Goal: Task Accomplishment & Management: Manage account settings

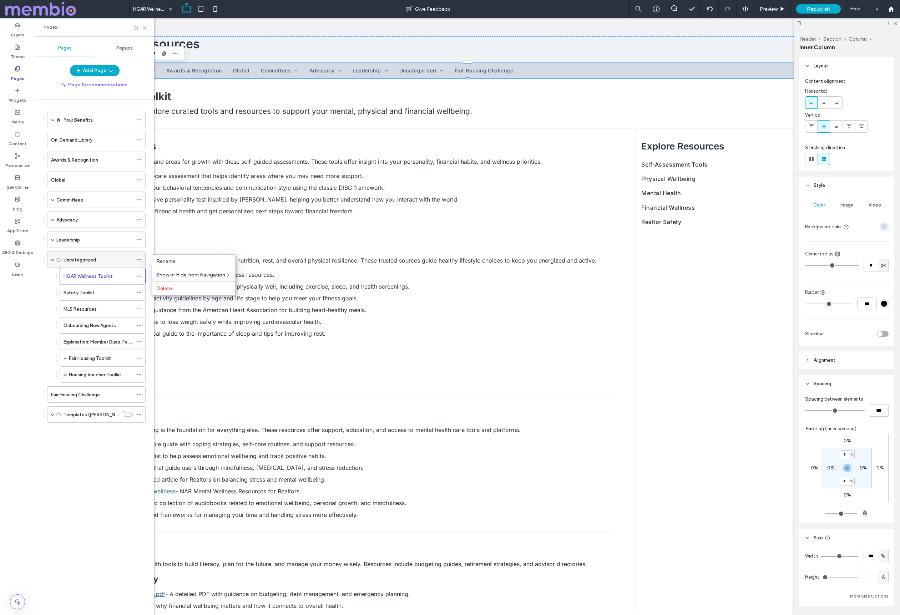
click at [53, 258] on span at bounding box center [53, 260] width 4 height 4
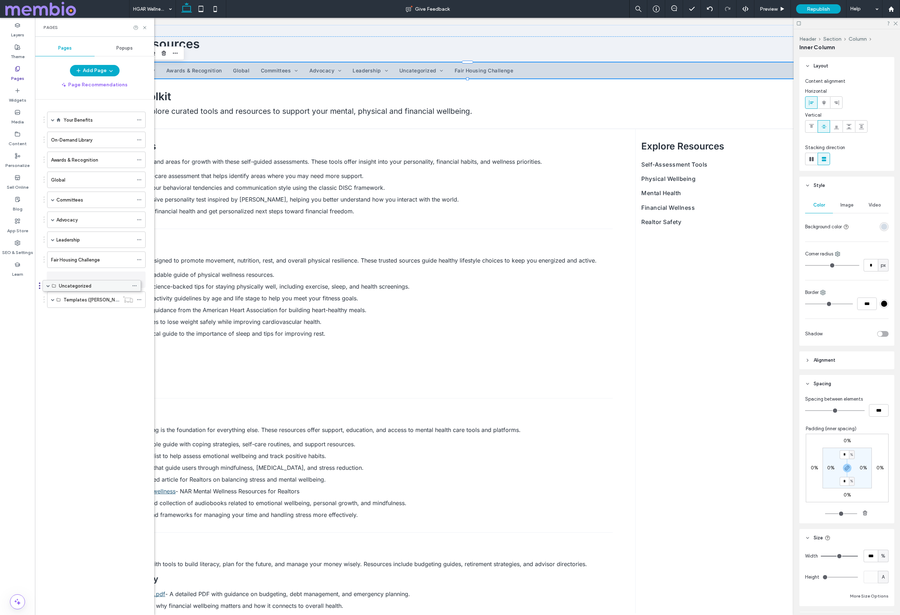
drag, startPoint x: 85, startPoint y: 258, endPoint x: 81, endPoint y: 287, distance: 28.9
click at [78, 417] on label "Templates ([PERSON_NAME])" at bounding box center [96, 415] width 64 height 12
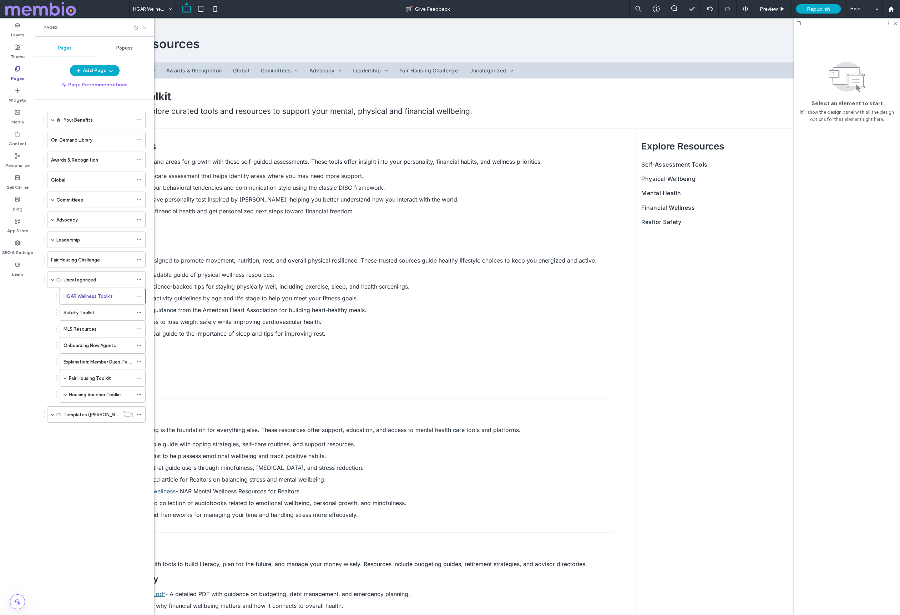
click at [144, 27] on icon at bounding box center [144, 27] width 5 height 5
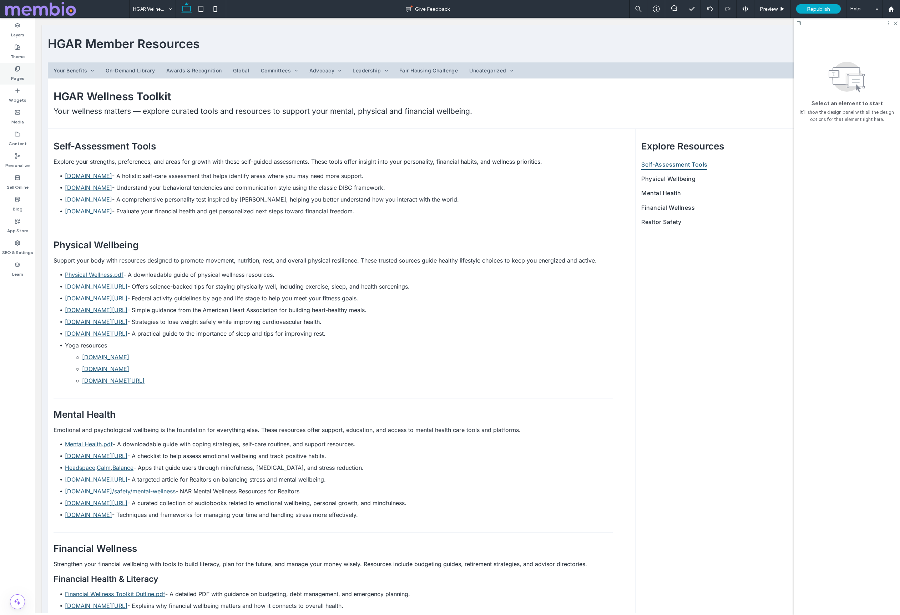
click at [15, 70] on icon at bounding box center [18, 69] width 6 height 6
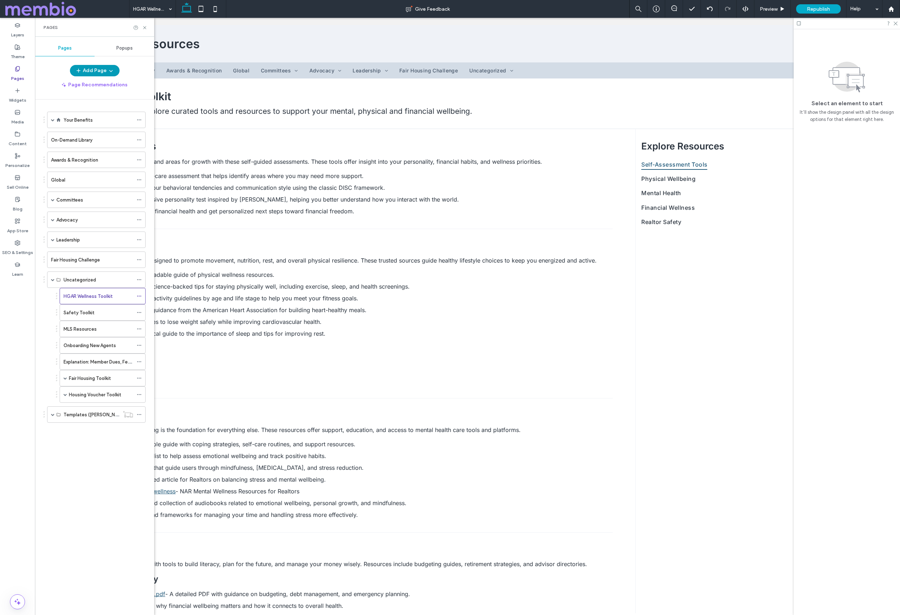
click at [101, 72] on button "Add Page" at bounding box center [95, 70] width 50 height 11
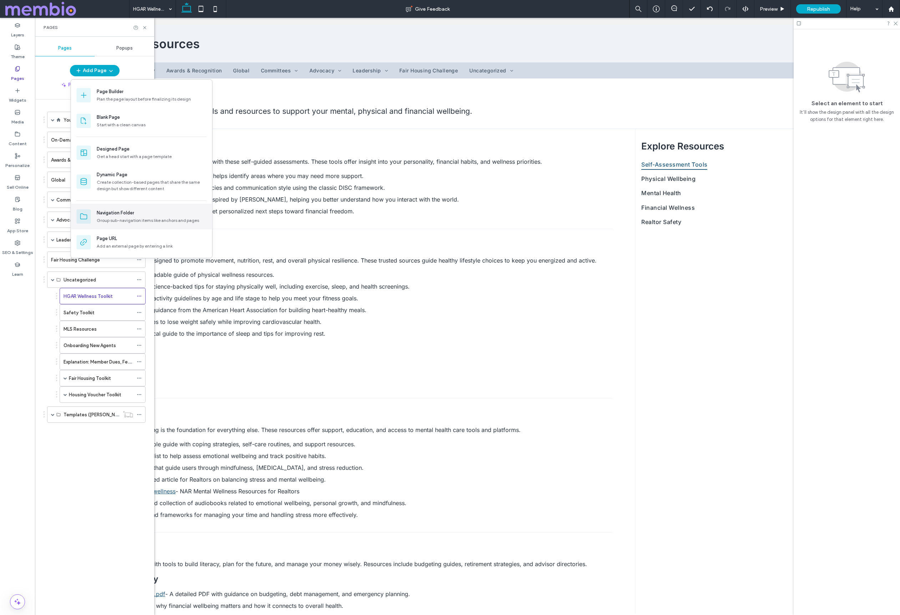
click at [129, 209] on div "Navigation Folder" at bounding box center [115, 212] width 37 height 7
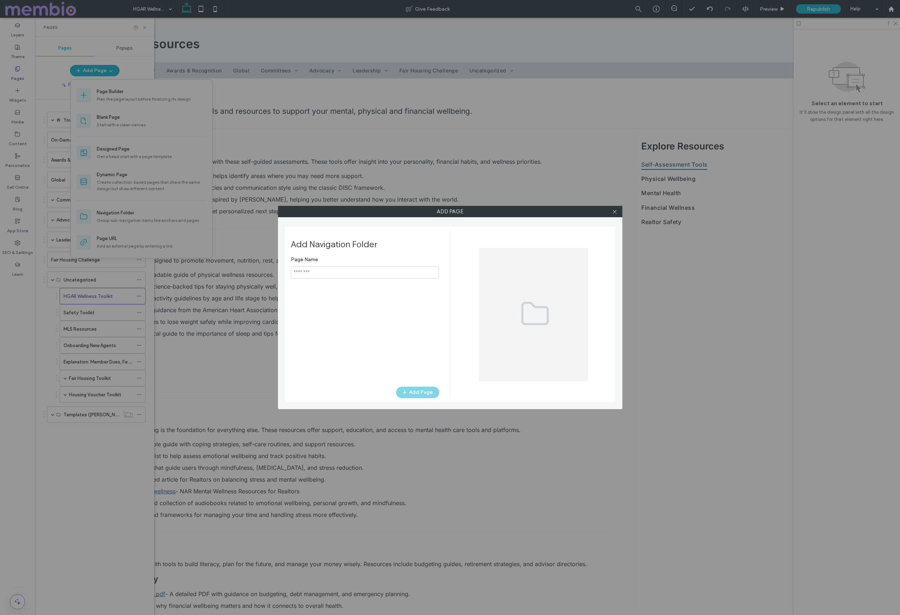
click at [308, 273] on input "notEmpty" at bounding box center [365, 272] width 148 height 12
type input "*****"
click at [431, 395] on button "Add Page" at bounding box center [417, 392] width 43 height 11
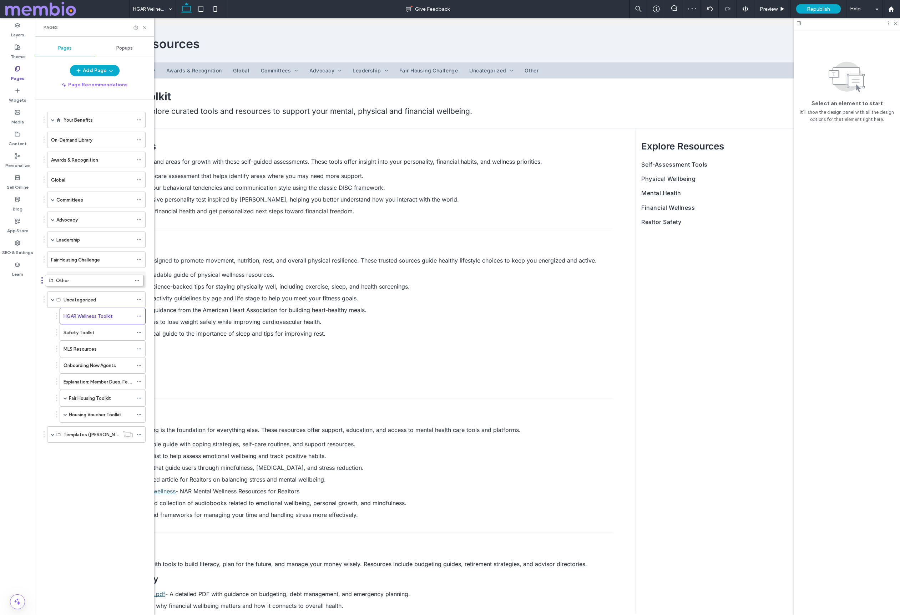
drag, startPoint x: 45, startPoint y: 435, endPoint x: 42, endPoint y: 284, distance: 151.7
drag, startPoint x: 79, startPoint y: 315, endPoint x: 82, endPoint y: 288, distance: 26.9
drag, startPoint x: 88, startPoint y: 298, endPoint x: 78, endPoint y: 279, distance: 21.6
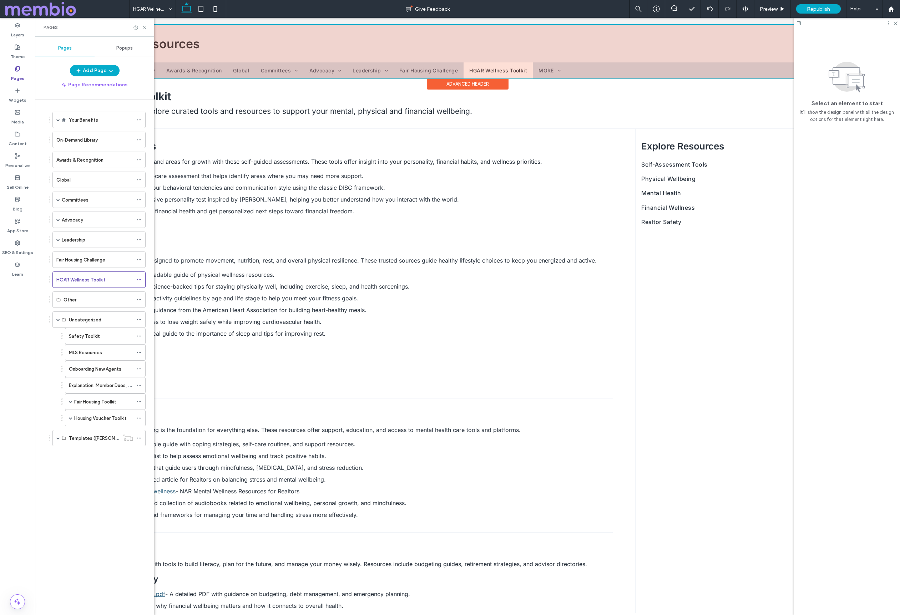
click at [433, 66] on div at bounding box center [467, 52] width 839 height 54
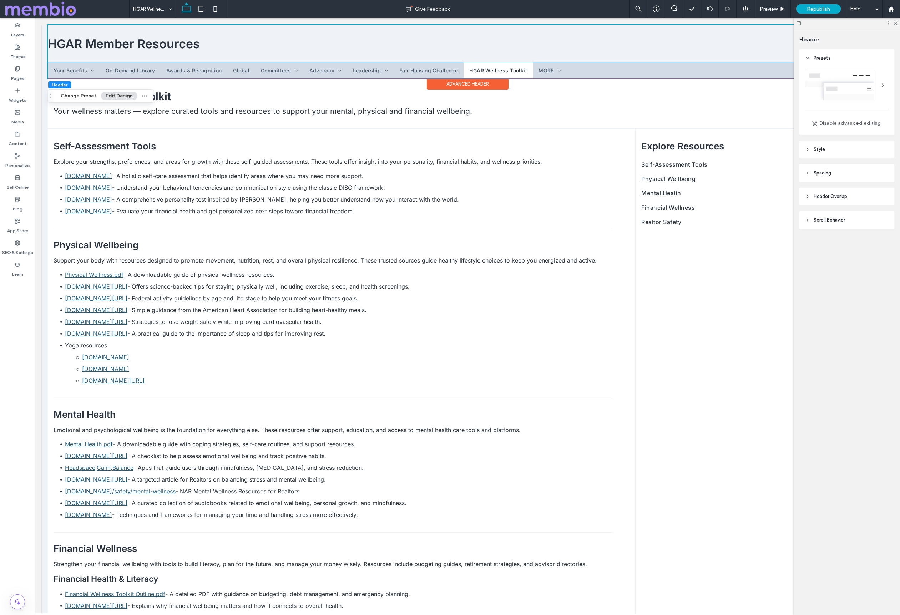
click at [433, 66] on link "Fair Housing Challenge" at bounding box center [429, 70] width 70 height 16
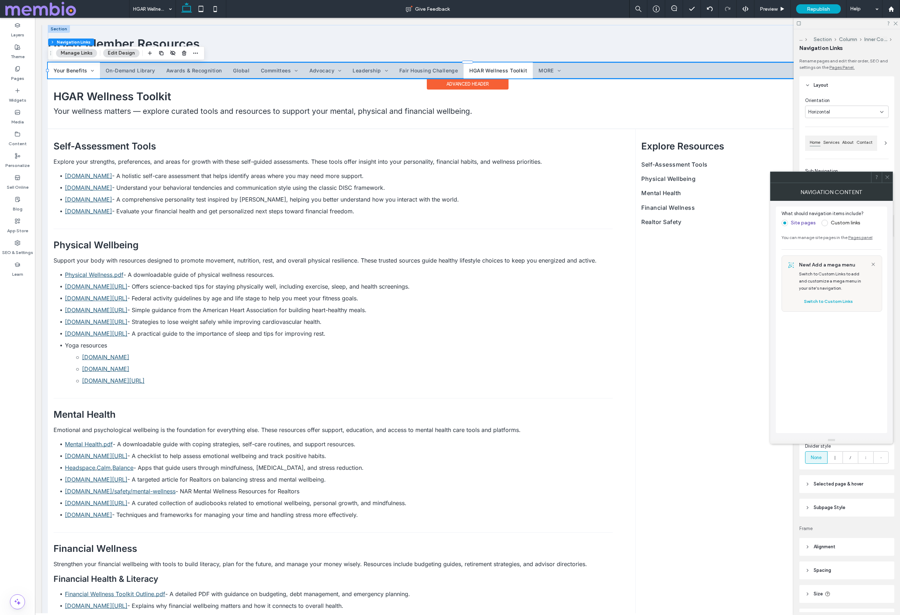
type input "****"
click at [886, 176] on icon at bounding box center [887, 176] width 5 height 5
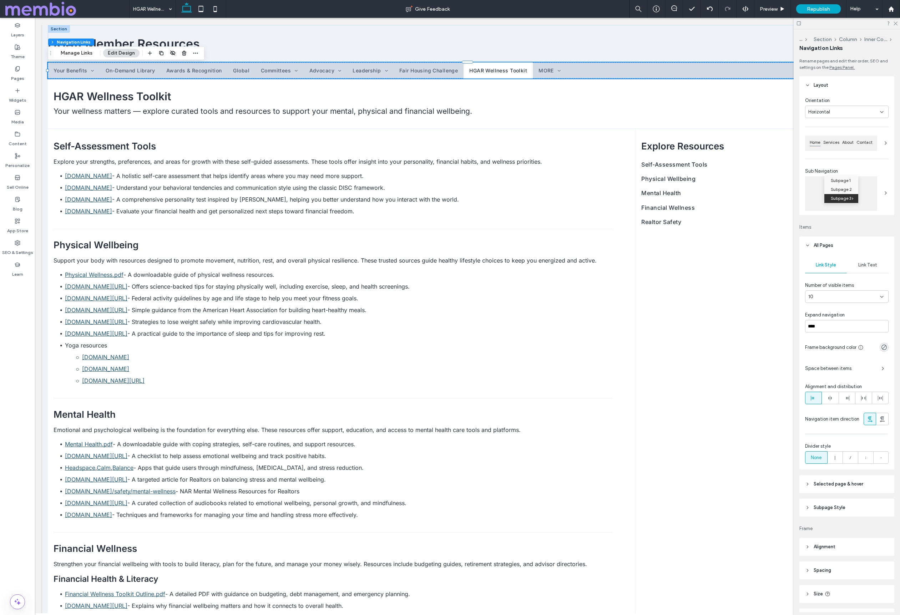
click at [849, 300] on div "10" at bounding box center [844, 296] width 72 height 7
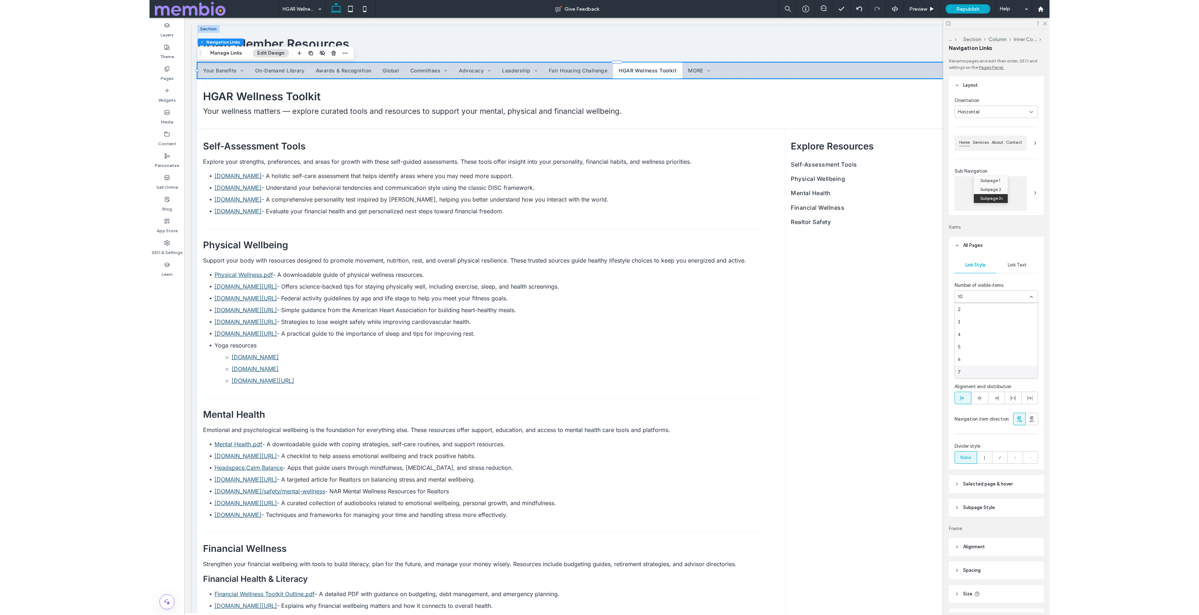
scroll to position [50, 0]
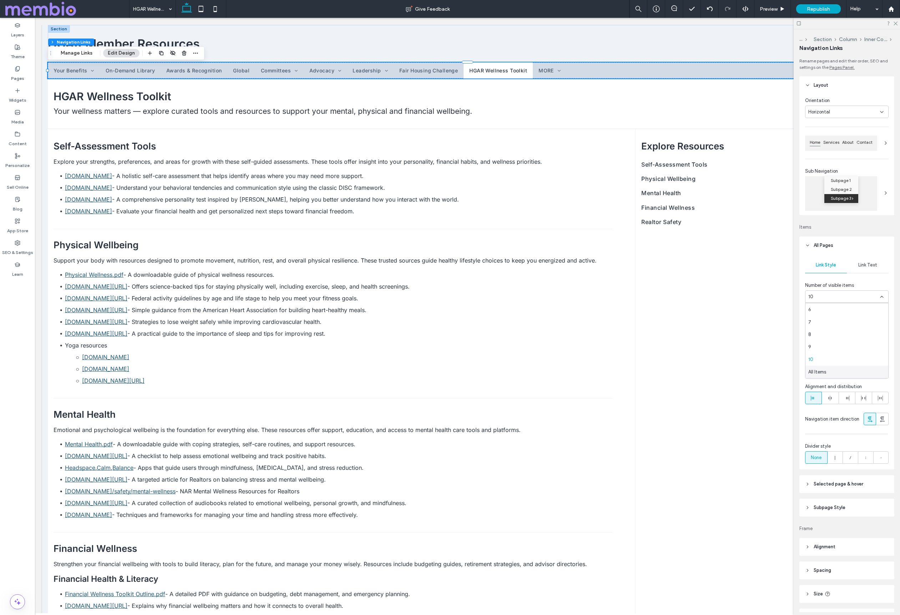
click at [822, 370] on span "All Items" at bounding box center [817, 372] width 18 height 7
click at [828, 341] on span "Space between items" at bounding box center [840, 338] width 71 height 7
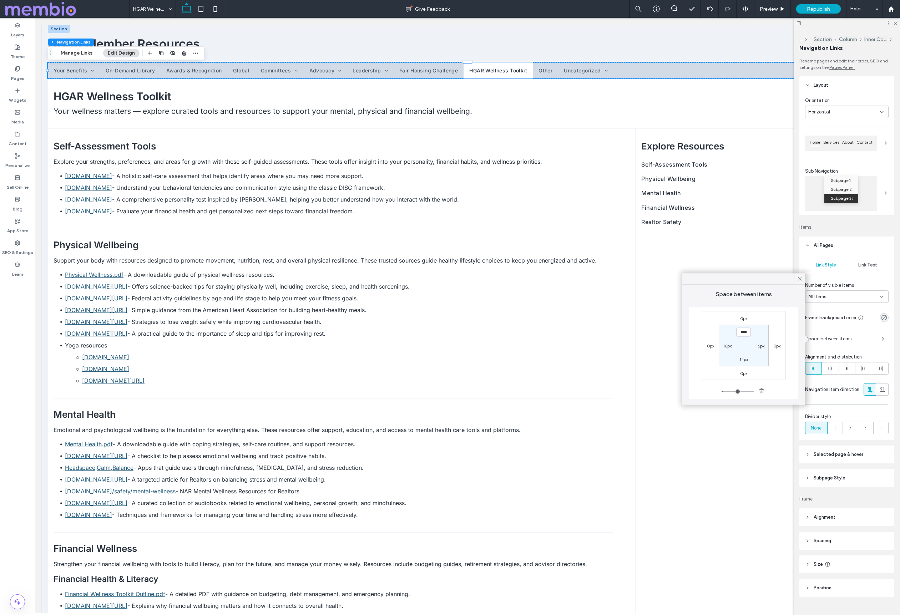
click at [828, 341] on span "Space between items" at bounding box center [840, 338] width 71 height 7
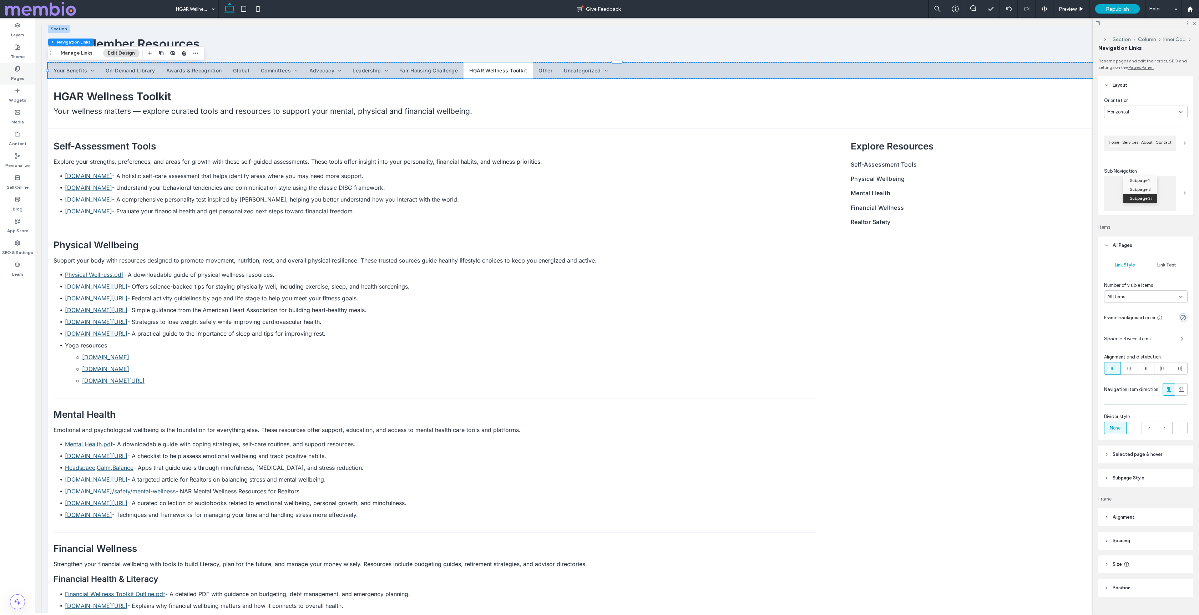
click at [16, 70] on use at bounding box center [17, 68] width 4 height 5
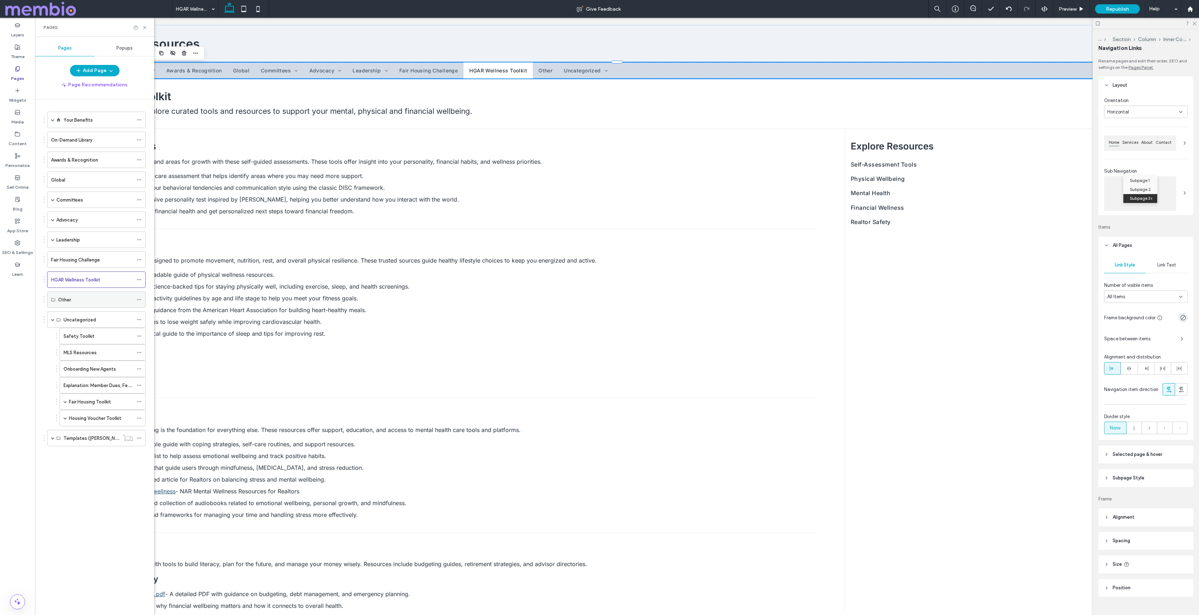
click at [63, 300] on label "Other" at bounding box center [64, 300] width 13 height 12
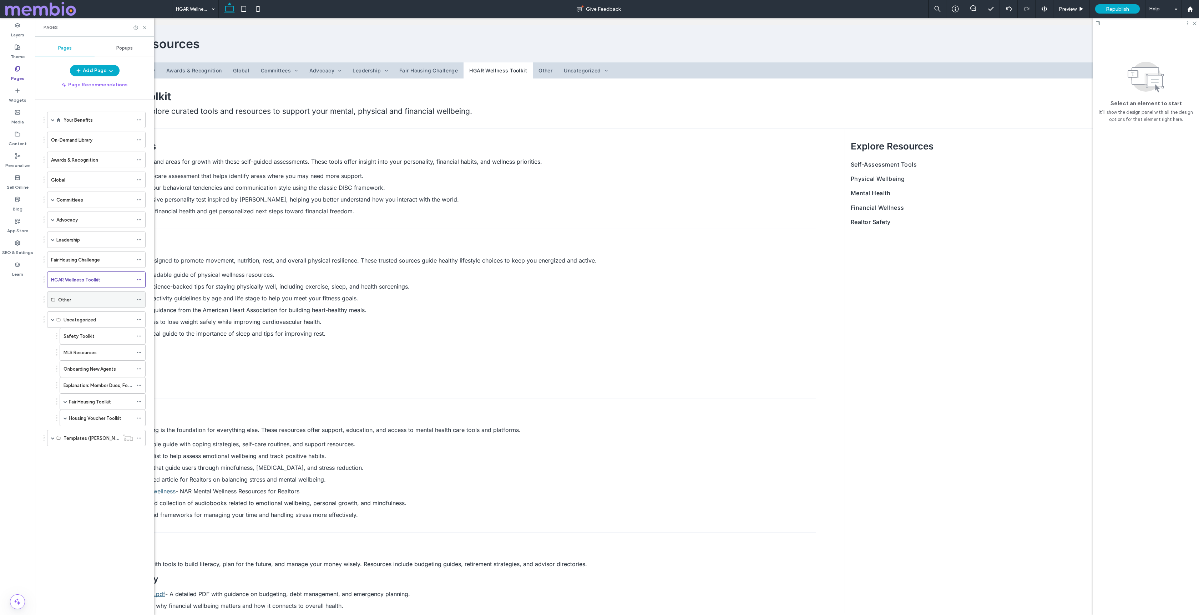
click at [140, 300] on icon at bounding box center [139, 299] width 5 height 5
click at [170, 339] on span "Delete" at bounding box center [164, 342] width 16 height 6
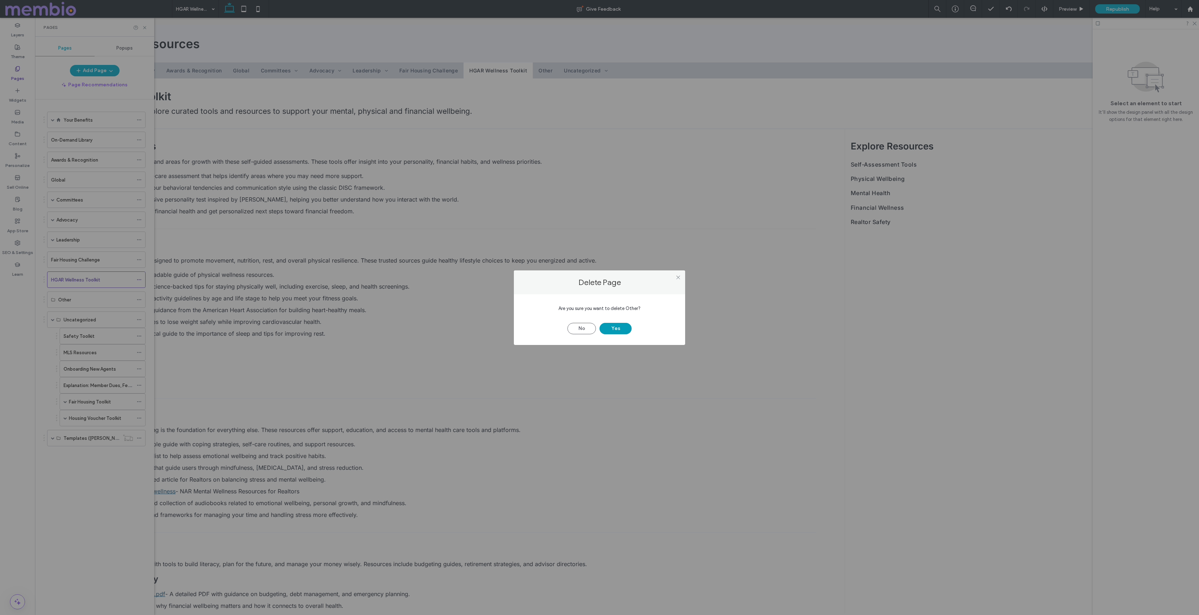
click at [608, 328] on button "Yes" at bounding box center [615, 328] width 32 height 11
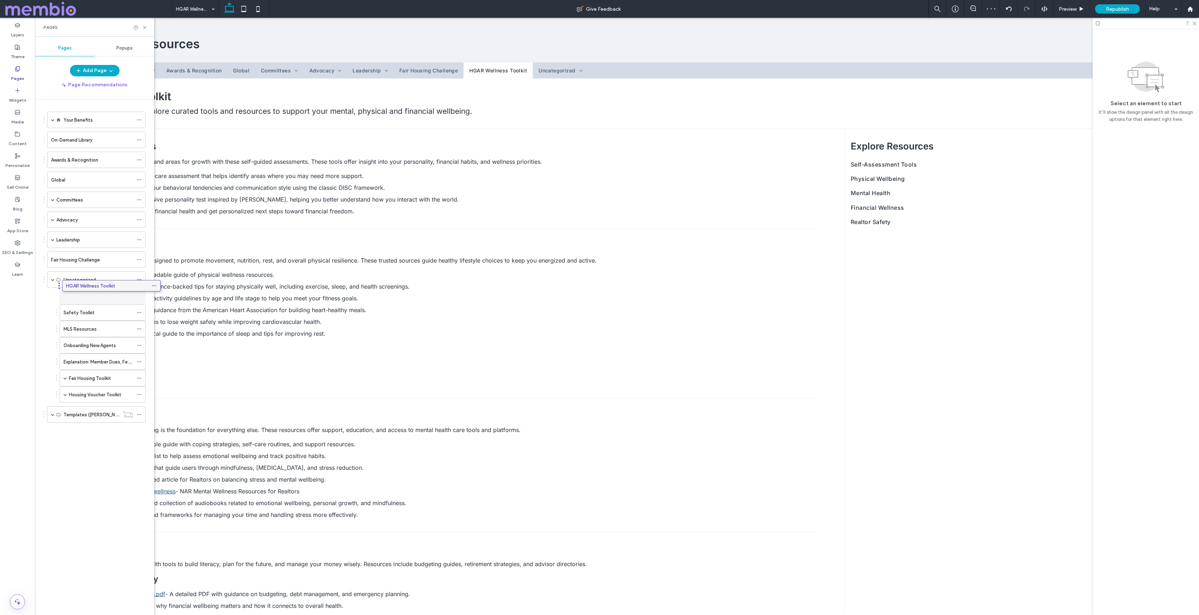
drag, startPoint x: 65, startPoint y: 279, endPoint x: 80, endPoint y: 288, distance: 17.3
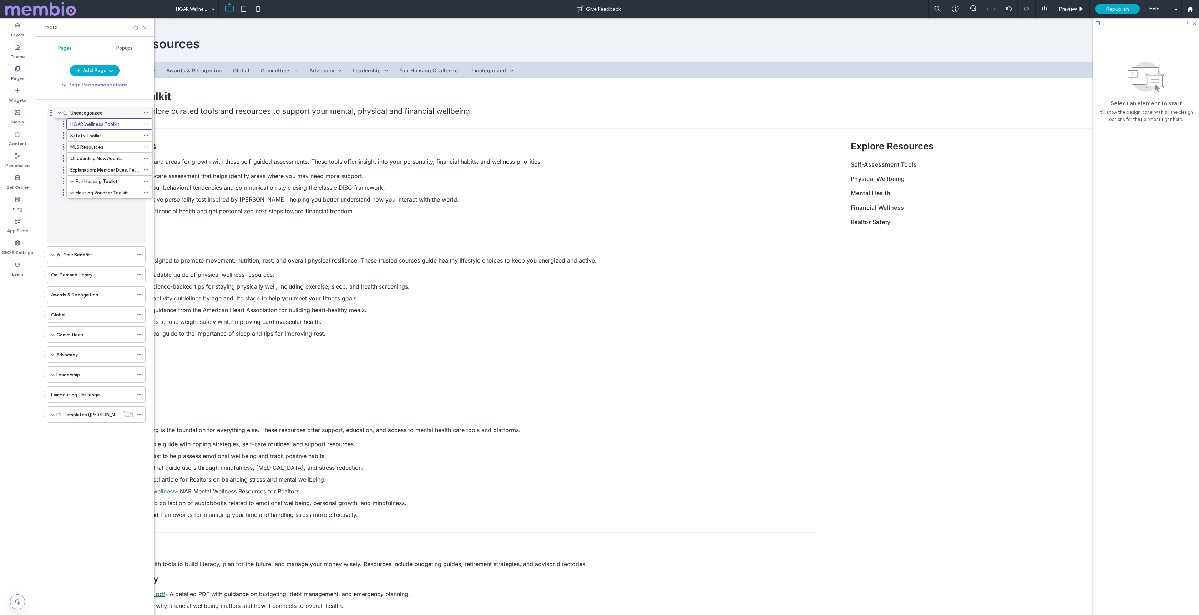
drag, startPoint x: 72, startPoint y: 279, endPoint x: 79, endPoint y: 115, distance: 164.6
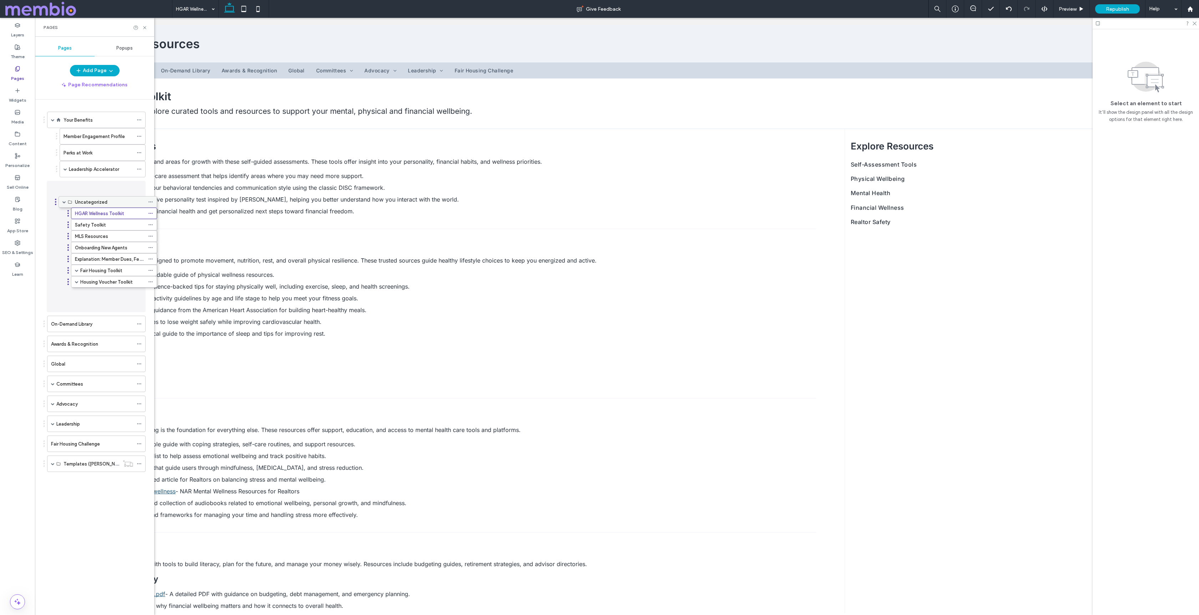
drag, startPoint x: 69, startPoint y: 120, endPoint x: 81, endPoint y: 204, distance: 85.3
click at [145, 27] on use at bounding box center [144, 27] width 3 height 3
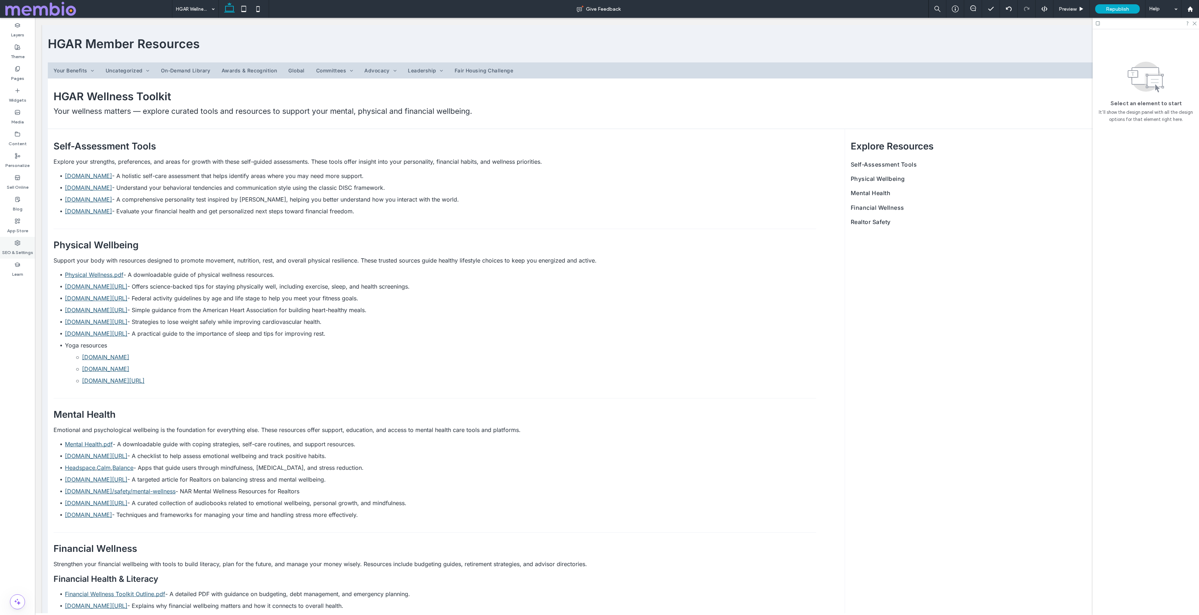
click at [17, 255] on label "SEO & Settings" at bounding box center [17, 251] width 31 height 10
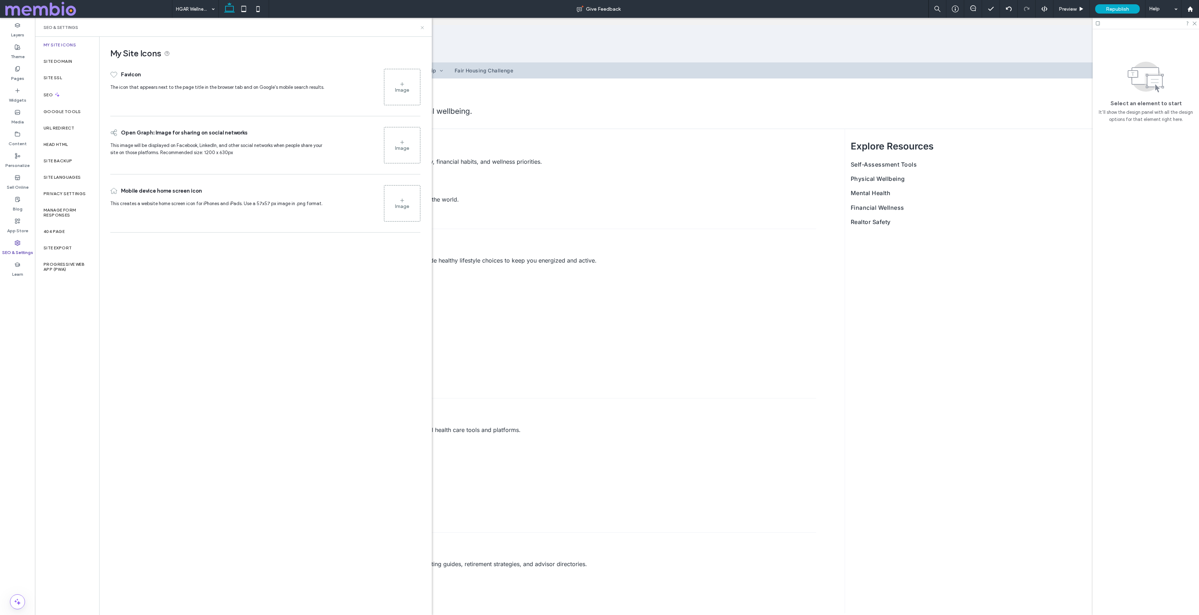
click at [421, 25] on icon at bounding box center [422, 27] width 5 height 5
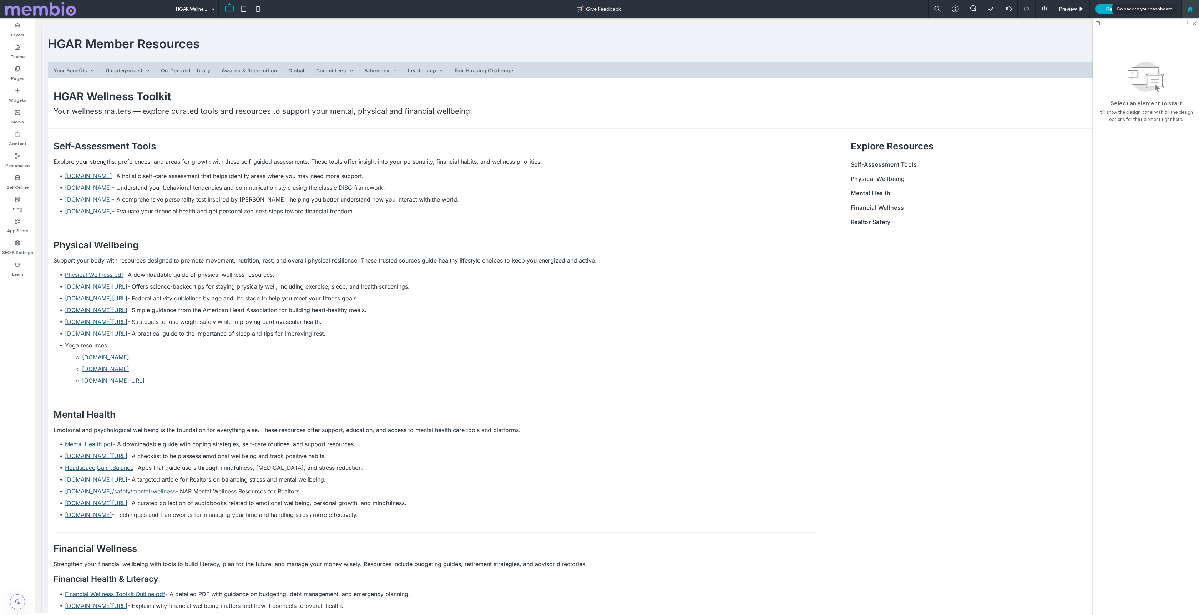
click at [900, 9] on use at bounding box center [1189, 8] width 5 height 5
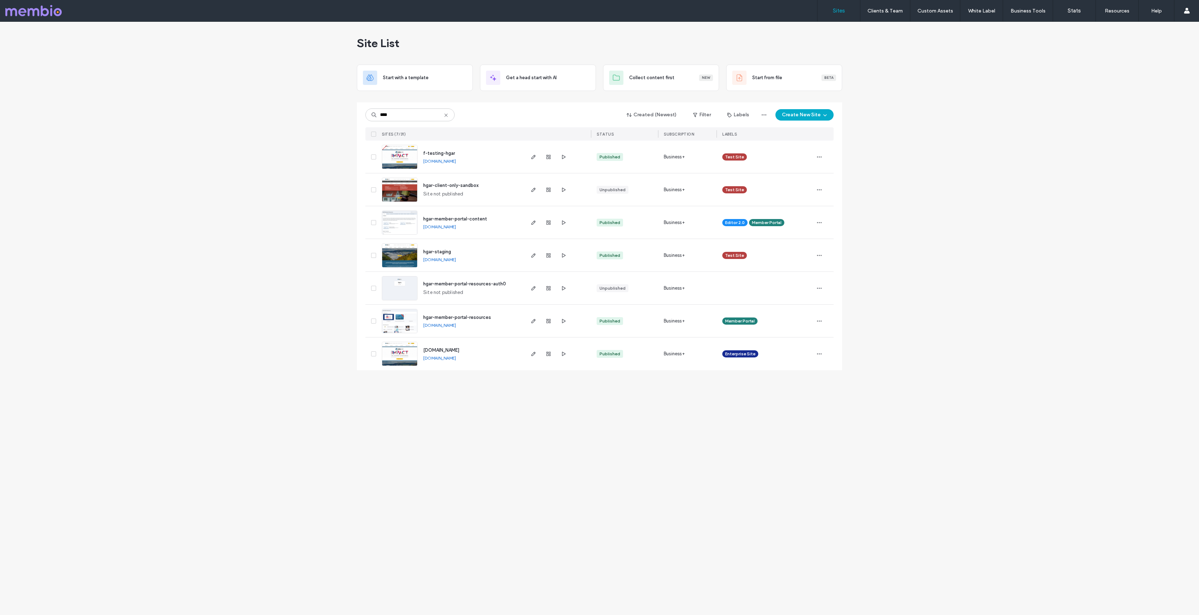
type input "****"
click at [402, 226] on img at bounding box center [399, 235] width 35 height 49
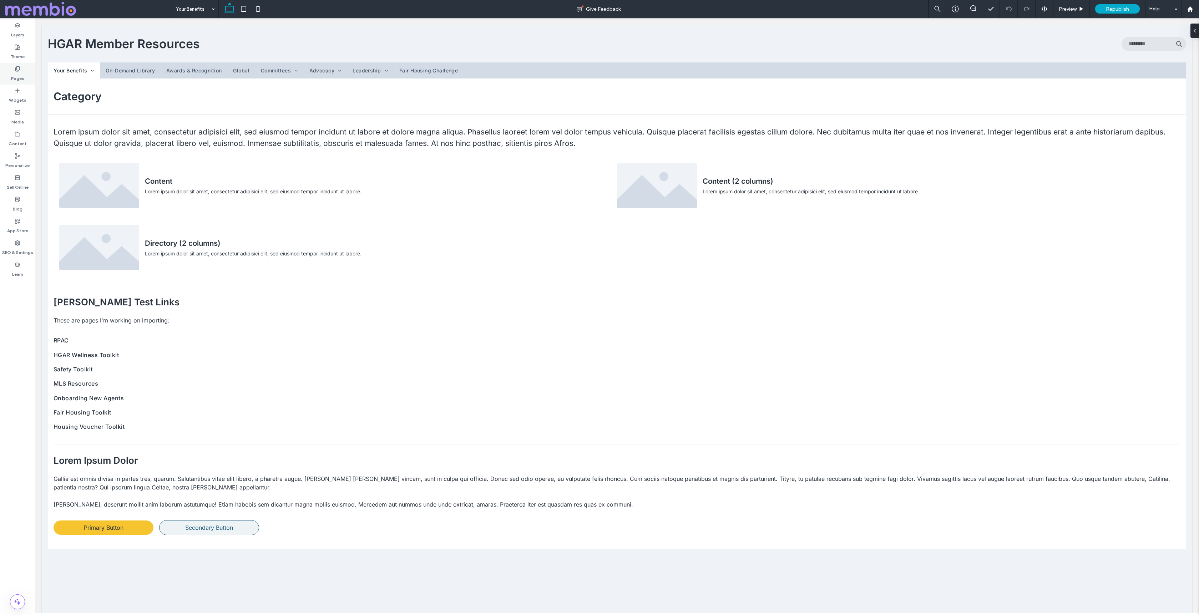
click at [24, 71] on div "Pages" at bounding box center [17, 74] width 35 height 22
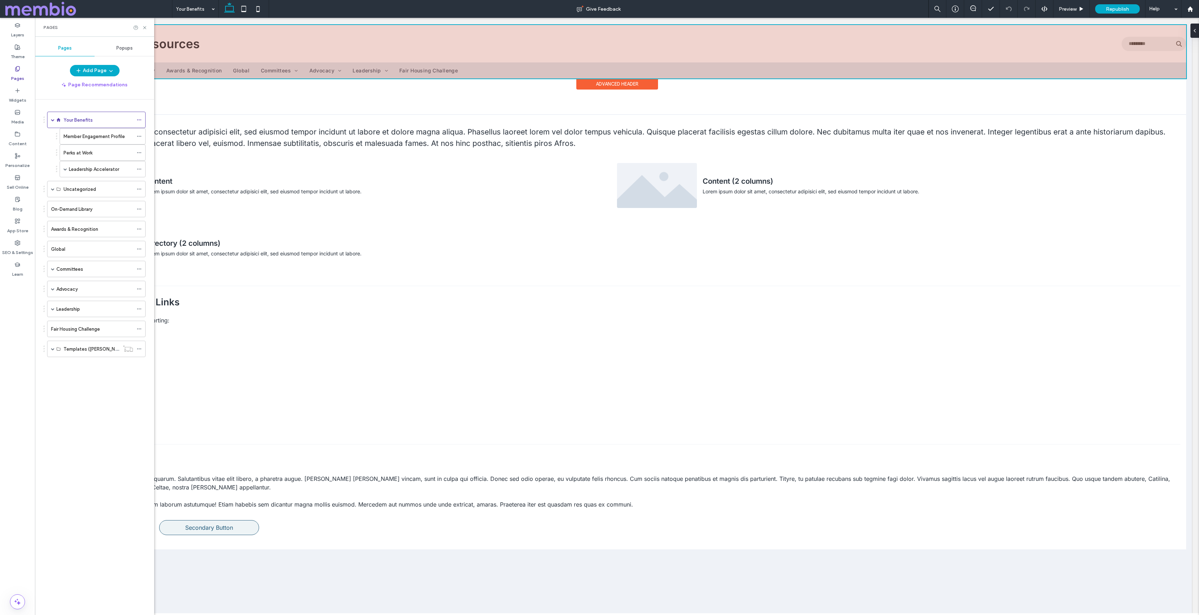
click at [236, 66] on div at bounding box center [617, 52] width 1138 height 54
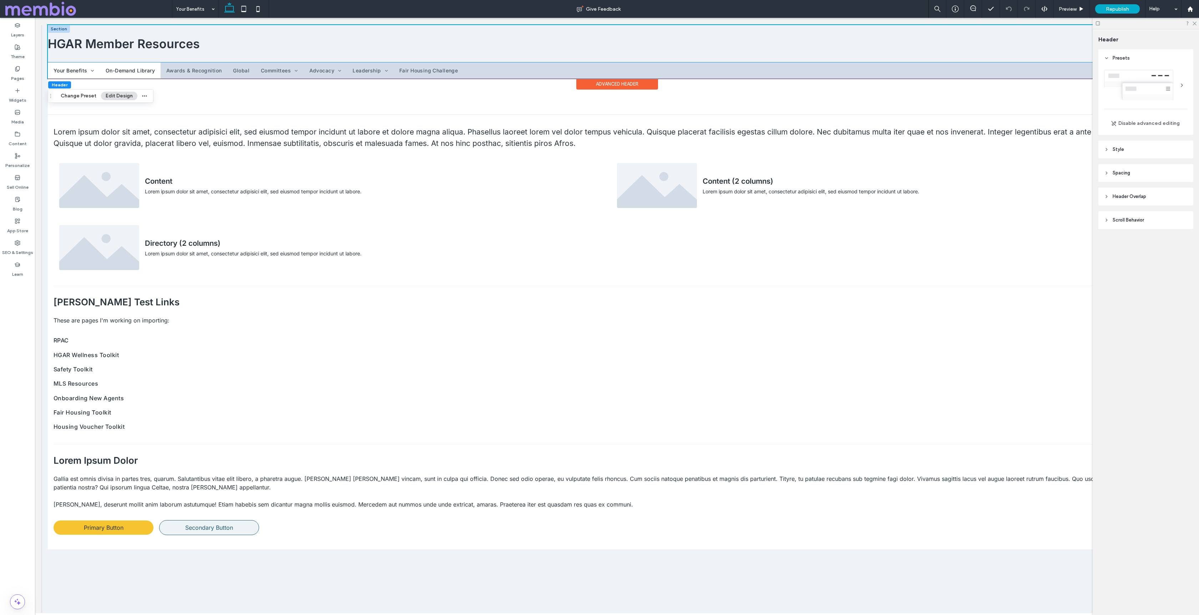
click at [145, 75] on link "On-Demand Library" at bounding box center [130, 70] width 61 height 16
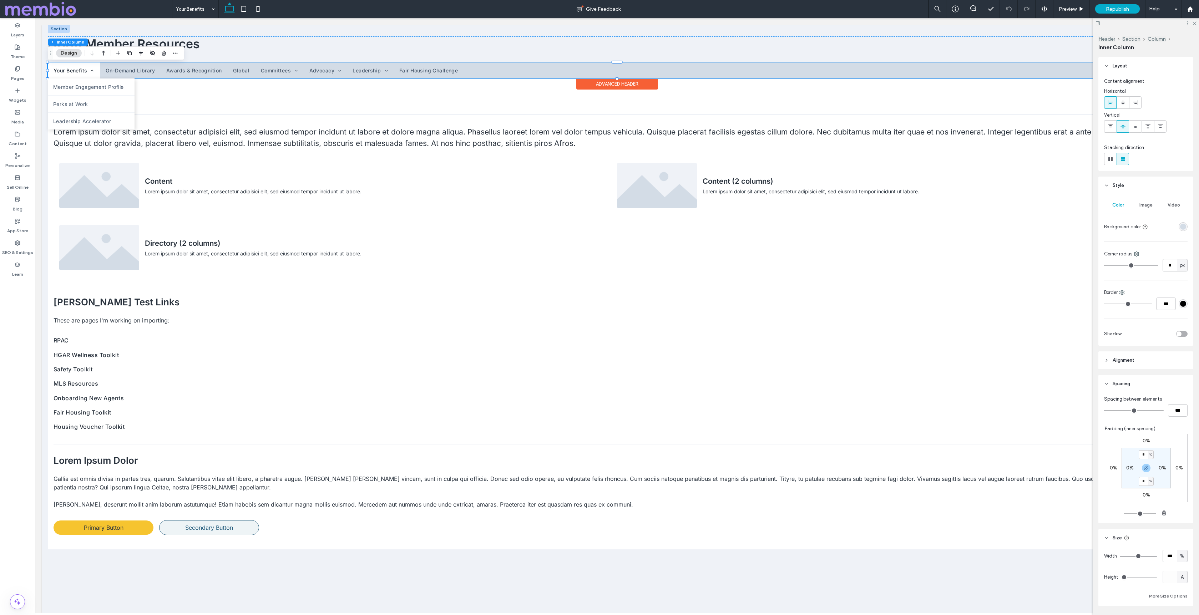
click at [100, 69] on link "Your Benefits" at bounding box center [74, 70] width 52 height 16
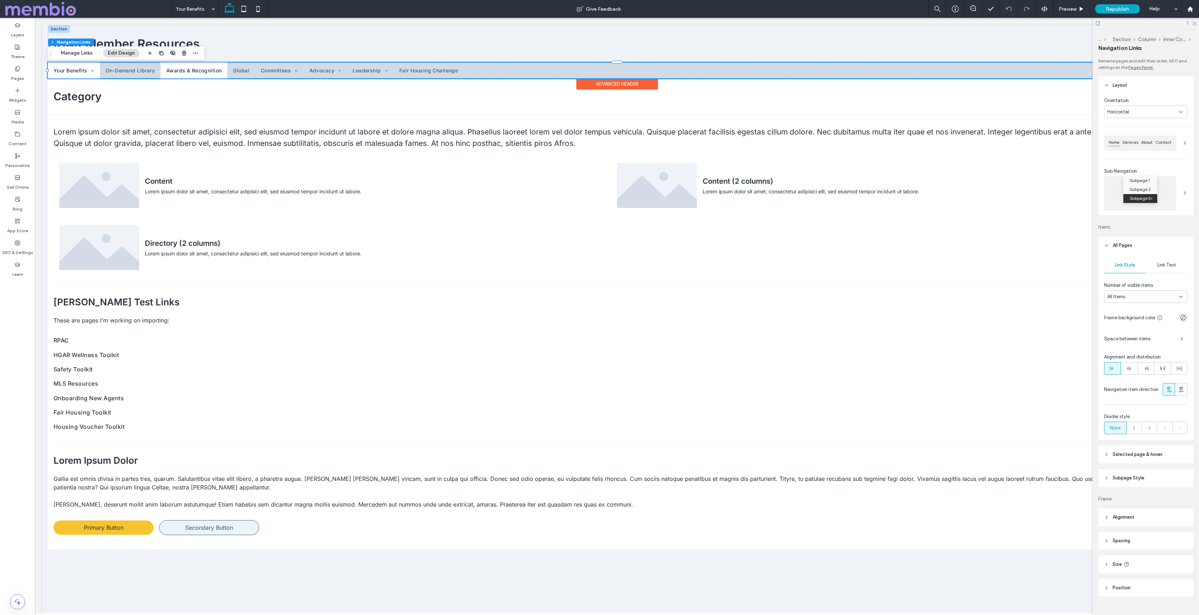
click at [162, 66] on link "Awards & Recognition" at bounding box center [194, 70] width 67 height 16
click at [68, 54] on button "Manage Links" at bounding box center [76, 53] width 41 height 9
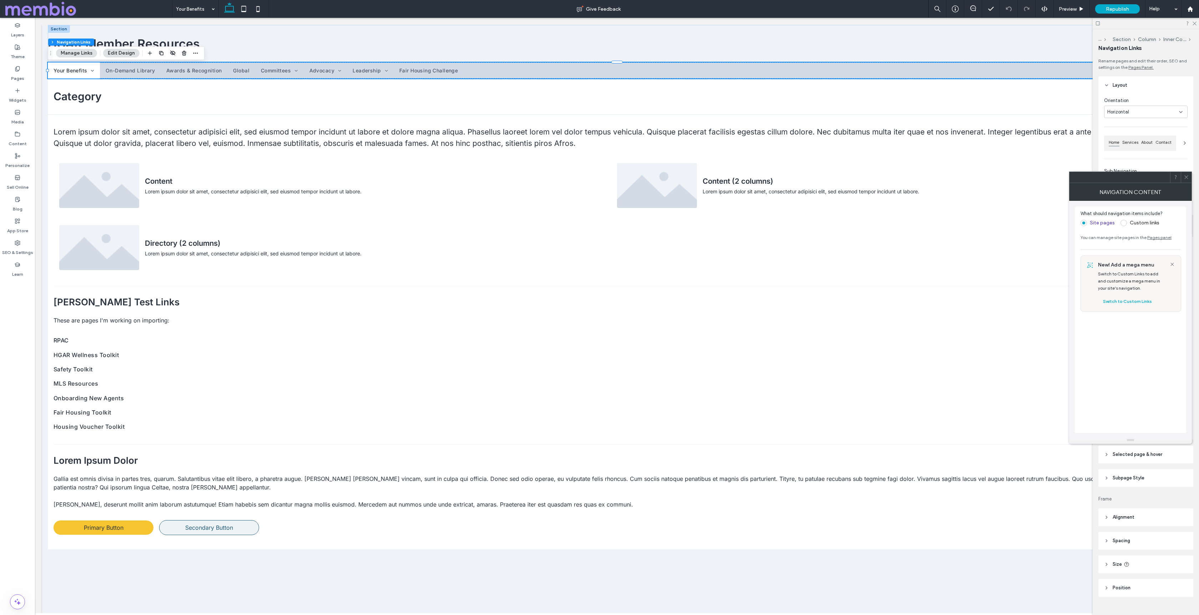
click at [1145, 222] on label "Custom links" at bounding box center [1145, 223] width 30 height 6
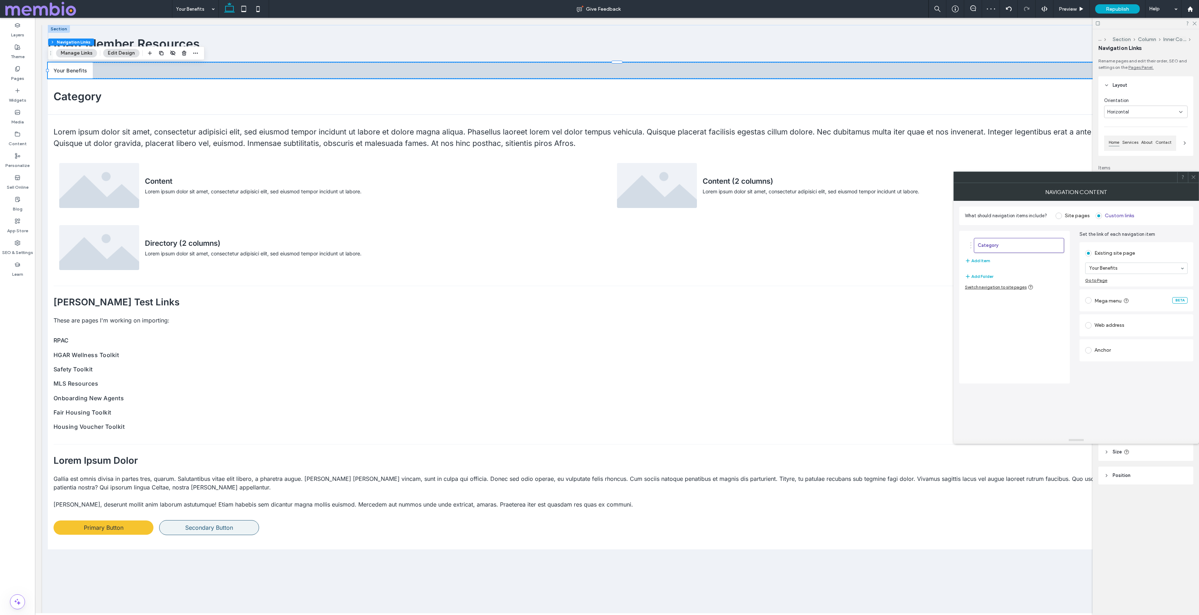
click at [1074, 219] on div "Site pages" at bounding box center [1072, 215] width 34 height 11
click at [1059, 213] on span at bounding box center [1058, 216] width 6 height 6
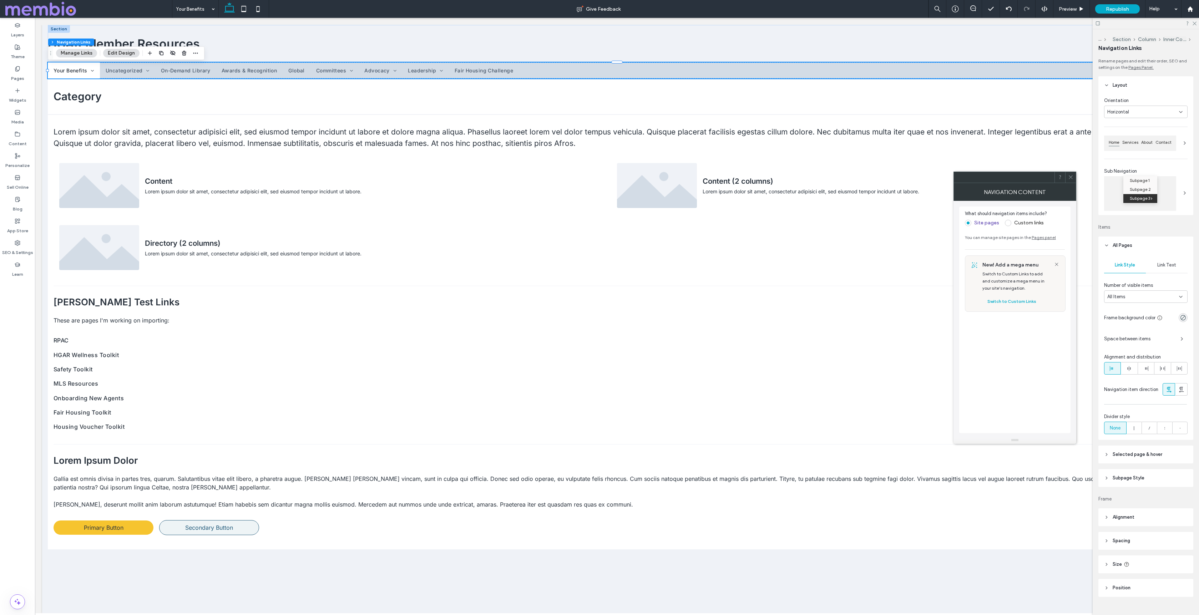
click at [1071, 176] on icon at bounding box center [1070, 176] width 5 height 5
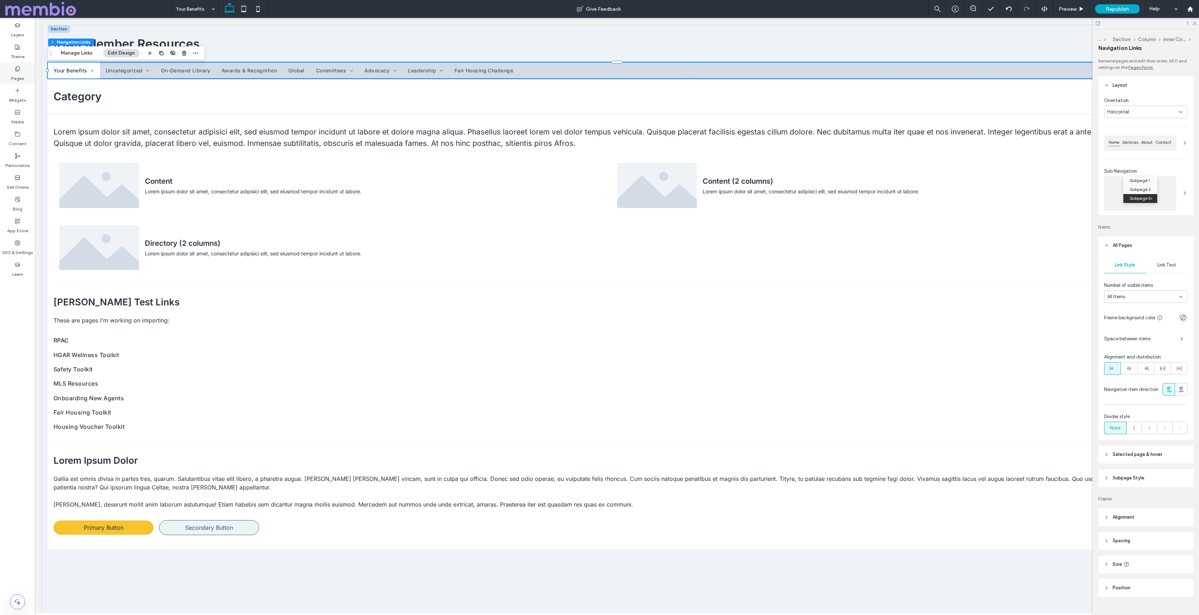
click at [22, 73] on label "Pages" at bounding box center [17, 77] width 13 height 10
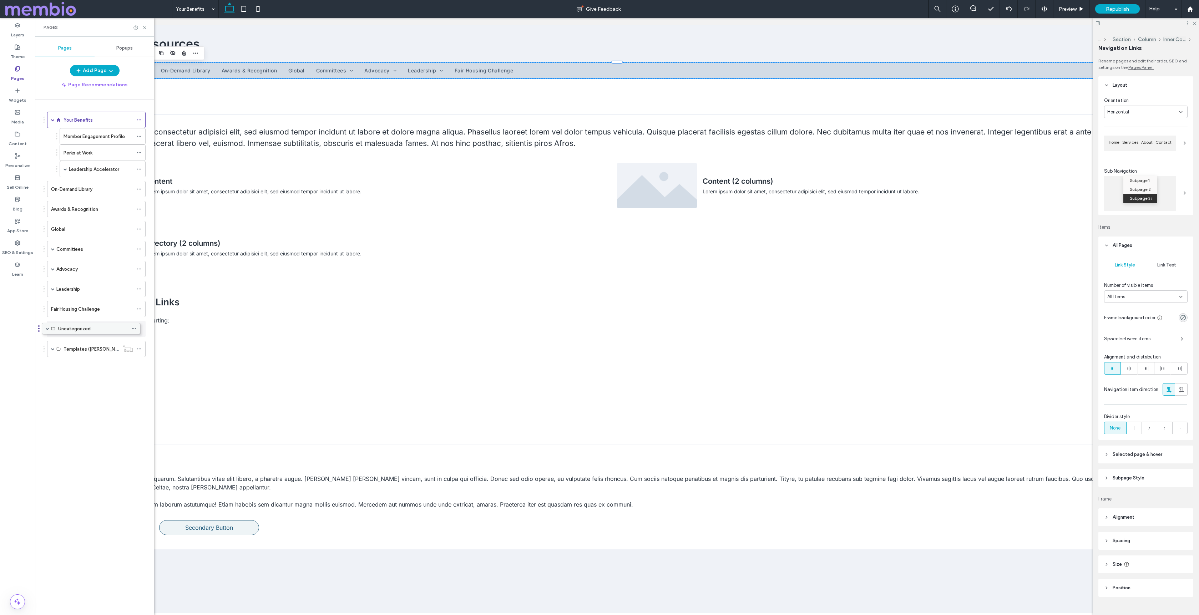
drag, startPoint x: 70, startPoint y: 187, endPoint x: 65, endPoint y: 329, distance: 142.1
click at [52, 329] on span at bounding box center [53, 329] width 4 height 4
drag, startPoint x: 61, startPoint y: 328, endPoint x: 69, endPoint y: 187, distance: 140.8
drag, startPoint x: 66, startPoint y: 188, endPoint x: 78, endPoint y: 182, distance: 13.1
drag, startPoint x: 84, startPoint y: 182, endPoint x: 62, endPoint y: 189, distance: 23.7
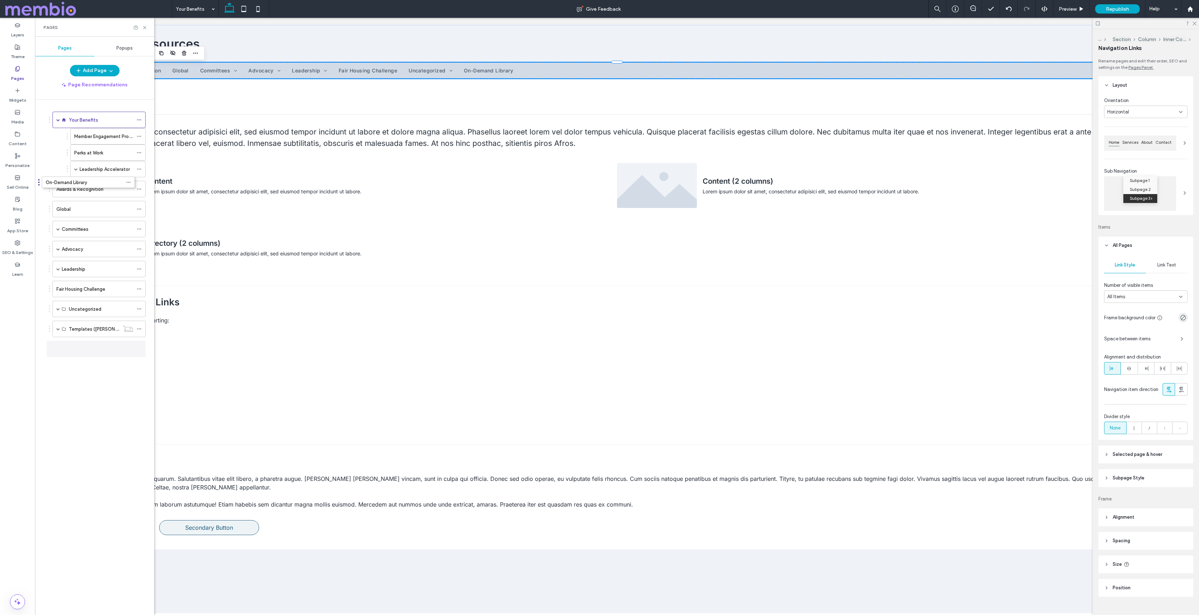
drag, startPoint x: 68, startPoint y: 324, endPoint x: 58, endPoint y: 191, distance: 133.1
drag, startPoint x: 84, startPoint y: 351, endPoint x: 82, endPoint y: 202, distance: 149.2
drag, startPoint x: 87, startPoint y: 188, endPoint x: 83, endPoint y: 213, distance: 25.6
drag, startPoint x: 85, startPoint y: 331, endPoint x: 93, endPoint y: 120, distance: 211.4
click at [57, 329] on span at bounding box center [58, 329] width 4 height 4
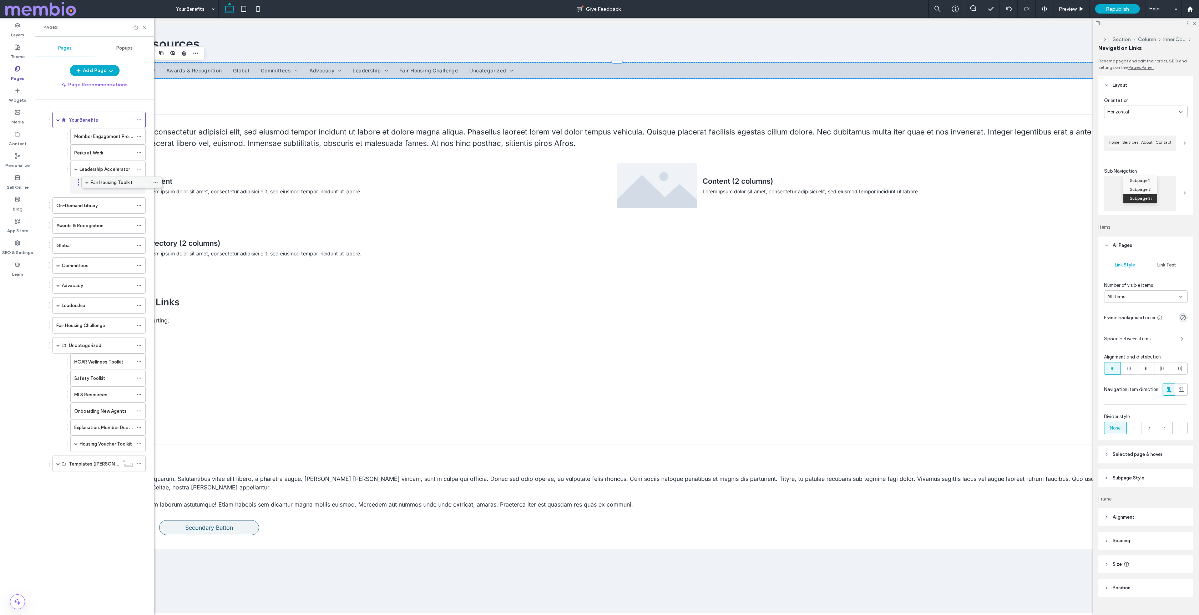
drag, startPoint x: 88, startPoint y: 428, endPoint x: 104, endPoint y: 182, distance: 246.8
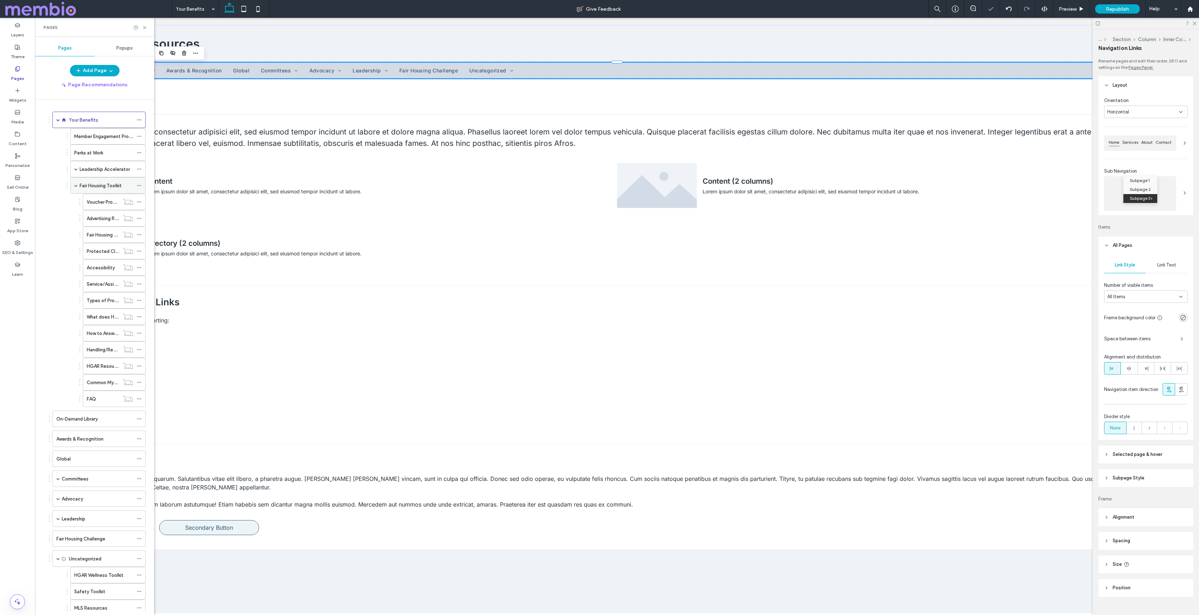
click at [77, 185] on span at bounding box center [76, 186] width 4 height 4
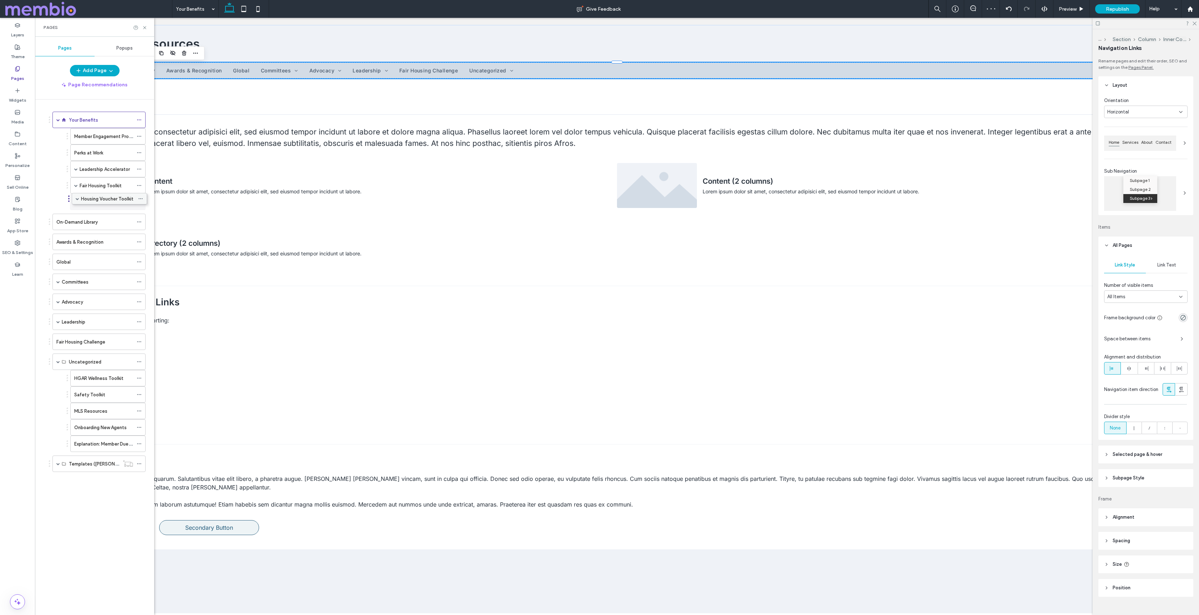
drag, startPoint x: 100, startPoint y: 441, endPoint x: 101, endPoint y: 194, distance: 246.2
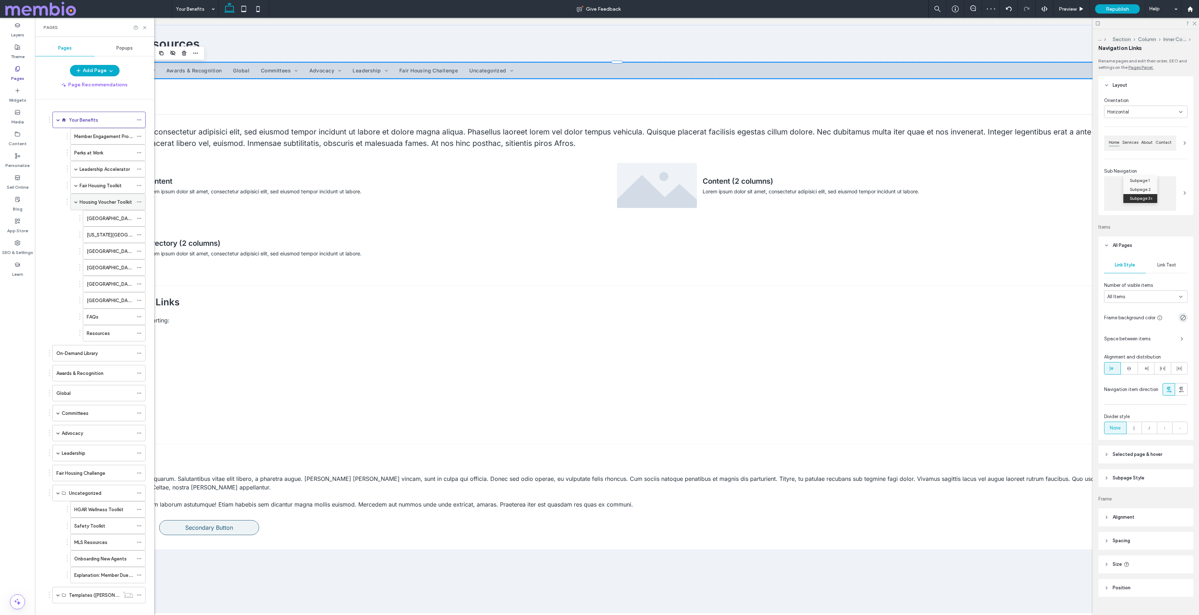
click at [75, 201] on span at bounding box center [76, 202] width 4 height 4
drag, startPoint x: 83, startPoint y: 359, endPoint x: 93, endPoint y: 191, distance: 168.4
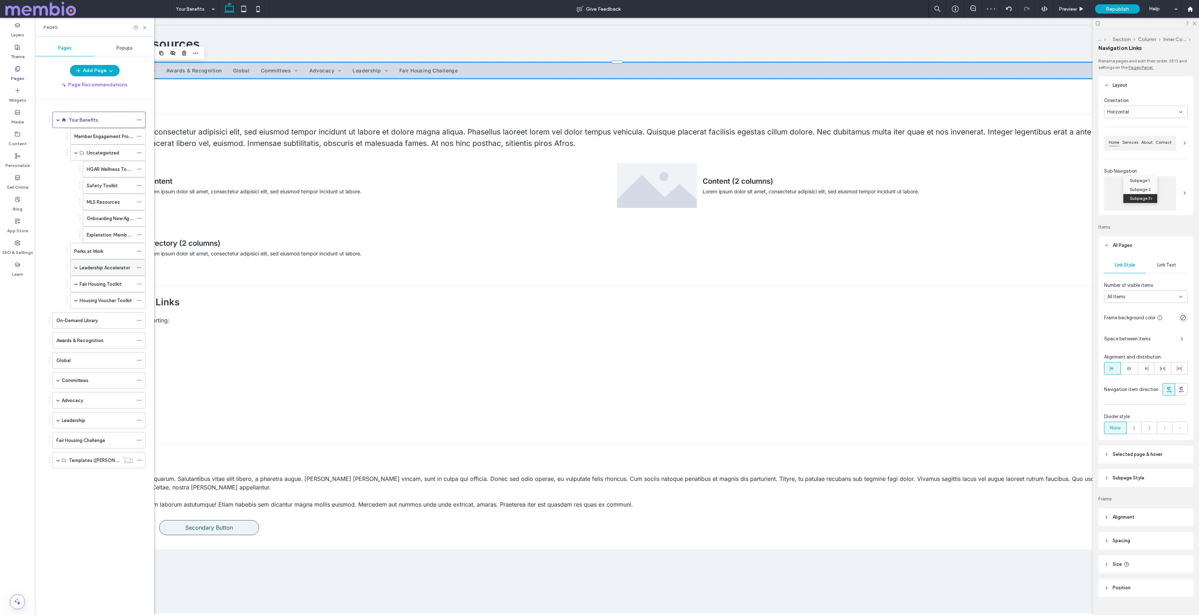
click at [76, 267] on span at bounding box center [76, 268] width 4 height 4
click at [77, 268] on span at bounding box center [76, 268] width 4 height 4
drag, startPoint x: 106, startPoint y: 242, endPoint x: 110, endPoint y: 163, distance: 79.7
drag, startPoint x: 99, startPoint y: 168, endPoint x: 102, endPoint y: 160, distance: 8.5
drag, startPoint x: 93, startPoint y: 280, endPoint x: 108, endPoint y: 178, distance: 103.9
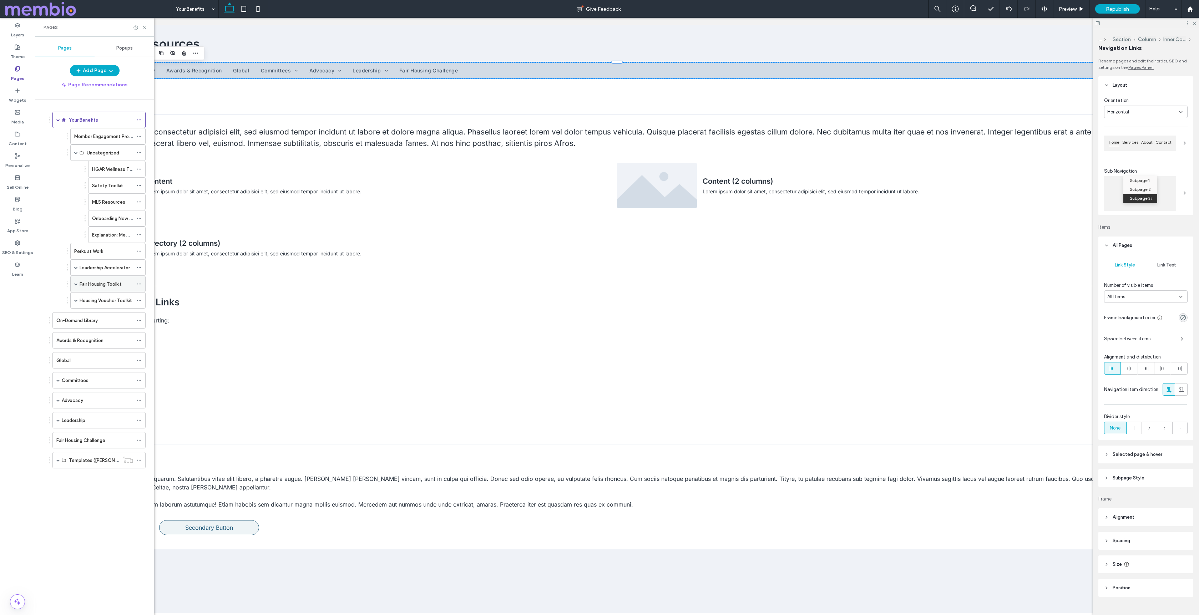
click at [138, 284] on icon at bounding box center [139, 284] width 5 height 5
click at [118, 282] on label "Fair Housing Toolkit" at bounding box center [101, 284] width 42 height 12
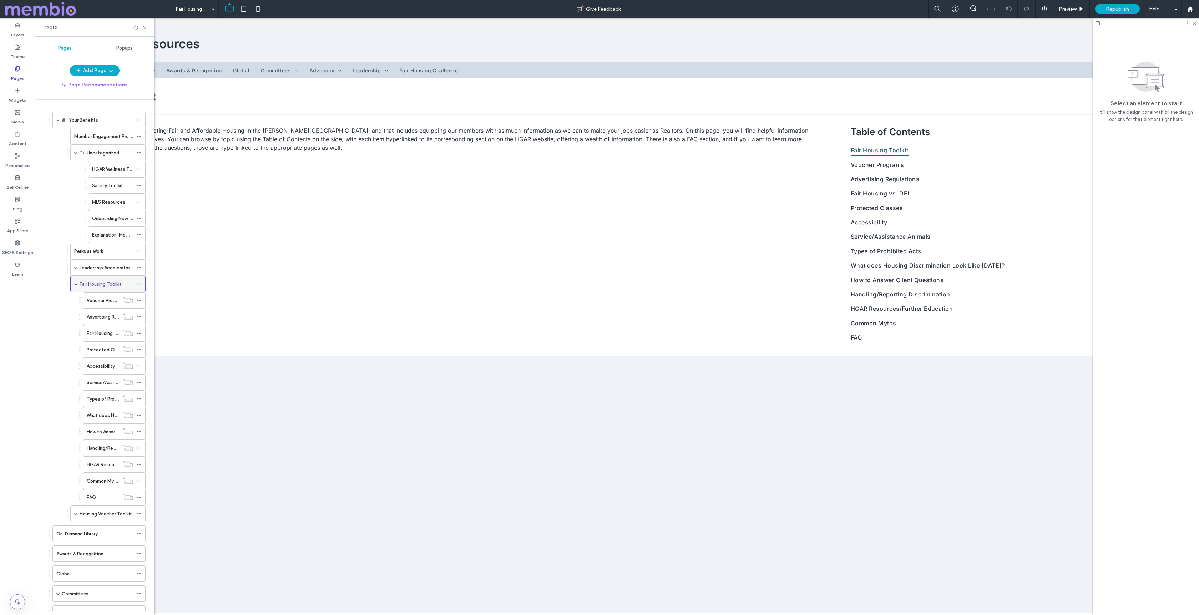
click at [76, 284] on span at bounding box center [76, 284] width 4 height 4
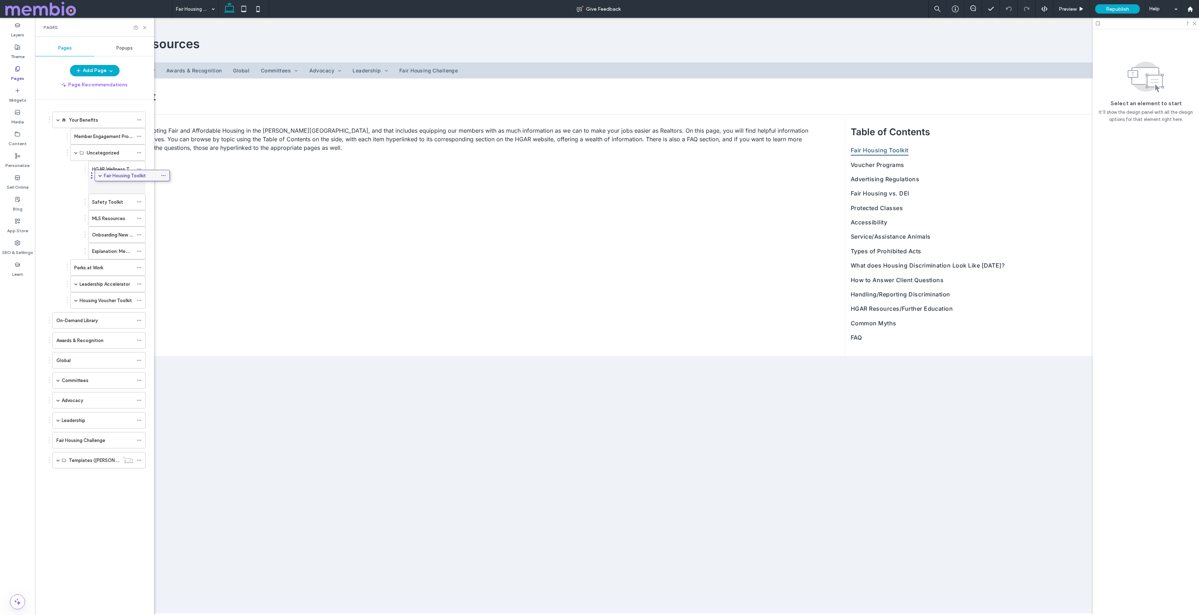
drag, startPoint x: 92, startPoint y: 285, endPoint x: 116, endPoint y: 176, distance: 112.2
click at [75, 152] on span at bounding box center [76, 153] width 4 height 4
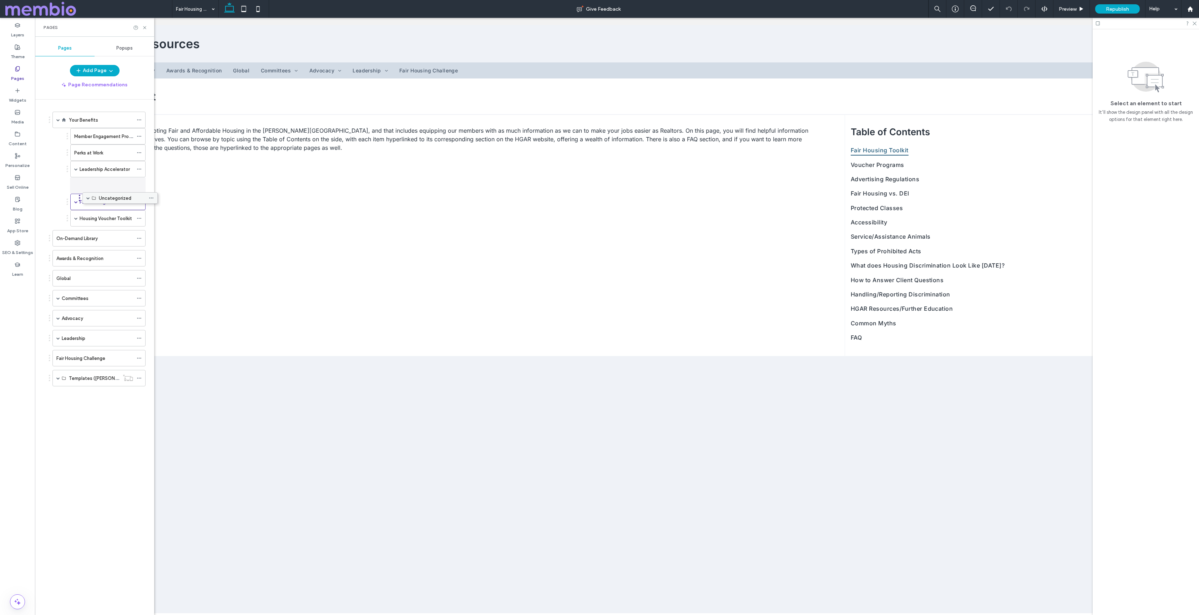
drag, startPoint x: 87, startPoint y: 152, endPoint x: 99, endPoint y: 197, distance: 45.9
click at [75, 186] on span at bounding box center [76, 186] width 4 height 4
click at [146, 22] on div "Pages" at bounding box center [94, 27] width 119 height 19
click at [145, 25] on div "Pages" at bounding box center [95, 28] width 102 height 6
drag, startPoint x: 144, startPoint y: 26, endPoint x: 109, endPoint y: 9, distance: 38.9
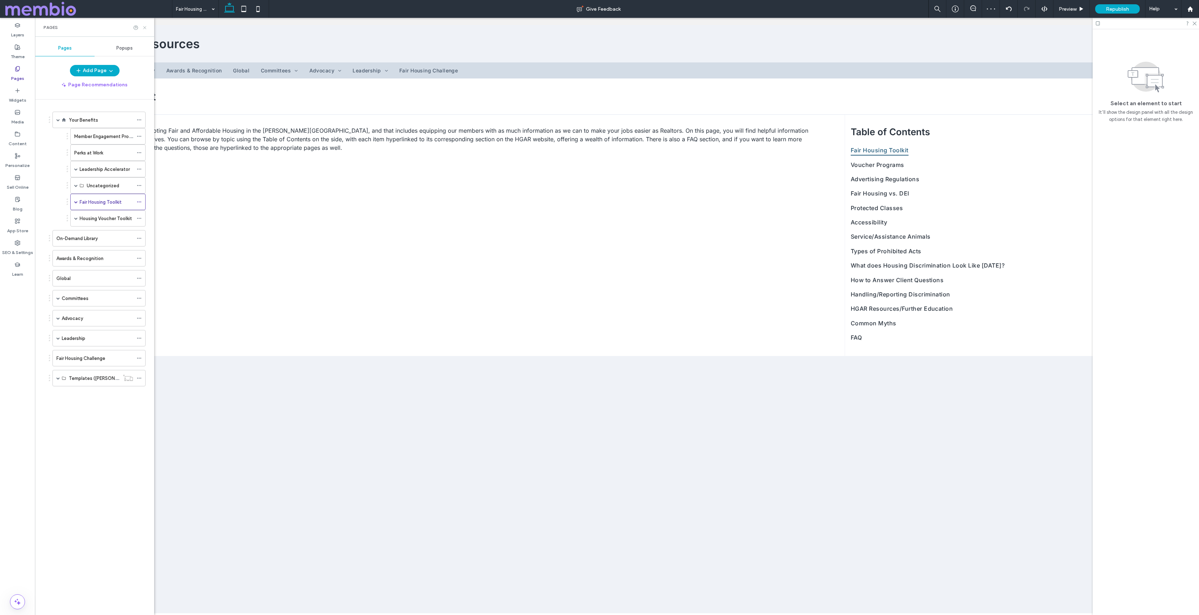
click at [144, 26] on icon at bounding box center [144, 27] width 5 height 5
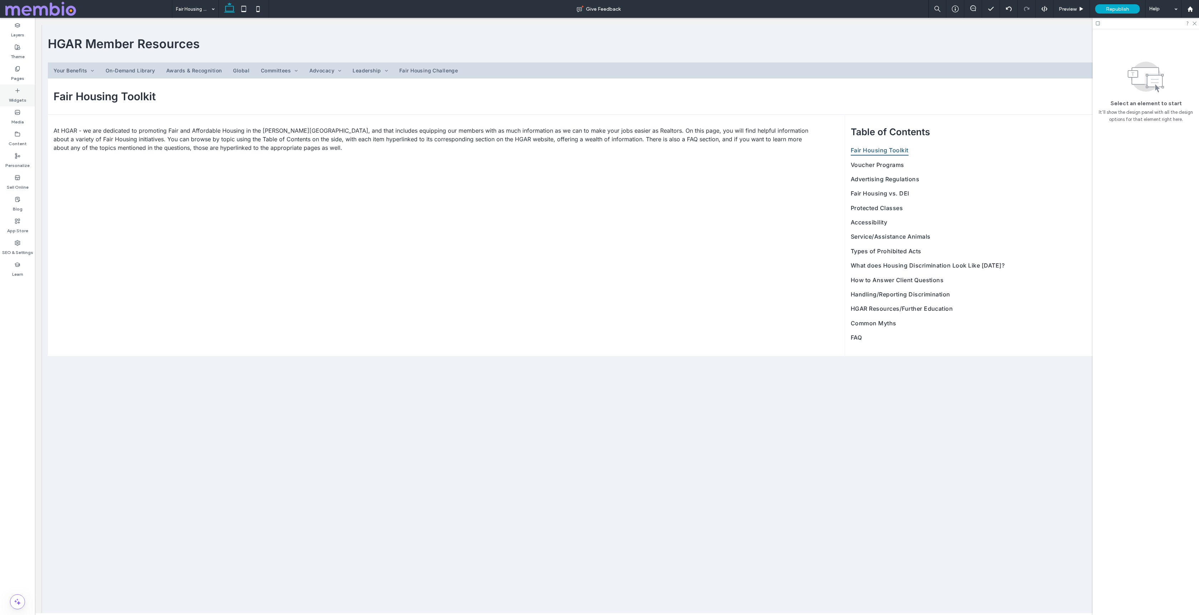
click at [16, 92] on icon at bounding box center [18, 91] width 6 height 6
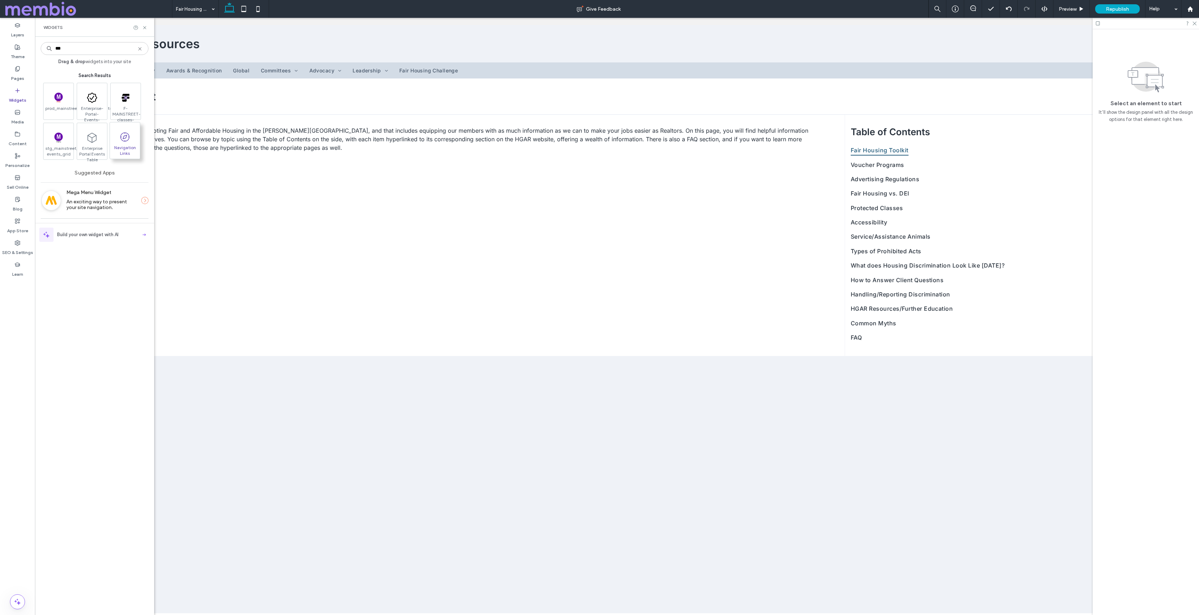
type input "***"
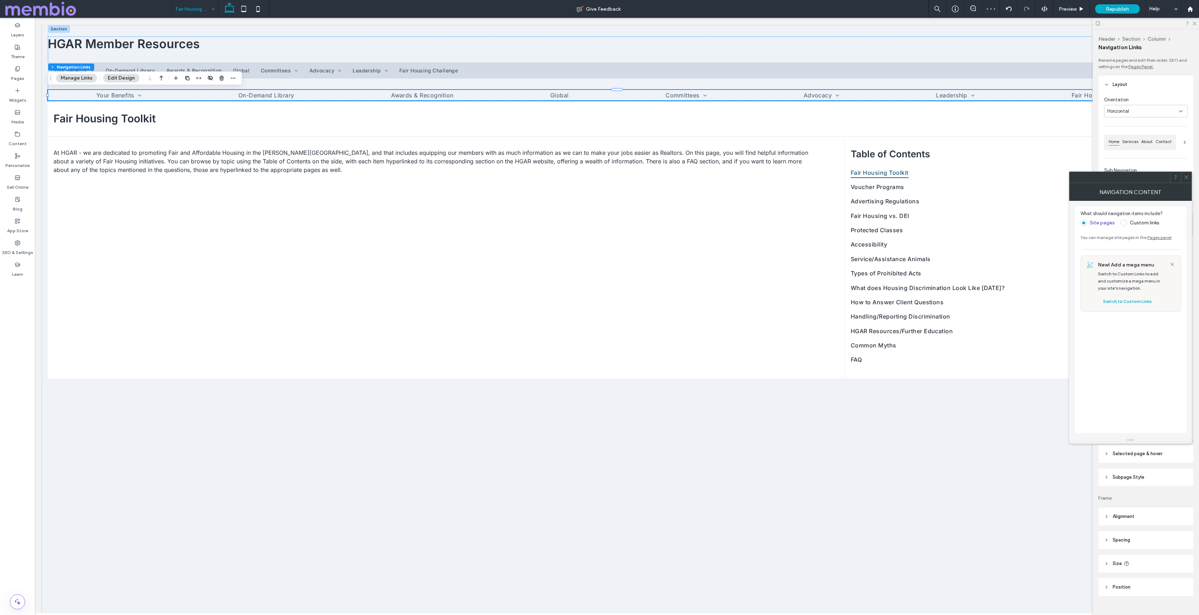
drag, startPoint x: 133, startPoint y: 148, endPoint x: 178, endPoint y: 1, distance: 153.6
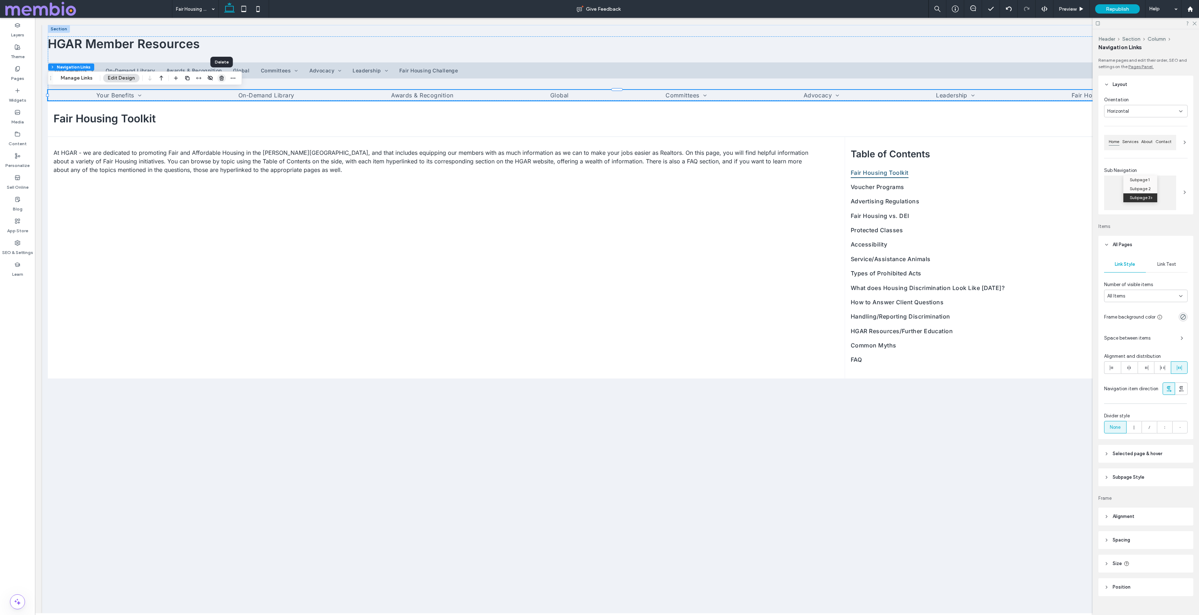
click at [222, 78] on use "button" at bounding box center [221, 78] width 4 height 5
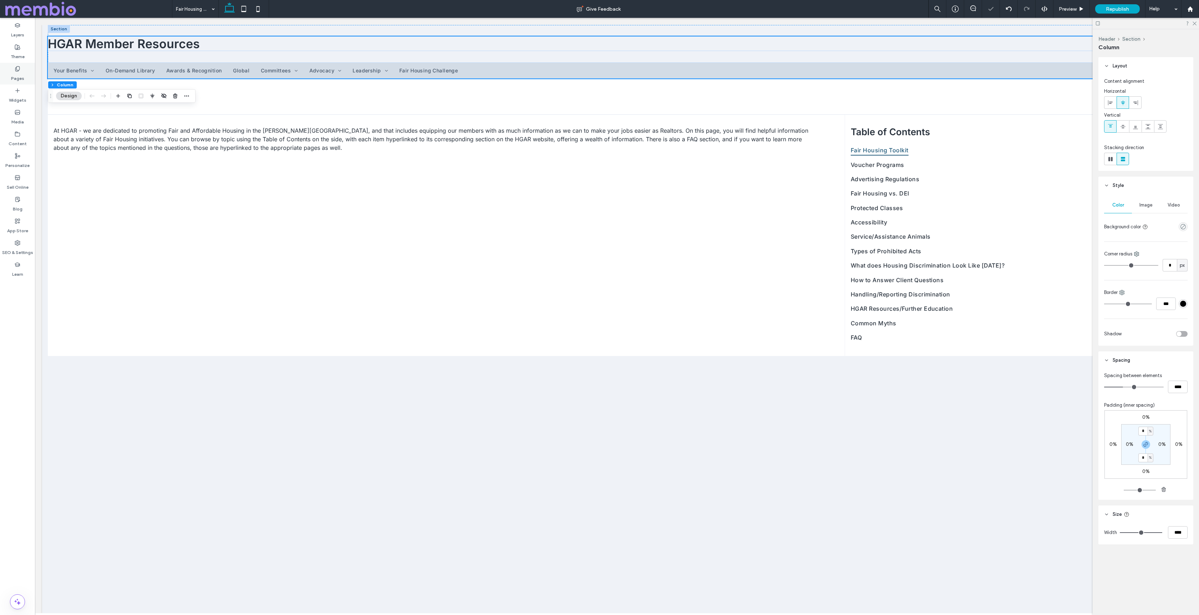
click at [12, 77] on label "Pages" at bounding box center [17, 77] width 13 height 10
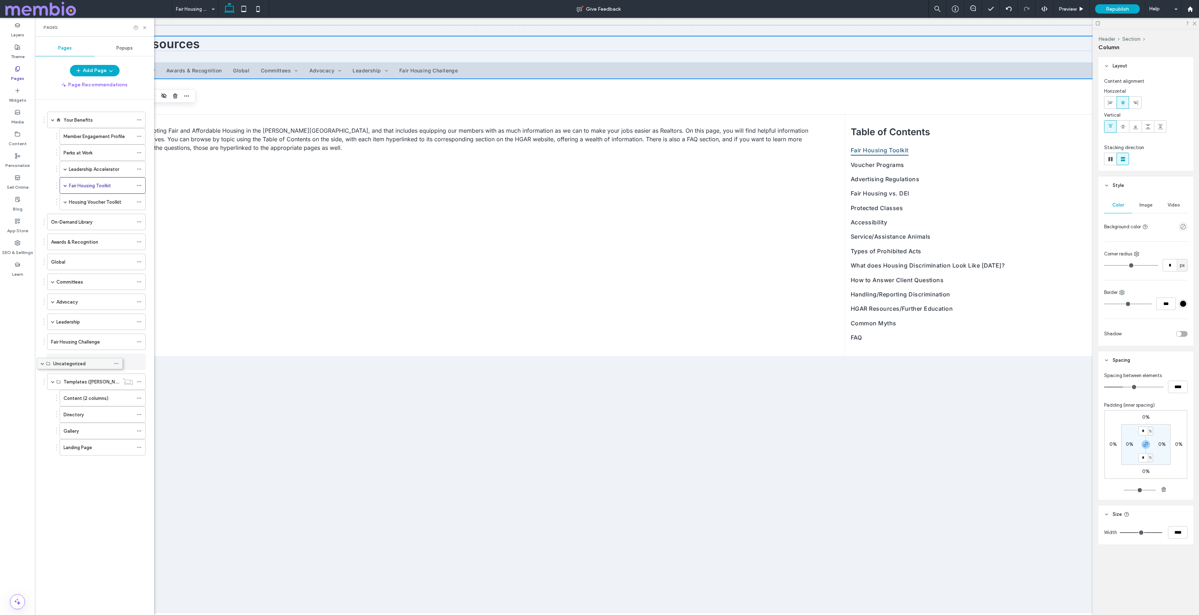
drag, startPoint x: 85, startPoint y: 188, endPoint x: 62, endPoint y: 365, distance: 178.4
click at [140, 442] on icon at bounding box center [139, 443] width 5 height 5
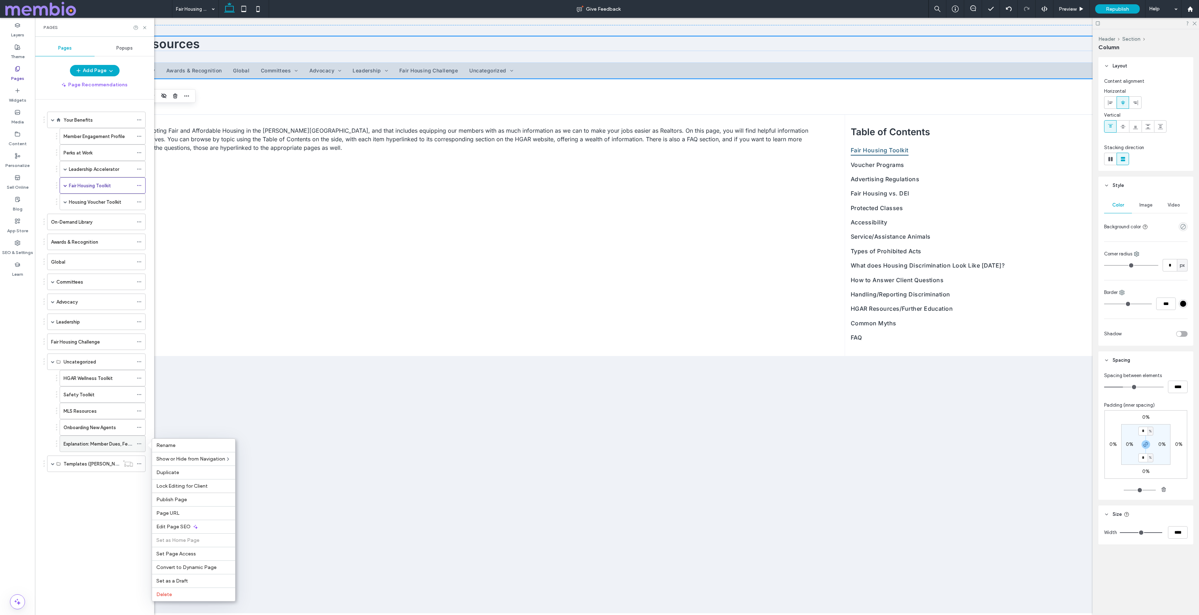
click at [142, 443] on div at bounding box center [141, 444] width 9 height 11
click at [90, 361] on label "Uncategorized" at bounding box center [80, 362] width 32 height 12
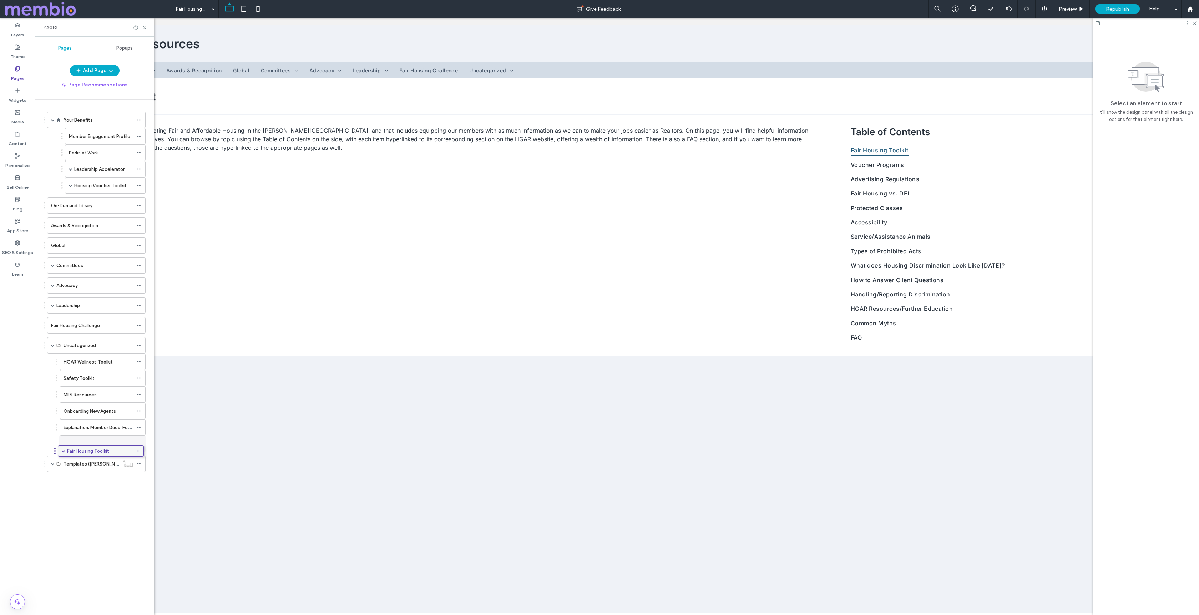
drag, startPoint x: 74, startPoint y: 183, endPoint x: 72, endPoint y: 447, distance: 264.4
click at [66, 445] on span at bounding box center [66, 444] width 4 height 4
drag, startPoint x: 86, startPoint y: 188, endPoint x: 78, endPoint y: 447, distance: 259.2
click at [69, 444] on span at bounding box center [71, 444] width 4 height 4
click at [52, 329] on span at bounding box center [53, 329] width 4 height 4
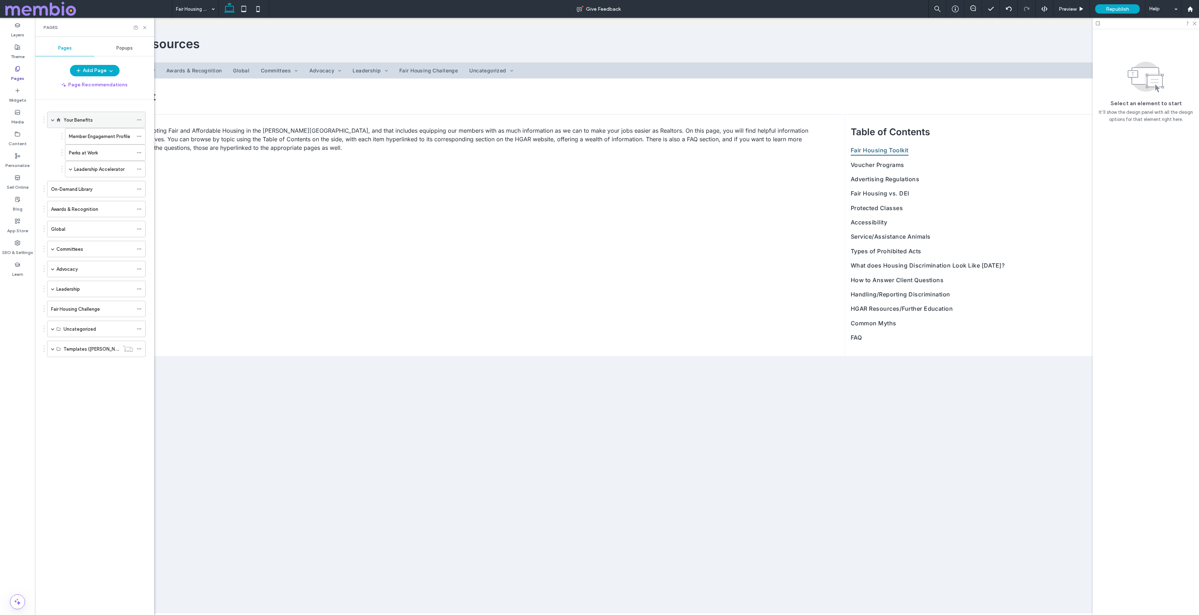
click at [52, 118] on span at bounding box center [53, 120] width 4 height 4
drag, startPoint x: 84, startPoint y: 238, endPoint x: 75, endPoint y: 117, distance: 122.1
click at [52, 120] on span at bounding box center [53, 120] width 4 height 4
drag, startPoint x: 77, startPoint y: 116, endPoint x: 67, endPoint y: 142, distance: 27.2
click at [54, 141] on span at bounding box center [53, 140] width 4 height 4
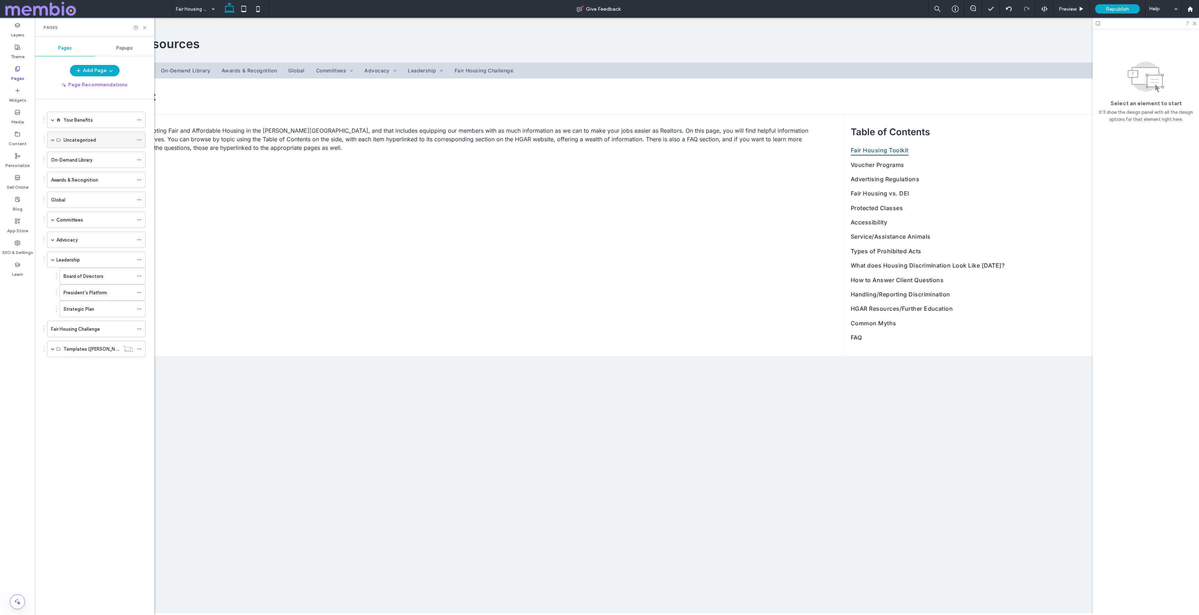
click at [143, 139] on div at bounding box center [141, 140] width 9 height 11
click at [140, 139] on icon at bounding box center [139, 139] width 5 height 5
click at [251, 155] on div "Hide from All" at bounding box center [267, 155] width 63 height 13
click at [268, 157] on span "Show on All" at bounding box center [264, 155] width 26 height 6
click at [110, 72] on icon "button" at bounding box center [111, 71] width 6 height 6
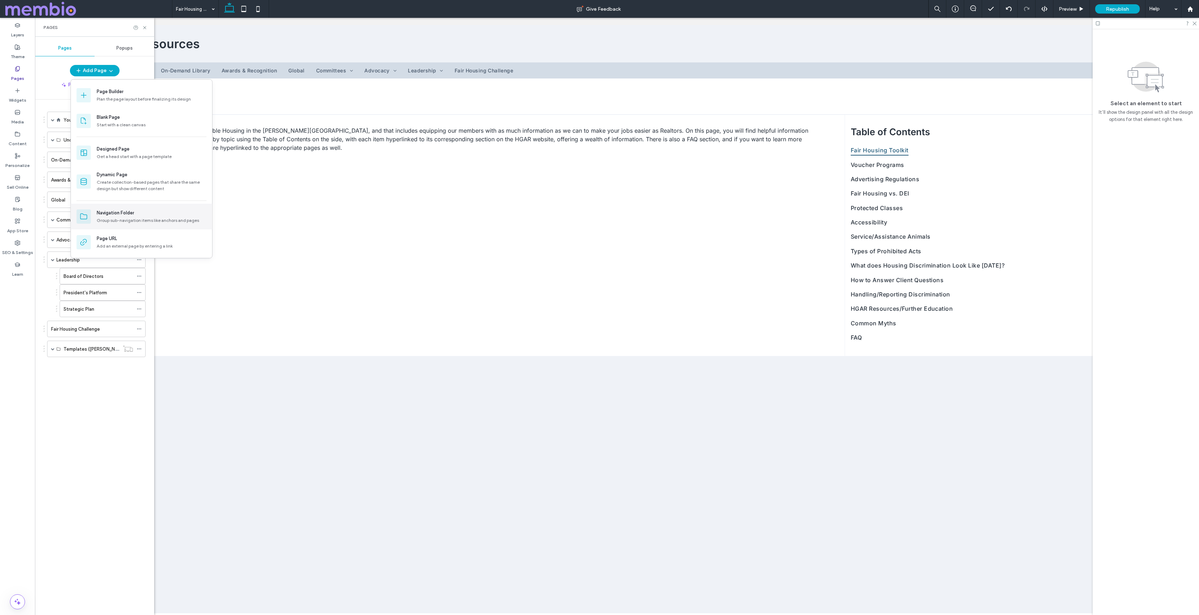
click at [125, 213] on div "Navigation Folder" at bounding box center [115, 212] width 37 height 7
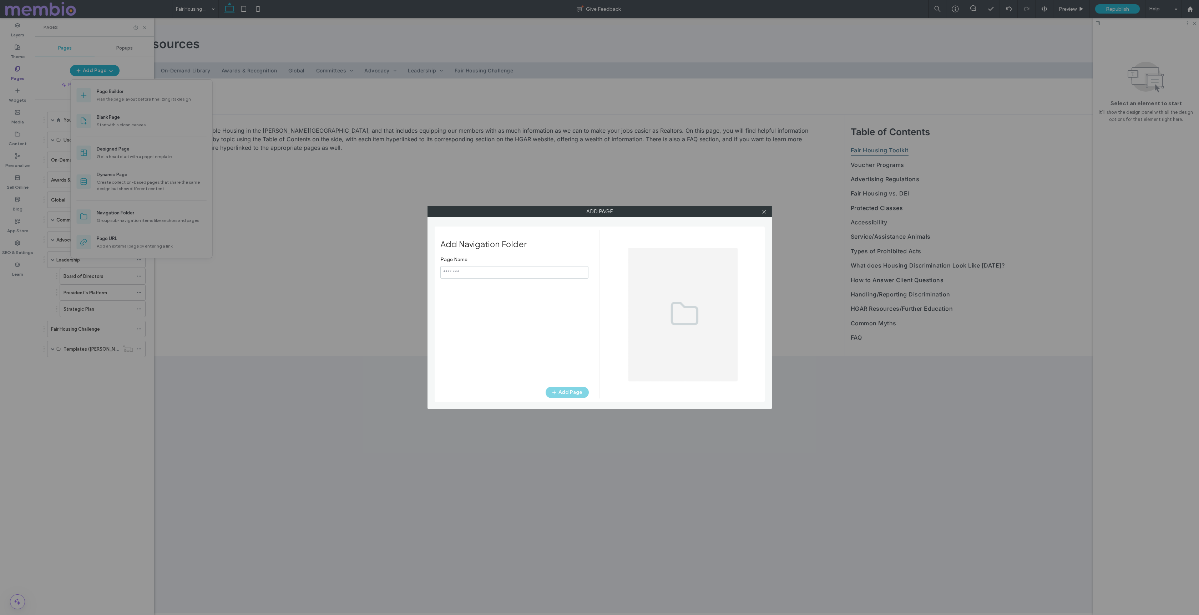
click at [458, 272] on input "notEmpty" at bounding box center [514, 272] width 148 height 12
type input "**********"
click at [567, 395] on button "Add Page" at bounding box center [567, 392] width 43 height 11
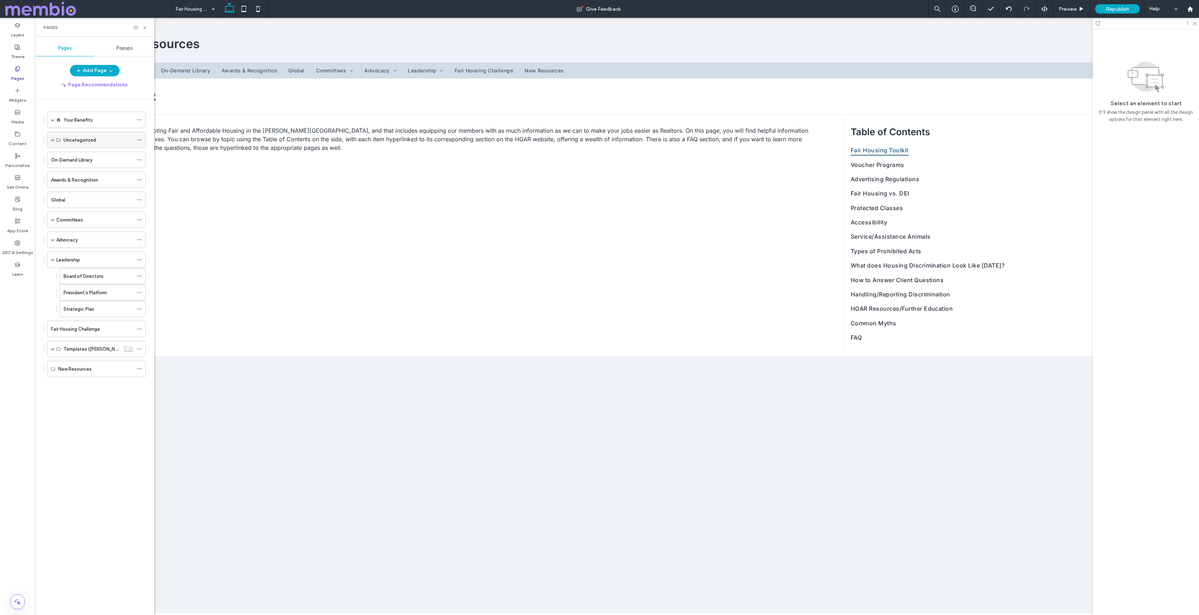
click at [53, 140] on span at bounding box center [53, 140] width 4 height 4
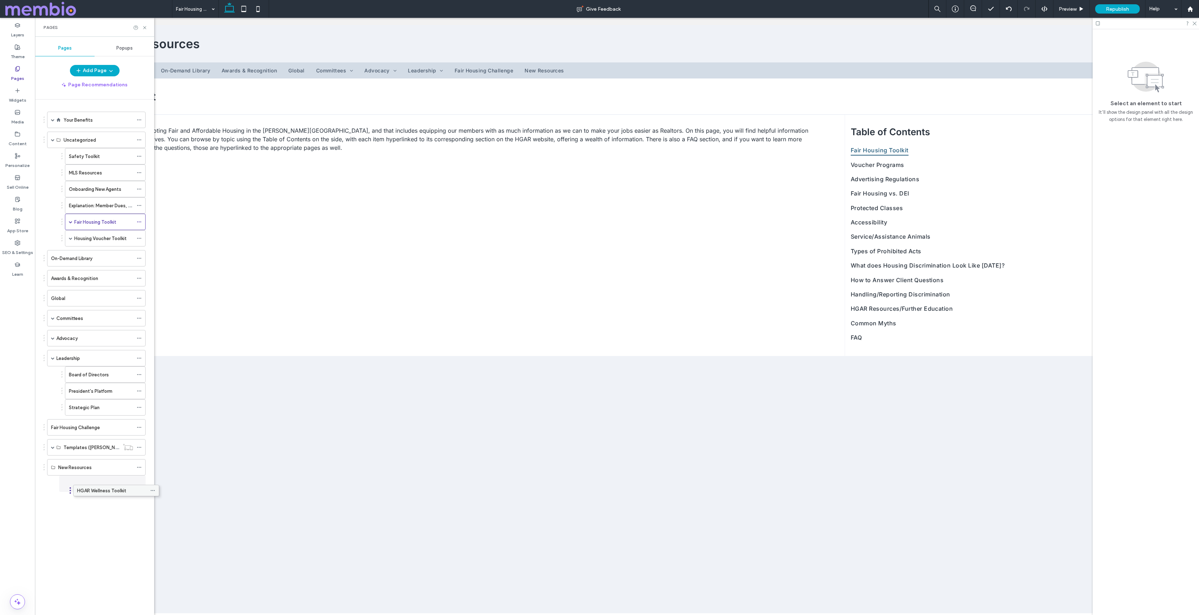
drag, startPoint x: 74, startPoint y: 156, endPoint x: 87, endPoint y: 490, distance: 333.5
click at [93, 137] on label "Uncategorized" at bounding box center [80, 140] width 32 height 12
click at [101, 121] on div "Your Benefits" at bounding box center [99, 119] width 70 height 7
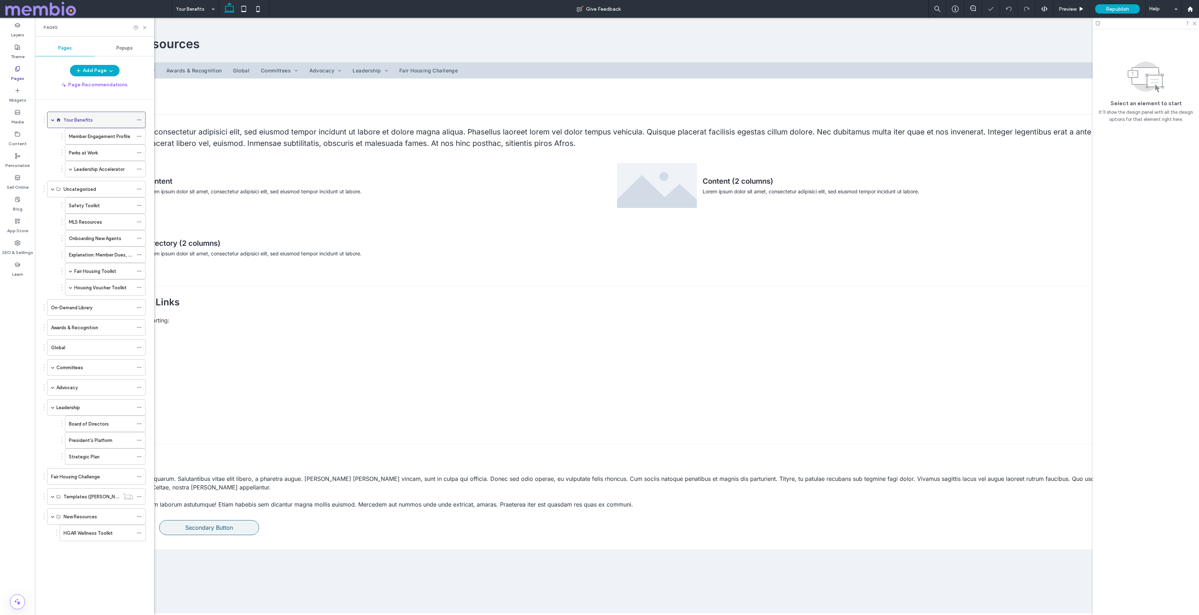
click at [140, 119] on icon at bounding box center [139, 119] width 5 height 5
click at [162, 149] on span "Duplicate" at bounding box center [167, 149] width 23 height 6
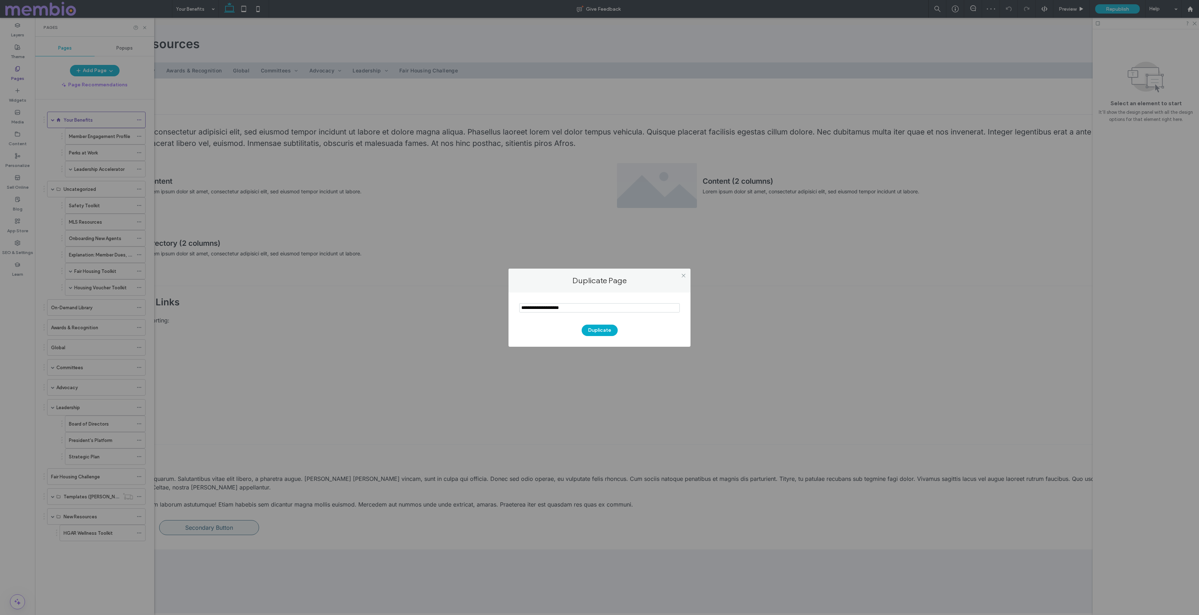
click at [557, 309] on input "notEmpty" at bounding box center [599, 307] width 161 height 9
type input "**********"
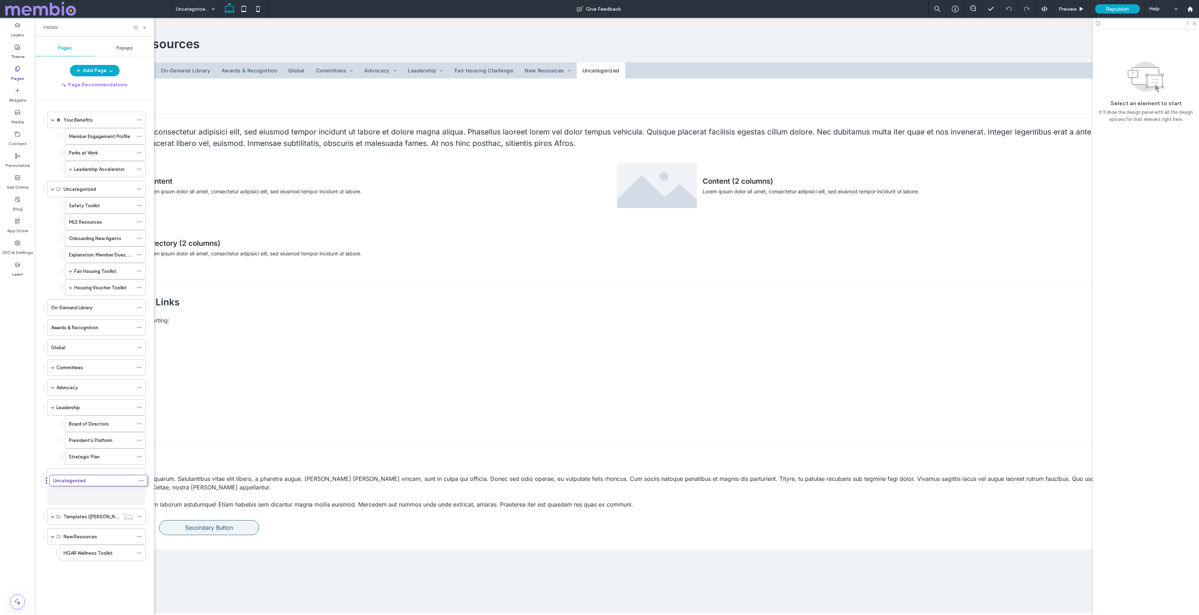
drag, startPoint x: 72, startPoint y: 558, endPoint x: 74, endPoint y: 488, distance: 70.0
click at [75, 540] on label "New Resources" at bounding box center [81, 537] width 34 height 12
drag, startPoint x: 77, startPoint y: 555, endPoint x: 84, endPoint y: 498, distance: 57.5
click at [75, 548] on div "New Resources" at bounding box center [95, 553] width 75 height 16
click at [139, 552] on icon at bounding box center [139, 553] width 5 height 5
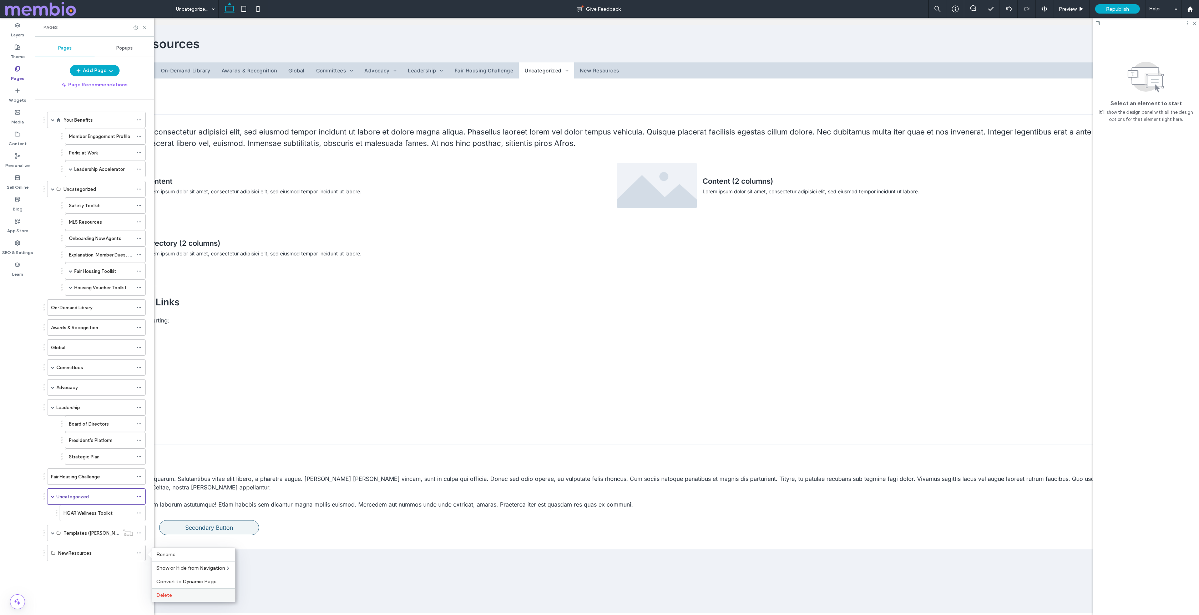
click at [190, 598] on label "Delete" at bounding box center [193, 595] width 75 height 6
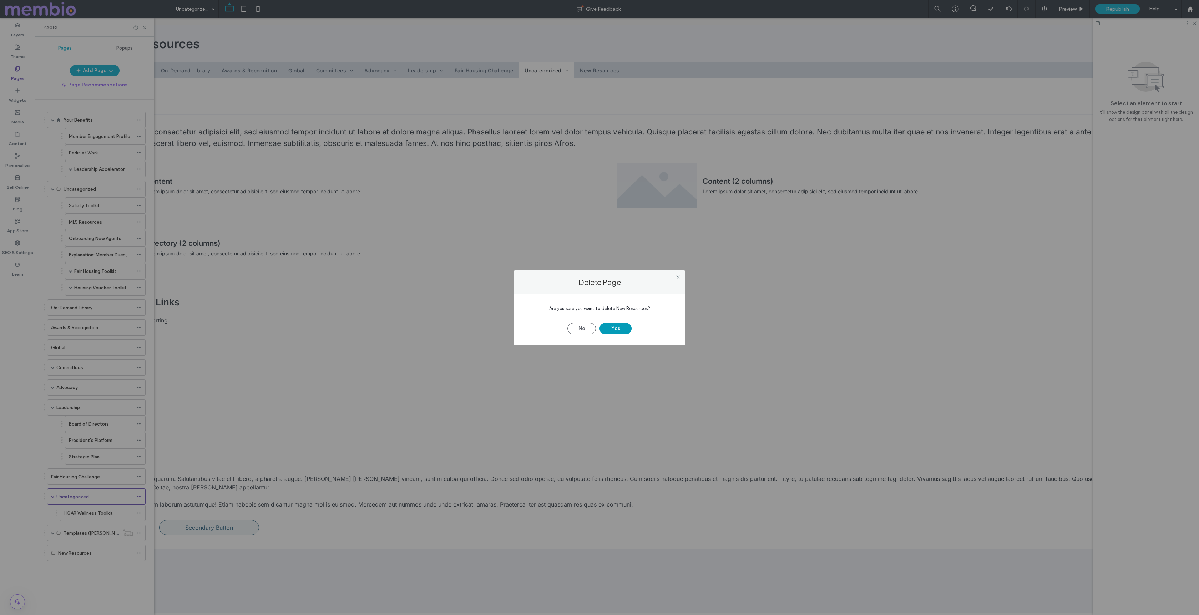
click at [614, 328] on button "Yes" at bounding box center [615, 328] width 32 height 11
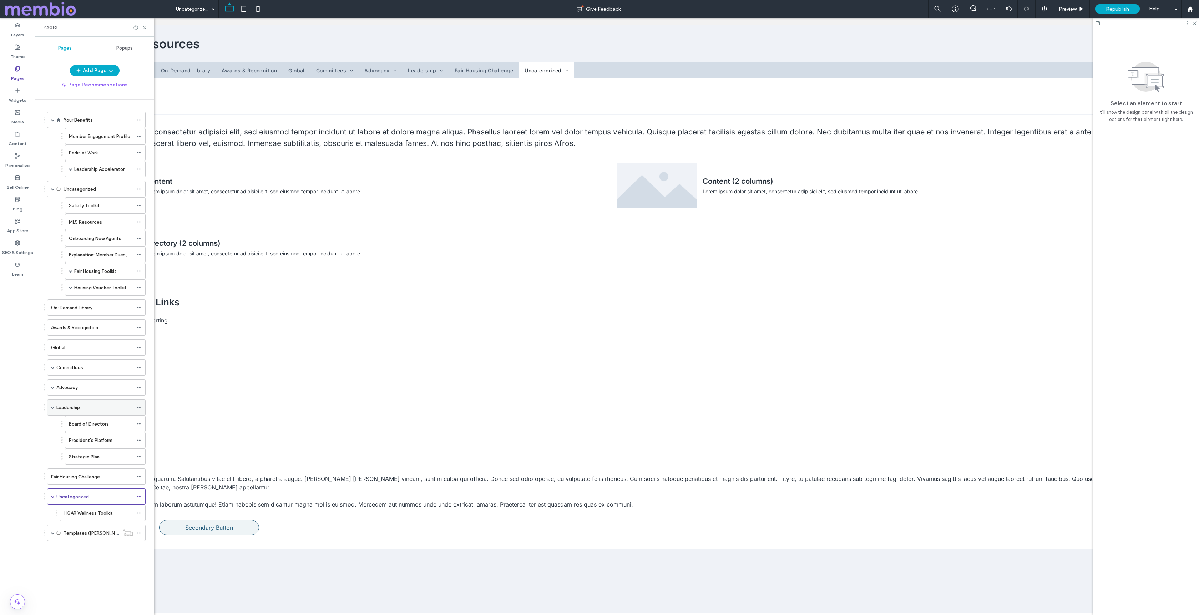
click at [52, 406] on span at bounding box center [53, 408] width 4 height 4
drag, startPoint x: 77, startPoint y: 206, endPoint x: 75, endPoint y: 469, distance: 262.6
drag, startPoint x: 85, startPoint y: 204, endPoint x: 79, endPoint y: 471, distance: 266.6
drag, startPoint x: 77, startPoint y: 206, endPoint x: 77, endPoint y: 469, distance: 263.0
drag, startPoint x: 77, startPoint y: 207, endPoint x: 76, endPoint y: 469, distance: 262.6
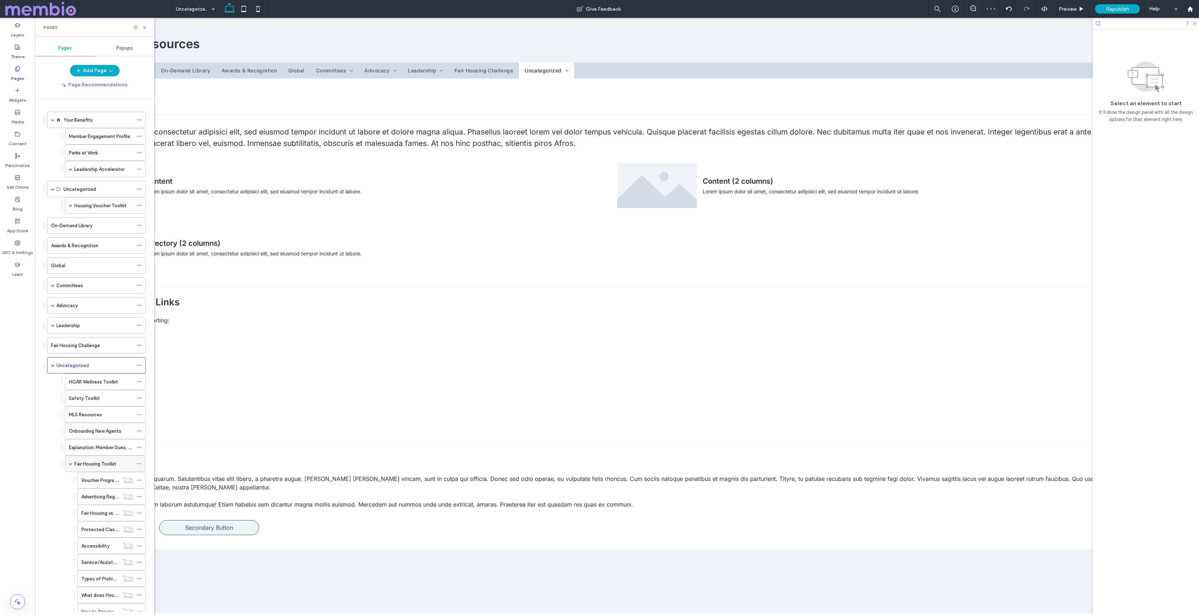
click at [71, 465] on span at bounding box center [71, 464] width 4 height 4
drag, startPoint x: 102, startPoint y: 207, endPoint x: 91, endPoint y: 465, distance: 257.8
click at [76, 464] on span at bounding box center [76, 464] width 4 height 4
click at [87, 192] on label "Uncategorized" at bounding box center [80, 189] width 32 height 12
click at [141, 189] on use at bounding box center [139, 189] width 4 height 1
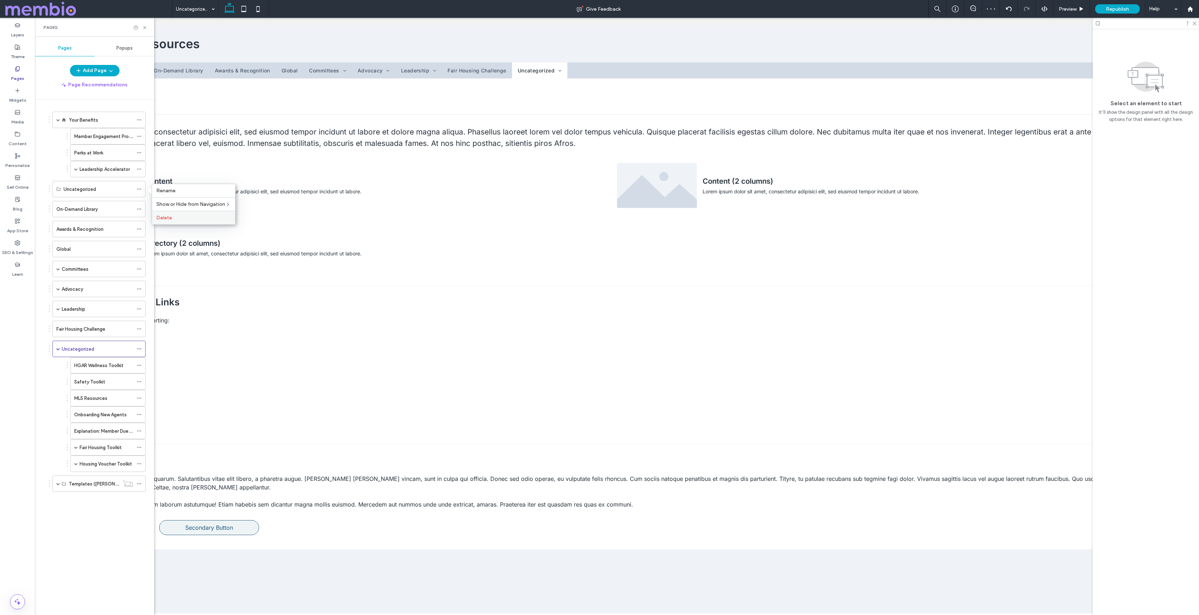
click at [167, 215] on span "Delete" at bounding box center [164, 218] width 16 height 6
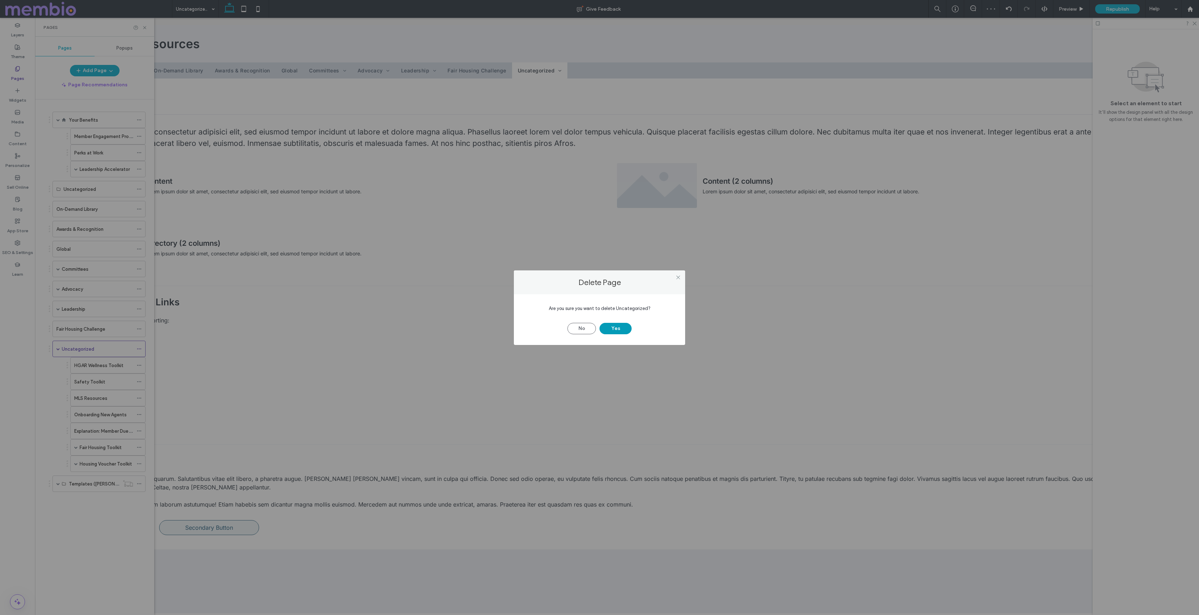
click at [614, 328] on button "Yes" at bounding box center [615, 328] width 32 height 11
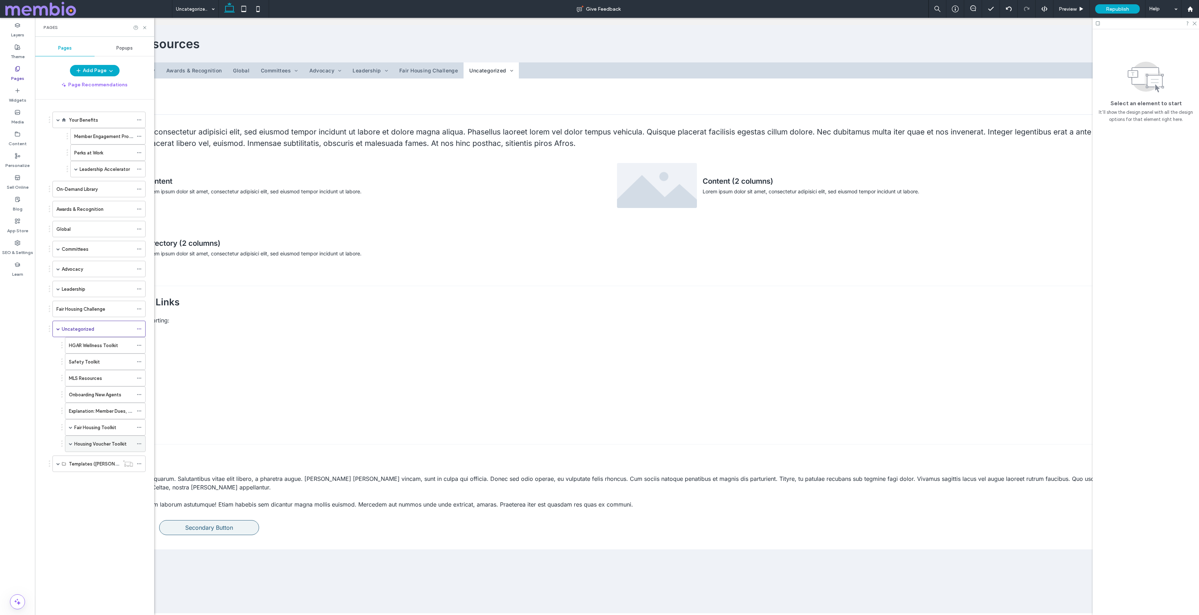
click at [72, 444] on span at bounding box center [71, 444] width 4 height 4
click at [140, 450] on icon at bounding box center [139, 450] width 5 height 5
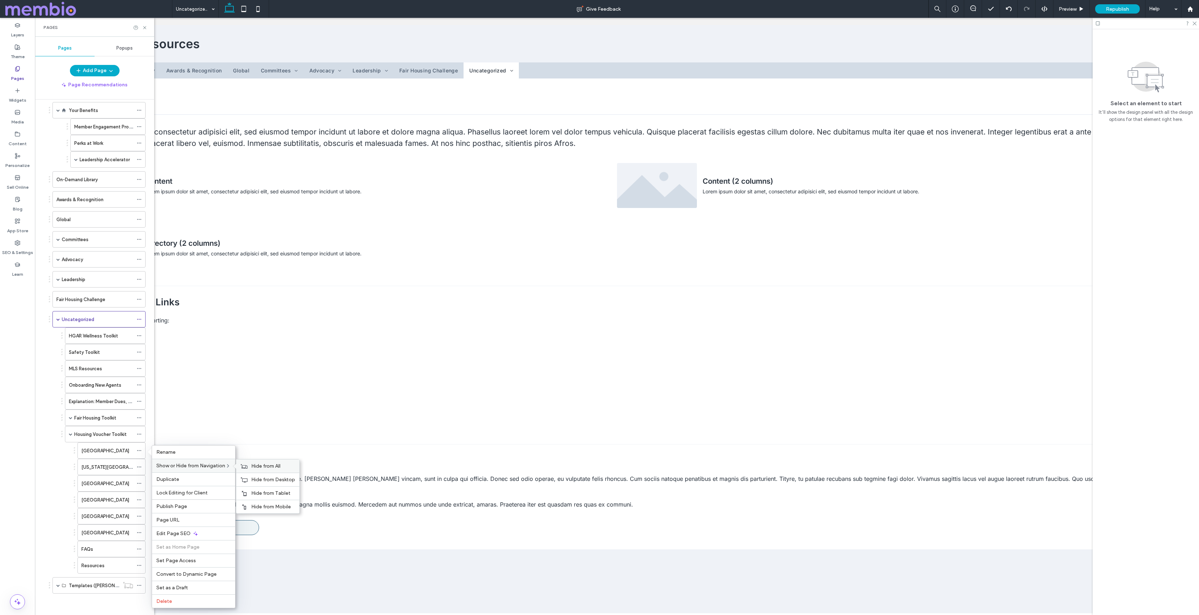
click at [259, 469] on span "Hide from All" at bounding box center [265, 466] width 29 height 6
click at [140, 467] on icon at bounding box center [139, 467] width 5 height 5
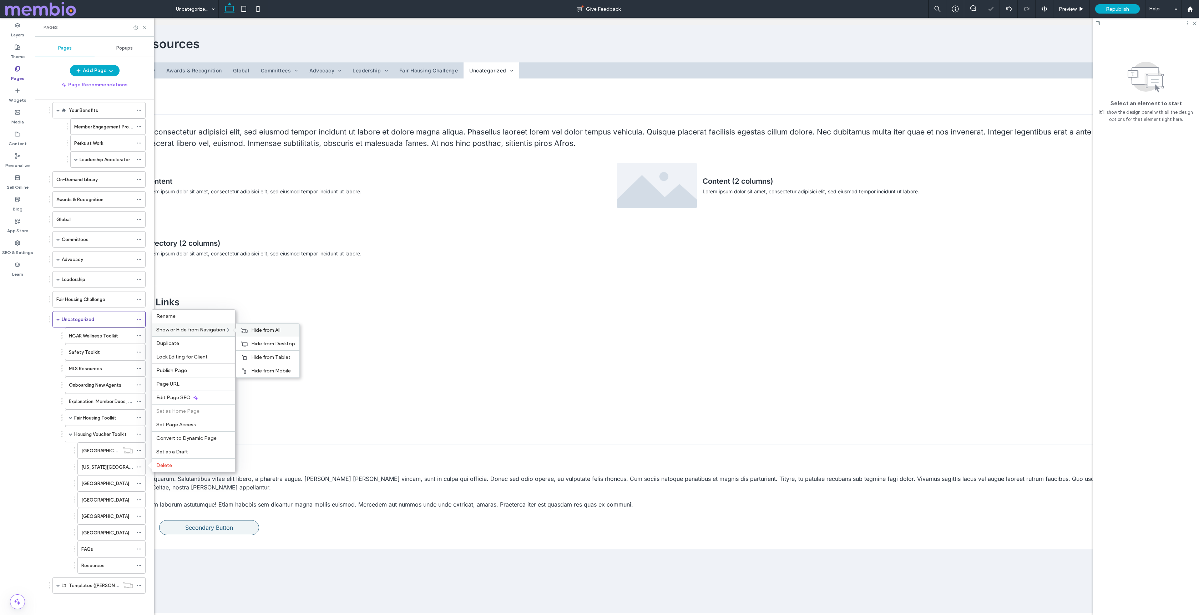
click at [257, 333] on div "Hide from All" at bounding box center [267, 330] width 63 height 13
click at [139, 483] on use at bounding box center [139, 483] width 4 height 1
click at [267, 346] on span "Hide from All" at bounding box center [265, 347] width 29 height 6
click at [140, 500] on use at bounding box center [139, 500] width 4 height 1
click at [257, 362] on span "Hide from All" at bounding box center [265, 363] width 29 height 6
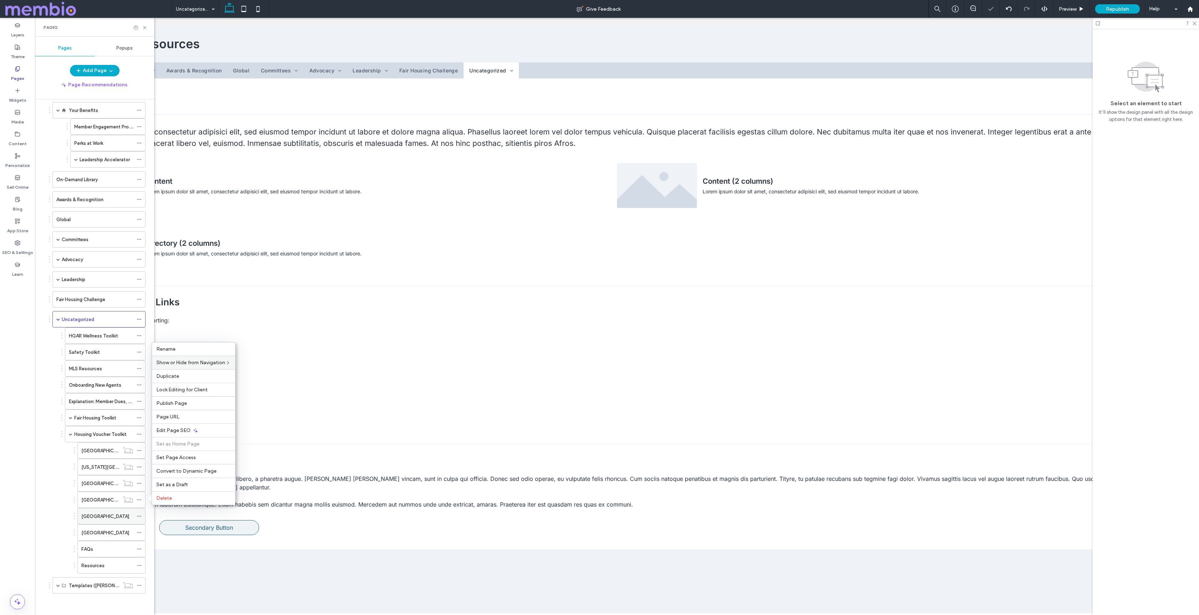
click at [139, 514] on icon at bounding box center [139, 516] width 5 height 5
click at [258, 380] on span "Hide from All" at bounding box center [265, 379] width 29 height 6
click at [141, 532] on icon at bounding box center [139, 532] width 5 height 5
click at [249, 394] on div "Hide from All" at bounding box center [267, 395] width 63 height 13
click at [140, 547] on icon at bounding box center [139, 549] width 5 height 5
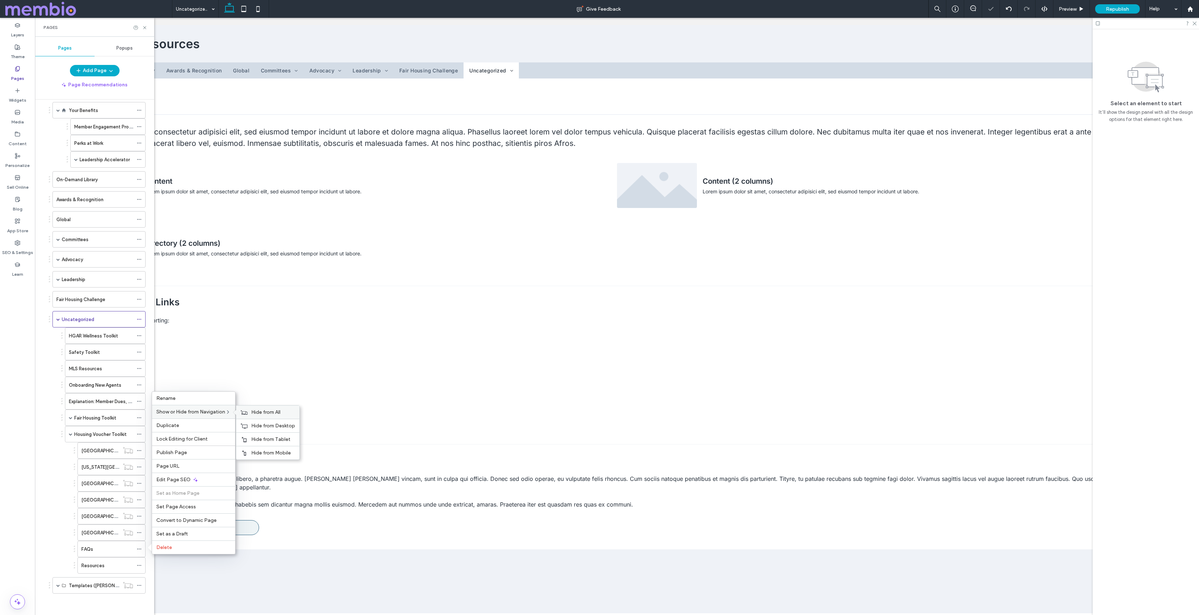
click at [253, 408] on div "Hide from All" at bounding box center [267, 412] width 63 height 13
click at [142, 565] on div at bounding box center [141, 565] width 9 height 11
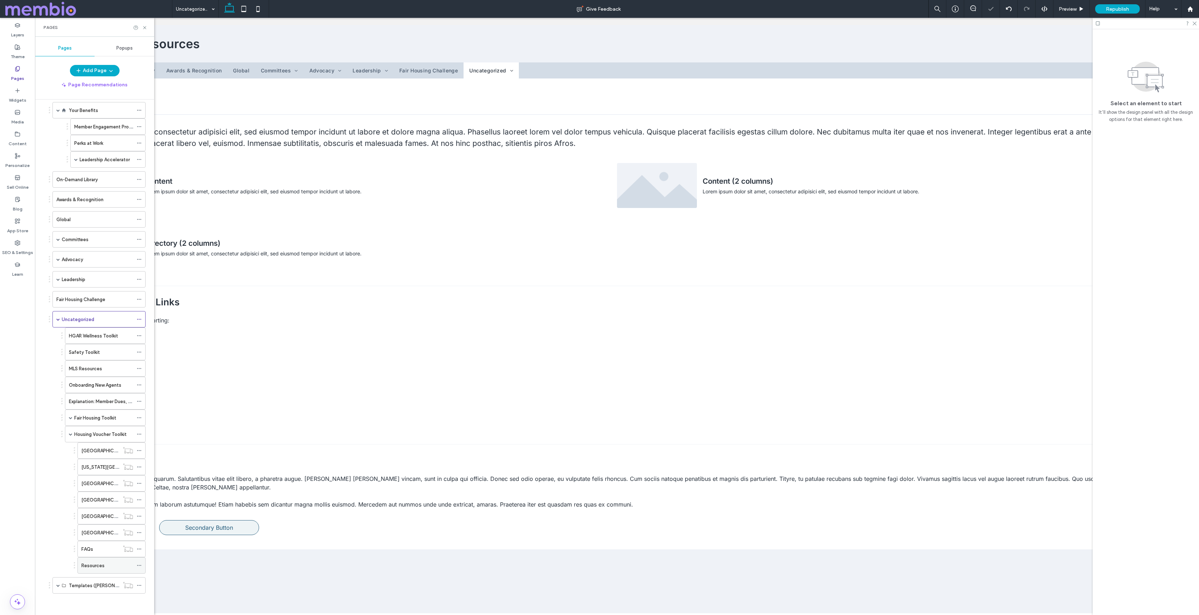
click at [140, 564] on icon at bounding box center [139, 565] width 5 height 5
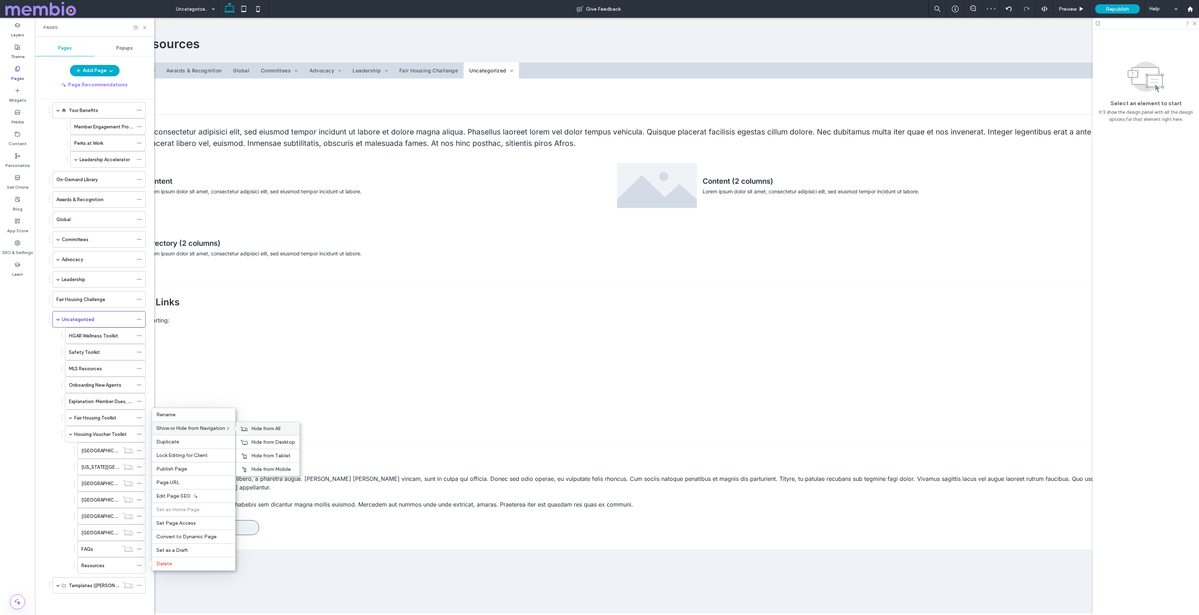
click at [250, 425] on div "Hide from All" at bounding box center [267, 428] width 63 height 13
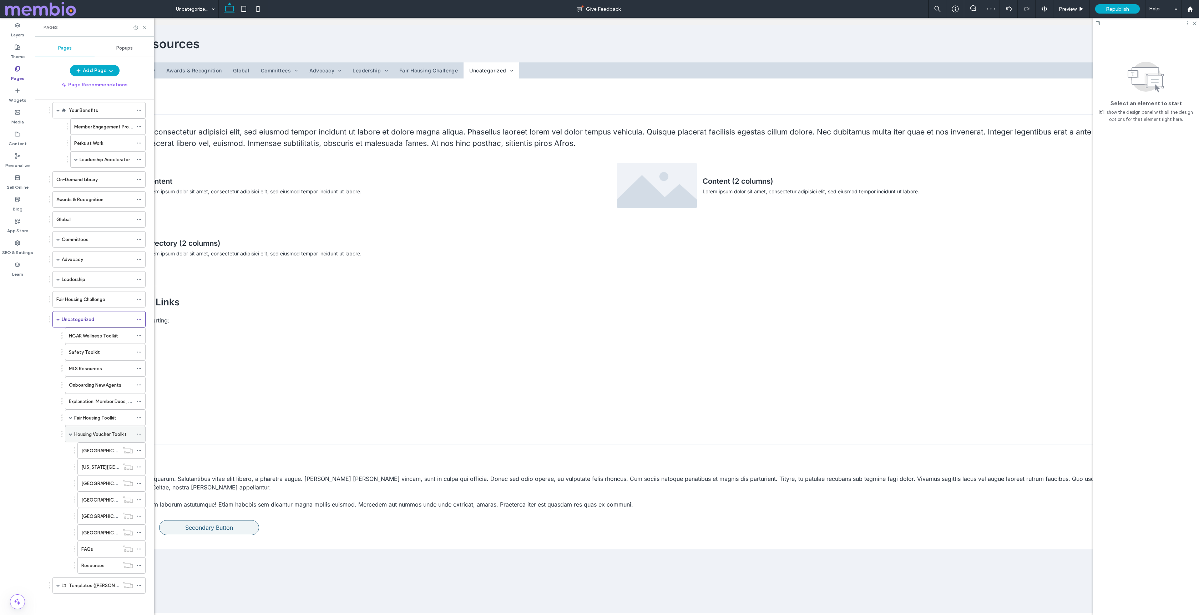
click at [139, 434] on use at bounding box center [139, 434] width 4 height 1
click at [69, 434] on span at bounding box center [71, 434] width 4 height 4
click at [90, 169] on label "Leadership Accelerator" at bounding box center [105, 169] width 50 height 12
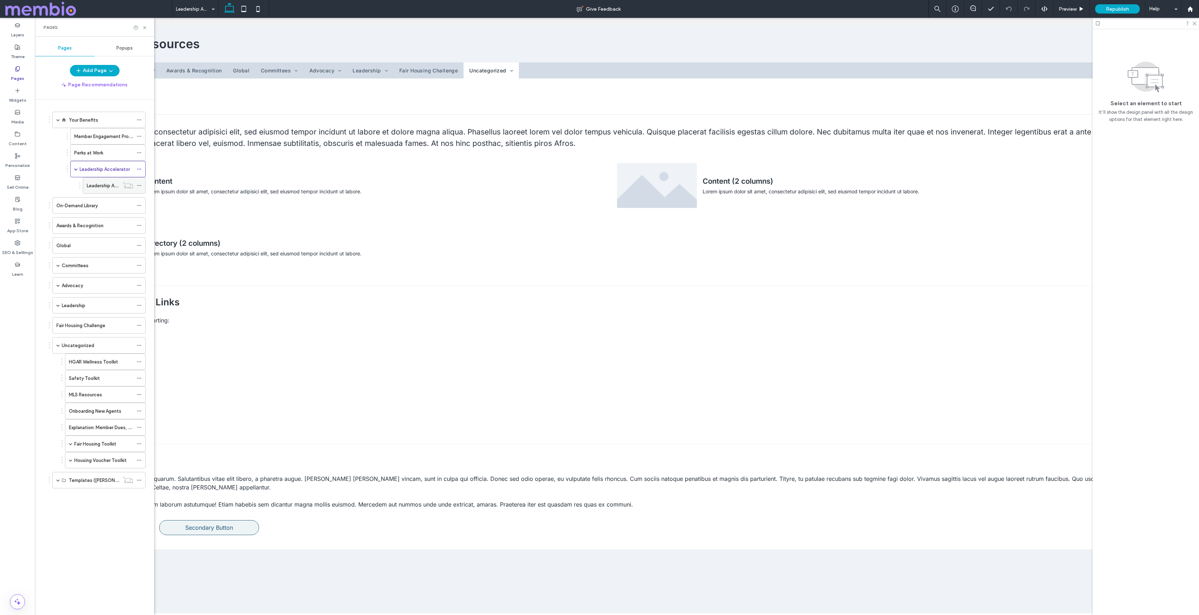
click at [93, 185] on label "Leadership Accelerator Program Testimonials" at bounding box center [136, 185] width 98 height 12
click at [79, 125] on div "Your Benefits" at bounding box center [101, 120] width 64 height 16
click at [98, 138] on label "Member Engagement Profile" at bounding box center [104, 136] width 61 height 12
click at [145, 27] on icon at bounding box center [144, 27] width 5 height 5
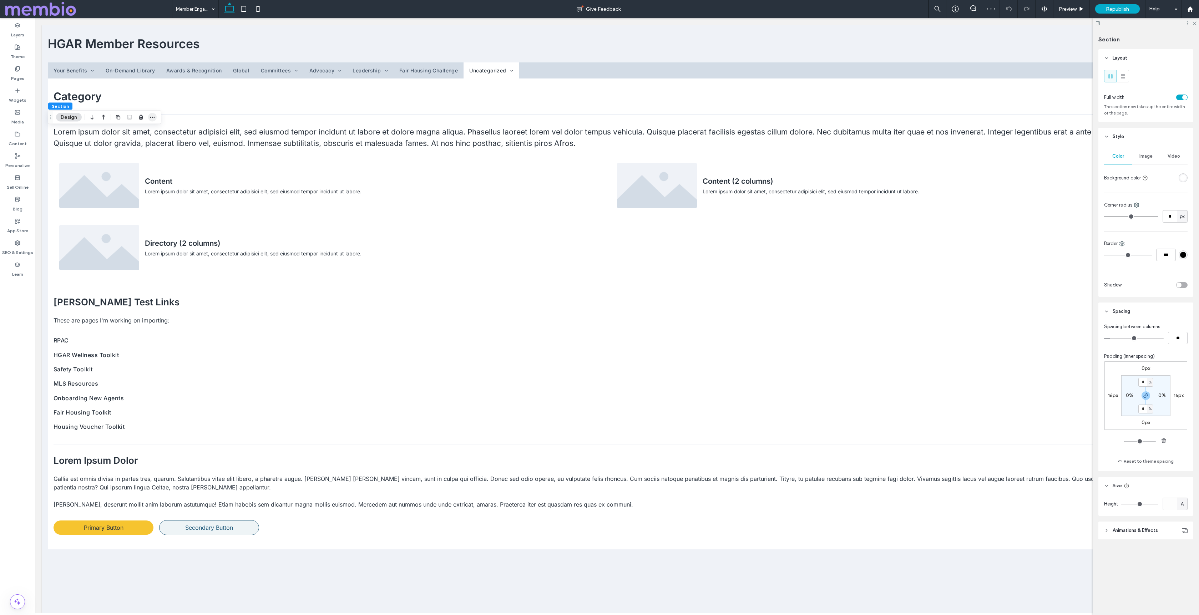
click at [154, 120] on span "button" at bounding box center [152, 117] width 9 height 9
click at [134, 173] on label "Copy" at bounding box center [129, 173] width 56 height 6
click at [17, 69] on icon at bounding box center [18, 69] width 6 height 6
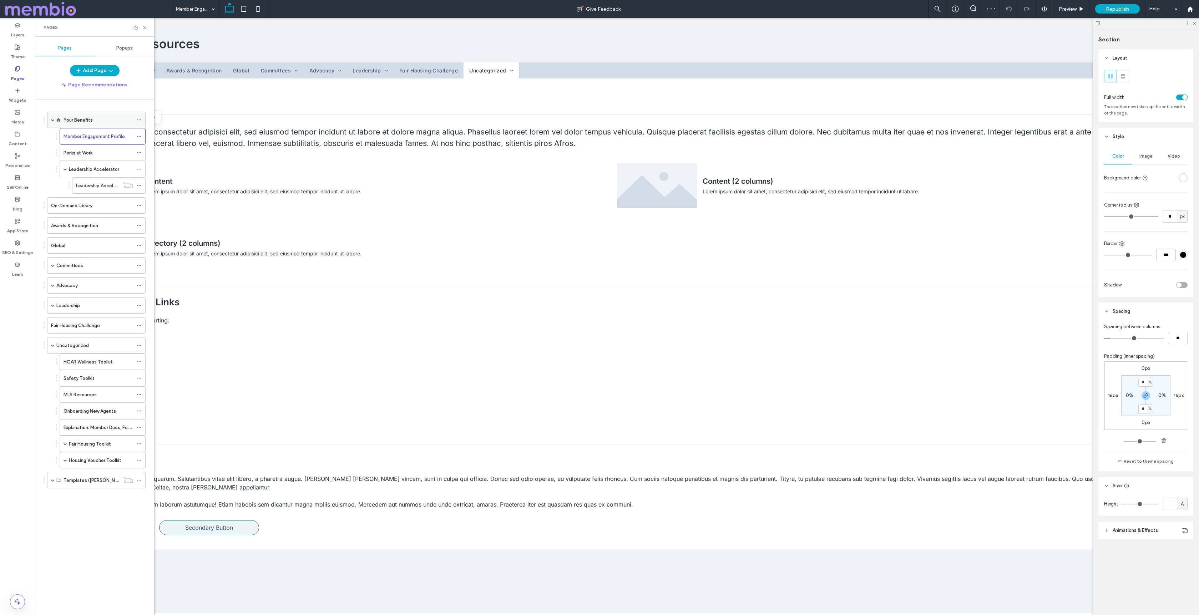
click at [81, 120] on label "Your Benefits" at bounding box center [78, 120] width 29 height 12
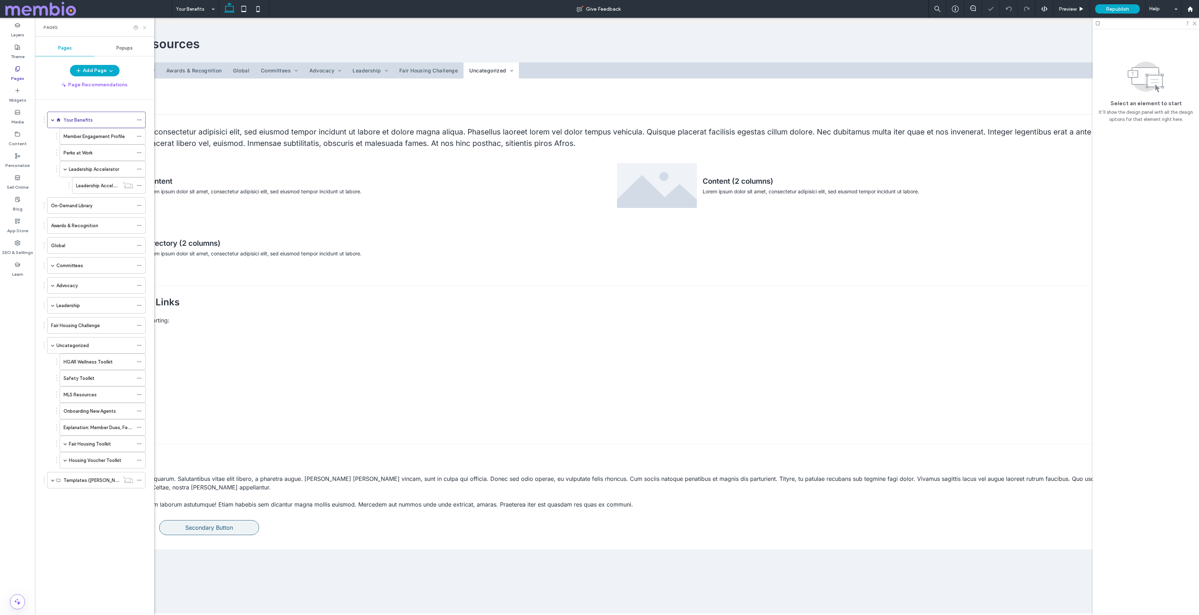
click at [143, 28] on icon at bounding box center [144, 27] width 5 height 5
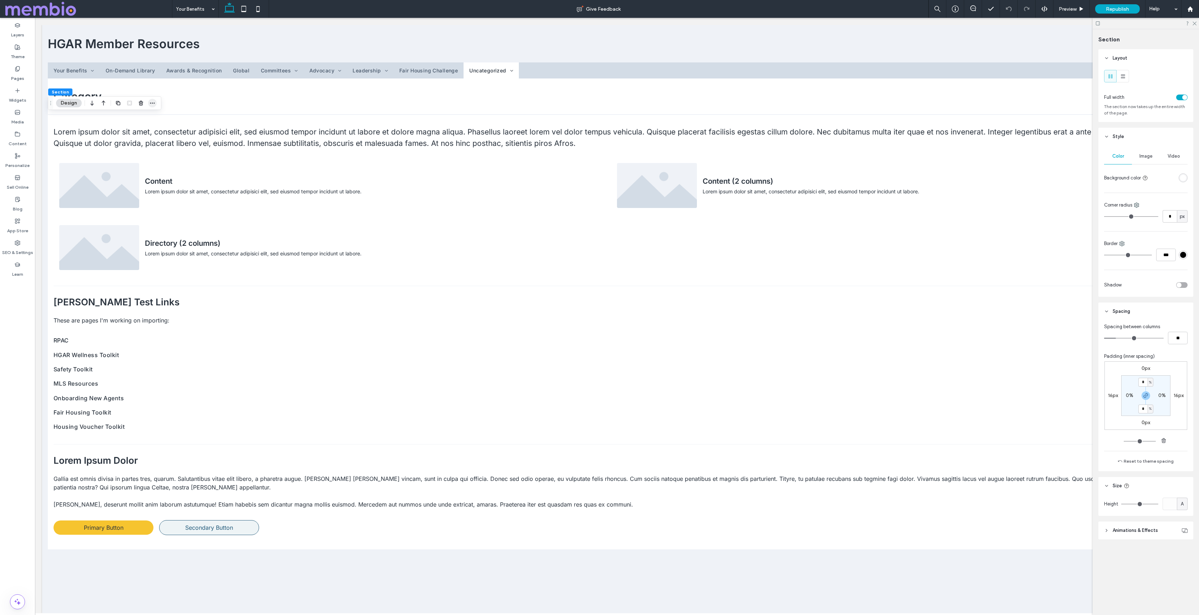
click at [150, 102] on icon "button" at bounding box center [153, 103] width 6 height 6
click at [128, 170] on label "Paste" at bounding box center [129, 172] width 56 height 6
click at [141, 104] on use "button" at bounding box center [141, 103] width 4 height 5
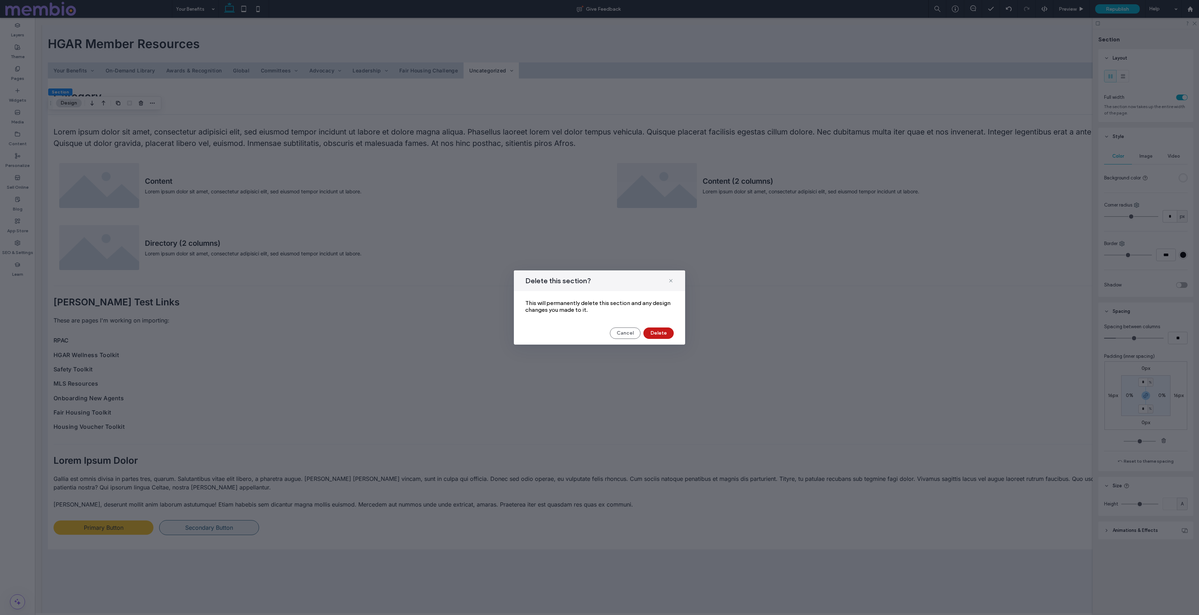
click at [665, 334] on button "Delete" at bounding box center [658, 333] width 30 height 11
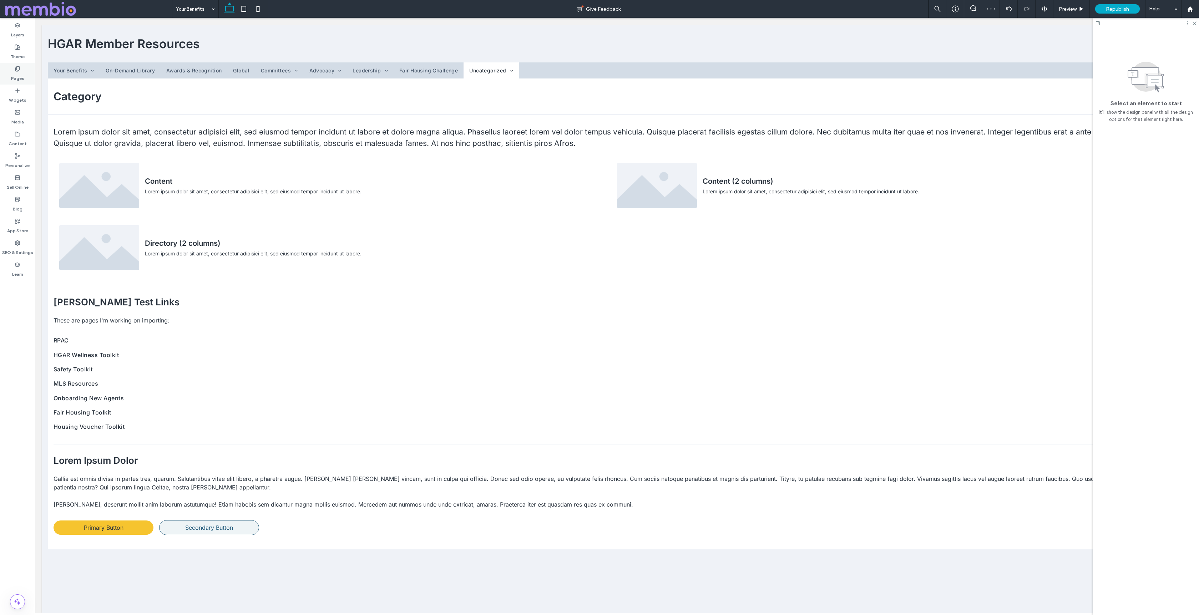
click at [20, 69] on div "Pages" at bounding box center [17, 74] width 35 height 22
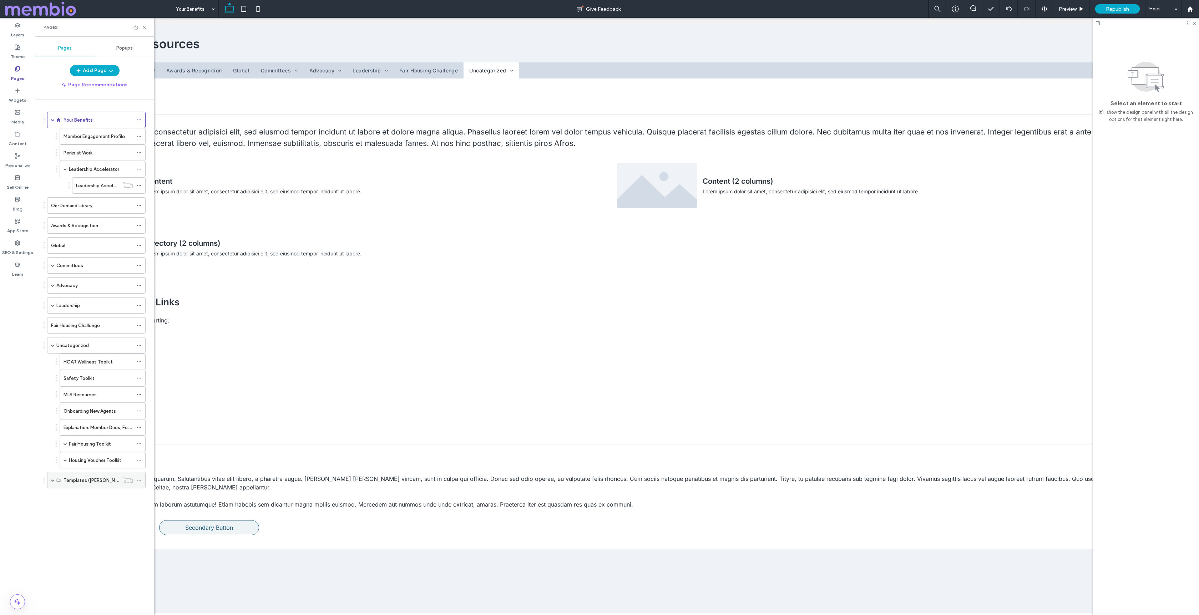
click at [85, 478] on label "Templates (Daniel)" at bounding box center [96, 480] width 64 height 12
click at [54, 481] on span at bounding box center [53, 480] width 4 height 4
click at [64, 495] on label "Content (2 columns)" at bounding box center [86, 497] width 45 height 12
click at [84, 361] on label "HGAR Wellness Toolkit" at bounding box center [88, 362] width 49 height 12
click at [79, 374] on div "Safety Toolkit" at bounding box center [99, 378] width 70 height 16
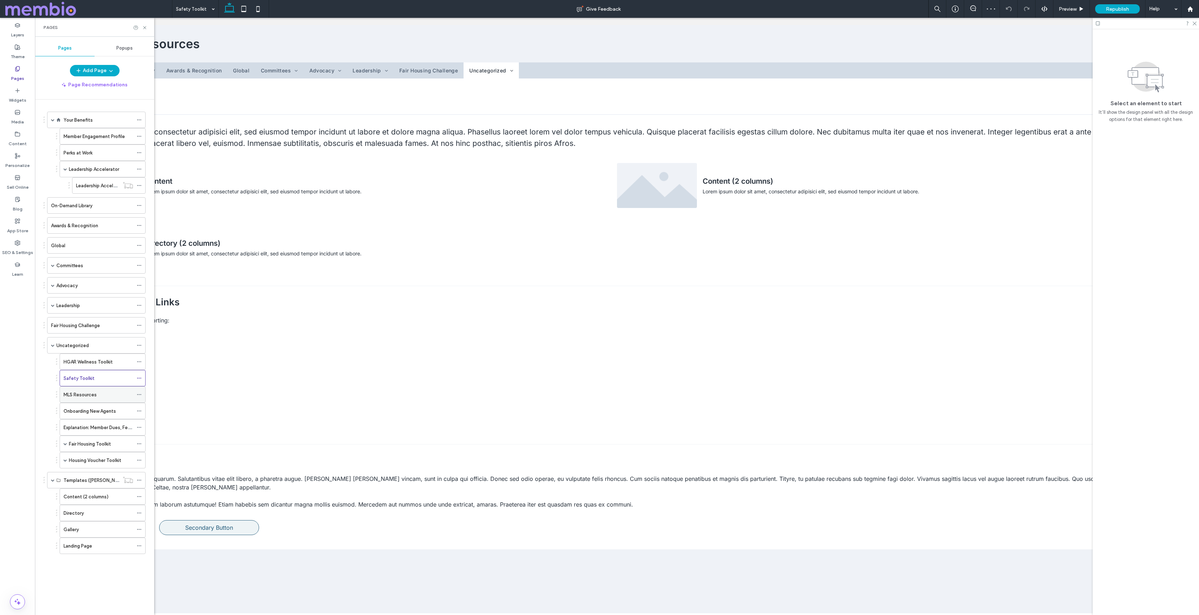
click at [90, 397] on label "MLS Resources" at bounding box center [80, 395] width 33 height 12
click at [101, 415] on div "Onboarding New Agents" at bounding box center [99, 411] width 70 height 16
click at [95, 426] on label "Explanation: Member Dues, Fees and Schedules" at bounding box center [115, 427] width 102 height 12
click at [97, 450] on div "Fair Housing Toolkit" at bounding box center [101, 444] width 64 height 16
click at [94, 459] on label "Voucher Programs" at bounding box center [95, 460] width 39 height 12
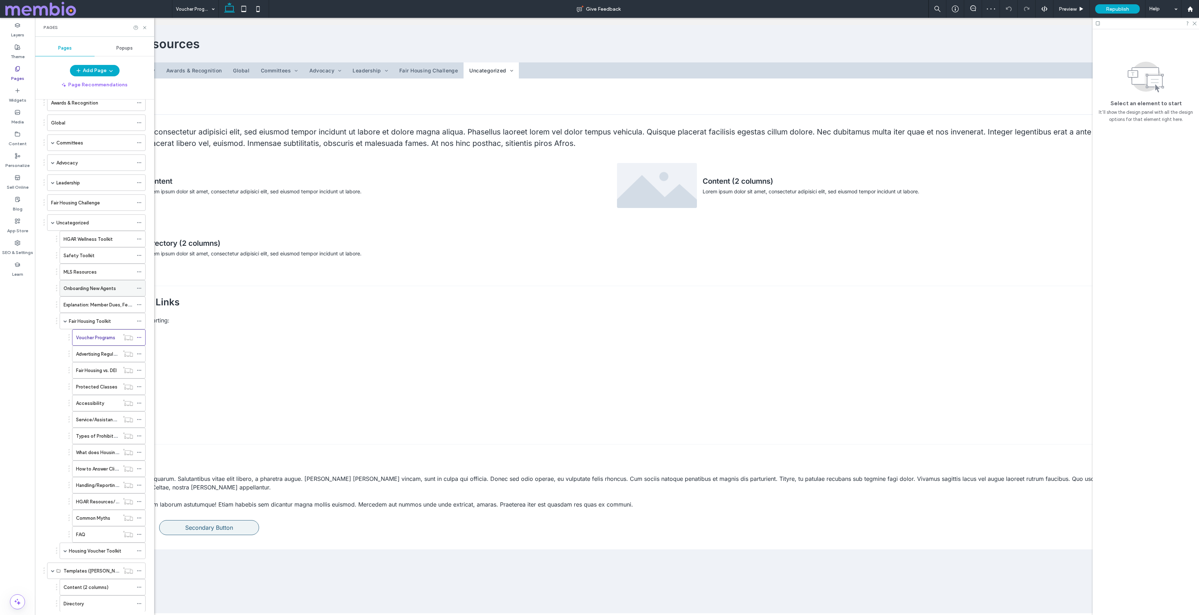
scroll to position [174, 0]
click at [94, 360] on div "Service/Assistance Animals" at bounding box center [109, 368] width 74 height 16
click at [75, 498] on label "Housing Voucher Toolkit" at bounding box center [95, 500] width 52 height 12
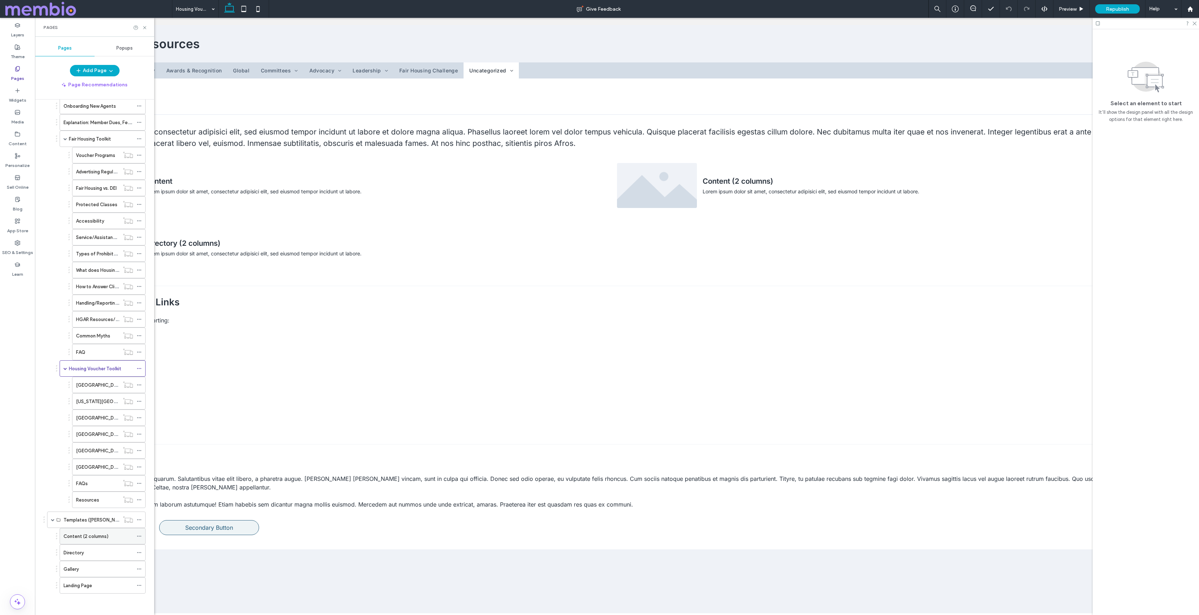
click at [96, 536] on label "Content (2 columns)" at bounding box center [86, 536] width 45 height 12
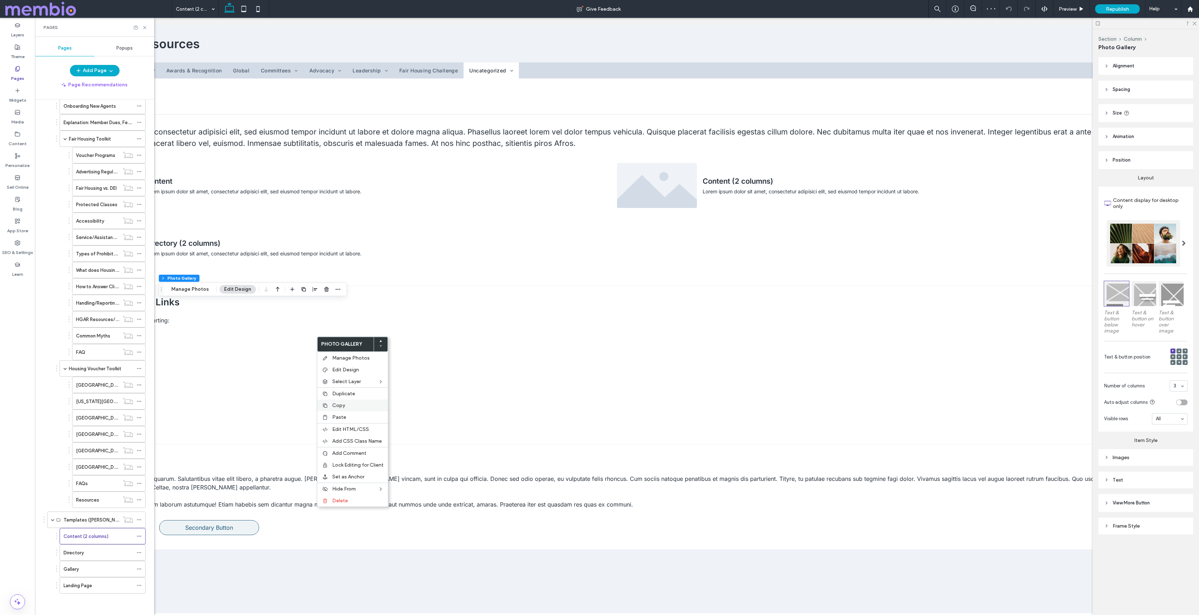
click at [356, 404] on label "Copy" at bounding box center [357, 405] width 51 height 6
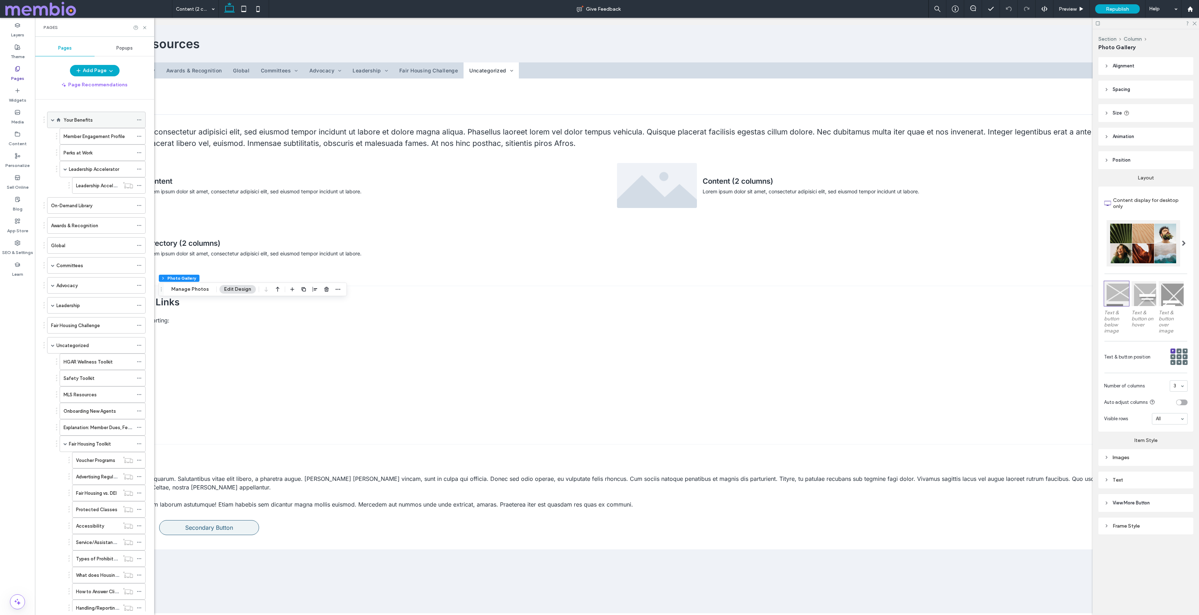
click at [93, 121] on div "Your Benefits" at bounding box center [99, 119] width 70 height 7
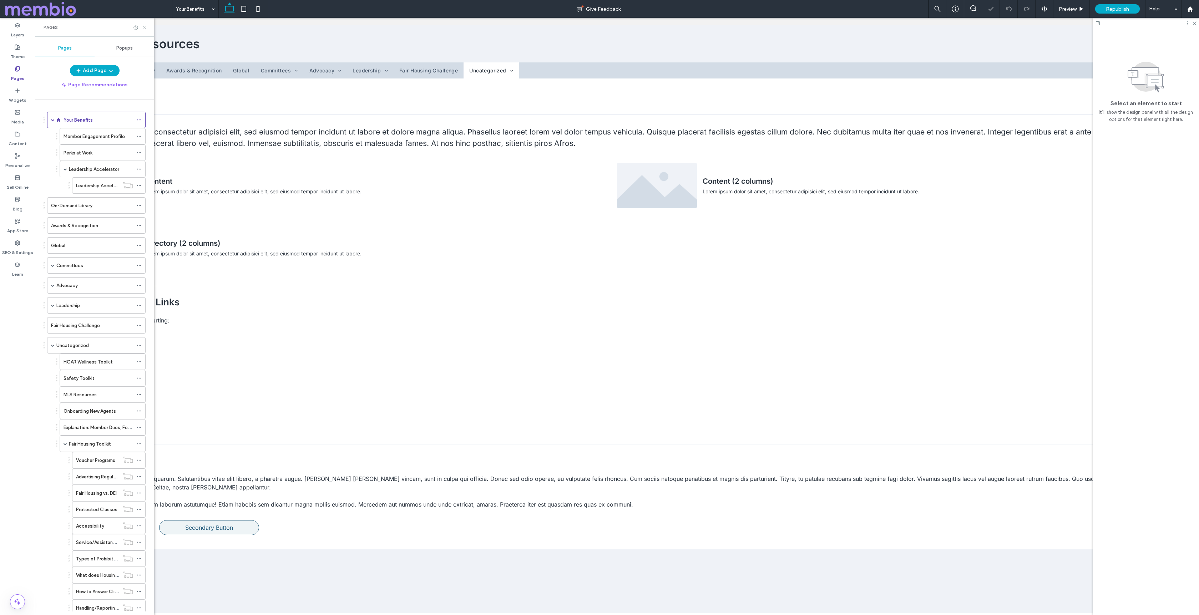
click at [144, 25] on icon at bounding box center [144, 27] width 5 height 5
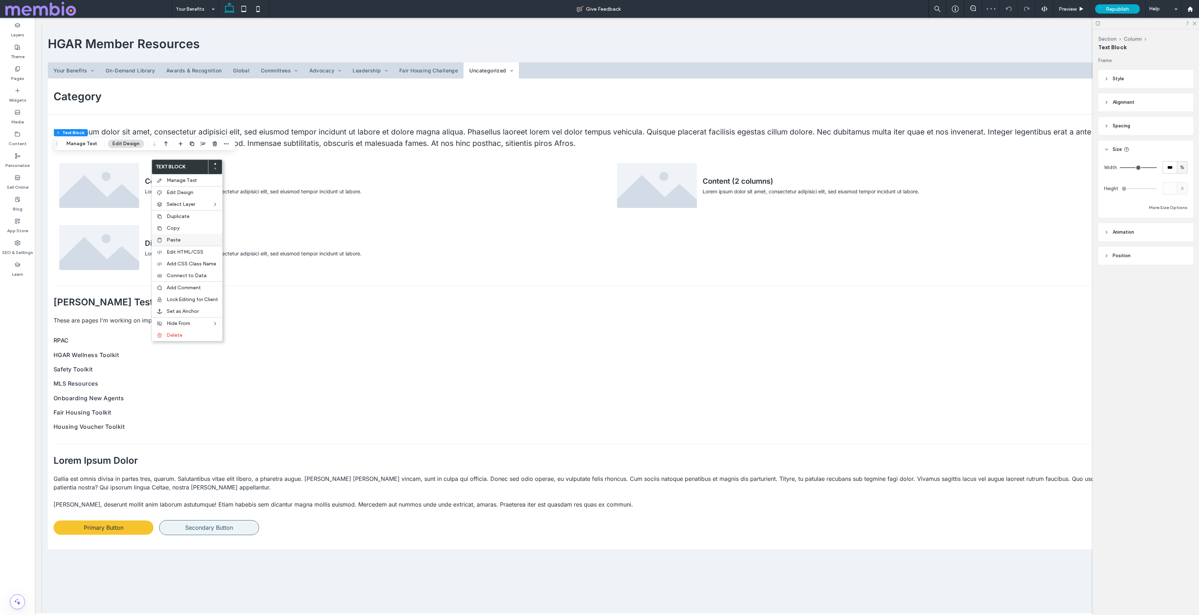
click at [193, 243] on label "Paste" at bounding box center [192, 240] width 51 height 6
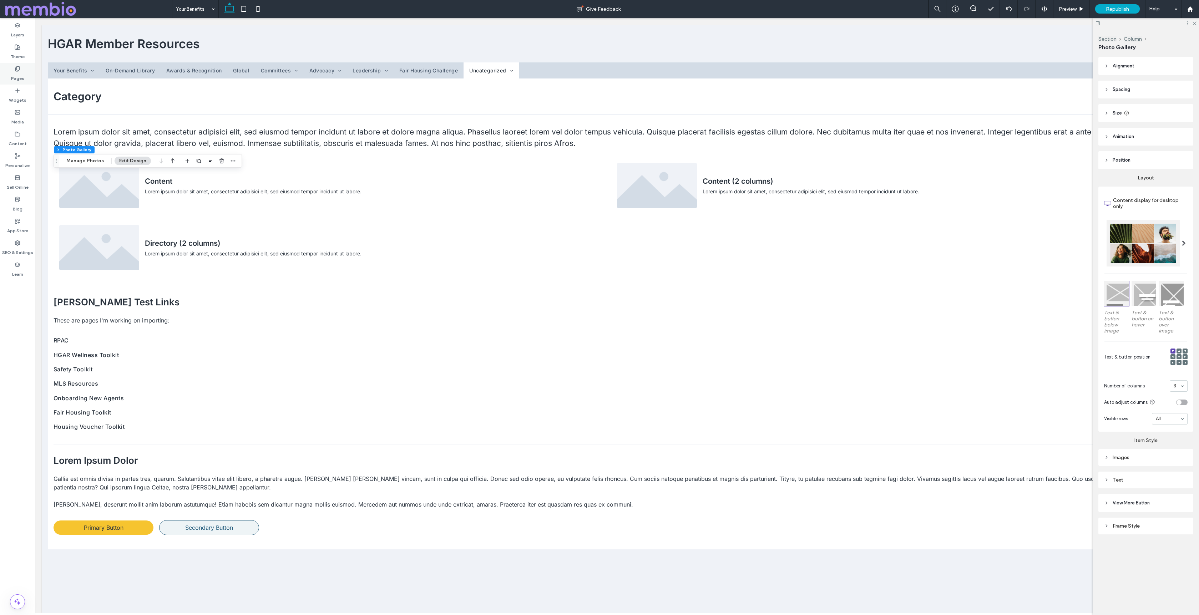
click at [24, 67] on div "Pages" at bounding box center [17, 74] width 35 height 22
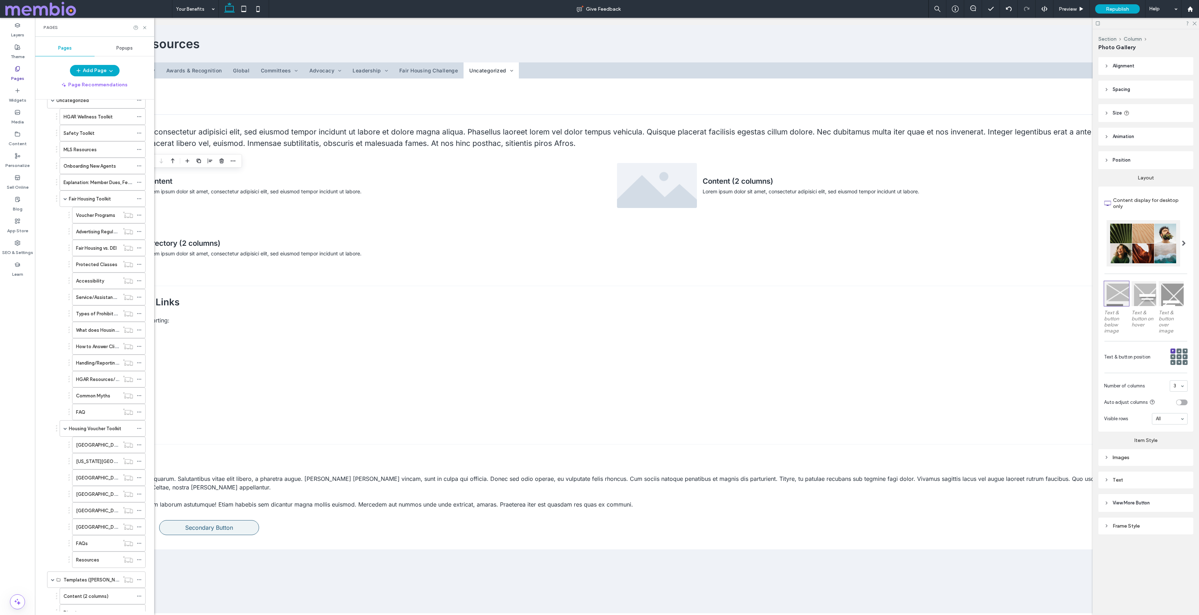
scroll to position [305, 0]
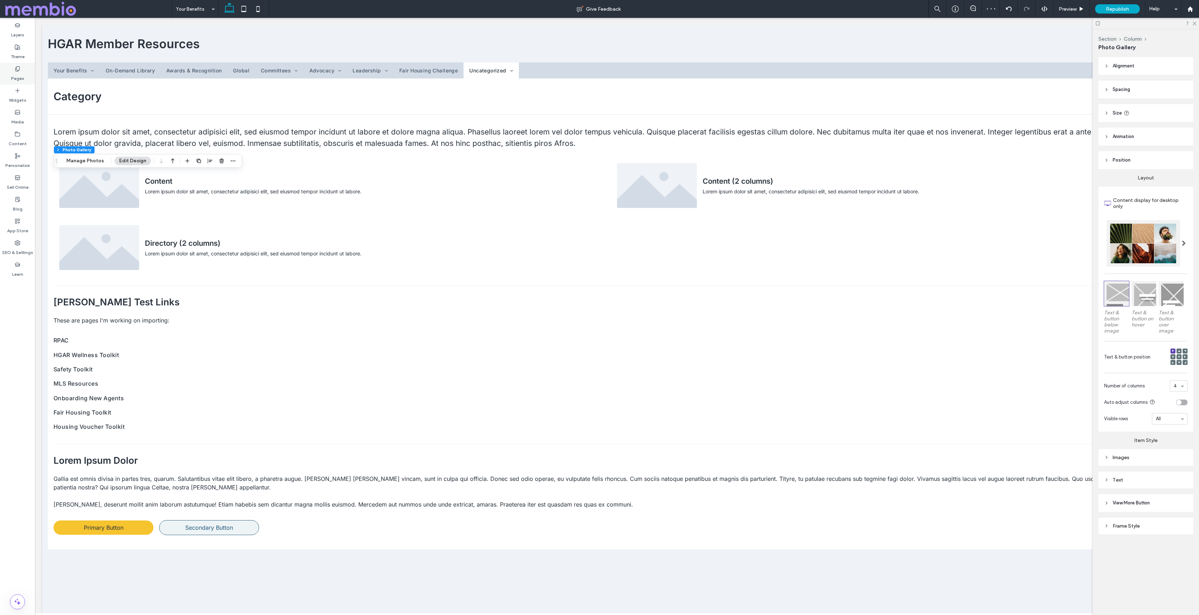
click at [9, 80] on div "Pages" at bounding box center [17, 74] width 35 height 22
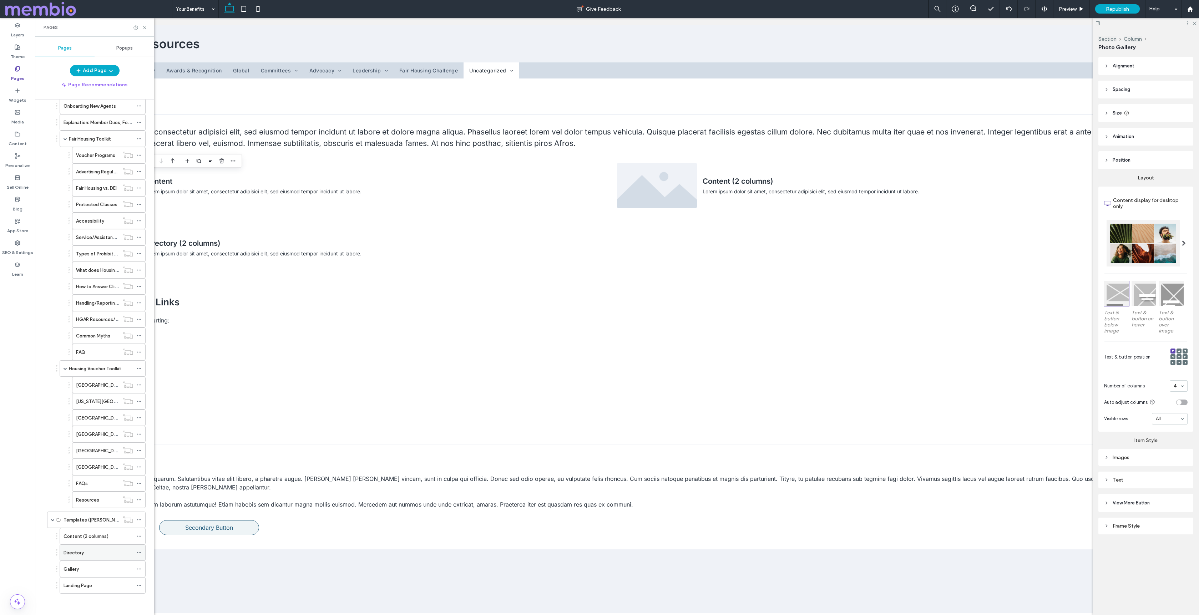
click at [81, 545] on div "Directory" at bounding box center [99, 553] width 70 height 16
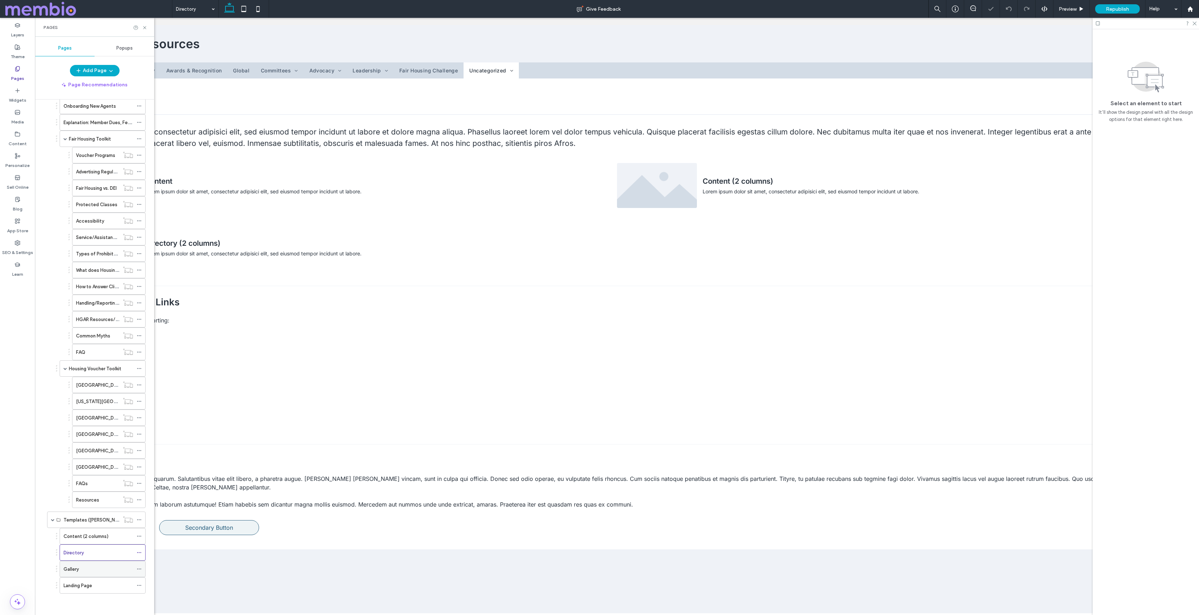
click at [92, 569] on div "Gallery" at bounding box center [99, 569] width 70 height 7
click at [79, 580] on div "Landing Page" at bounding box center [99, 586] width 70 height 16
click at [145, 27] on icon at bounding box center [144, 27] width 5 height 5
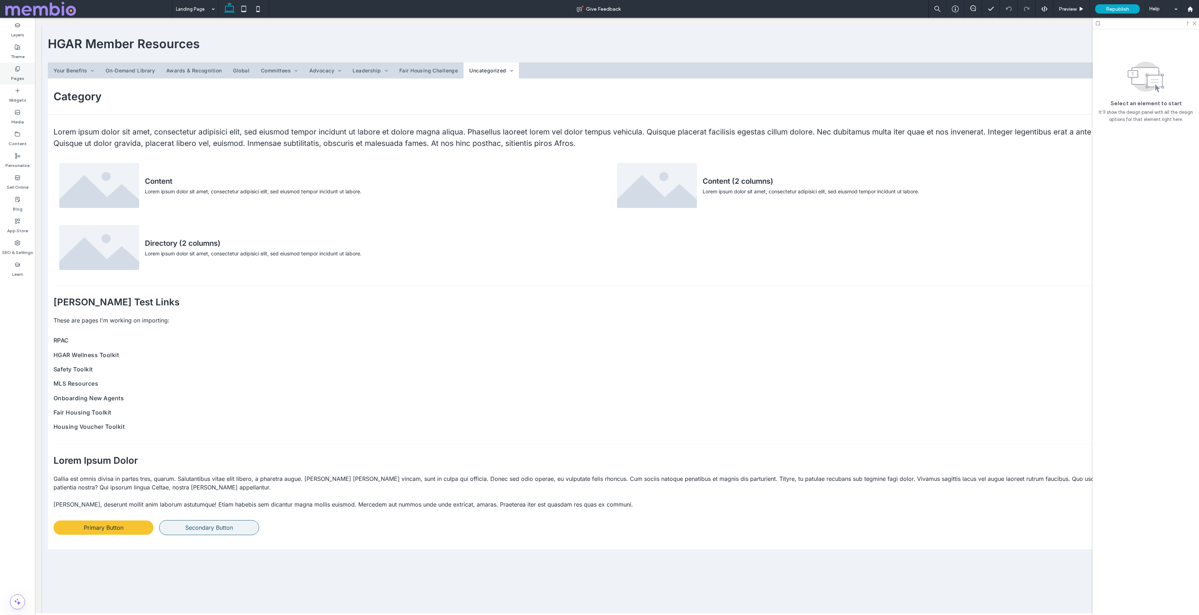
click at [17, 72] on label "Pages" at bounding box center [17, 77] width 13 height 10
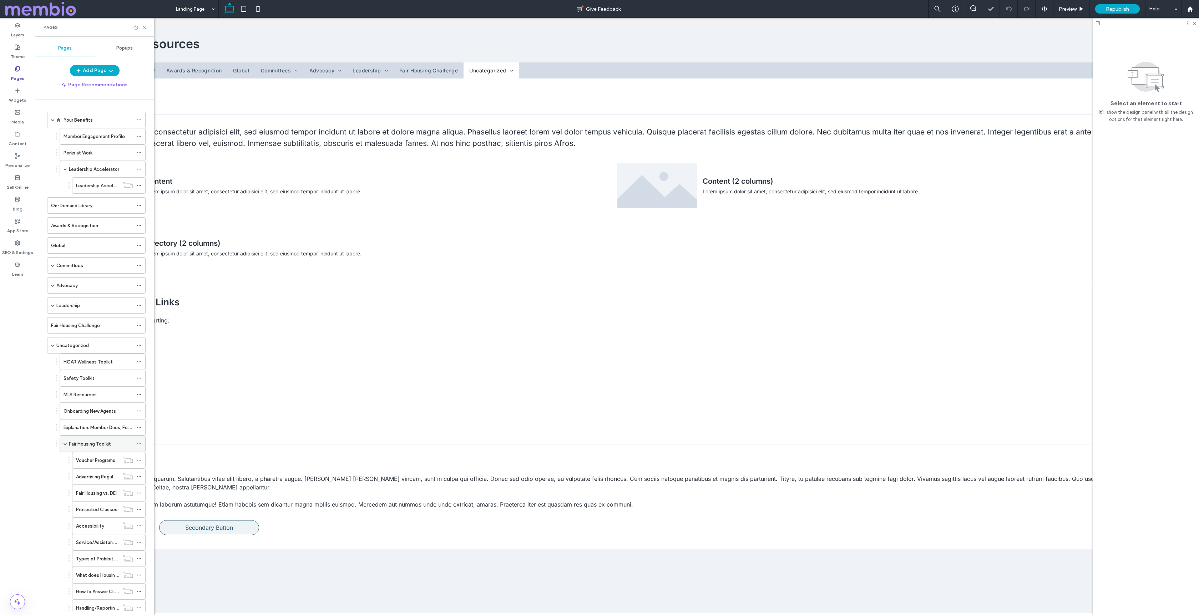
click at [66, 443] on span at bounding box center [66, 444] width 4 height 4
click at [54, 346] on span at bounding box center [53, 346] width 4 height 4
click at [70, 368] on label "Templates (Daniel)" at bounding box center [96, 365] width 64 height 12
click at [53, 366] on span at bounding box center [53, 366] width 4 height 4
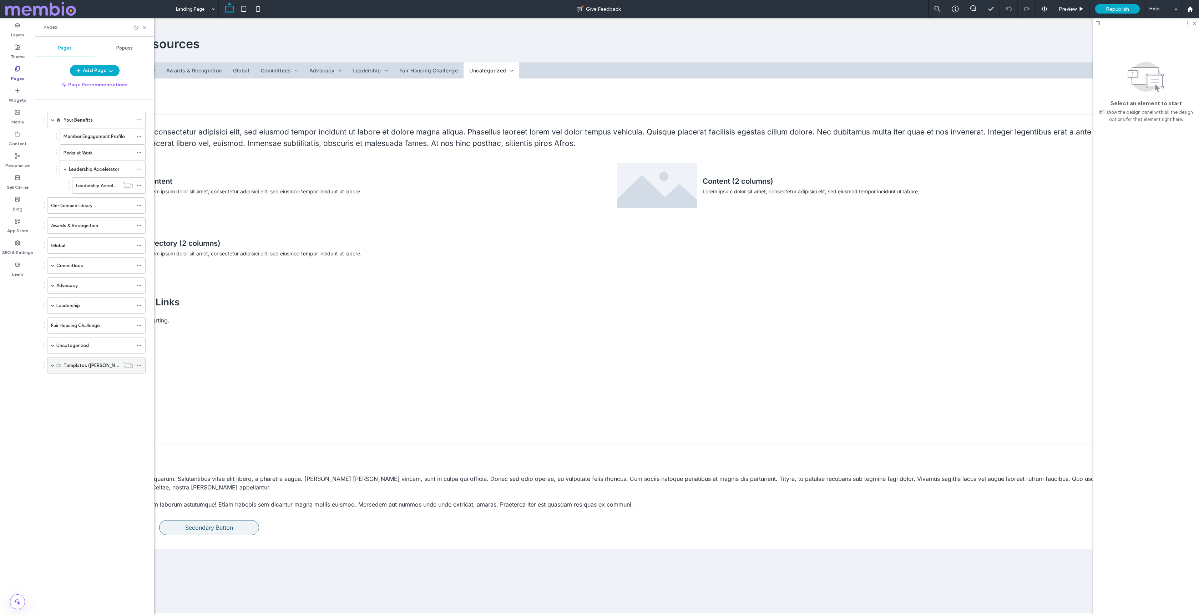
click at [55, 366] on div "Templates (Daniel)" at bounding box center [96, 365] width 98 height 16
click at [51, 366] on span at bounding box center [53, 366] width 4 height 4
click at [139, 365] on use at bounding box center [139, 365] width 4 height 1
click at [165, 393] on span "Delete" at bounding box center [164, 394] width 16 height 6
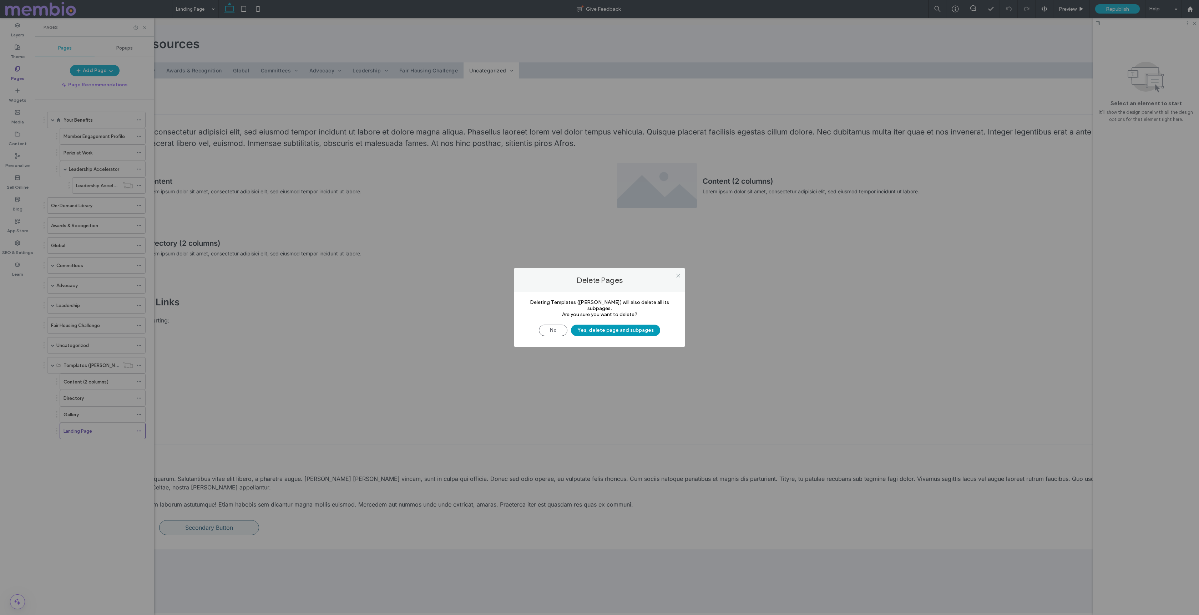
click at [621, 325] on button "Yes, delete page and subpages" at bounding box center [615, 330] width 89 height 11
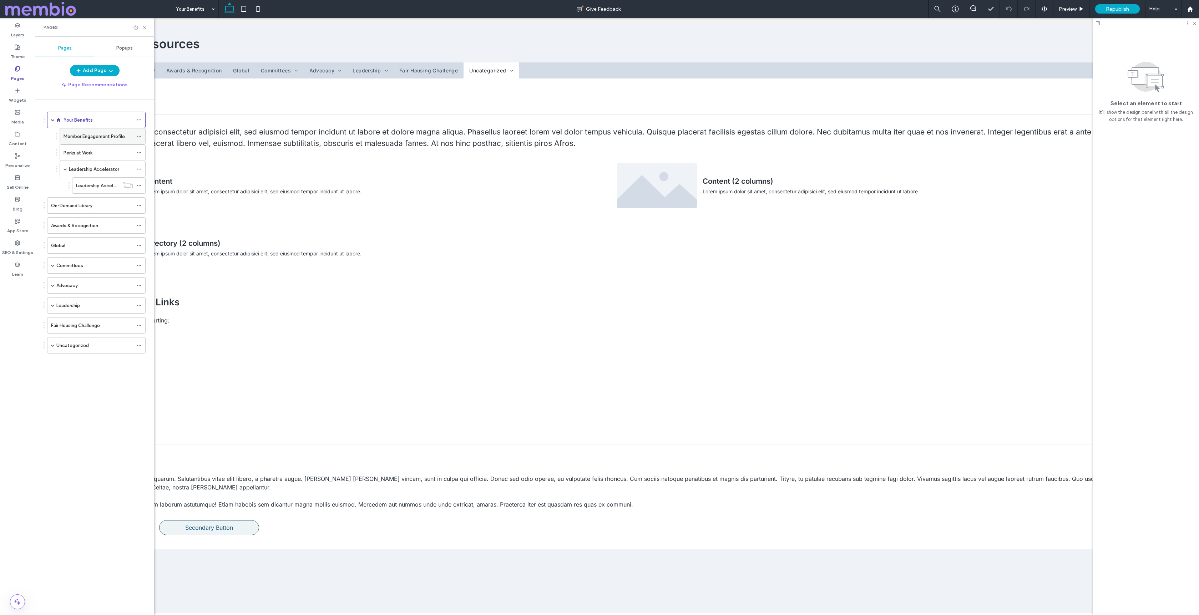
click at [95, 133] on label "Member Engagement Profile" at bounding box center [94, 136] width 61 height 12
click at [84, 151] on label "Perks at Work" at bounding box center [78, 153] width 29 height 12
click at [85, 169] on label "Leadership Accelerator" at bounding box center [94, 169] width 50 height 12
click at [87, 175] on div "Leadership Accelerator" at bounding box center [101, 169] width 64 height 16
click at [89, 179] on div "Leadership Accelerator Program Testimonials" at bounding box center [97, 186] width 43 height 16
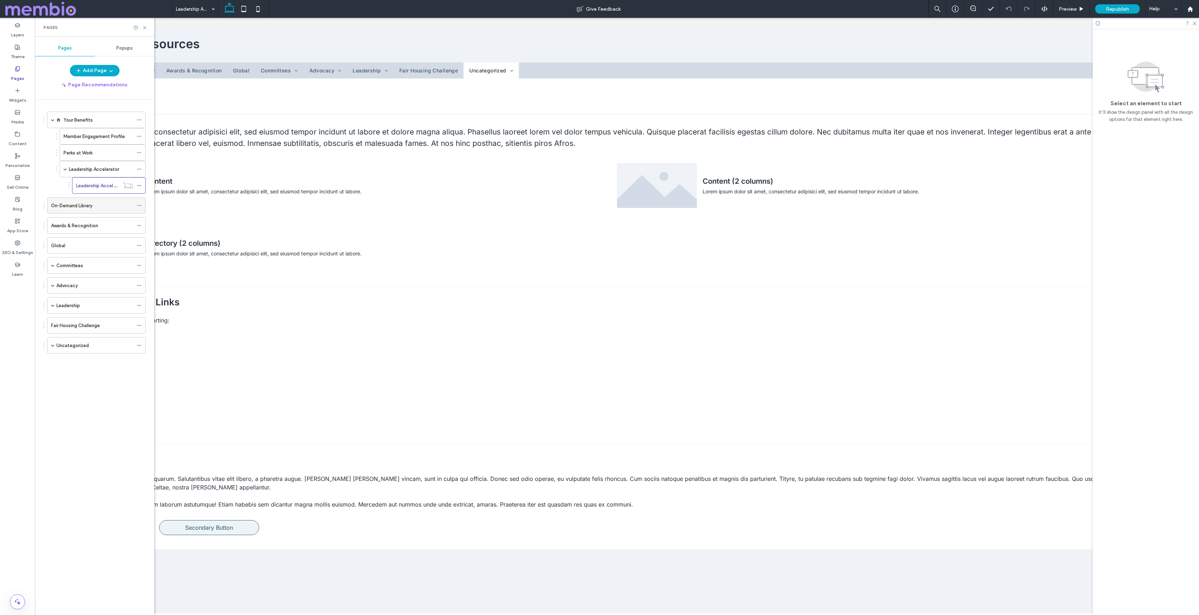
click at [93, 211] on div "On-Demand Library" at bounding box center [92, 206] width 82 height 16
click at [89, 229] on label "Awards & Recognition" at bounding box center [74, 225] width 47 height 12
click at [91, 244] on div "Global" at bounding box center [92, 245] width 82 height 7
click at [93, 266] on div "Committees" at bounding box center [94, 265] width 77 height 7
click at [90, 279] on label "NAR & NYSAR Participation" at bounding box center [92, 282] width 57 height 12
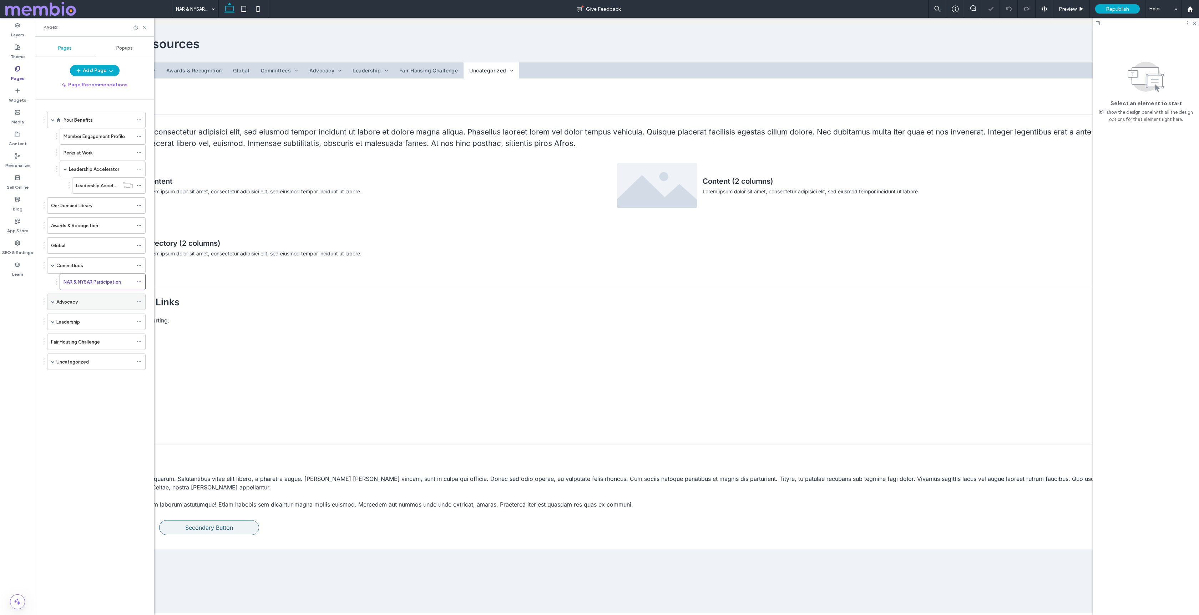
click at [90, 297] on div "Advocacy" at bounding box center [94, 302] width 77 height 16
click at [93, 323] on div "RPAC" at bounding box center [99, 318] width 70 height 16
click at [93, 333] on label "HG REALTOR® Foundation" at bounding box center [92, 335] width 56 height 12
click at [91, 323] on div "RPAC" at bounding box center [99, 318] width 70 height 16
click at [81, 357] on div "Leadership" at bounding box center [94, 354] width 77 height 7
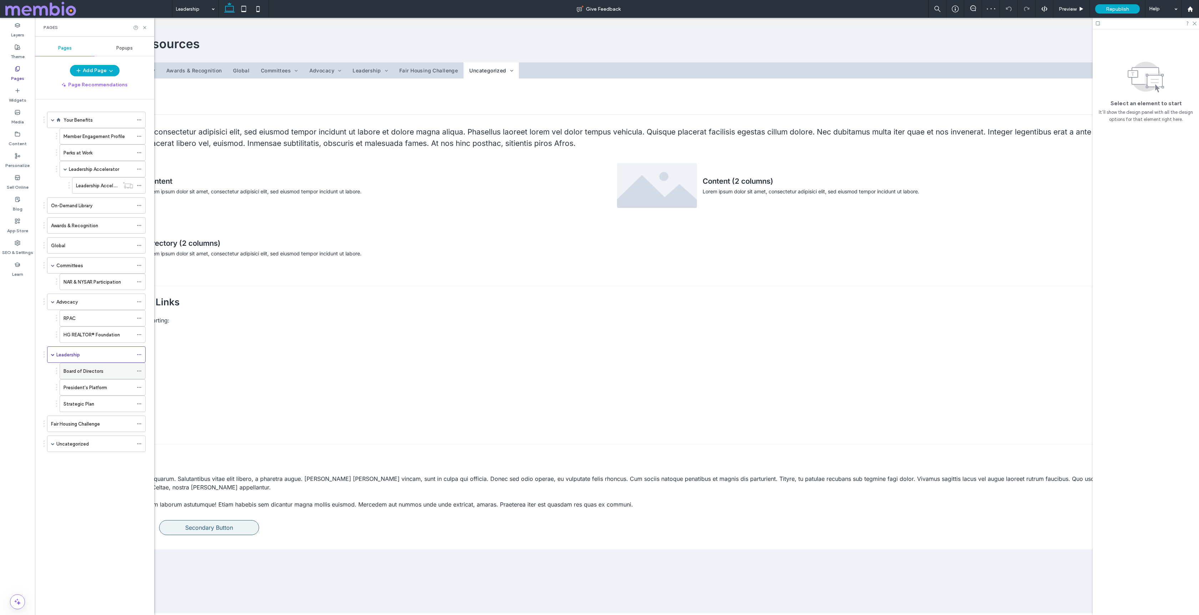
click at [85, 376] on div "Board of Directors" at bounding box center [99, 371] width 70 height 16
click at [88, 393] on div "President's Platform" at bounding box center [99, 388] width 70 height 16
click at [118, 400] on div "Strategic Plan" at bounding box center [99, 403] width 70 height 7
click at [97, 388] on label "President's Platform" at bounding box center [86, 387] width 44 height 12
click at [80, 156] on label "Perks at Work" at bounding box center [78, 153] width 29 height 12
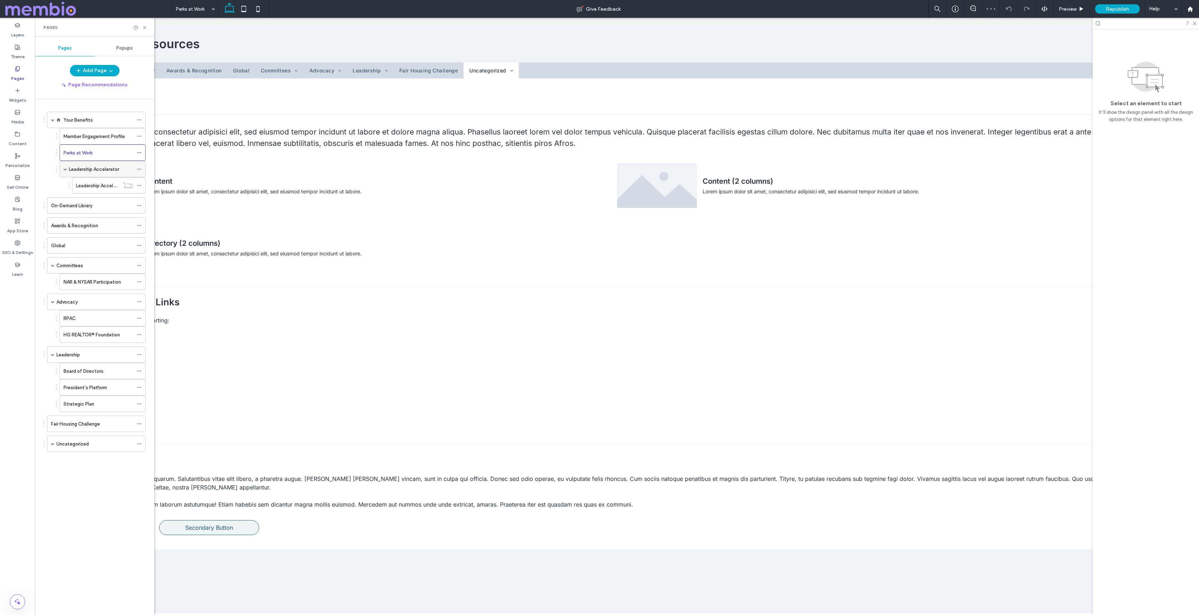
click at [79, 167] on label "Leadership Accelerator" at bounding box center [94, 169] width 50 height 12
click at [145, 29] on icon at bounding box center [144, 27] width 5 height 5
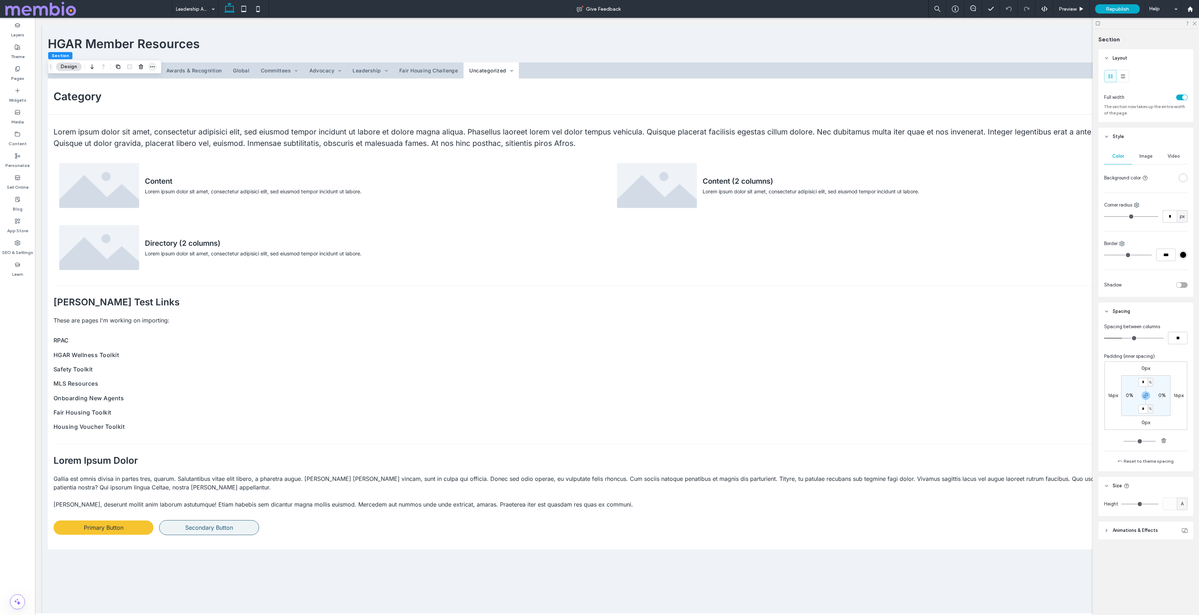
click at [150, 67] on icon "button" at bounding box center [153, 67] width 6 height 6
click at [132, 119] on label "Copy" at bounding box center [129, 122] width 56 height 6
click at [21, 70] on div "Pages" at bounding box center [17, 74] width 35 height 22
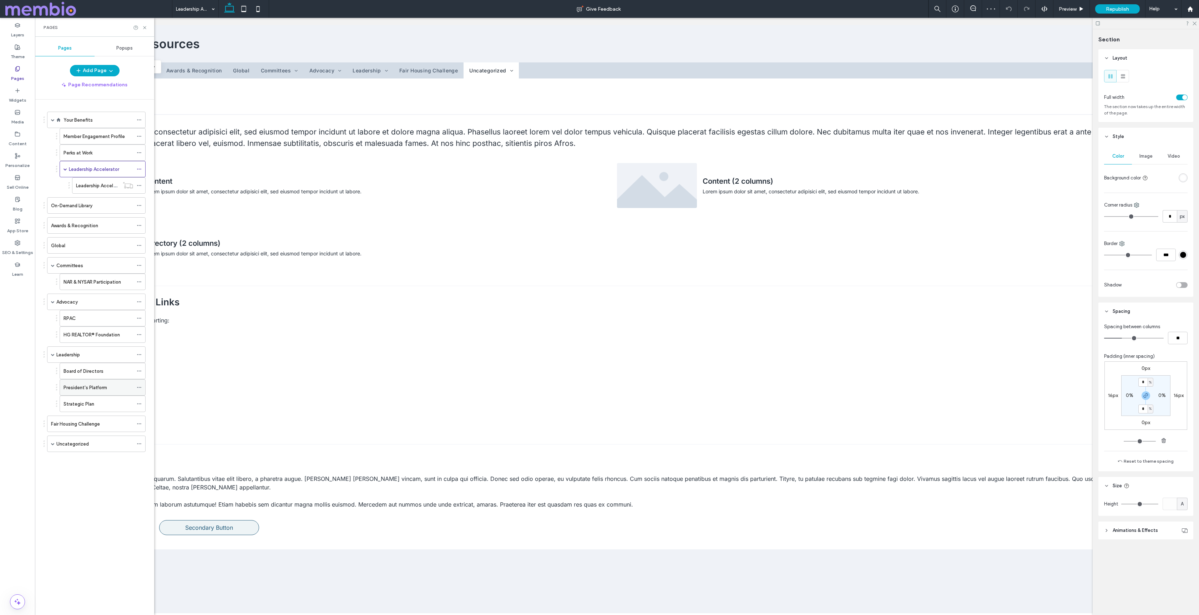
click at [100, 390] on label "President's Platform" at bounding box center [86, 387] width 44 height 12
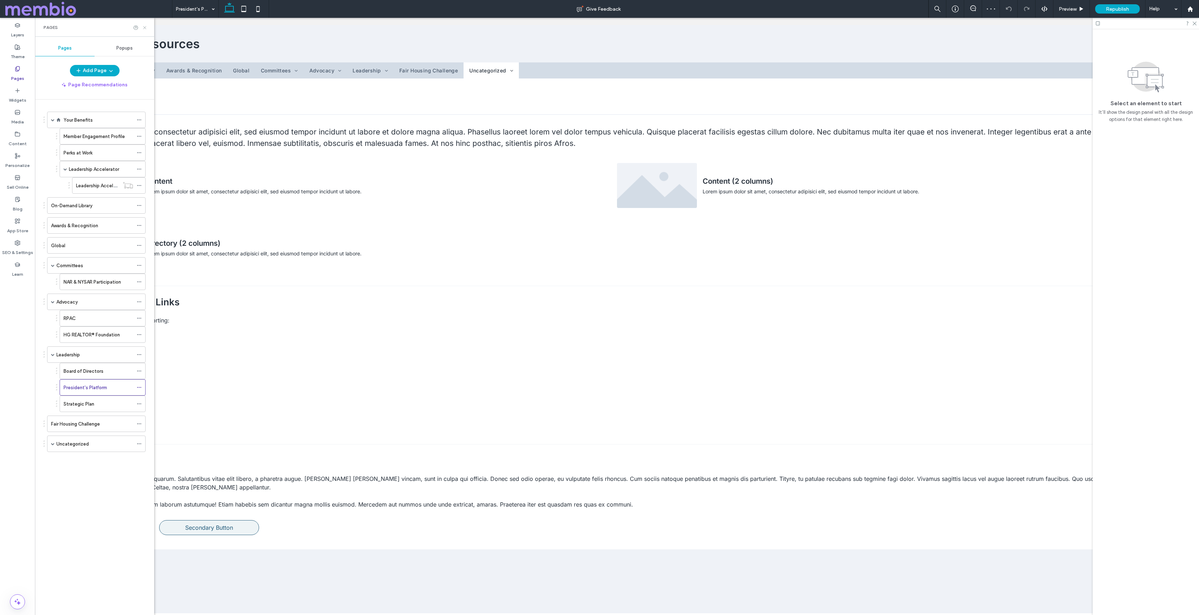
click at [143, 26] on icon at bounding box center [144, 27] width 5 height 5
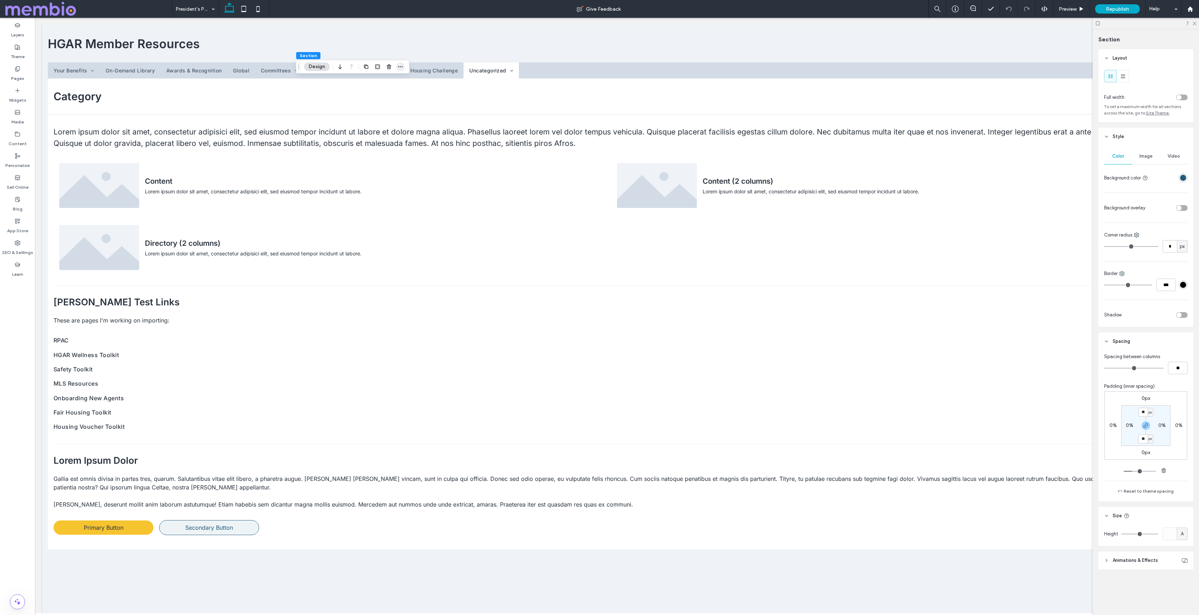
click at [399, 66] on icon "button" at bounding box center [400, 67] width 6 height 6
click at [377, 132] on div "Paste" at bounding box center [371, 135] width 75 height 13
click at [105, 157] on icon "button" at bounding box center [103, 157] width 9 height 13
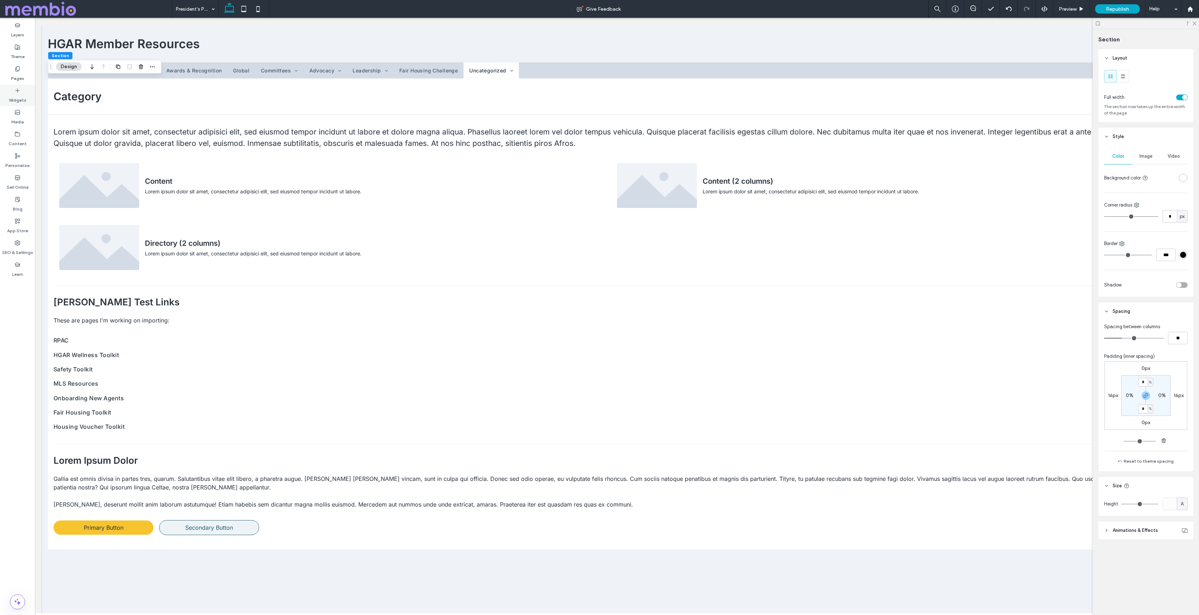
click at [19, 98] on label "Widgets" at bounding box center [17, 98] width 17 height 10
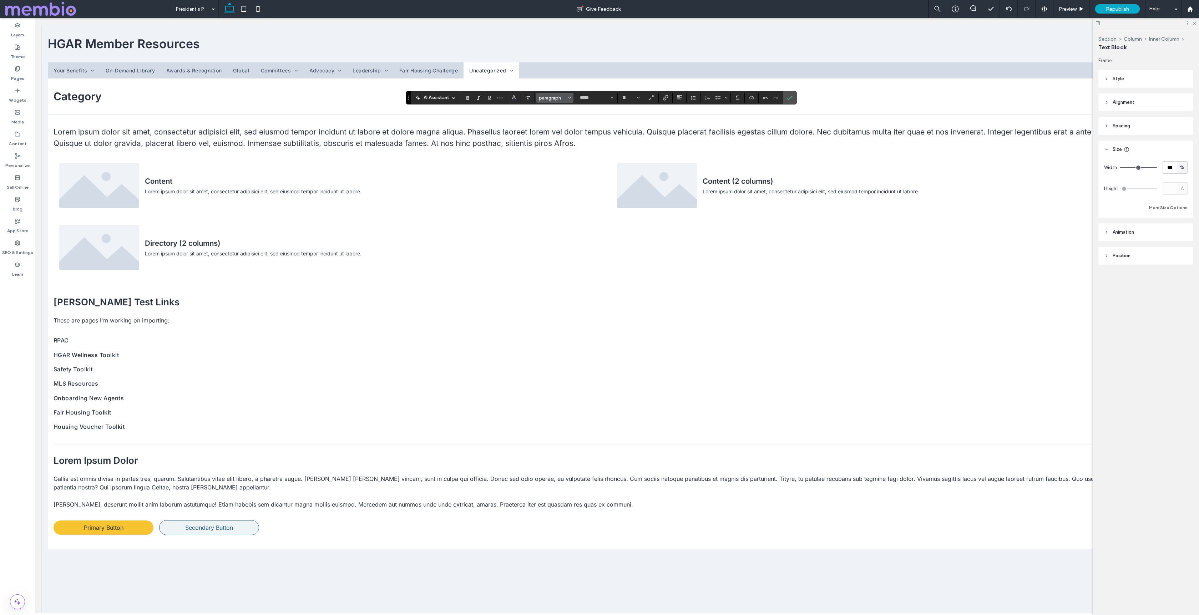
click at [555, 97] on span "paragraph" at bounding box center [553, 97] width 28 height 5
click at [556, 134] on h2 "Heading 2" at bounding box center [560, 137] width 33 height 9
type input "**"
click at [513, 101] on span "Color" at bounding box center [514, 96] width 6 height 9
click at [549, 132] on div at bounding box center [550, 131] width 7 height 7
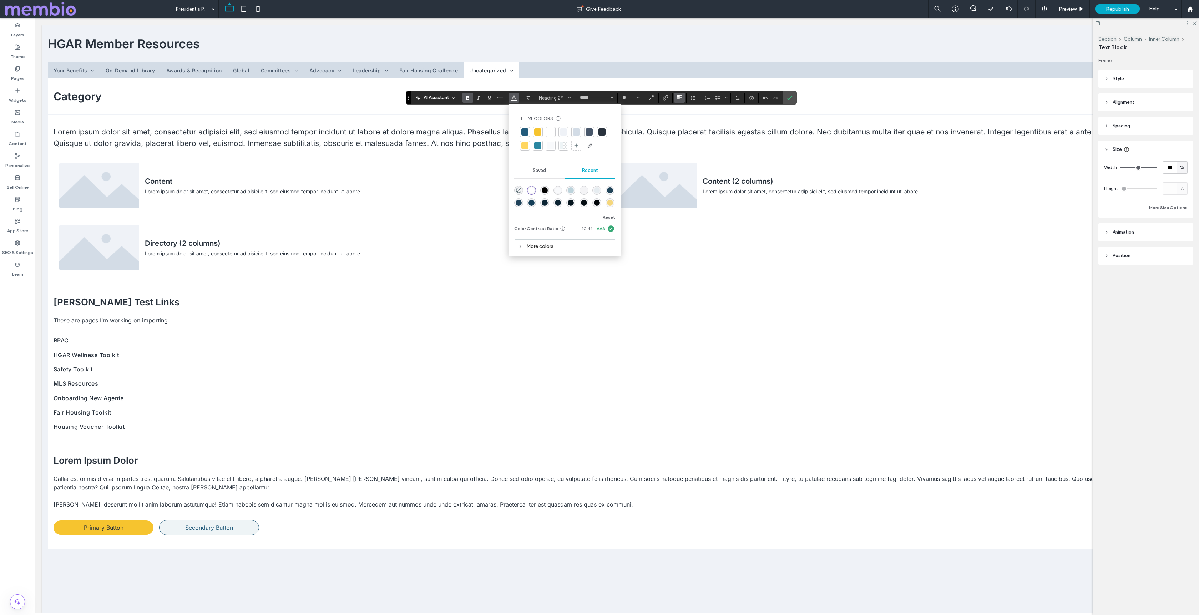
click at [678, 99] on use "Alignment" at bounding box center [679, 97] width 5 height 5
click at [680, 116] on label "ui.textEditor.alignment.center" at bounding box center [686, 120] width 25 height 10
click at [788, 97] on icon "Confirm" at bounding box center [790, 98] width 6 height 6
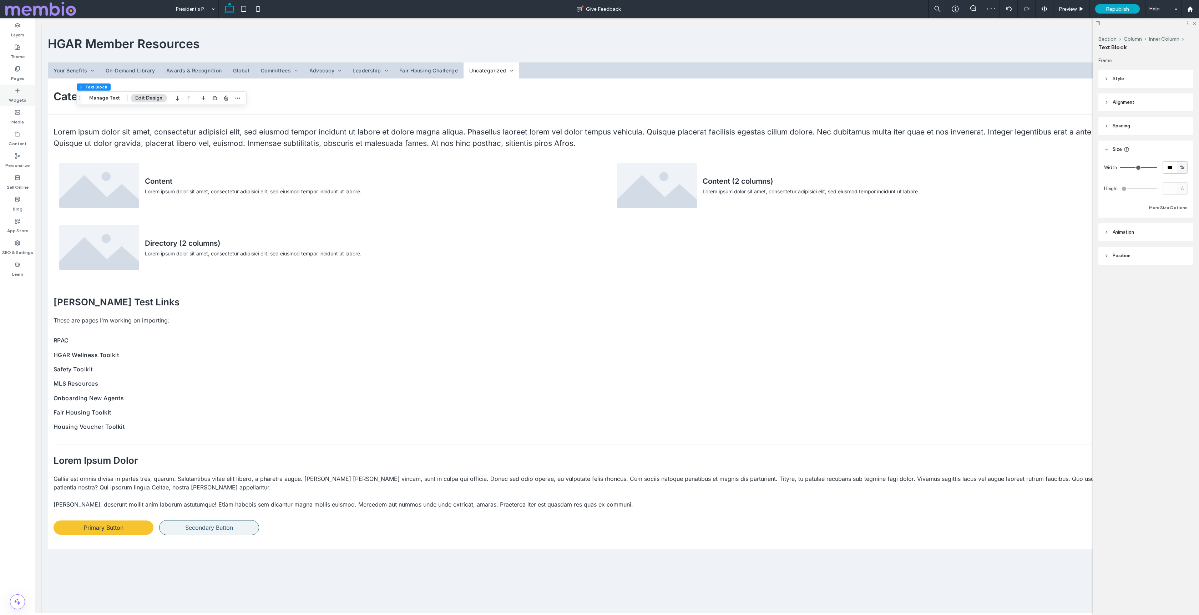
click at [17, 98] on label "Widgets" at bounding box center [17, 98] width 17 height 10
type input "*****"
type input "**"
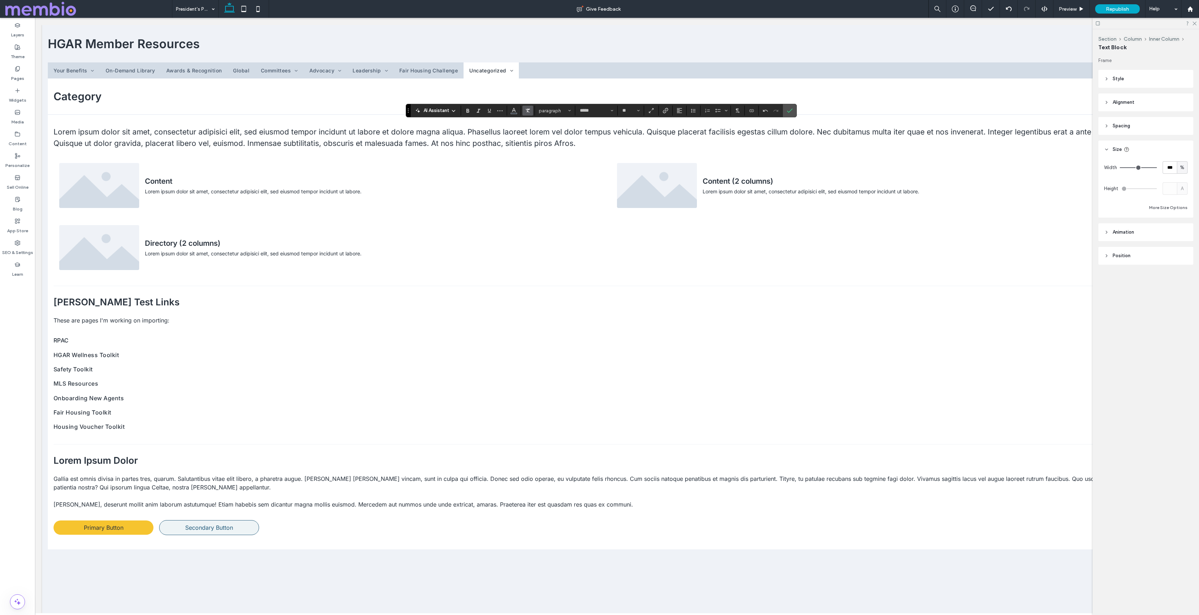
click at [526, 108] on icon "Clear Format" at bounding box center [528, 111] width 6 height 6
click at [512, 111] on use "Color" at bounding box center [514, 110] width 4 height 4
click at [552, 146] on div at bounding box center [550, 144] width 7 height 7
click at [681, 110] on use "Alignment" at bounding box center [679, 110] width 5 height 5
click at [683, 130] on icon "ui.textEditor.alignment.center" at bounding box center [685, 133] width 6 height 6
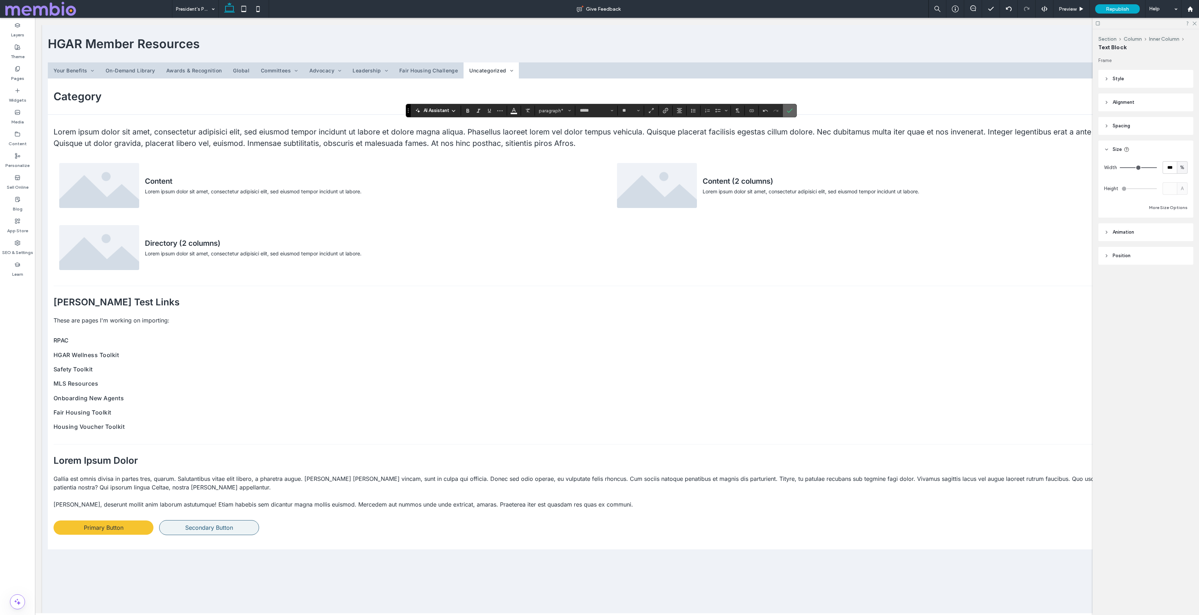
click at [785, 110] on label "Confirm" at bounding box center [789, 110] width 11 height 13
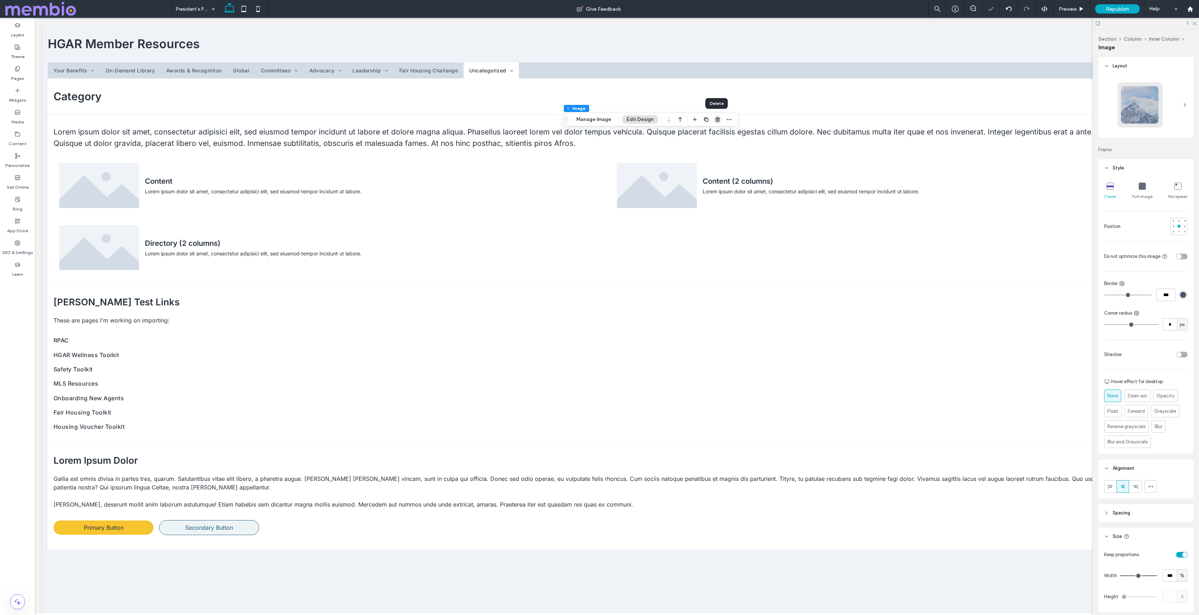
click at [715, 120] on use "button" at bounding box center [717, 119] width 4 height 5
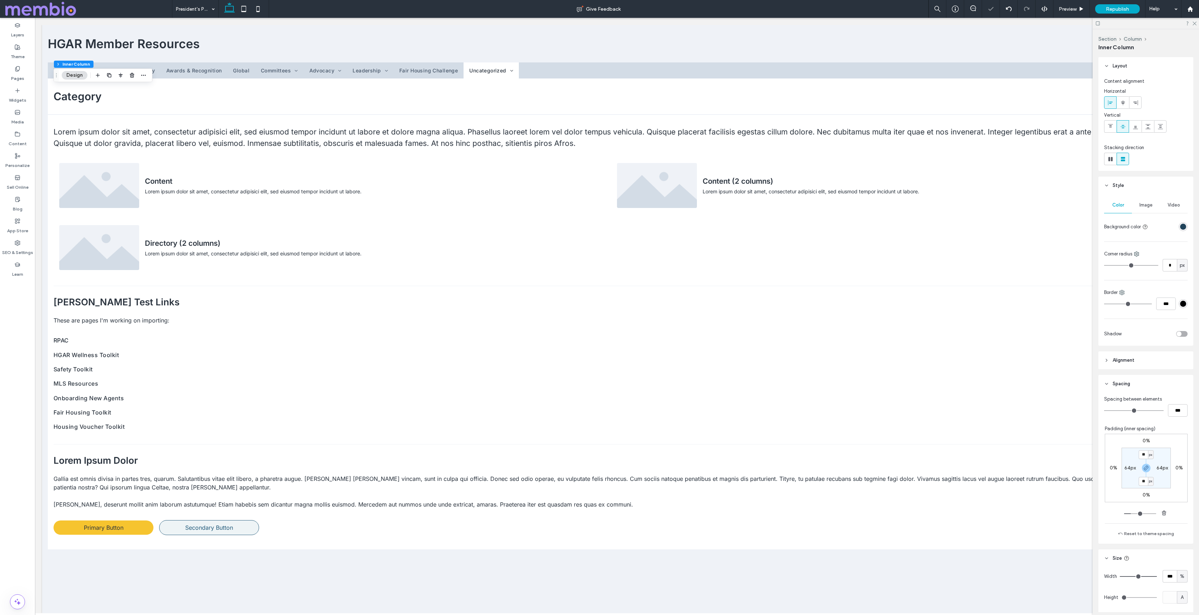
type input "**"
click at [1179, 412] on input "***" at bounding box center [1178, 410] width 20 height 12
type input "**"
type input "****"
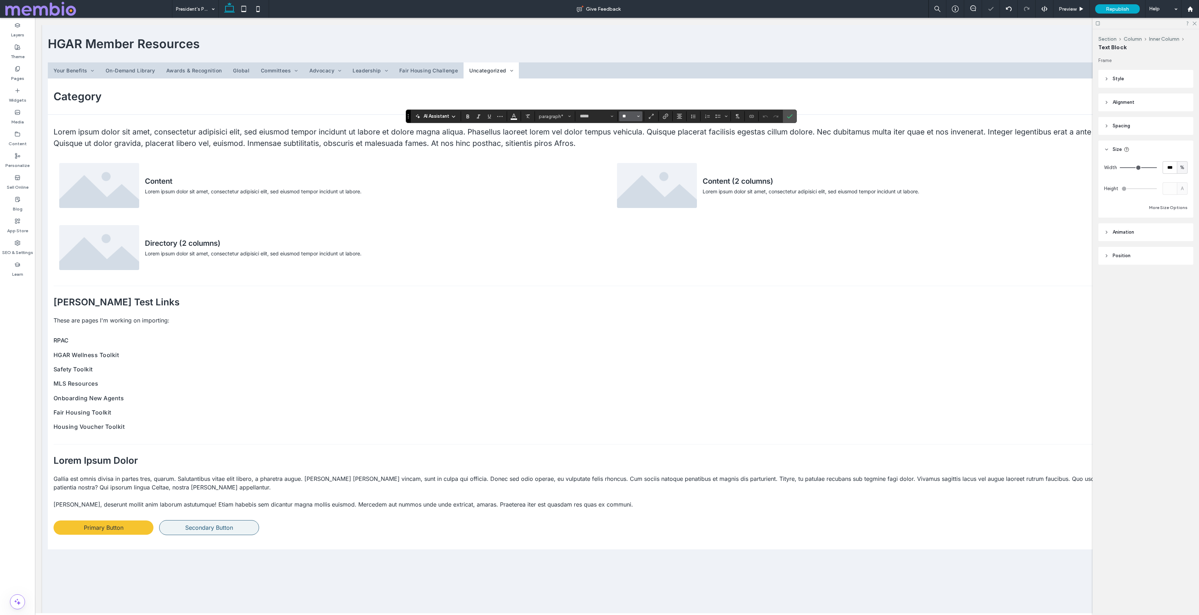
click at [629, 117] on input "**" at bounding box center [629, 116] width 14 height 6
click at [559, 116] on span "paragraph*" at bounding box center [553, 116] width 28 height 5
click at [565, 196] on div "Heading 6" at bounding box center [578, 197] width 68 height 4
click at [551, 112] on button "Heading 6" at bounding box center [554, 116] width 37 height 10
click at [567, 186] on div "Heading 5" at bounding box center [578, 188] width 68 height 5
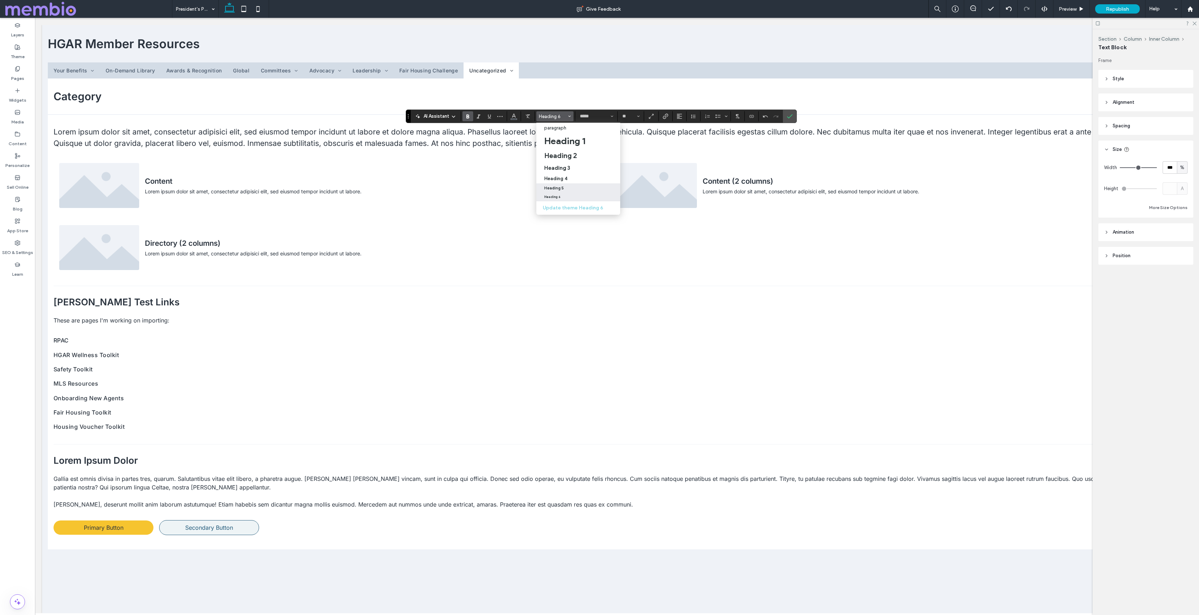
type input "**"
click at [511, 117] on icon "Color" at bounding box center [514, 116] width 6 height 6
click at [549, 151] on div at bounding box center [550, 150] width 7 height 7
click at [680, 115] on icon "Alignment" at bounding box center [680, 116] width 6 height 6
click at [680, 138] on label "ui.textEditor.alignment.center" at bounding box center [686, 138] width 25 height 10
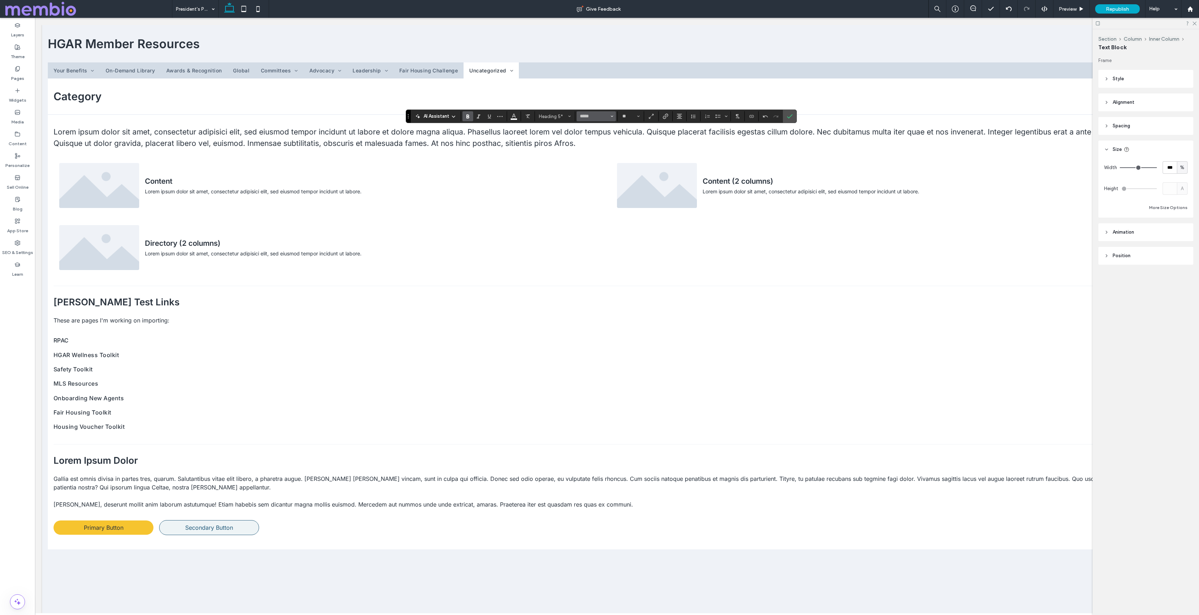
click at [611, 117] on icon "Font & Font weight" at bounding box center [612, 116] width 3 height 3
click at [641, 168] on div "Normal" at bounding box center [639, 170] width 16 height 6
type input "*****"
click at [790, 118] on icon "Confirm" at bounding box center [790, 116] width 6 height 6
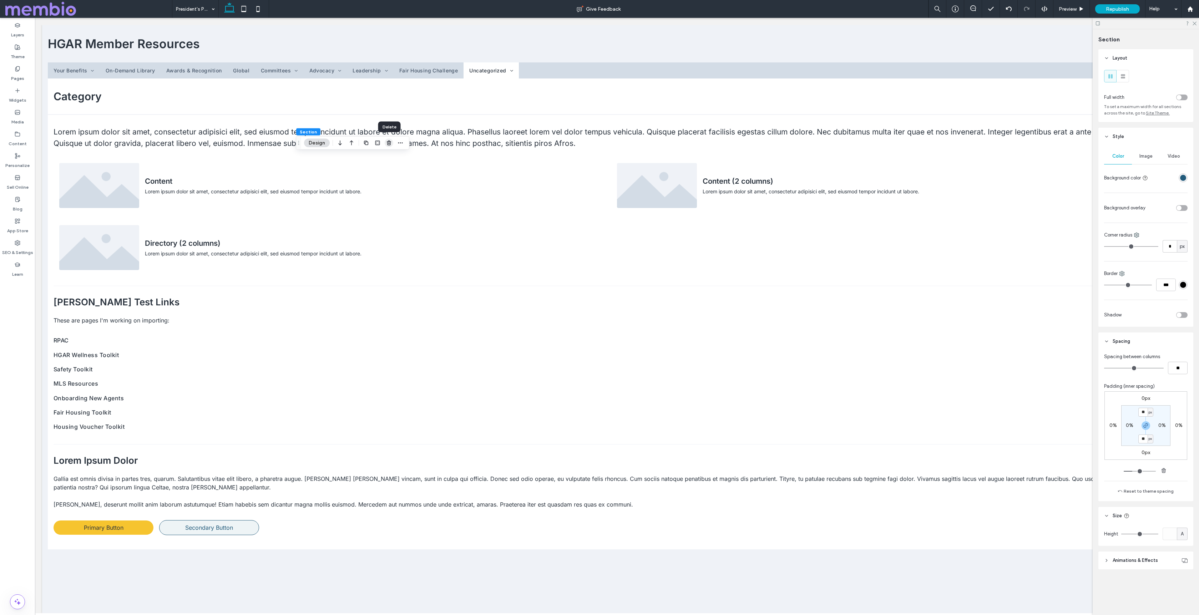
click at [388, 142] on icon "button" at bounding box center [389, 143] width 6 height 6
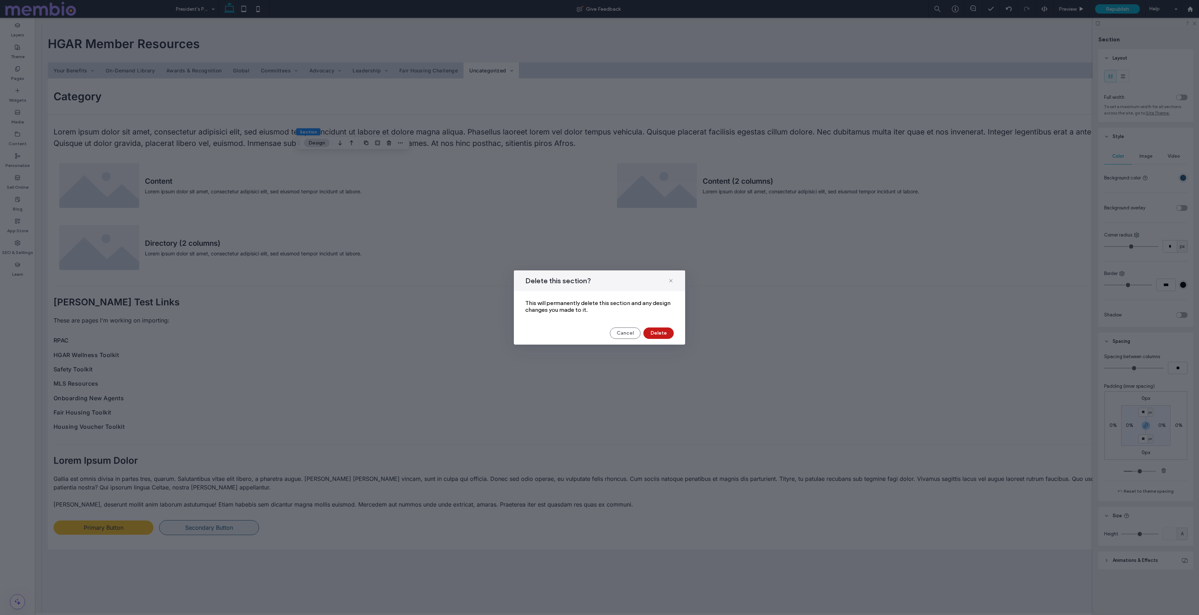
click at [658, 328] on button "Delete" at bounding box center [658, 333] width 30 height 11
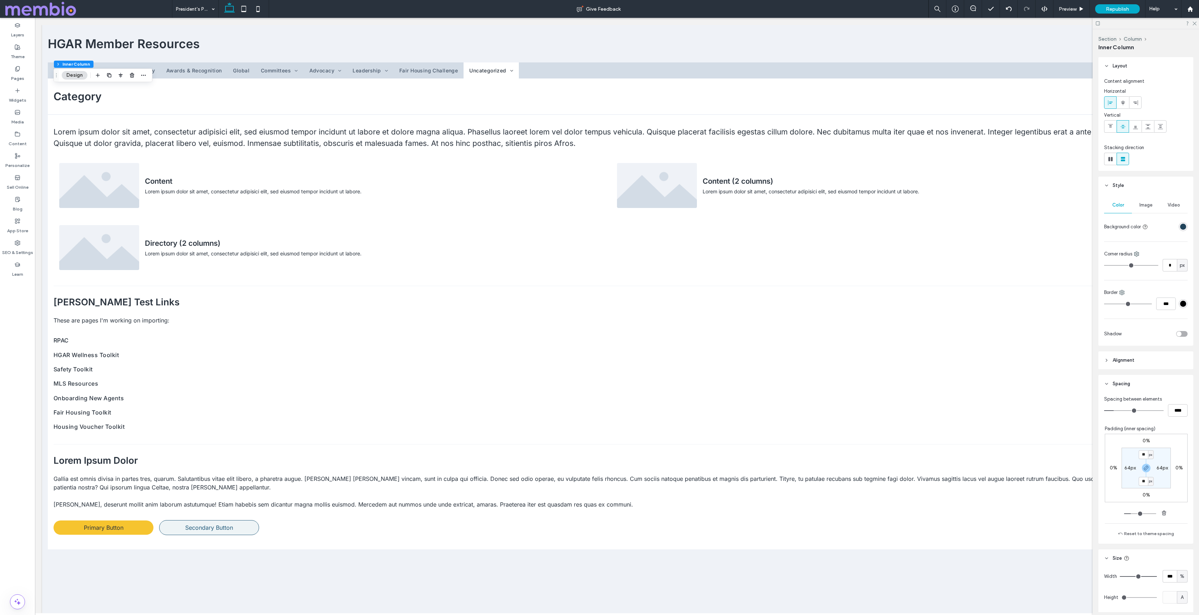
type input "**"
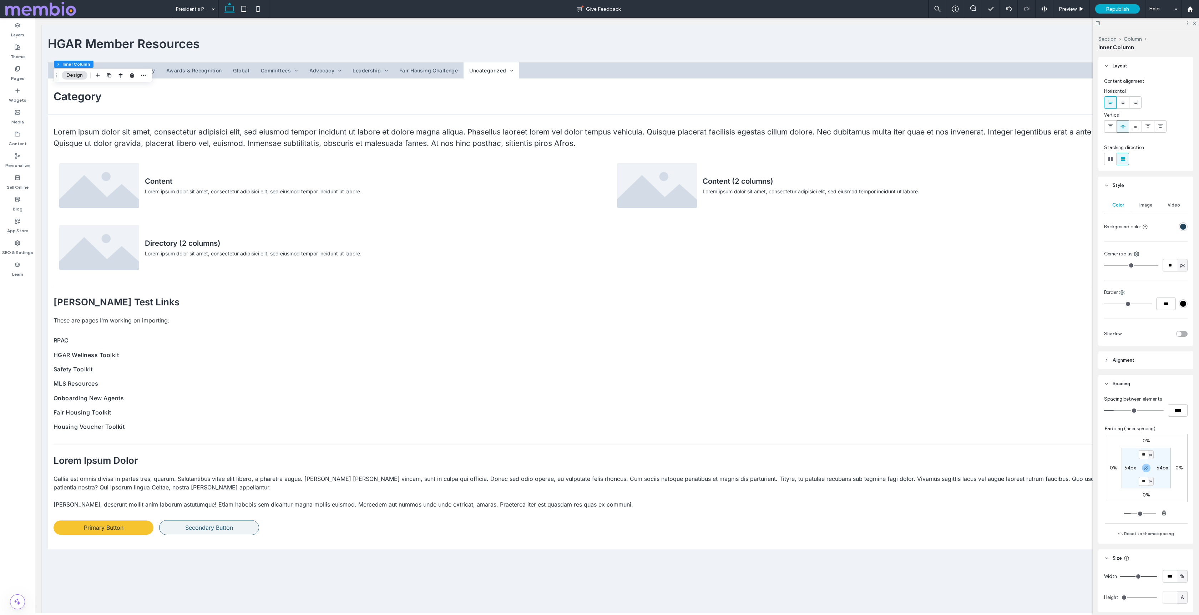
type input "**"
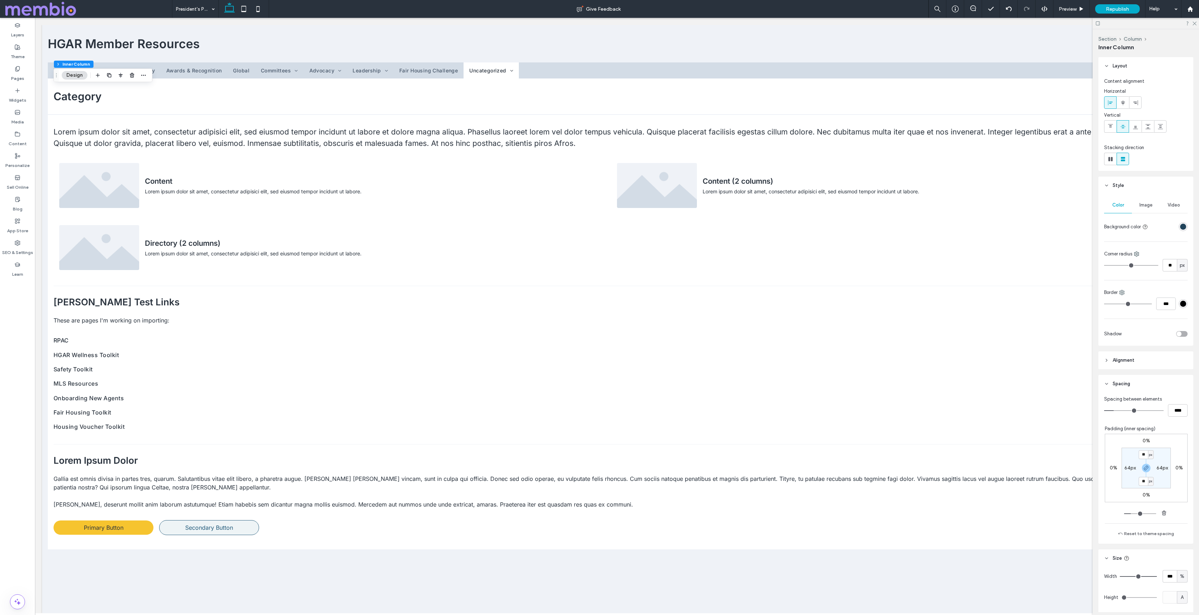
type input "**"
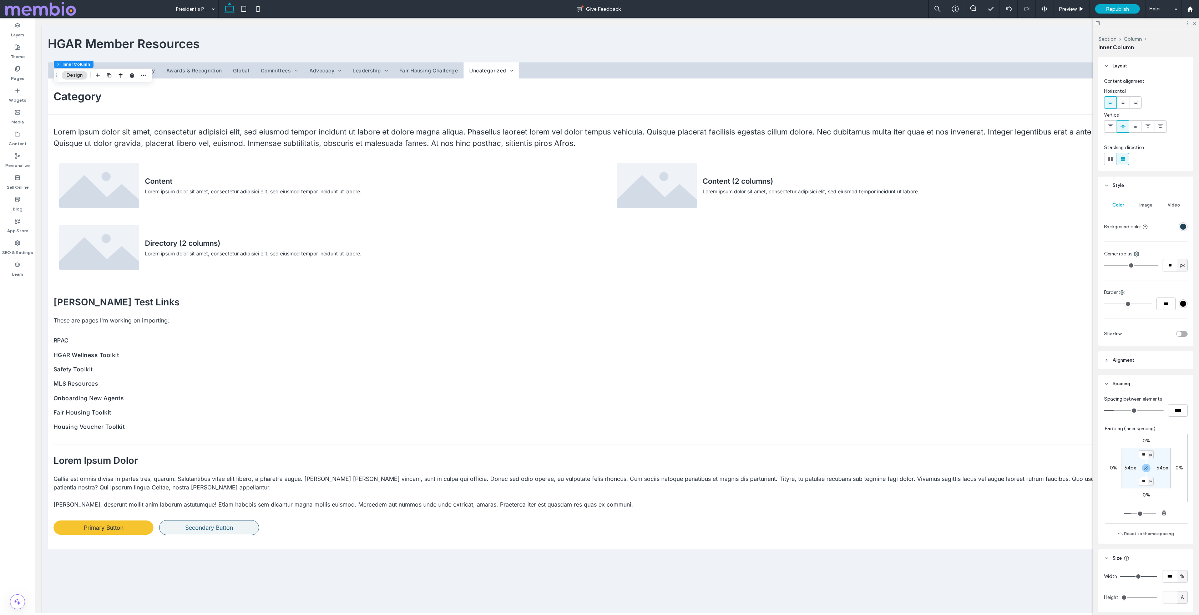
type input "**"
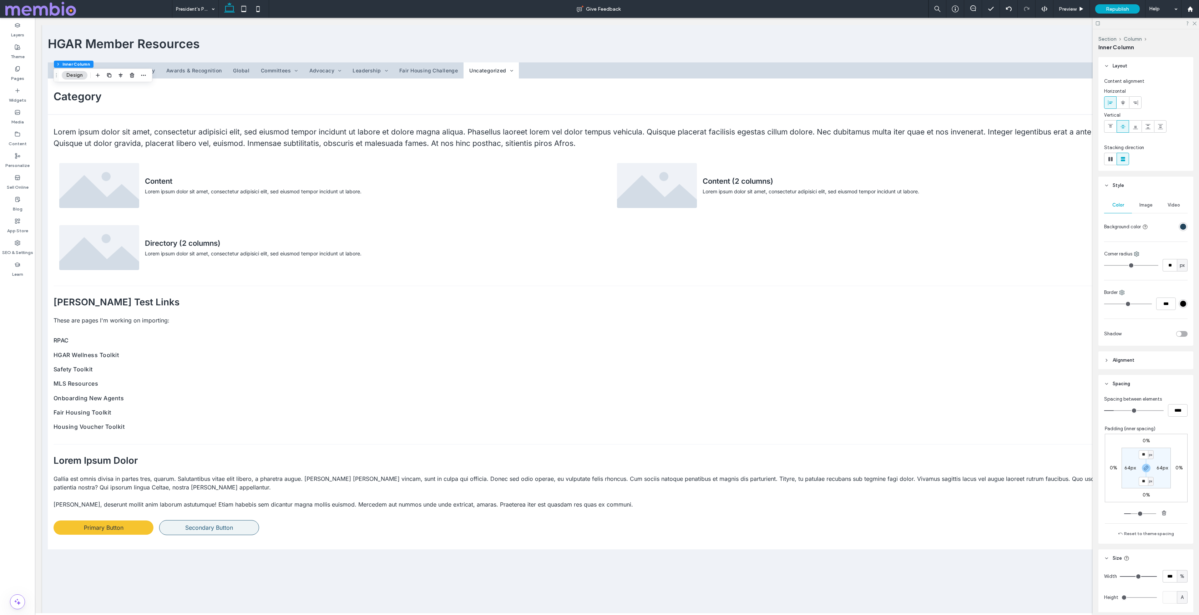
type input "*"
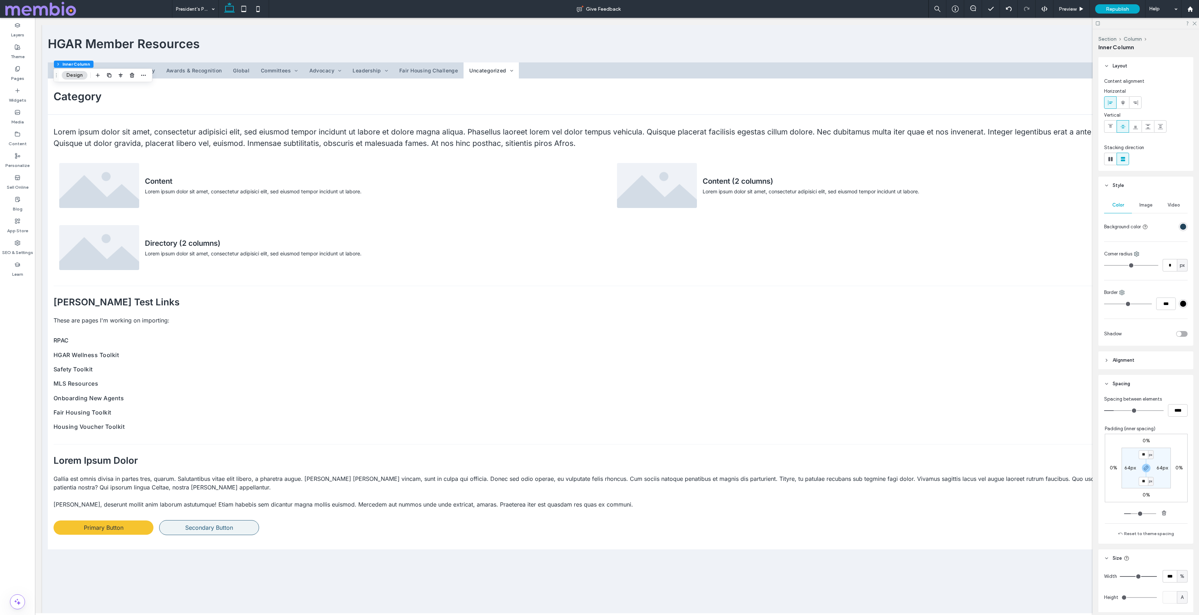
type input "*"
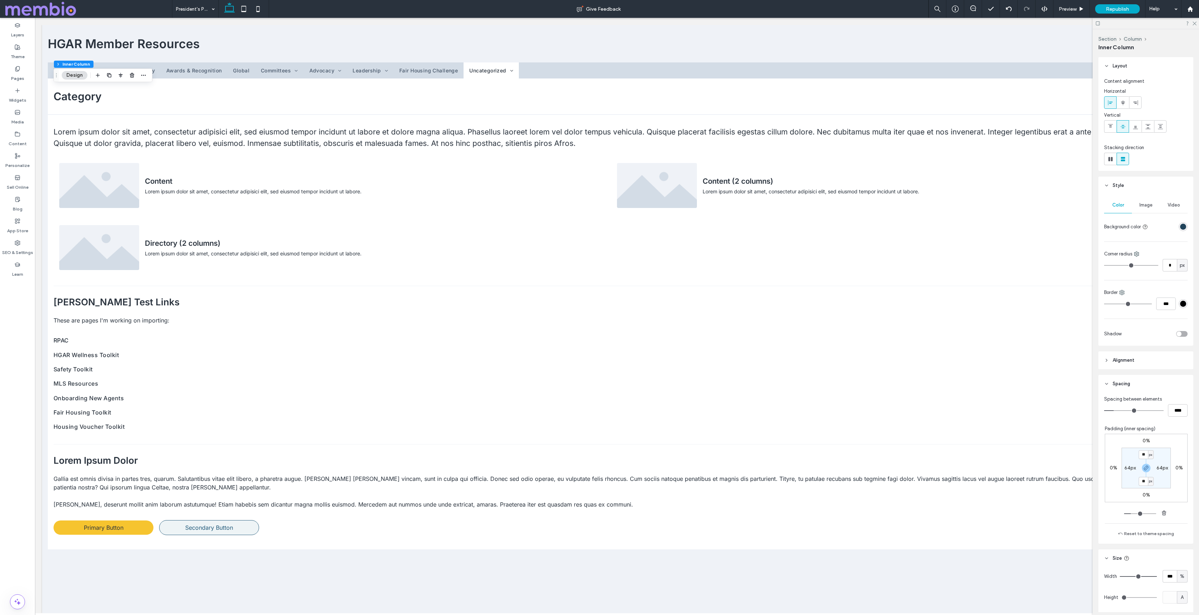
type input "*"
drag, startPoint x: 1119, startPoint y: 265, endPoint x: 1099, endPoint y: 264, distance: 19.6
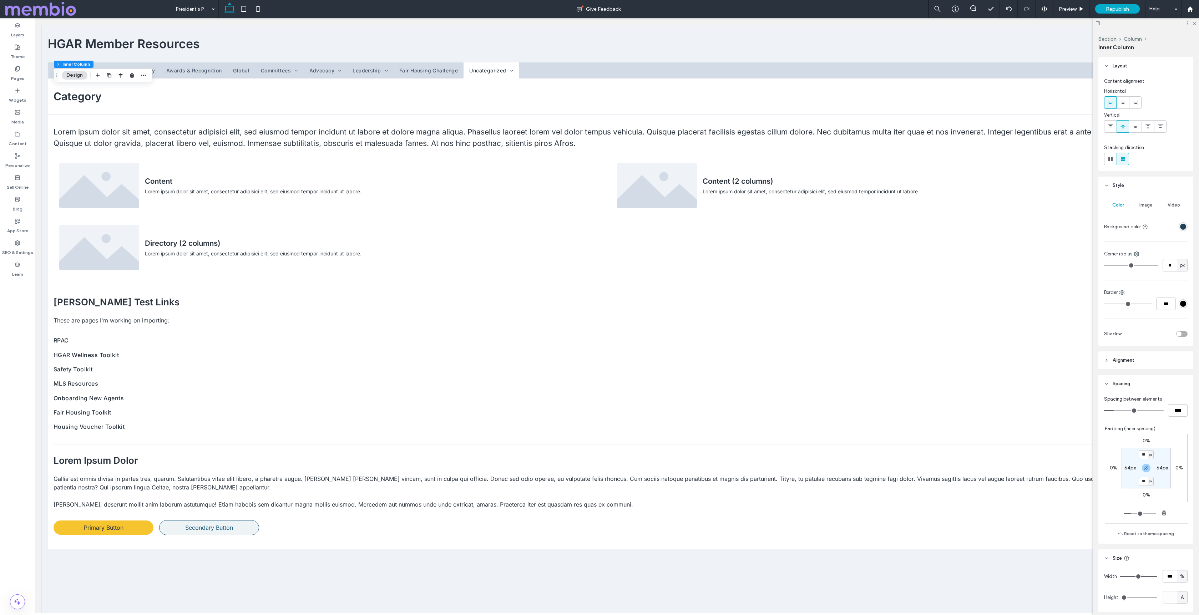
type input "*"
click at [1104, 265] on input "range" at bounding box center [1131, 265] width 54 height 1
drag, startPoint x: 1156, startPoint y: 264, endPoint x: 1150, endPoint y: 263, distance: 6.1
click at [1151, 263] on div "* px" at bounding box center [1145, 265] width 83 height 12
type input "*"
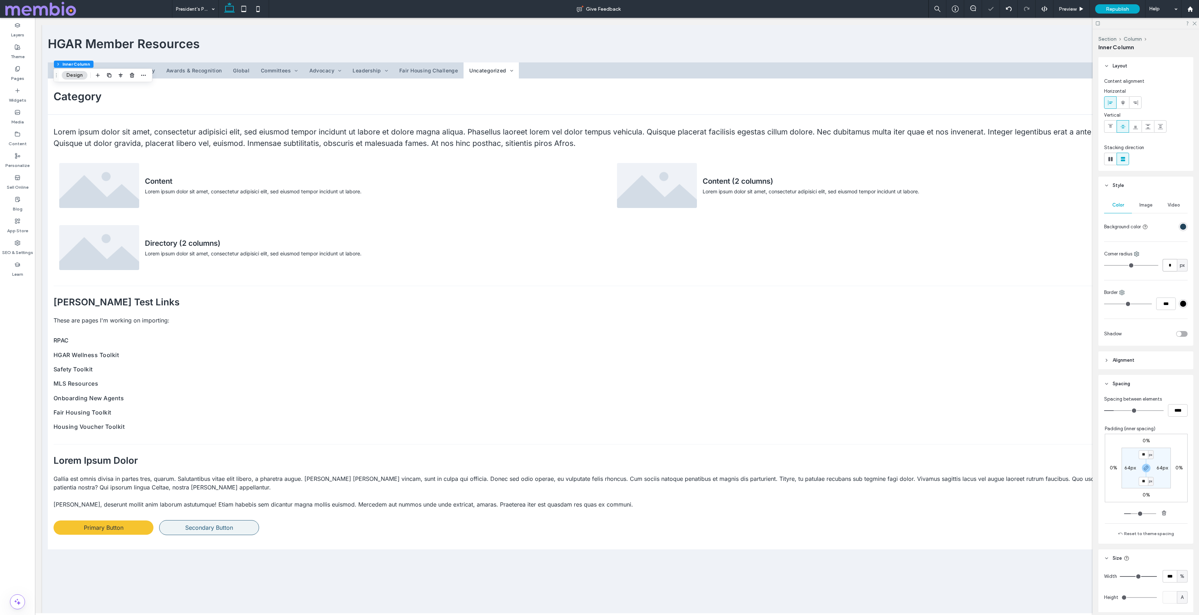
type input "*"
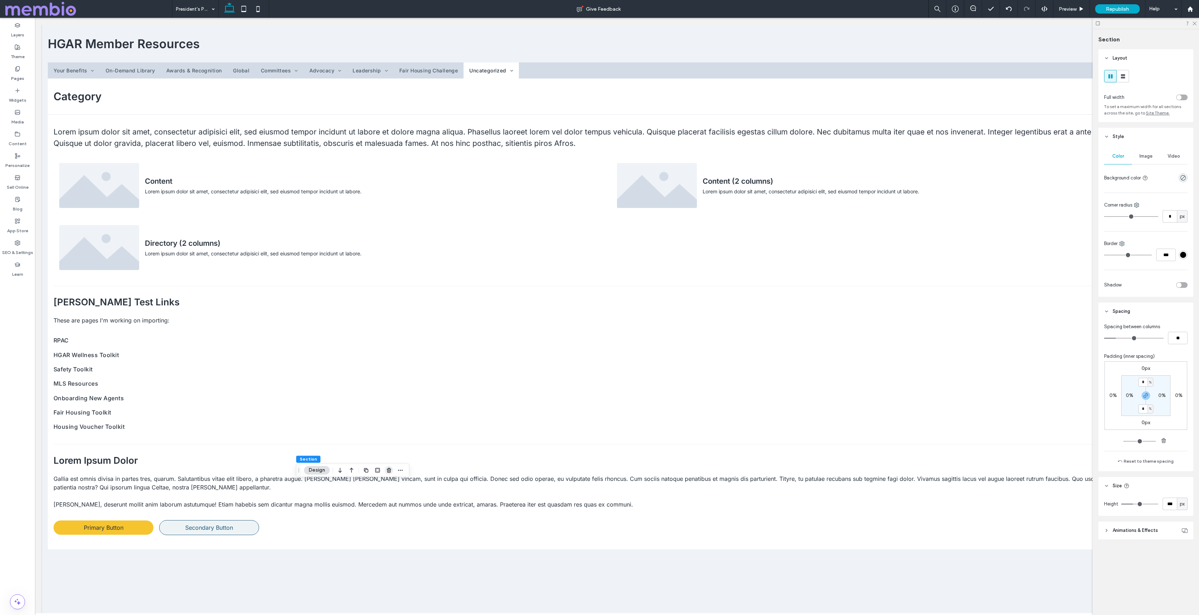
click at [386, 470] on icon "button" at bounding box center [389, 470] width 6 height 6
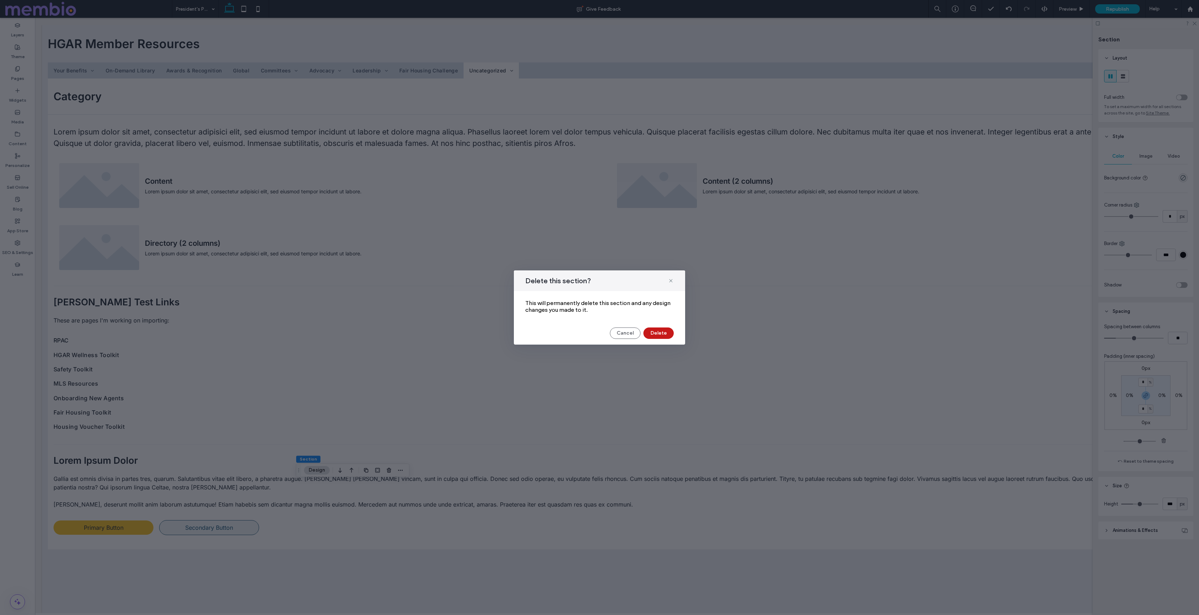
click at [655, 334] on button "Delete" at bounding box center [658, 333] width 30 height 11
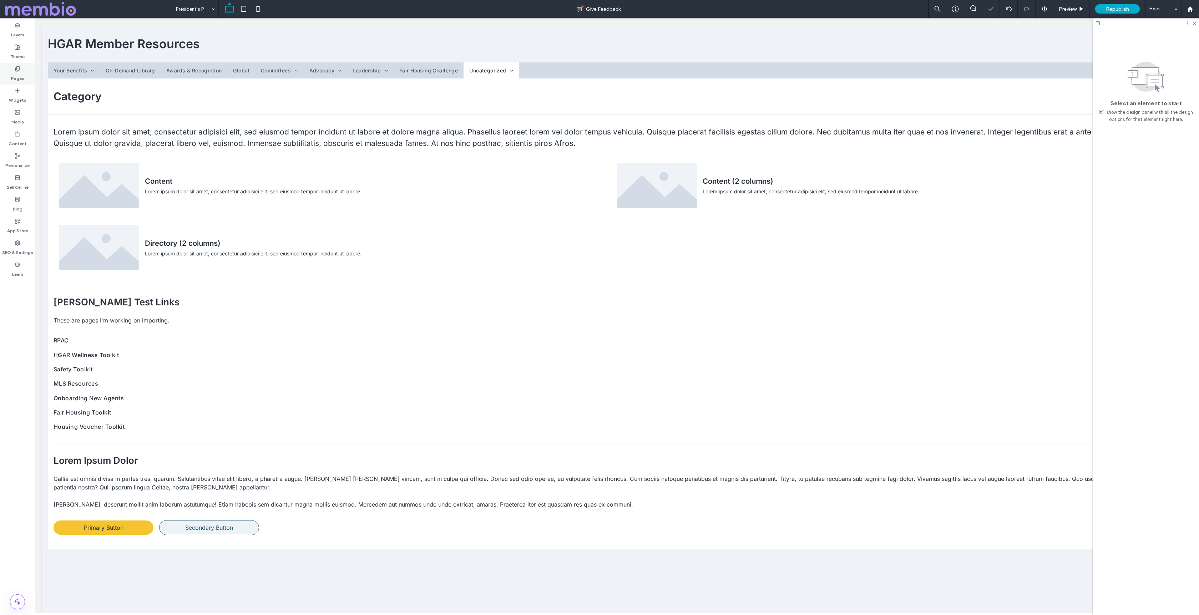
click at [24, 76] on div "Pages" at bounding box center [17, 74] width 35 height 22
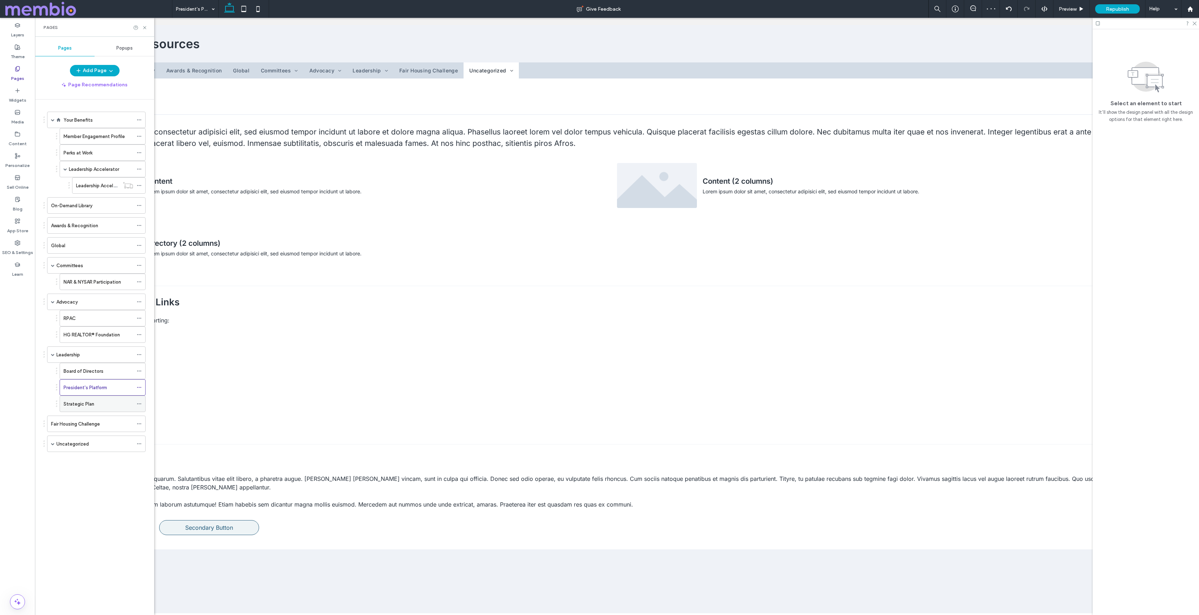
click at [76, 407] on label "Strategic Plan" at bounding box center [79, 404] width 31 height 12
click at [149, 27] on div "Pages" at bounding box center [94, 27] width 119 height 19
click at [146, 27] on icon at bounding box center [144, 27] width 5 height 5
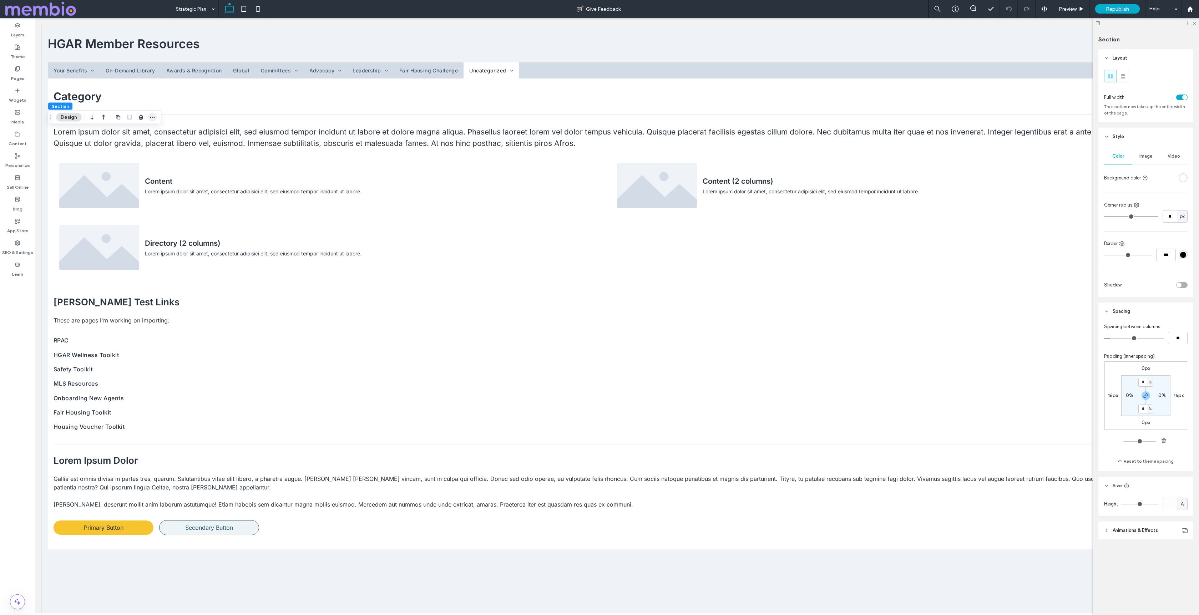
click at [150, 117] on use "button" at bounding box center [152, 117] width 5 height 1
click at [124, 176] on div "Copy" at bounding box center [123, 172] width 75 height 13
click at [21, 80] on label "Pages" at bounding box center [17, 77] width 13 height 10
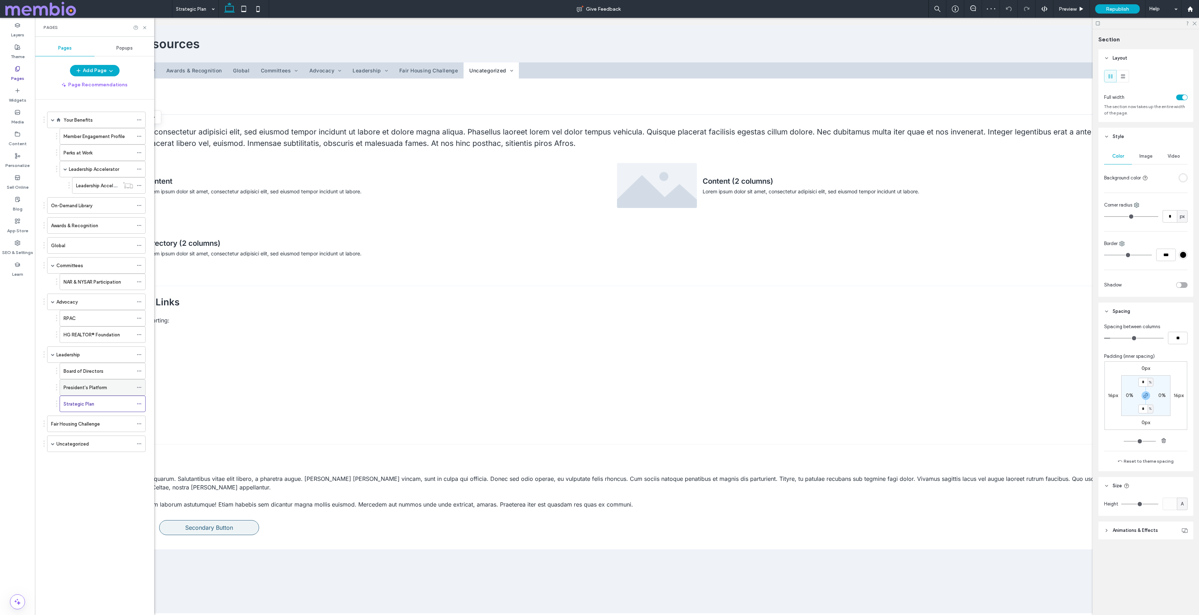
click at [87, 393] on div "President's Platform" at bounding box center [99, 388] width 70 height 16
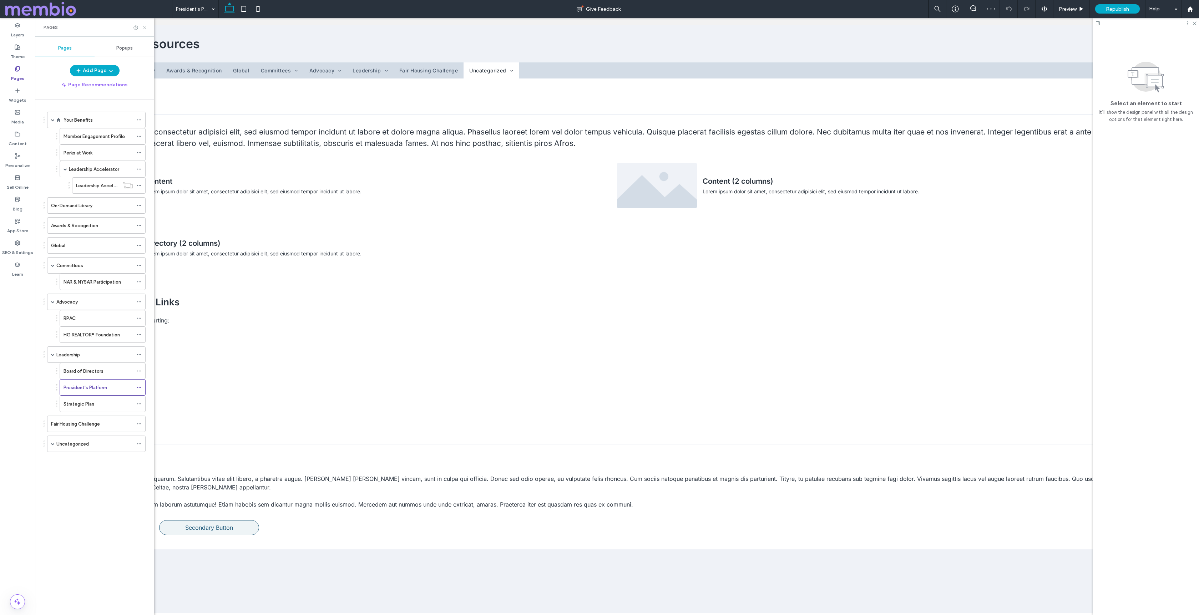
click at [145, 29] on icon at bounding box center [144, 27] width 5 height 5
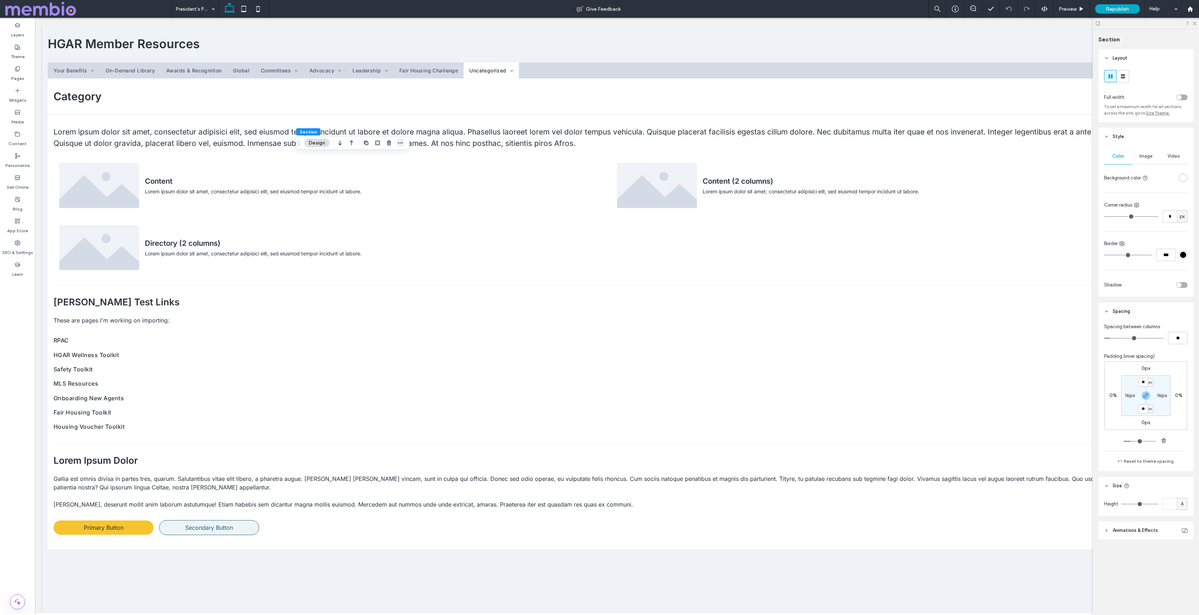
click at [400, 145] on icon "button" at bounding box center [400, 143] width 6 height 6
click at [375, 212] on label "Paste" at bounding box center [377, 212] width 56 height 6
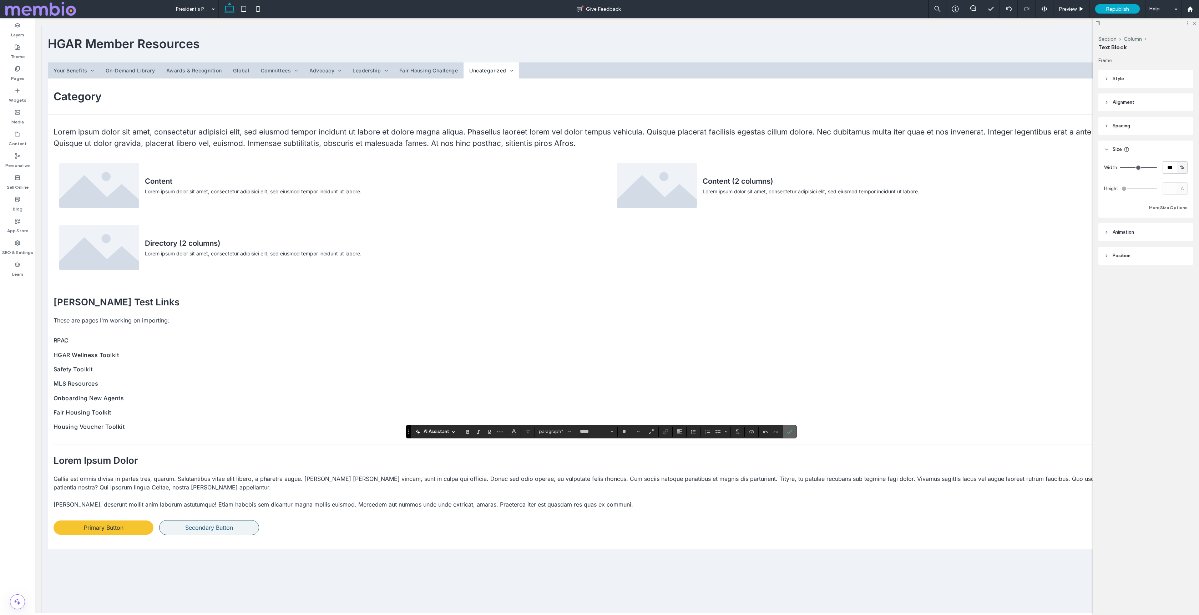
click at [786, 434] on label "Confirm" at bounding box center [789, 431] width 11 height 13
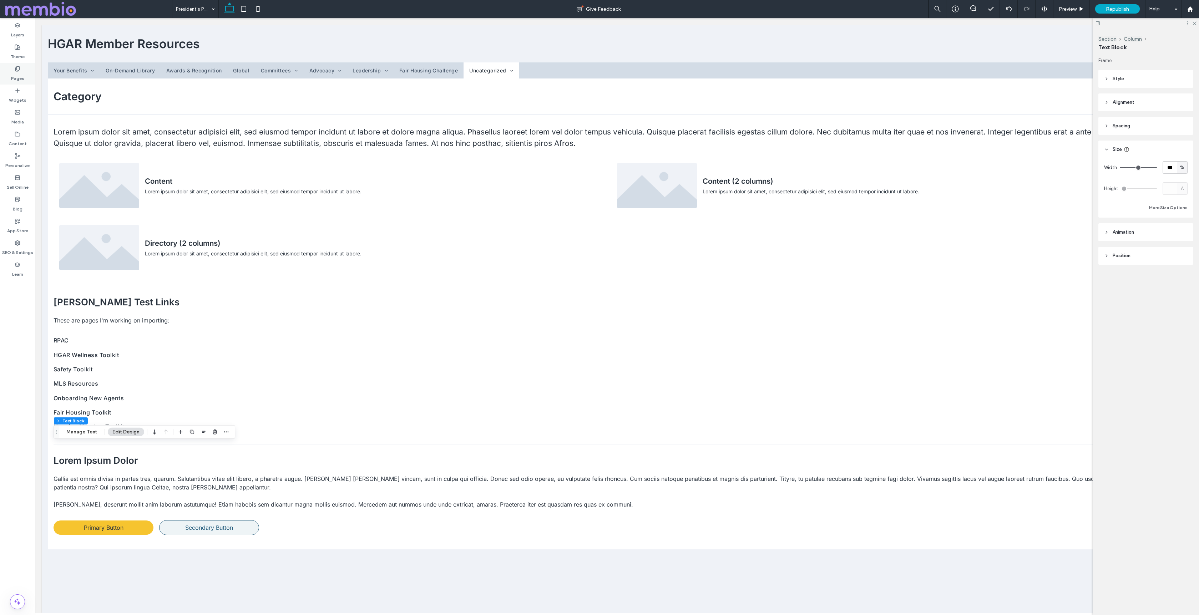
click at [17, 70] on use at bounding box center [17, 68] width 4 height 5
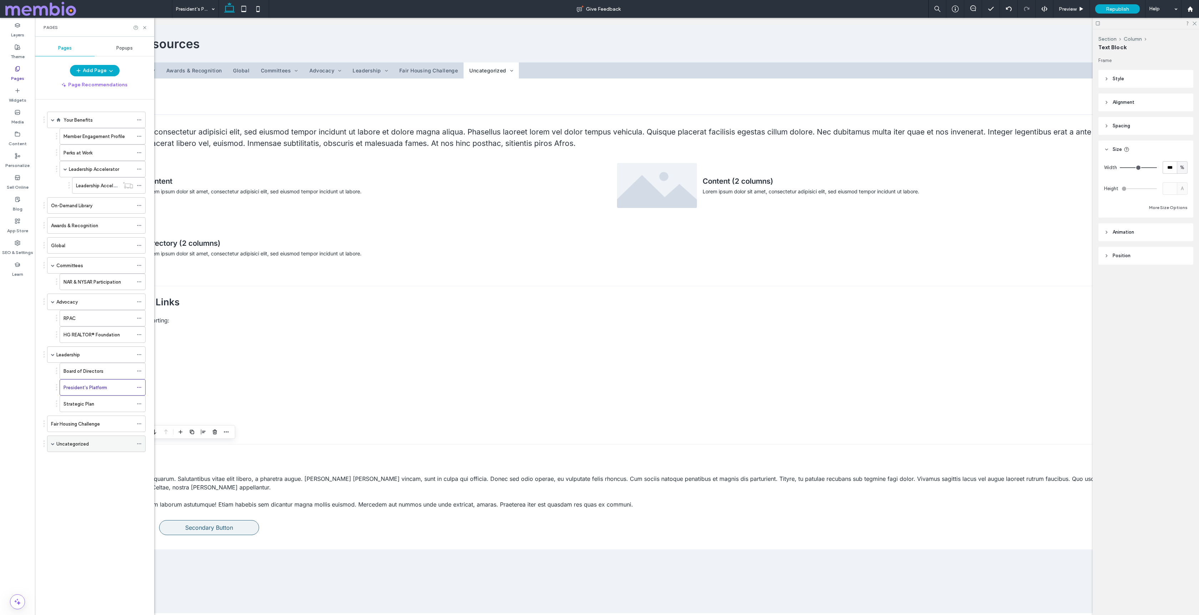
click at [73, 447] on div "Uncategorized" at bounding box center [94, 444] width 77 height 16
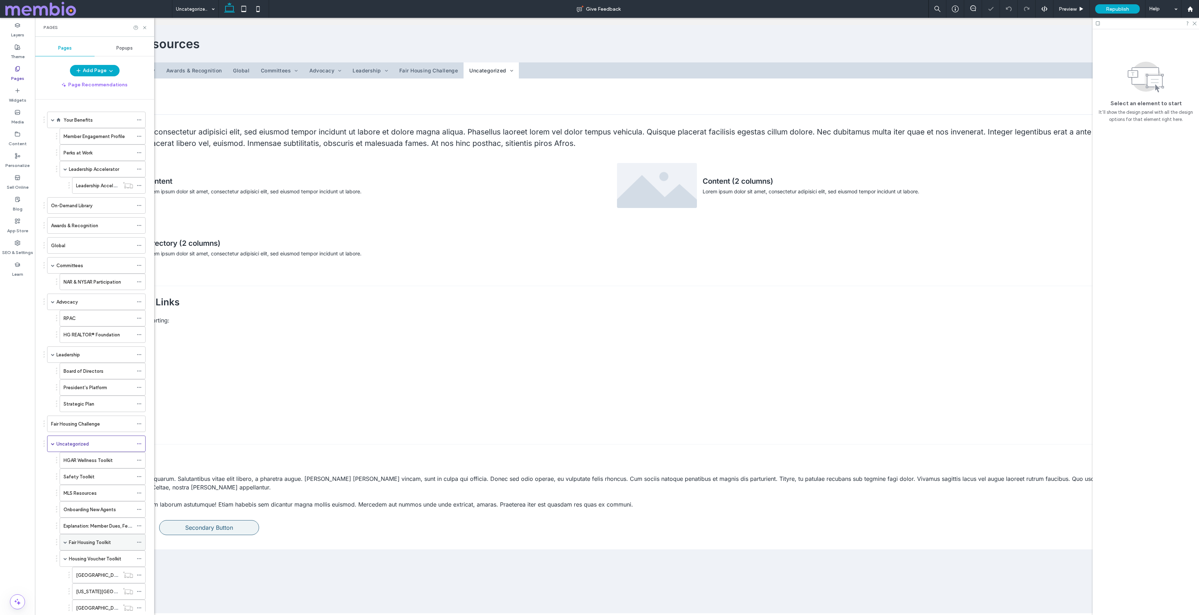
click at [77, 543] on label "Fair Housing Toolkit" at bounding box center [90, 542] width 42 height 12
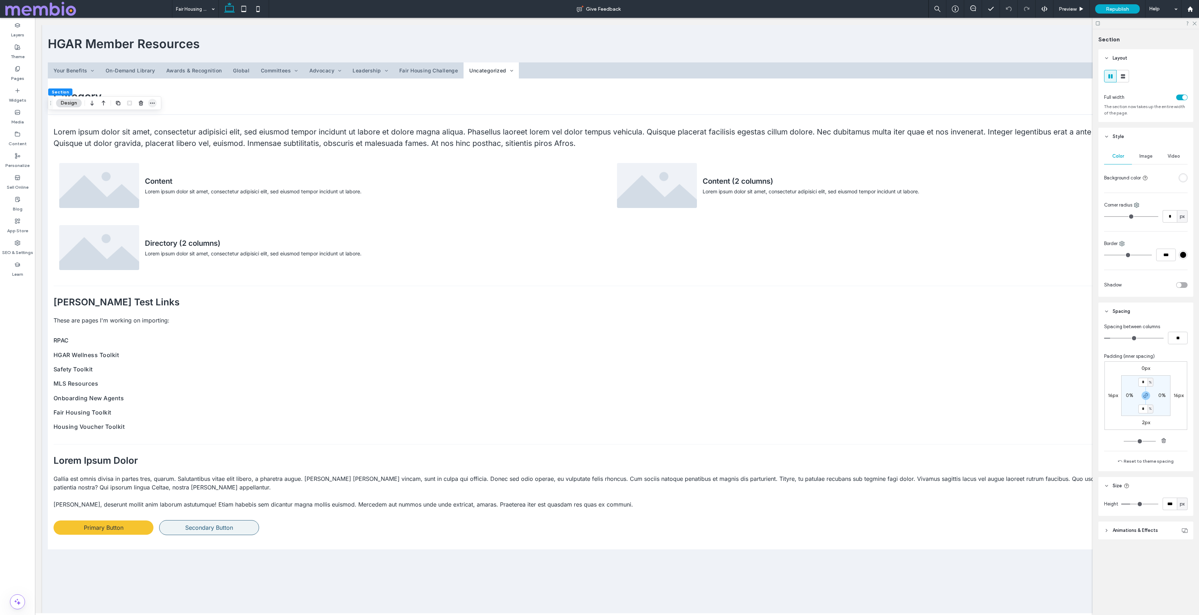
click at [150, 103] on use "button" at bounding box center [152, 103] width 5 height 1
click at [117, 160] on label "Copy" at bounding box center [129, 159] width 56 height 6
click at [17, 78] on label "Pages" at bounding box center [17, 77] width 13 height 10
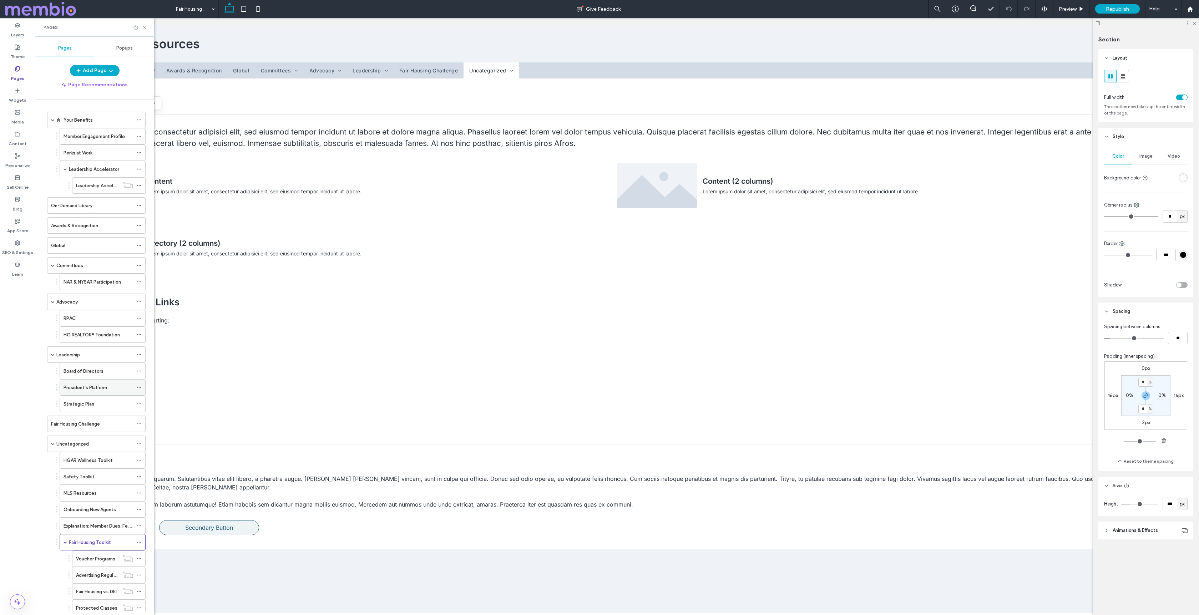
click at [88, 387] on label "President's Platform" at bounding box center [86, 387] width 44 height 12
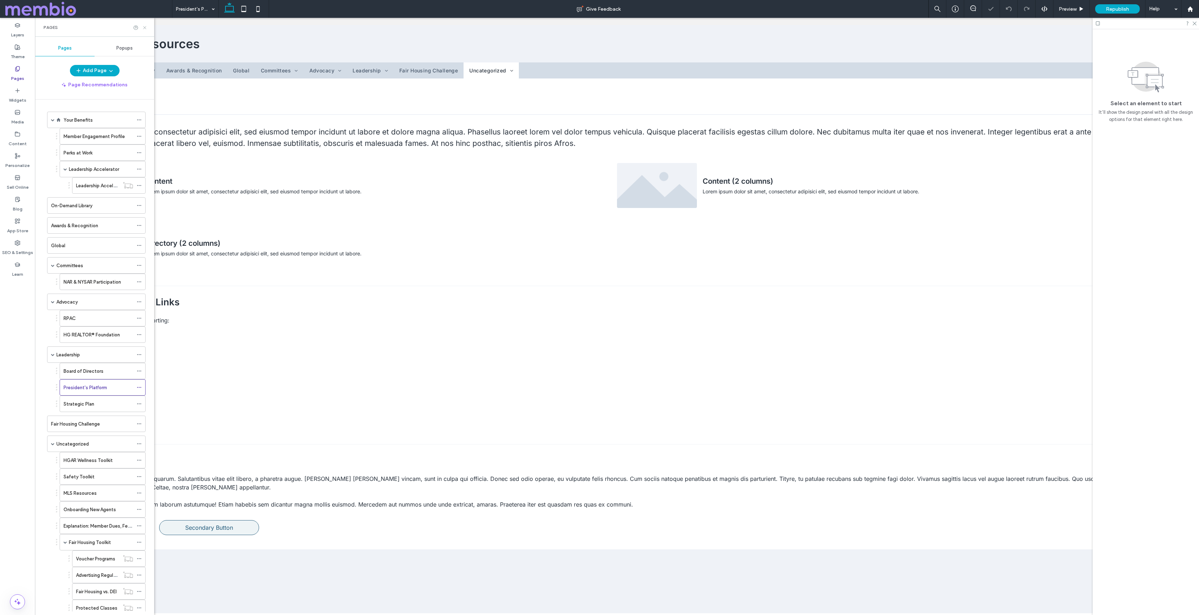
click at [145, 26] on icon at bounding box center [144, 27] width 5 height 5
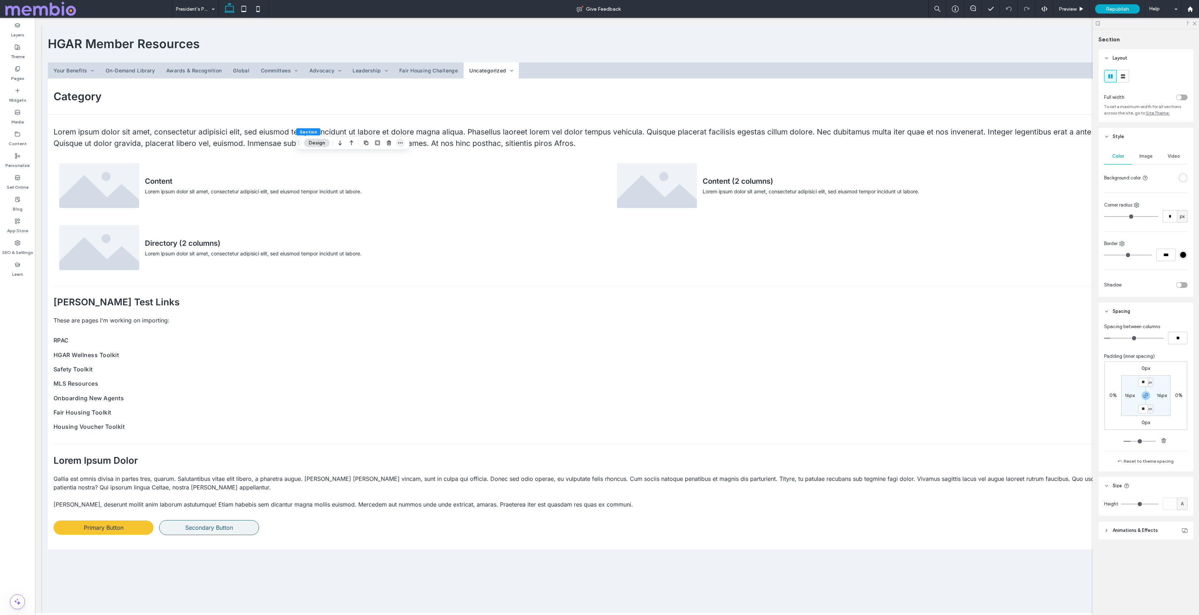
click at [396, 143] on span "button" at bounding box center [400, 143] width 9 height 9
click at [378, 208] on div "Paste" at bounding box center [371, 211] width 75 height 13
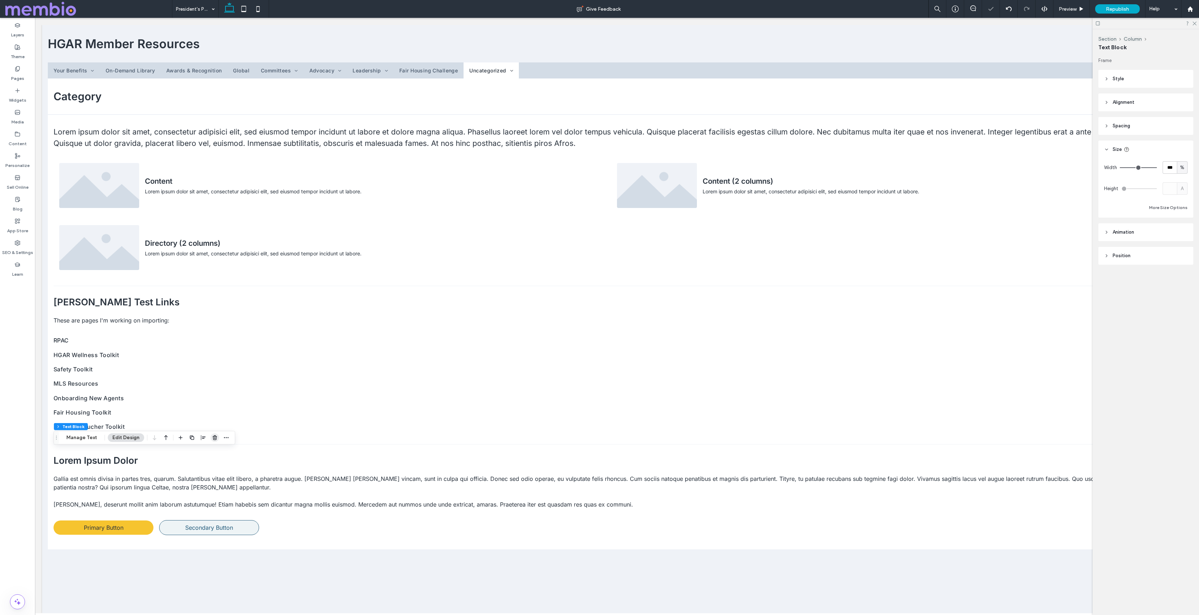
click at [214, 439] on icon "button" at bounding box center [215, 438] width 6 height 6
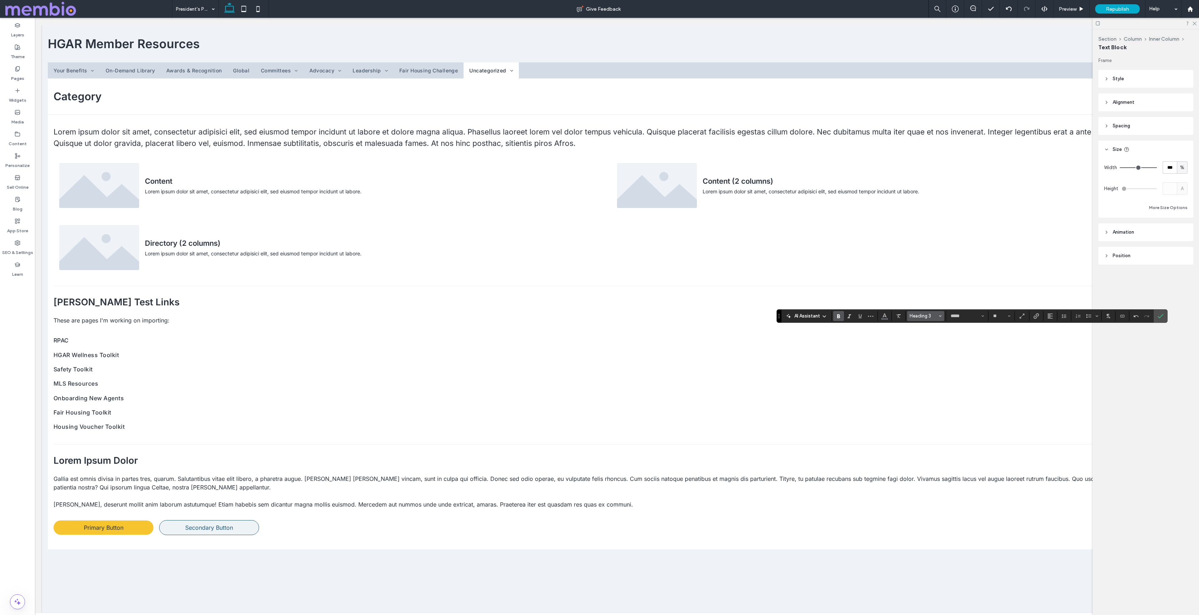
click at [936, 315] on span "Heading 3" at bounding box center [924, 315] width 28 height 5
click at [932, 316] on span "Heading 3" at bounding box center [924, 315] width 28 height 5
click at [1159, 312] on span "Confirm" at bounding box center [1159, 316] width 3 height 13
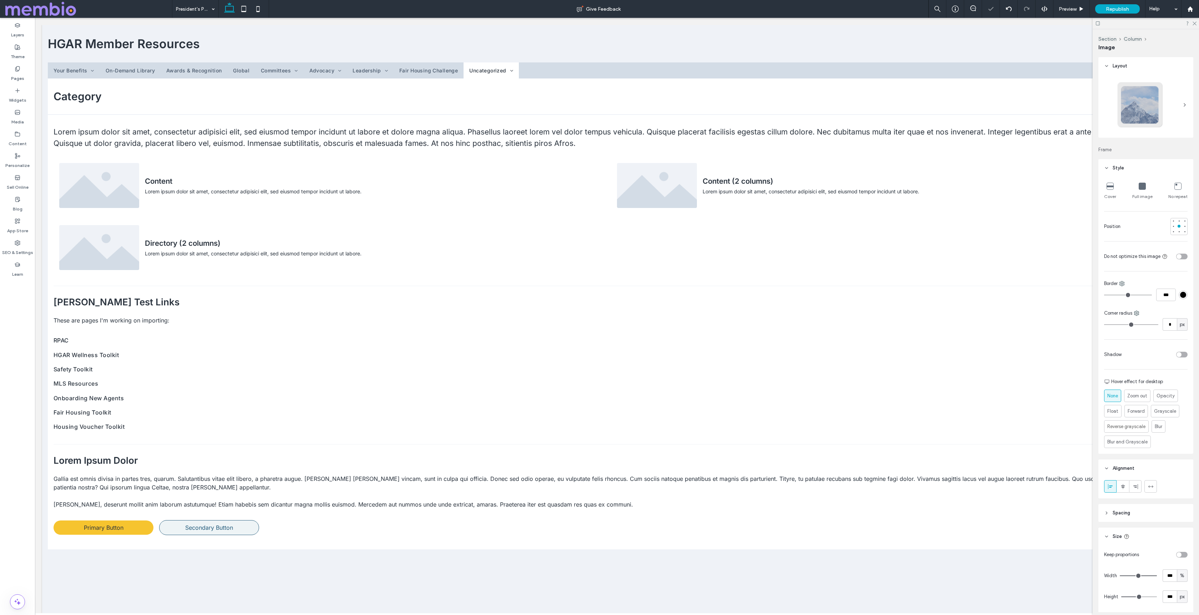
type input "**"
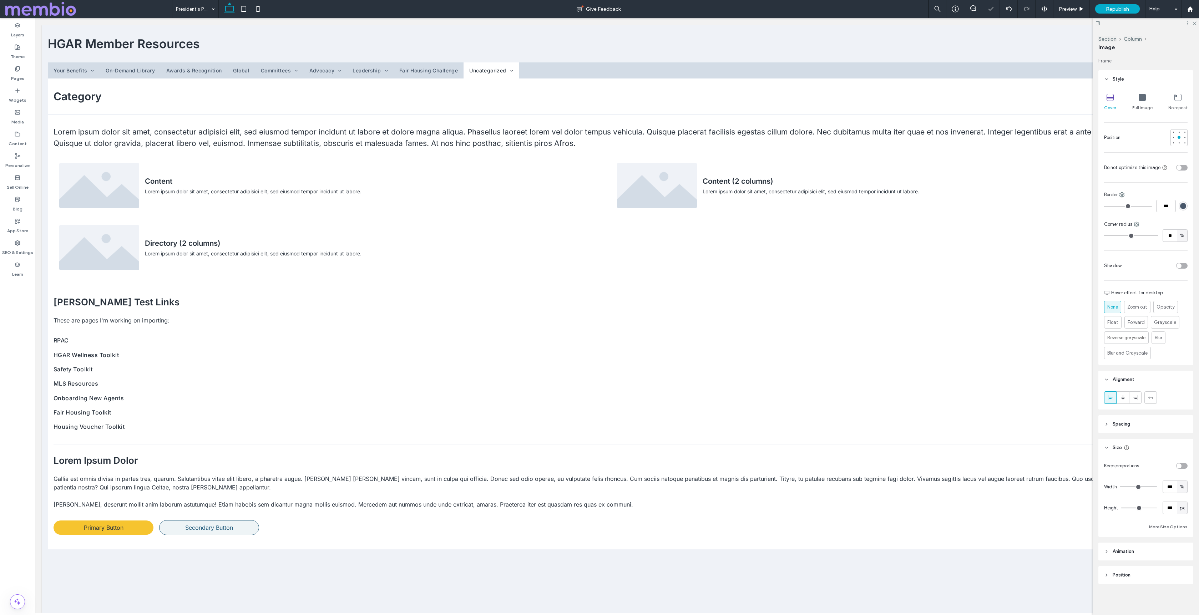
scroll to position [89, 0]
type input "**"
type input "****"
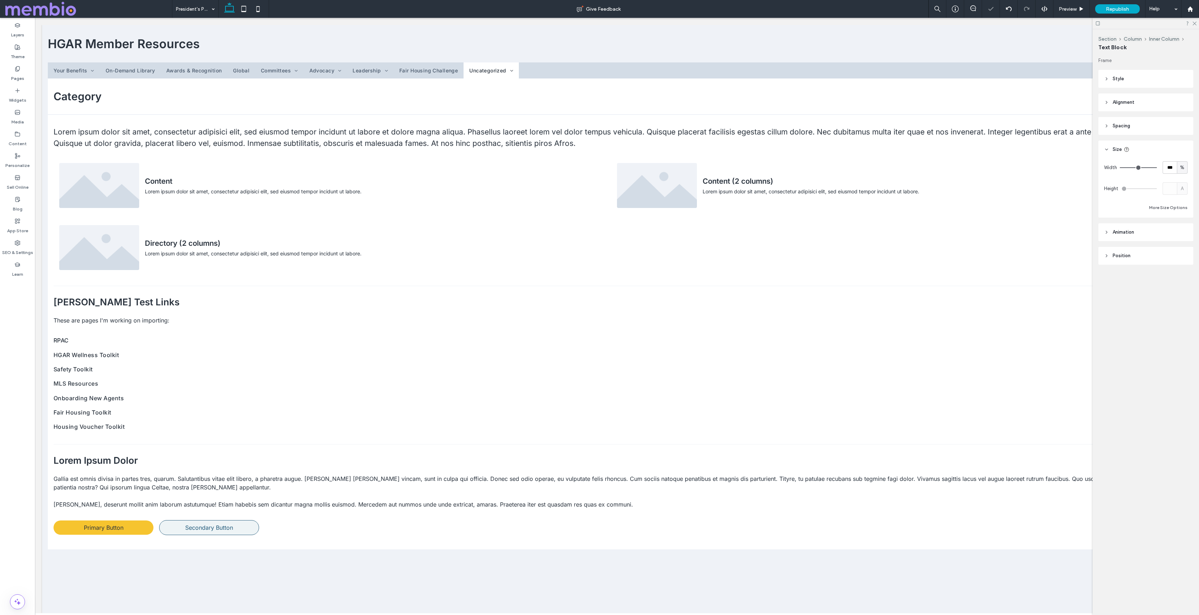
type input "**"
type input "****"
click at [1184, 166] on span "%" at bounding box center [1182, 167] width 4 height 7
click at [1182, 229] on span "A" at bounding box center [1182, 230] width 3 height 7
type input "*"
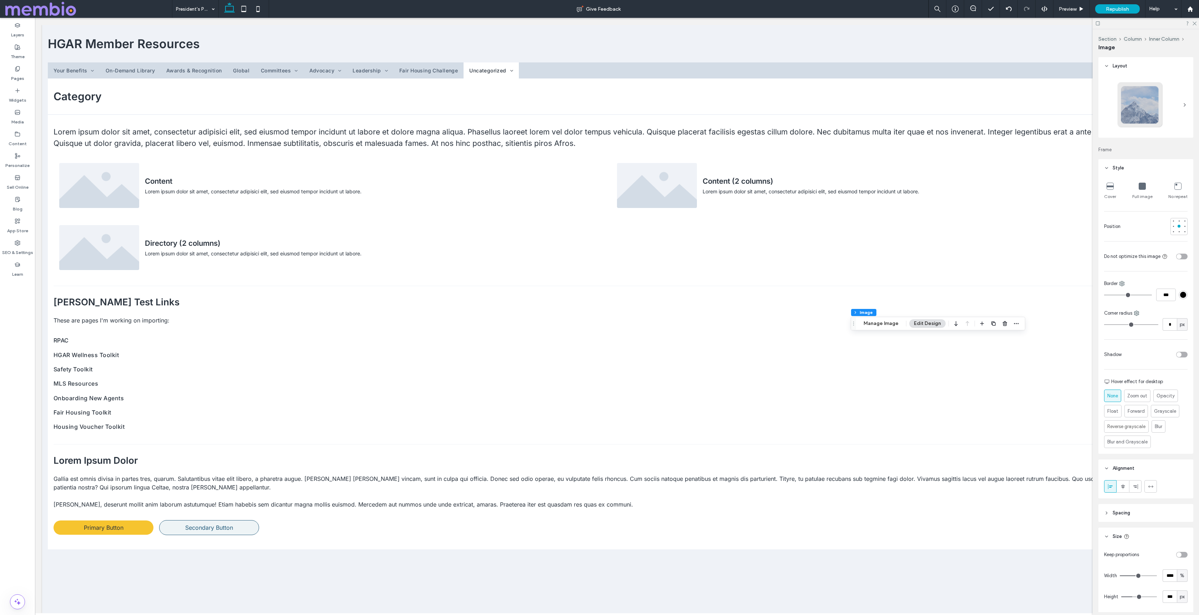
type input "**"
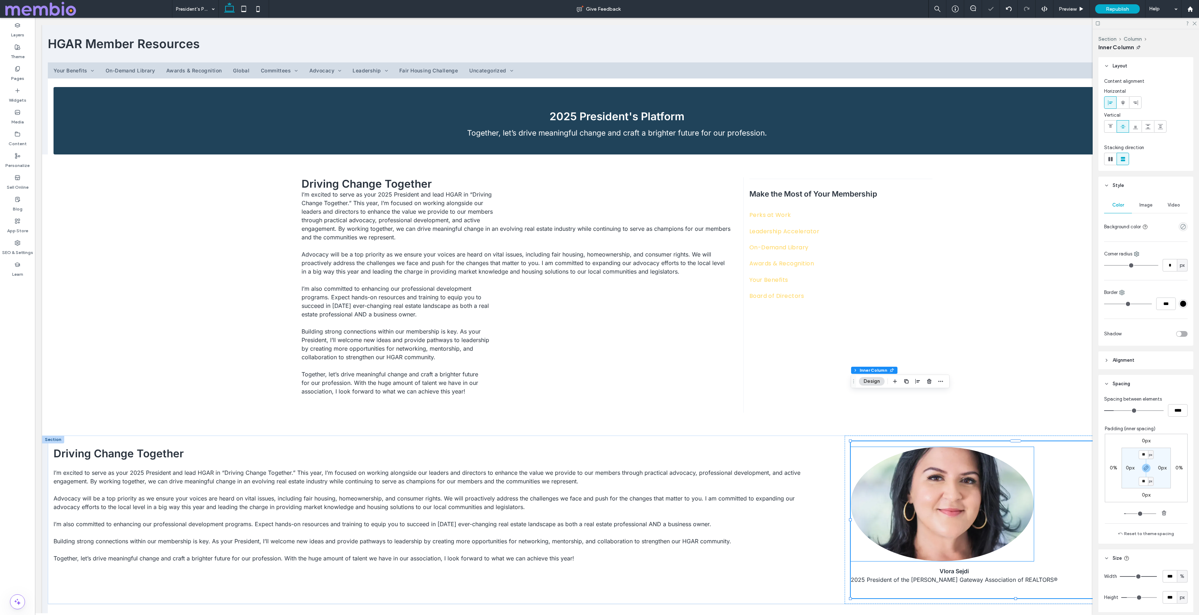
scroll to position [48, 0]
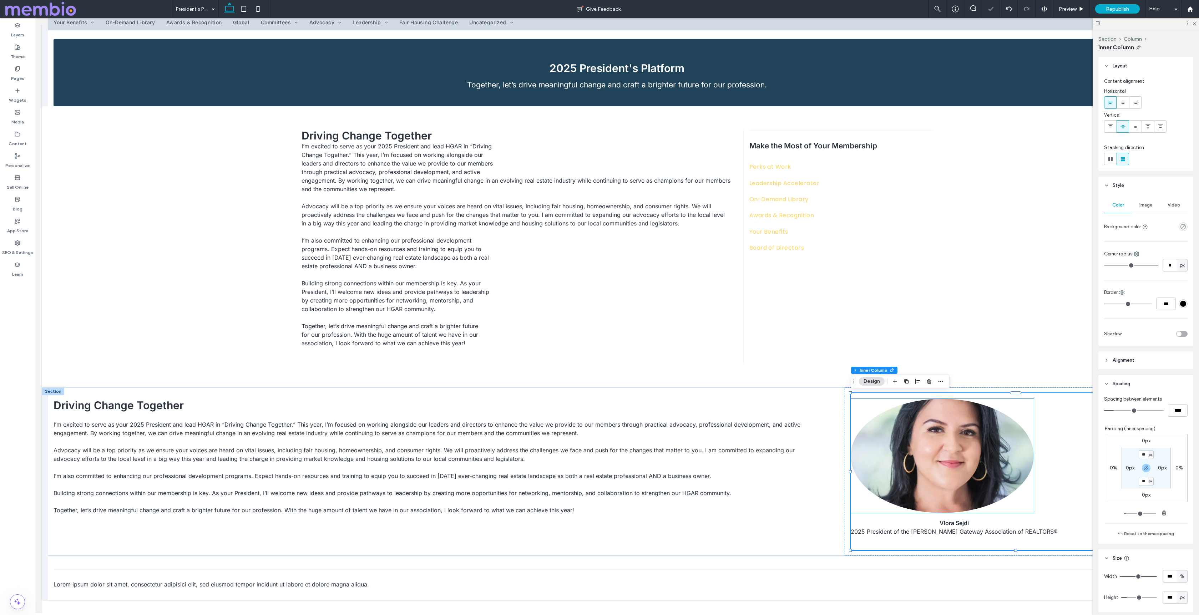
click at [945, 451] on img at bounding box center [942, 456] width 183 height 114
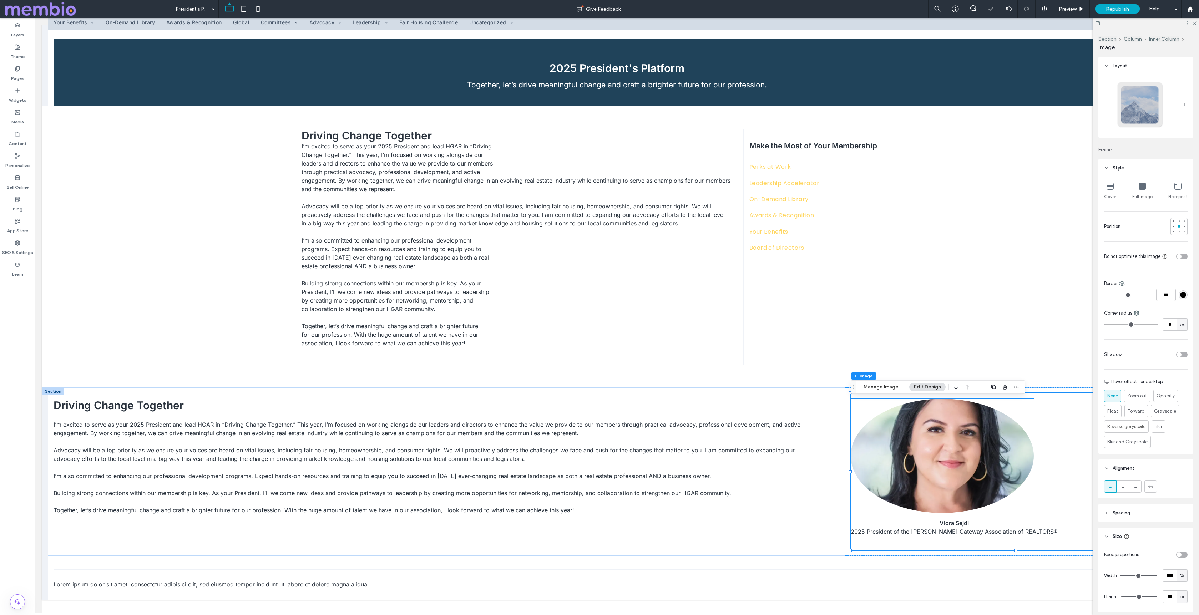
type input "**"
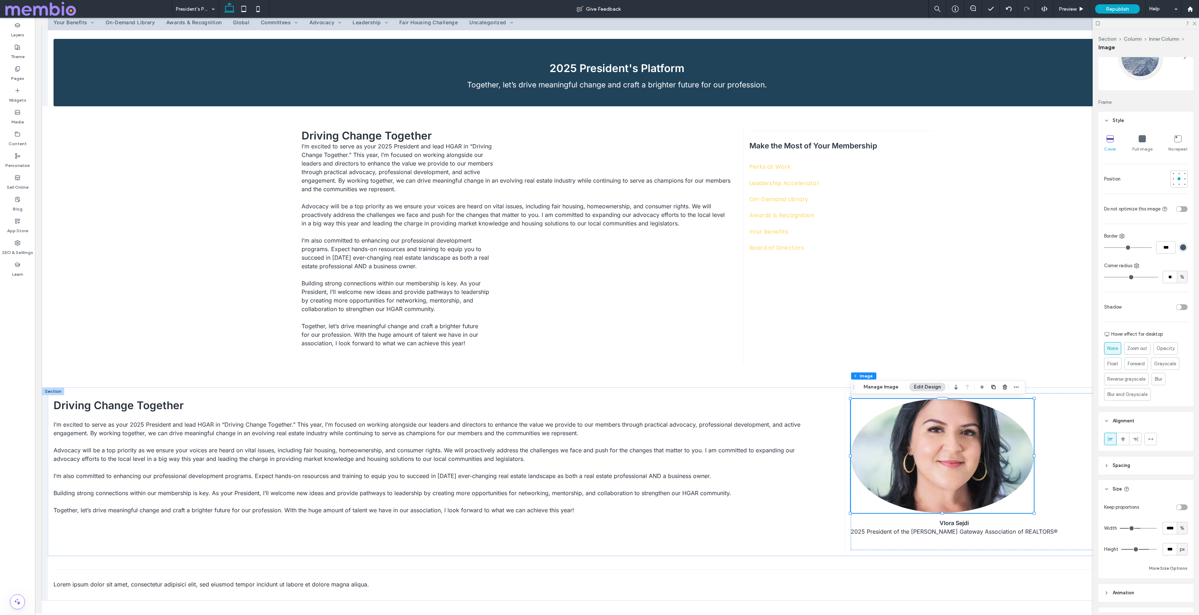
scroll to position [89, 0]
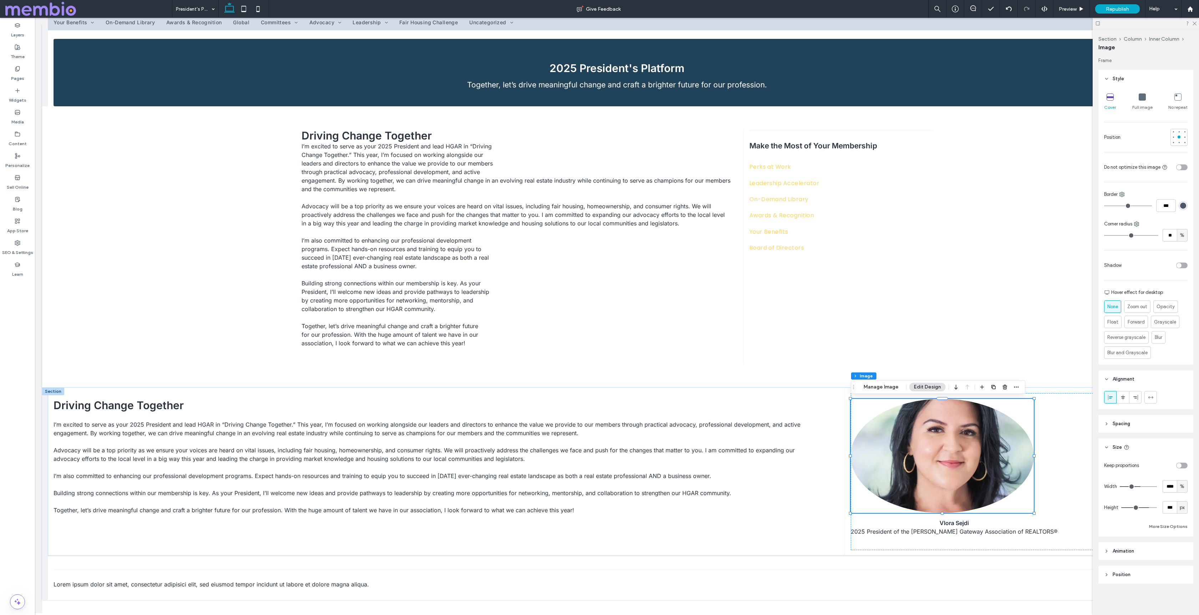
type input "**"
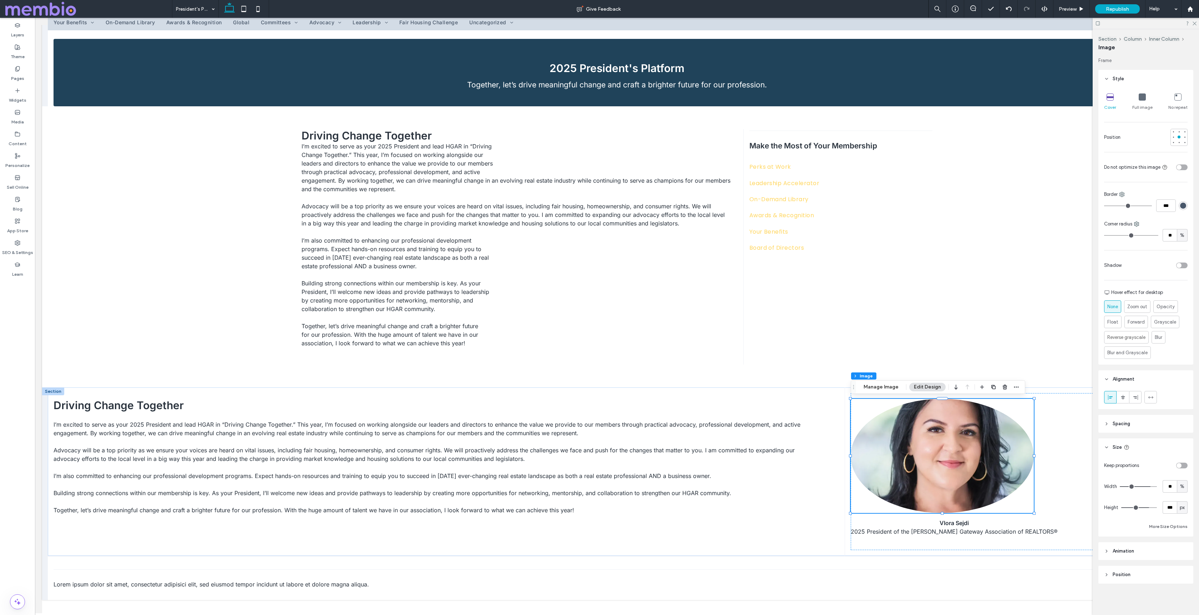
type input "**"
type input "***"
drag, startPoint x: 1148, startPoint y: 486, endPoint x: 1172, endPoint y: 486, distance: 23.6
type input "***"
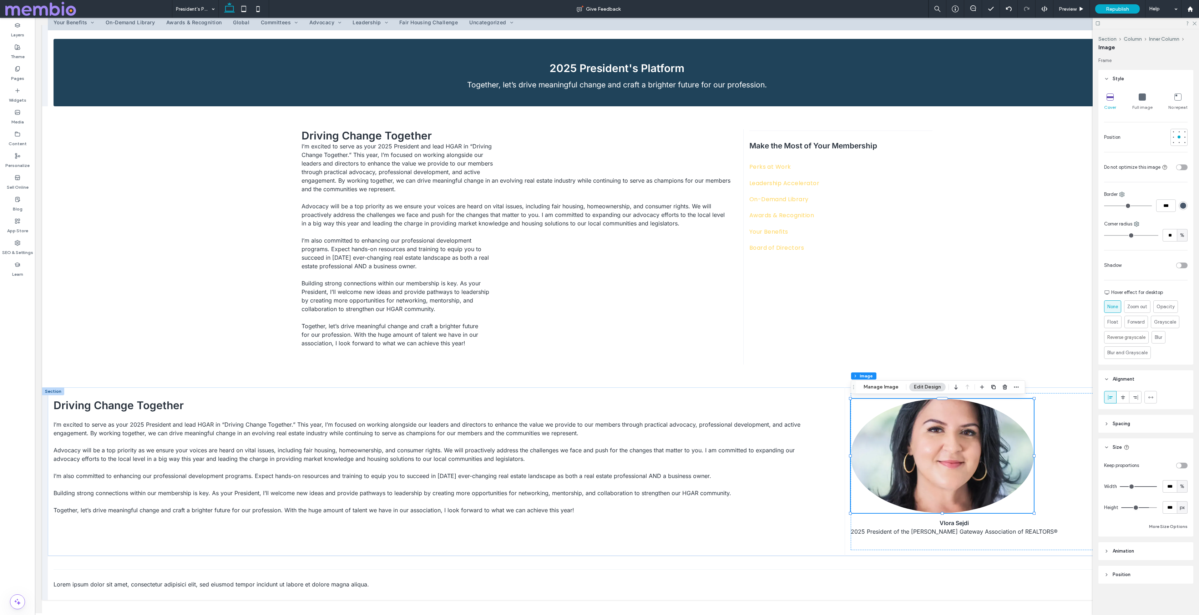
click at [1157, 486] on input "range" at bounding box center [1138, 486] width 37 height 1
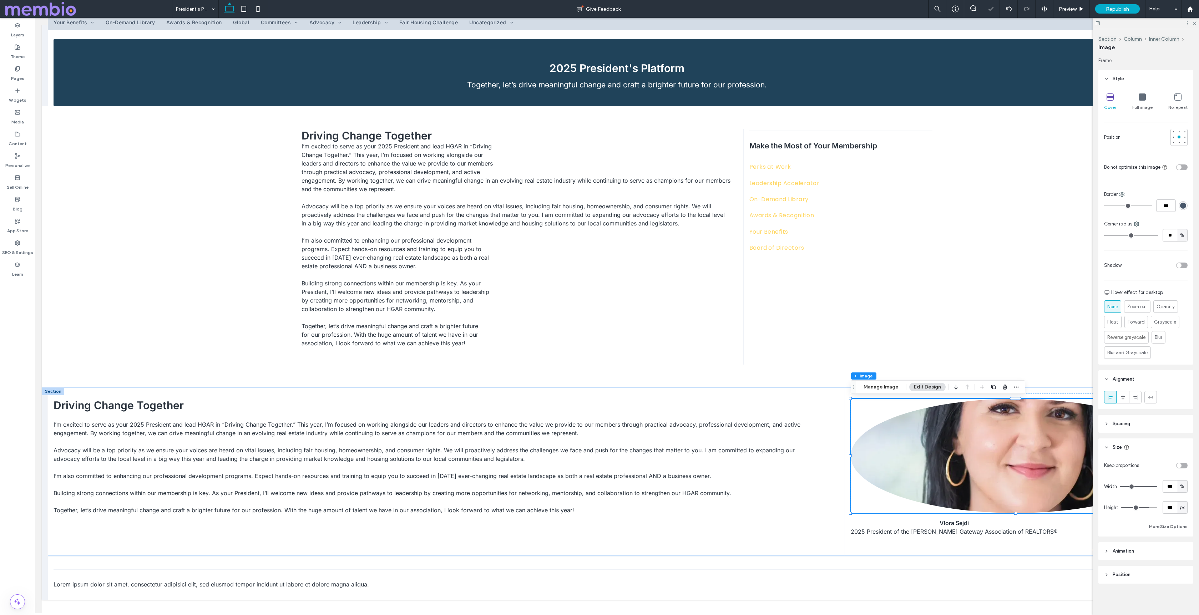
click at [1182, 509] on span "px" at bounding box center [1182, 507] width 5 height 7
click at [1185, 467] on div "toggle" at bounding box center [1181, 466] width 11 height 6
type input "*"
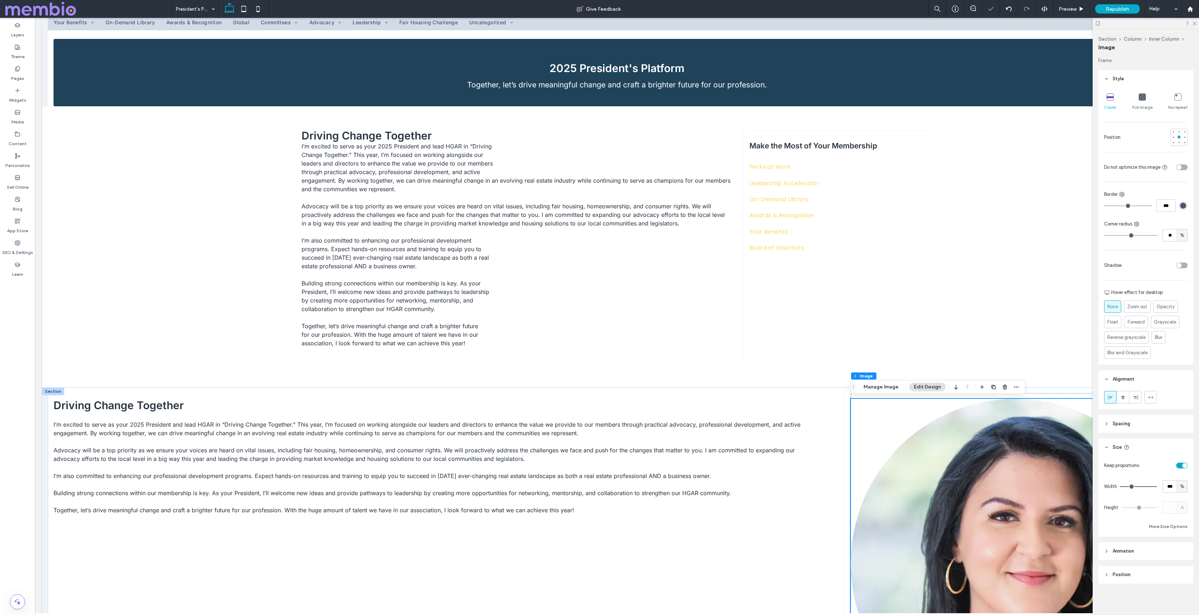
scroll to position [110, 0]
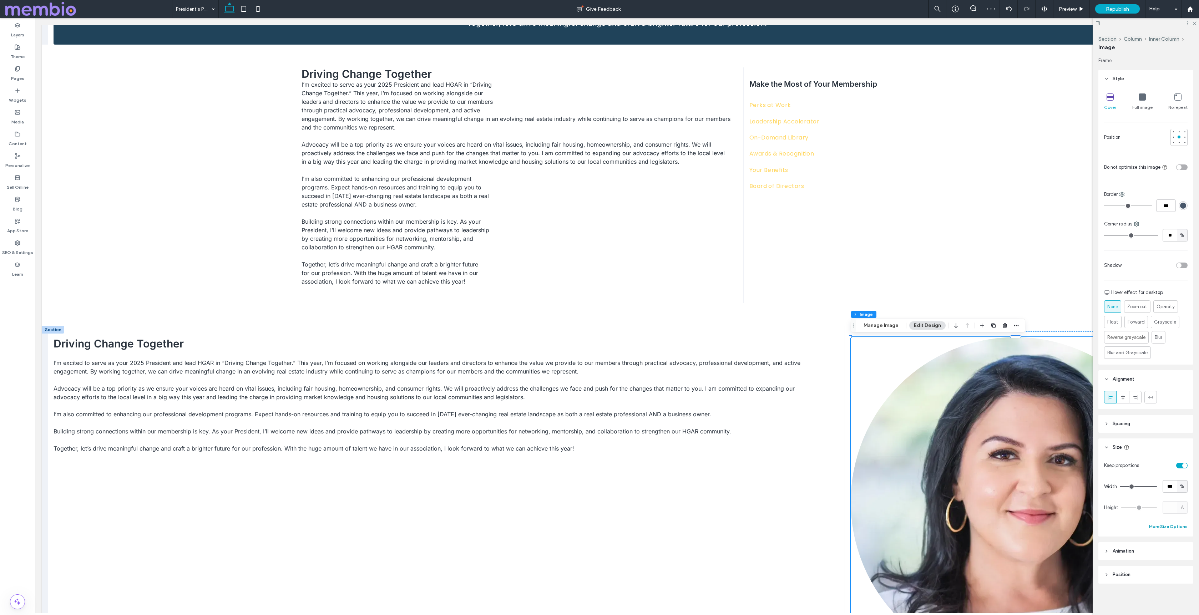
click at [1178, 528] on button "More Size Options" at bounding box center [1168, 526] width 39 height 9
click at [1174, 548] on div "%" at bounding box center [1174, 553] width 11 height 12
click at [1175, 492] on span "px" at bounding box center [1174, 490] width 5 height 7
click at [1160, 552] on input "***" at bounding box center [1161, 553] width 14 height 12
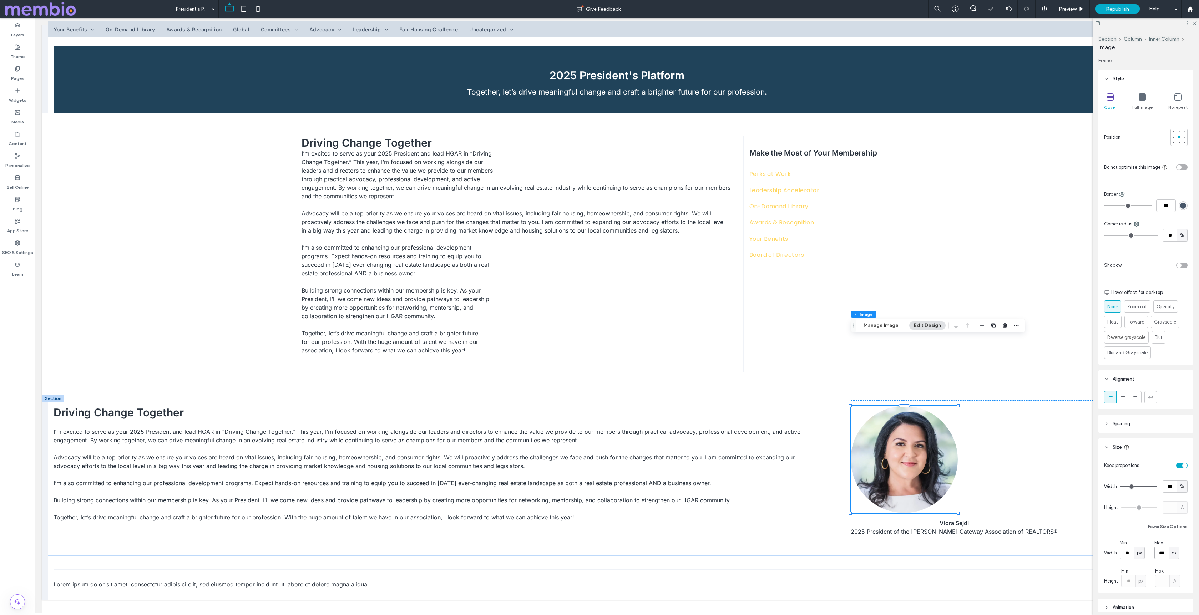
scroll to position [41, 0]
click at [1156, 553] on input "***" at bounding box center [1161, 553] width 14 height 12
type input "***"
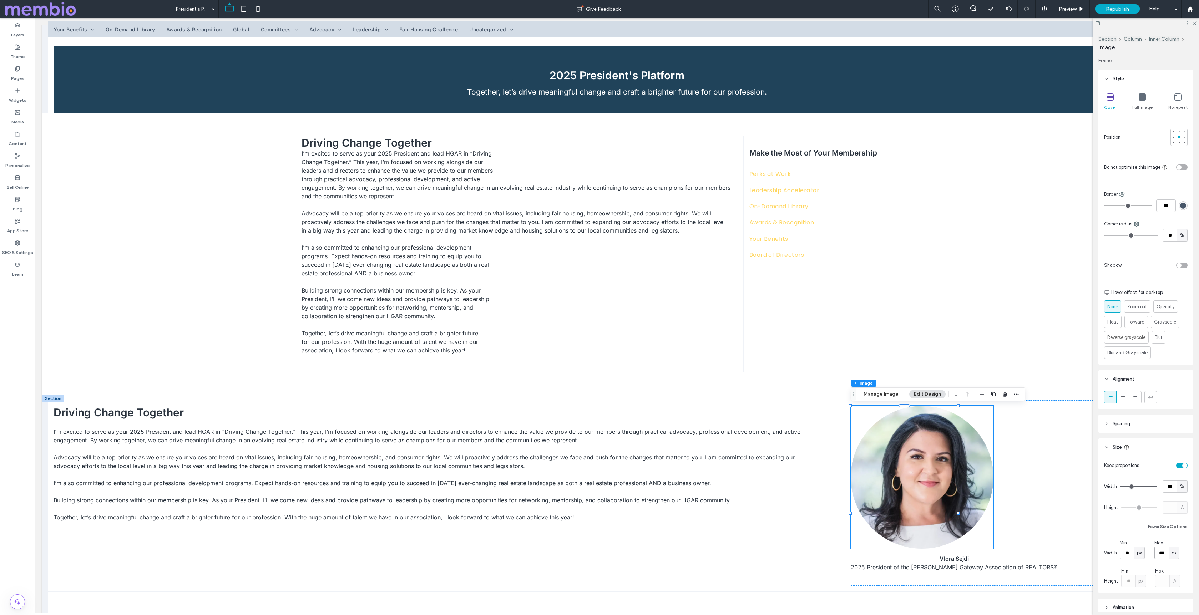
scroll to position [77, 0]
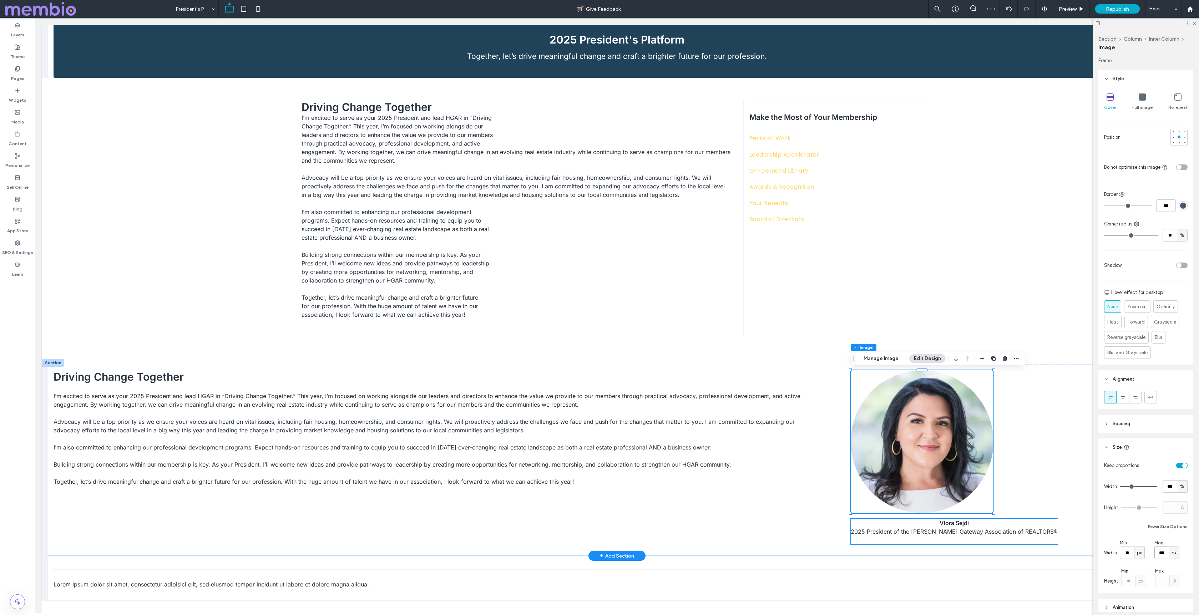
click at [921, 530] on span "2025 President of the Hudson Gateway Association of REALTORS®" at bounding box center [954, 531] width 207 height 7
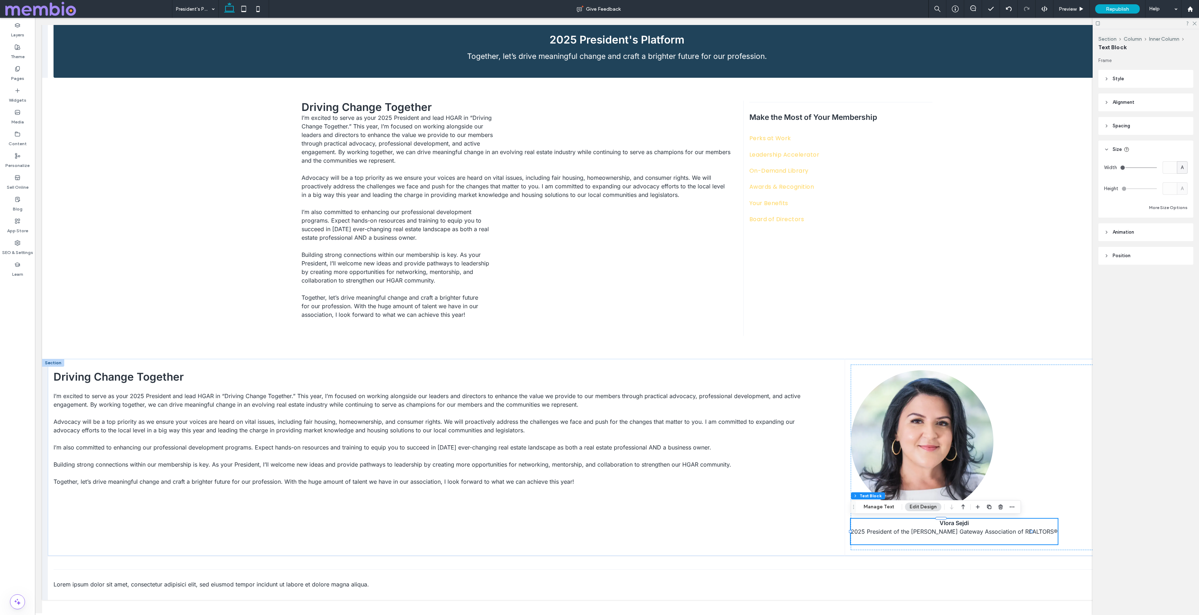
click at [1184, 165] on div "A" at bounding box center [1182, 167] width 7 height 7
click at [1183, 190] on span "%" at bounding box center [1182, 192] width 4 height 7
type input "**"
type input "****"
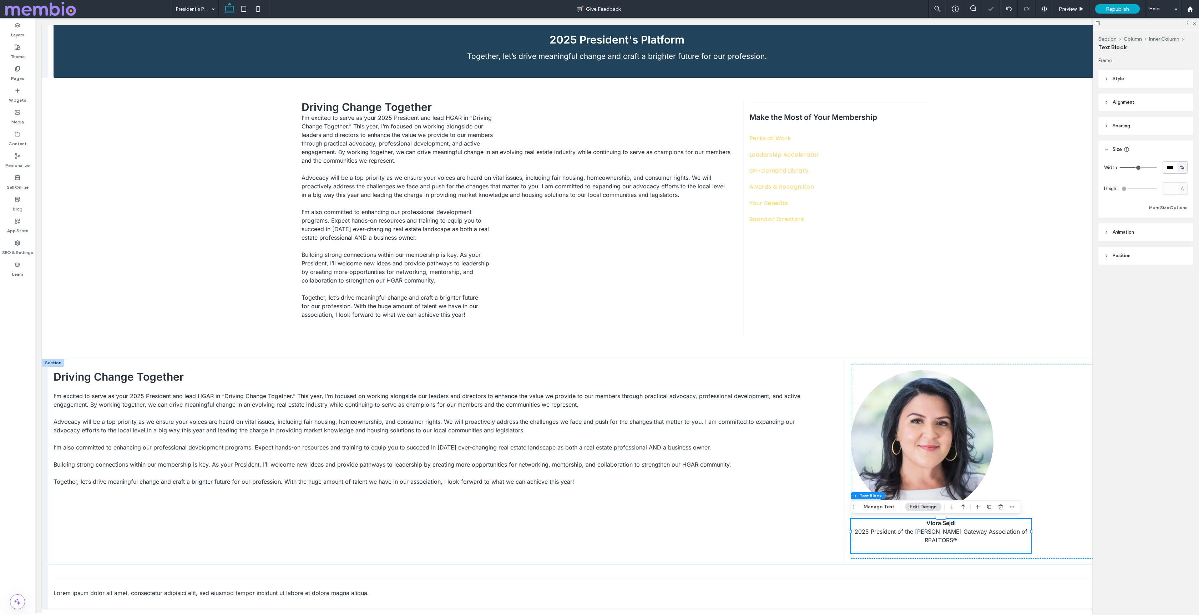
type input "**"
type input "***"
drag, startPoint x: 1153, startPoint y: 166, endPoint x: 1161, endPoint y: 167, distance: 8.2
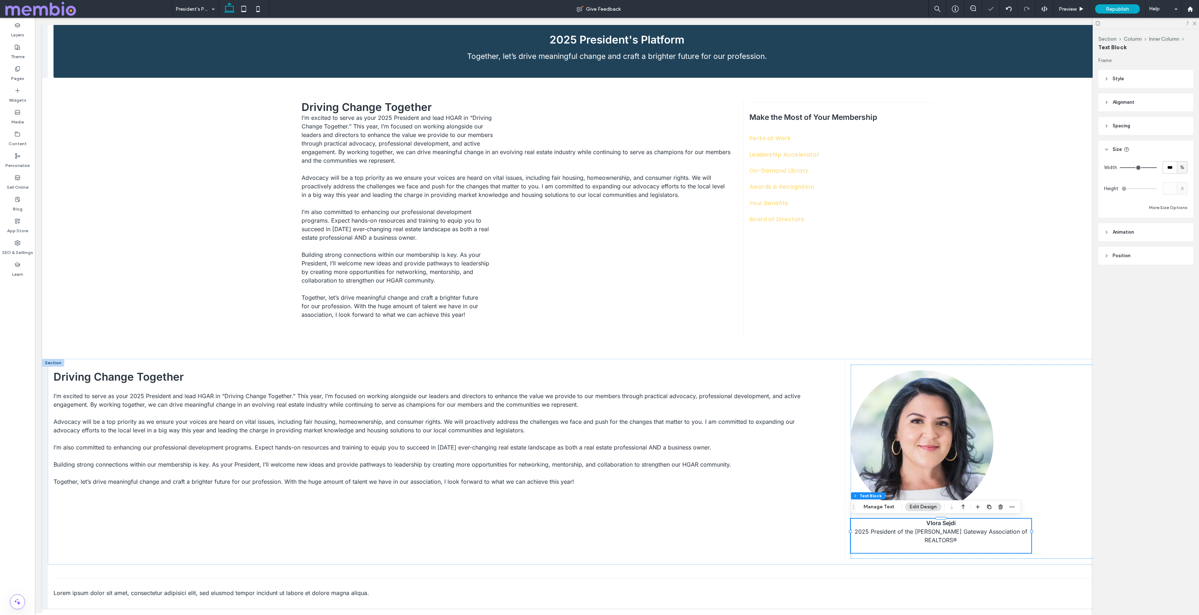
type input "***"
click at [1157, 167] on input "range" at bounding box center [1138, 167] width 37 height 1
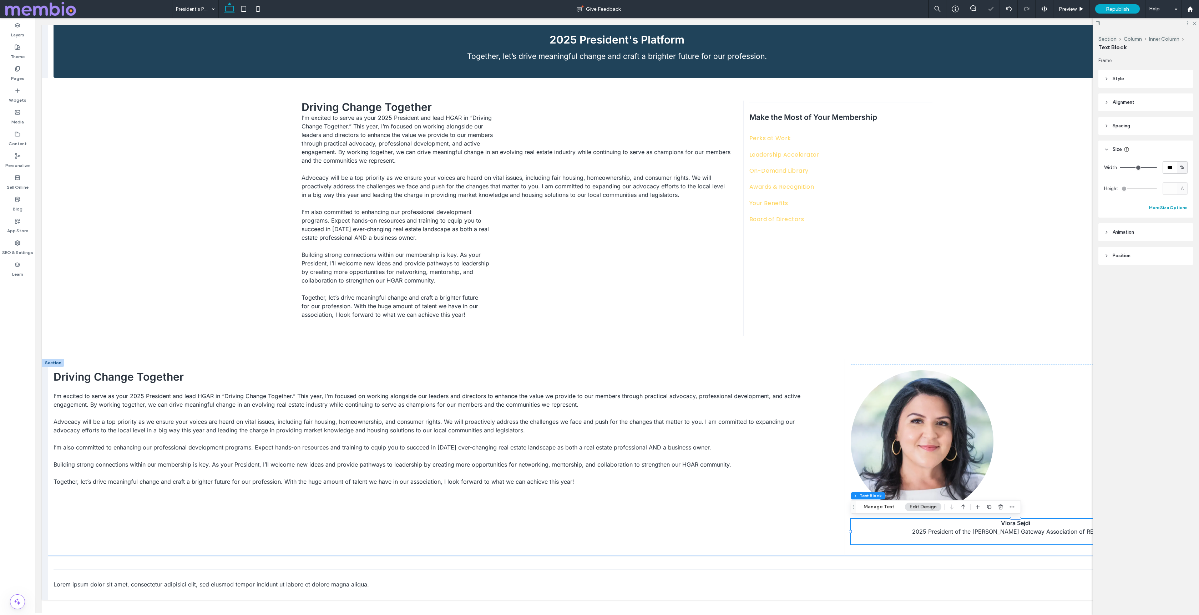
click at [1180, 208] on button "More Size Options" at bounding box center [1168, 207] width 39 height 9
click at [1175, 233] on span "%" at bounding box center [1174, 234] width 4 height 7
click at [1175, 245] on span "px" at bounding box center [1174, 246] width 5 height 7
click at [1166, 236] on input "***" at bounding box center [1161, 234] width 14 height 12
type input "***"
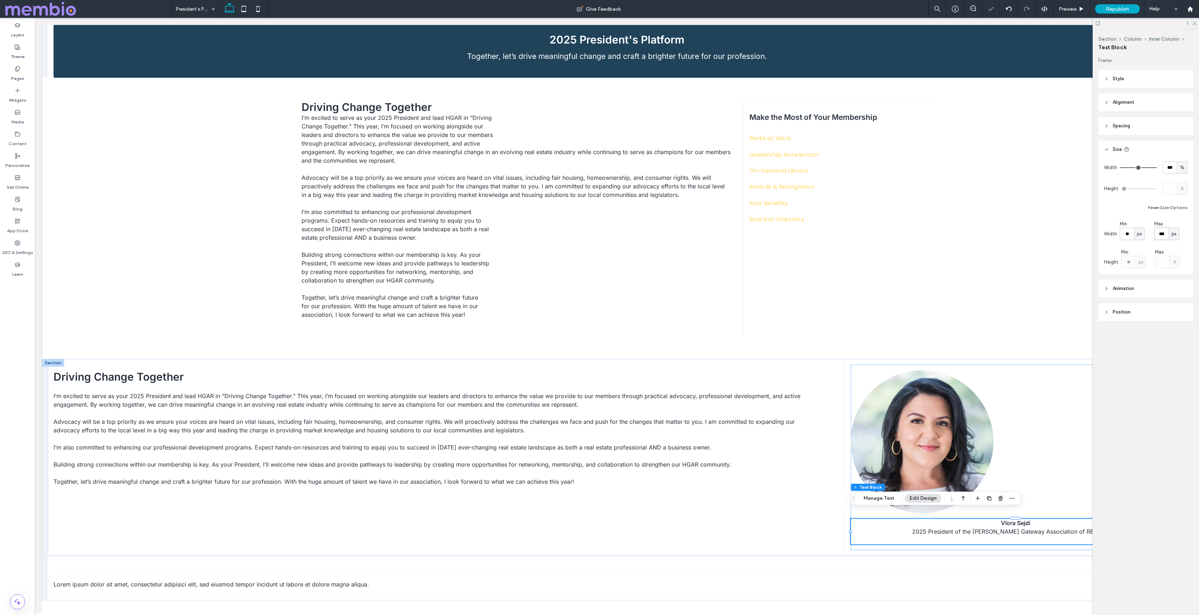
scroll to position [85, 0]
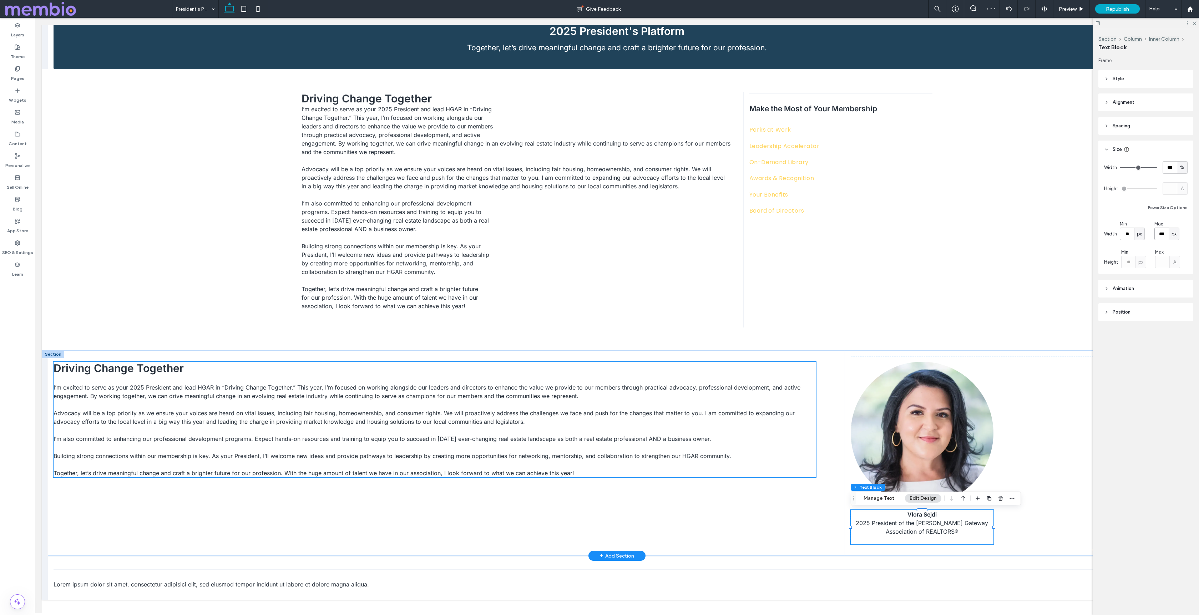
click at [785, 476] on p "Together, let’s drive meaningful change and craft a brighter future for our pro…" at bounding box center [435, 473] width 763 height 9
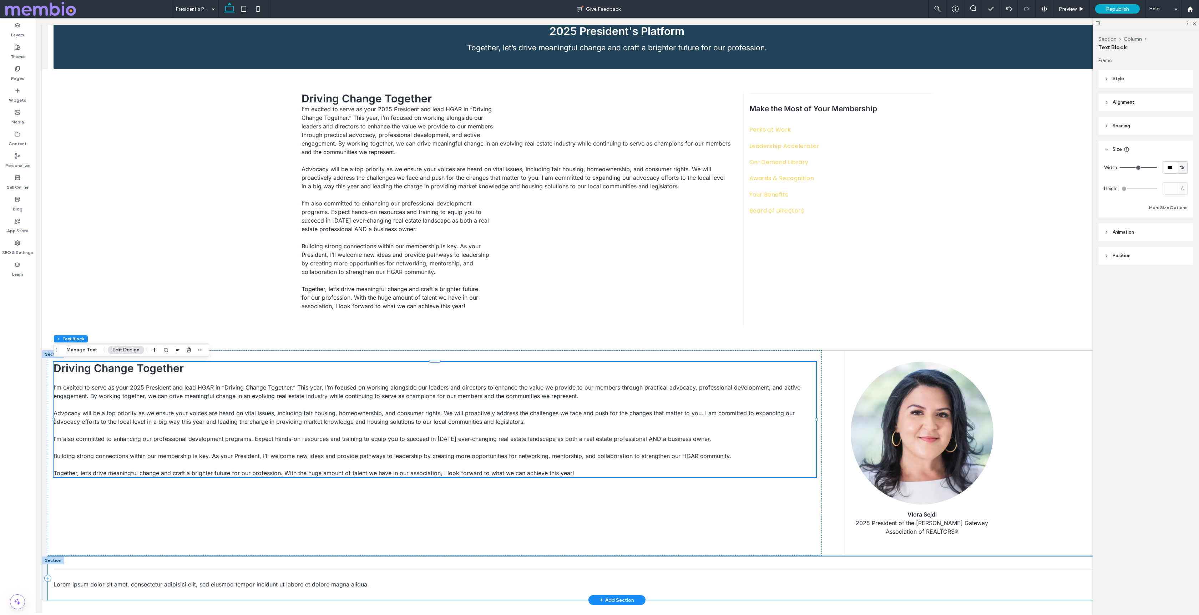
click at [766, 563] on div "Lorem ipsum dolor sit amet, consectetur adipisici elit, sed eiusmod tempor inci…" at bounding box center [617, 579] width 1138 height 44
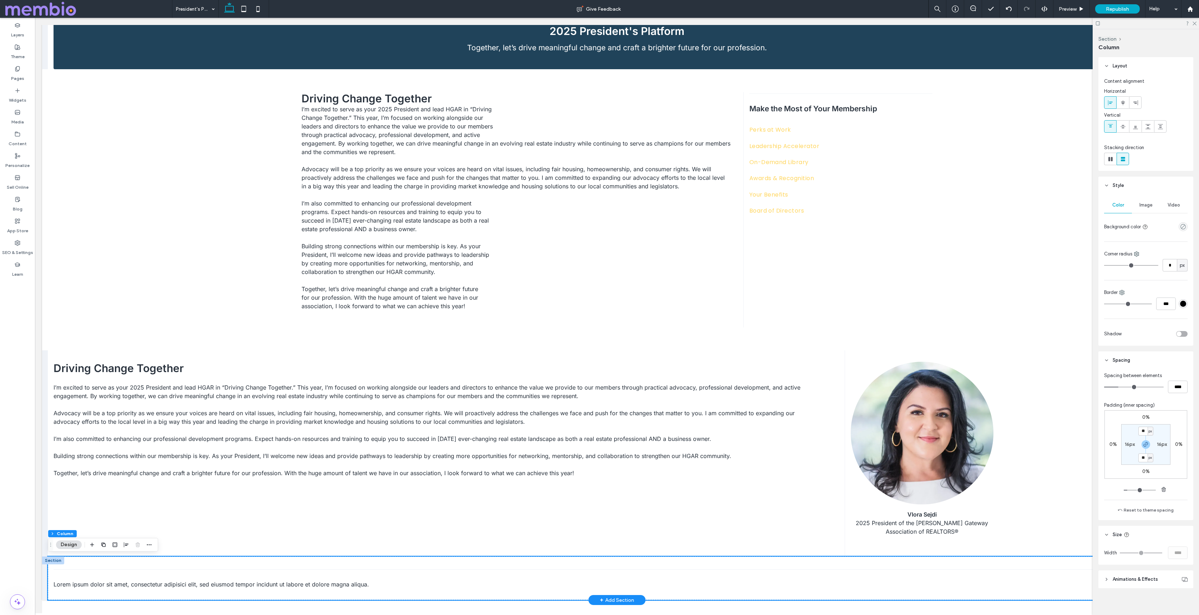
click at [52, 560] on div at bounding box center [53, 561] width 22 height 8
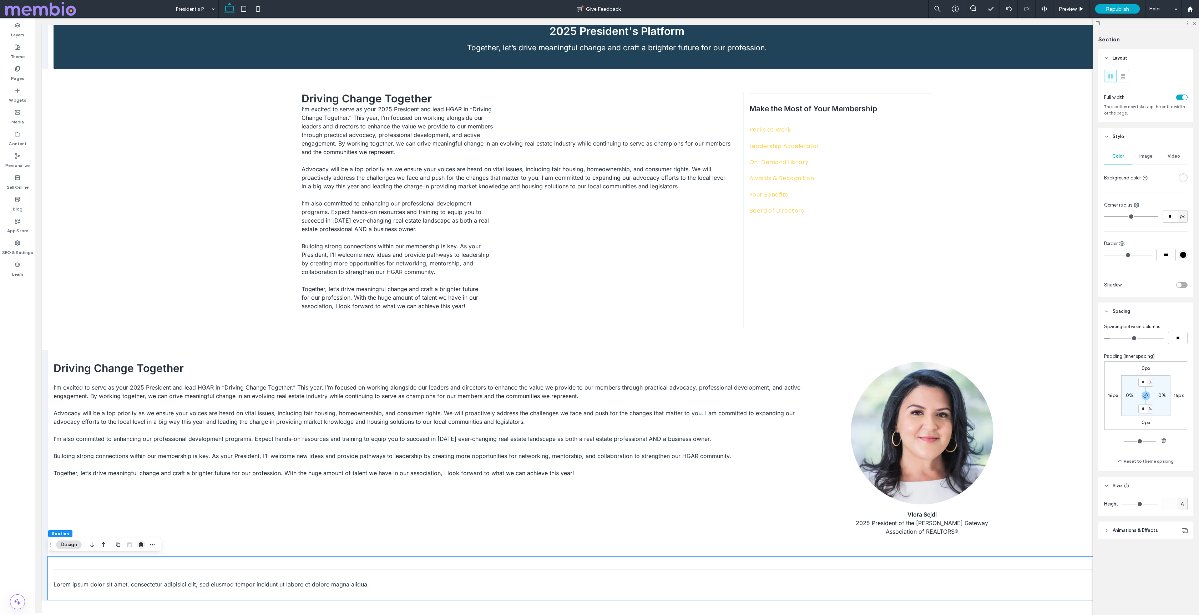
click at [142, 545] on use "button" at bounding box center [141, 544] width 4 height 5
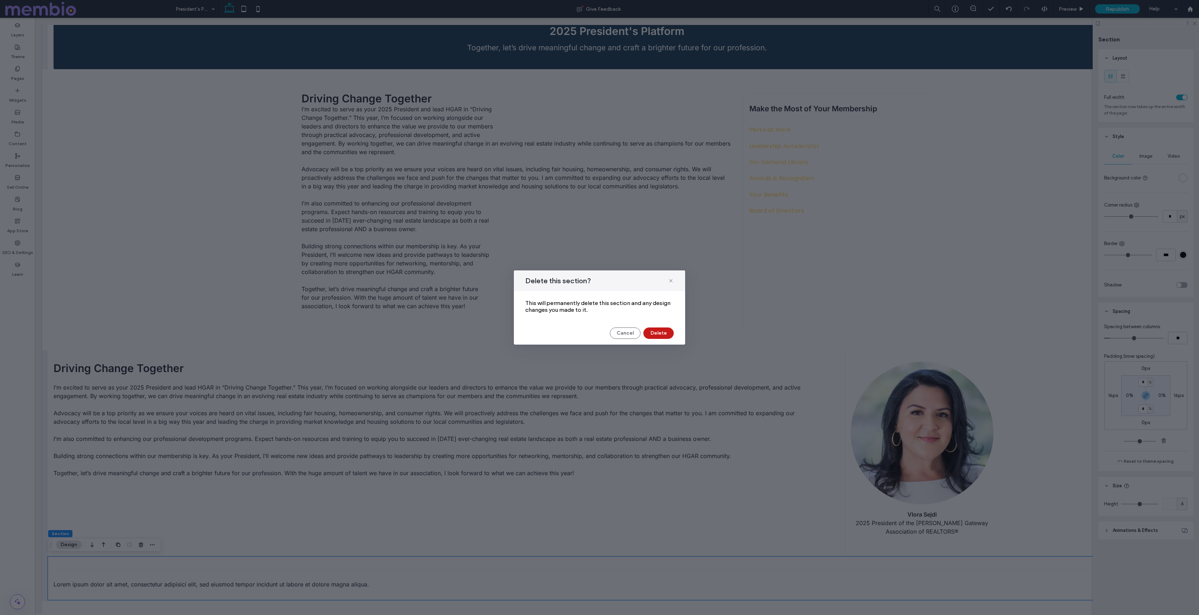
click at [670, 336] on button "Delete" at bounding box center [658, 333] width 30 height 11
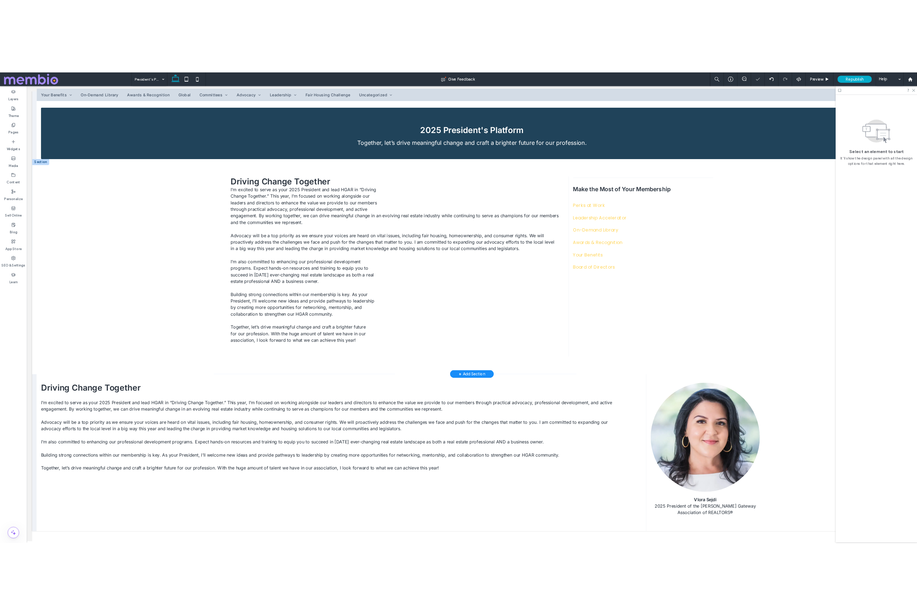
scroll to position [0, 0]
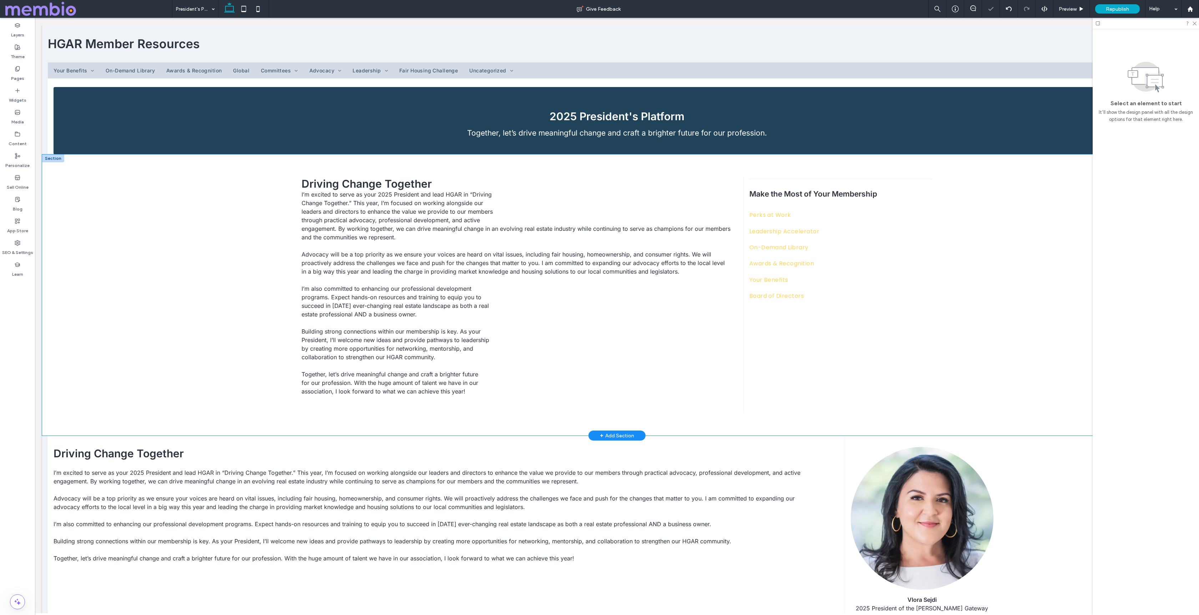
click at [149, 216] on div "Driving Change Together I’m excited to serve as your 2025 President and lead HG…" at bounding box center [617, 295] width 1150 height 281
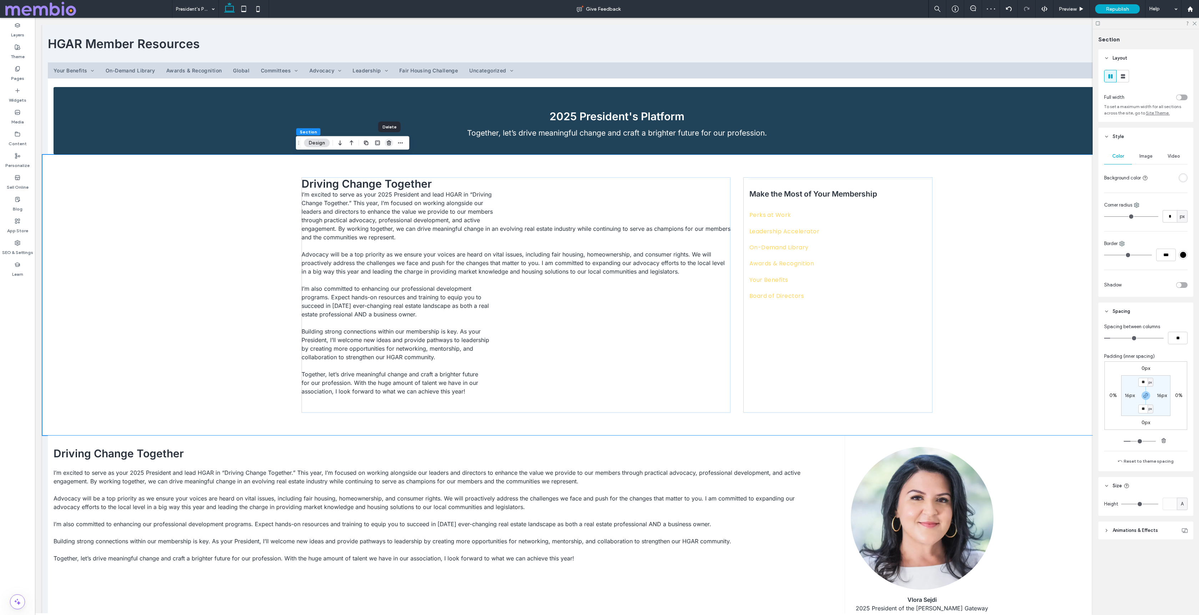
click at [388, 141] on use "button" at bounding box center [389, 143] width 4 height 5
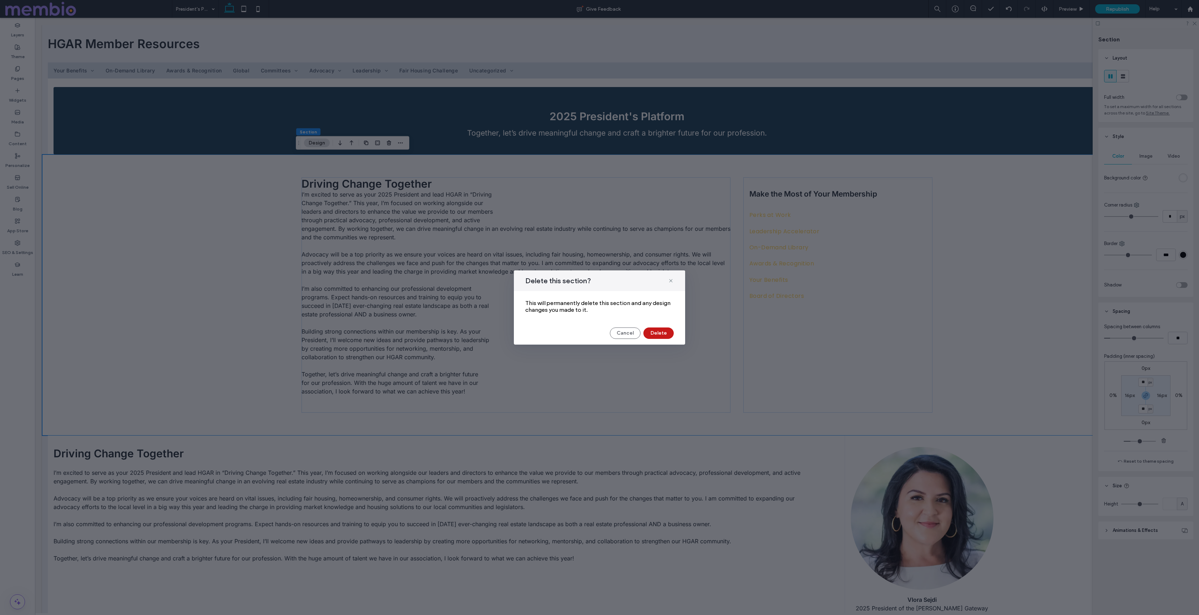
click at [658, 333] on button "Delete" at bounding box center [658, 333] width 30 height 11
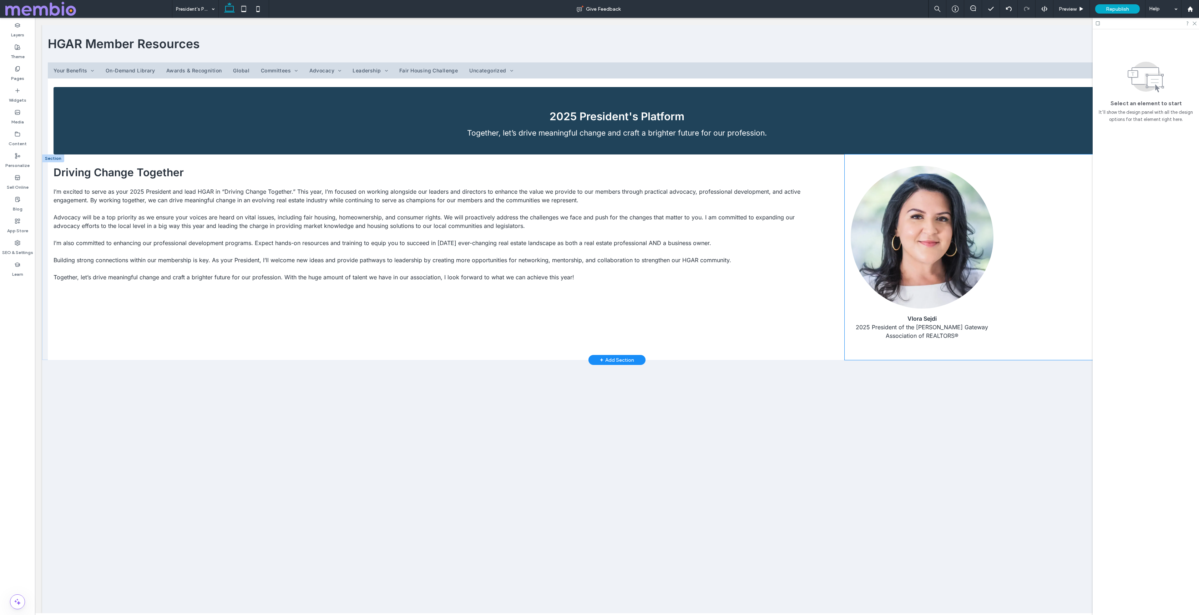
click at [847, 292] on div "Vlora Sejdi 2025 President of the Hudson Gateway Association of REALTORS® ﻿" at bounding box center [1015, 258] width 341 height 206
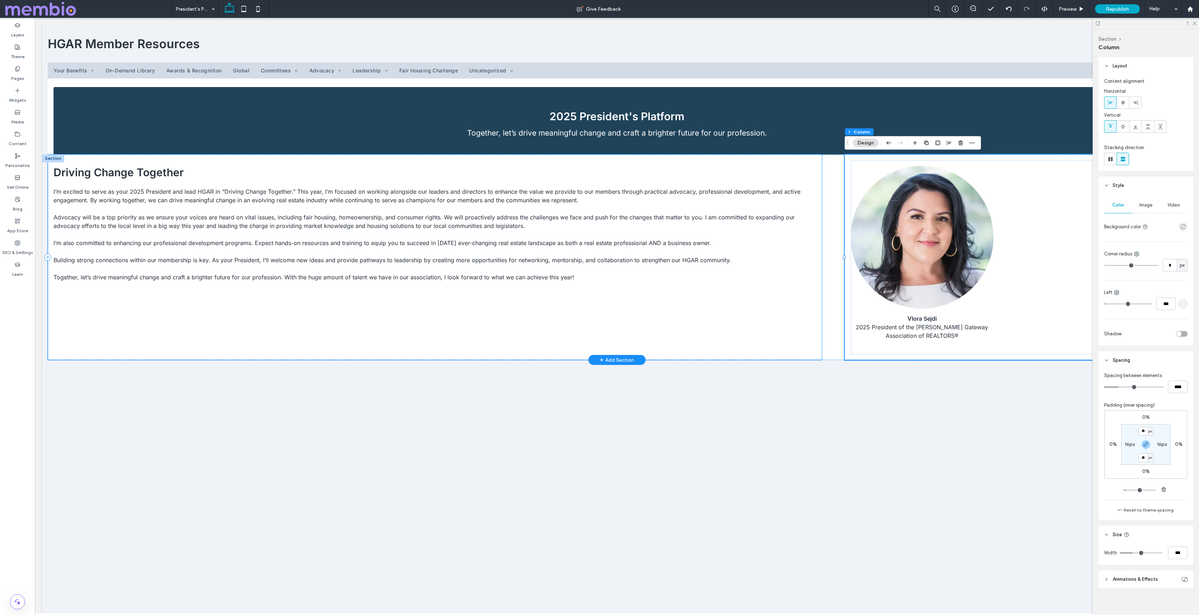
click at [772, 315] on div "Driving Change Together ﻿ I’m excited to serve as your 2025 President and lead …" at bounding box center [435, 258] width 774 height 206
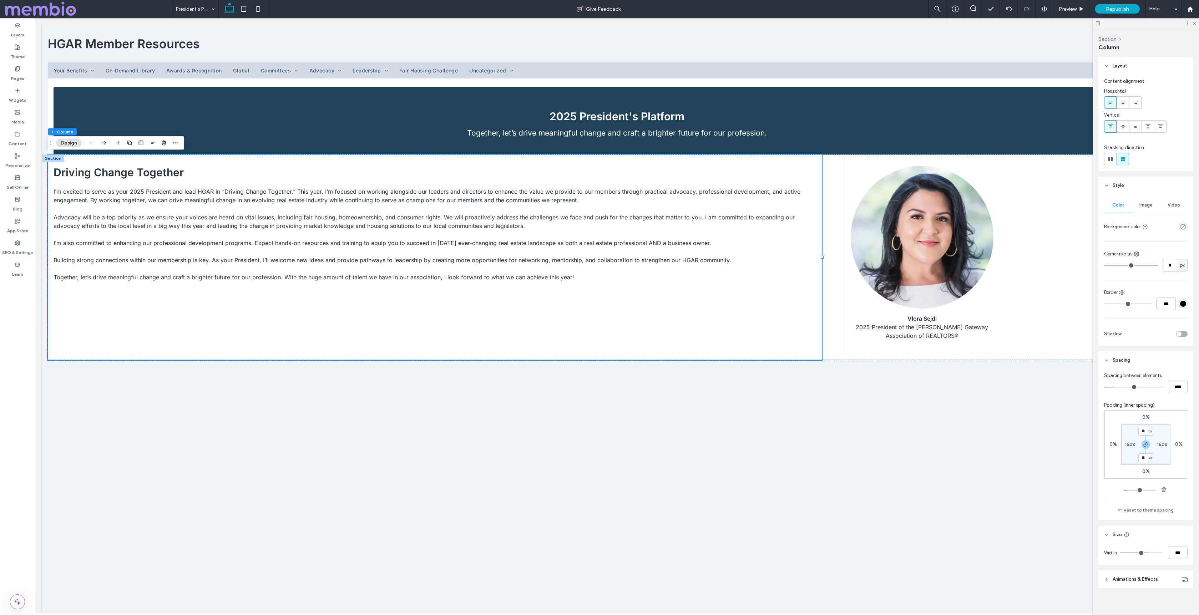
click at [635, 424] on div "HGAR Member Resources Use the up and down arrows to select a result. Press ente…" at bounding box center [617, 319] width 1150 height 588
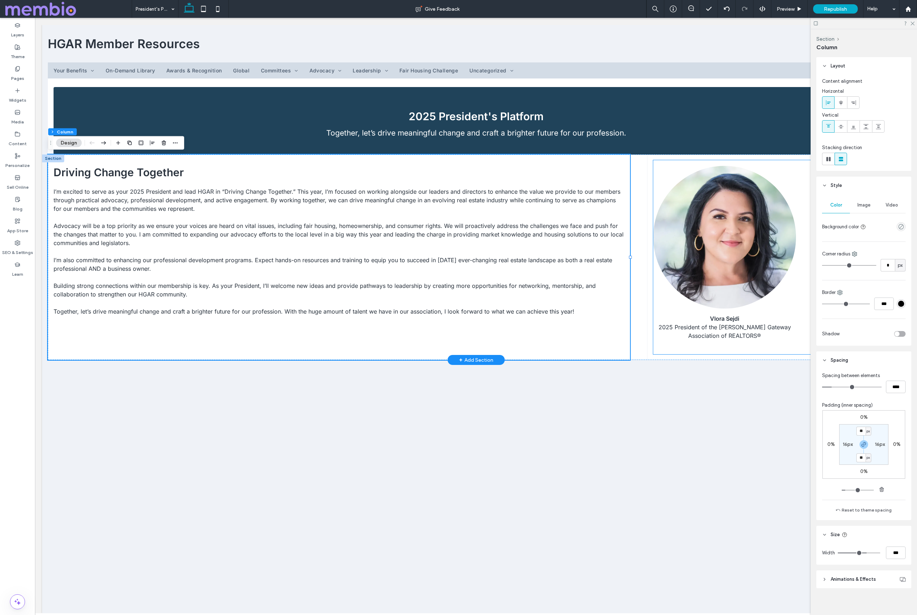
click at [708, 232] on img at bounding box center [724, 237] width 143 height 143
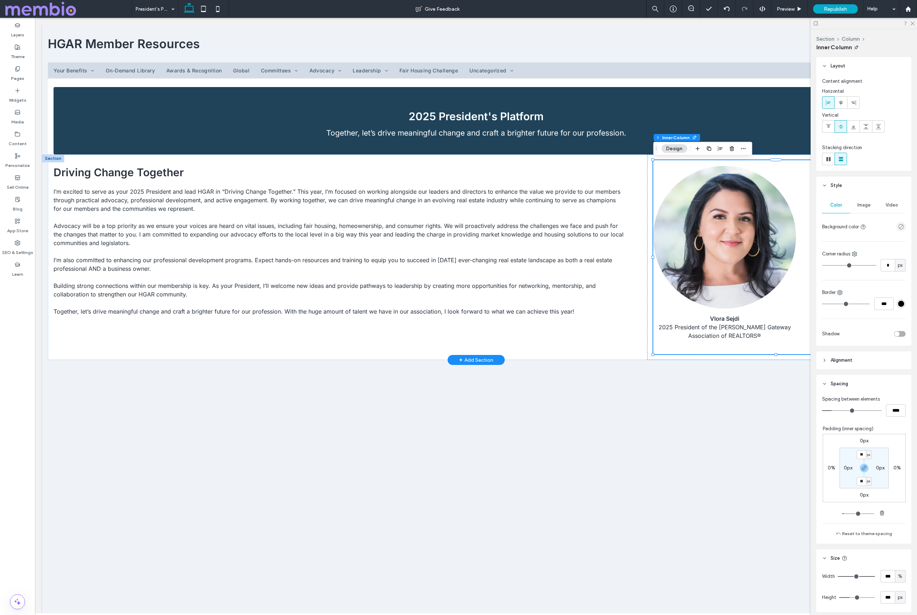
click at [708, 232] on img at bounding box center [724, 237] width 143 height 143
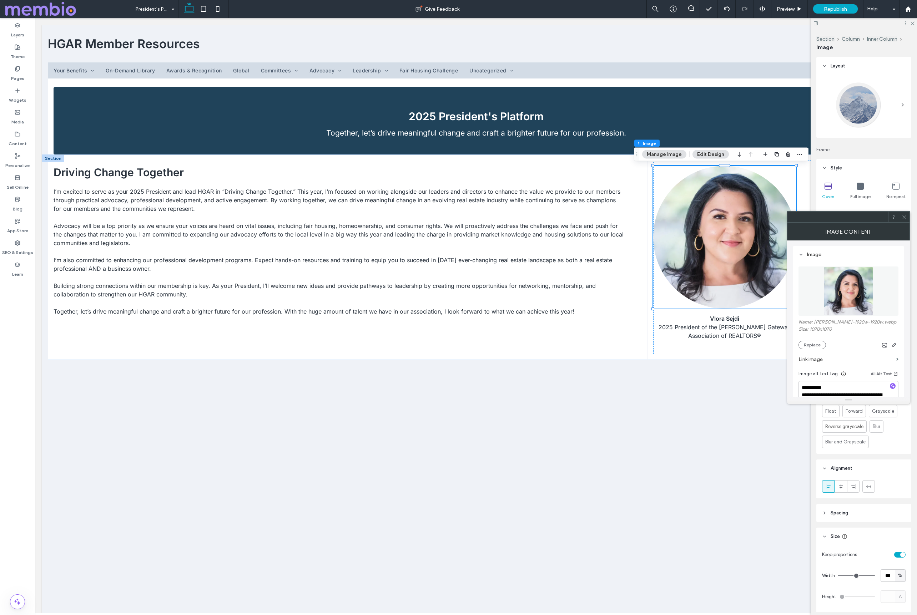
click at [906, 216] on icon at bounding box center [903, 216] width 5 height 5
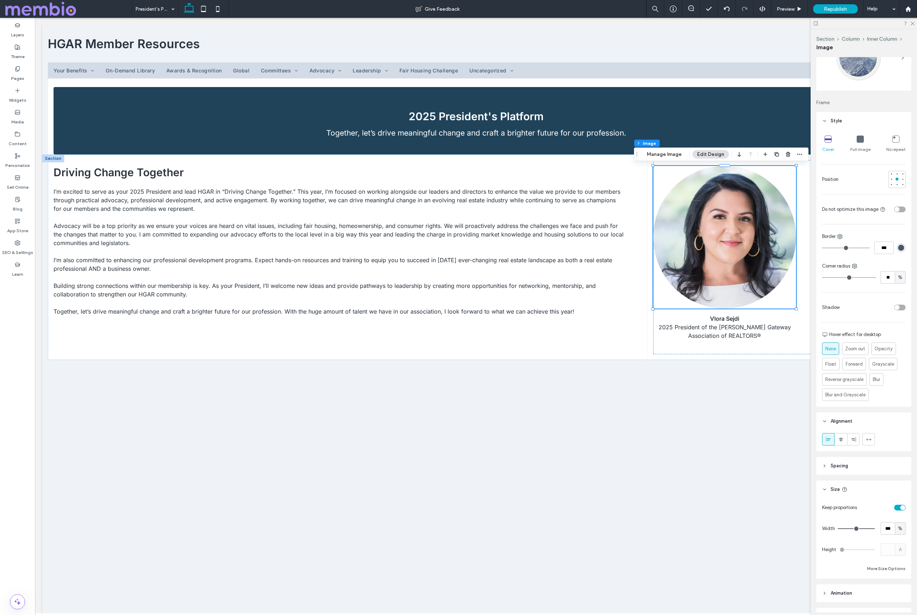
scroll to position [89, 0]
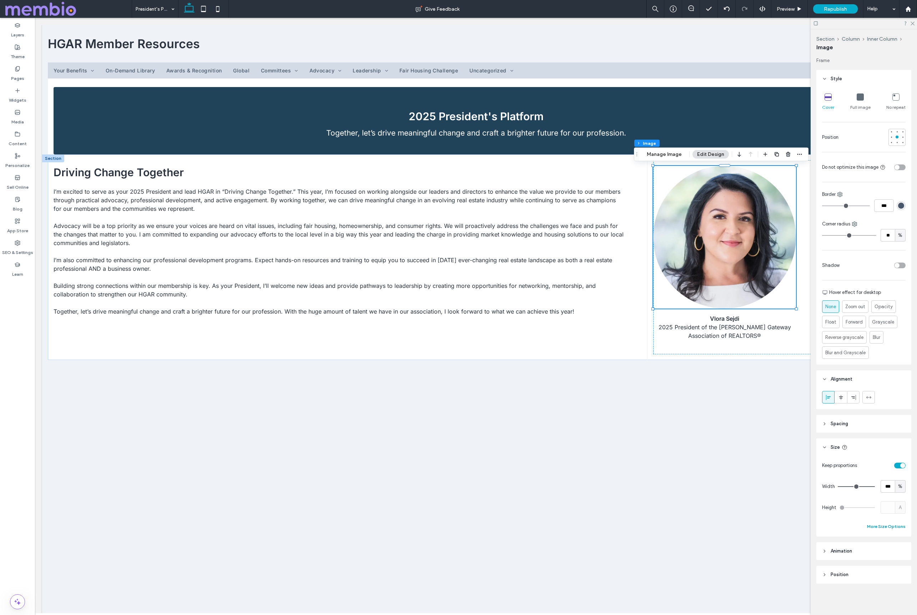
click at [876, 527] on button "More Size Options" at bounding box center [886, 526] width 39 height 9
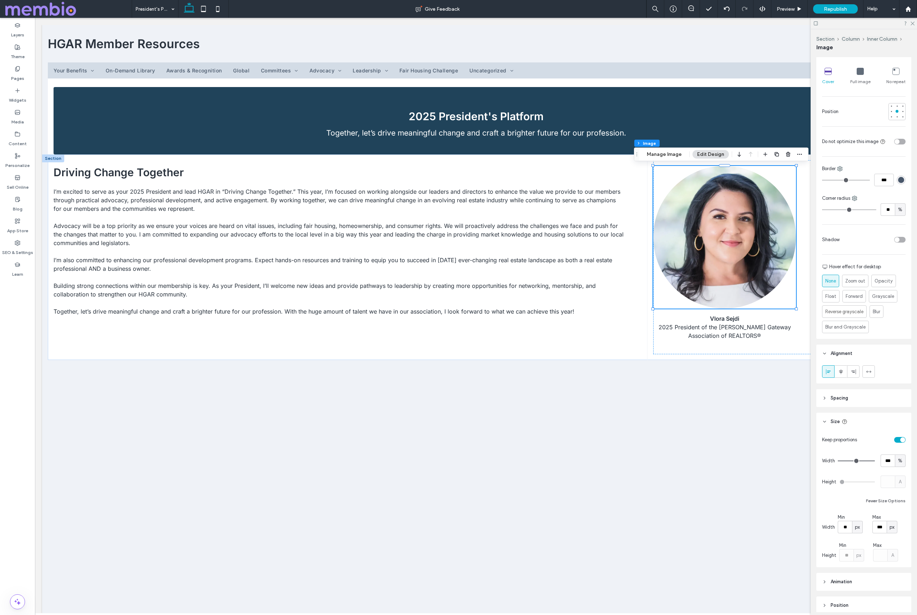
scroll to position [146, 0]
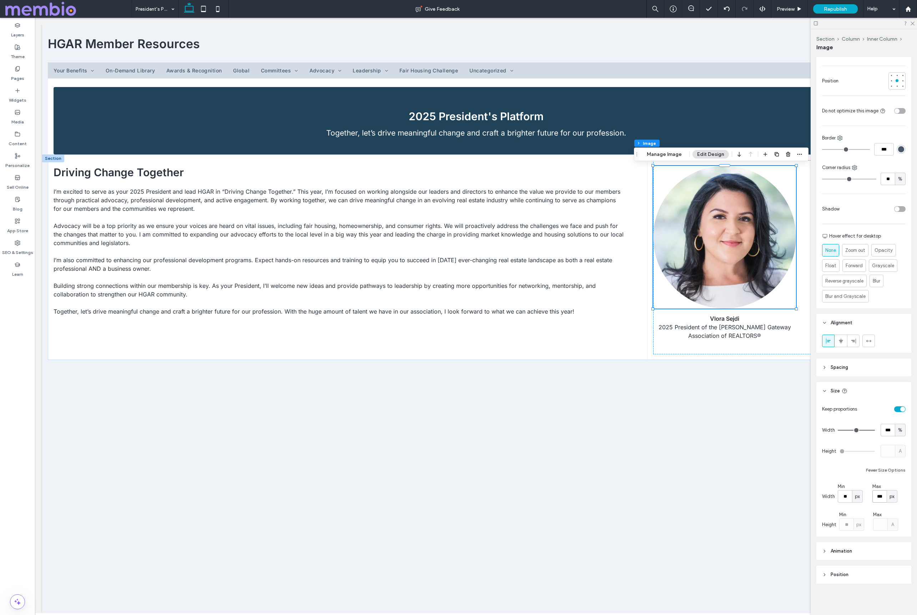
click at [881, 496] on input "***" at bounding box center [879, 496] width 14 height 12
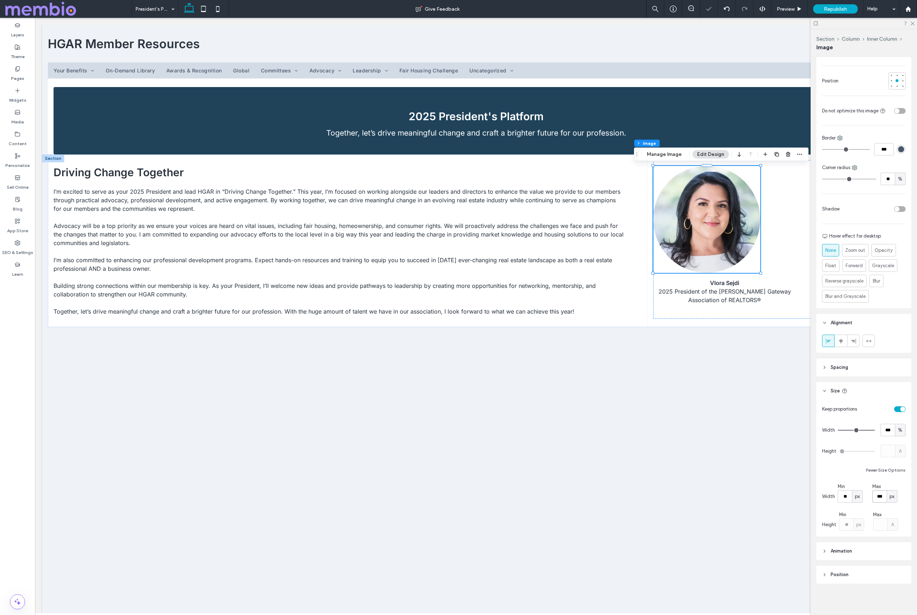
click at [877, 498] on input "***" at bounding box center [879, 496] width 14 height 12
type input "***"
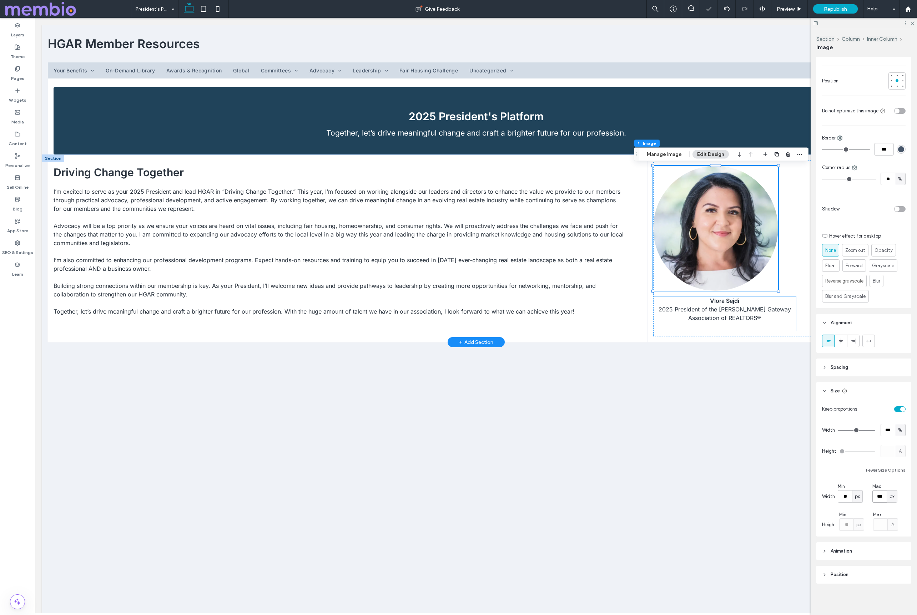
click at [711, 308] on span "2025 President of the Hudson Gateway Association of REALTORS®" at bounding box center [724, 314] width 132 height 16
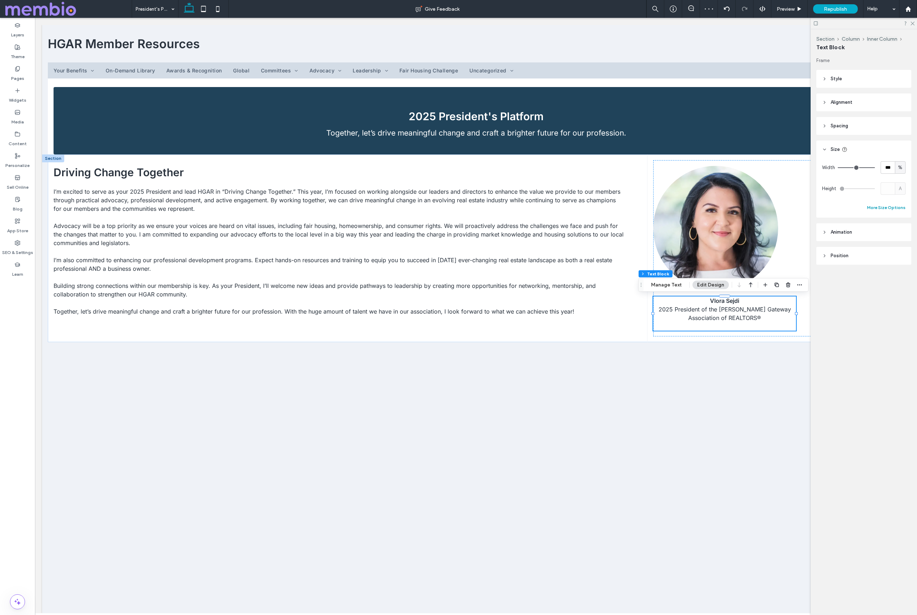
click at [892, 209] on button "More Size Options" at bounding box center [886, 207] width 39 height 9
click at [881, 236] on input "***" at bounding box center [879, 234] width 14 height 12
type input "***"
click at [19, 70] on use at bounding box center [17, 68] width 4 height 5
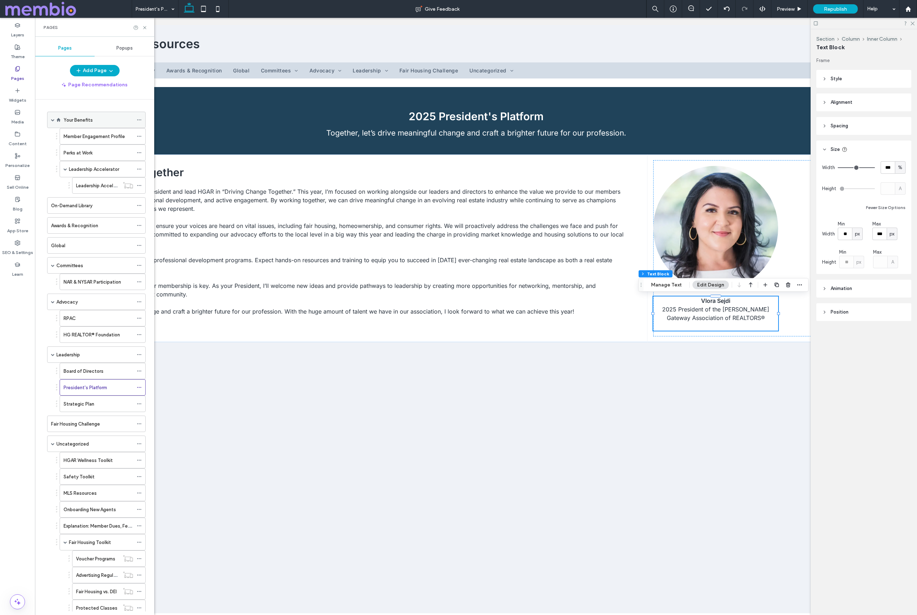
click at [96, 120] on div "Your Benefits" at bounding box center [99, 119] width 70 height 7
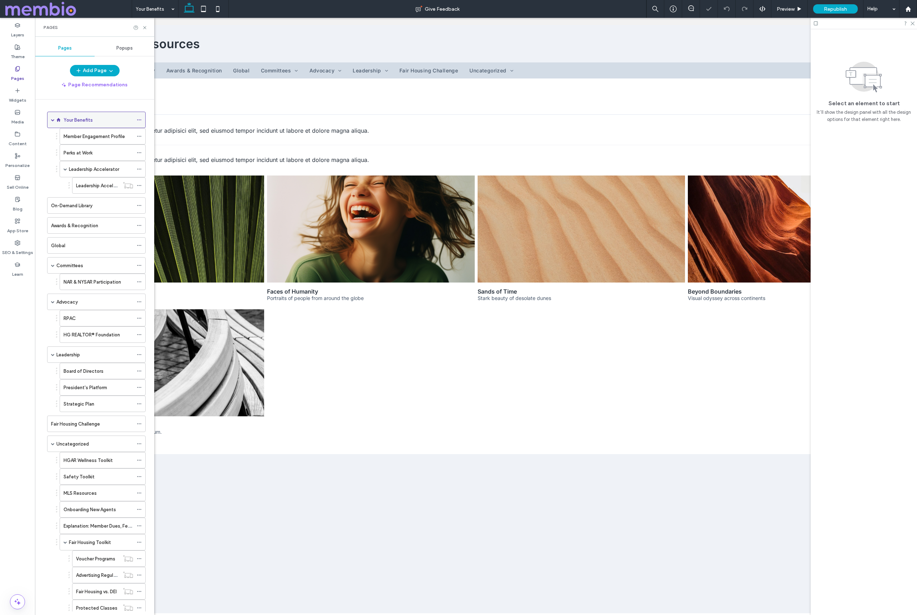
click at [138, 120] on icon at bounding box center [139, 119] width 5 height 5
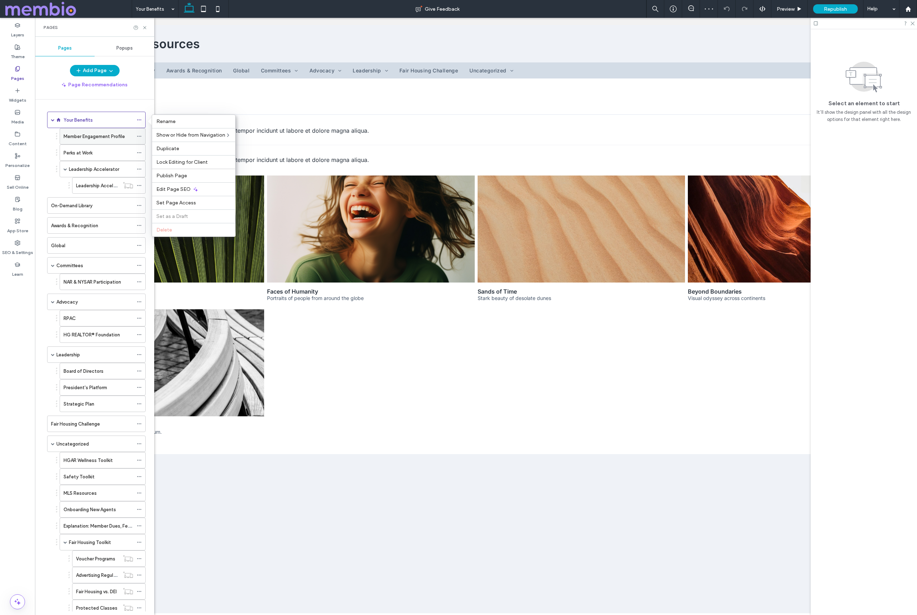
click at [100, 136] on label "Member Engagement Profile" at bounding box center [94, 136] width 61 height 12
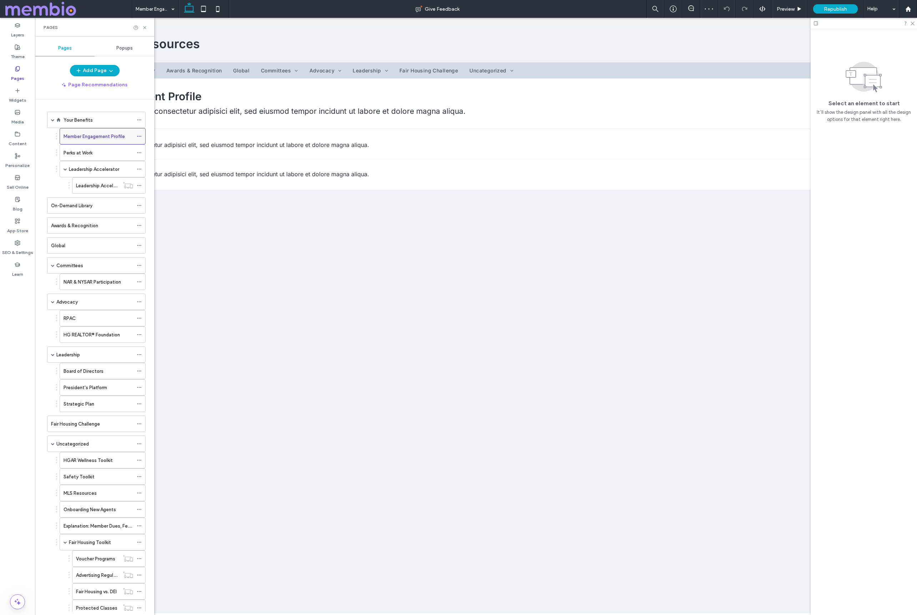
click at [138, 136] on icon at bounding box center [139, 136] width 5 height 5
click at [174, 203] on span "Page URL" at bounding box center [167, 206] width 23 height 6
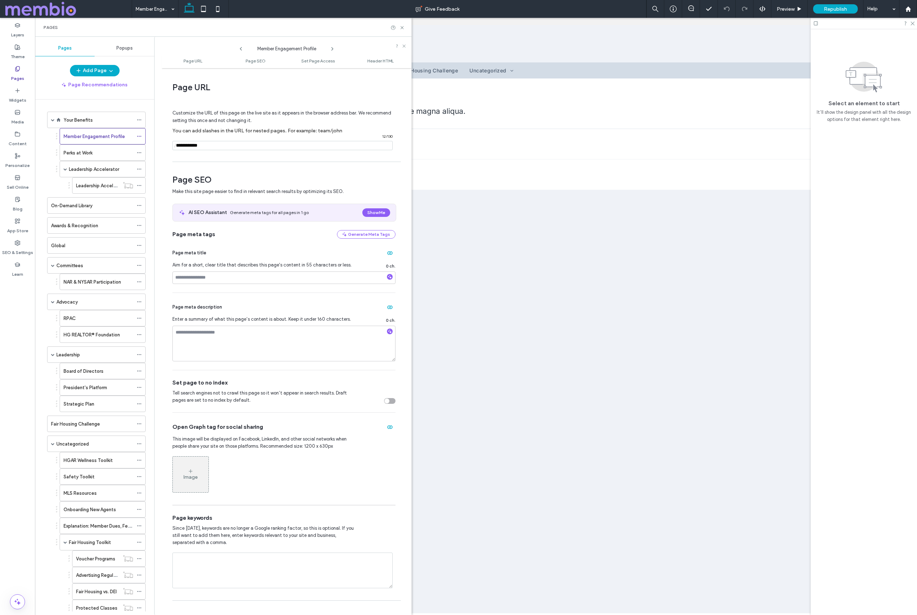
click at [206, 145] on input "notEmpty" at bounding box center [282, 145] width 220 height 9
type input "**********"
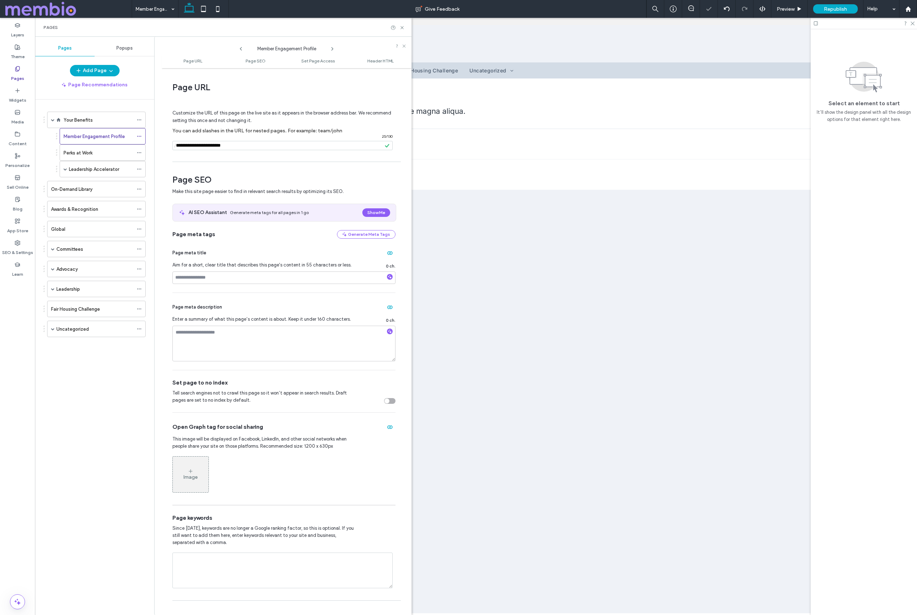
click at [331, 47] on use at bounding box center [331, 48] width 1 height 3
click at [334, 48] on icon at bounding box center [332, 49] width 6 height 6
click at [331, 48] on icon at bounding box center [332, 49] width 6 height 6
click at [209, 146] on input "notEmpty" at bounding box center [282, 145] width 220 height 9
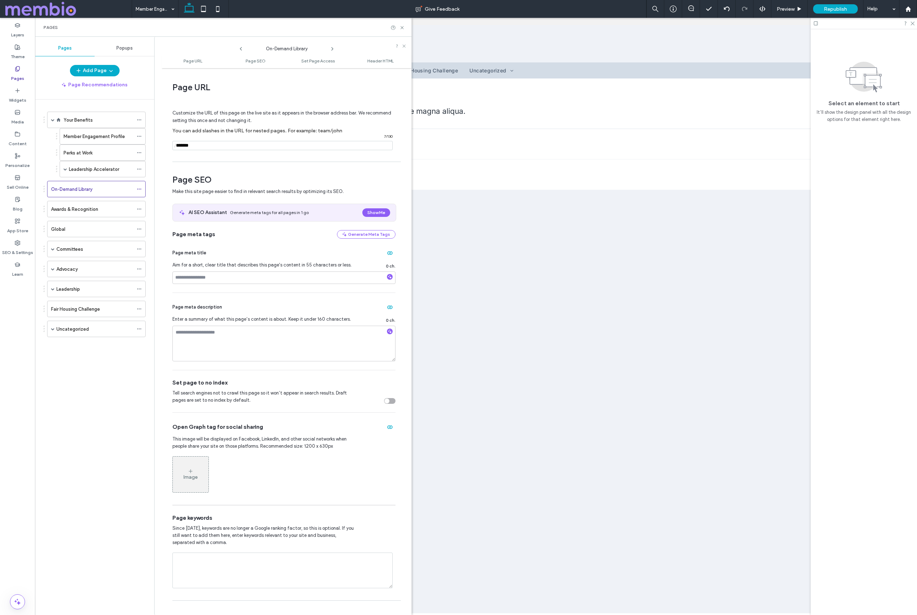
click at [209, 146] on input "notEmpty" at bounding box center [282, 145] width 220 height 9
type input "**********"
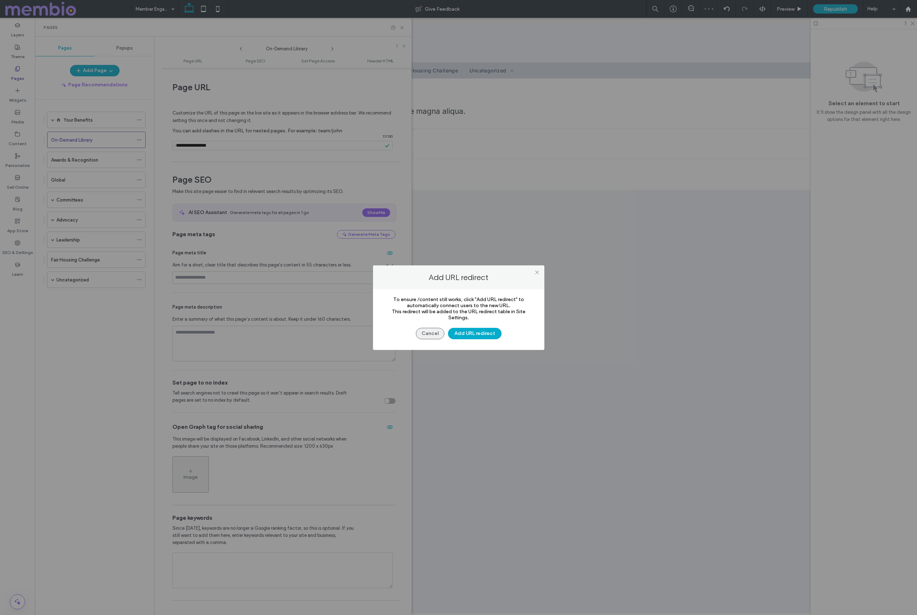
click at [433, 337] on button "Cancel" at bounding box center [430, 333] width 29 height 11
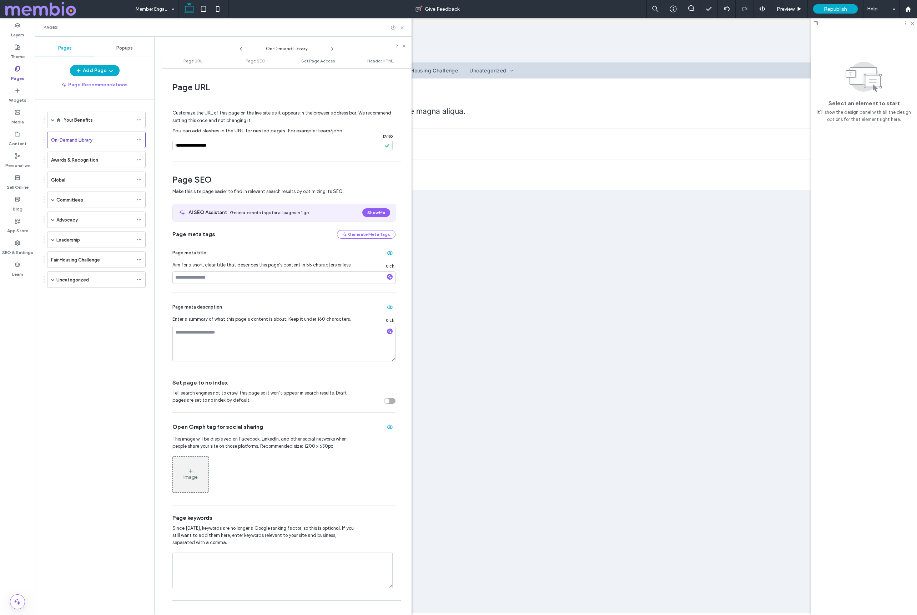
click at [332, 48] on use at bounding box center [331, 48] width 1 height 3
click at [196, 146] on input "notEmpty" at bounding box center [282, 145] width 220 height 9
type input "**********"
click at [333, 48] on icon at bounding box center [332, 49] width 6 height 6
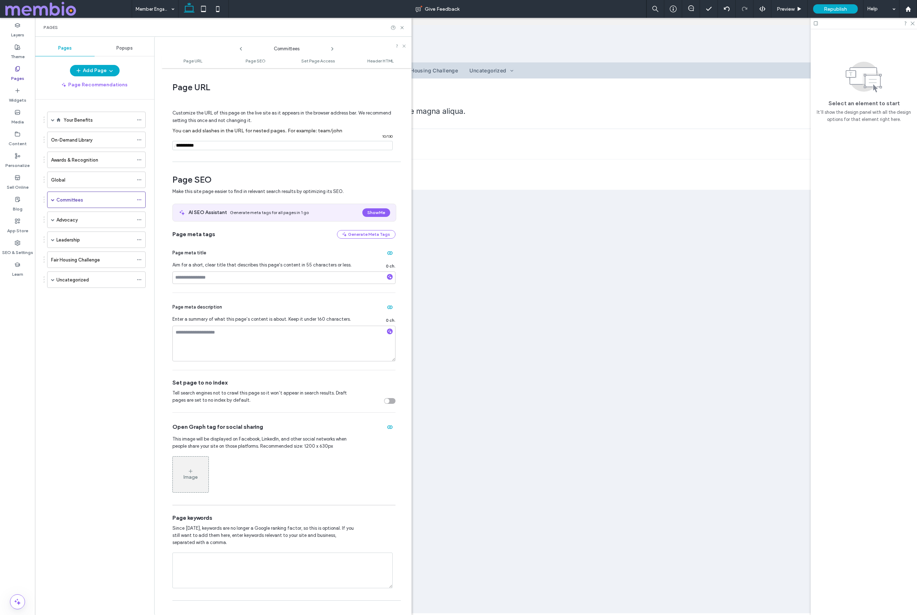
click at [333, 48] on icon at bounding box center [332, 49] width 6 height 6
click at [54, 199] on span at bounding box center [53, 200] width 4 height 4
click at [192, 145] on input "notEmpty" at bounding box center [282, 145] width 220 height 9
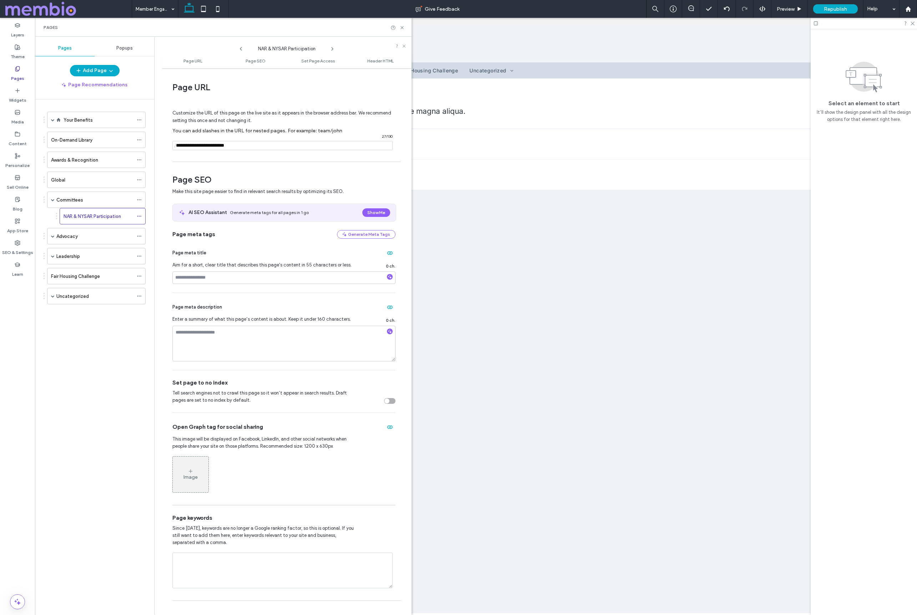
type input "**********"
click at [53, 201] on span at bounding box center [53, 200] width 4 height 4
click at [80, 215] on label "NAR & NYSAR Participation" at bounding box center [92, 216] width 57 height 12
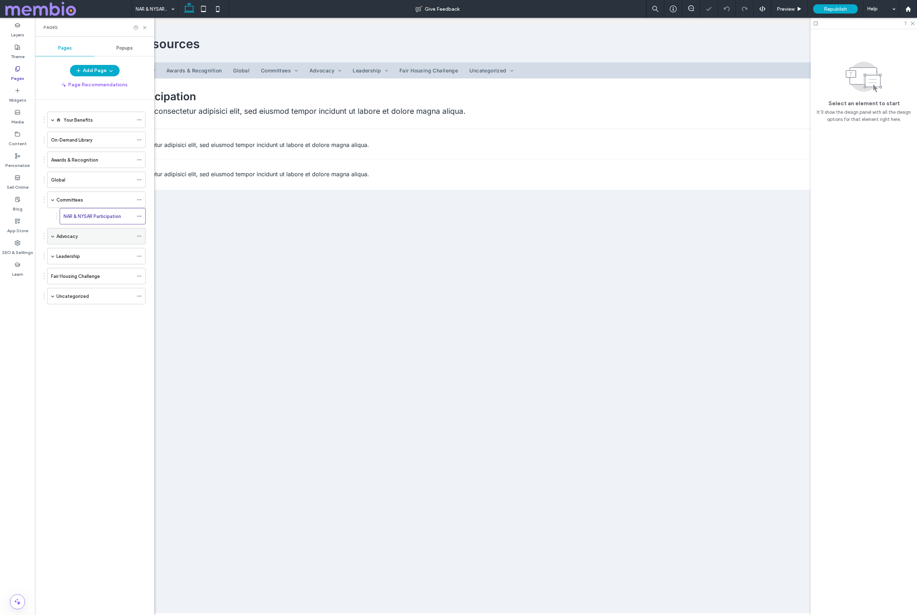
click at [71, 235] on label "Advocacy" at bounding box center [66, 236] width 21 height 12
click at [74, 251] on label "RPAC" at bounding box center [70, 253] width 12 height 12
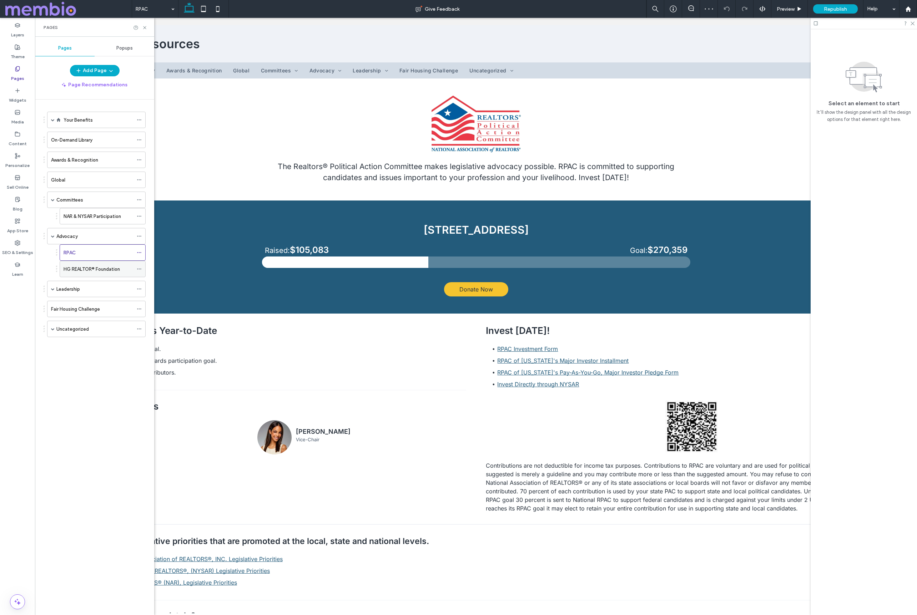
click at [83, 268] on label "HG REALTOR® Foundation" at bounding box center [92, 269] width 56 height 12
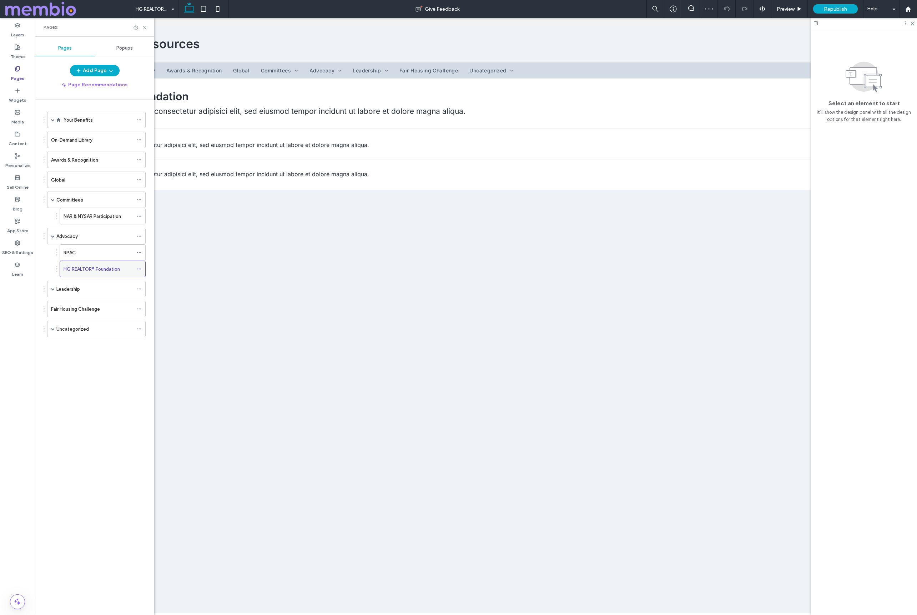
click at [140, 270] on icon at bounding box center [139, 269] width 5 height 5
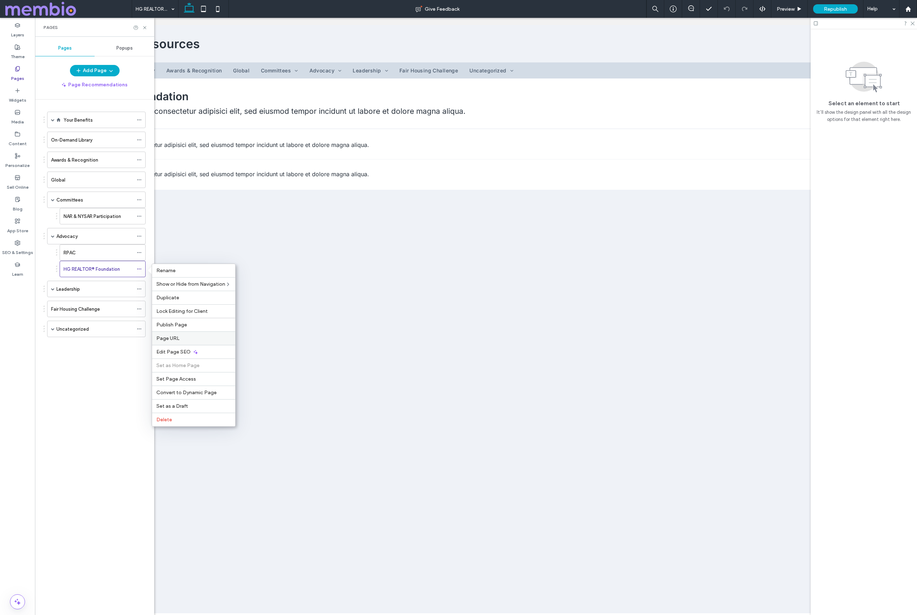
click at [178, 340] on span "Page URL" at bounding box center [167, 338] width 23 height 6
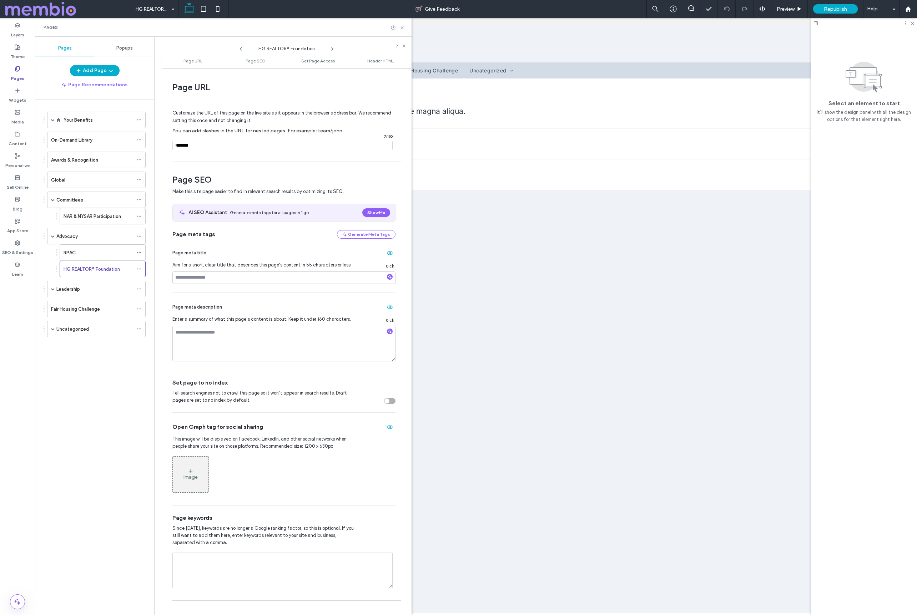
drag, startPoint x: 202, startPoint y: 147, endPoint x: 165, endPoint y: 141, distance: 36.8
click at [165, 141] on div "Page URL Customize the URL of this page on the live site as it appears in the b…" at bounding box center [287, 342] width 250 height 540
type input "**********"
click at [58, 273] on label "Leadership" at bounding box center [68, 273] width 24 height 12
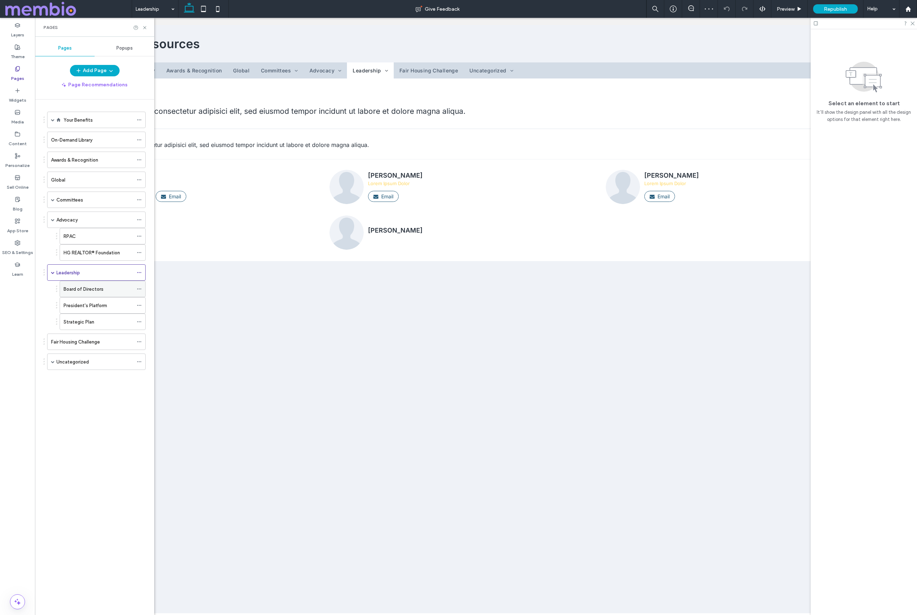
click at [71, 289] on label "Board of Directors" at bounding box center [84, 289] width 40 height 12
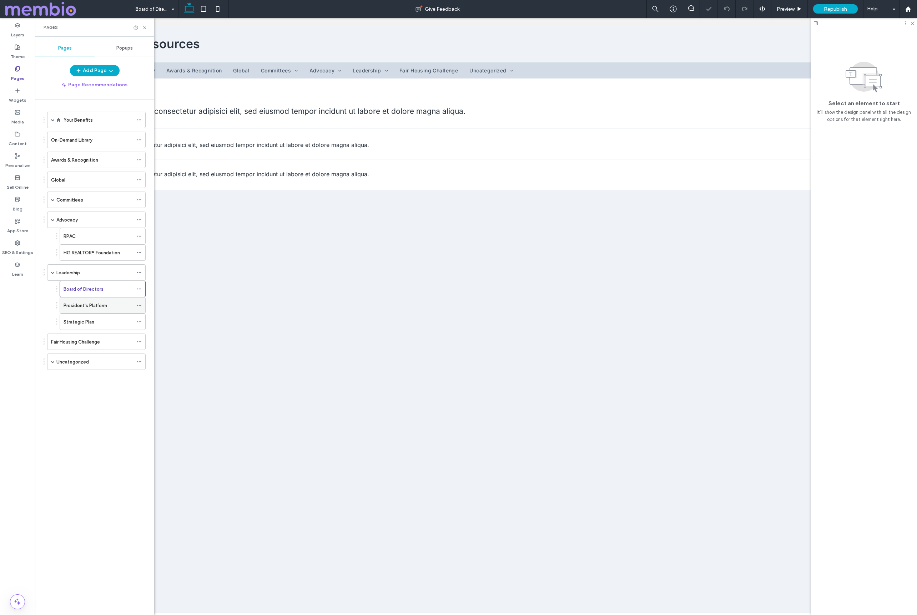
click at [76, 306] on label "President's Platform" at bounding box center [86, 305] width 44 height 12
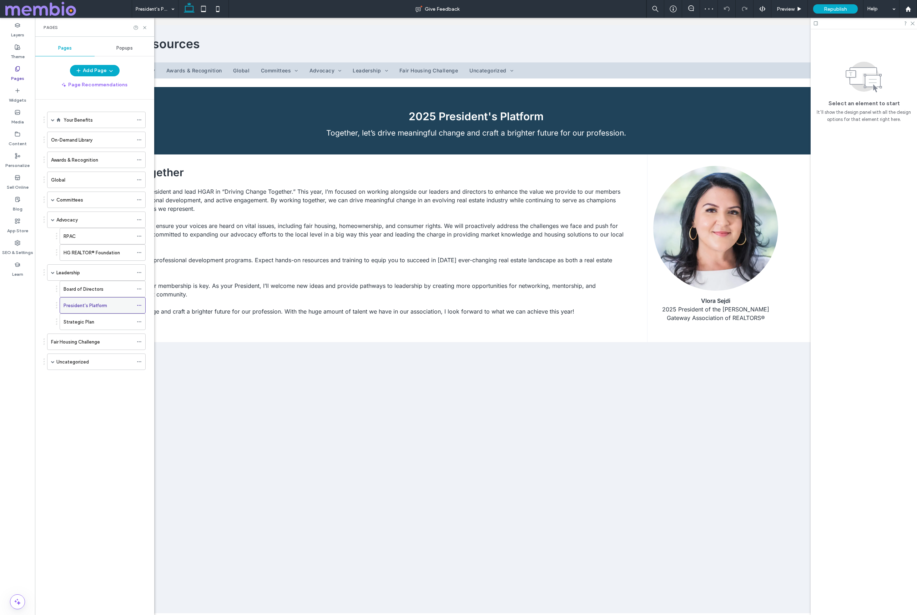
click at [138, 305] on icon at bounding box center [139, 305] width 5 height 5
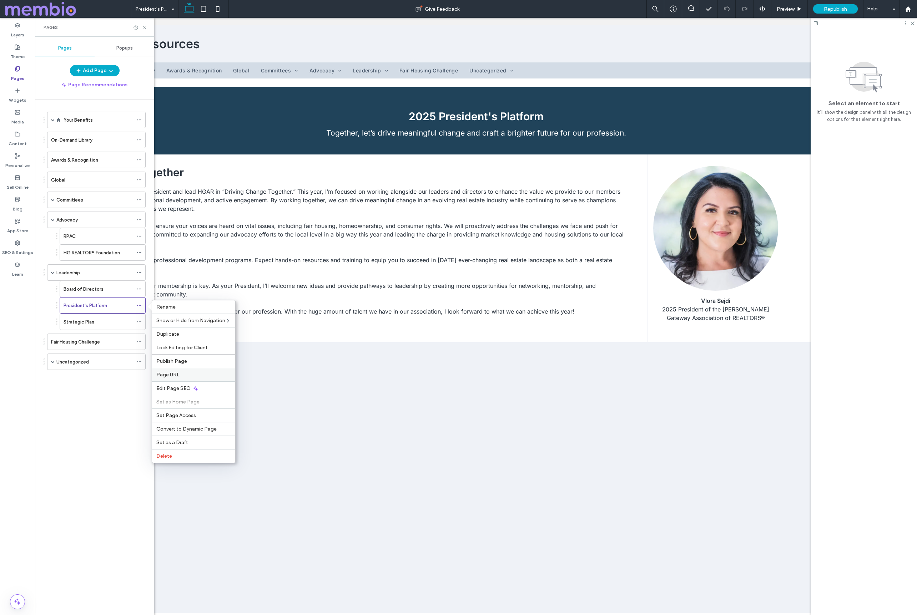
click at [175, 378] on span "Page URL" at bounding box center [167, 375] width 23 height 6
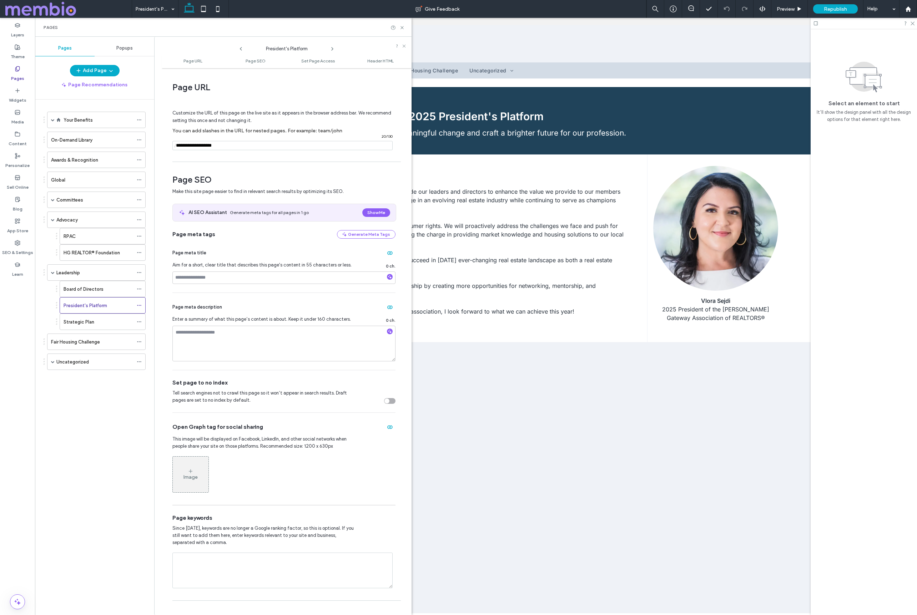
click at [198, 147] on input "notEmpty" at bounding box center [282, 145] width 220 height 9
click at [219, 145] on input "notEmpty" at bounding box center [282, 145] width 220 height 9
type input "**********"
click at [331, 48] on icon at bounding box center [332, 49] width 6 height 6
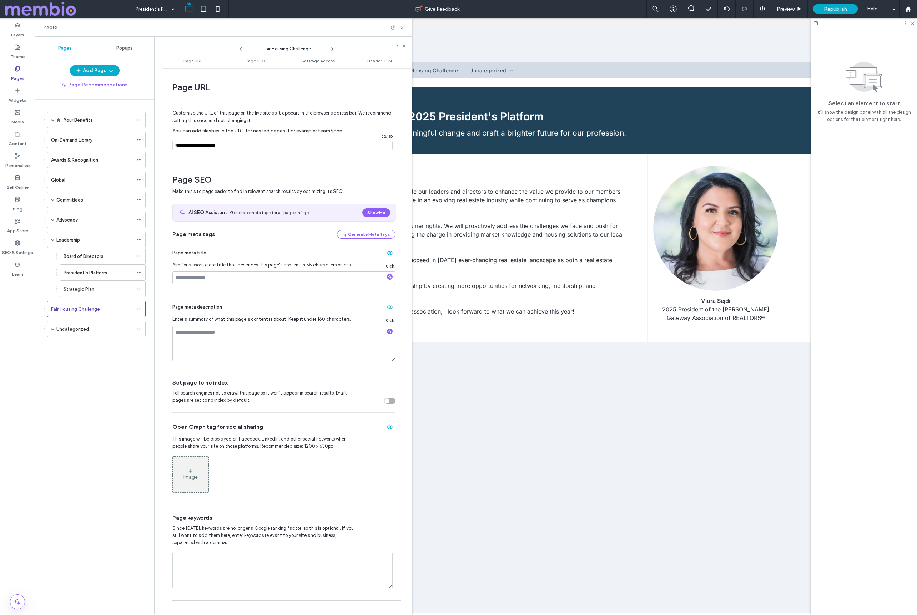
click at [333, 49] on icon at bounding box center [332, 49] width 6 height 6
click at [53, 329] on span at bounding box center [53, 329] width 4 height 4
click at [332, 46] on icon at bounding box center [332, 49] width 6 height 6
click at [332, 48] on use at bounding box center [331, 48] width 1 height 3
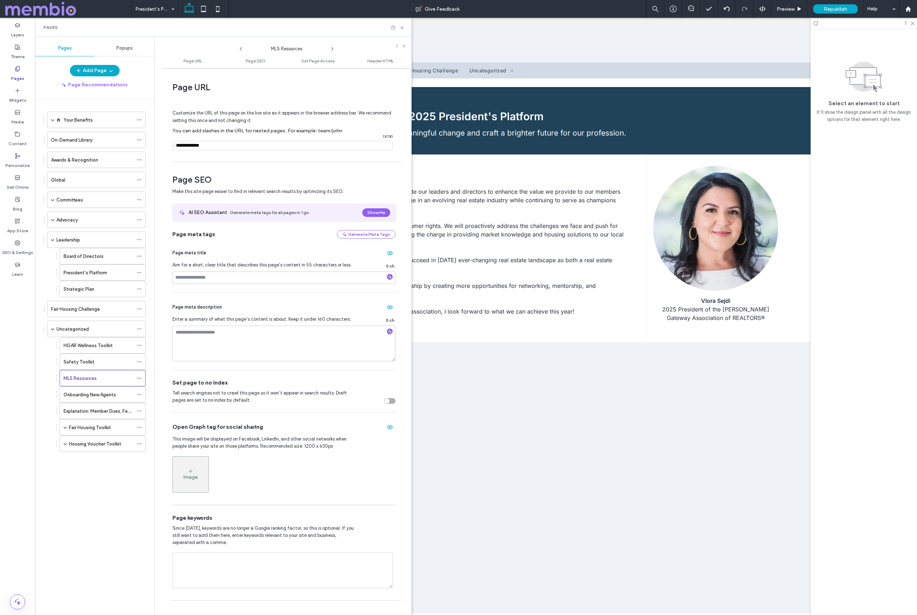
click at [332, 48] on use at bounding box center [331, 48] width 1 height 3
click at [333, 48] on icon at bounding box center [332, 49] width 6 height 6
click at [65, 426] on span at bounding box center [66, 428] width 4 height 4
click at [333, 48] on use at bounding box center [331, 48] width 1 height 3
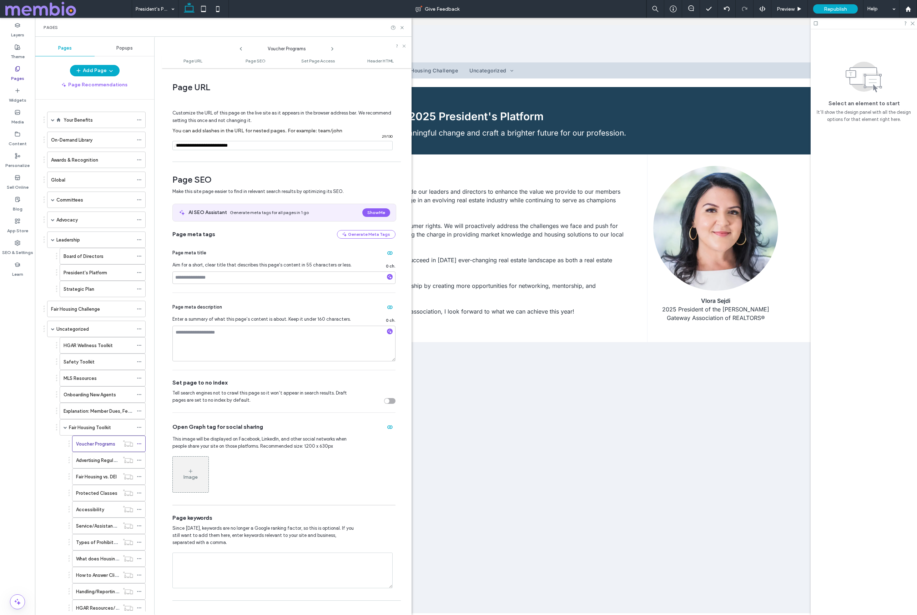
click at [333, 48] on use at bounding box center [331, 48] width 1 height 3
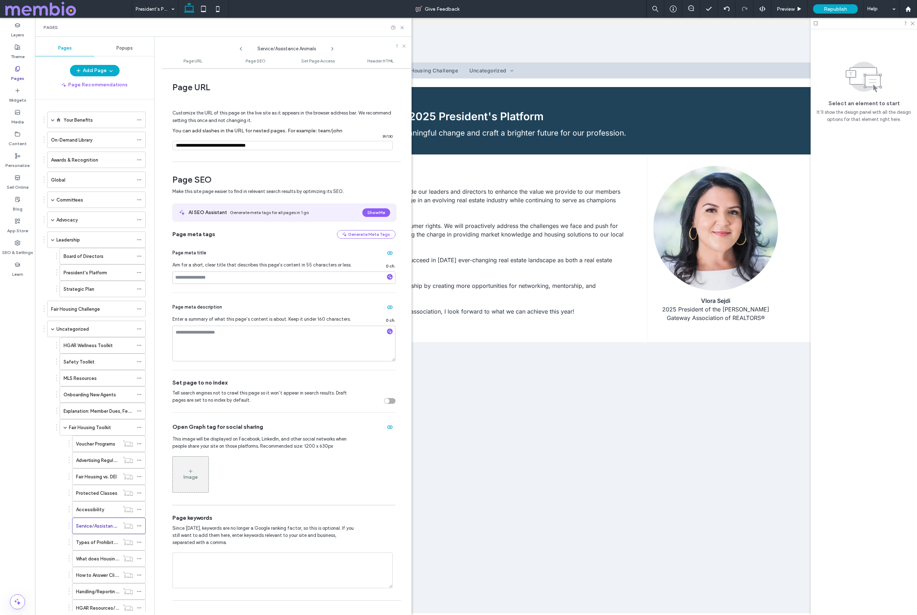
click at [333, 48] on use at bounding box center [331, 48] width 1 height 3
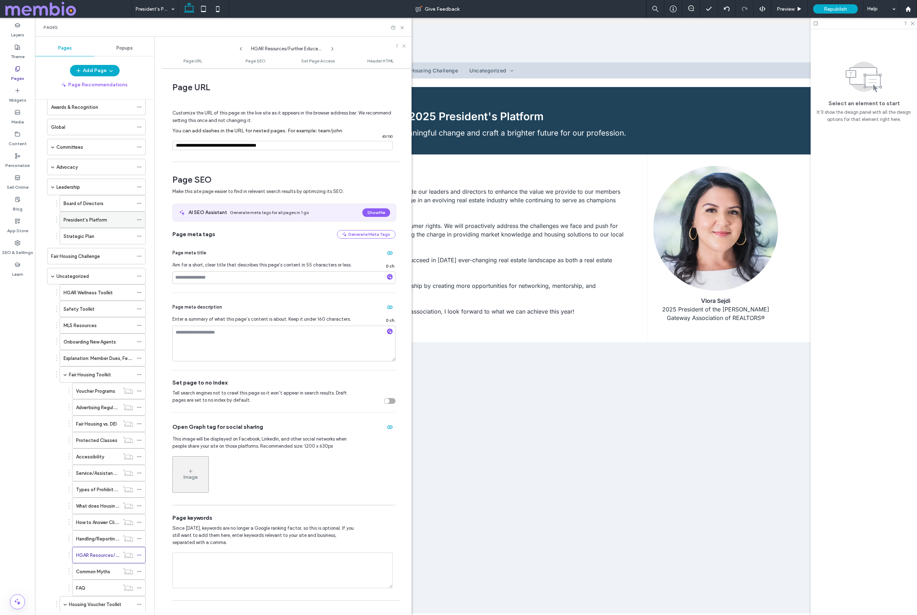
scroll to position [72, 0]
click at [332, 48] on use at bounding box center [331, 48] width 1 height 3
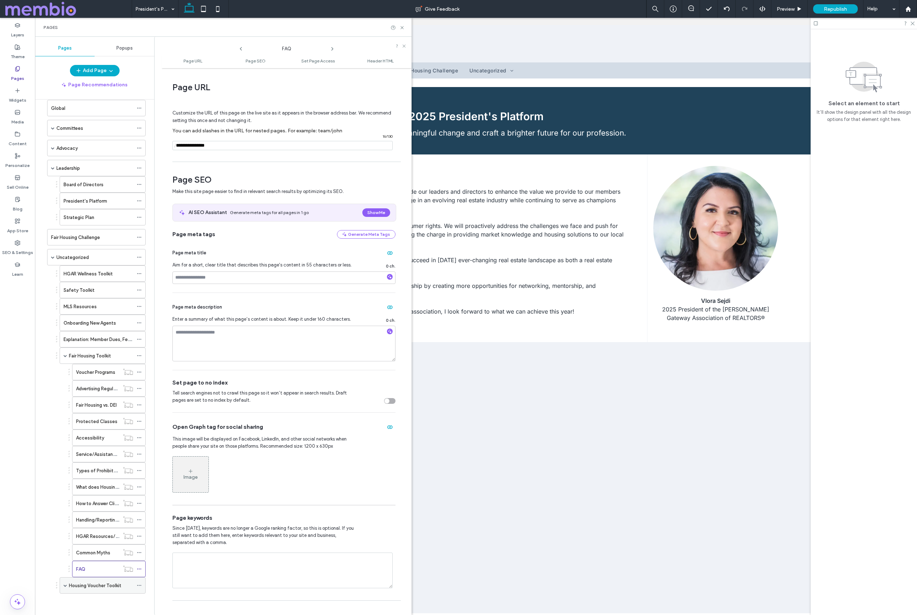
click at [66, 584] on span at bounding box center [66, 586] width 4 height 4
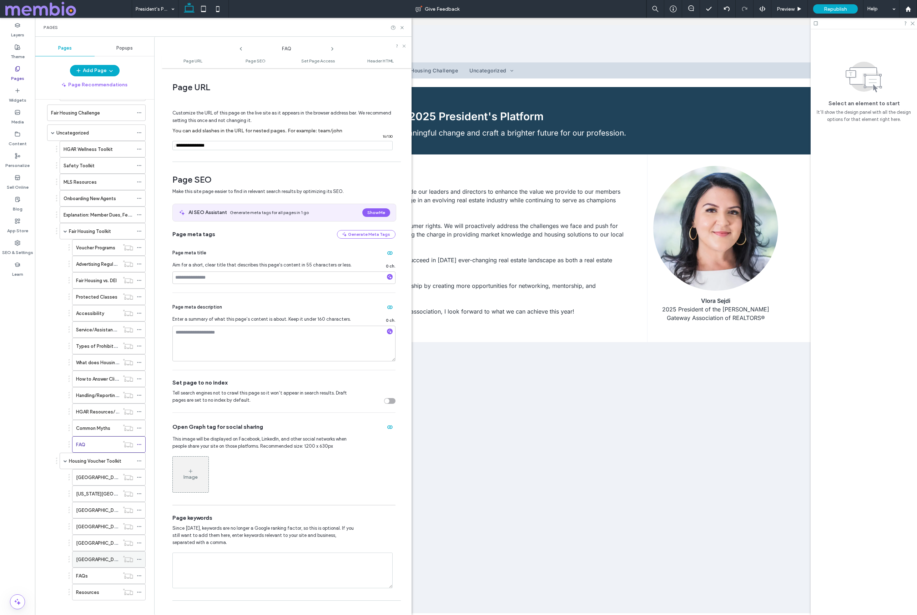
scroll to position [203, 0]
click at [332, 49] on icon at bounding box center [332, 49] width 6 height 6
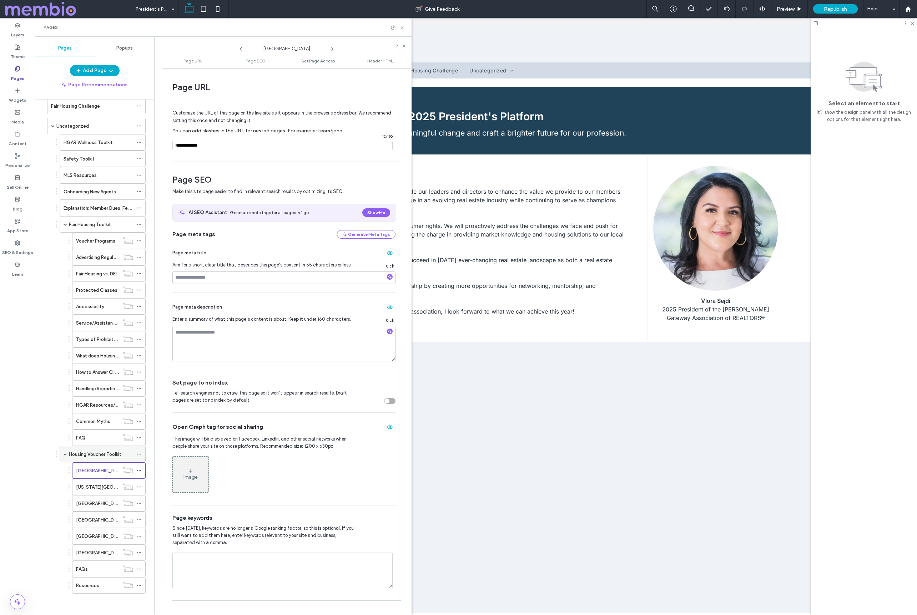
click at [86, 455] on label "Housing Voucher Toolkit" at bounding box center [95, 454] width 52 height 12
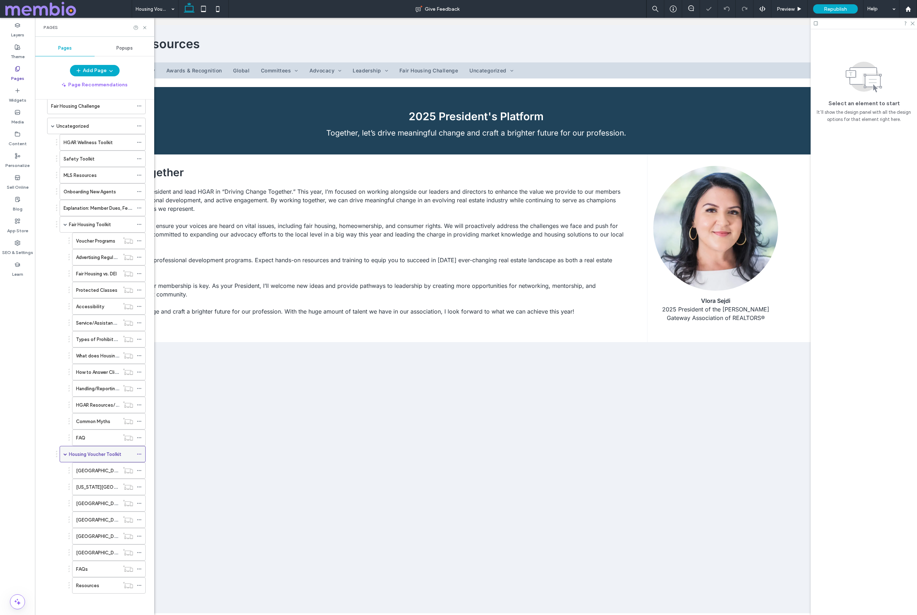
click at [140, 453] on icon at bounding box center [139, 454] width 5 height 5
click at [166, 525] on span "Page URL" at bounding box center [167, 524] width 23 height 6
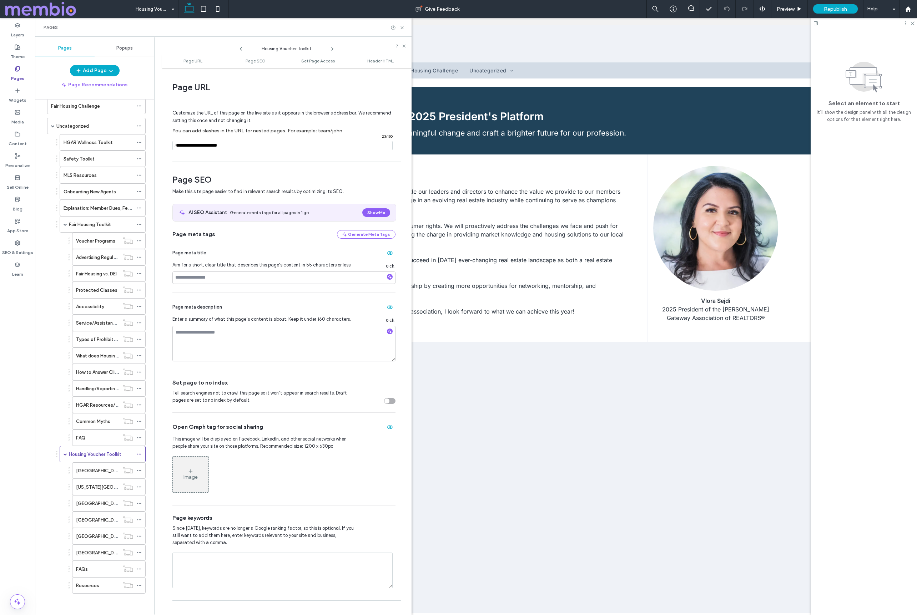
click at [223, 145] on input "notEmpty" at bounding box center [282, 145] width 220 height 9
click at [333, 49] on use at bounding box center [331, 48] width 1 height 3
click at [178, 145] on input "notEmpty" at bounding box center [282, 145] width 220 height 9
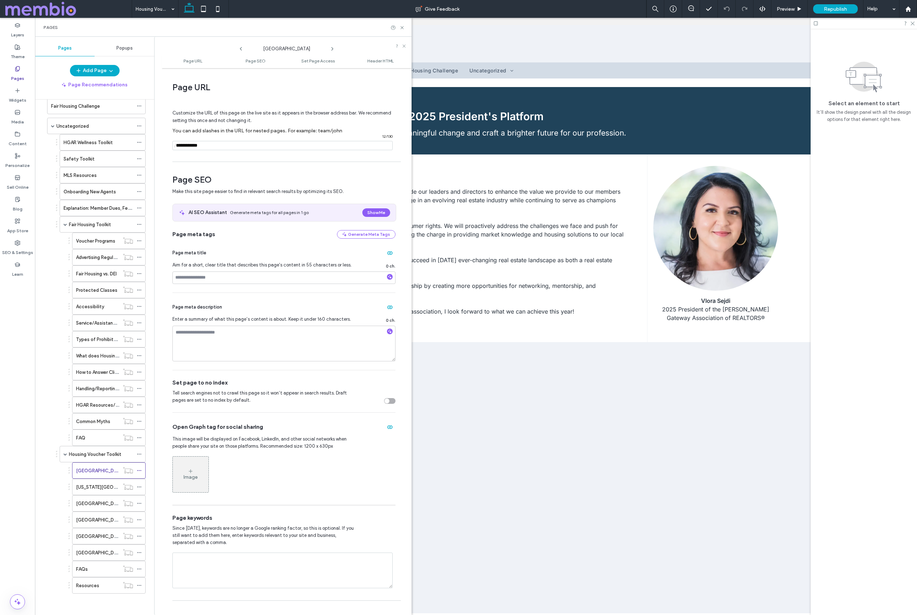
paste input "**********"
type input "**********"
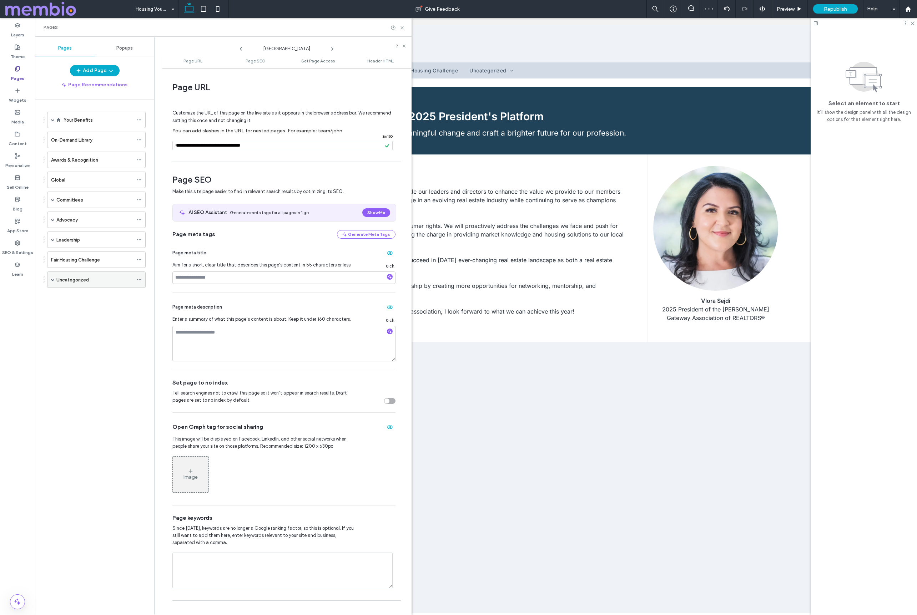
click at [52, 279] on span at bounding box center [53, 280] width 4 height 4
click at [64, 393] on span at bounding box center [66, 395] width 4 height 4
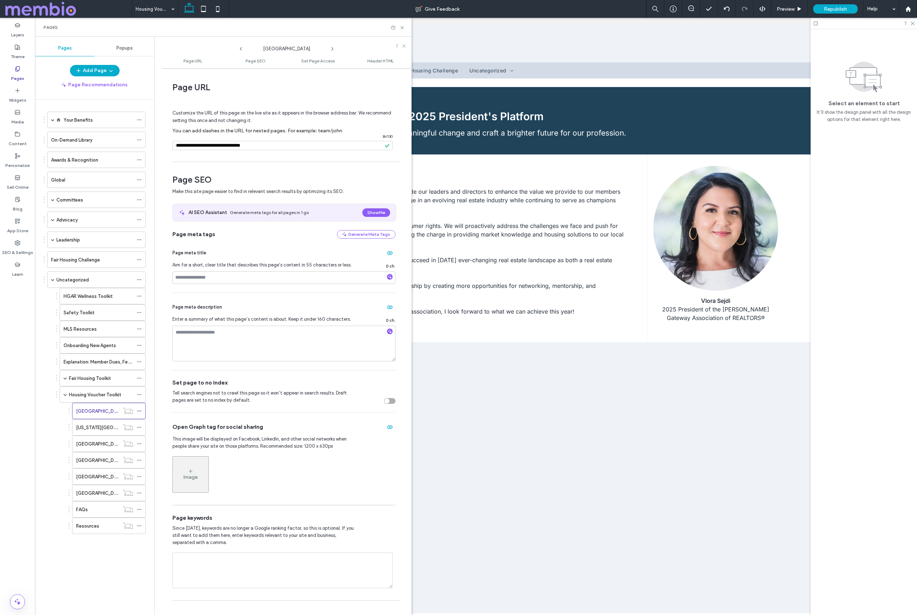
click at [331, 47] on icon at bounding box center [332, 49] width 6 height 6
click at [182, 145] on input "notEmpty" at bounding box center [282, 145] width 220 height 9
paste input "**********"
type input "**********"
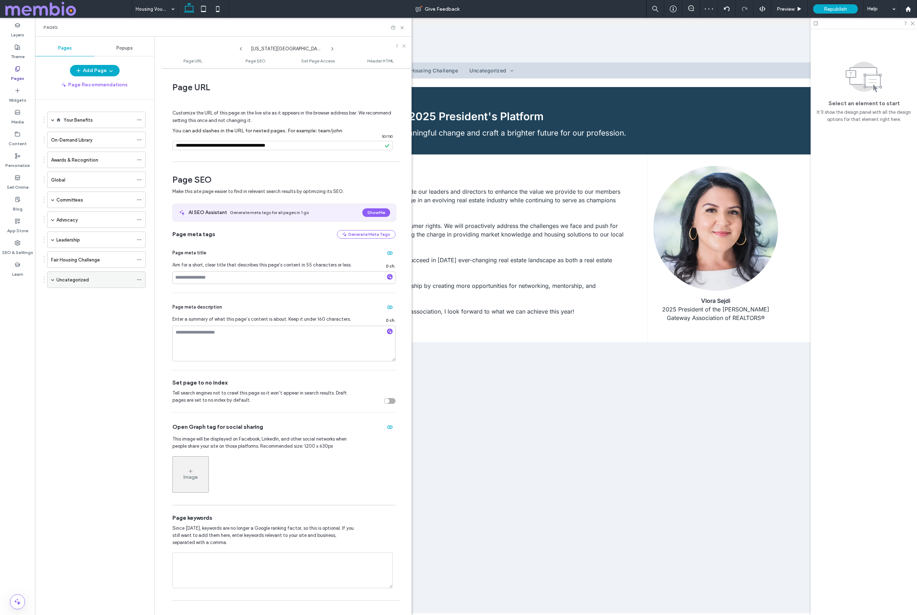
click at [52, 280] on span at bounding box center [53, 280] width 4 height 4
click at [65, 395] on span at bounding box center [66, 395] width 4 height 4
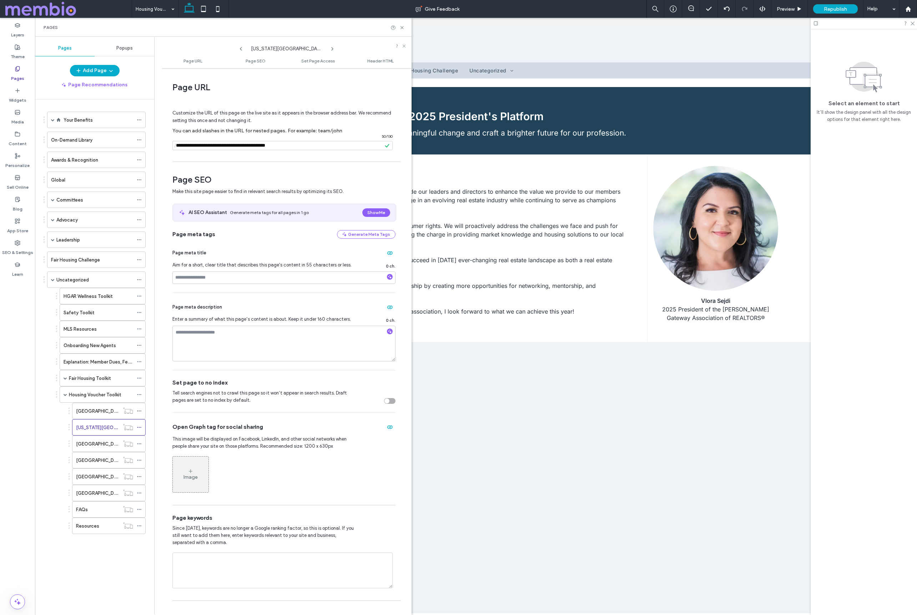
click at [332, 49] on icon at bounding box center [332, 49] width 6 height 6
click at [180, 146] on input "notEmpty" at bounding box center [282, 145] width 220 height 9
paste input "**********"
type input "**********"
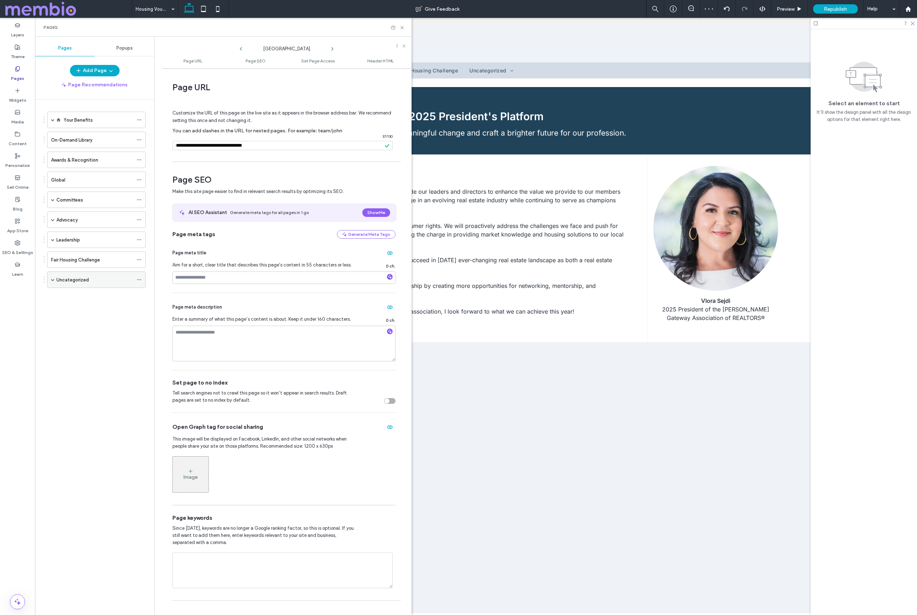
click at [54, 281] on span at bounding box center [53, 280] width 4 height 4
click at [64, 395] on span at bounding box center [66, 395] width 4 height 4
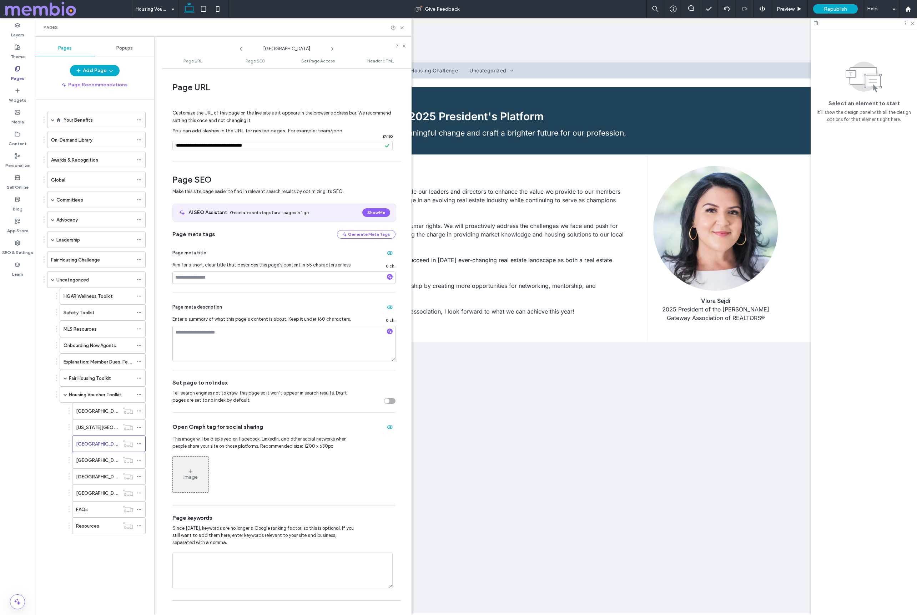
click at [331, 47] on icon at bounding box center [332, 49] width 6 height 6
click at [181, 145] on input "notEmpty" at bounding box center [282, 145] width 220 height 9
paste input "**********"
type input "**********"
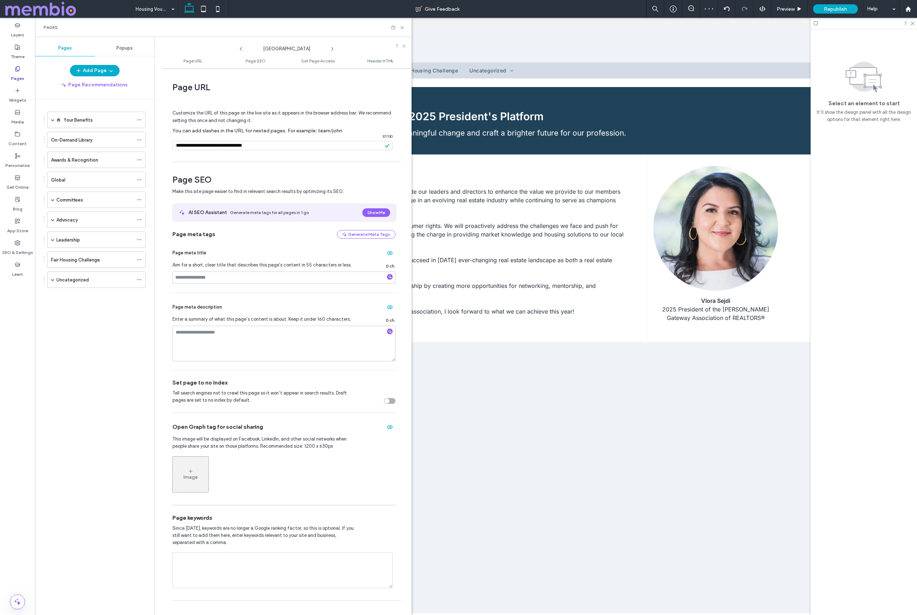
click at [332, 47] on icon at bounding box center [332, 49] width 6 height 6
click at [180, 145] on input "notEmpty" at bounding box center [282, 145] width 220 height 9
paste input "**********"
type input "**********"
click at [331, 50] on icon at bounding box center [332, 49] width 6 height 6
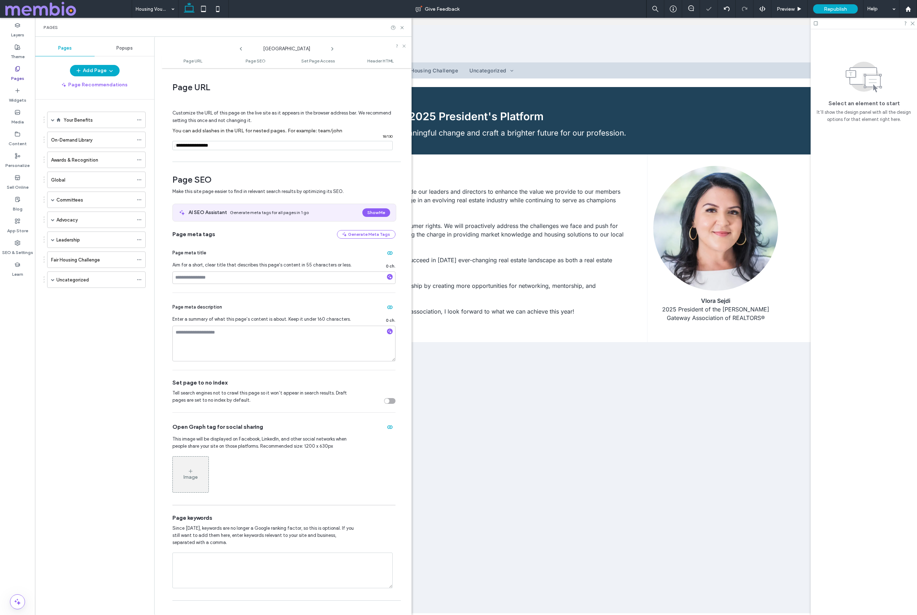
click at [185, 145] on input "notEmpty" at bounding box center [282, 145] width 220 height 9
paste input "**********"
type input "**********"
click at [333, 49] on use at bounding box center [331, 48] width 1 height 3
click at [194, 144] on input "notEmpty" at bounding box center [282, 145] width 220 height 9
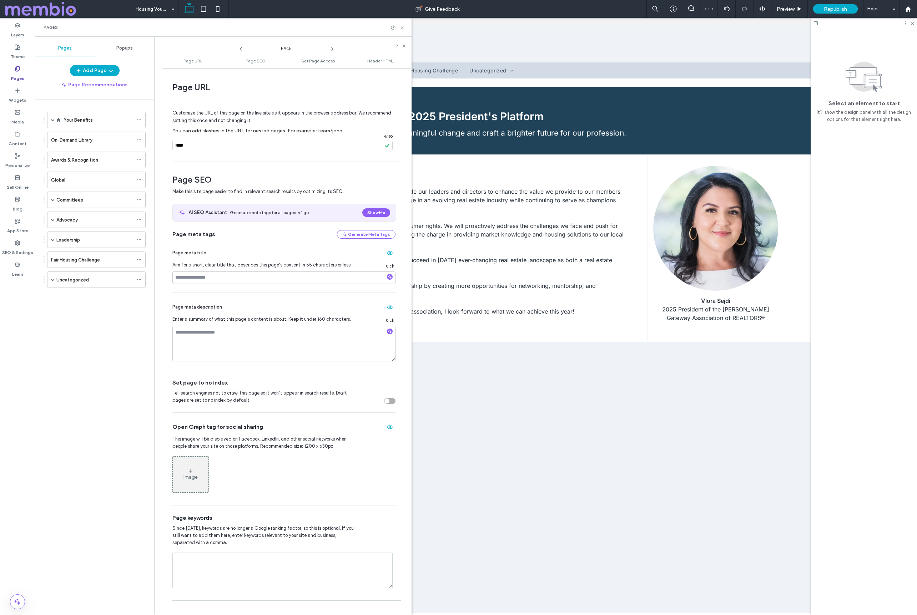
paste input "**********"
type input "**********"
click at [333, 47] on icon at bounding box center [332, 49] width 6 height 6
click at [219, 147] on input "notEmpty" at bounding box center [282, 145] width 220 height 9
paste input "**********"
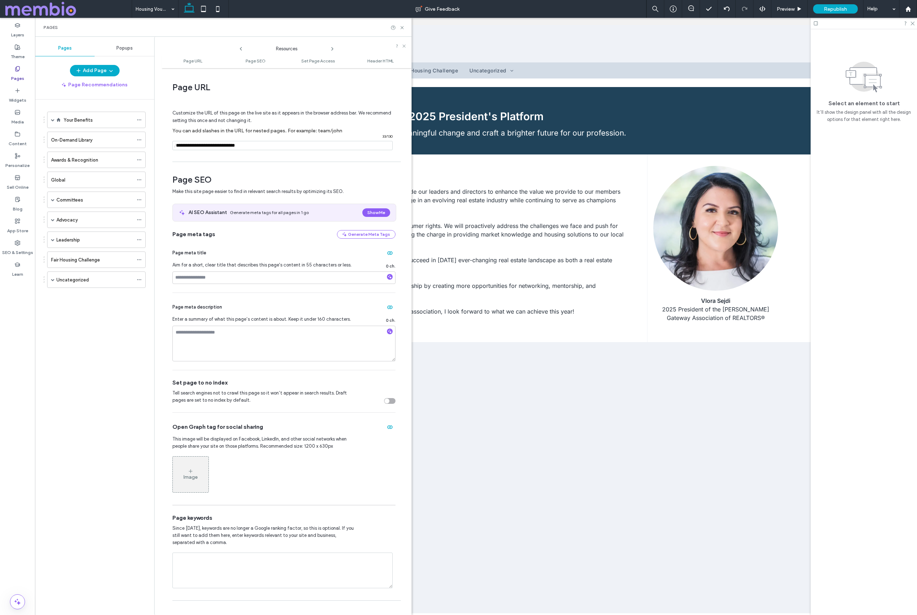
type input "**********"
click at [51, 279] on span at bounding box center [53, 280] width 4 height 4
click at [66, 394] on span at bounding box center [66, 395] width 4 height 4
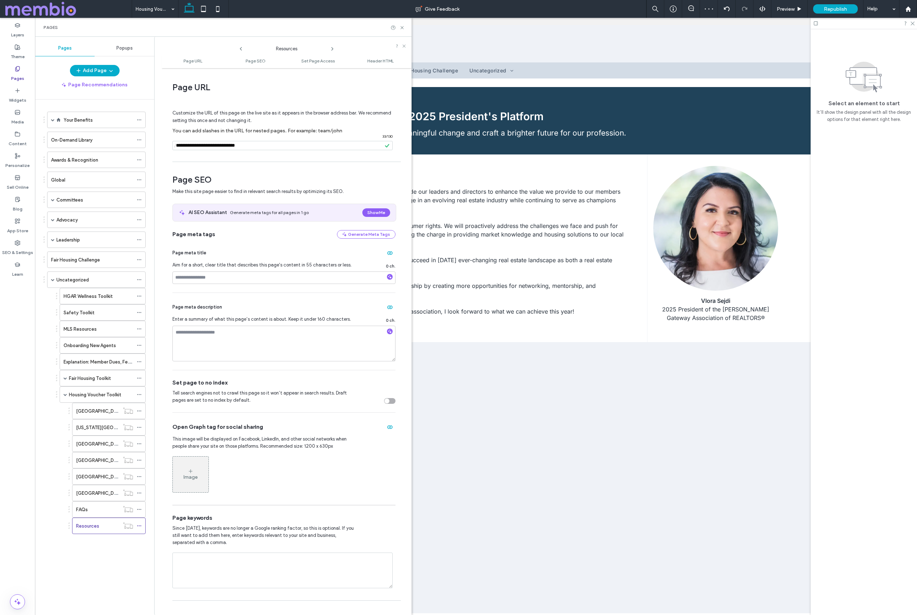
click at [331, 50] on icon at bounding box center [332, 49] width 6 height 6
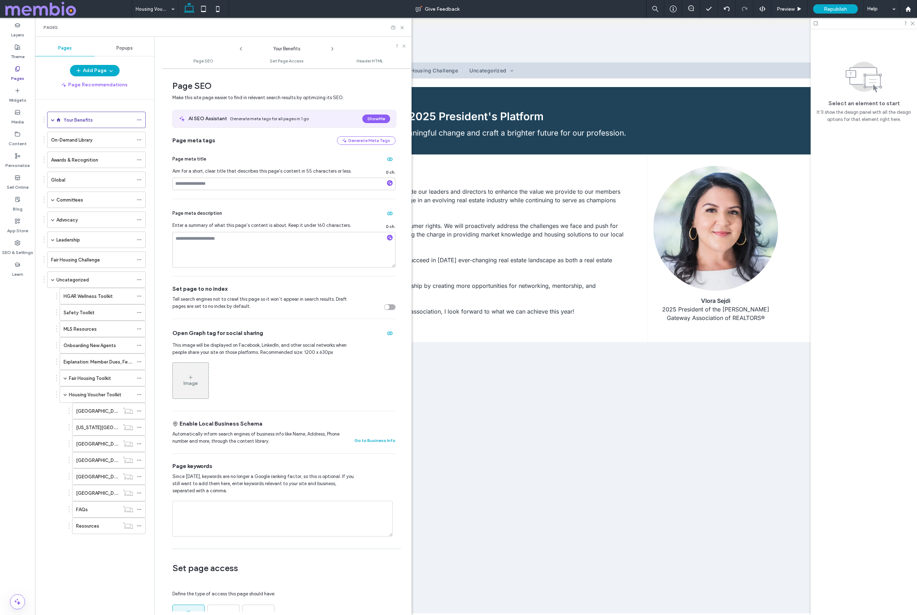
click at [332, 49] on use at bounding box center [331, 48] width 1 height 3
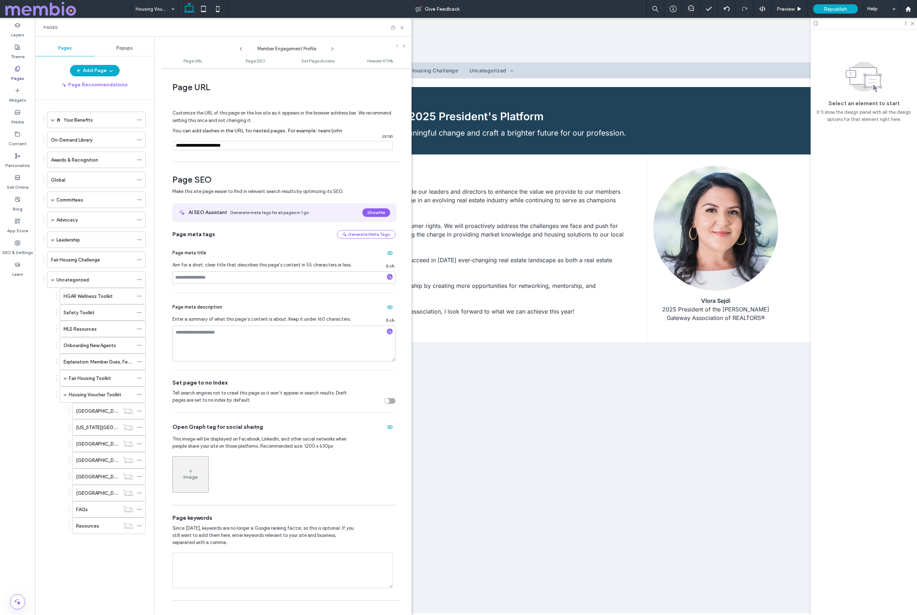
click at [333, 47] on icon at bounding box center [332, 49] width 6 height 6
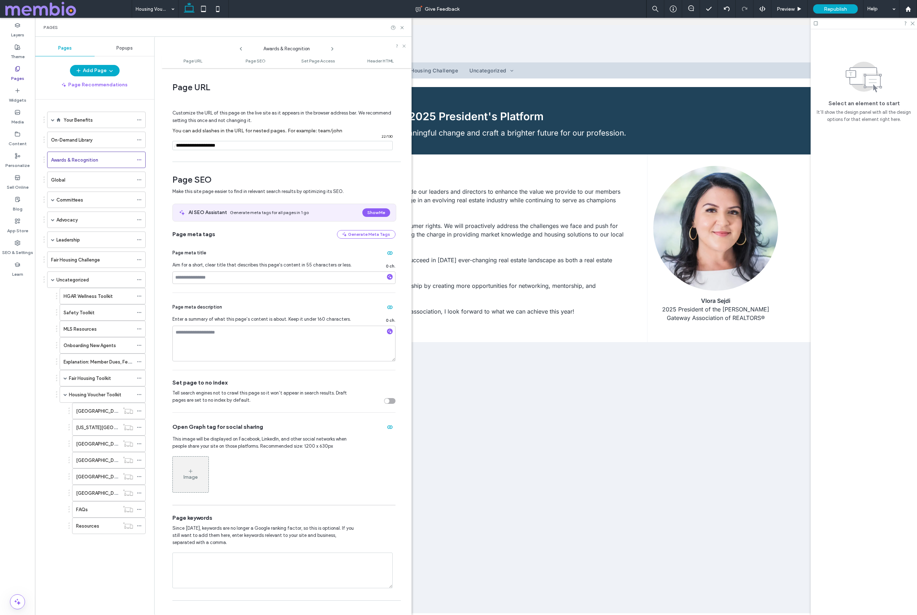
click at [333, 47] on icon at bounding box center [332, 49] width 6 height 6
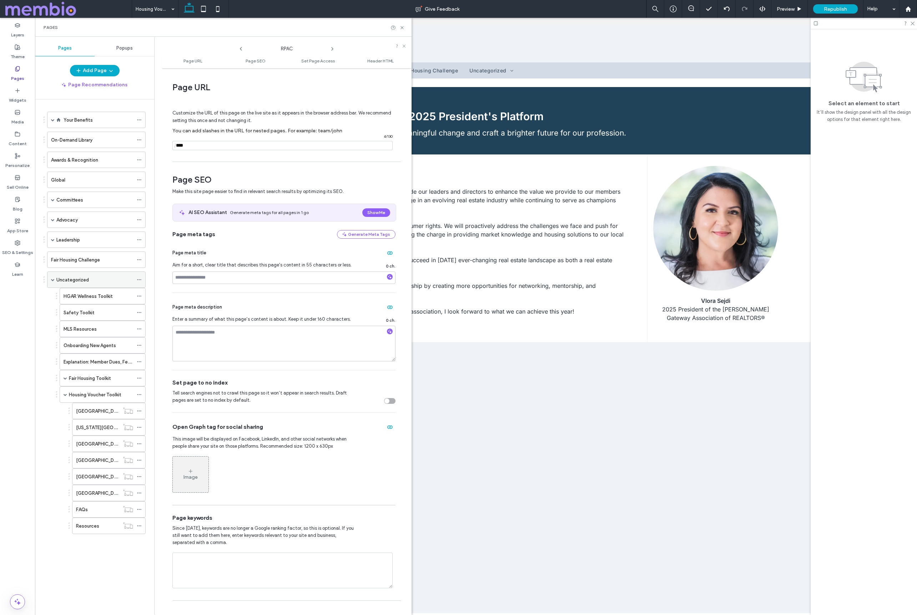
click at [54, 278] on span at bounding box center [53, 280] width 4 height 4
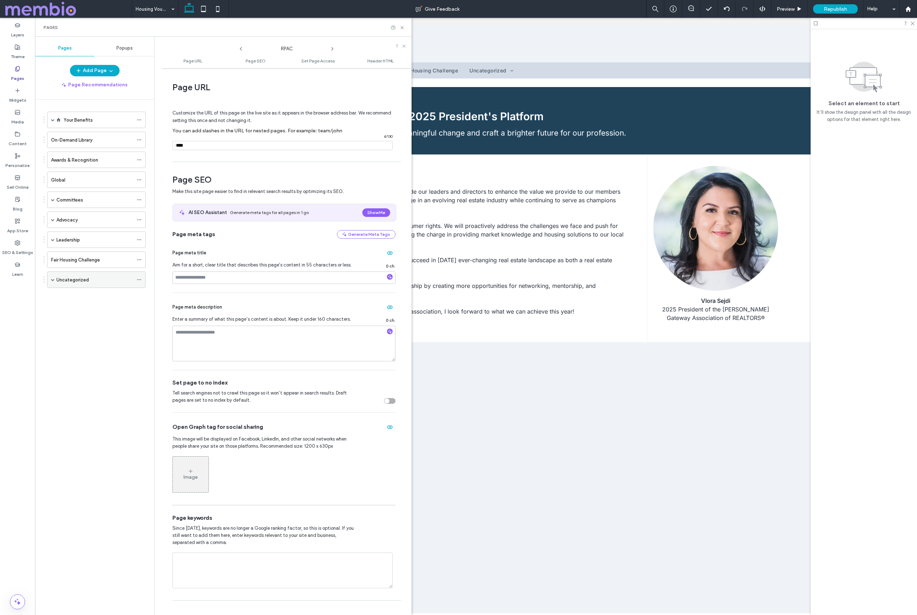
click at [52, 282] on span at bounding box center [53, 280] width 4 height 16
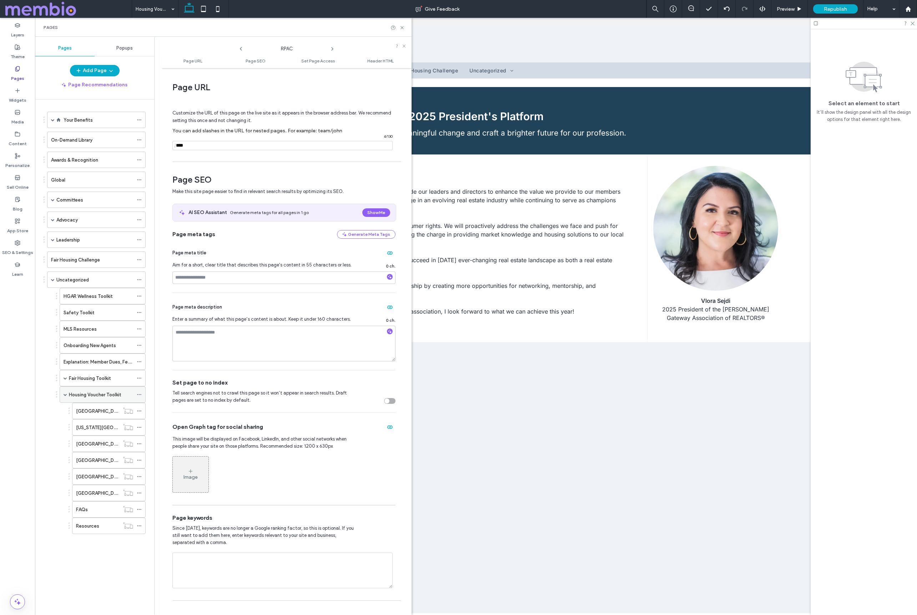
click at [67, 395] on div "Housing Voucher Toolkit" at bounding box center [103, 394] width 86 height 16
click at [66, 394] on span at bounding box center [66, 395] width 4 height 4
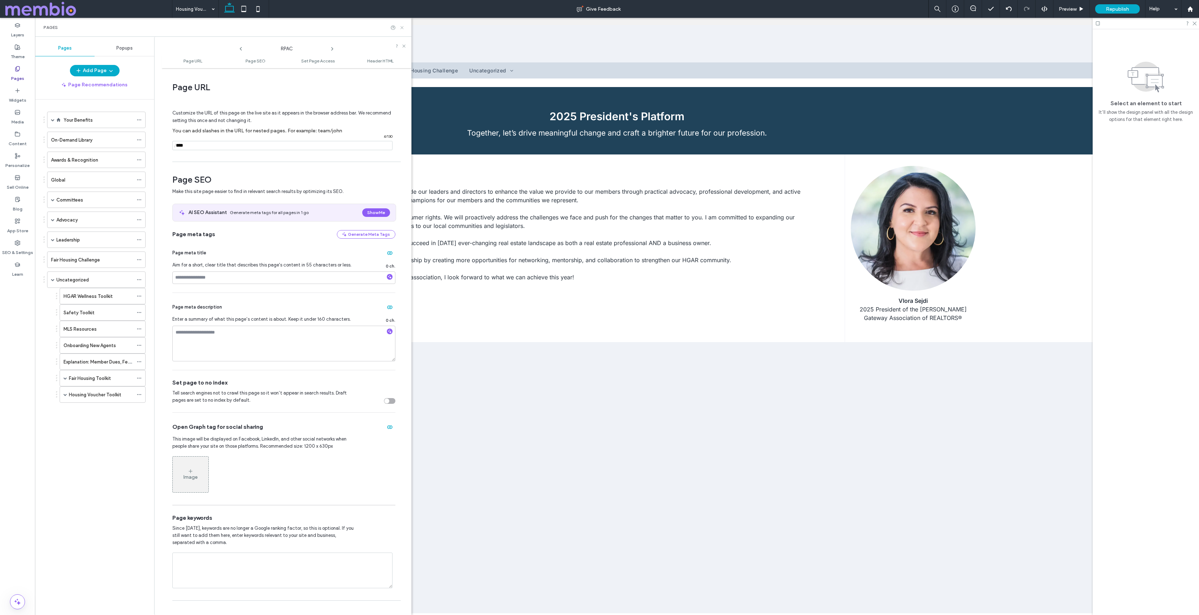
click at [404, 27] on icon at bounding box center [401, 27] width 5 height 5
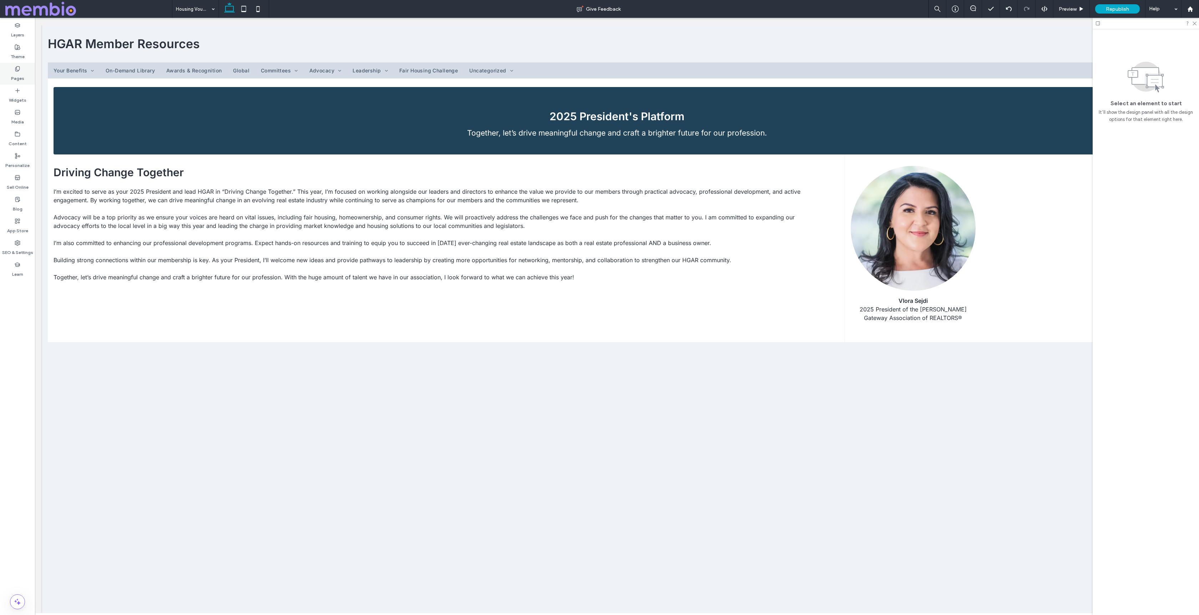
click at [21, 75] on label "Pages" at bounding box center [17, 77] width 13 height 10
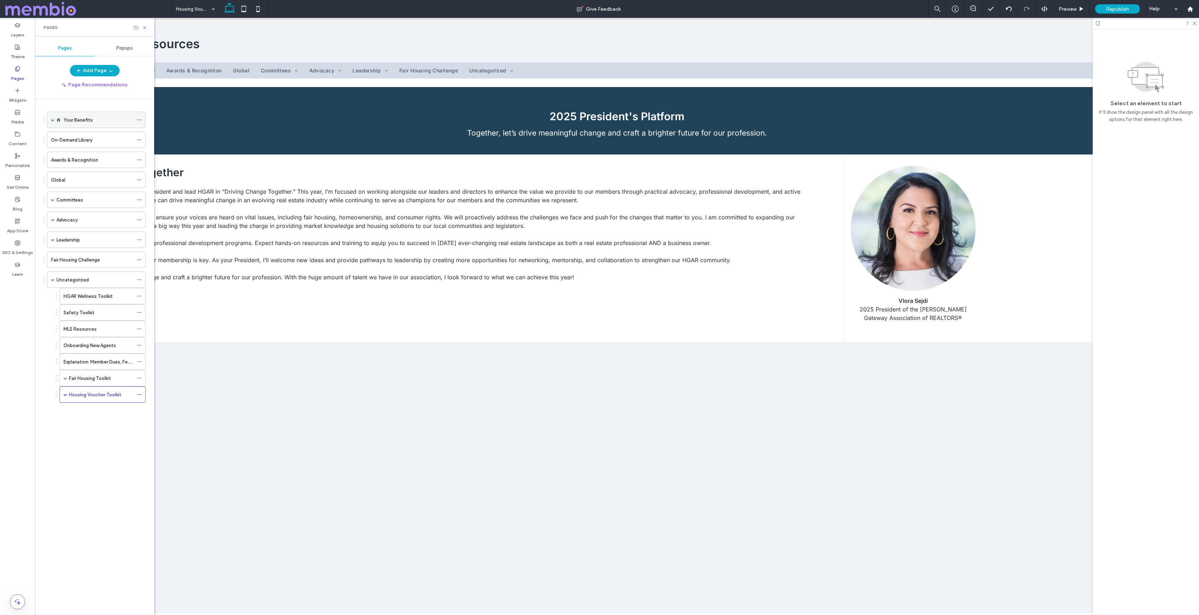
click at [74, 122] on label "Your Benefits" at bounding box center [78, 120] width 29 height 12
click at [145, 27] on icon at bounding box center [144, 27] width 5 height 5
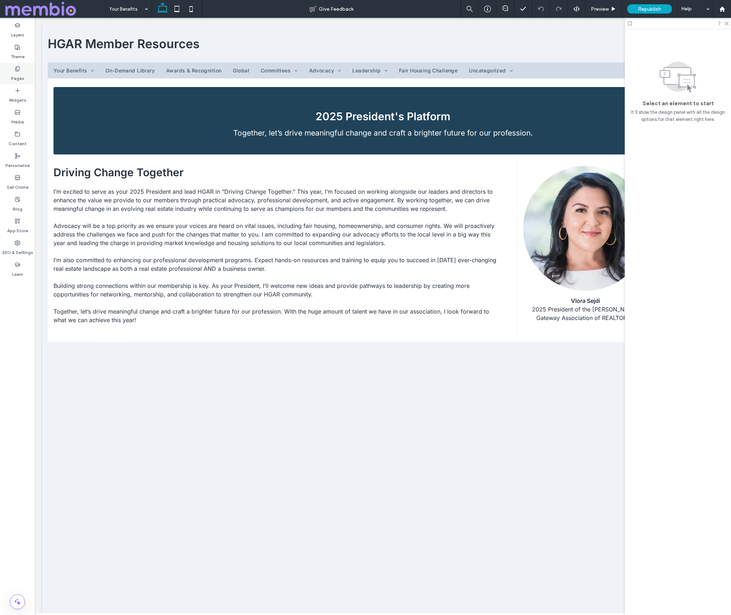
click at [19, 70] on use at bounding box center [17, 68] width 4 height 5
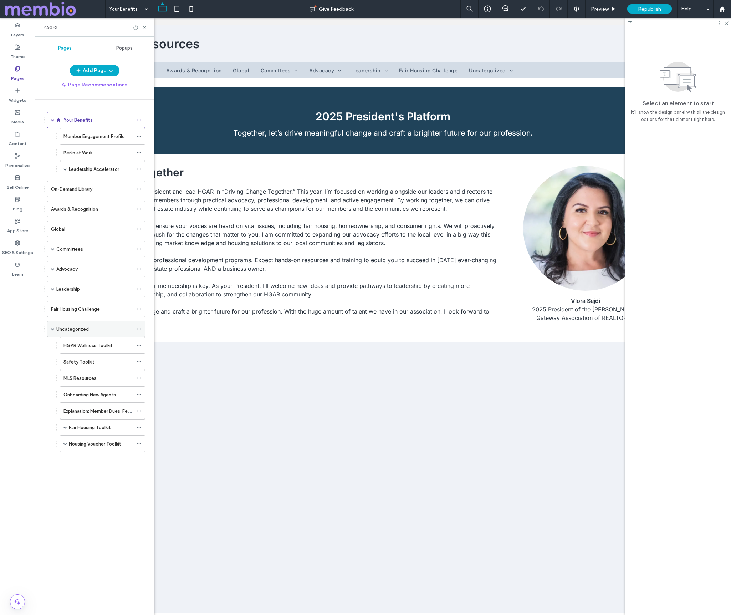
click at [52, 329] on span at bounding box center [53, 329] width 4 height 4
click at [101, 137] on label "Member Engagement Profile" at bounding box center [94, 136] width 61 height 12
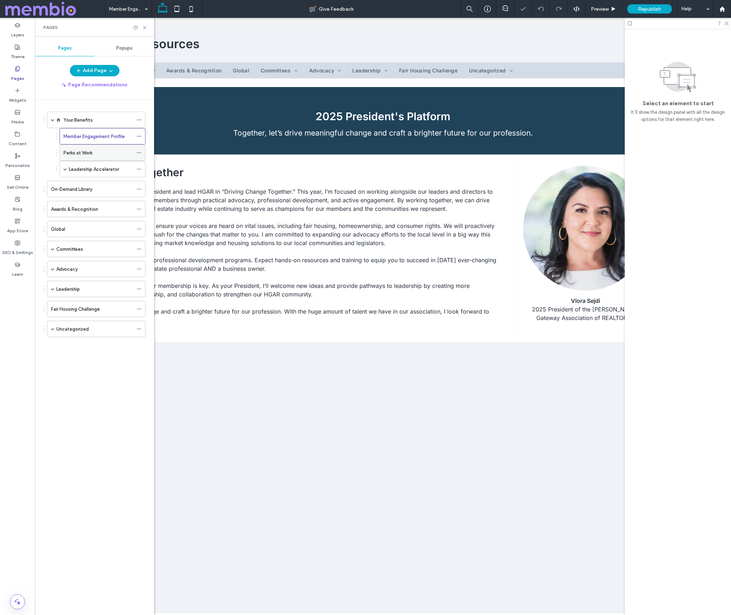
click at [89, 159] on div "Perks at Work" at bounding box center [99, 153] width 70 height 16
click at [89, 167] on label "Leadership Accelerator" at bounding box center [94, 169] width 50 height 12
click at [83, 244] on div "Global" at bounding box center [92, 245] width 82 height 7
click at [82, 261] on div "Committees" at bounding box center [94, 266] width 77 height 16
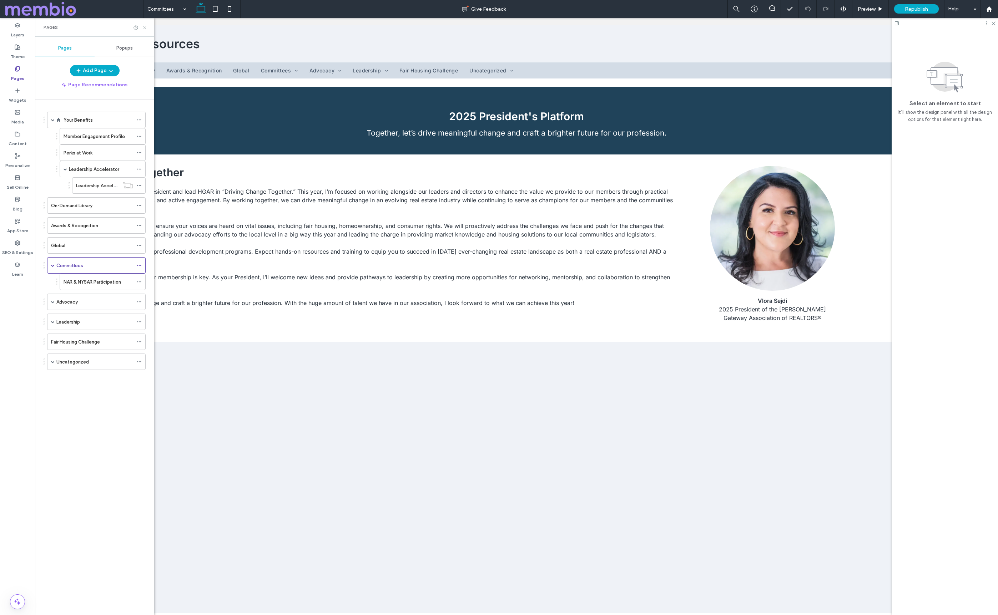
click at [145, 30] on icon at bounding box center [144, 27] width 5 height 5
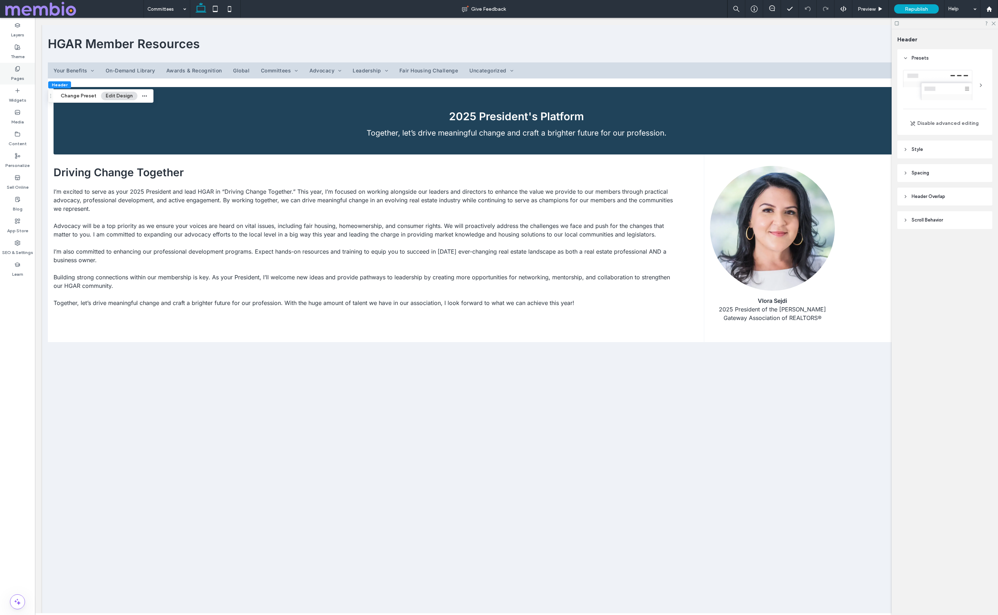
click at [12, 71] on div "Pages" at bounding box center [17, 74] width 35 height 22
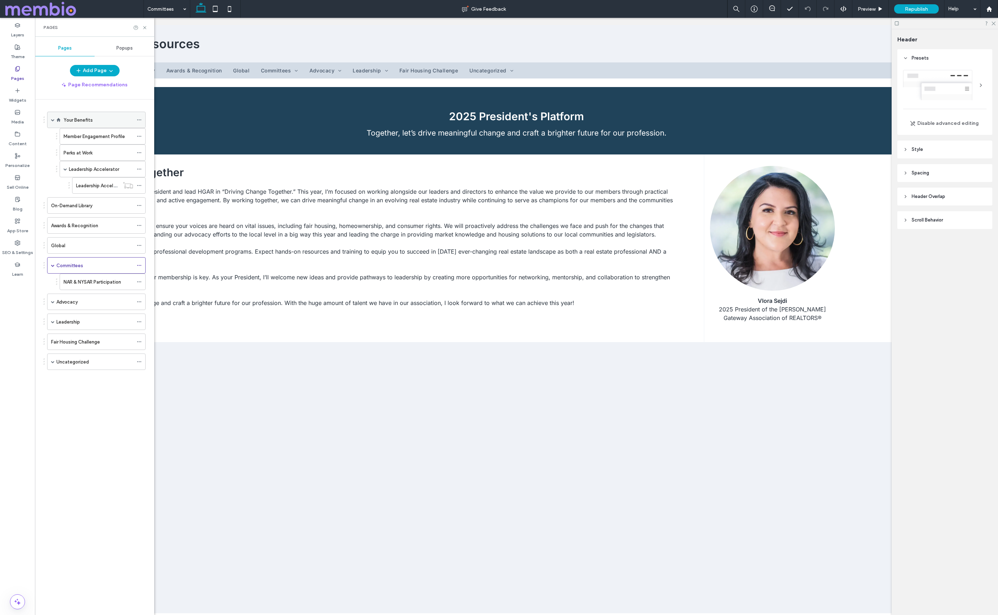
click at [77, 123] on label "Your Benefits" at bounding box center [78, 120] width 29 height 12
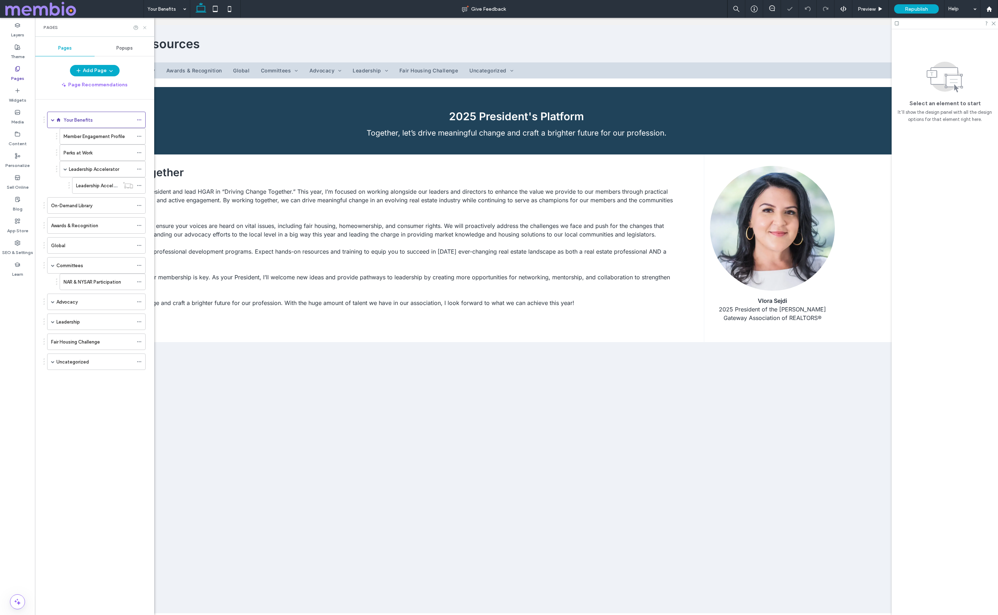
click at [145, 28] on icon at bounding box center [144, 27] width 5 height 5
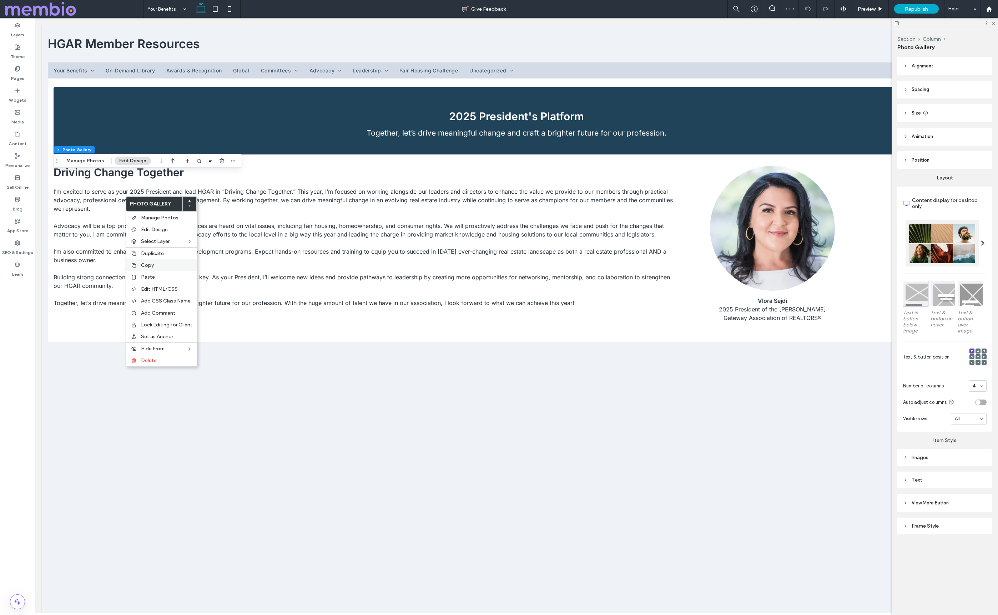
click at [162, 268] on label "Copy" at bounding box center [166, 265] width 51 height 6
click at [17, 79] on label "Pages" at bounding box center [17, 77] width 13 height 10
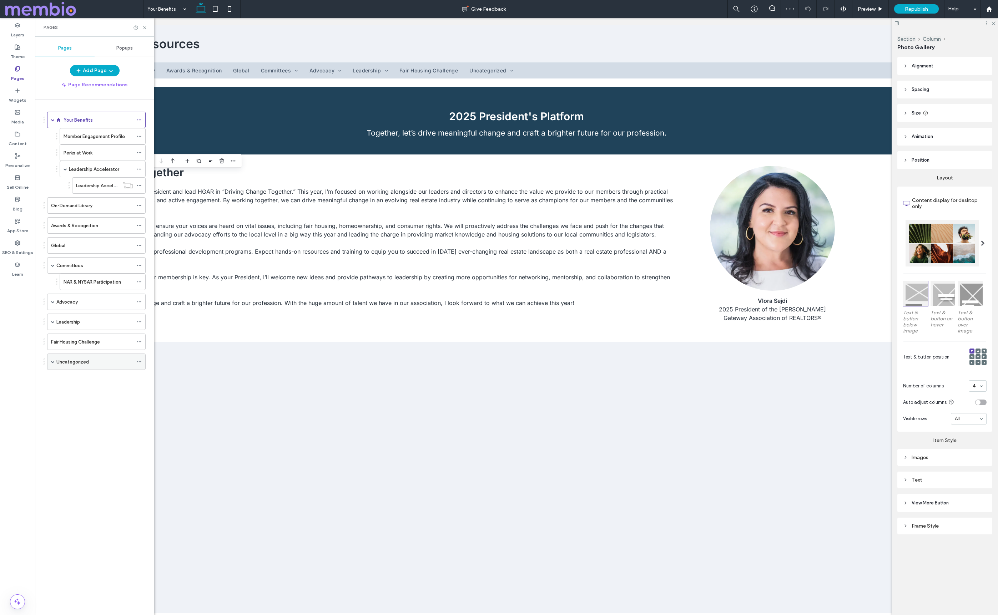
click at [72, 359] on label "Uncategorized" at bounding box center [72, 362] width 32 height 12
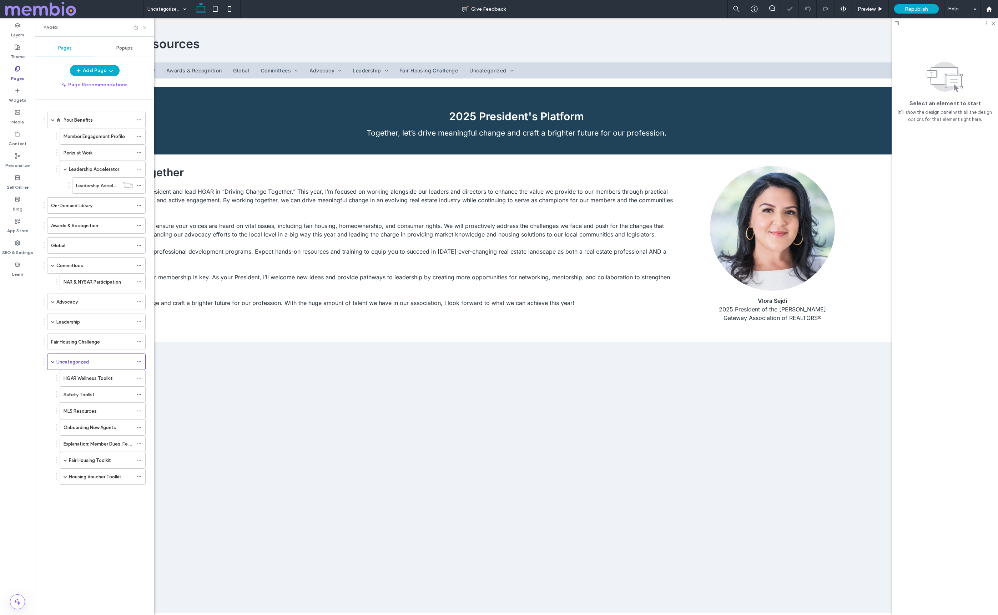
click at [145, 28] on icon at bounding box center [144, 27] width 5 height 5
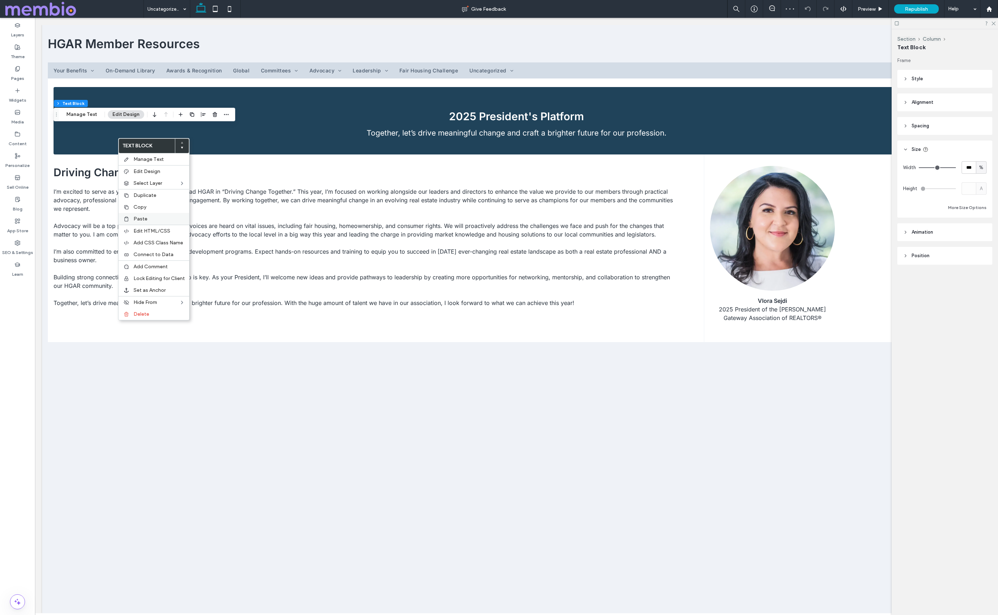
click at [145, 214] on div "Paste" at bounding box center [153, 219] width 71 height 12
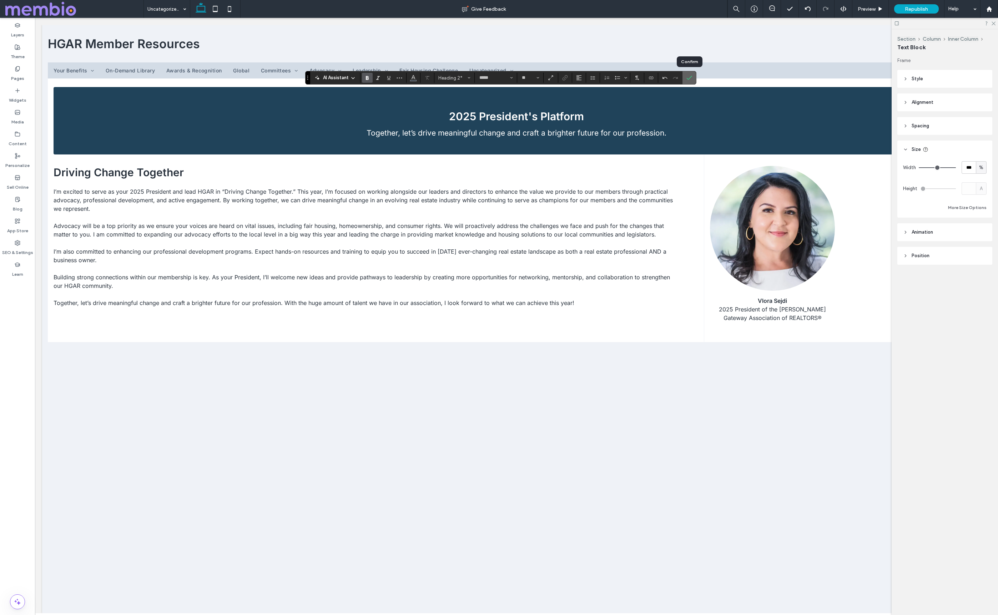
click at [690, 79] on icon "Confirm" at bounding box center [689, 78] width 6 height 6
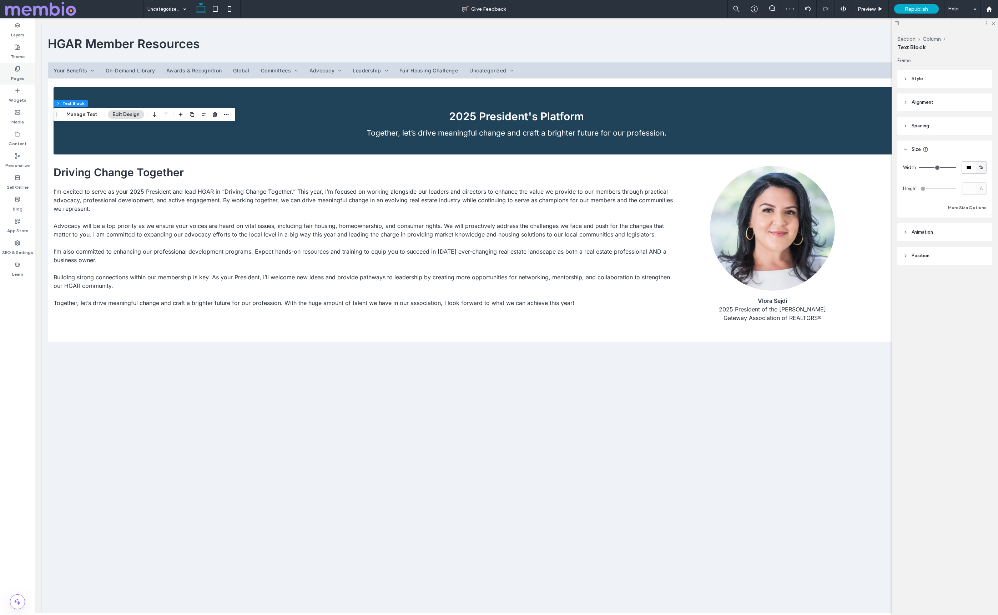
click at [17, 74] on label "Pages" at bounding box center [17, 77] width 13 height 10
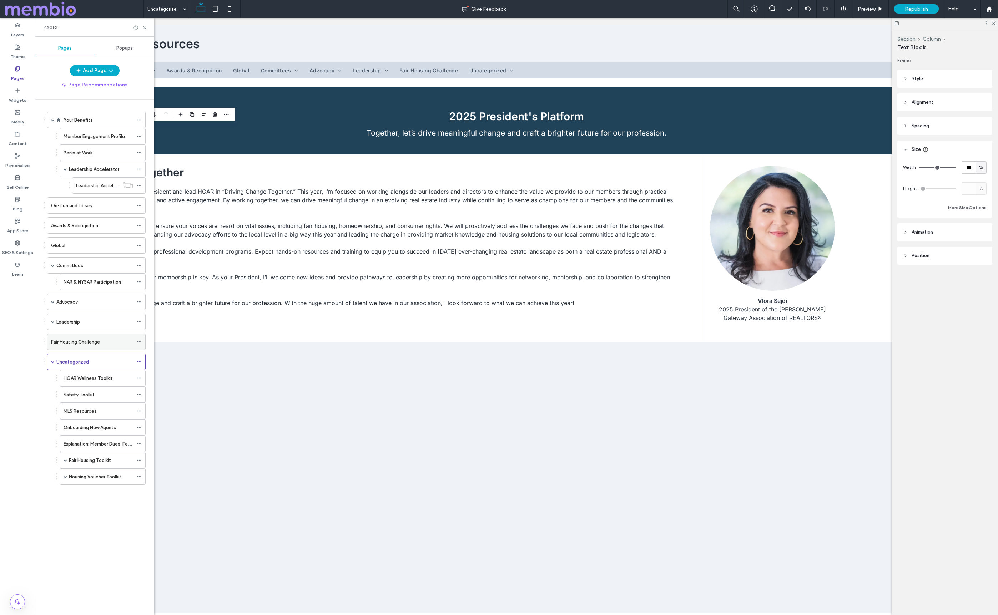
click at [80, 346] on div "Fair Housing Challenge" at bounding box center [92, 342] width 82 height 16
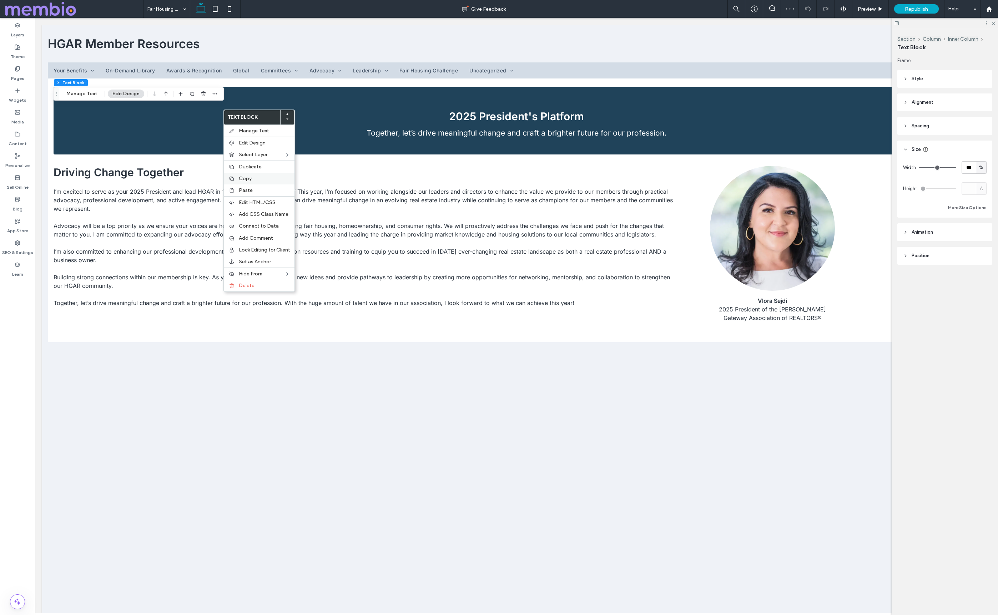
click at [259, 179] on label "Copy" at bounding box center [264, 179] width 51 height 6
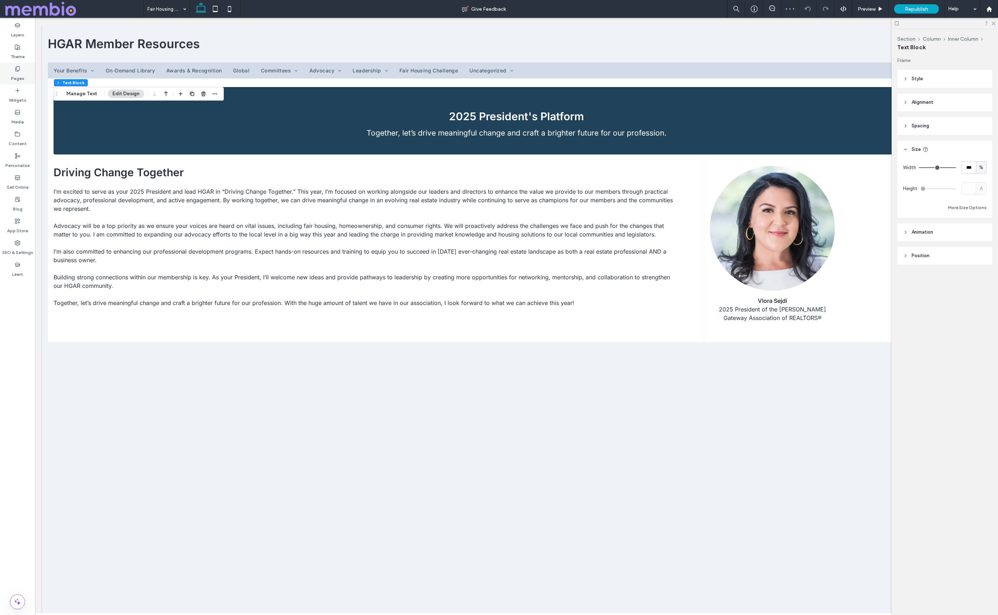
click at [22, 77] on label "Pages" at bounding box center [17, 77] width 13 height 10
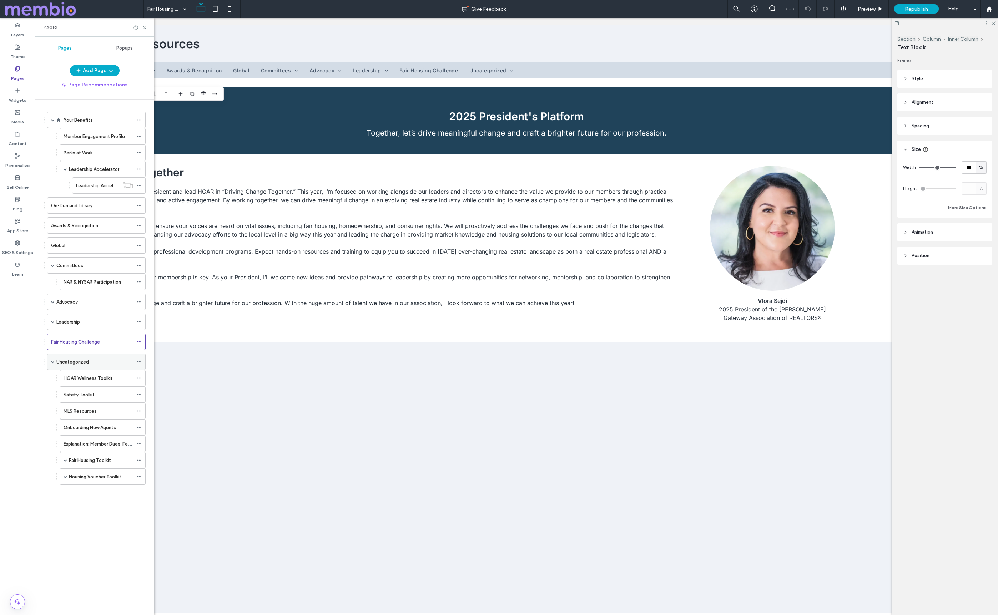
click at [73, 360] on label "Uncategorized" at bounding box center [72, 362] width 32 height 12
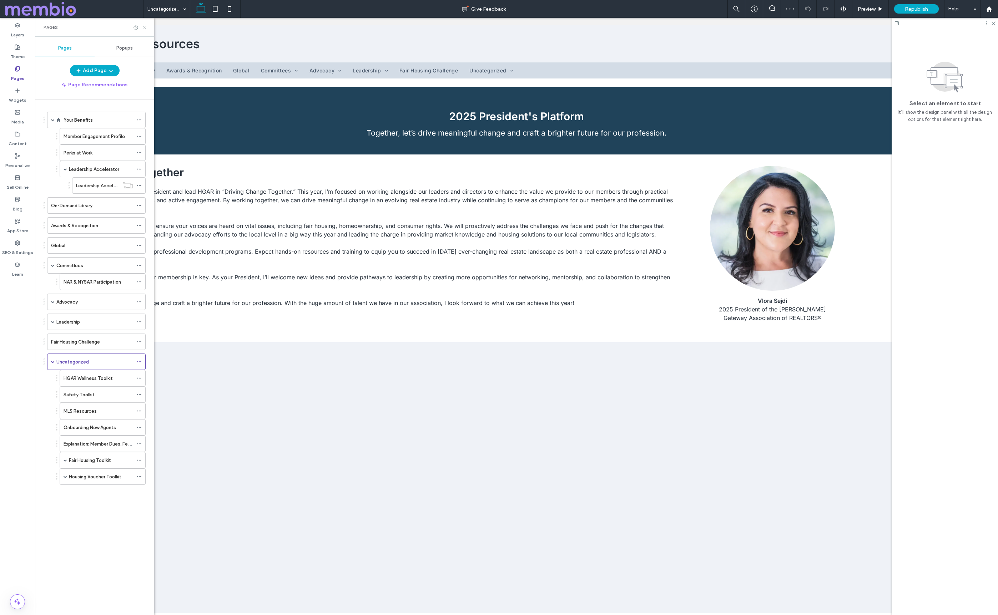
click at [143, 26] on icon at bounding box center [144, 27] width 5 height 5
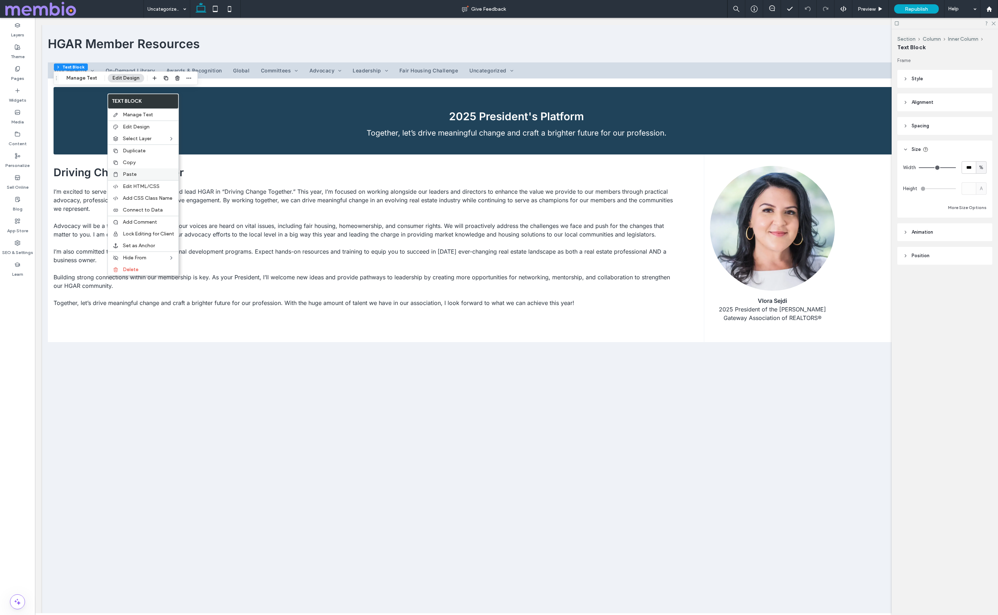
click at [141, 171] on label "Paste" at bounding box center [148, 174] width 51 height 6
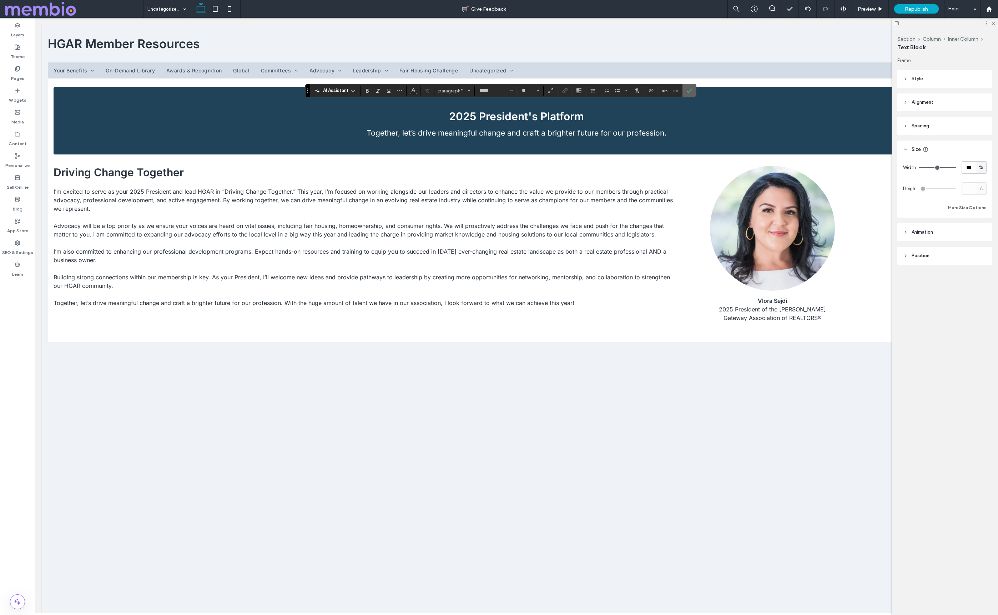
click at [688, 90] on icon "Confirm" at bounding box center [689, 91] width 6 height 6
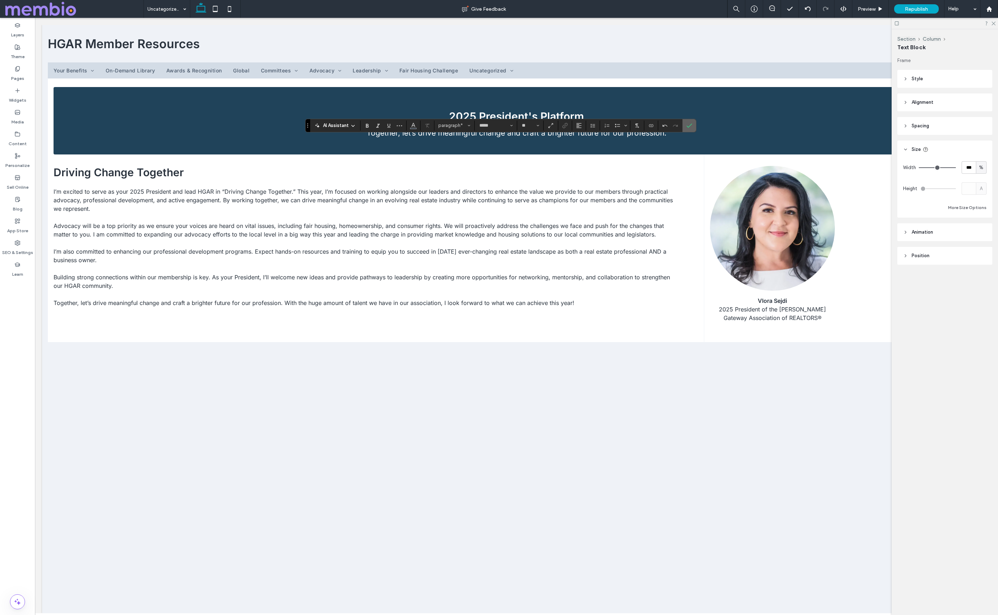
click at [689, 126] on icon "Confirm" at bounding box center [689, 126] width 6 height 6
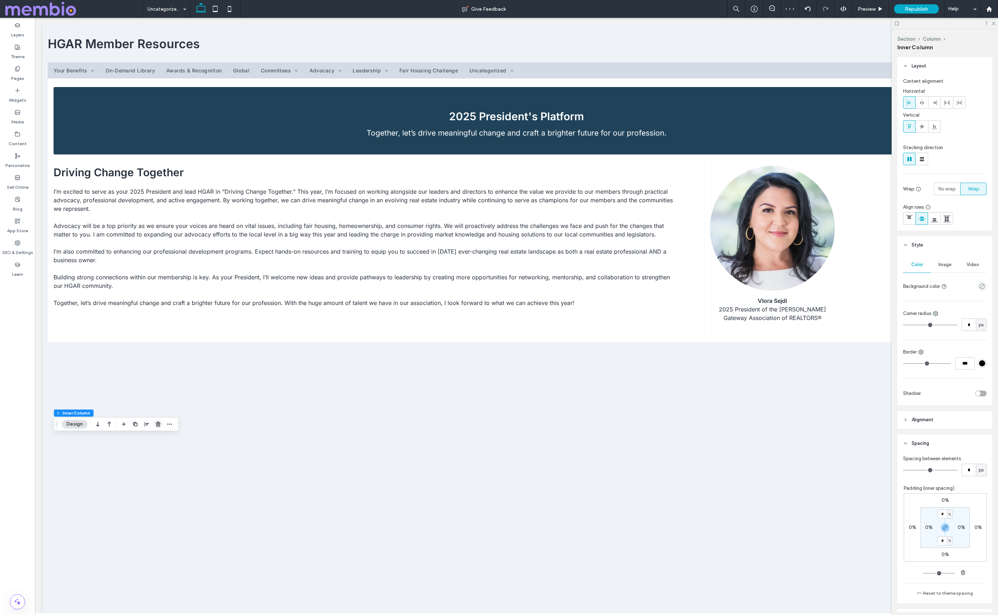
click at [158, 423] on icon "button" at bounding box center [158, 424] width 6 height 6
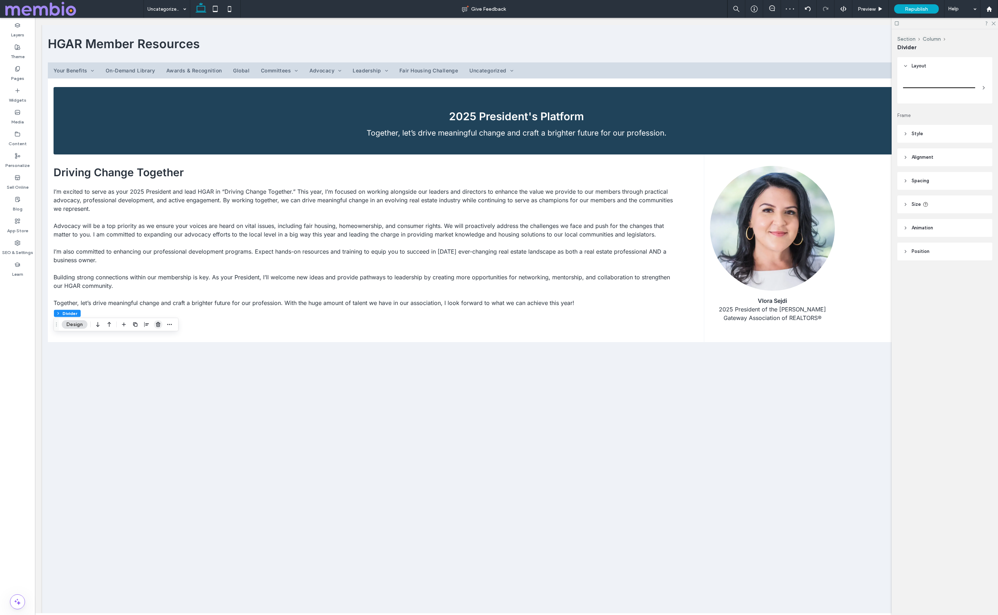
click at [159, 323] on icon "button" at bounding box center [158, 325] width 6 height 6
click at [213, 336] on icon "button" at bounding box center [215, 337] width 6 height 6
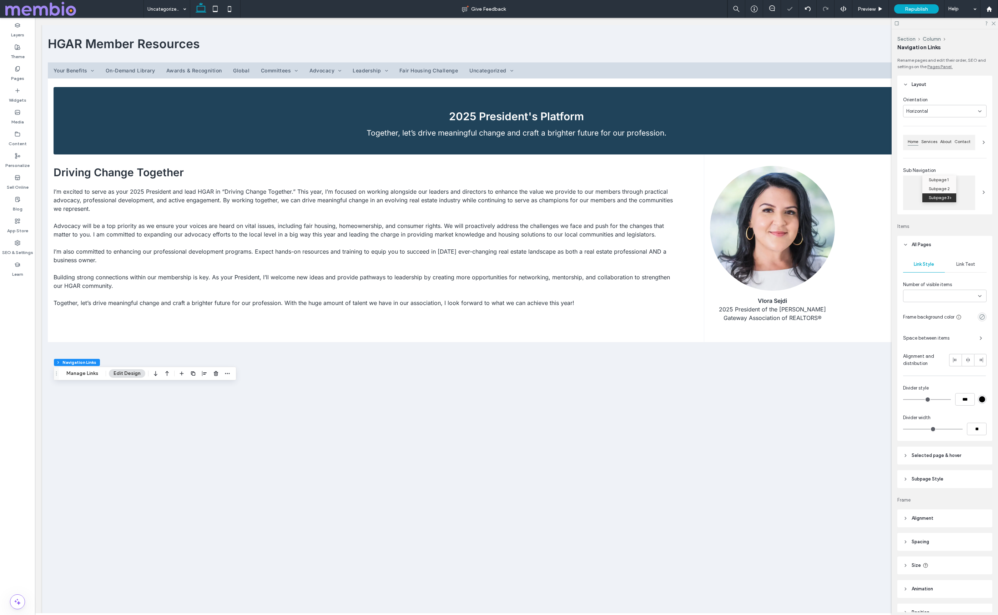
type input "***"
type input "****"
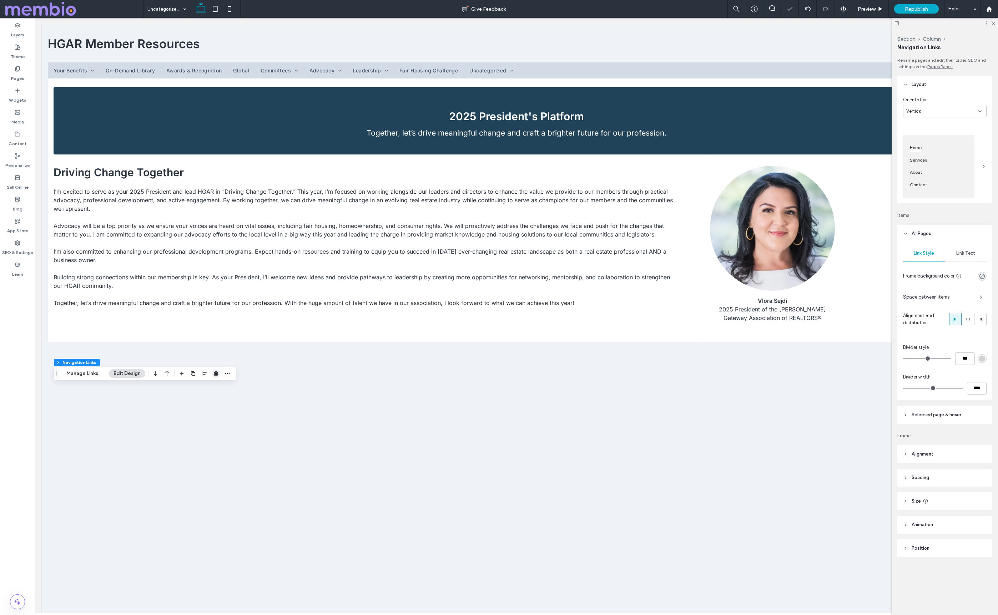
click at [214, 372] on use "button" at bounding box center [216, 373] width 4 height 5
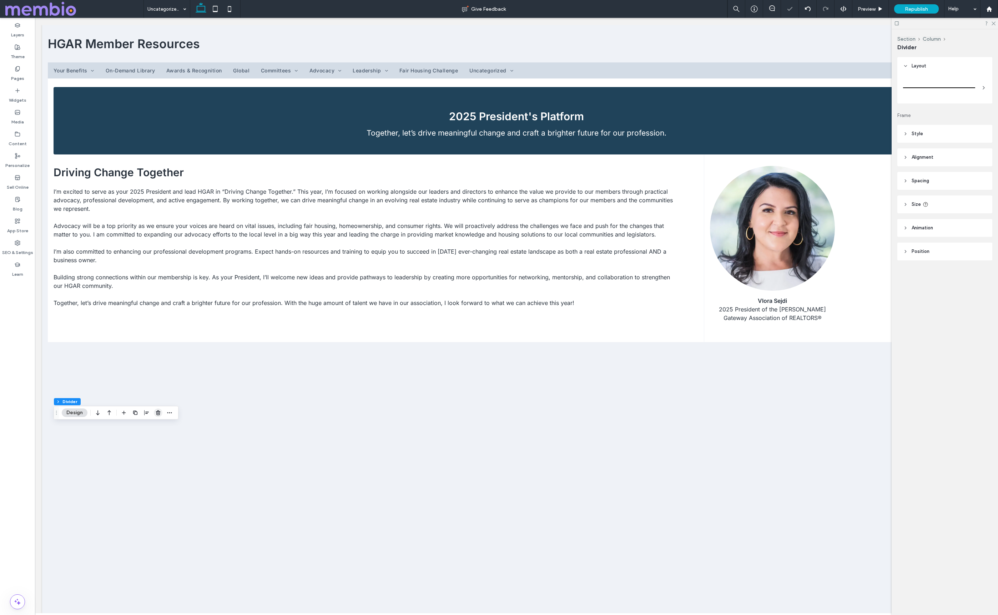
click at [158, 413] on icon "button" at bounding box center [158, 413] width 6 height 6
click at [213, 412] on use "button" at bounding box center [215, 412] width 4 height 5
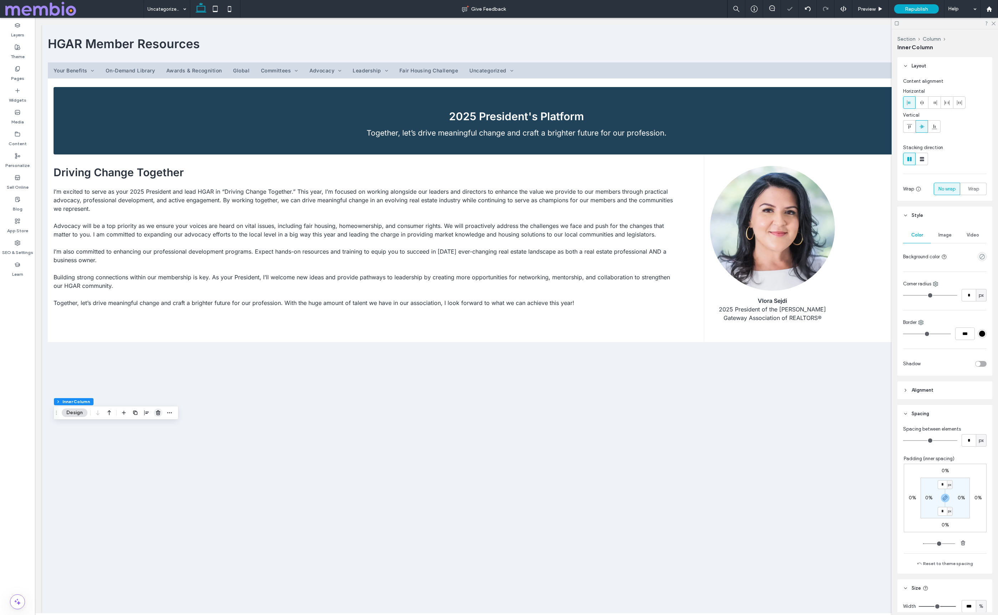
click at [160, 411] on icon "button" at bounding box center [158, 413] width 6 height 6
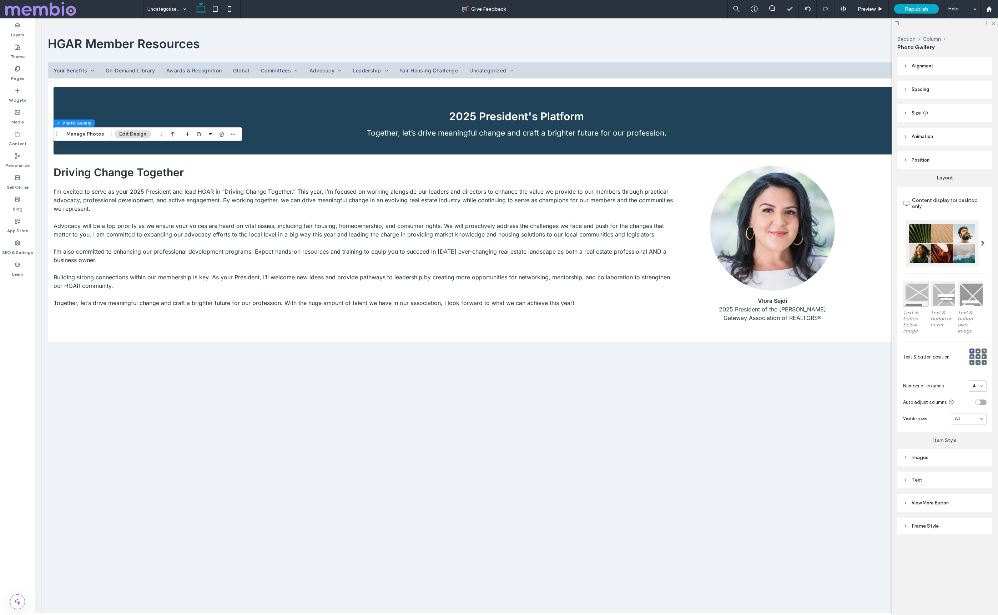
click at [916, 401] on div "toggle" at bounding box center [980, 403] width 11 height 6
click at [23, 74] on label "Pages" at bounding box center [17, 77] width 13 height 10
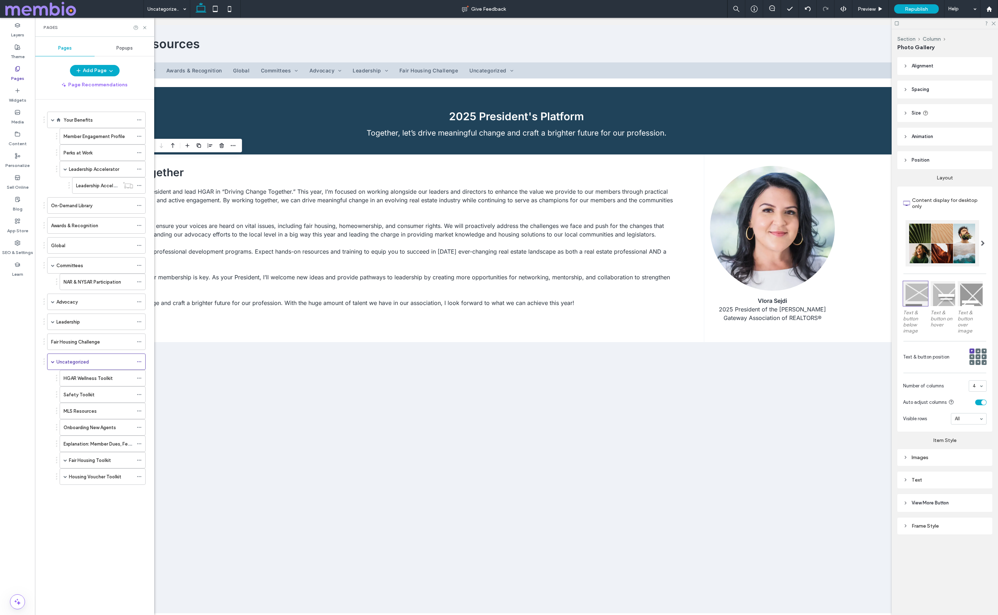
click at [23, 74] on label "Pages" at bounding box center [17, 77] width 13 height 10
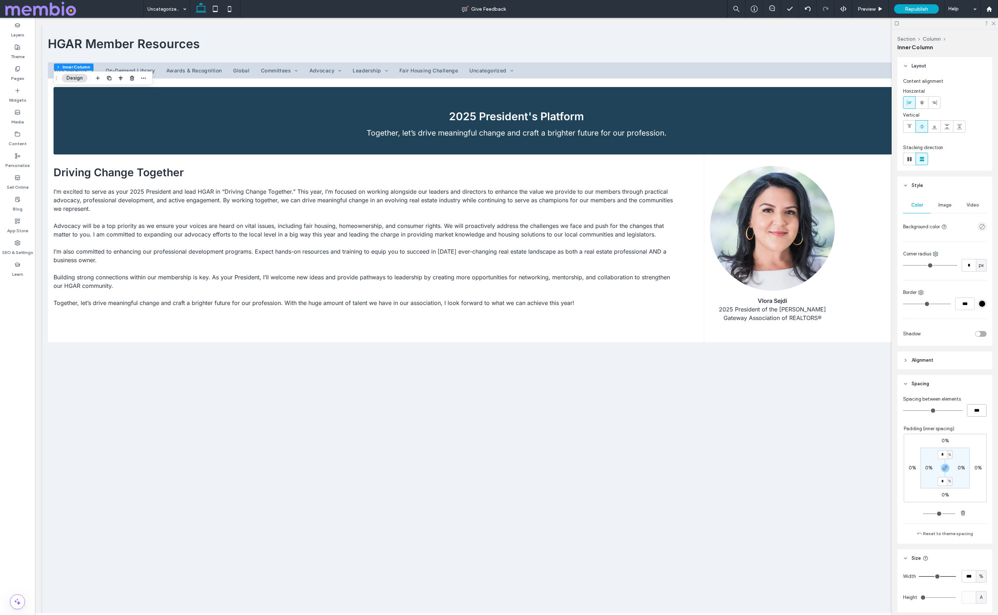
click at [916, 413] on input "***" at bounding box center [977, 410] width 20 height 12
type input "**"
type input "****"
click at [916, 409] on input "****" at bounding box center [977, 410] width 20 height 12
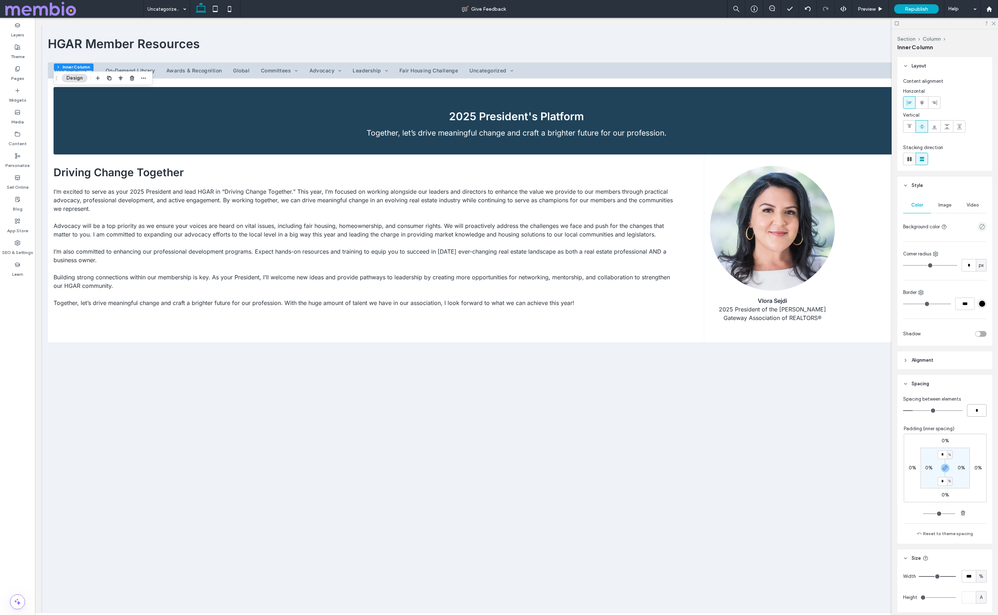
type input "*"
type input "***"
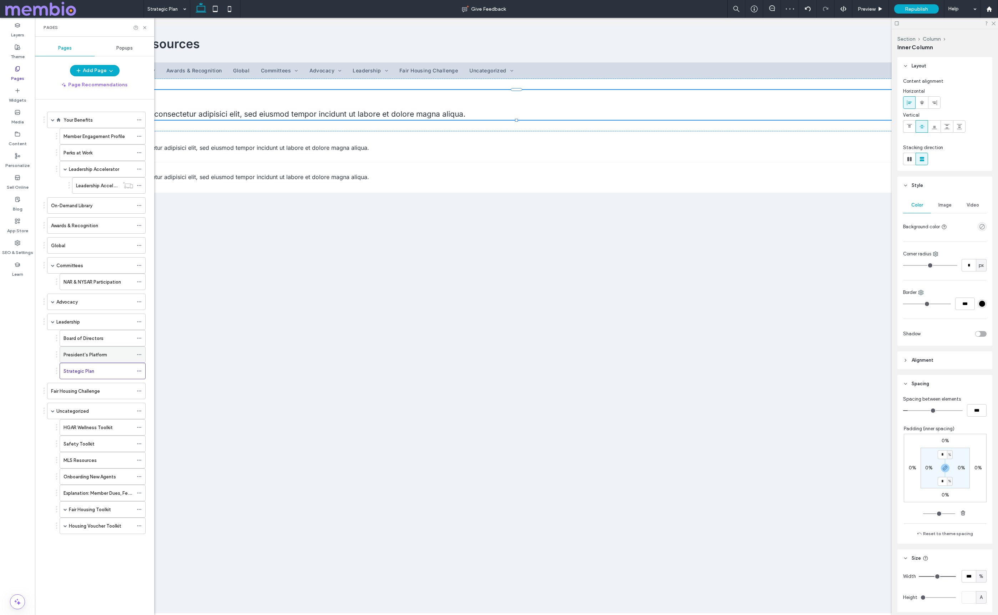
click at [87, 351] on label "President's Platform" at bounding box center [86, 355] width 44 height 12
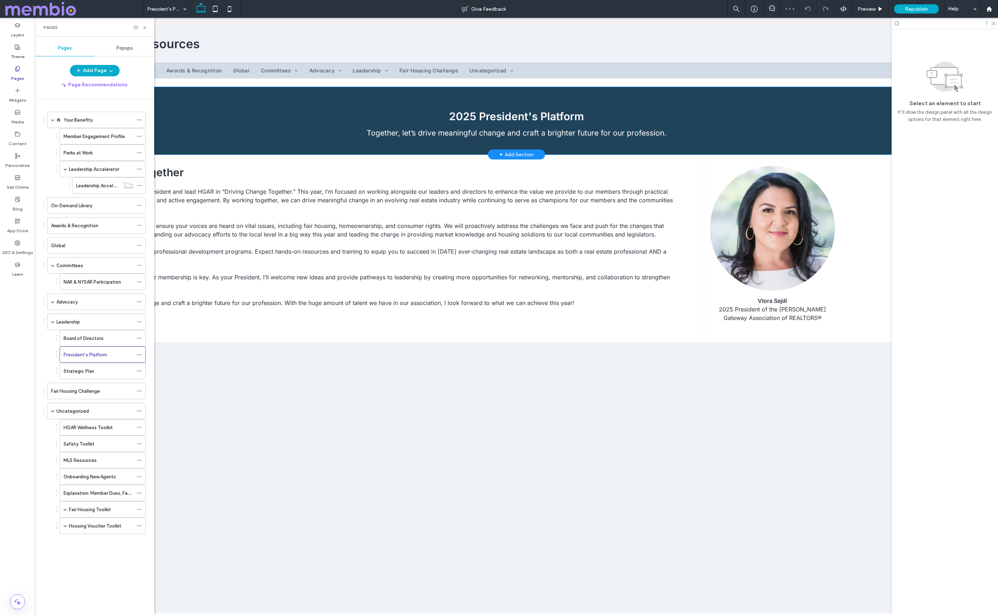
click at [422, 127] on div "2025 President's Platform Together, let’s drive meaningful change and craft a b…" at bounding box center [517, 120] width 926 height 67
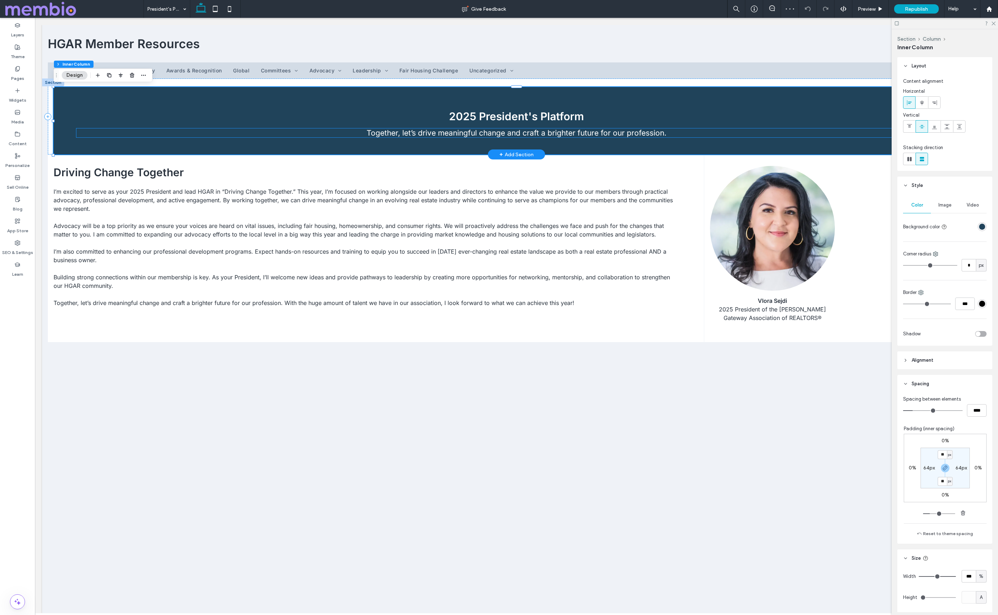
click at [476, 128] on span "Together, let’s drive meaningful change and craft a brighter future for our pro…" at bounding box center [516, 132] width 300 height 9
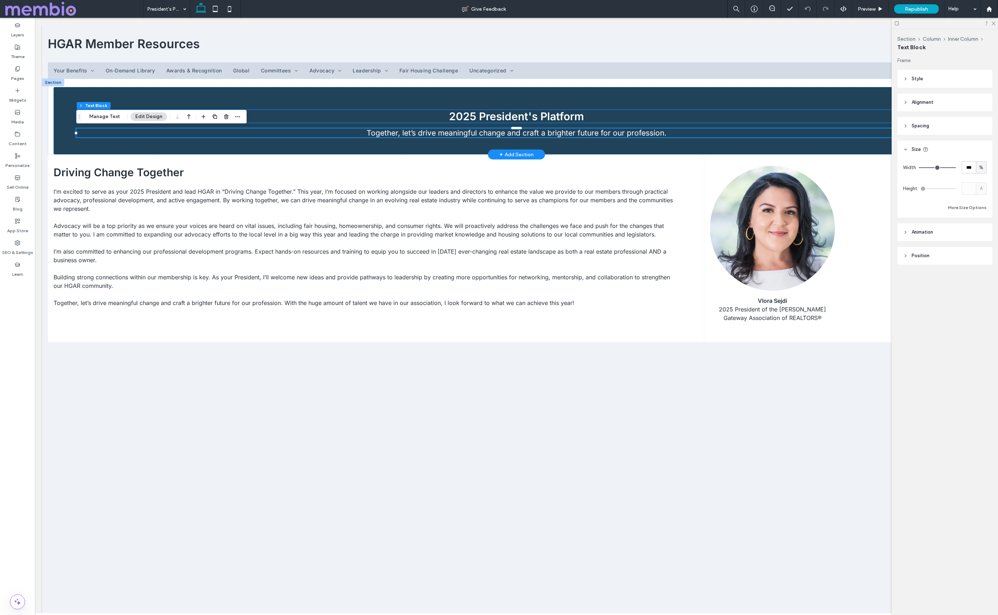
click at [407, 119] on h2 "2025 President's Platform" at bounding box center [516, 116] width 880 height 13
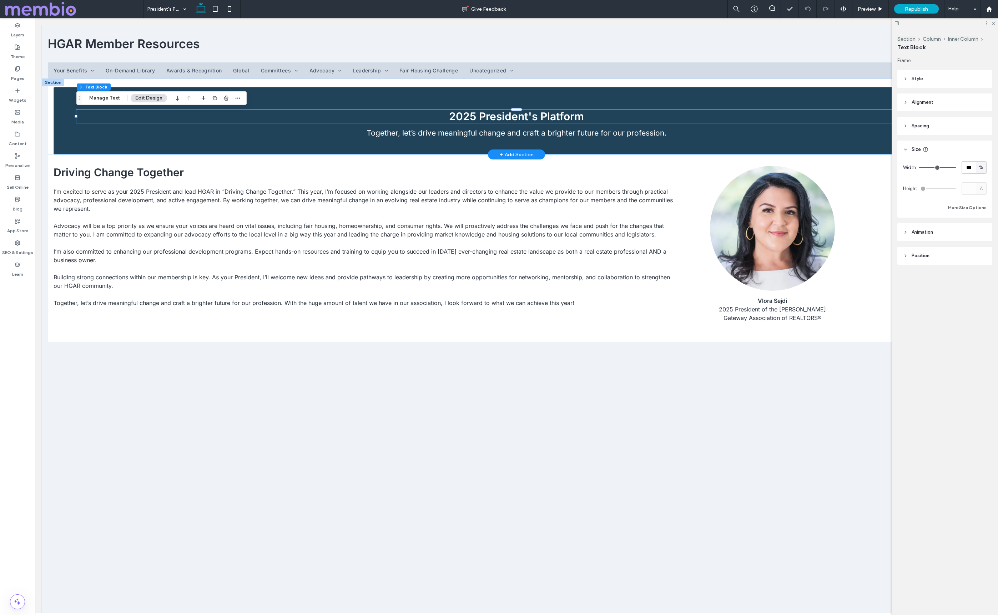
click at [412, 105] on div "2025 President's Platform Together, let’s drive meaningful change and craft a b…" at bounding box center [517, 120] width 926 height 67
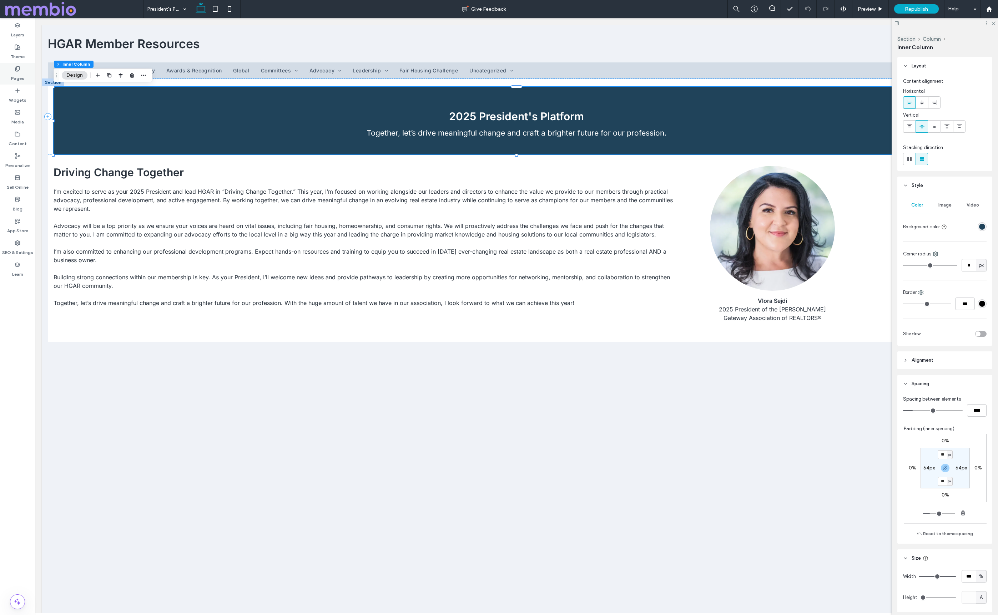
click at [19, 76] on label "Pages" at bounding box center [17, 77] width 13 height 10
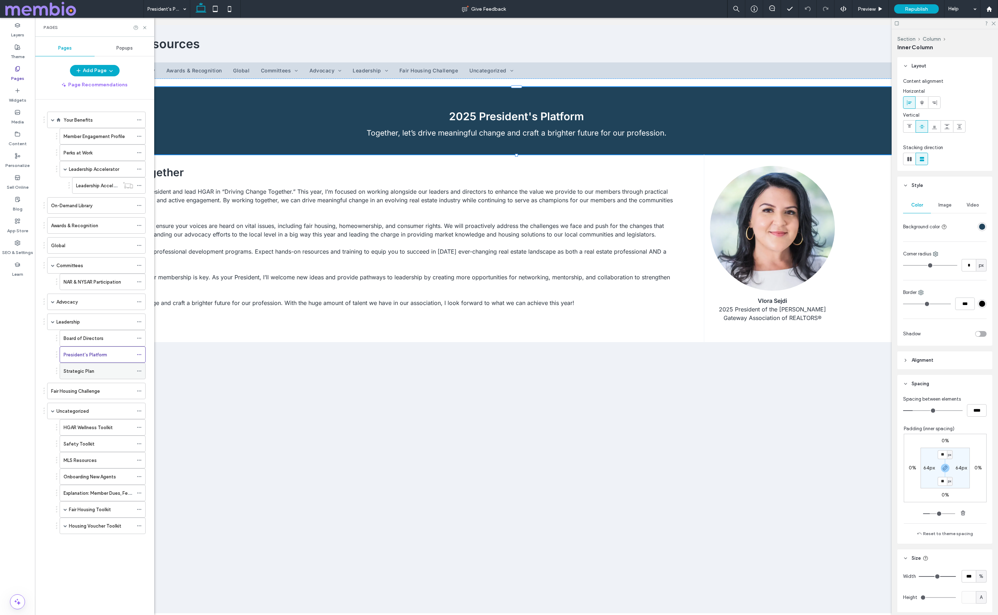
click at [78, 376] on div "Strategic Plan" at bounding box center [99, 371] width 70 height 16
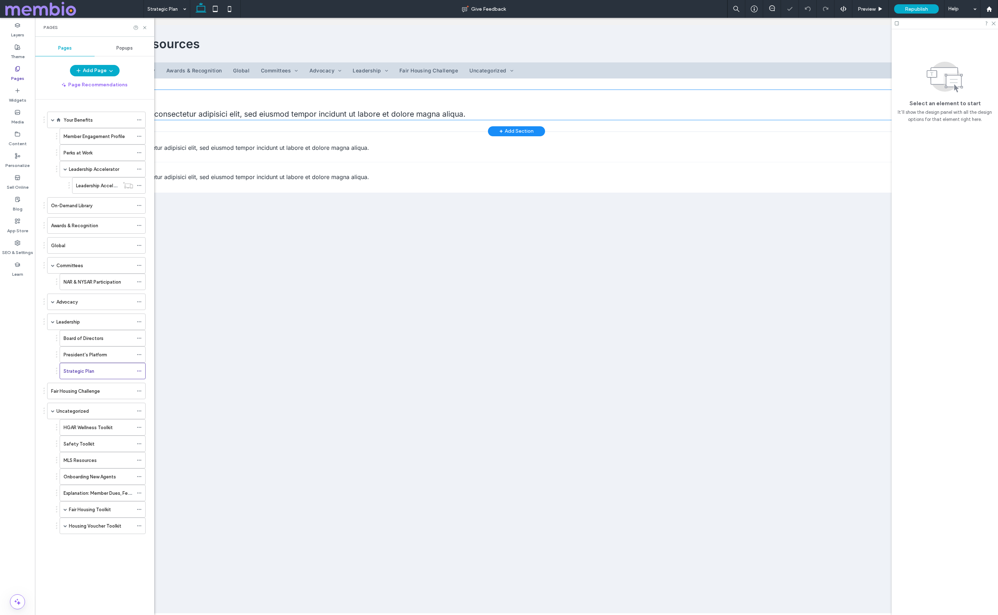
click at [251, 93] on h2 "Strategic Plan" at bounding box center [517, 96] width 926 height 13
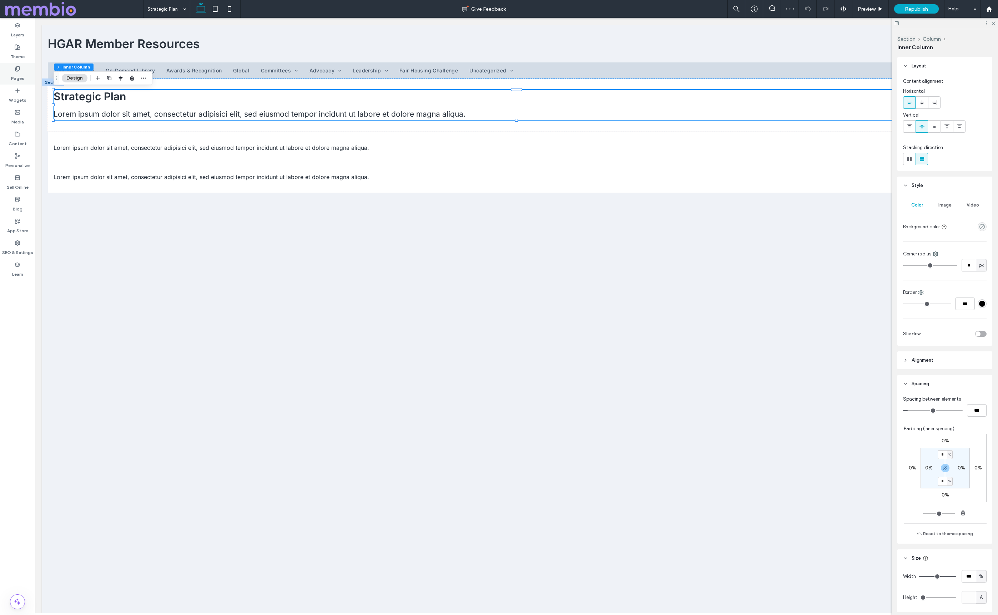
click at [16, 74] on label "Pages" at bounding box center [17, 77] width 13 height 10
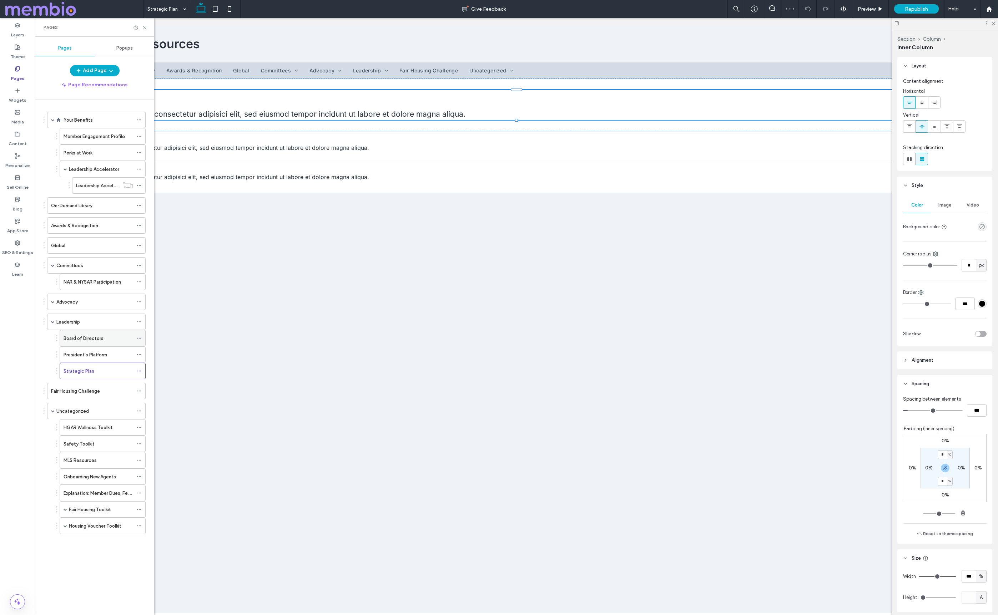
click at [101, 338] on label "Board of Directors" at bounding box center [84, 338] width 40 height 12
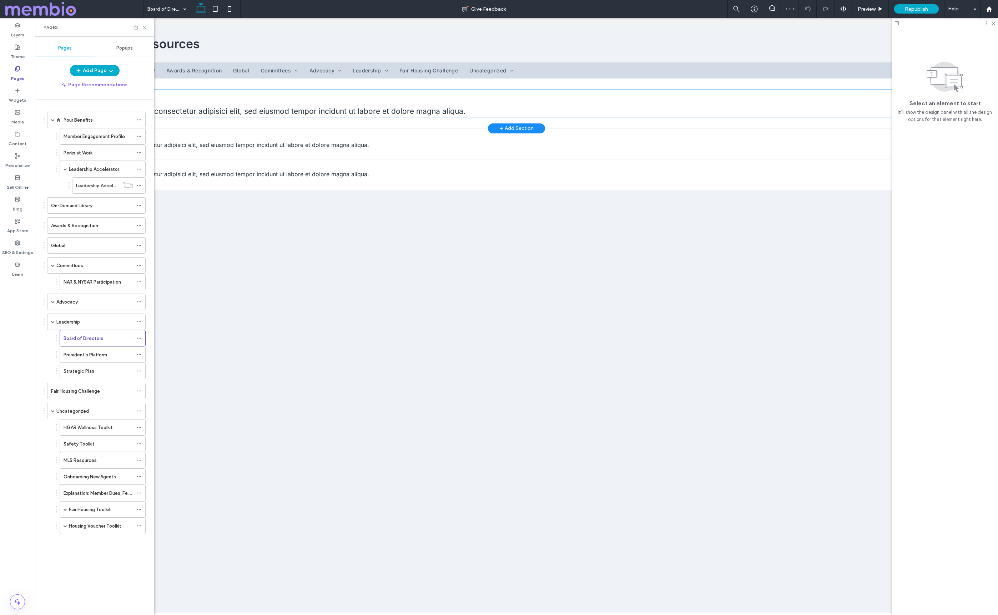
click at [255, 98] on h2 "Board of Directors" at bounding box center [517, 96] width 926 height 13
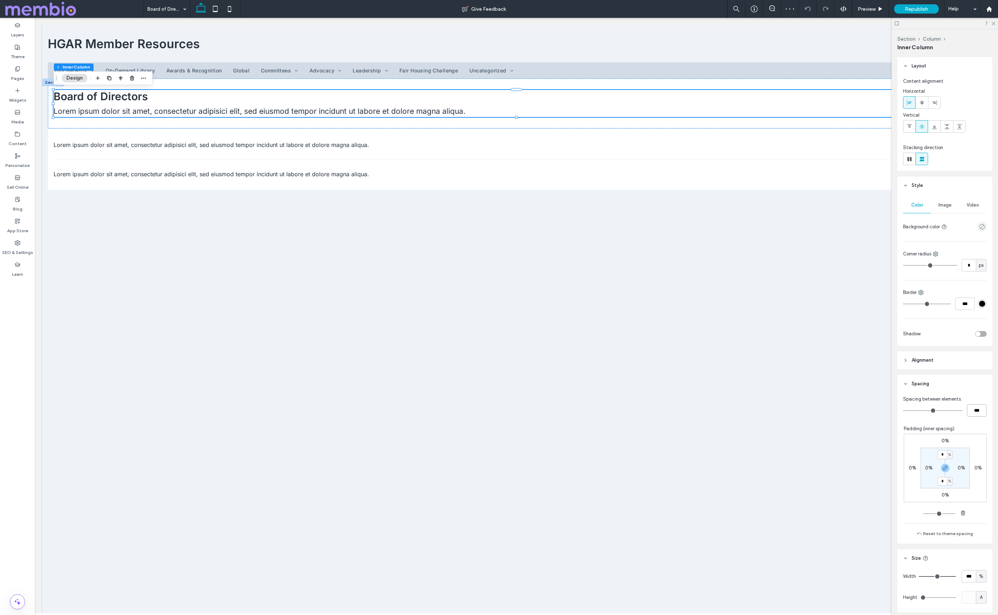
click at [971, 409] on input "***" at bounding box center [977, 410] width 20 height 12
type input "*"
type input "***"
click at [23, 78] on label "Pages" at bounding box center [17, 77] width 13 height 10
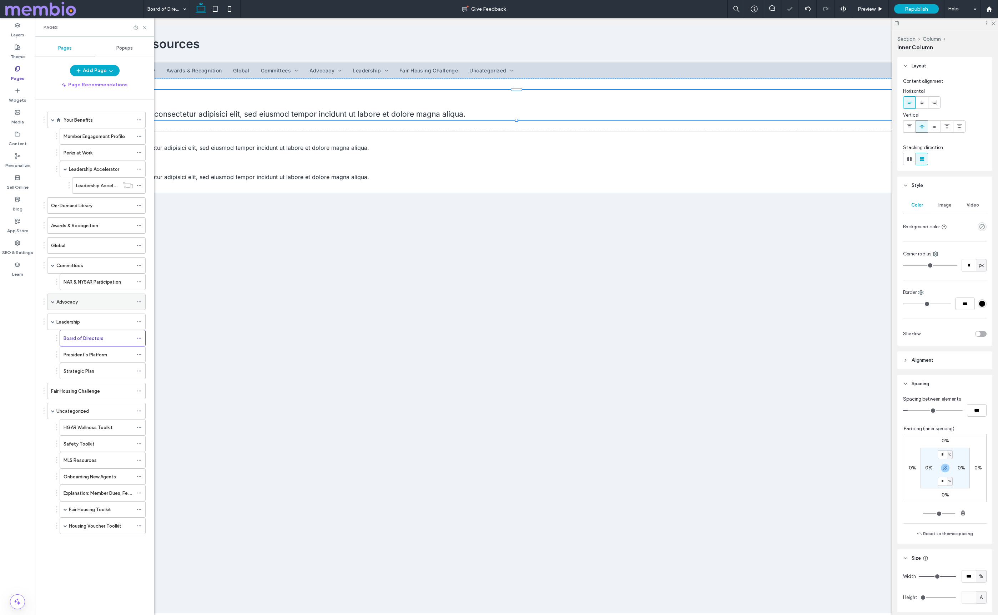
click at [66, 302] on label "Advocacy" at bounding box center [66, 302] width 21 height 12
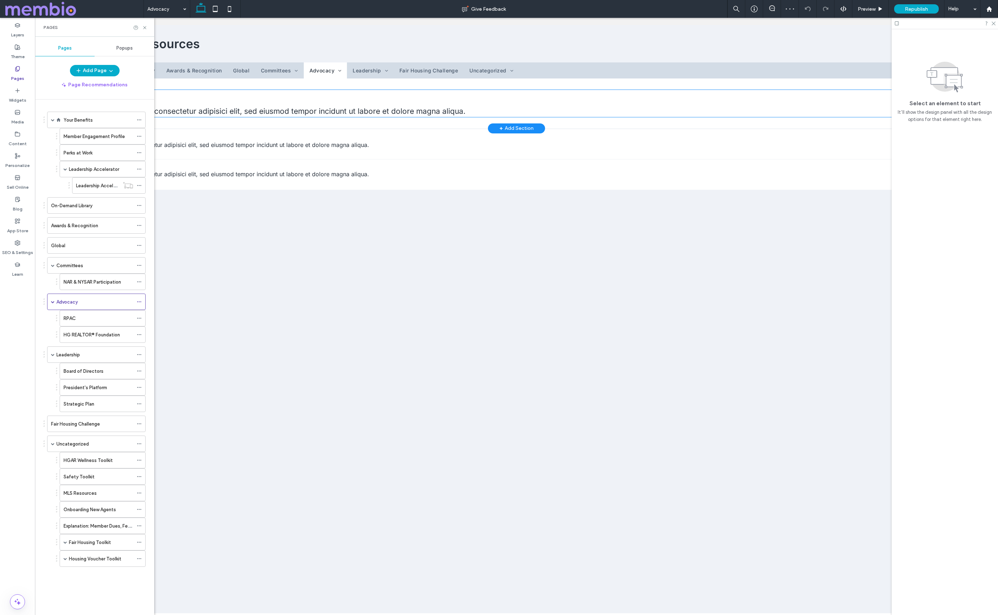
click at [237, 105] on div "Advocacy Lorem ipsum dolor sit amet, consectetur adipisici elit, sed eiusmod te…" at bounding box center [517, 103] width 926 height 27
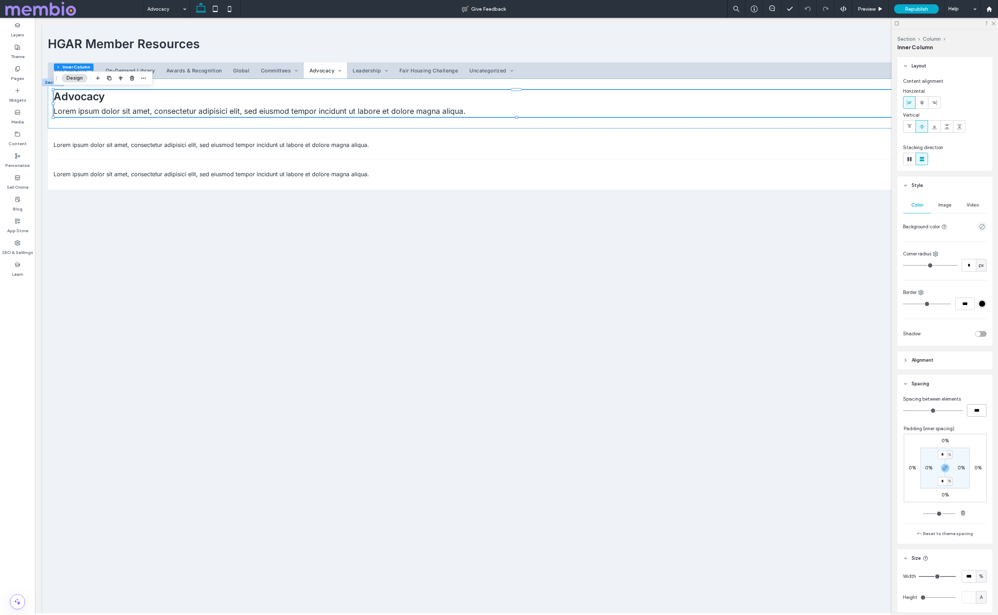
click at [978, 411] on input "***" at bounding box center [977, 410] width 20 height 12
type input "*"
type input "***"
click at [17, 70] on icon at bounding box center [18, 69] width 6 height 6
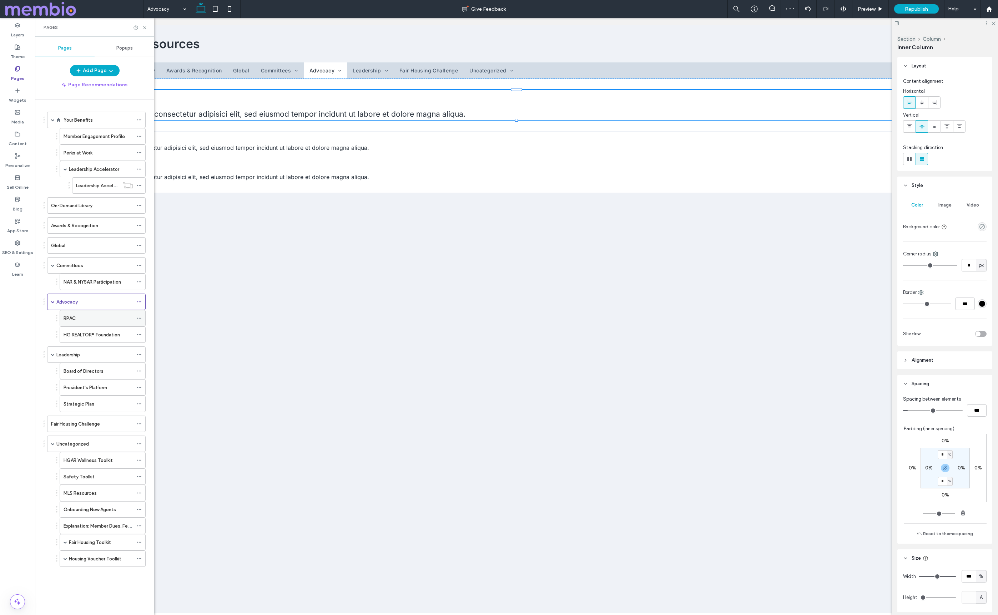
click at [84, 321] on div "RPAC" at bounding box center [99, 318] width 70 height 7
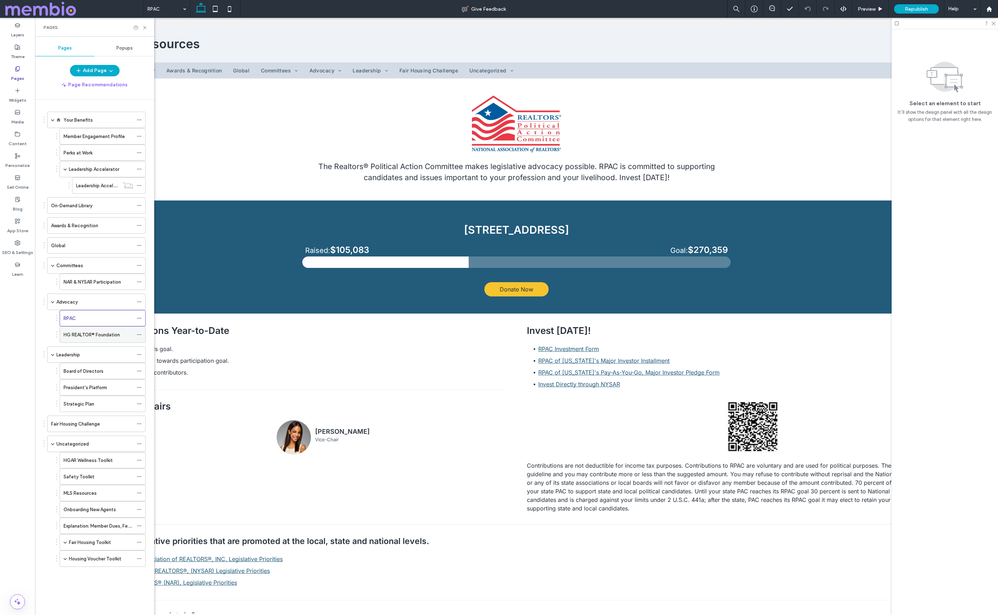
click at [78, 341] on div "HG REALTOR® Foundation" at bounding box center [99, 335] width 70 height 16
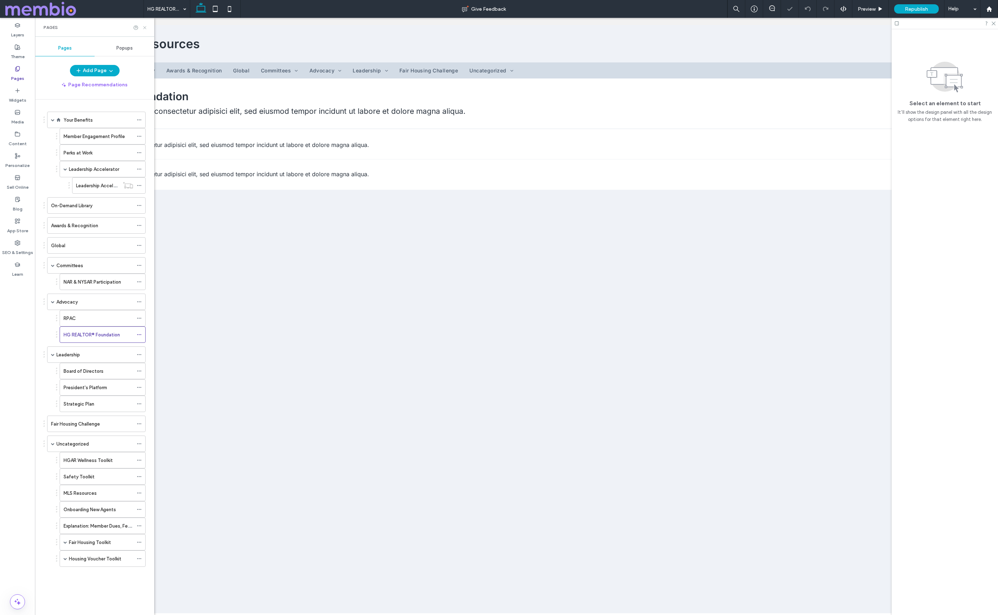
drag, startPoint x: 145, startPoint y: 25, endPoint x: 123, endPoint y: 92, distance: 70.6
click at [145, 25] on icon at bounding box center [144, 27] width 5 height 5
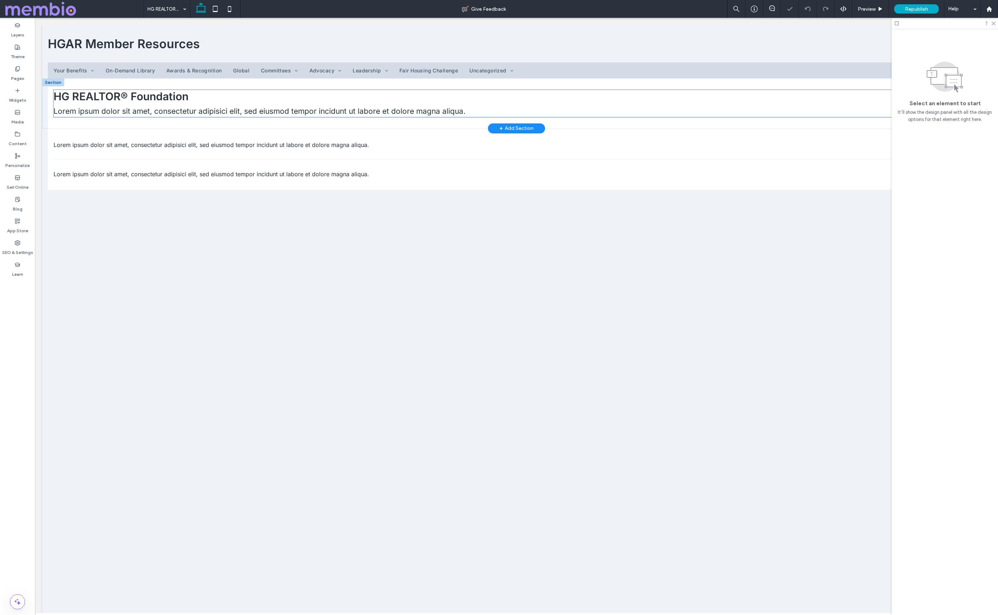
click at [164, 105] on div "HG REALTOR® Foundation Lorem ipsum dolor sit amet, consectetur adipisici elit, …" at bounding box center [517, 103] width 926 height 27
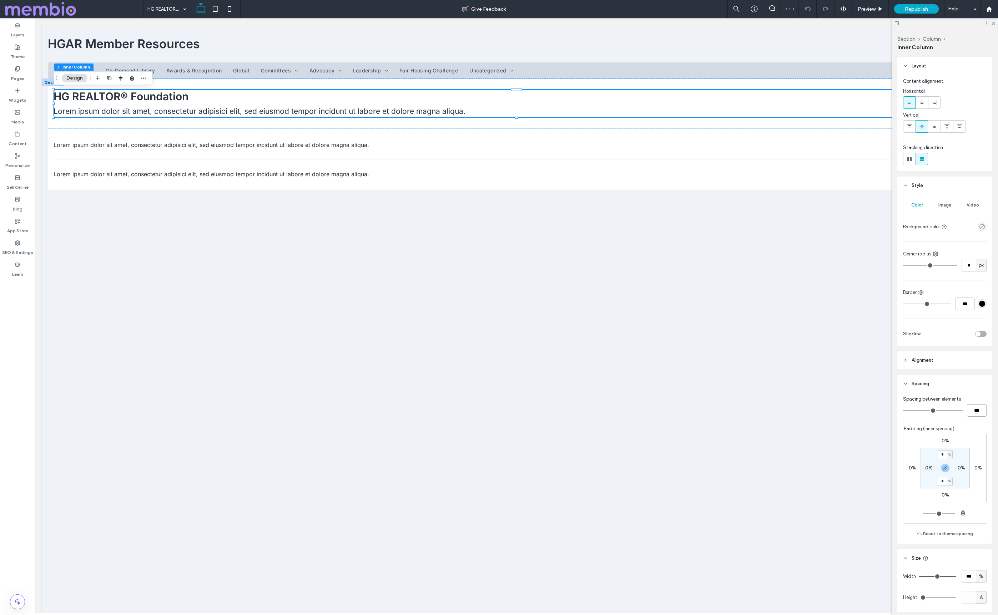
click at [979, 411] on input "***" at bounding box center [977, 410] width 20 height 12
type input "*"
type input "***"
click at [18, 73] on label "Pages" at bounding box center [17, 77] width 13 height 10
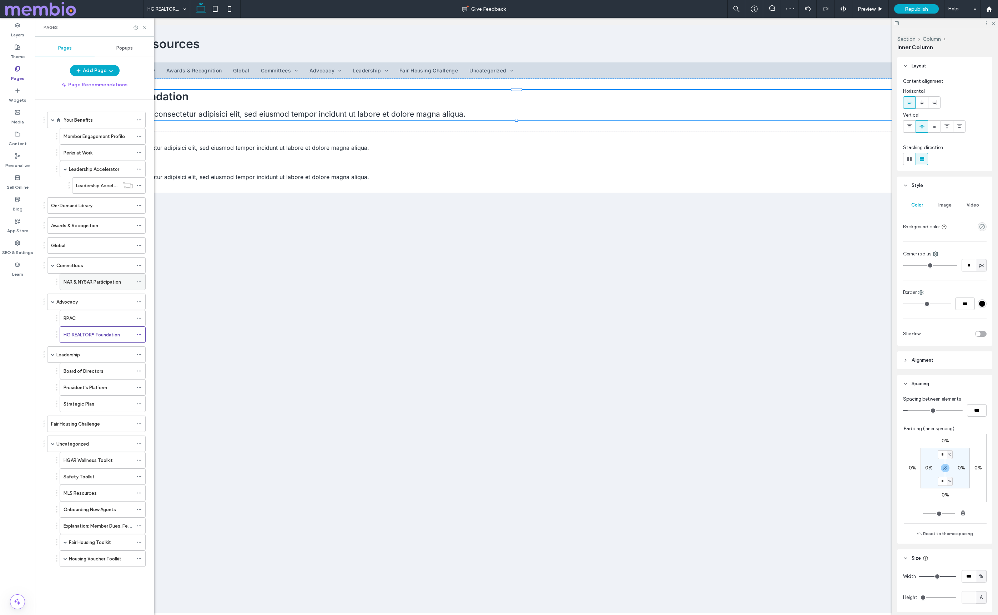
click at [74, 288] on div "NAR & NYSAR Participation" at bounding box center [99, 282] width 70 height 16
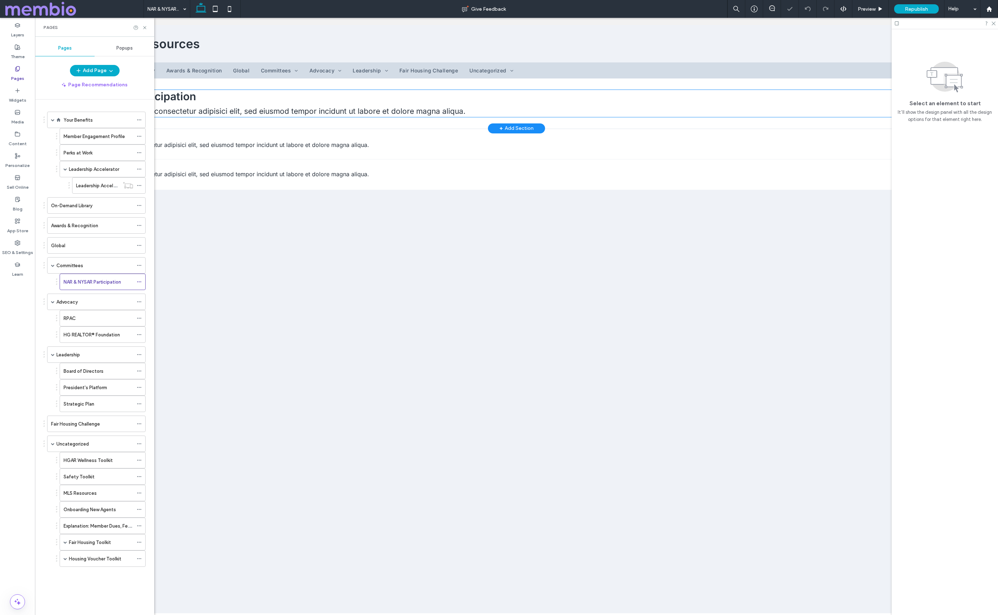
click at [208, 101] on h2 "NAR & NYSAR Participation" at bounding box center [517, 96] width 926 height 13
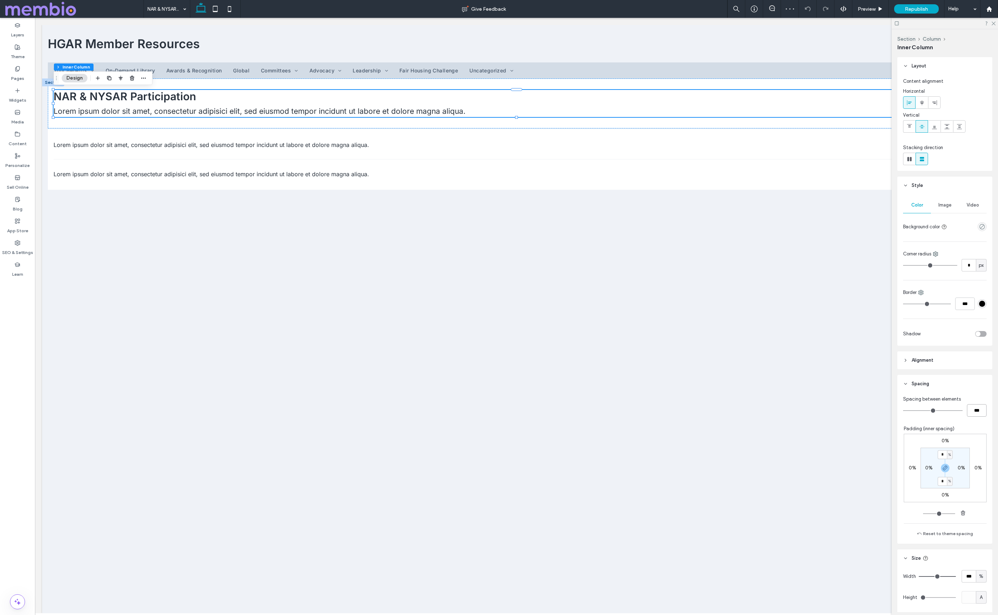
click at [972, 409] on input "***" at bounding box center [977, 410] width 20 height 12
type input "*"
type input "***"
click at [22, 69] on div "Pages" at bounding box center [17, 74] width 35 height 22
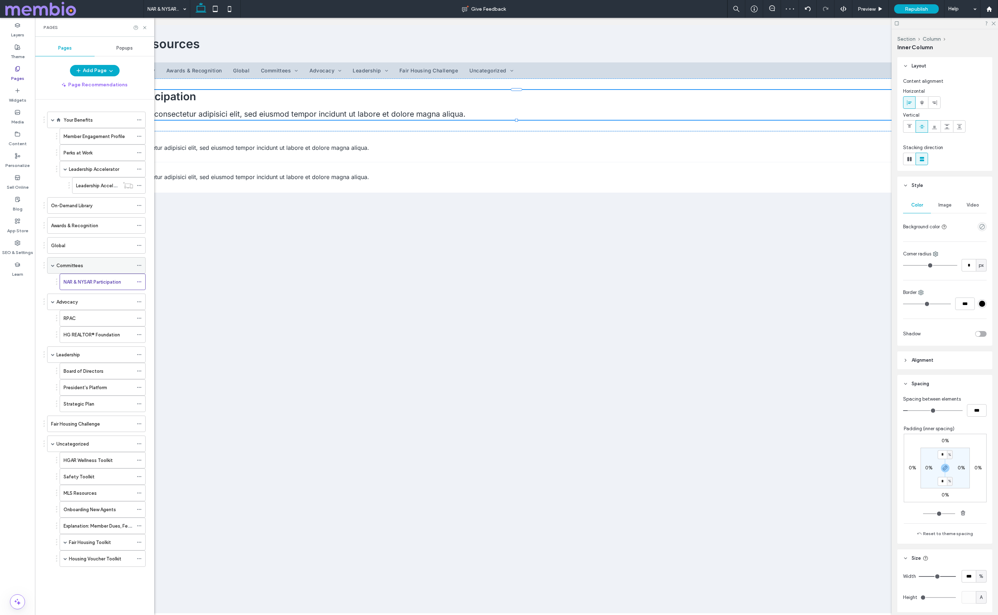
click at [72, 267] on label "Committees" at bounding box center [69, 265] width 27 height 12
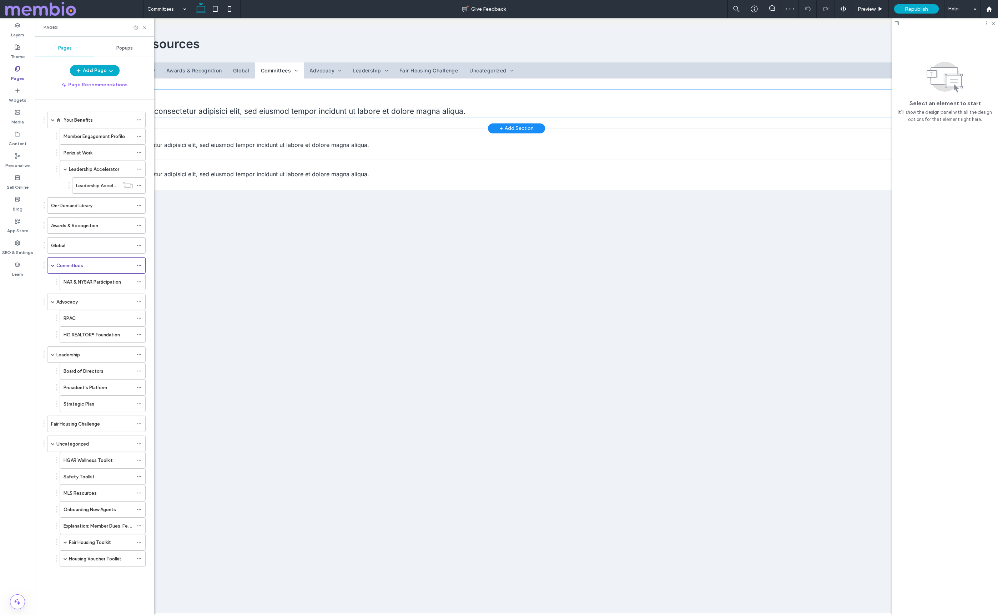
click at [211, 103] on div "Committees Lorem ipsum dolor sit amet, consectetur adipisici elit, sed eiusmod …" at bounding box center [517, 103] width 926 height 27
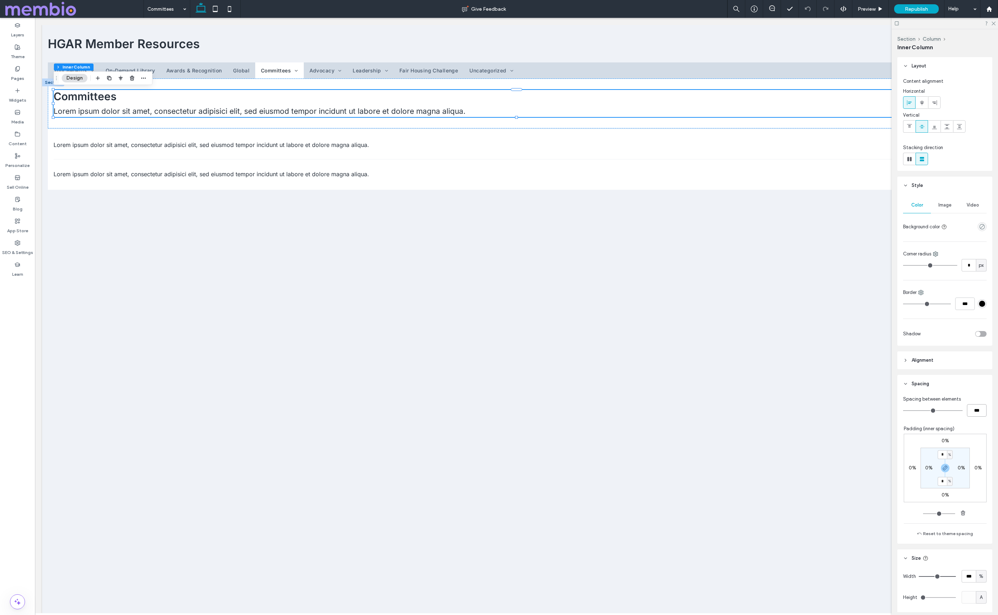
click at [982, 413] on input "***" at bounding box center [977, 410] width 20 height 12
type input "*"
type input "***"
click at [11, 71] on div "Pages" at bounding box center [17, 74] width 35 height 22
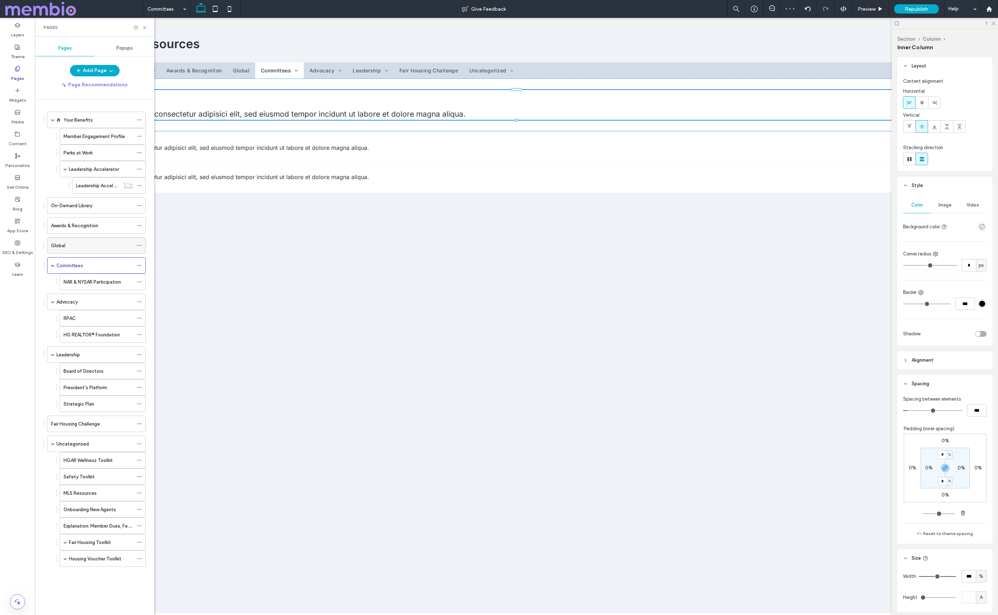
click at [70, 247] on div "Global" at bounding box center [92, 245] width 82 height 7
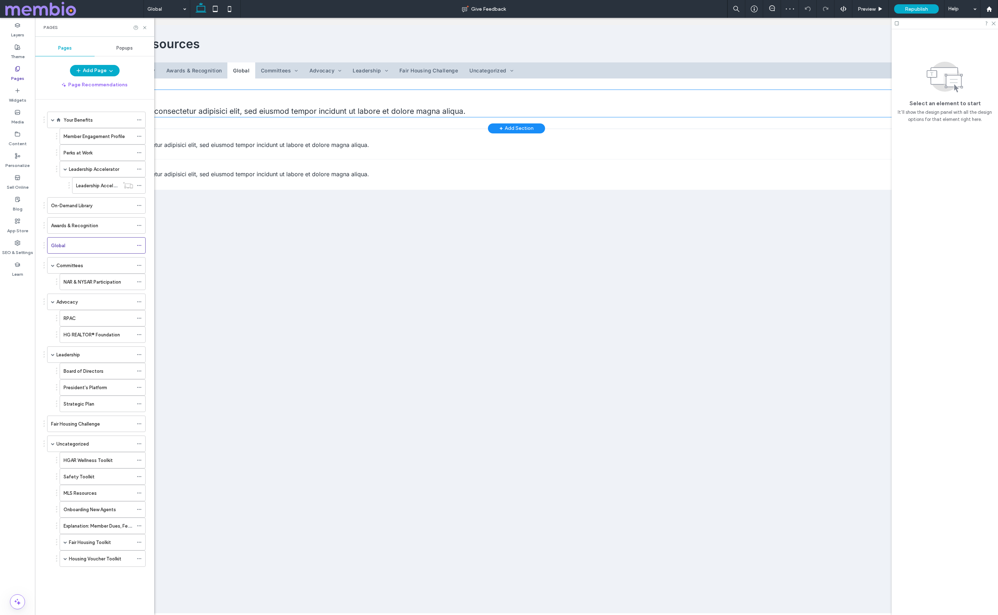
click at [228, 103] on div "Global Lorem ipsum dolor sit amet, consectetur adipisici elit, sed eiusmod temp…" at bounding box center [517, 103] width 926 height 27
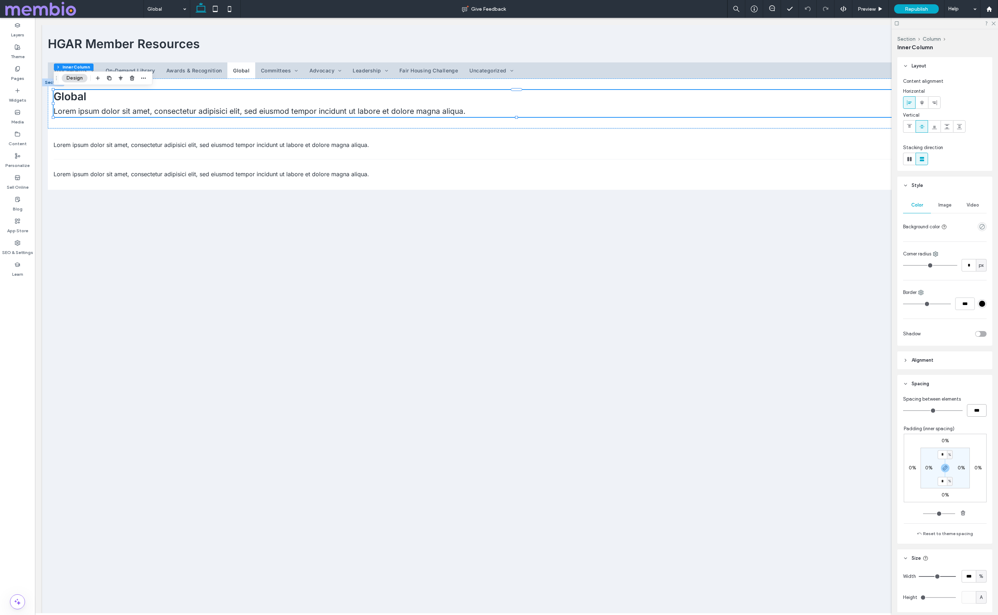
click at [977, 412] on input "***" at bounding box center [977, 410] width 20 height 12
type input "*"
type input "***"
click at [15, 72] on label "Pages" at bounding box center [17, 77] width 13 height 10
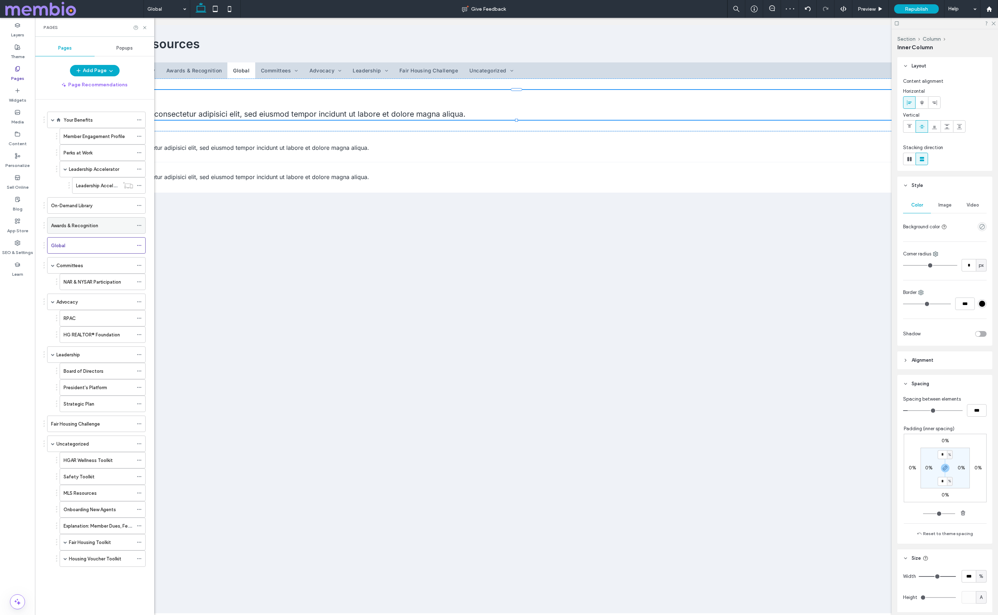
click at [67, 222] on label "Awards & Recognition" at bounding box center [74, 225] width 47 height 12
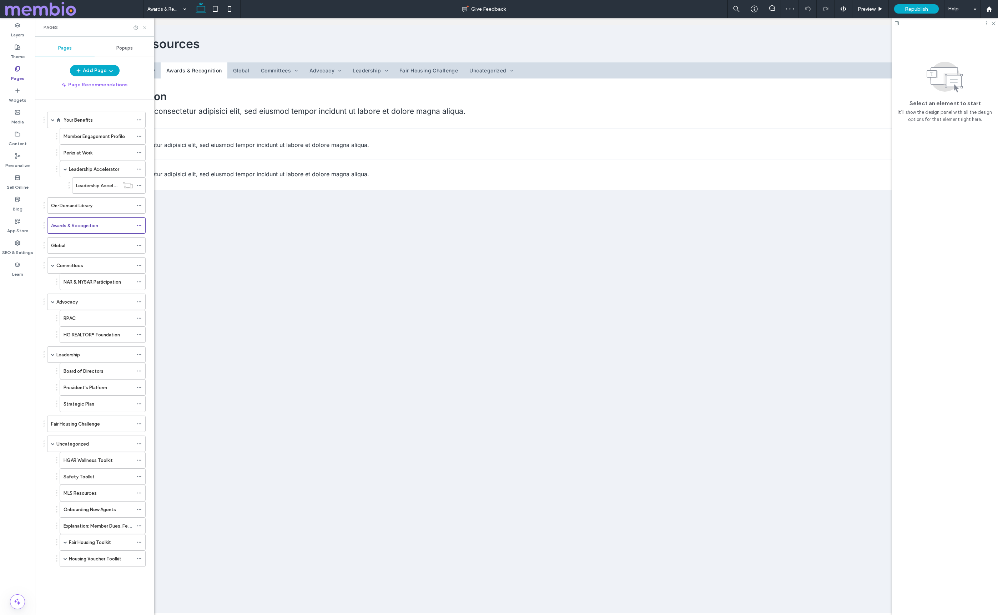
click at [147, 26] on icon at bounding box center [144, 27] width 5 height 5
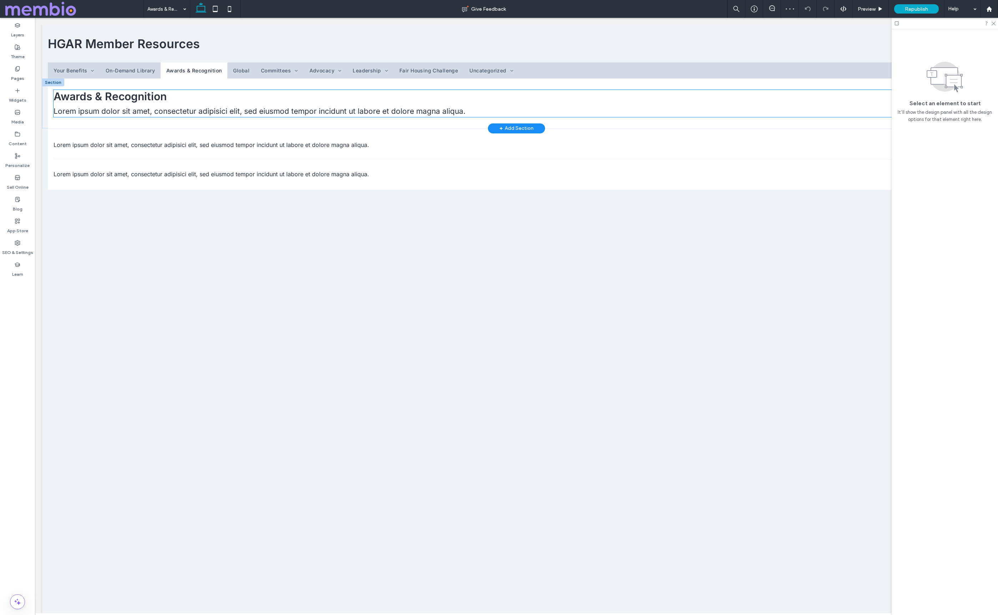
click at [146, 107] on span "Lorem ipsum dolor sit amet, consectetur adipisici elit, sed eiusmod tempor inci…" at bounding box center [260, 111] width 412 height 9
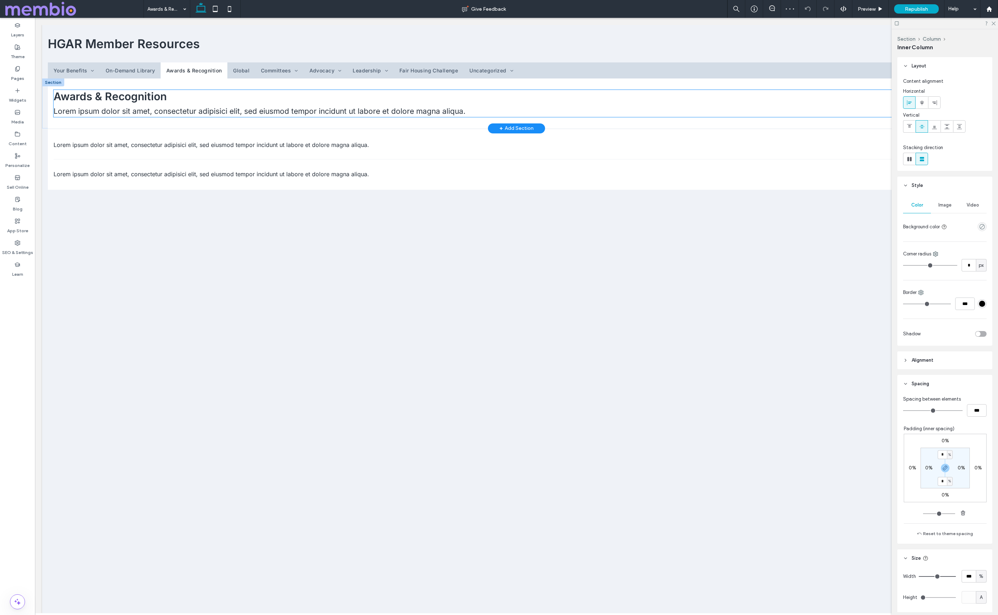
type input "**"
click at [978, 411] on input "***" at bounding box center [977, 410] width 20 height 12
type input "*"
type input "***"
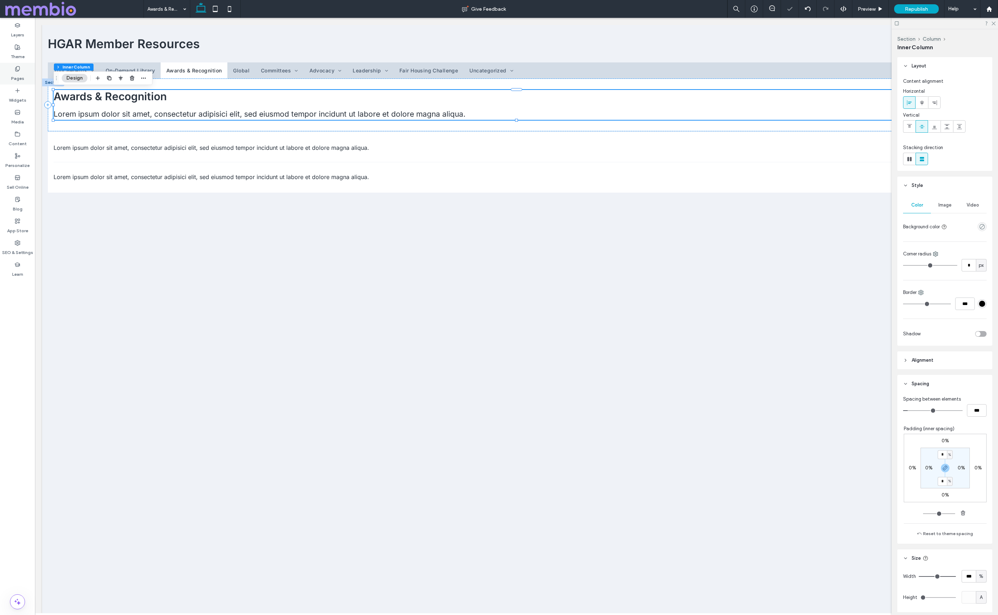
click at [20, 74] on label "Pages" at bounding box center [17, 77] width 13 height 10
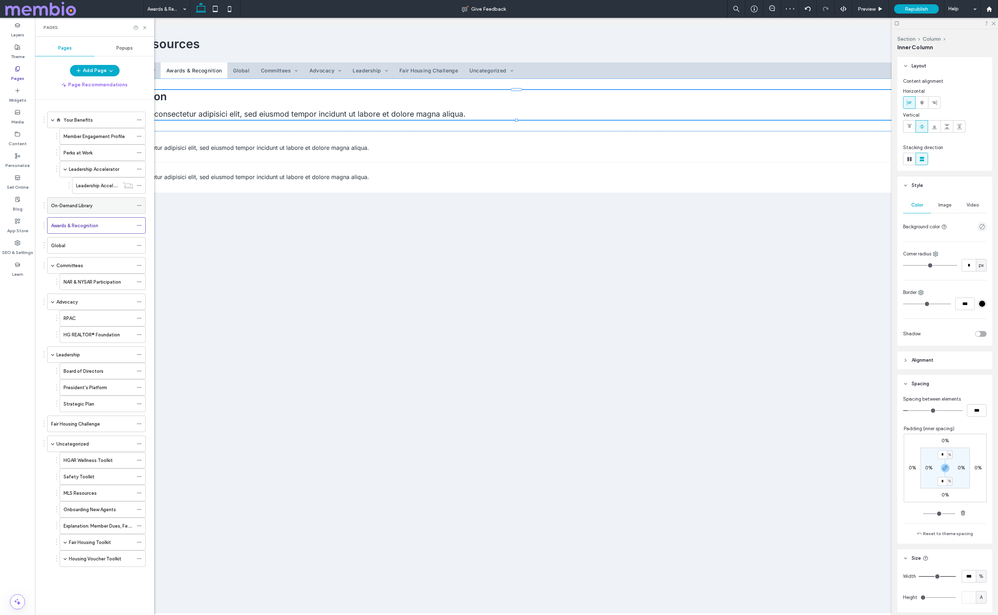
click at [76, 210] on div "On-Demand Library" at bounding box center [92, 206] width 82 height 16
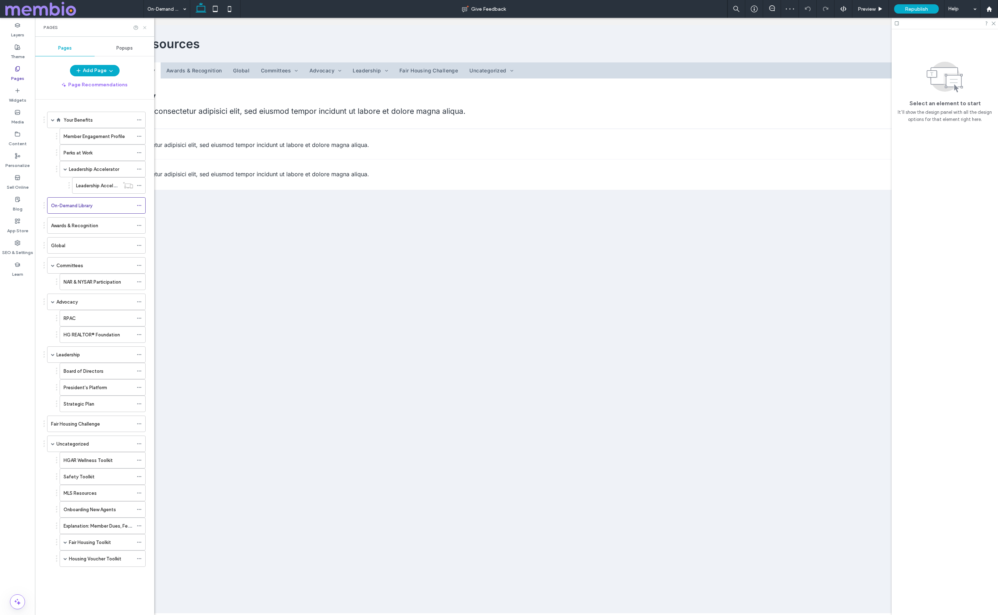
click at [146, 26] on icon at bounding box center [144, 27] width 5 height 5
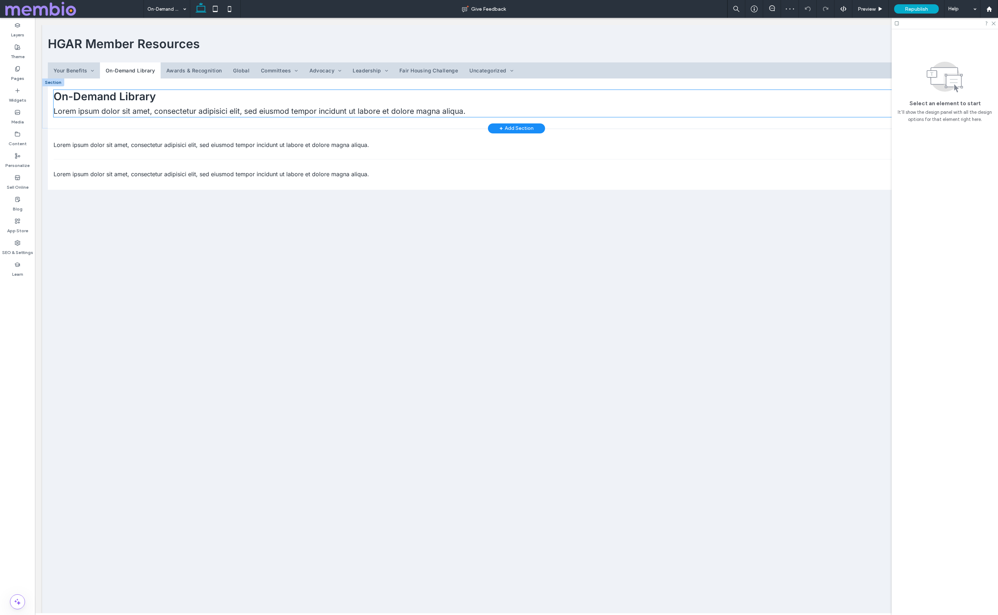
click at [102, 106] on p "Lorem ipsum dolor sit amet, consectetur adipisici elit, sed eiusmod tempor inci…" at bounding box center [517, 111] width 926 height 11
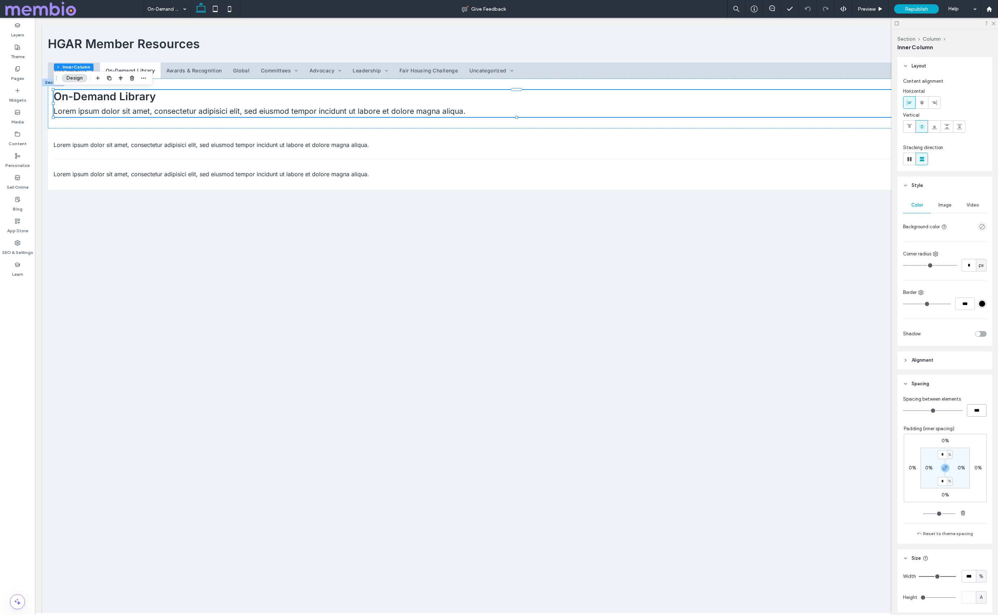
click at [976, 413] on input "***" at bounding box center [977, 410] width 20 height 12
type input "*"
type input "***"
click at [16, 78] on label "Pages" at bounding box center [17, 77] width 13 height 10
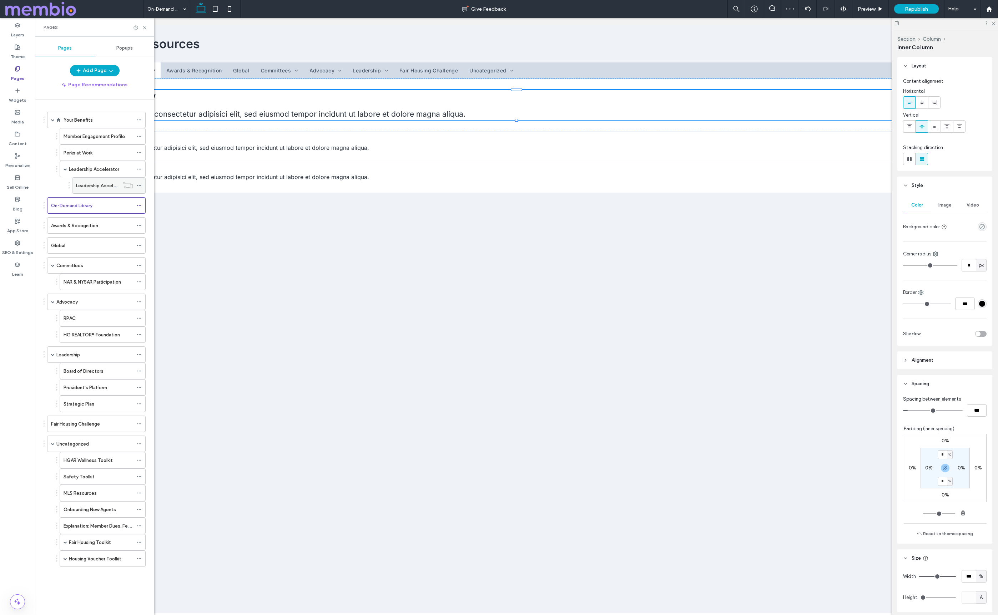
click at [92, 186] on label "Leadership Accelerator Program Testimonials" at bounding box center [125, 185] width 98 height 12
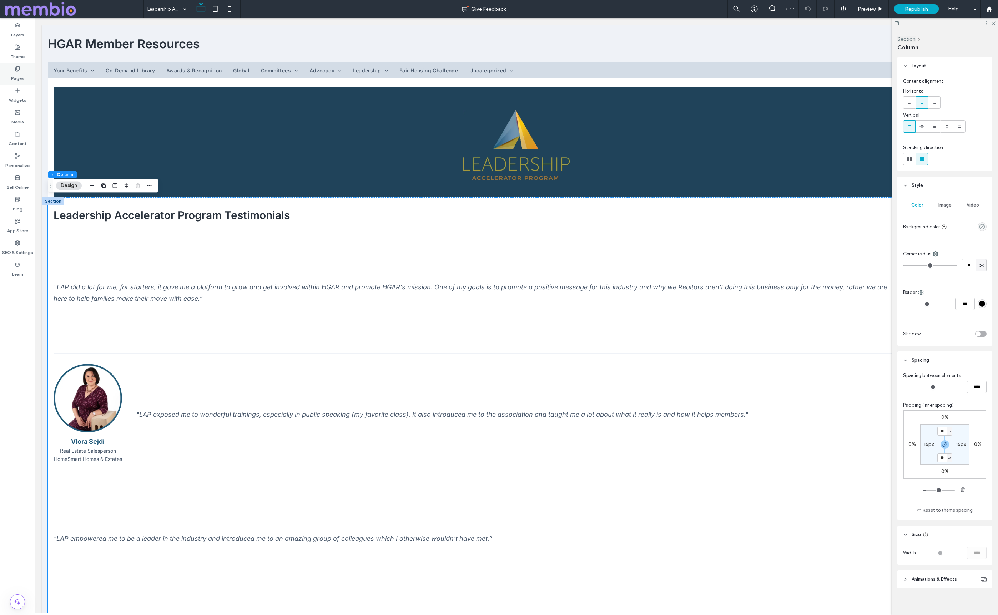
click at [15, 75] on label "Pages" at bounding box center [17, 77] width 13 height 10
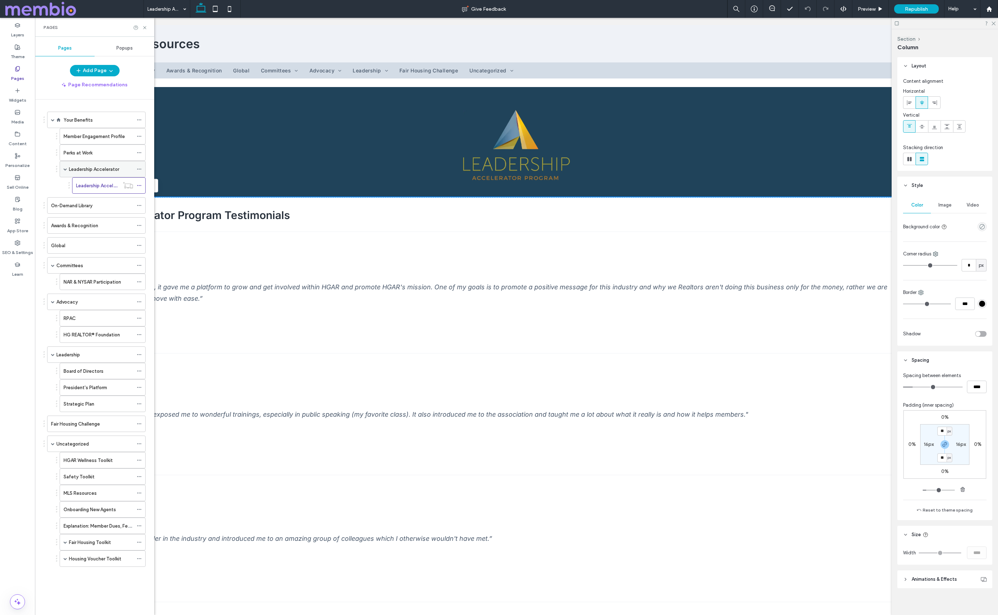
click at [102, 171] on label "Leadership Accelerator" at bounding box center [94, 169] width 50 height 12
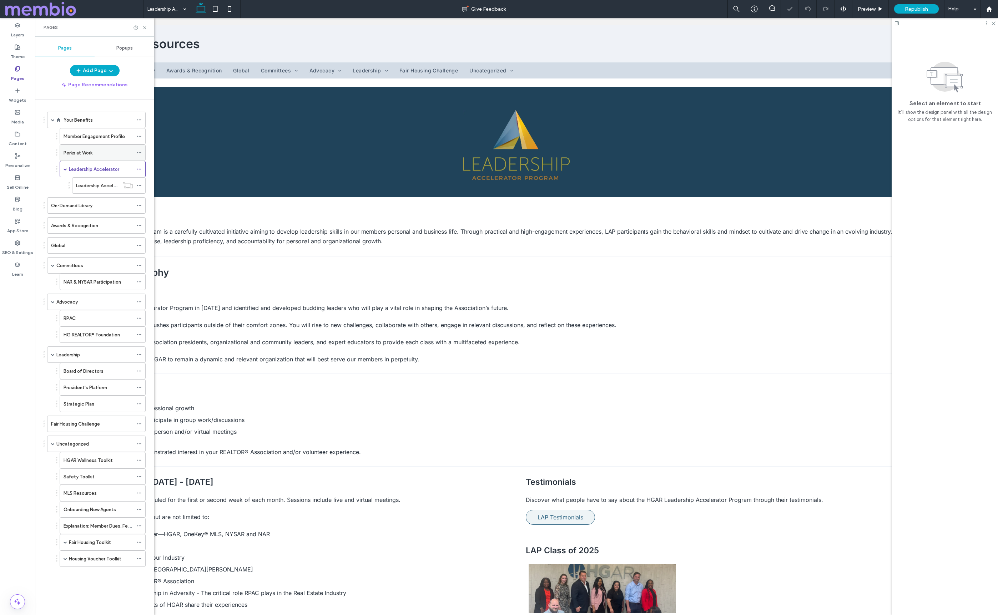
click at [95, 153] on div "Perks at Work" at bounding box center [99, 152] width 70 height 7
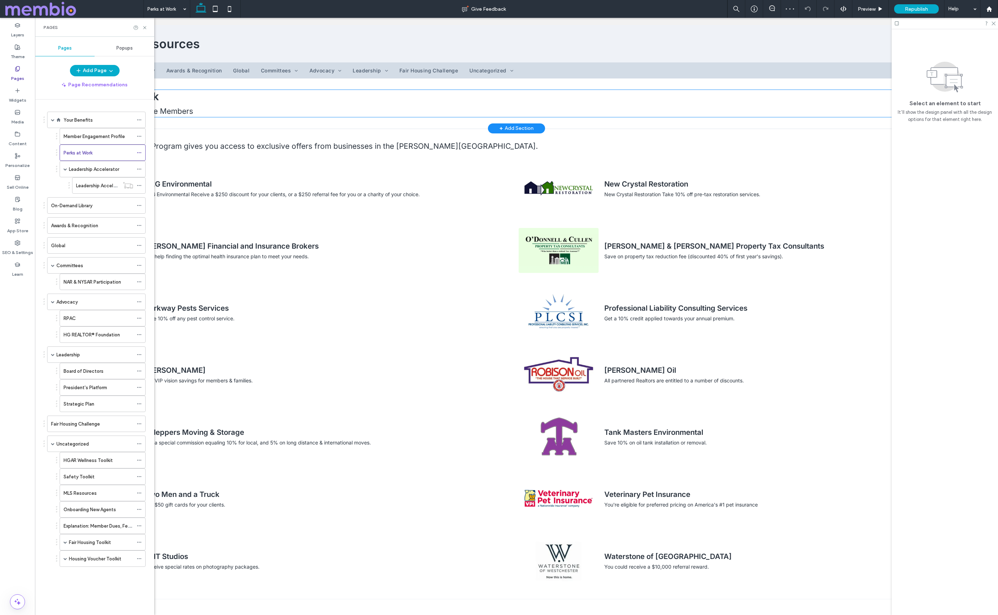
click at [202, 101] on h2 "HGAR Perks at Work" at bounding box center [517, 96] width 926 height 13
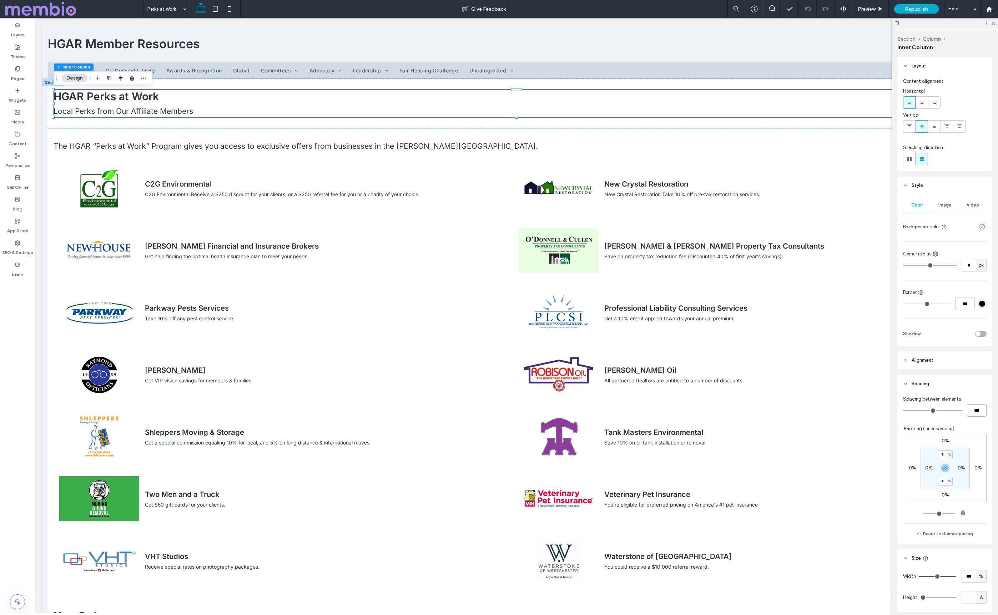
click at [975, 412] on input "***" at bounding box center [977, 410] width 20 height 12
type input "*"
type input "***"
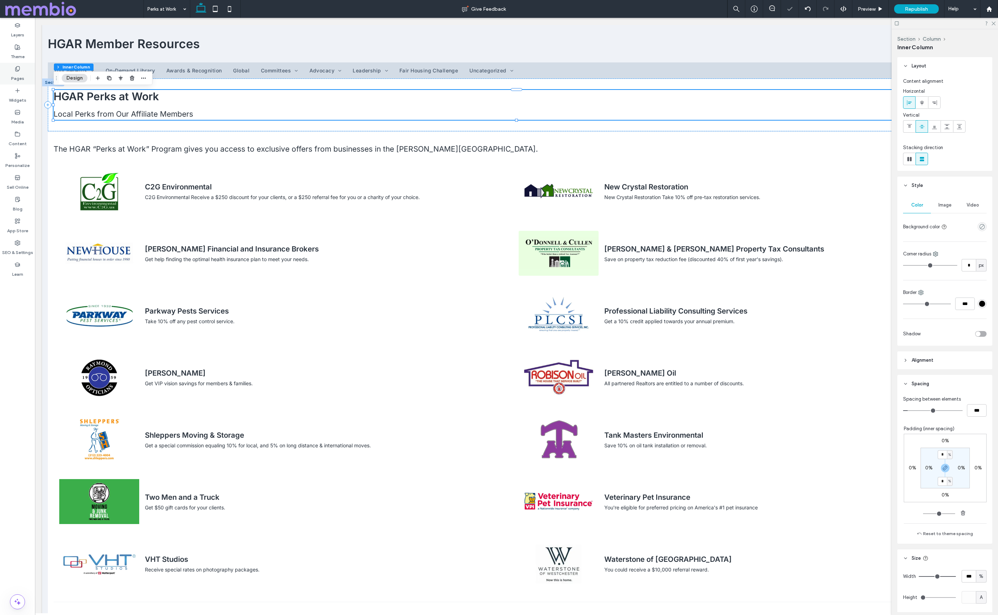
click at [29, 75] on div "Pages" at bounding box center [17, 74] width 35 height 22
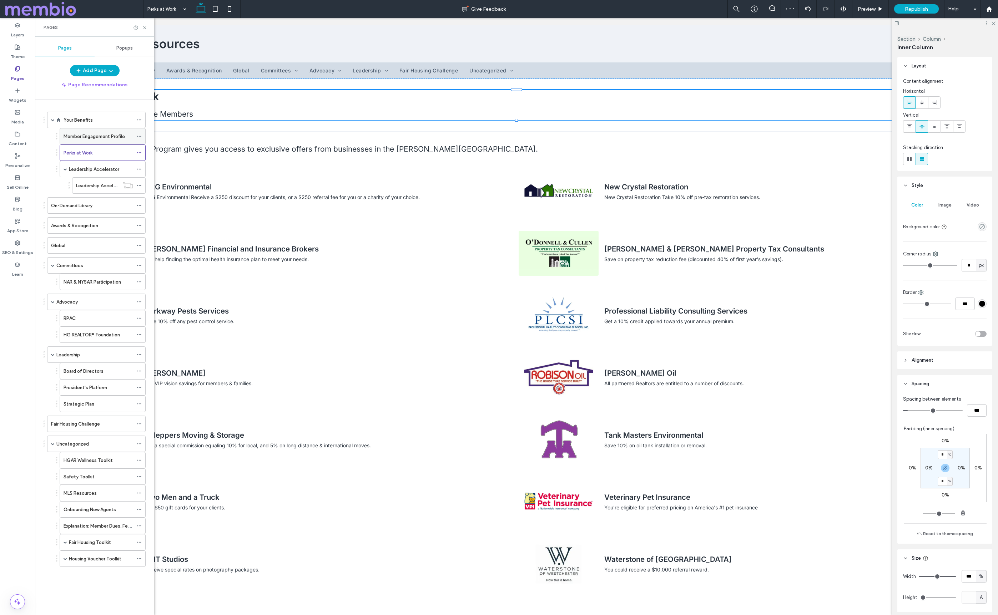
click at [76, 135] on label "Member Engagement Profile" at bounding box center [94, 136] width 61 height 12
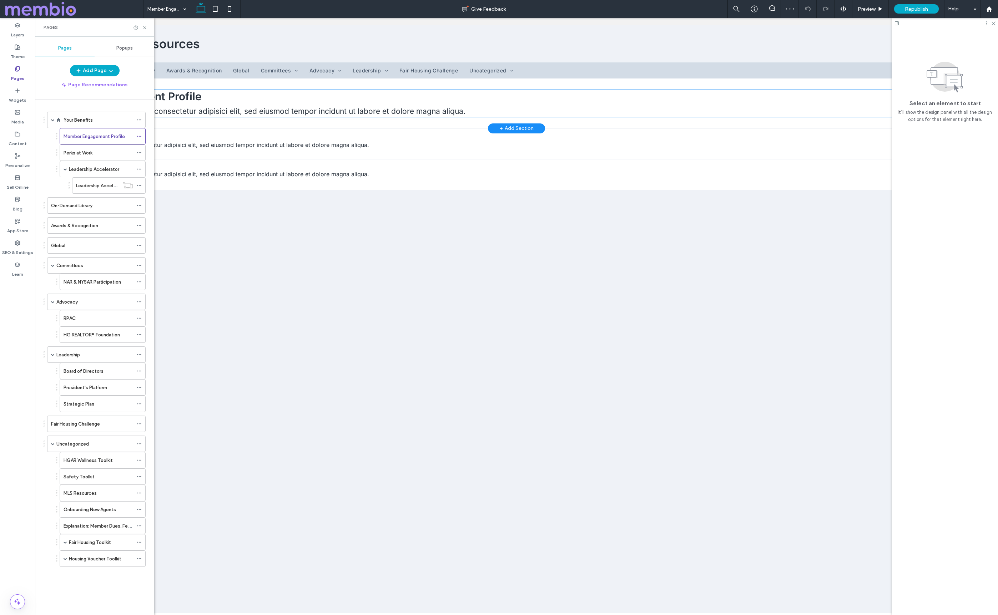
click at [244, 103] on div "Member Engagement Profile Lorem ipsum dolor sit amet, consectetur adipisici eli…" at bounding box center [517, 103] width 926 height 27
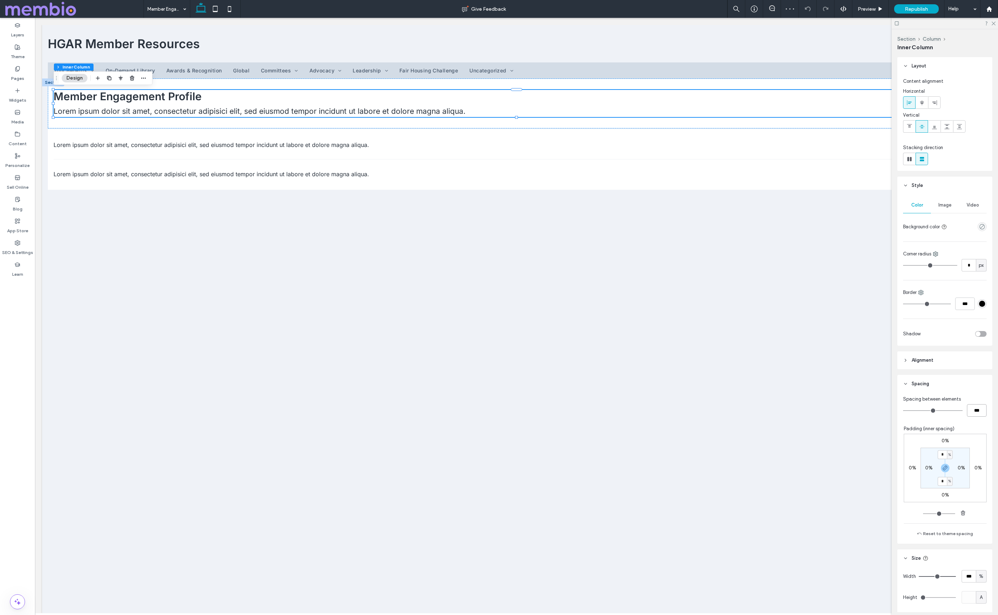
click at [979, 409] on input "***" at bounding box center [977, 410] width 20 height 12
type input "*"
type input "***"
click at [17, 69] on icon at bounding box center [18, 69] width 6 height 6
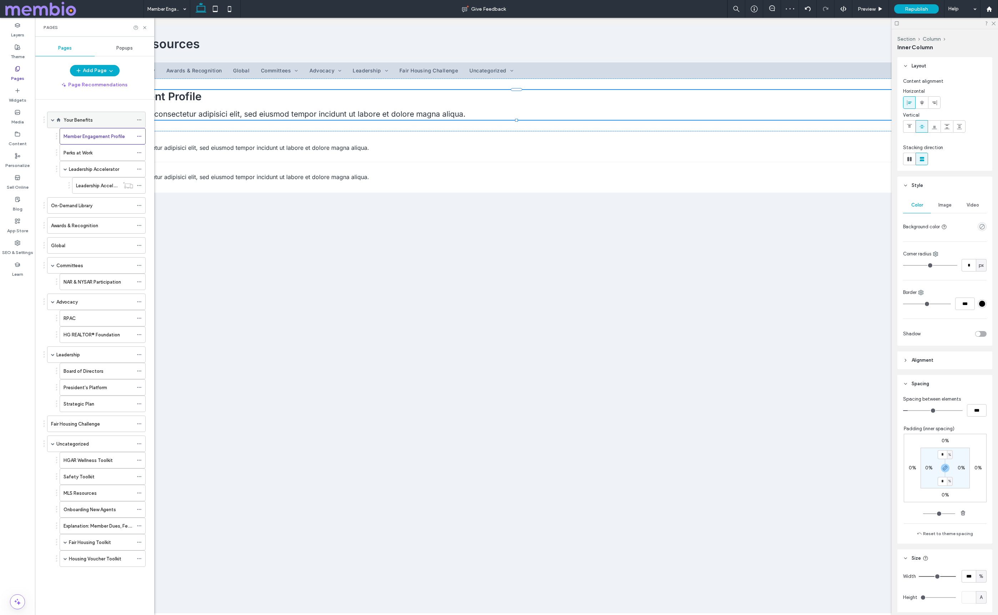
click at [87, 125] on div "Your Benefits" at bounding box center [99, 120] width 70 height 16
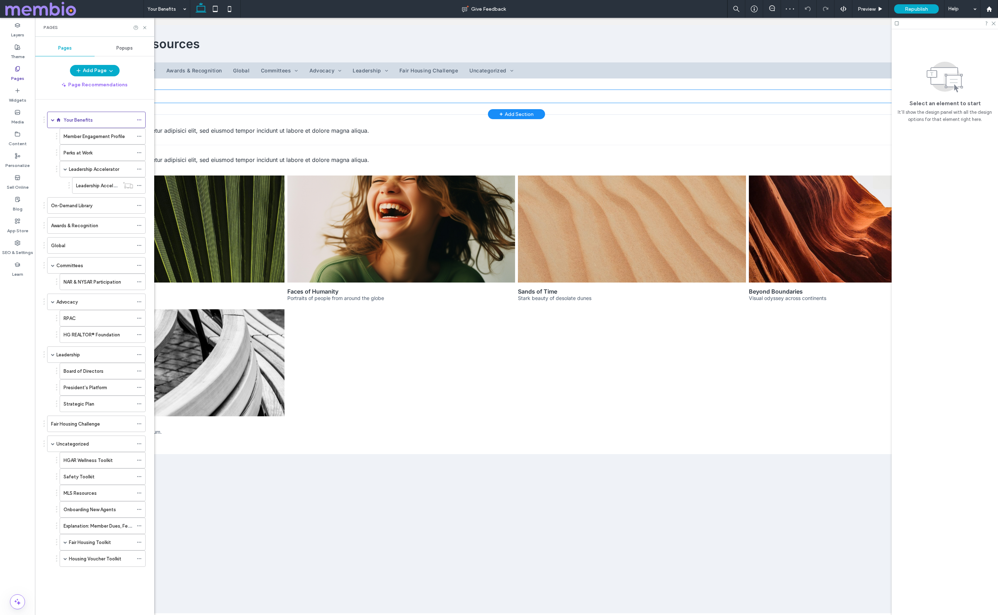
click at [214, 100] on h2 "Category" at bounding box center [517, 96] width 926 height 13
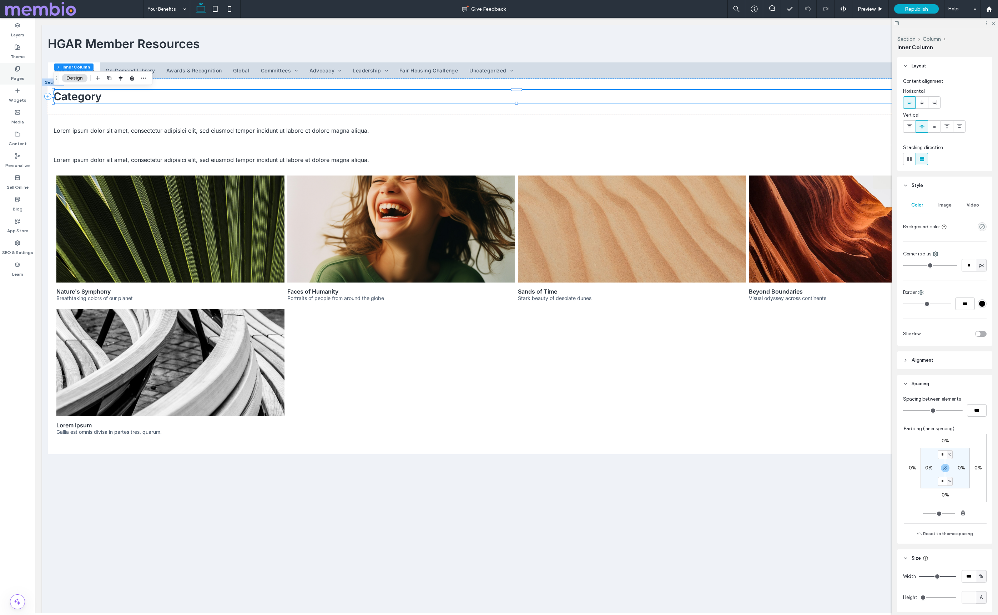
click at [20, 73] on label "Pages" at bounding box center [17, 77] width 13 height 10
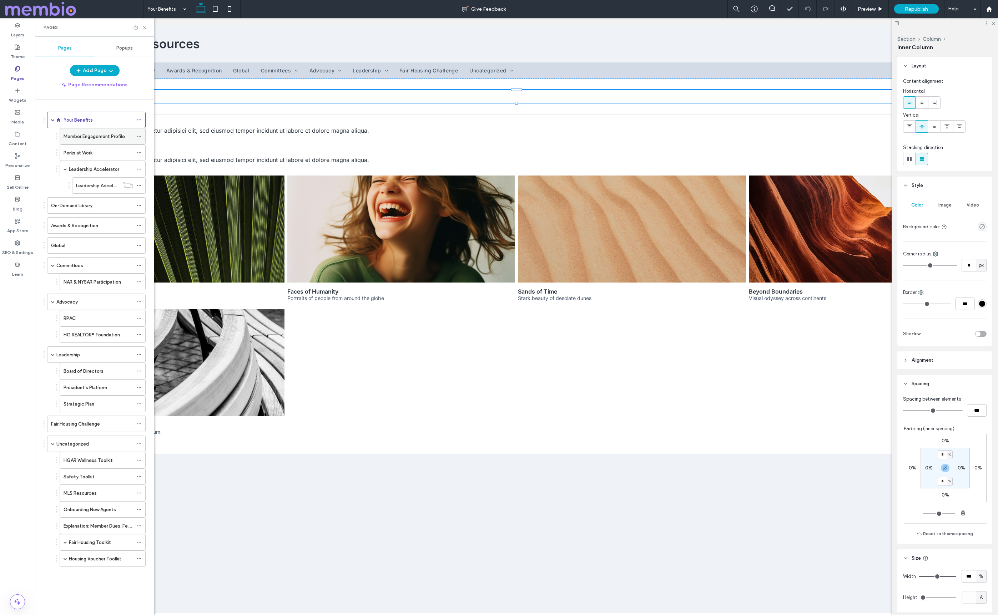
click at [72, 137] on label "Member Engagement Profile" at bounding box center [94, 136] width 61 height 12
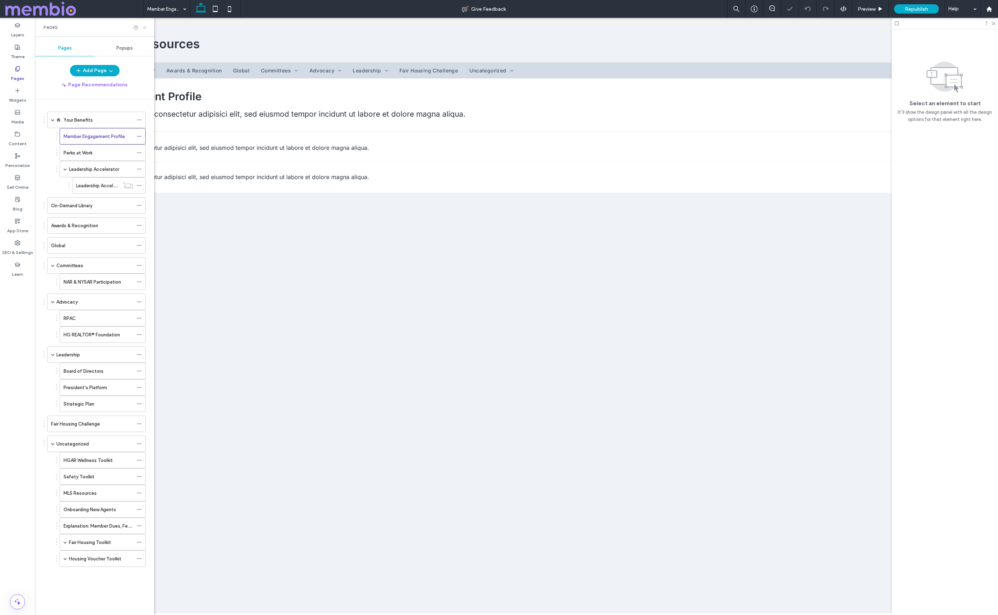
drag, startPoint x: 144, startPoint y: 27, endPoint x: 113, endPoint y: 58, distance: 43.4
click at [144, 27] on use at bounding box center [144, 27] width 3 height 3
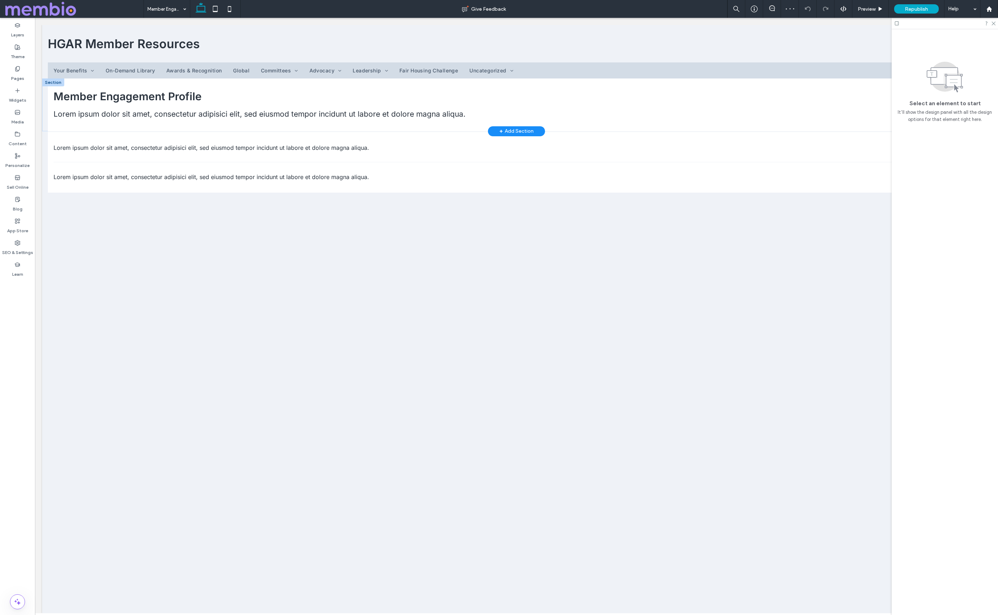
click at [51, 81] on div at bounding box center [53, 83] width 22 height 8
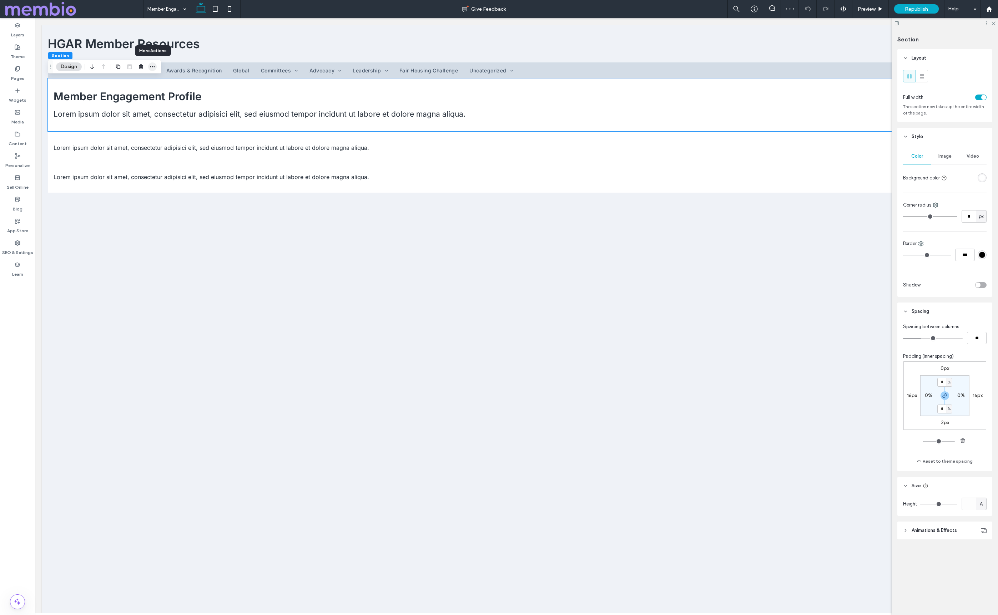
click at [151, 65] on icon "button" at bounding box center [153, 67] width 6 height 6
click at [134, 122] on label "Copy" at bounding box center [129, 122] width 56 height 6
click at [15, 66] on icon at bounding box center [18, 69] width 6 height 6
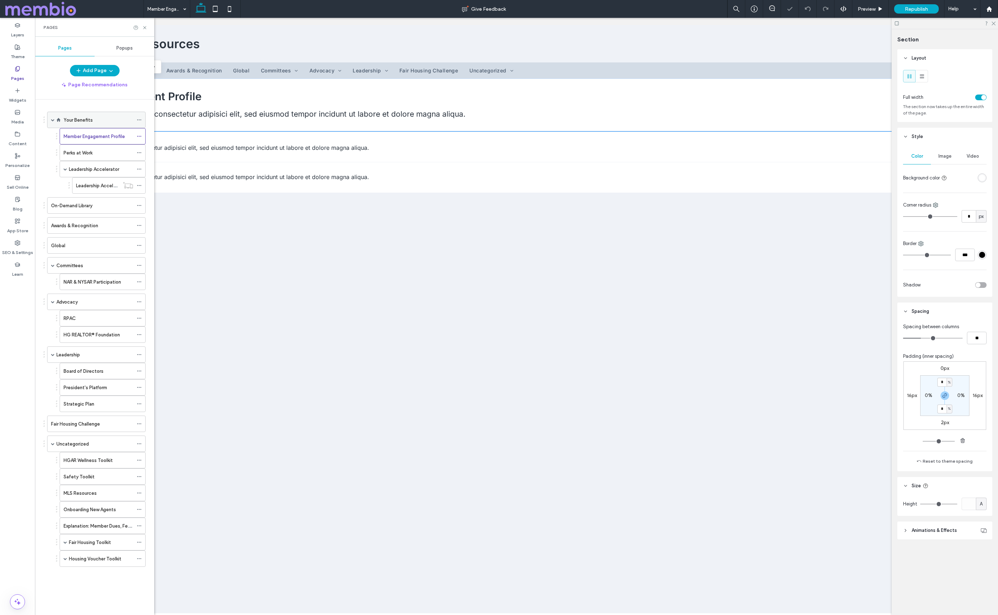
click at [69, 122] on label "Your Benefits" at bounding box center [78, 120] width 29 height 12
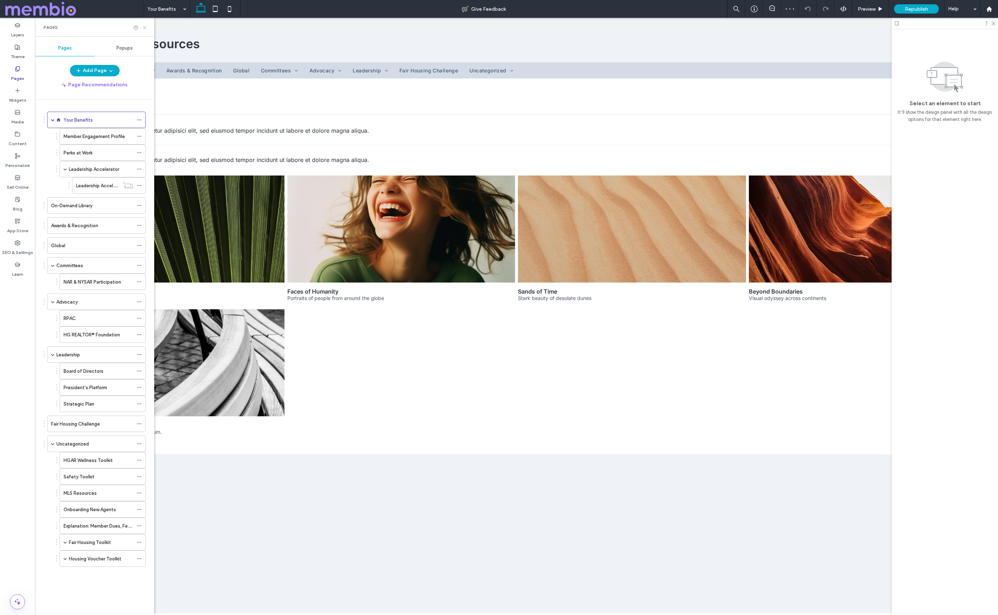
click at [144, 29] on icon at bounding box center [144, 27] width 5 height 5
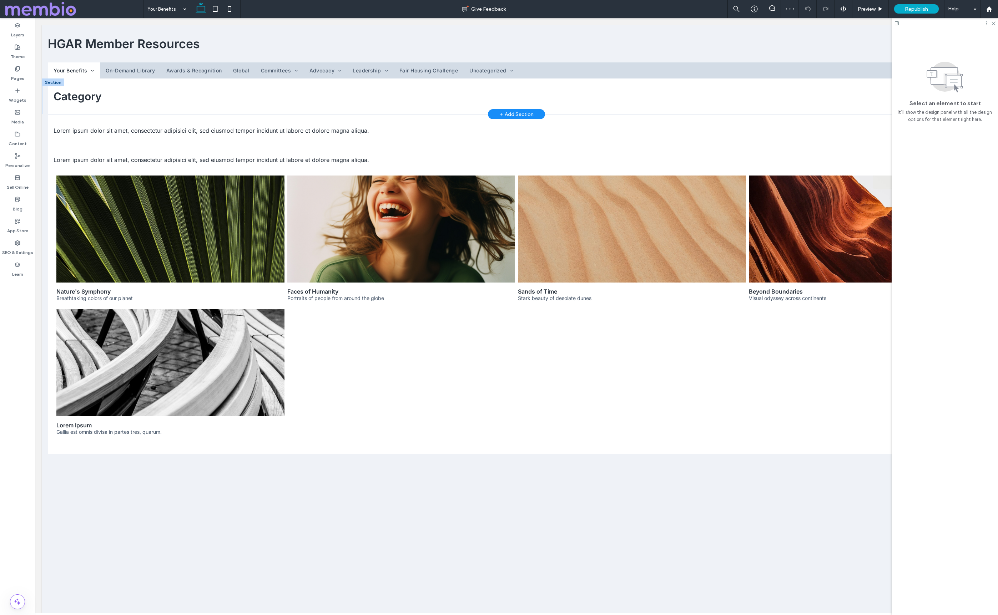
click at [46, 82] on div at bounding box center [53, 83] width 22 height 8
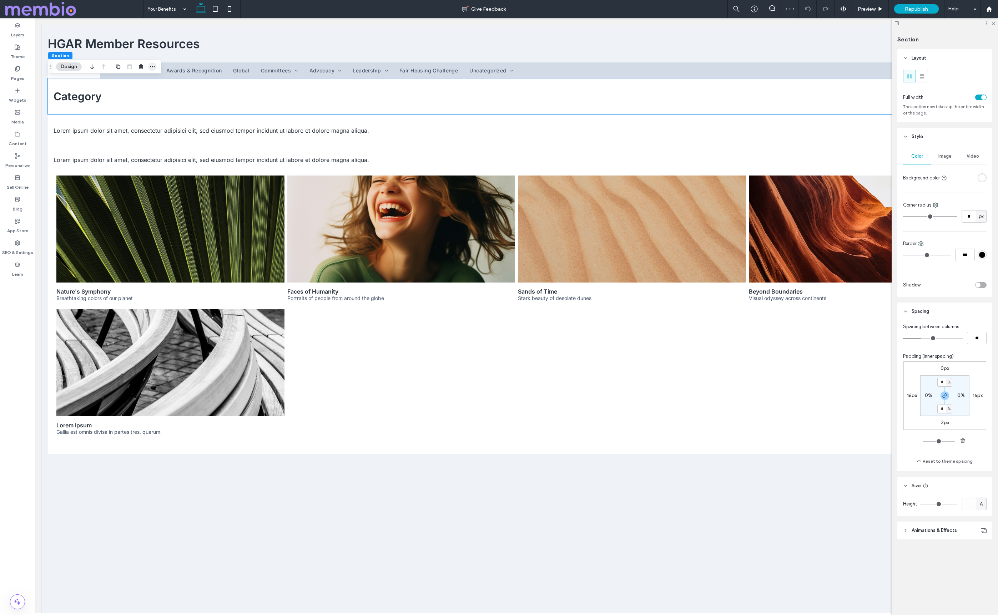
click at [150, 67] on icon "button" at bounding box center [153, 67] width 6 height 6
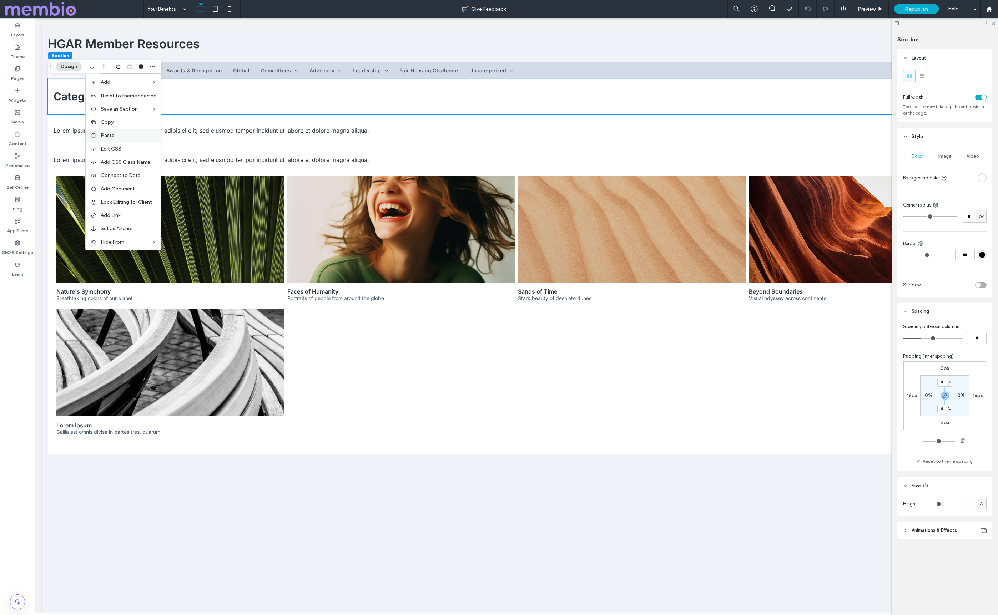
click at [111, 135] on span "Paste" at bounding box center [108, 135] width 14 height 6
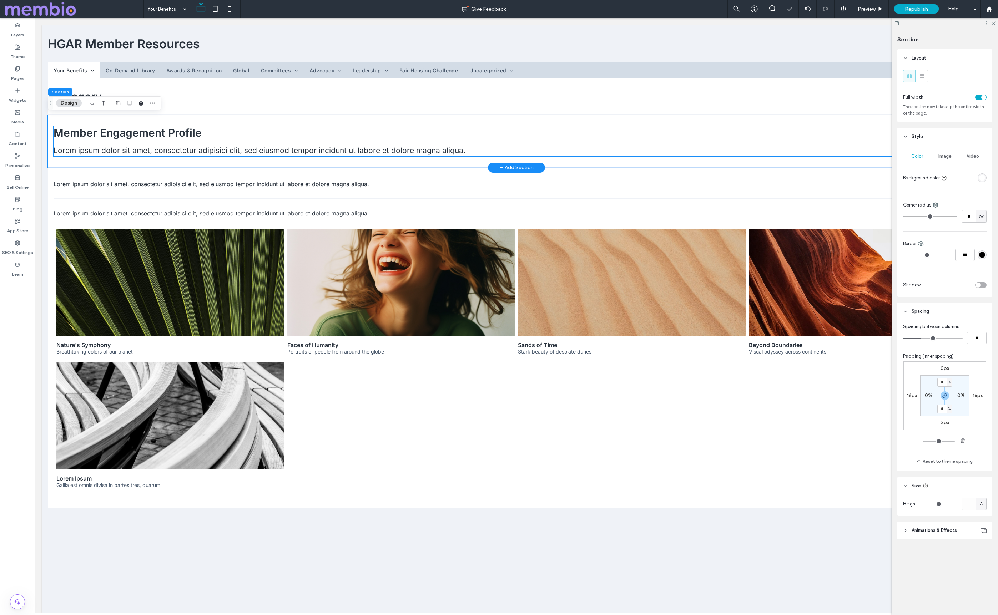
click at [91, 135] on span "Member Engagement Profile" at bounding box center [128, 132] width 148 height 13
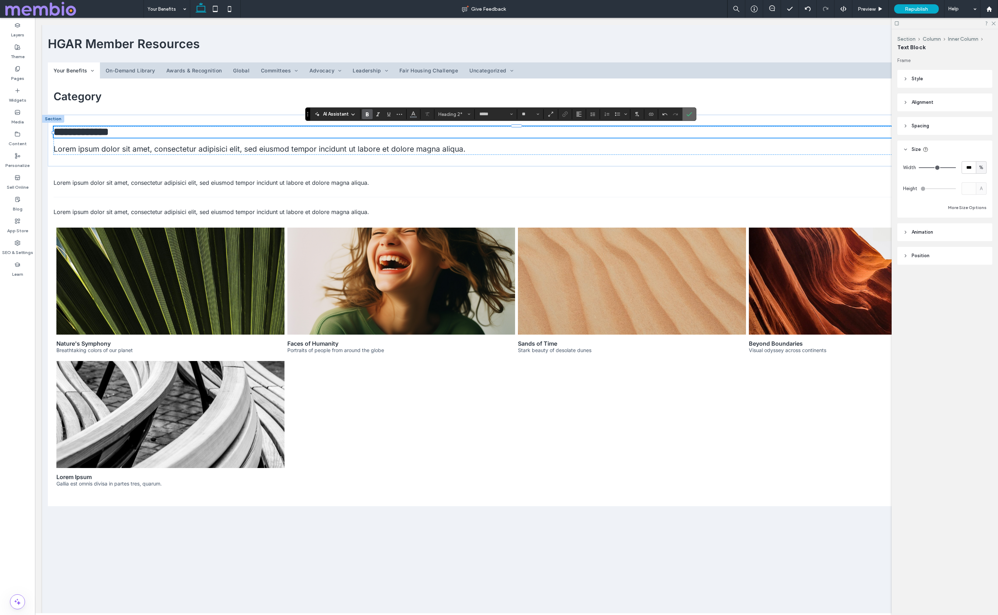
drag, startPoint x: 690, startPoint y: 117, endPoint x: 609, endPoint y: 107, distance: 82.3
click at [690, 117] on span "Confirm" at bounding box center [689, 114] width 6 height 12
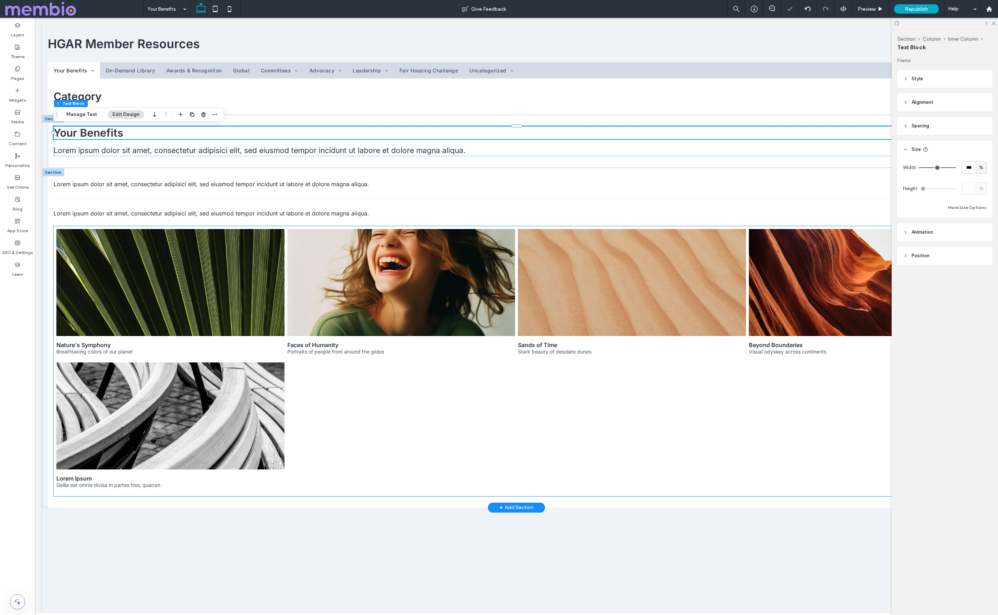
click at [144, 244] on link at bounding box center [170, 282] width 228 height 107
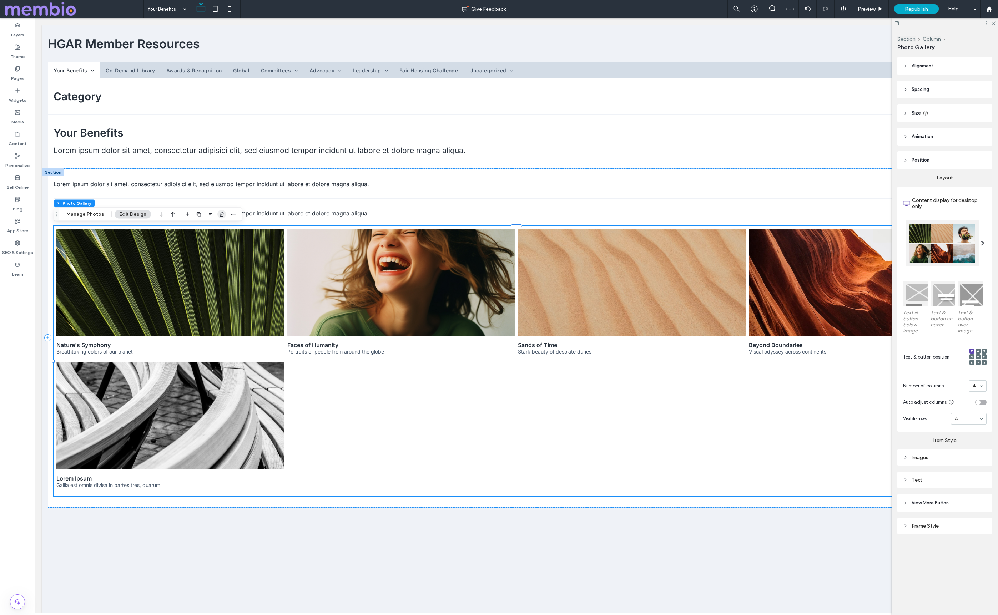
click at [219, 216] on icon "button" at bounding box center [222, 215] width 6 height 6
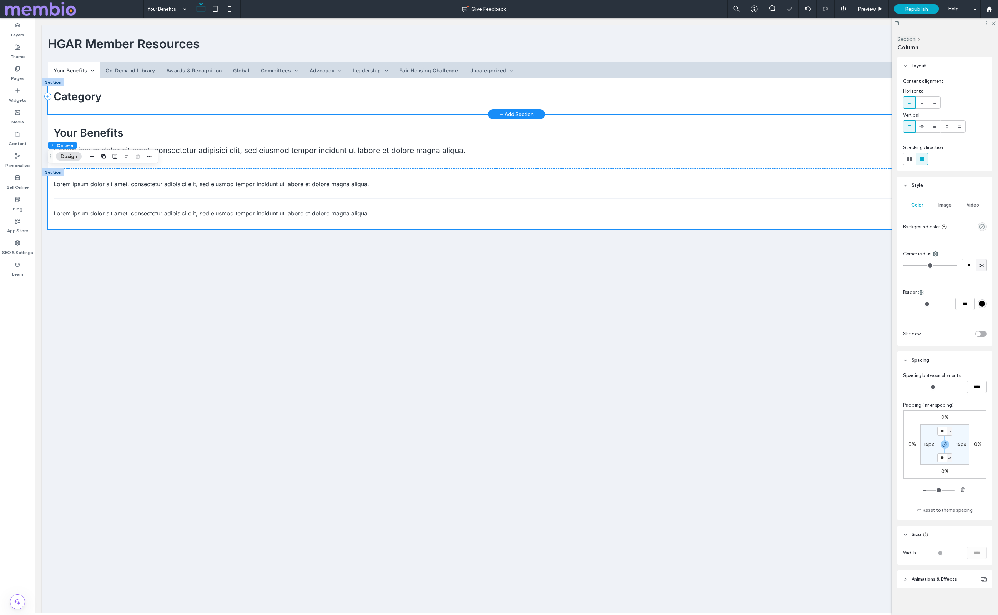
click at [89, 86] on div "Category" at bounding box center [516, 97] width 937 height 36
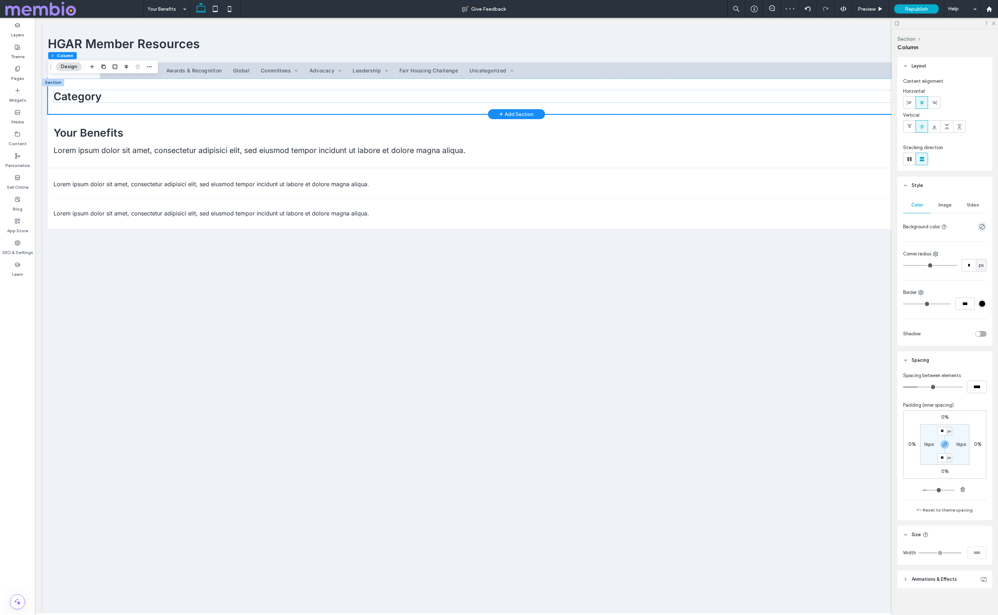
click at [57, 82] on div at bounding box center [53, 83] width 22 height 8
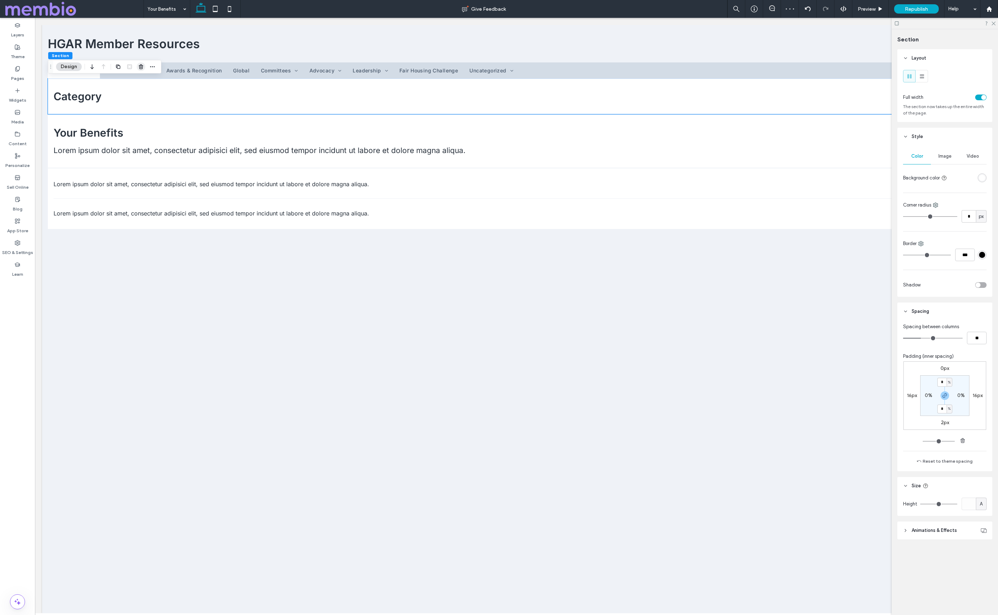
click at [140, 65] on icon "button" at bounding box center [141, 67] width 6 height 6
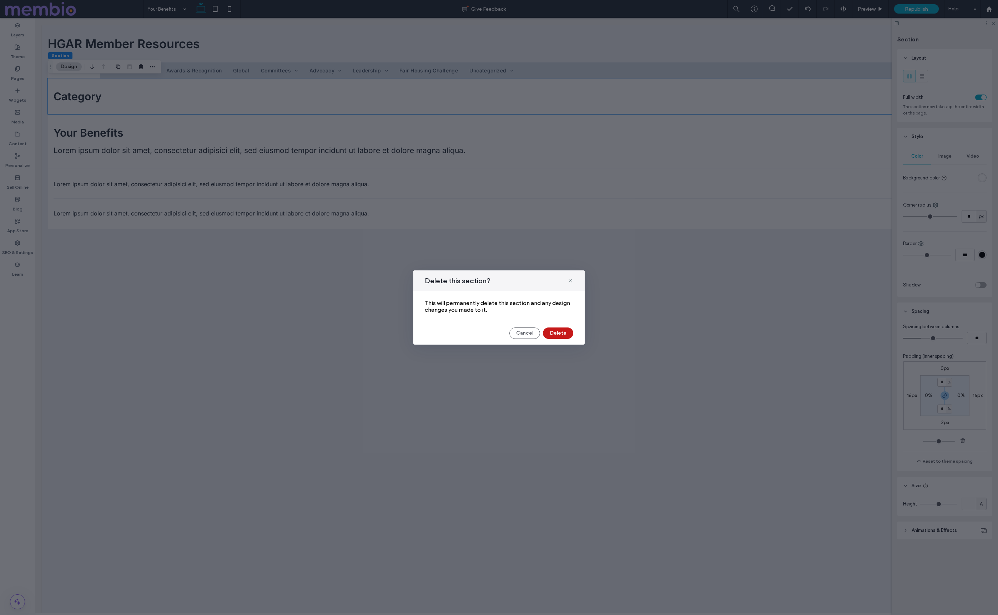
click at [559, 334] on button "Delete" at bounding box center [558, 333] width 30 height 11
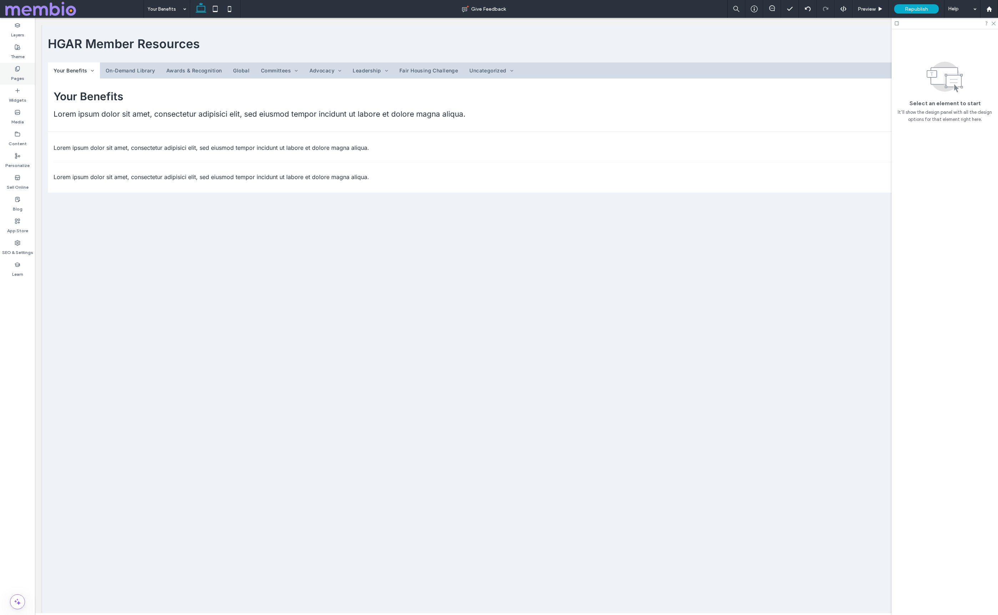
click at [21, 75] on label "Pages" at bounding box center [17, 77] width 13 height 10
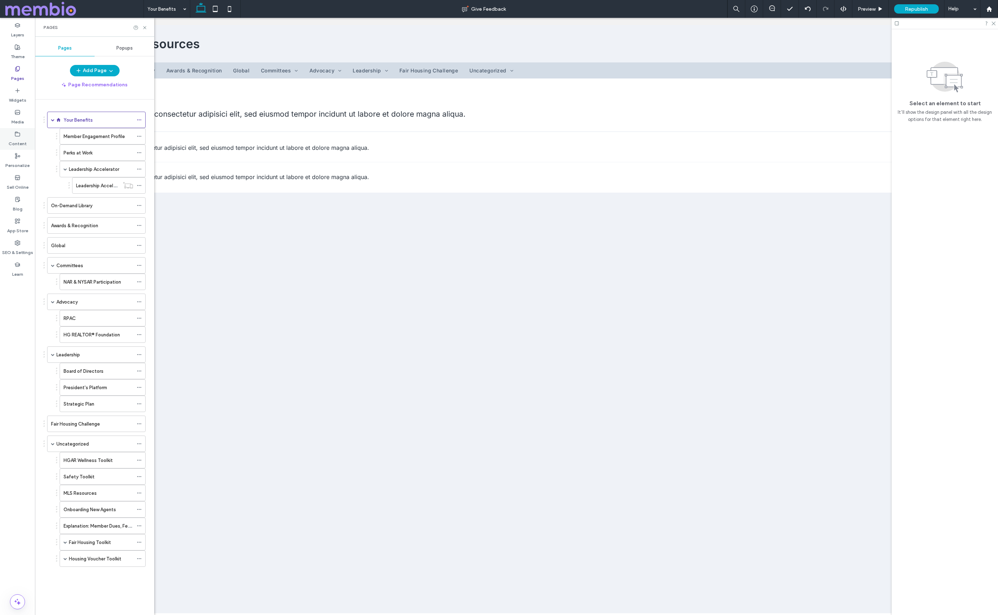
click at [15, 135] on icon at bounding box center [18, 134] width 6 height 6
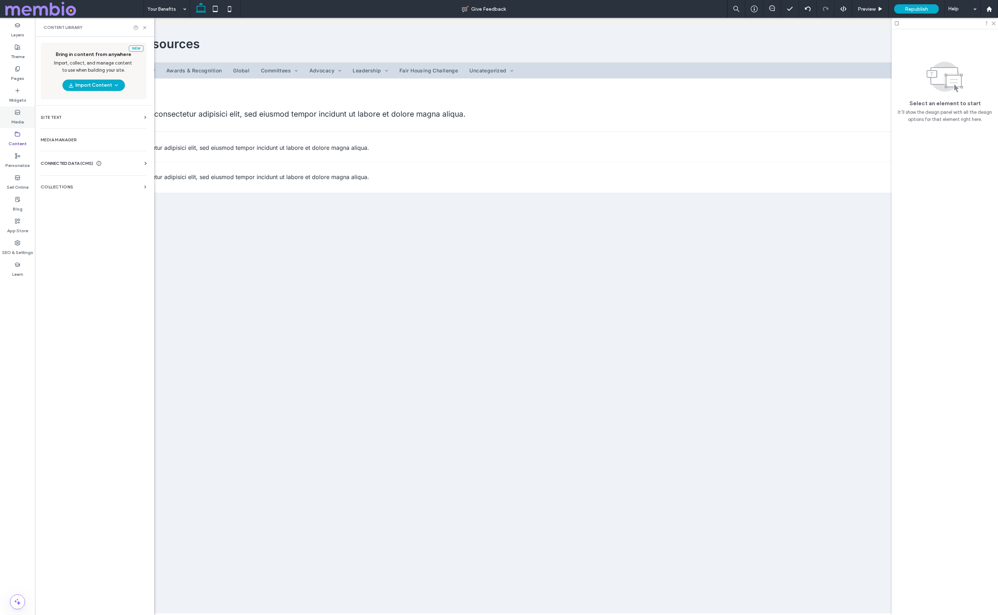
click at [21, 121] on label "Media" at bounding box center [17, 120] width 12 height 10
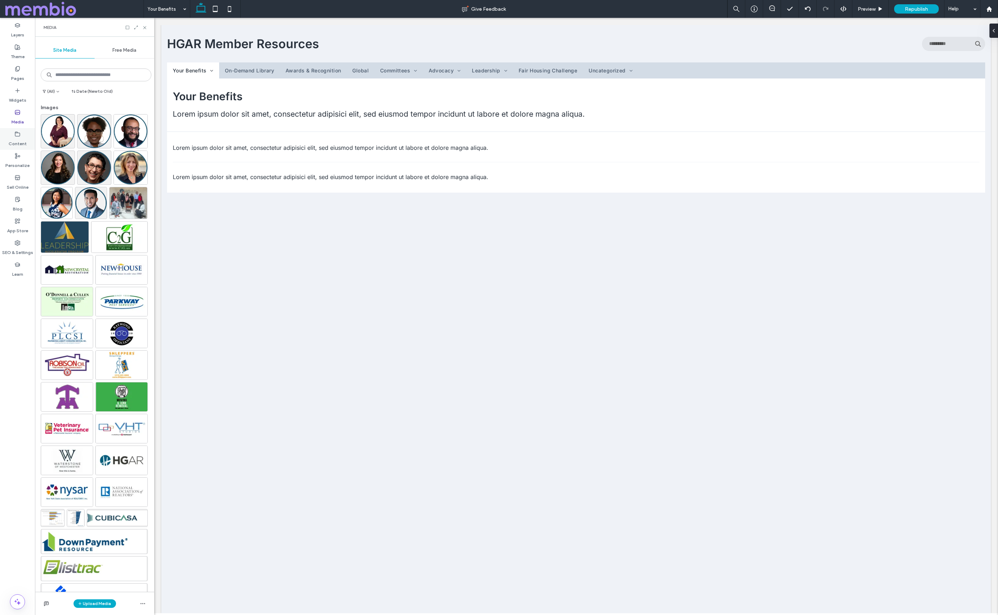
click at [19, 137] on icon at bounding box center [18, 134] width 6 height 6
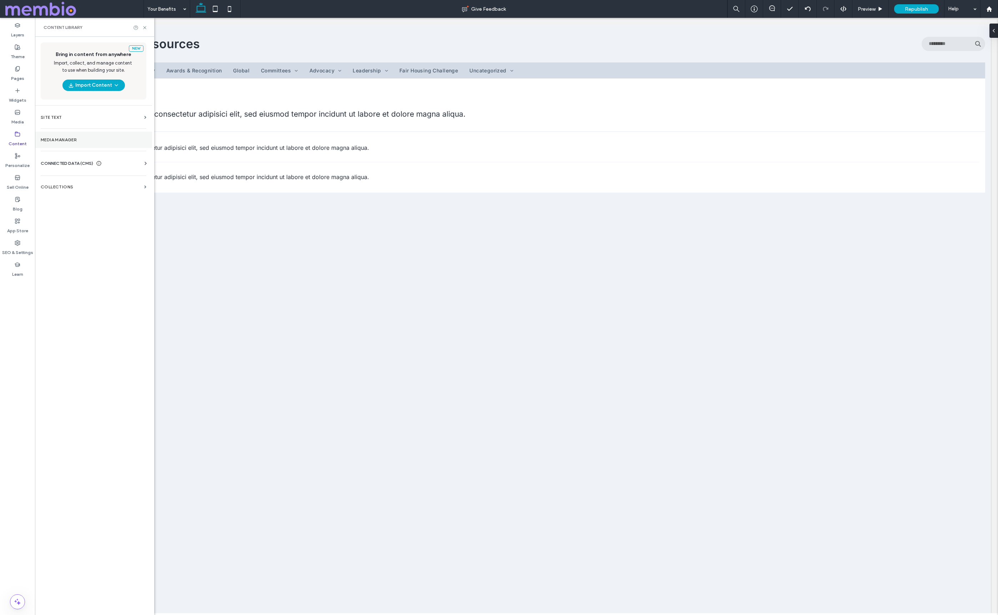
click at [54, 138] on label "Media Manager" at bounding box center [94, 139] width 106 height 5
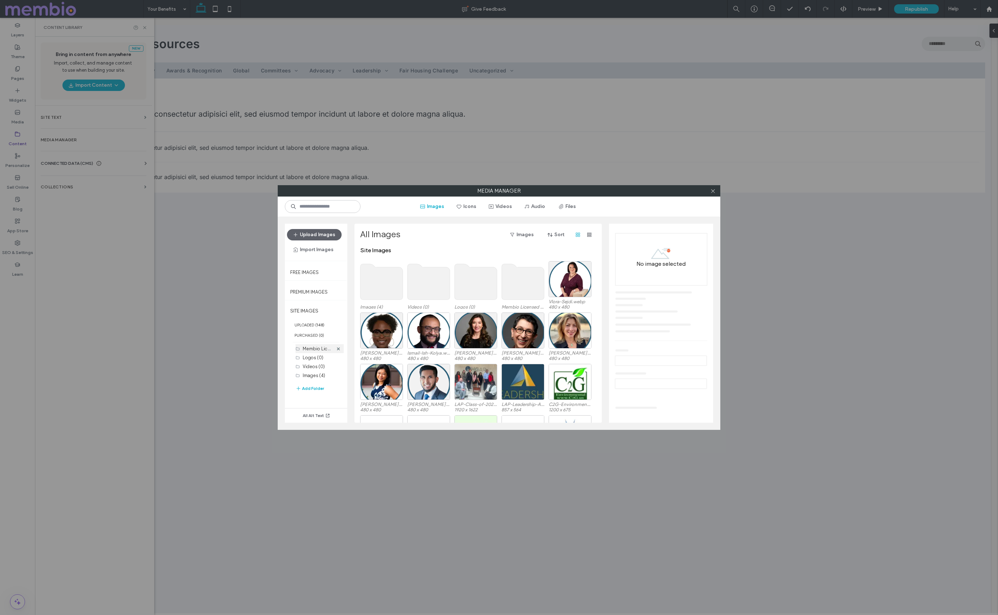
click at [318, 351] on label "Membio Licensed Images (77)" at bounding box center [335, 348] width 64 height 7
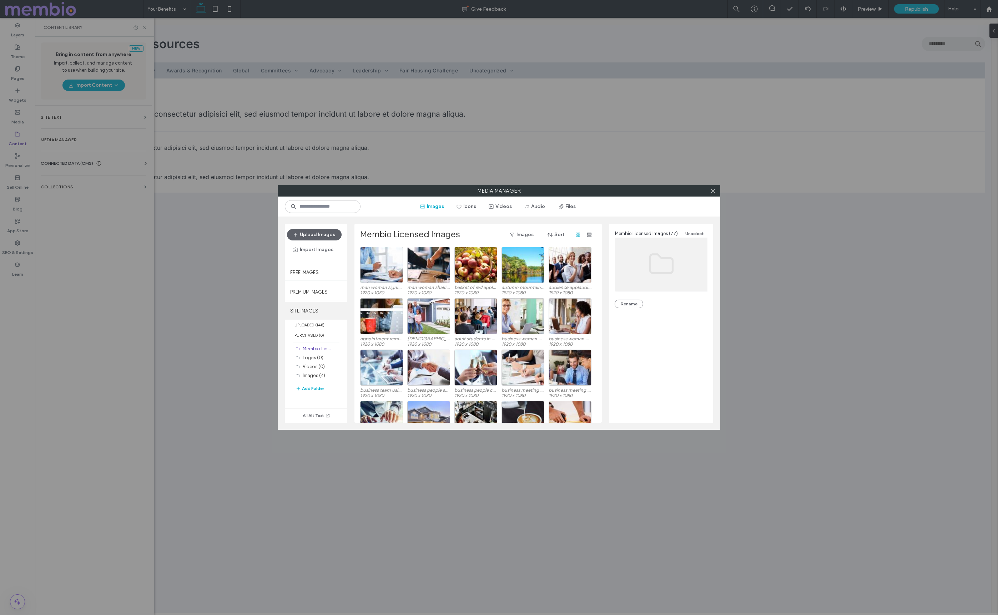
click at [309, 309] on label "SITE IMAGES" at bounding box center [316, 311] width 62 height 18
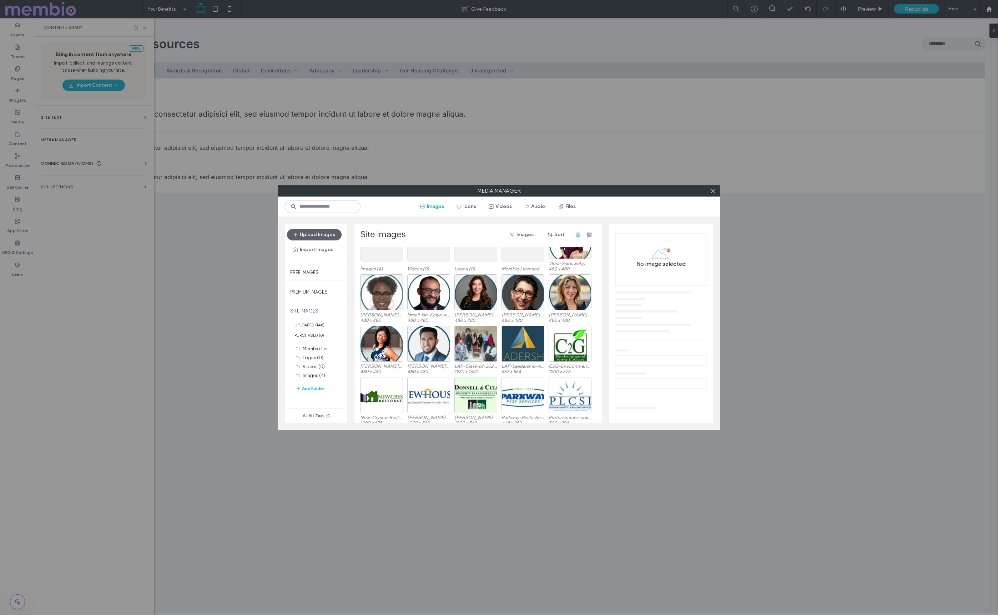
scroll to position [30, 0]
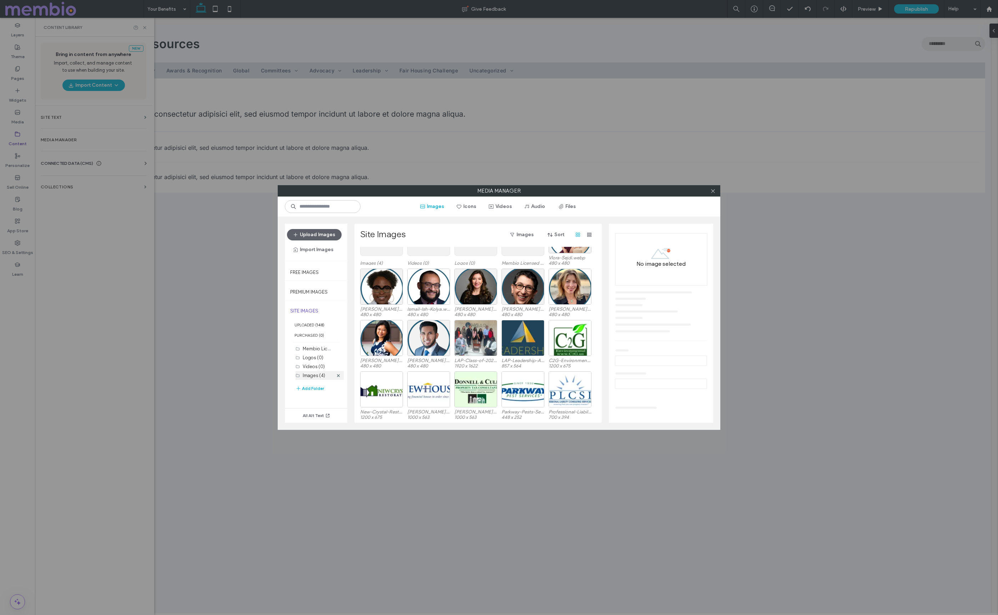
click at [306, 377] on label "Images (4)" at bounding box center [314, 375] width 22 height 5
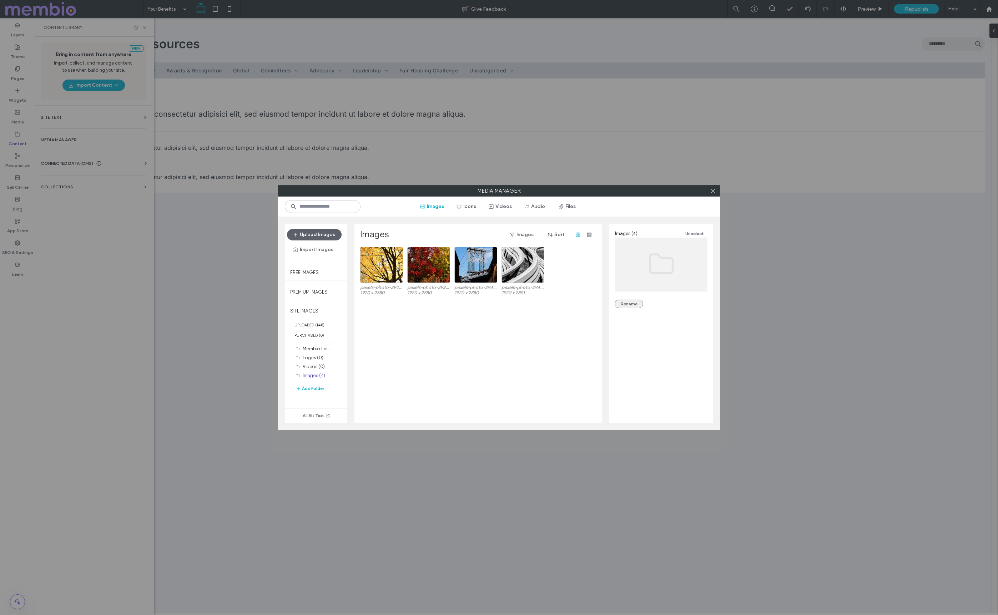
click at [630, 301] on button "Rename" at bounding box center [628, 304] width 29 height 9
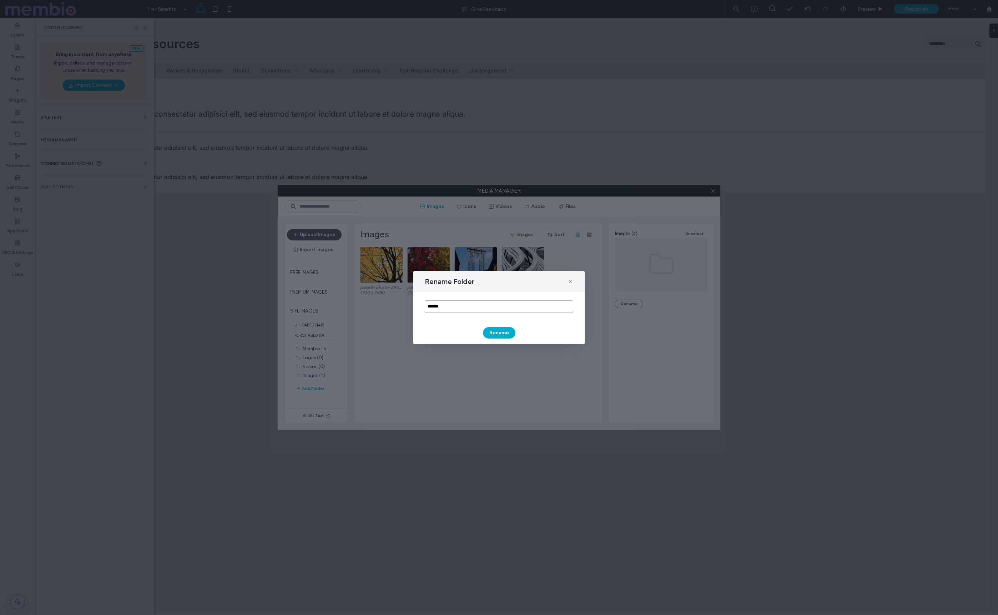
drag, startPoint x: 445, startPoint y: 307, endPoint x: 412, endPoint y: 303, distance: 33.4
click at [412, 303] on div "Rename Folder ****** Rename" at bounding box center [499, 307] width 998 height 615
type input "*"
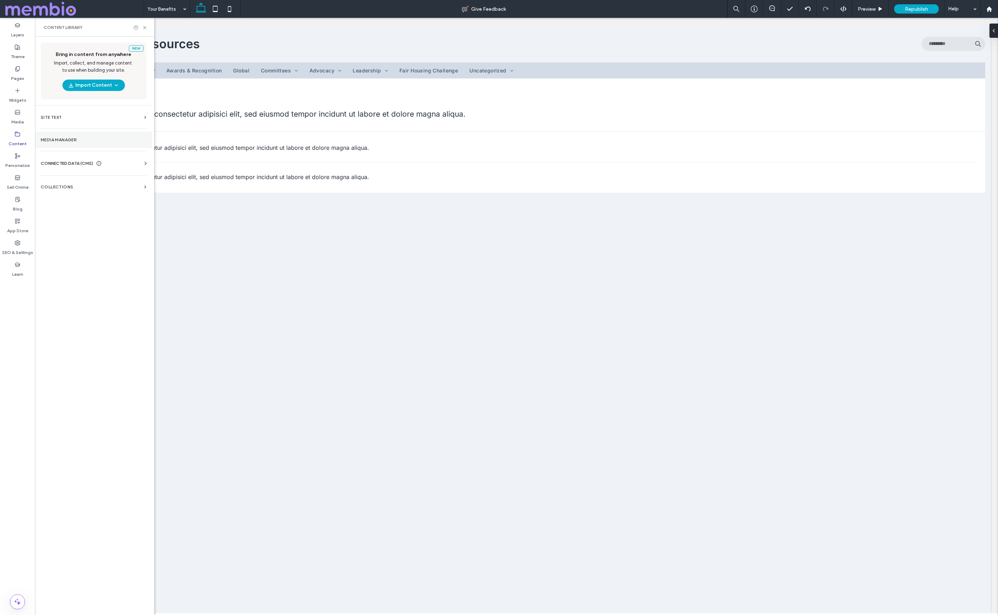
click at [57, 141] on label "Media Manager" at bounding box center [94, 139] width 106 height 5
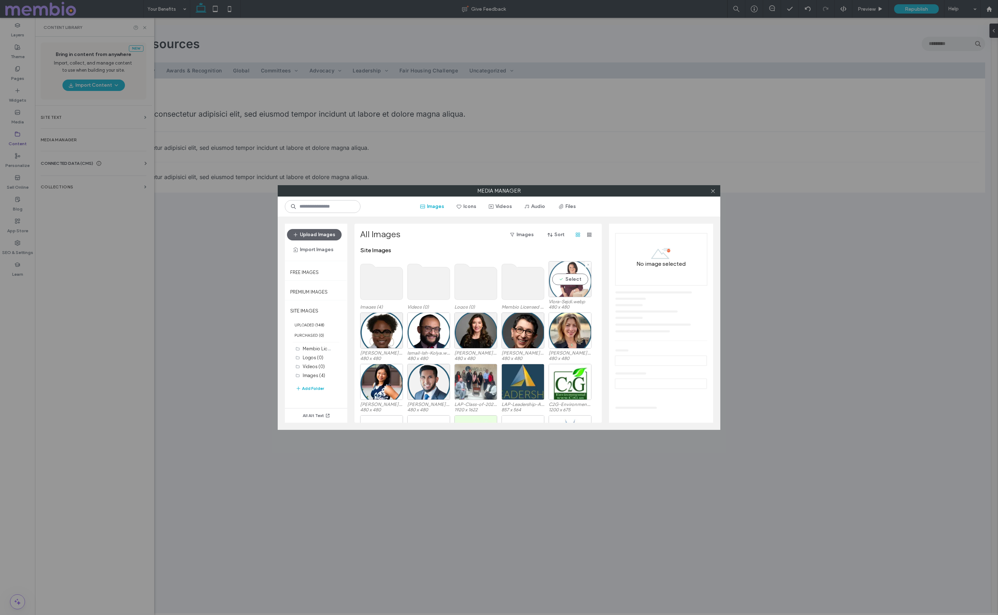
click at [582, 279] on div "Select" at bounding box center [569, 279] width 43 height 36
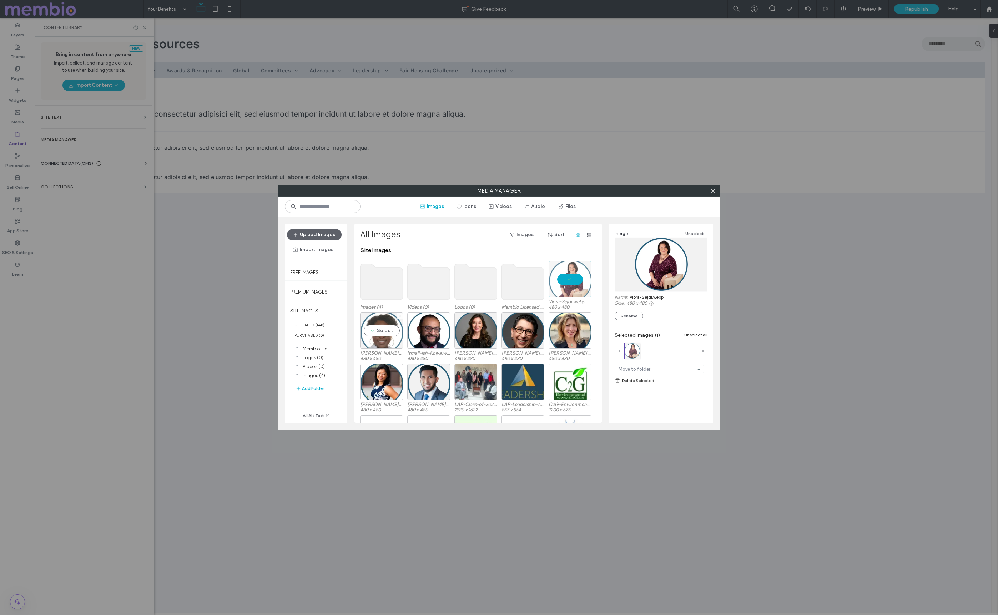
click at [387, 330] on div "Select" at bounding box center [381, 331] width 43 height 36
click at [429, 331] on div "Select" at bounding box center [428, 331] width 43 height 36
click at [476, 333] on div "Select" at bounding box center [475, 331] width 43 height 36
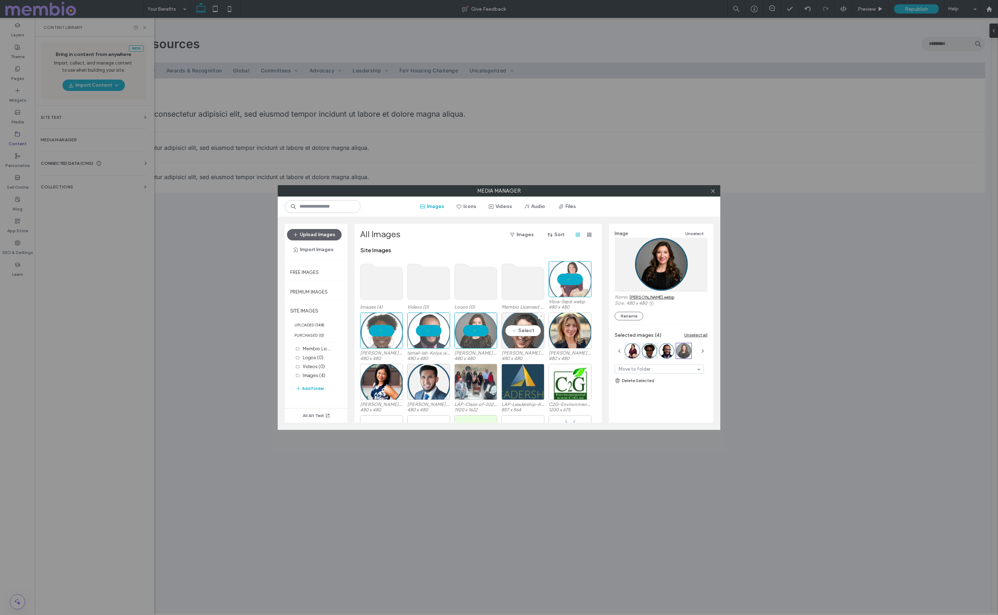
drag, startPoint x: 519, startPoint y: 331, endPoint x: 531, endPoint y: 331, distance: 12.1
click at [519, 331] on div "Select" at bounding box center [522, 331] width 43 height 36
click at [565, 330] on div "Select" at bounding box center [569, 331] width 43 height 36
drag, startPoint x: 389, startPoint y: 383, endPoint x: 400, endPoint y: 381, distance: 10.9
click at [390, 383] on div "Select" at bounding box center [381, 382] width 43 height 36
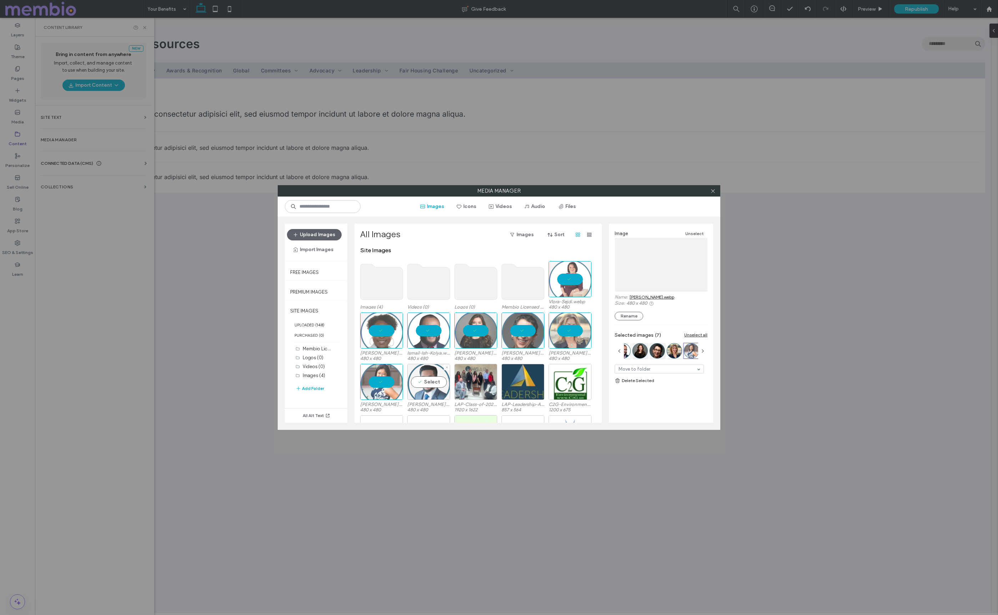
click at [420, 381] on div "Select" at bounding box center [428, 382] width 43 height 36
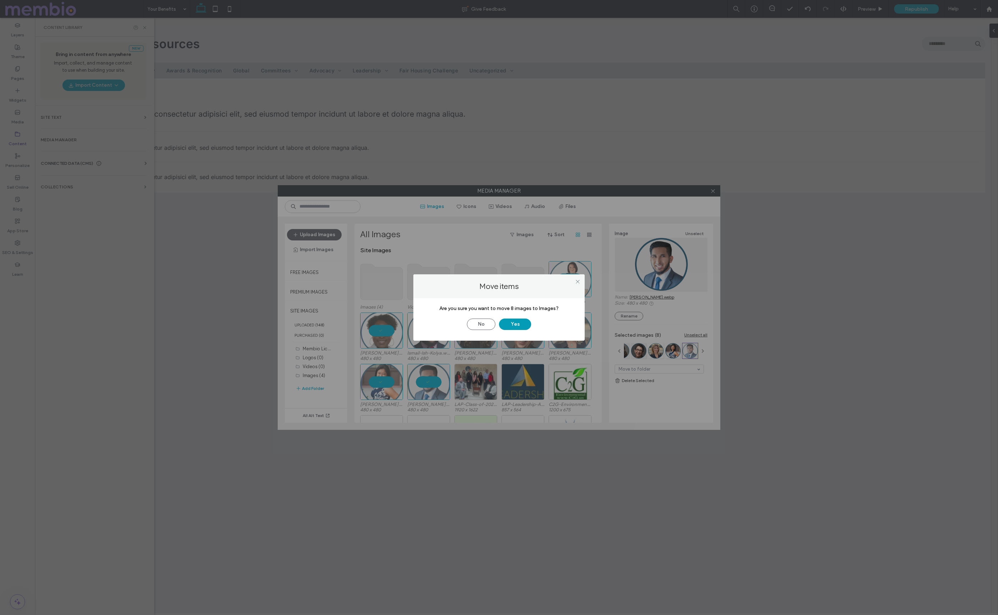
click at [512, 327] on button "Yes" at bounding box center [515, 324] width 32 height 11
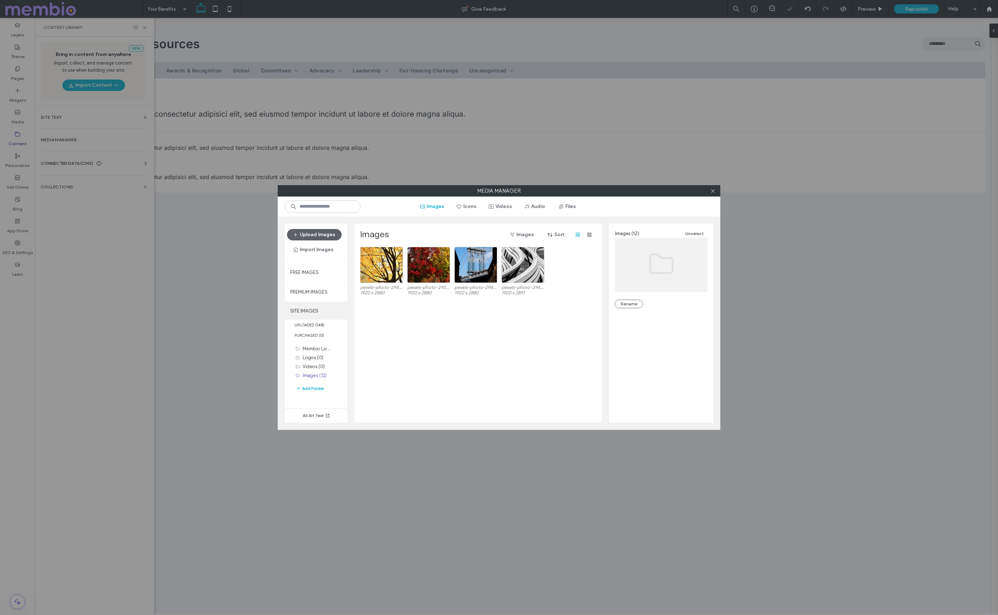
click at [302, 312] on label "SITE IMAGES" at bounding box center [316, 311] width 62 height 18
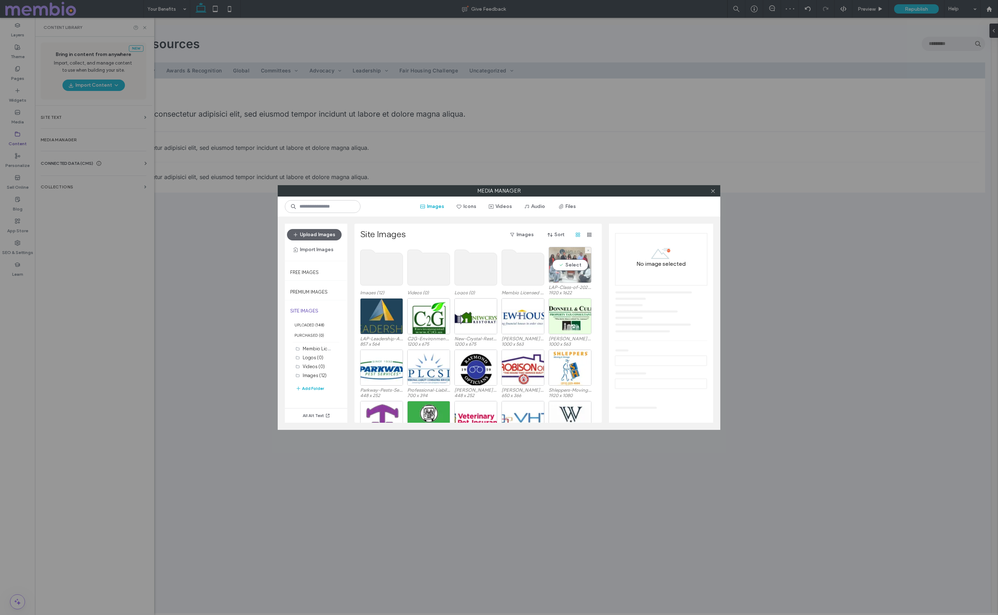
click at [573, 267] on div "Select" at bounding box center [569, 265] width 43 height 36
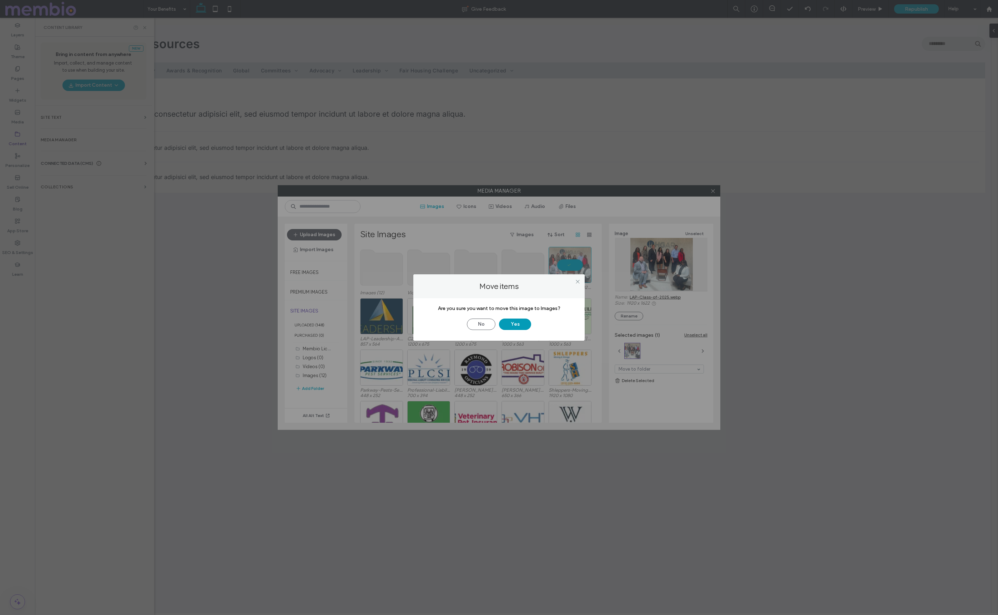
click at [512, 323] on button "Yes" at bounding box center [515, 324] width 32 height 11
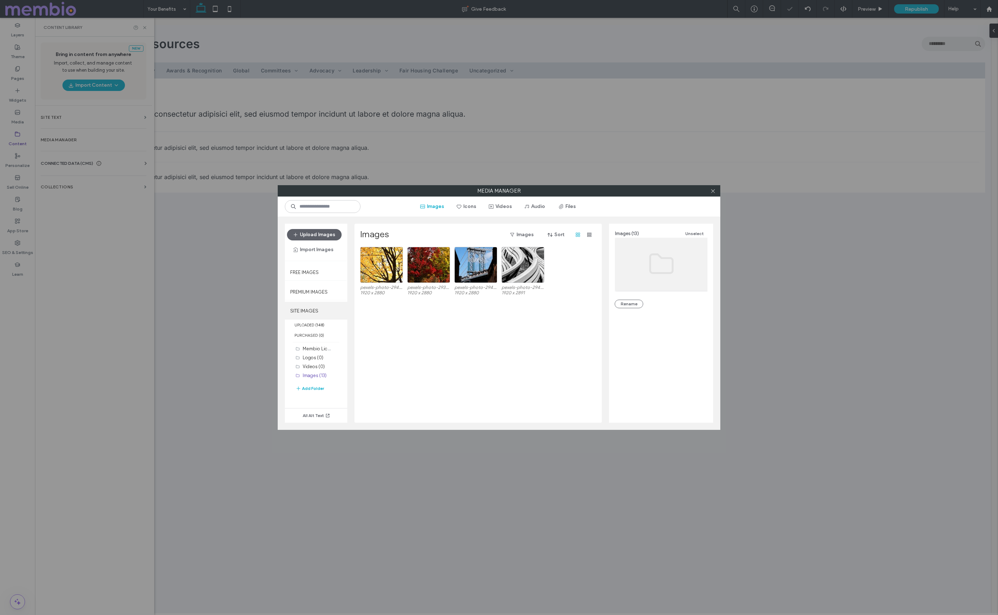
click at [304, 308] on label "SITE IMAGES" at bounding box center [316, 311] width 62 height 18
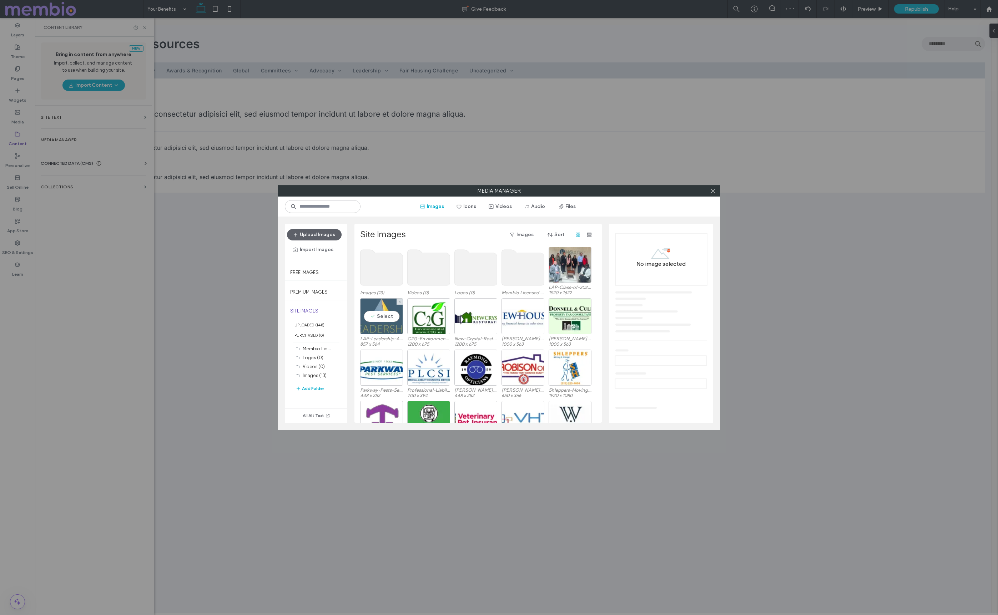
click at [378, 324] on div "Select" at bounding box center [381, 316] width 43 height 36
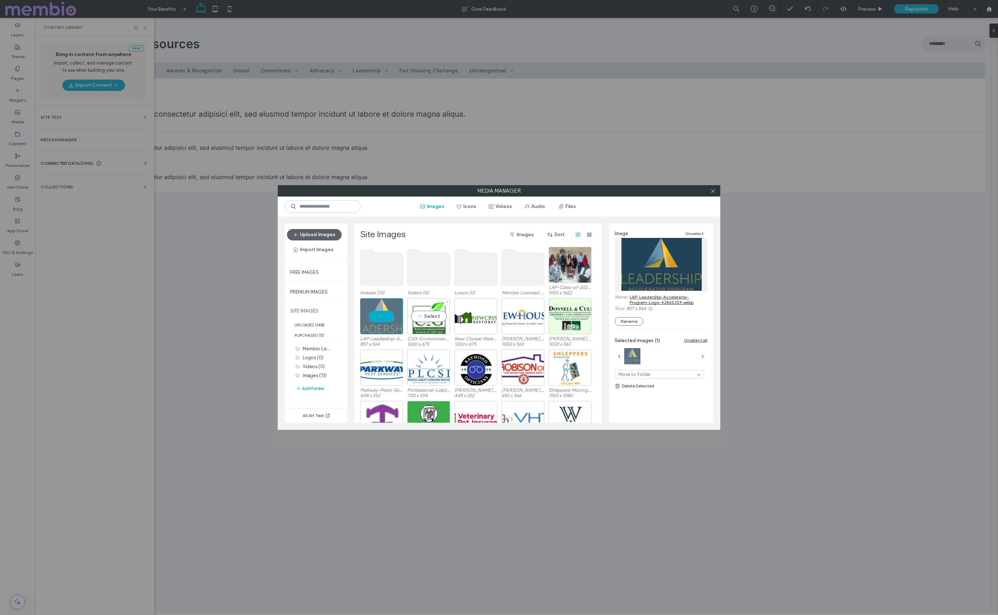
click at [426, 320] on div "Select" at bounding box center [428, 316] width 43 height 36
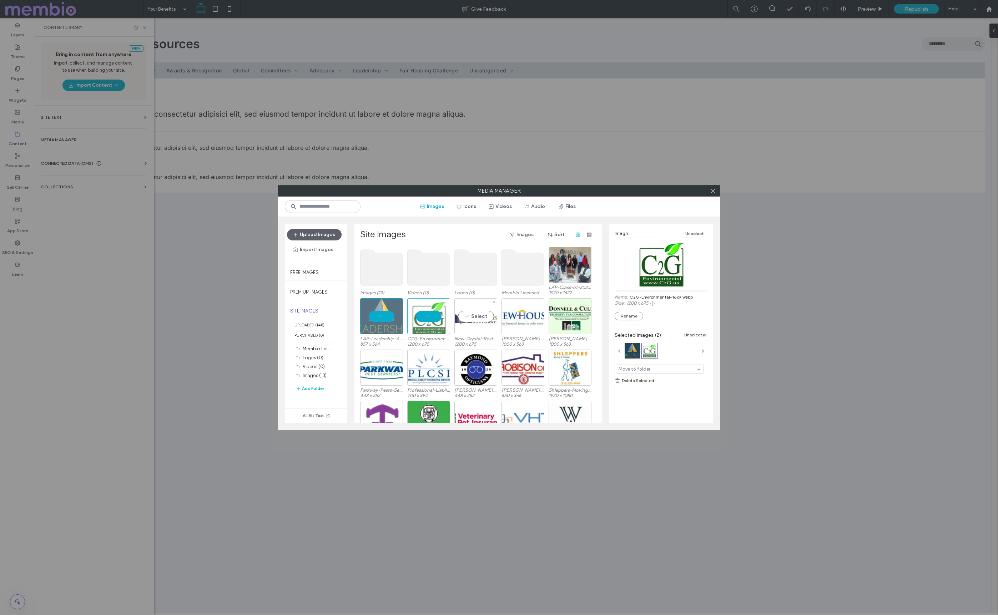
click at [475, 322] on div "Select" at bounding box center [475, 316] width 43 height 36
click at [503, 319] on div "Select" at bounding box center [522, 316] width 43 height 36
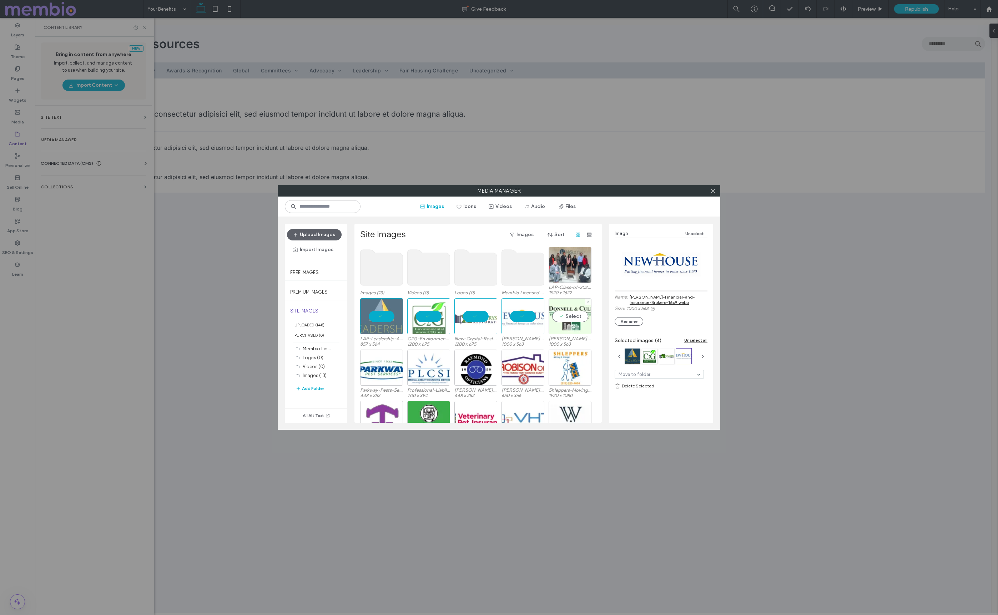
click at [550, 315] on div "Select" at bounding box center [569, 316] width 43 height 36
click at [555, 365] on div "Select" at bounding box center [569, 368] width 43 height 36
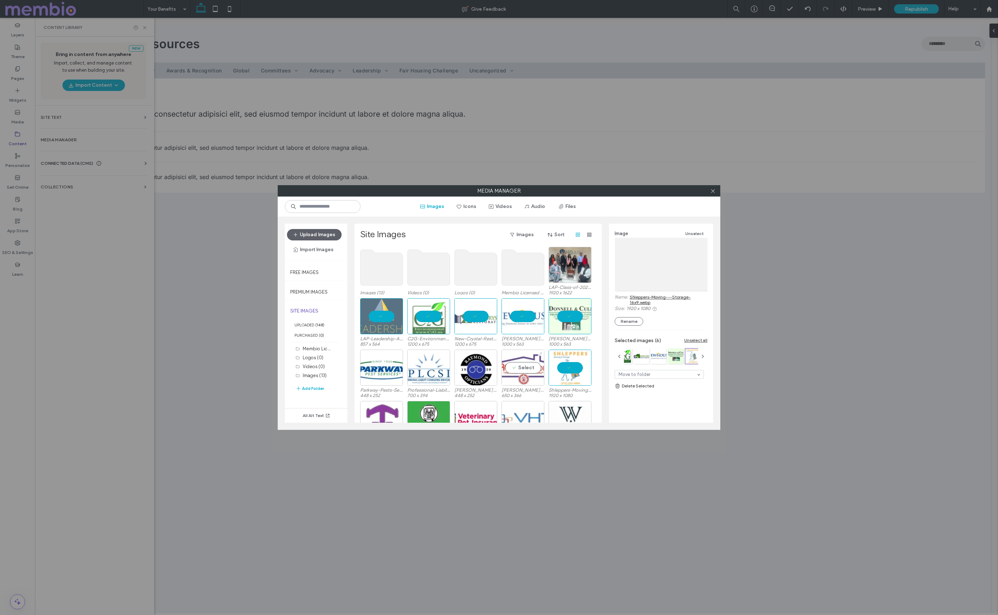
click at [525, 368] on div "Select" at bounding box center [522, 368] width 43 height 36
click at [473, 368] on div at bounding box center [475, 368] width 43 height 36
click at [427, 367] on div "Select" at bounding box center [428, 368] width 43 height 36
click at [386, 366] on div "Select" at bounding box center [381, 368] width 43 height 36
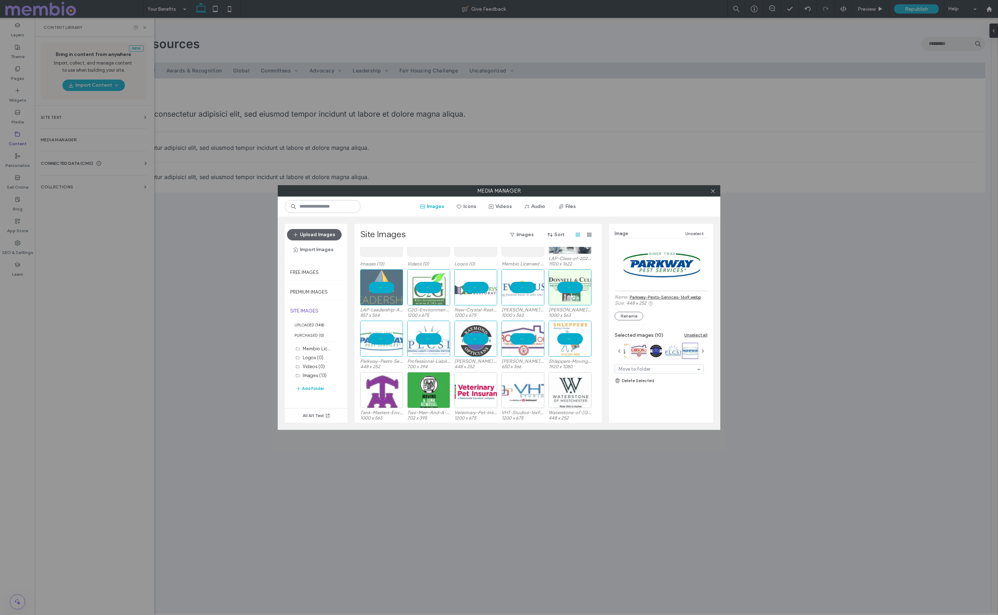
scroll to position [36, 0]
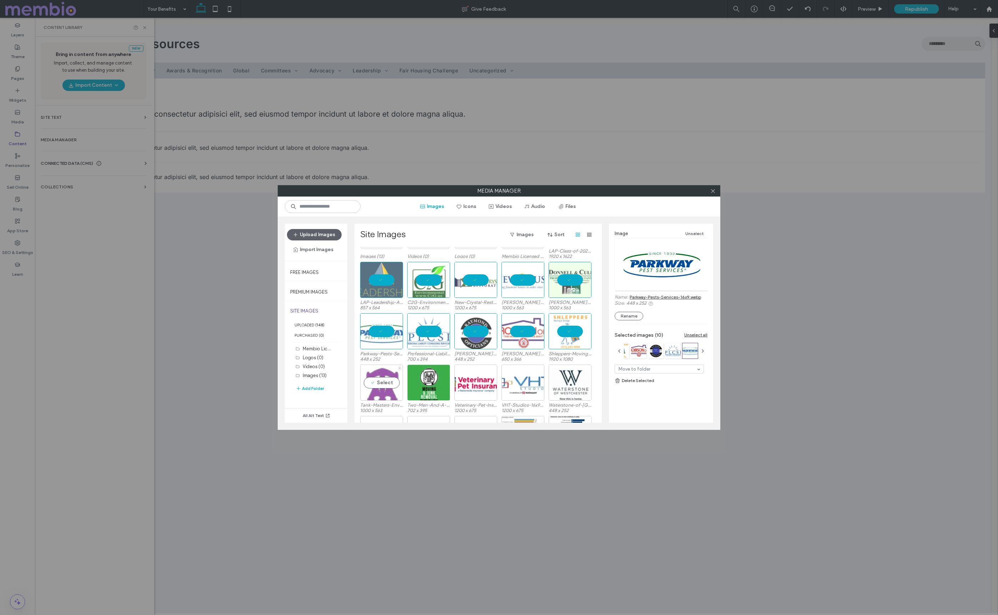
click at [388, 373] on div "Select" at bounding box center [381, 383] width 43 height 36
click at [414, 375] on div "Select" at bounding box center [428, 383] width 43 height 36
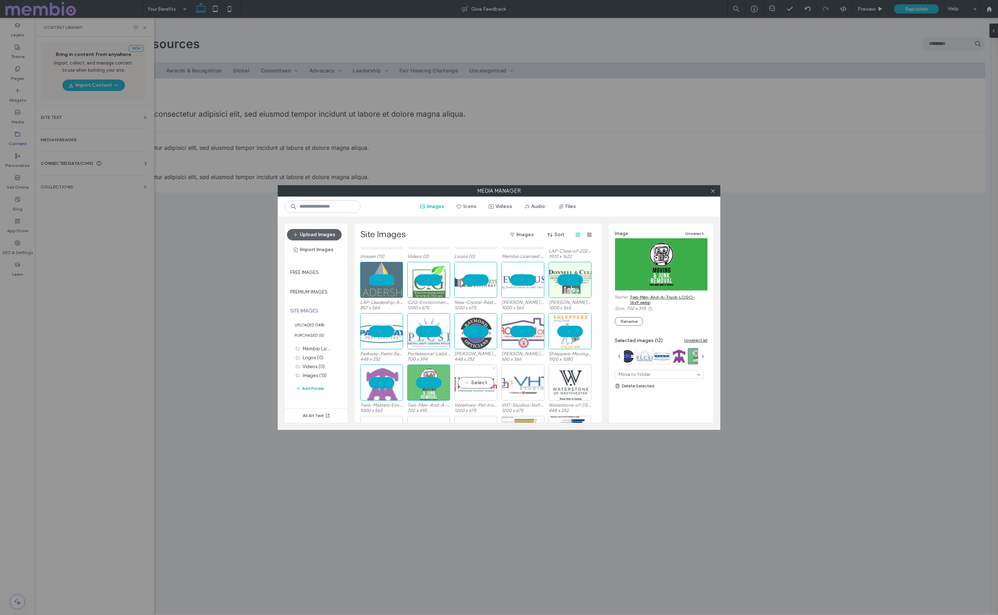
click at [465, 377] on div "Select" at bounding box center [475, 383] width 43 height 36
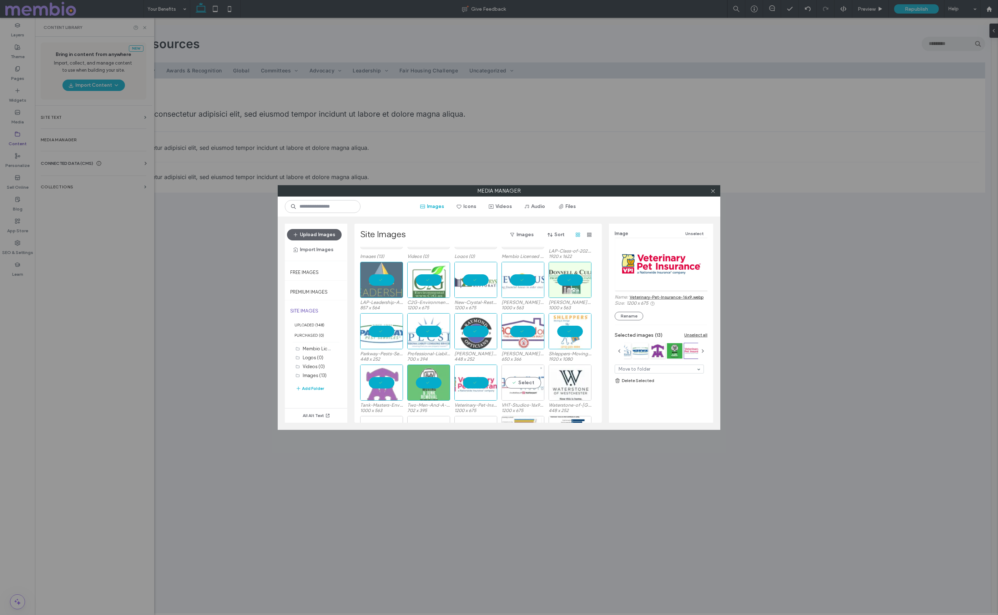
click at [516, 380] on div "Select" at bounding box center [522, 383] width 43 height 36
click at [558, 379] on div "Select" at bounding box center [569, 383] width 43 height 36
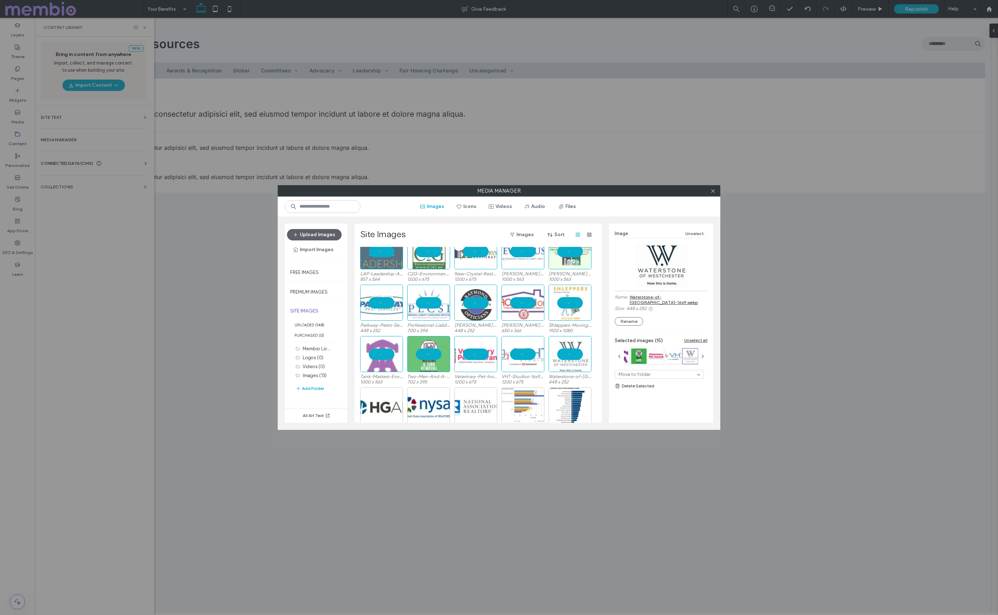
scroll to position [81, 0]
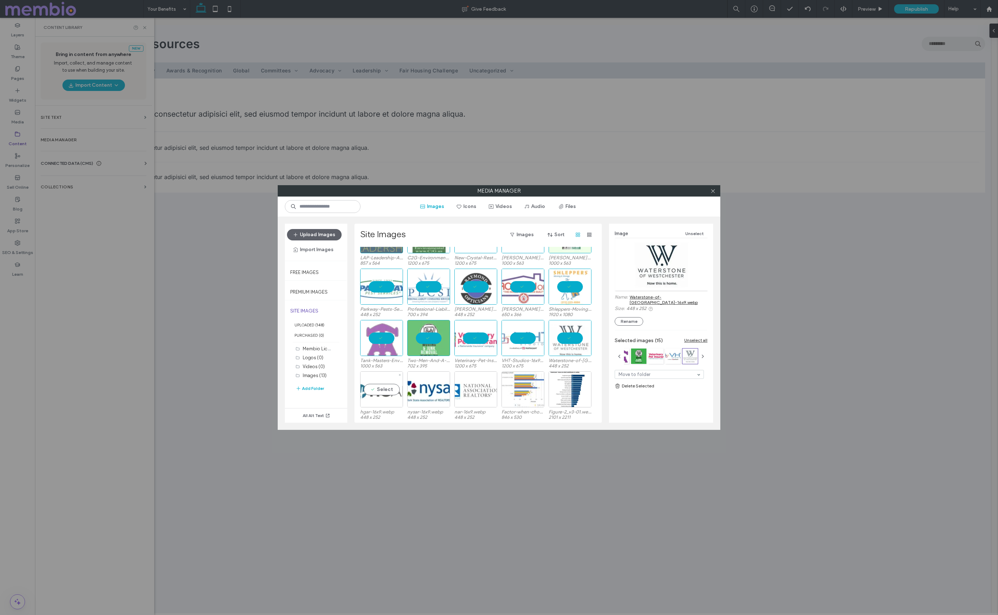
click at [371, 390] on div "Select" at bounding box center [381, 389] width 43 height 36
click at [412, 391] on div "Select" at bounding box center [428, 389] width 43 height 36
click at [466, 390] on div "Select" at bounding box center [475, 389] width 43 height 36
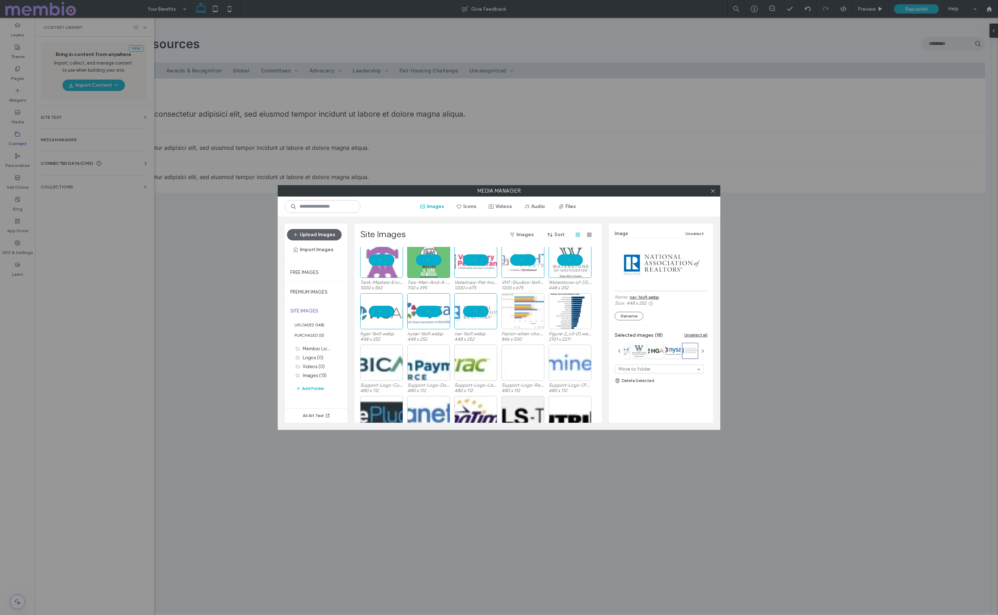
scroll to position [158, 0]
click at [570, 365] on div "Select" at bounding box center [569, 364] width 43 height 36
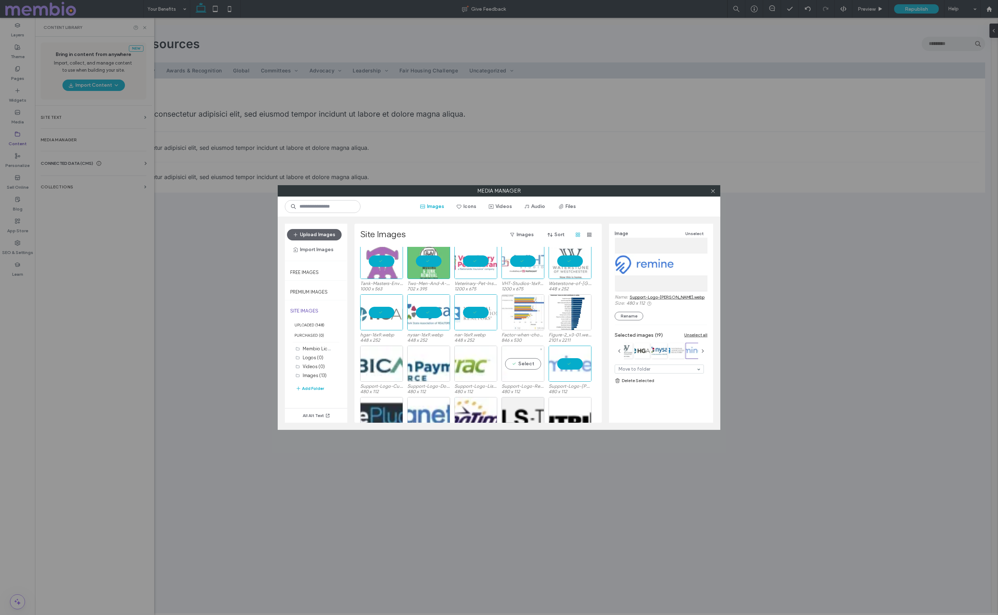
click at [521, 369] on div "Select" at bounding box center [522, 364] width 43 height 36
click at [487, 369] on div "Select" at bounding box center [475, 364] width 43 height 36
click at [444, 369] on div "Select" at bounding box center [428, 364] width 43 height 36
click at [395, 365] on div "Select" at bounding box center [381, 364] width 43 height 36
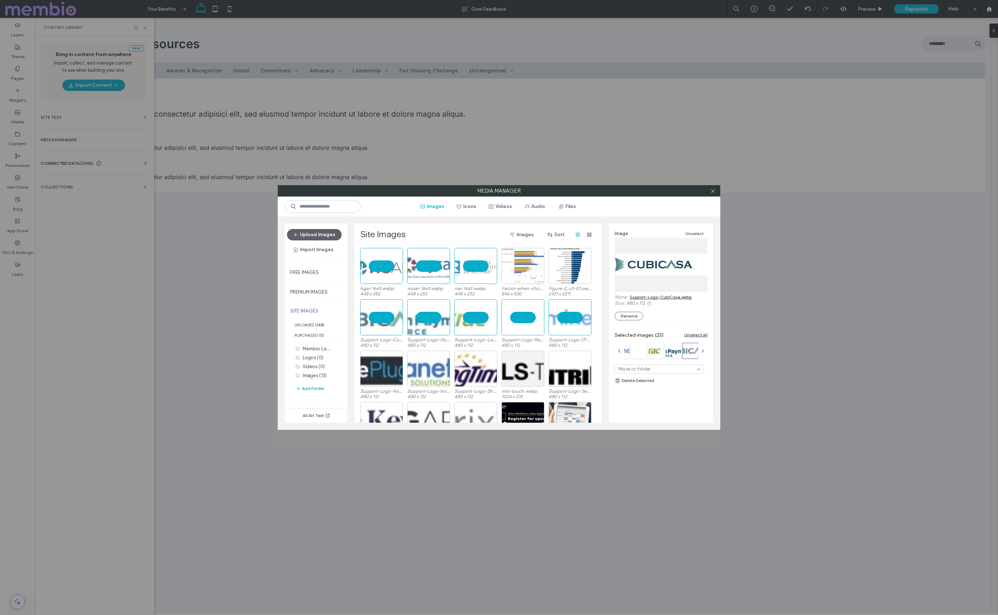
scroll to position [206, 0]
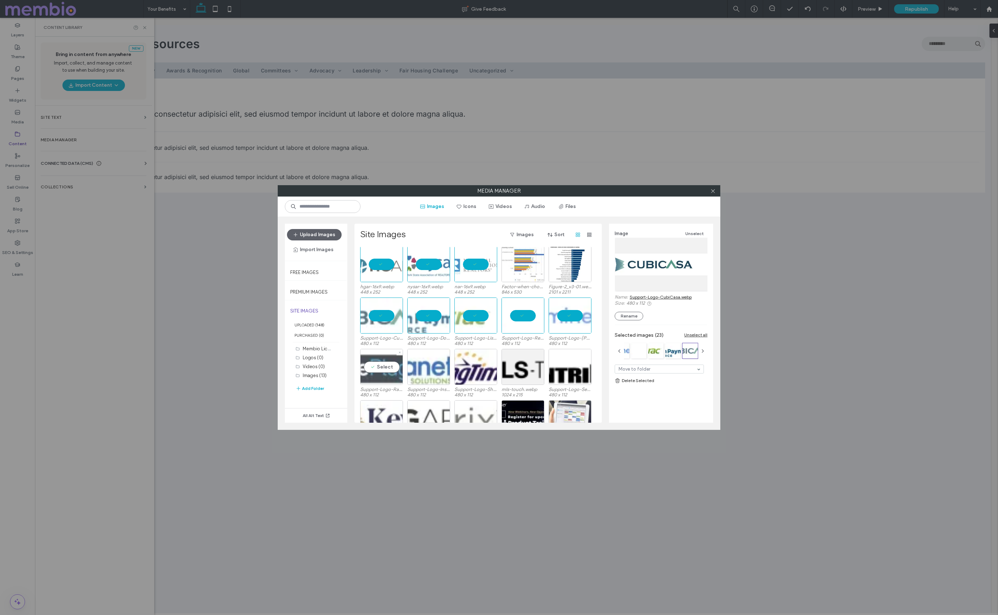
click at [374, 365] on div "Select" at bounding box center [381, 367] width 43 height 36
click at [419, 368] on div "Select" at bounding box center [428, 367] width 43 height 36
click at [467, 367] on div "Select" at bounding box center [475, 367] width 43 height 36
click at [528, 369] on div "Select" at bounding box center [522, 367] width 43 height 36
click at [568, 367] on div "Select" at bounding box center [569, 367] width 43 height 36
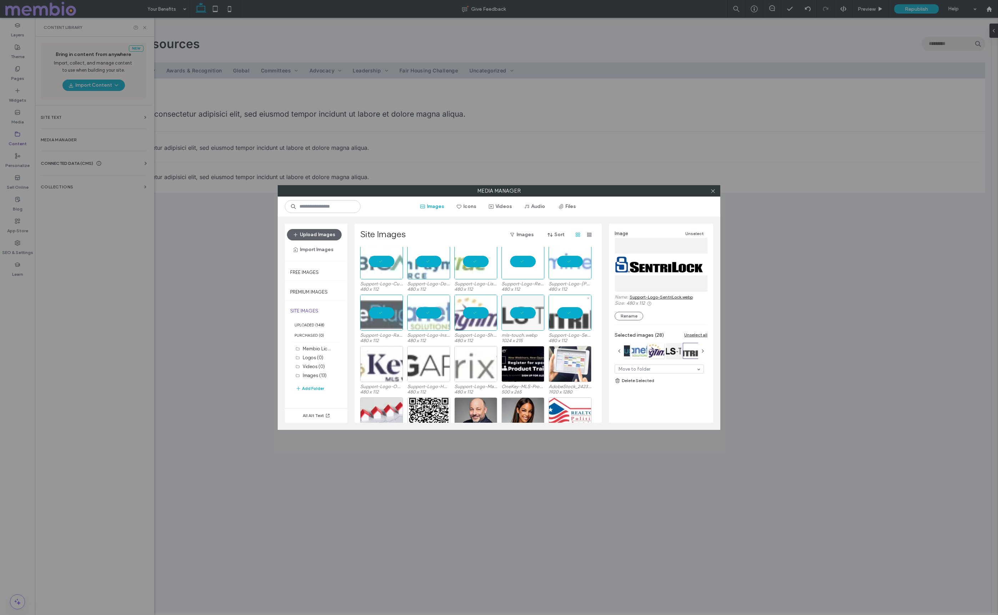
scroll to position [284, 0]
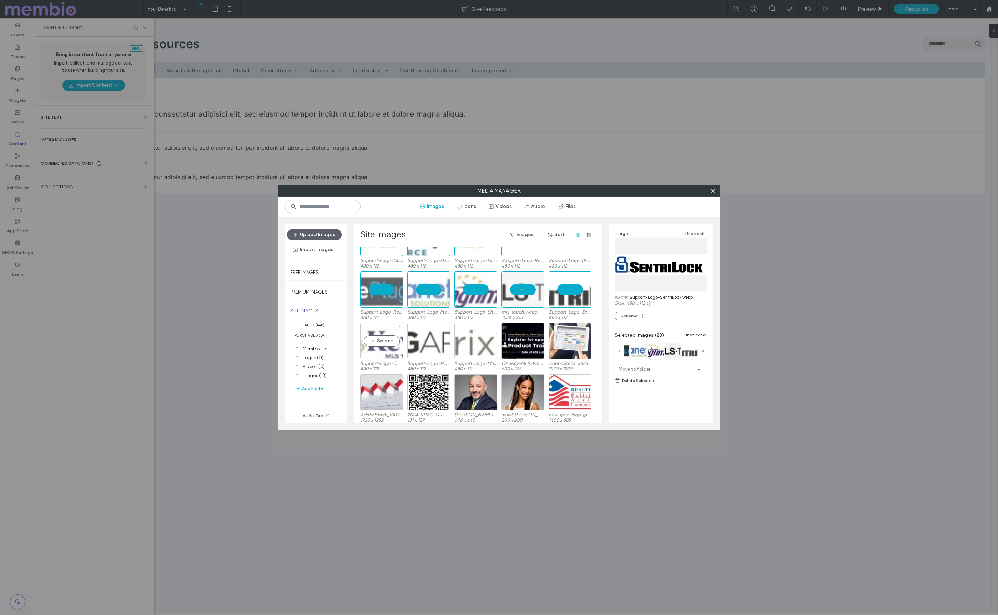
click at [374, 340] on div "Select" at bounding box center [381, 341] width 43 height 36
click at [428, 338] on div "Select" at bounding box center [428, 341] width 43 height 36
click at [468, 340] on div "Select" at bounding box center [475, 341] width 43 height 36
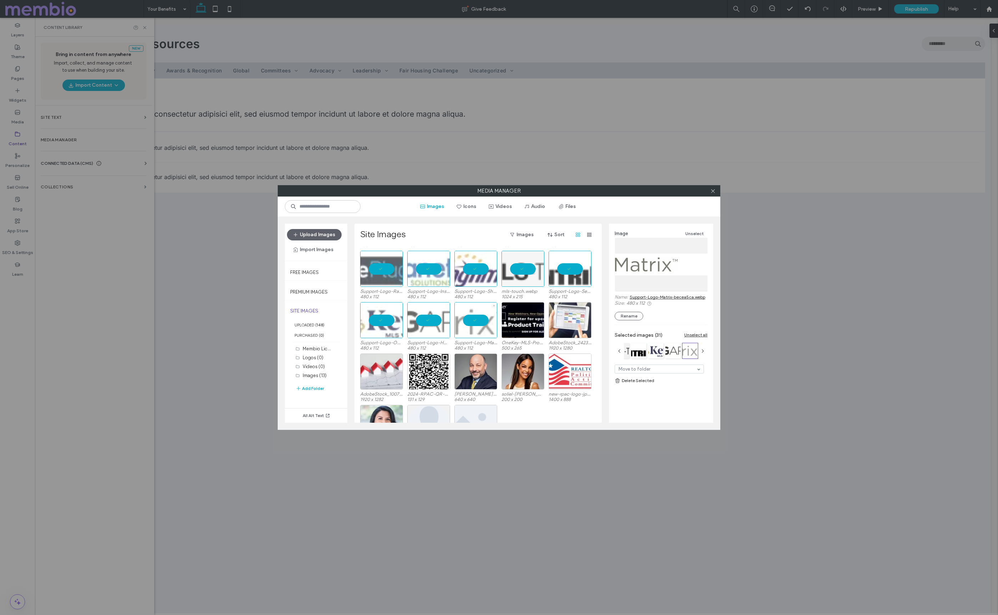
scroll to position [319, 0]
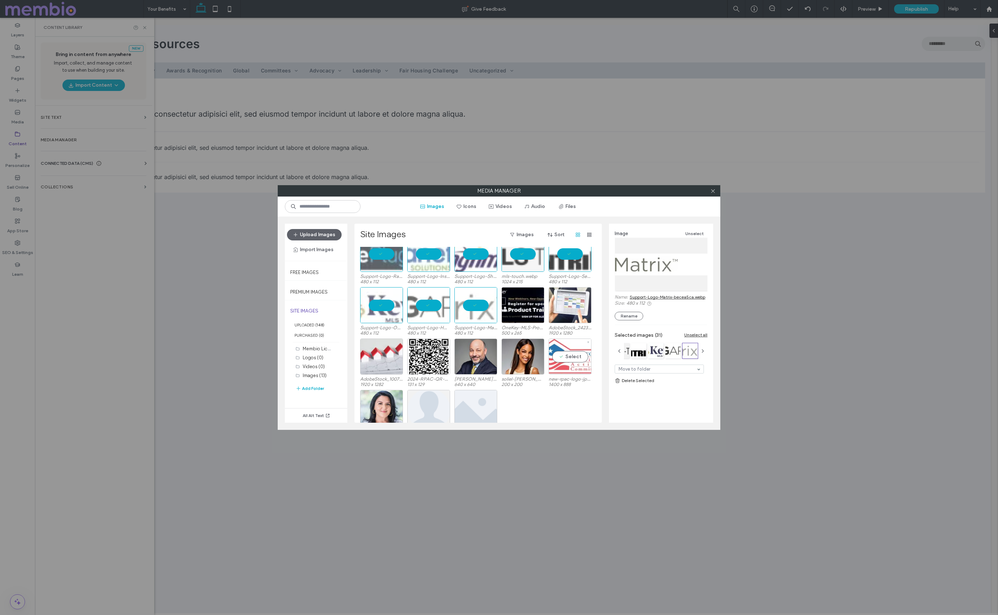
click at [574, 357] on div "Select" at bounding box center [569, 357] width 43 height 36
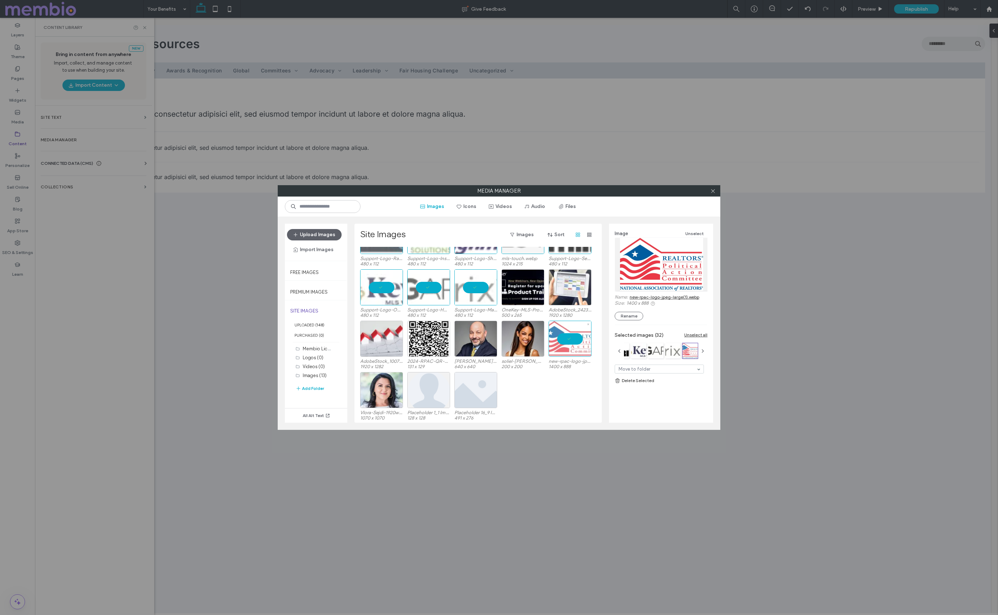
scroll to position [338, 0]
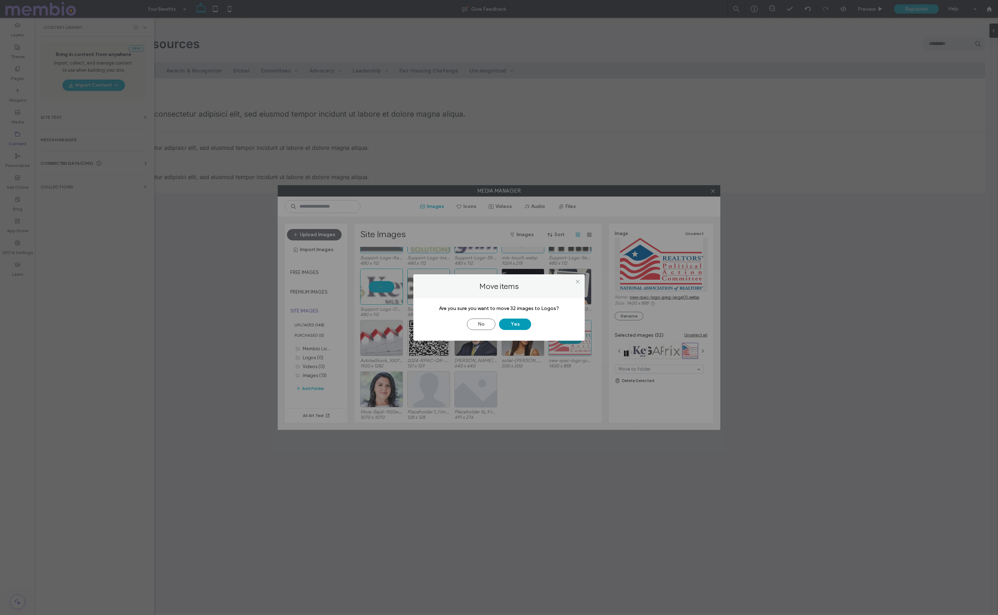
click at [514, 323] on button "Yes" at bounding box center [515, 324] width 32 height 11
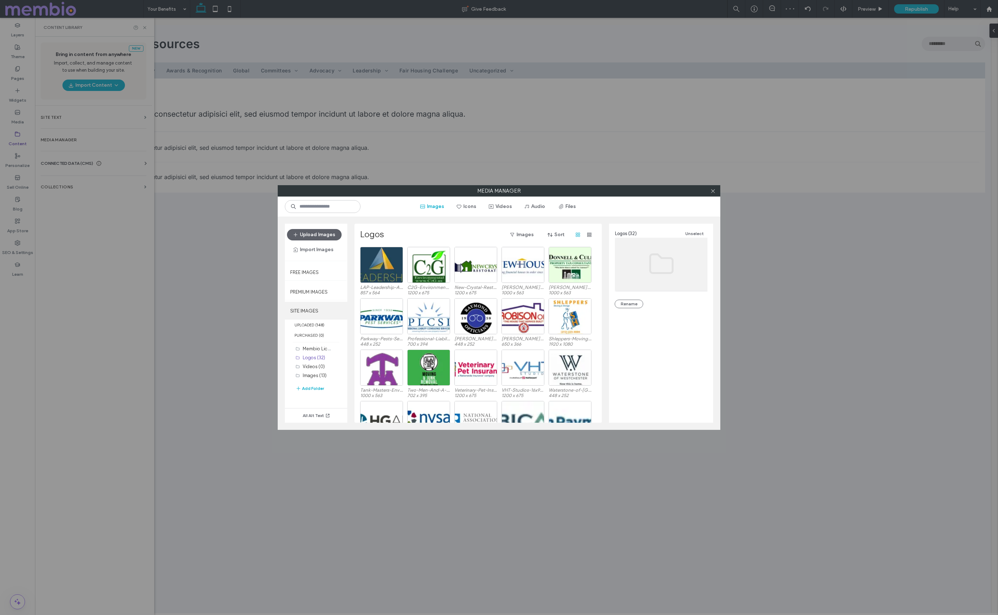
click at [310, 312] on label "SITE IMAGES" at bounding box center [316, 311] width 62 height 18
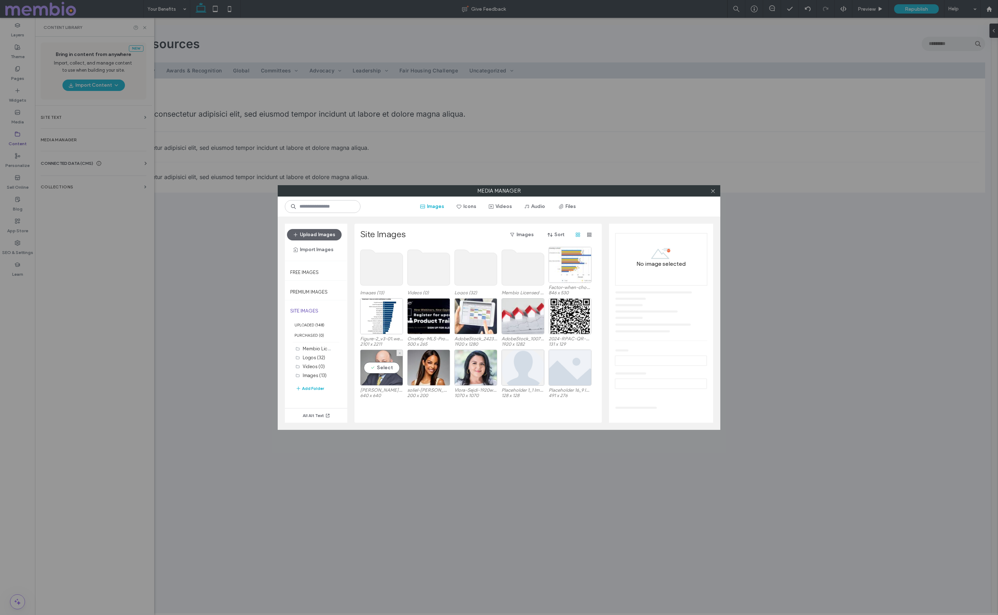
click at [378, 375] on div "Select" at bounding box center [381, 368] width 43 height 36
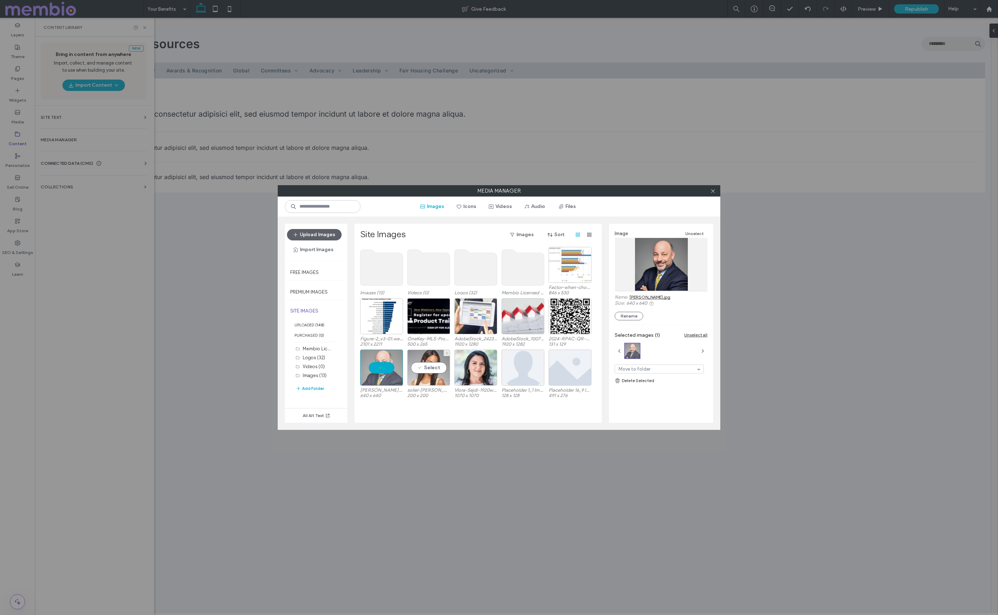
click at [441, 369] on div "Select" at bounding box center [428, 368] width 43 height 36
click at [483, 372] on div "Select" at bounding box center [475, 368] width 43 height 36
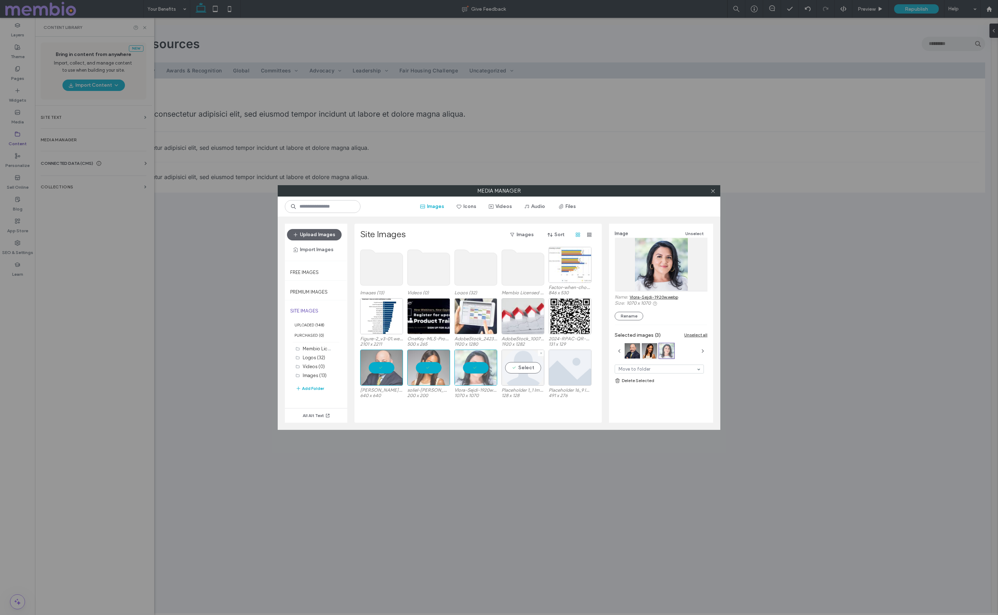
click at [527, 375] on div "Select" at bounding box center [522, 368] width 43 height 36
click at [567, 366] on div "Select" at bounding box center [569, 368] width 43 height 36
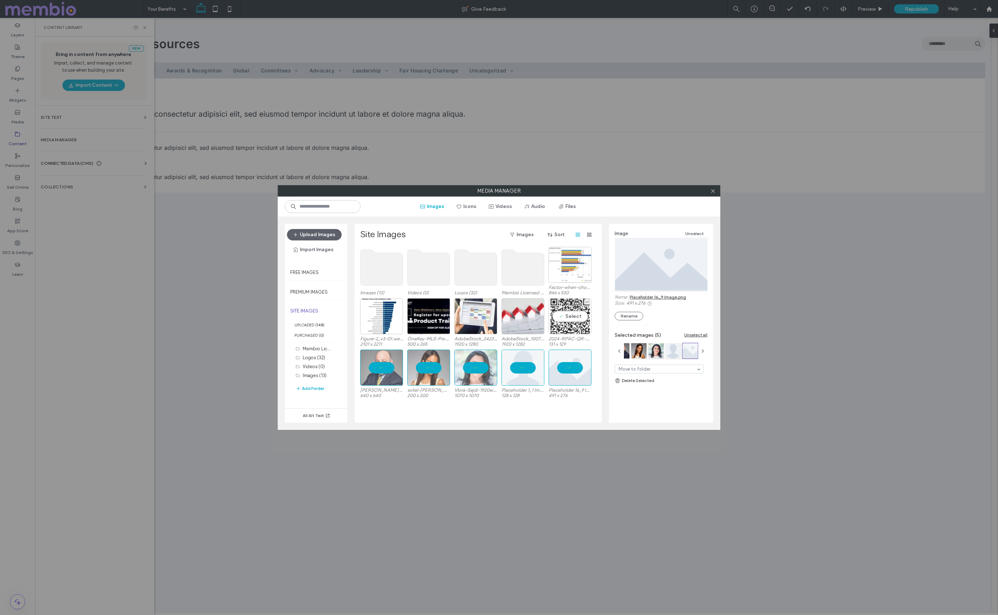
click at [561, 312] on div "Select" at bounding box center [569, 316] width 43 height 36
click at [520, 318] on div "Select" at bounding box center [522, 316] width 43 height 36
click at [473, 317] on div "Select" at bounding box center [475, 316] width 43 height 36
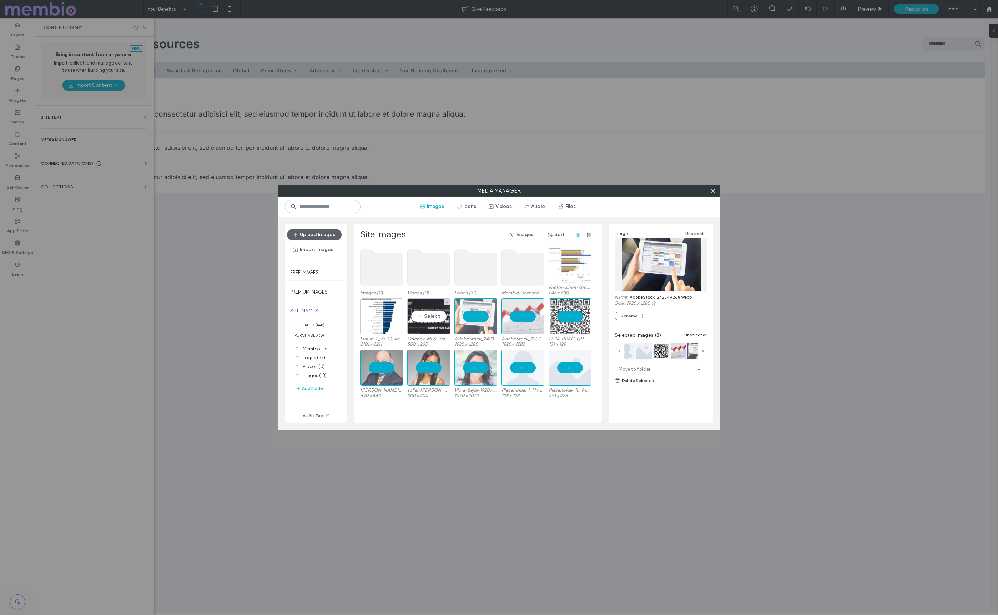
click at [425, 317] on div "Select" at bounding box center [428, 316] width 43 height 36
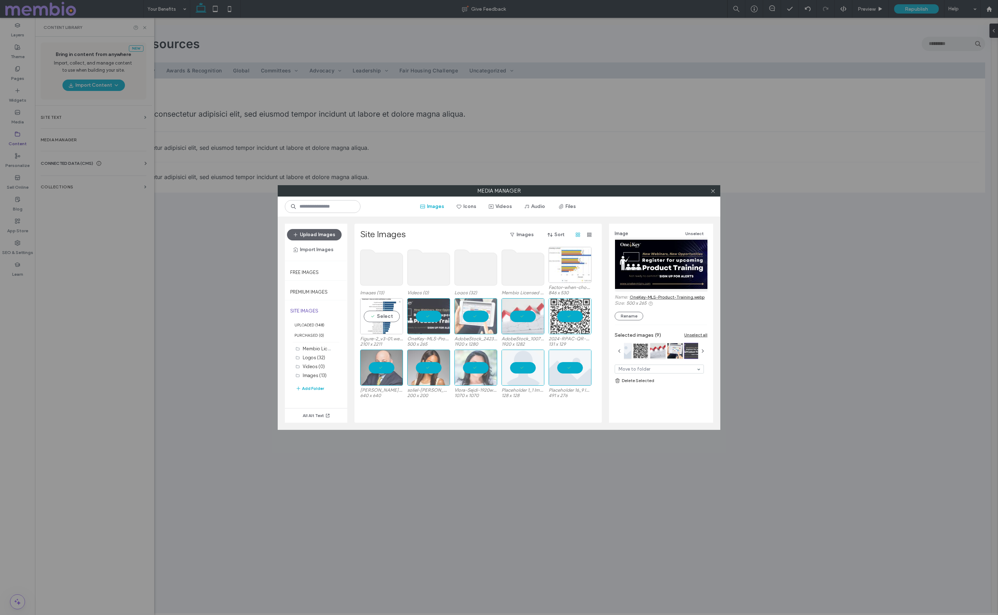
click at [368, 317] on div "Select" at bounding box center [381, 316] width 43 height 36
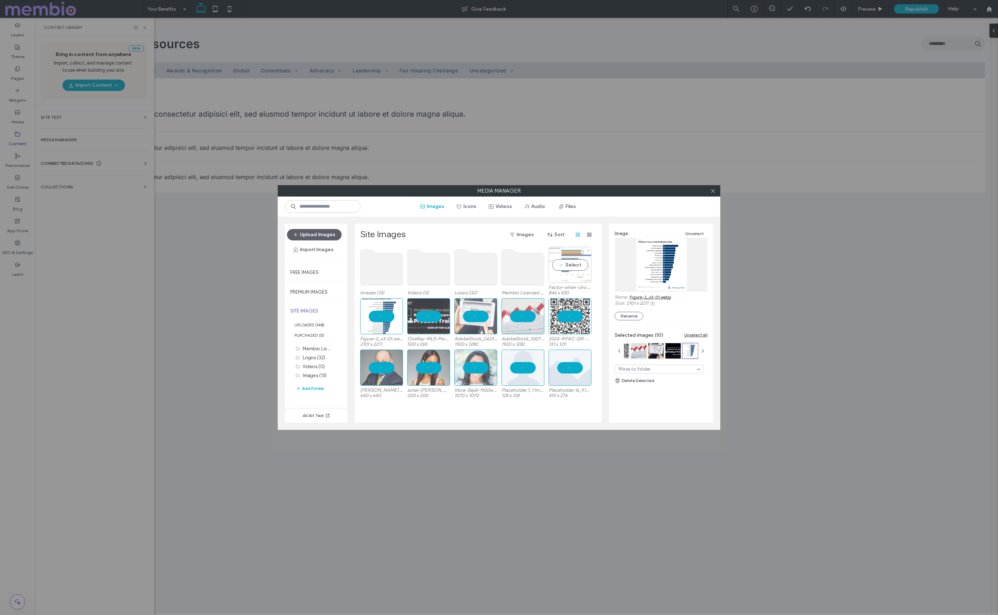
click at [568, 264] on div "Select" at bounding box center [569, 265] width 43 height 36
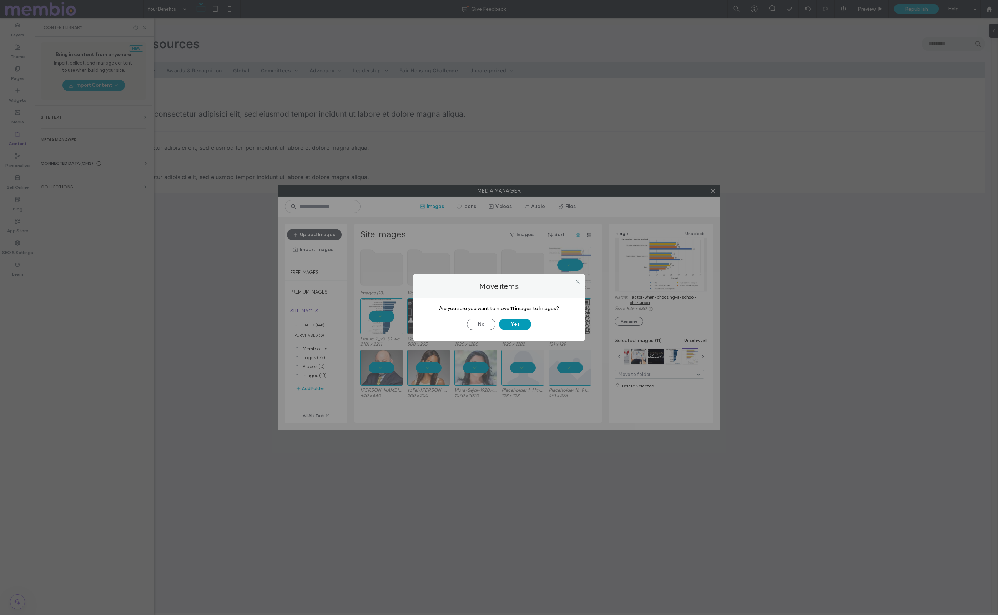
click at [511, 320] on button "Yes" at bounding box center [515, 324] width 32 height 11
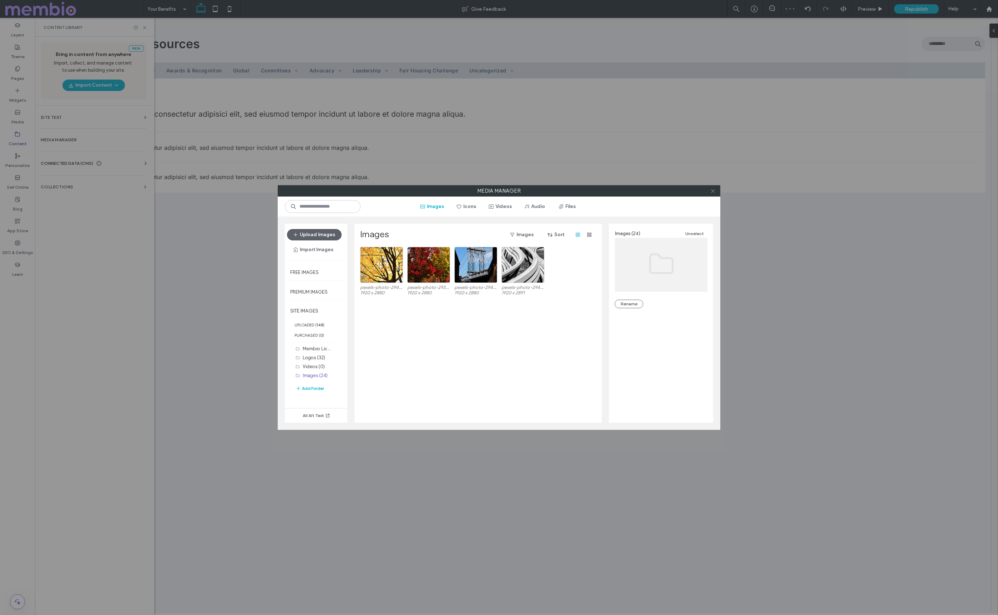
click at [715, 191] on icon at bounding box center [712, 190] width 5 height 5
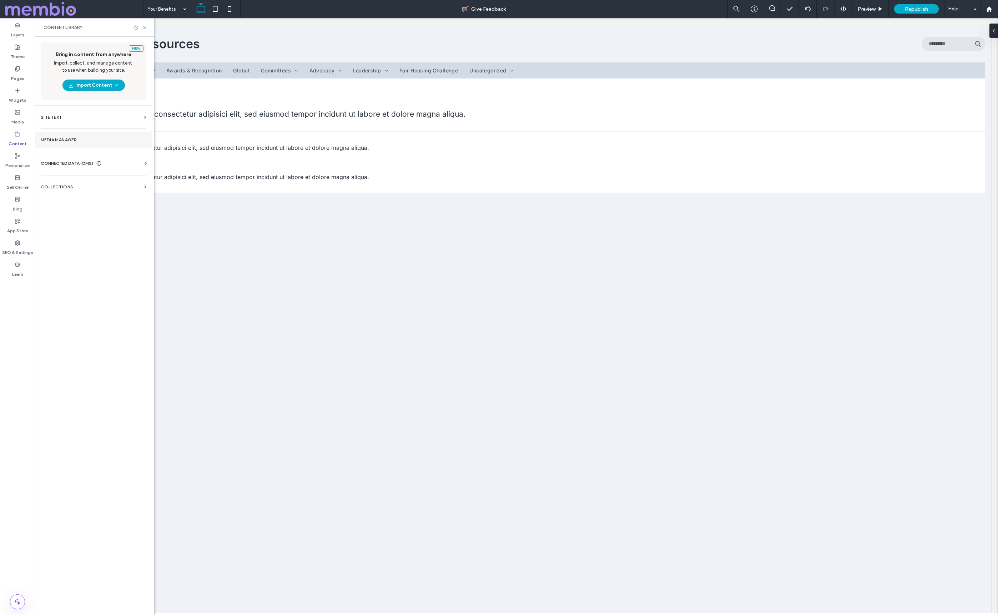
click at [61, 143] on section "Media Manager" at bounding box center [93, 140] width 117 height 16
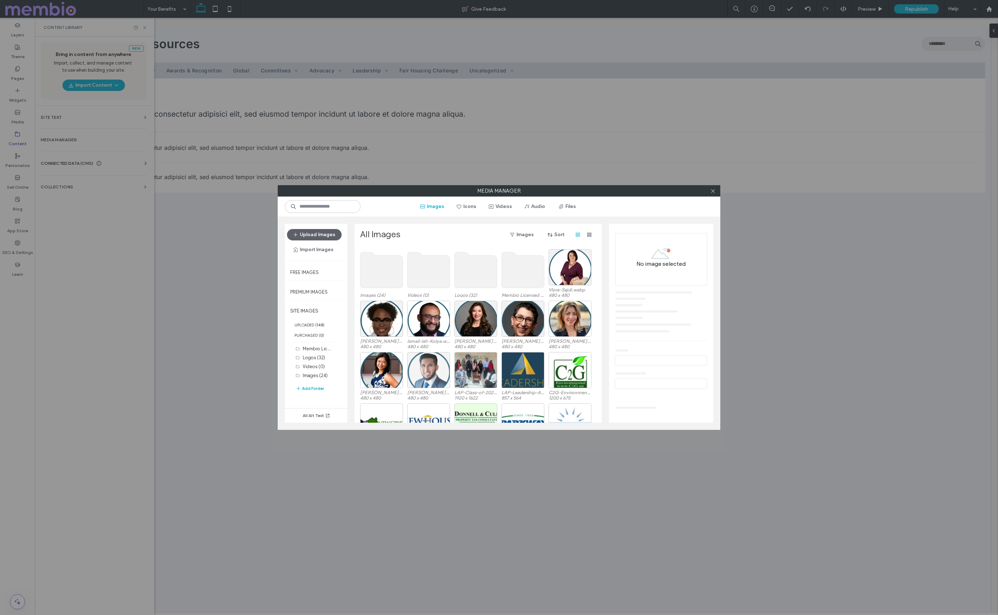
scroll to position [0, 0]
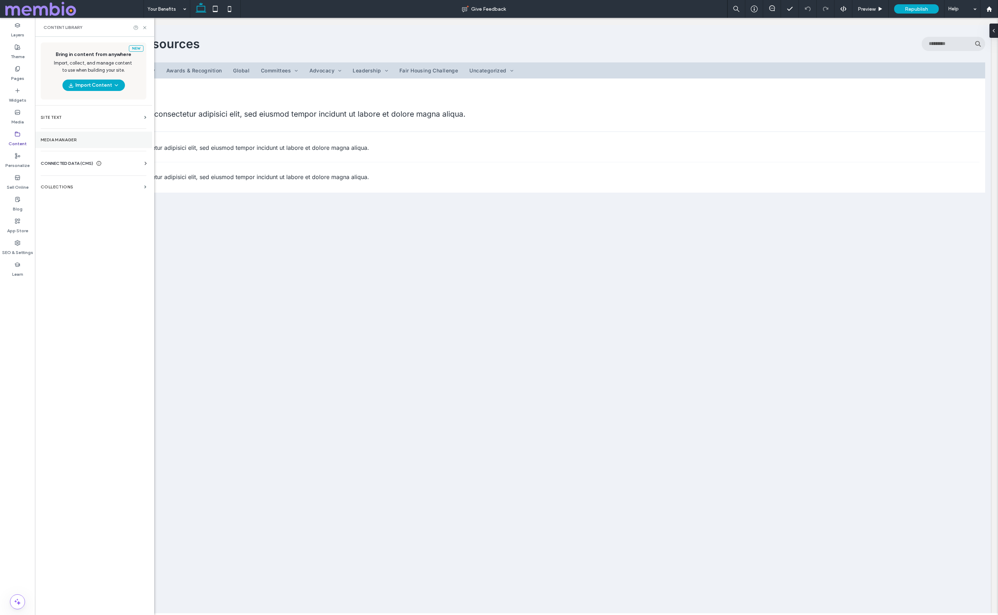
click at [71, 143] on section "Media Manager" at bounding box center [93, 140] width 117 height 16
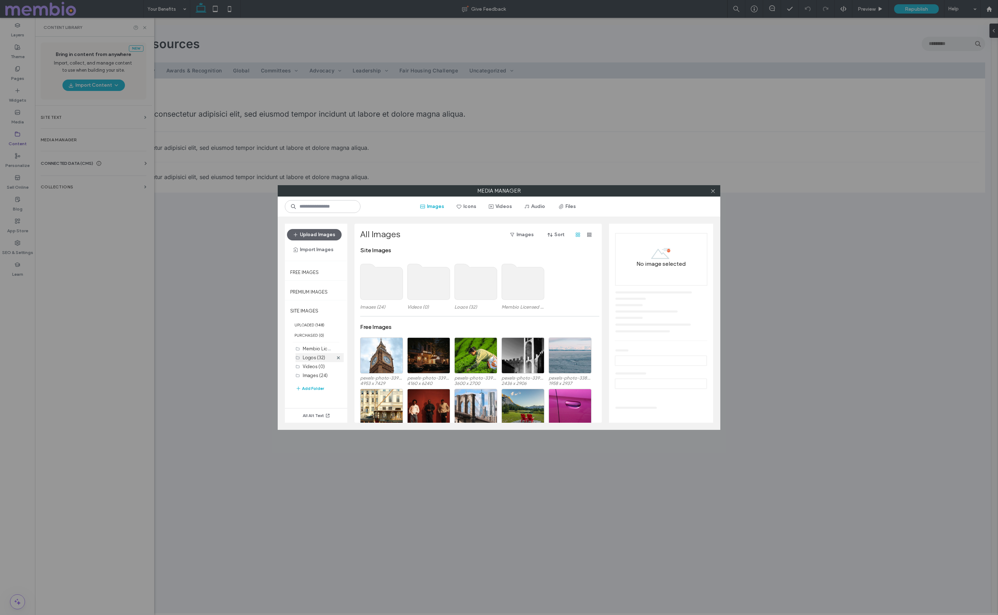
click at [317, 358] on label "Logos (32)" at bounding box center [314, 357] width 22 height 5
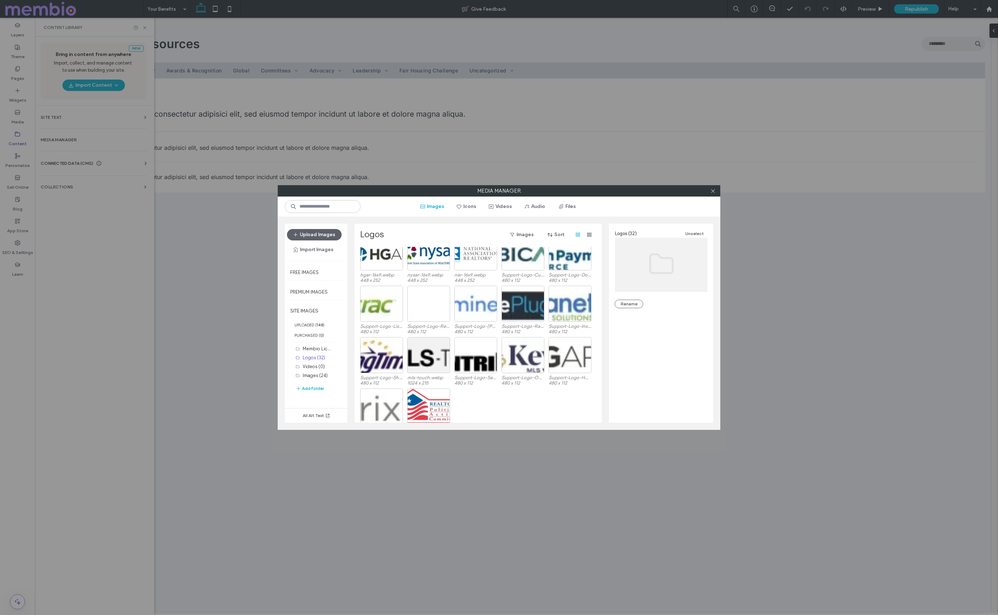
scroll to position [184, 0]
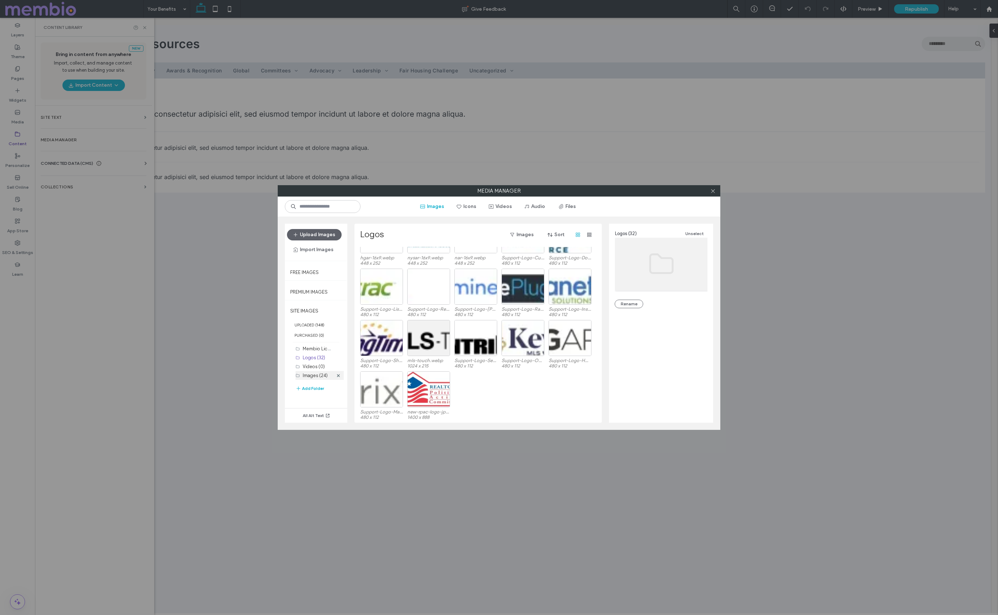
click at [314, 376] on label "Images (24)" at bounding box center [315, 375] width 25 height 5
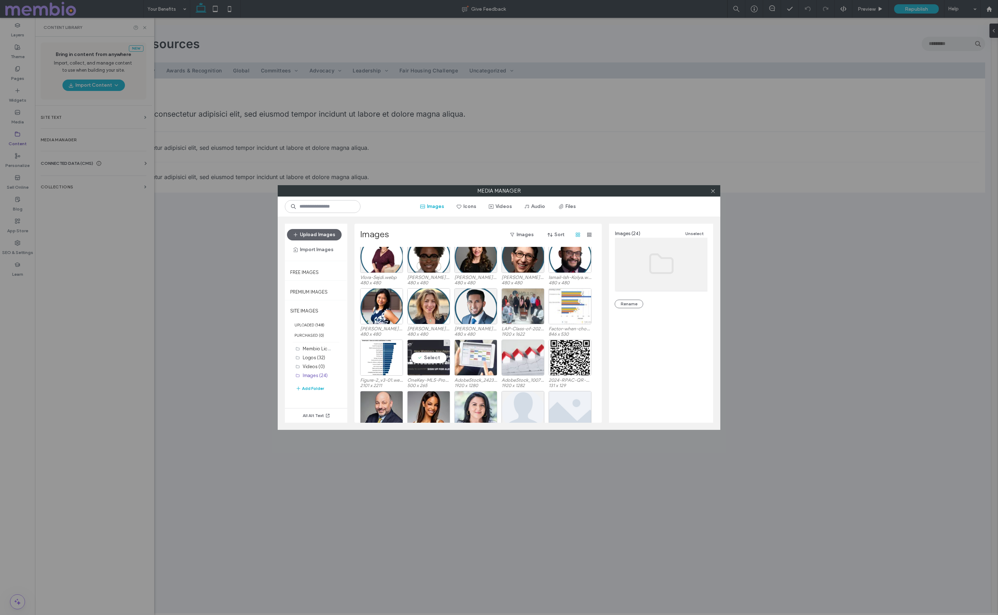
scroll to position [0, 0]
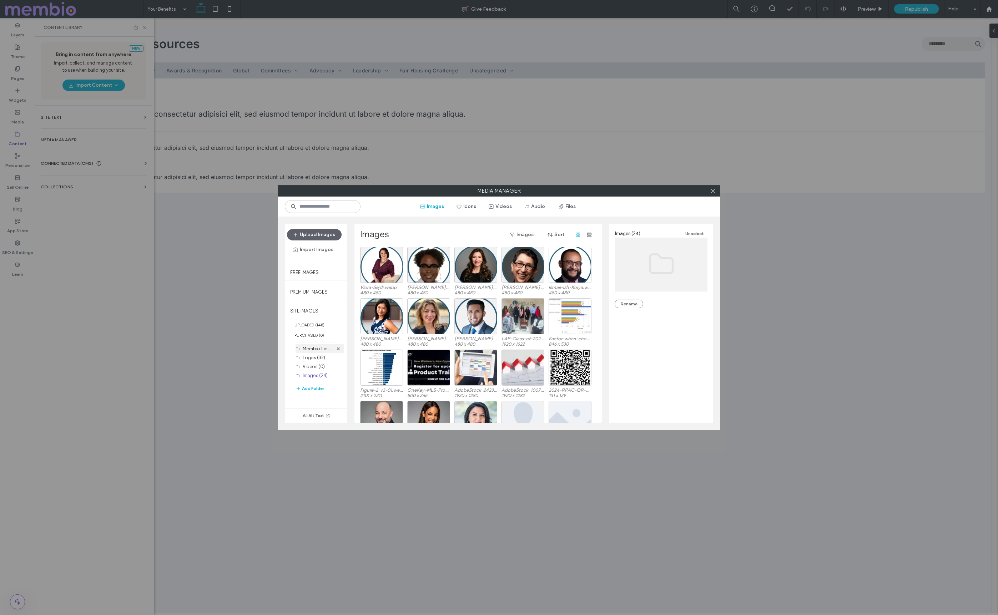
click at [312, 349] on label "Membio Licensed Images (77)" at bounding box center [335, 348] width 64 height 7
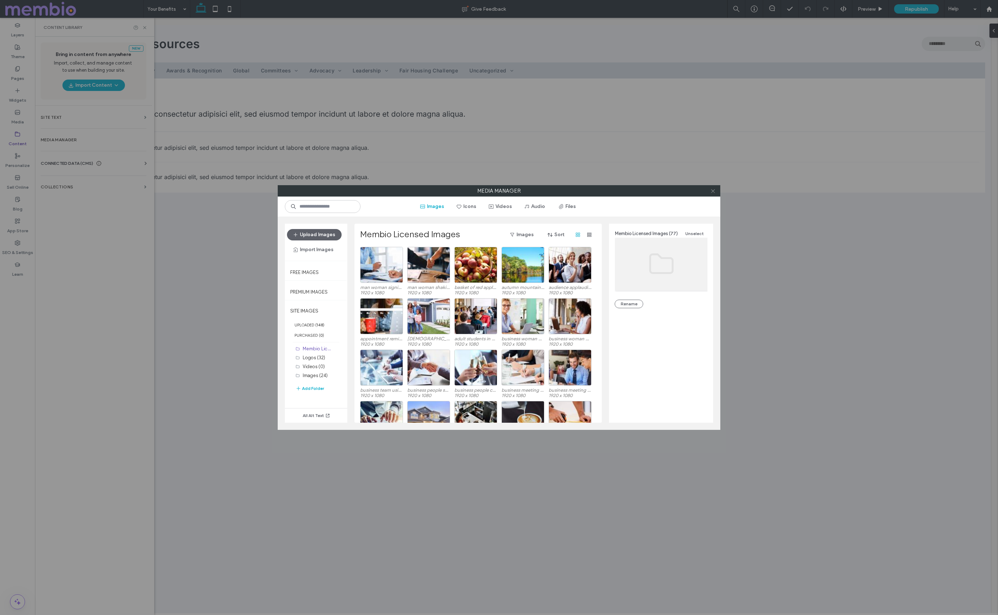
click at [713, 193] on icon at bounding box center [712, 190] width 5 height 5
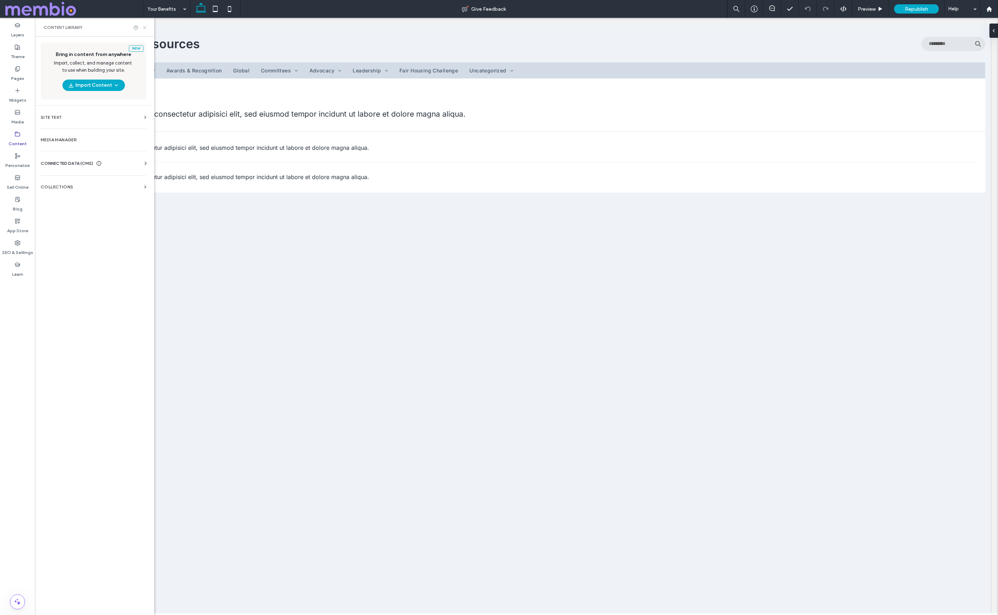
drag, startPoint x: 145, startPoint y: 26, endPoint x: 111, endPoint y: 15, distance: 35.4
click at [145, 26] on icon at bounding box center [144, 27] width 5 height 5
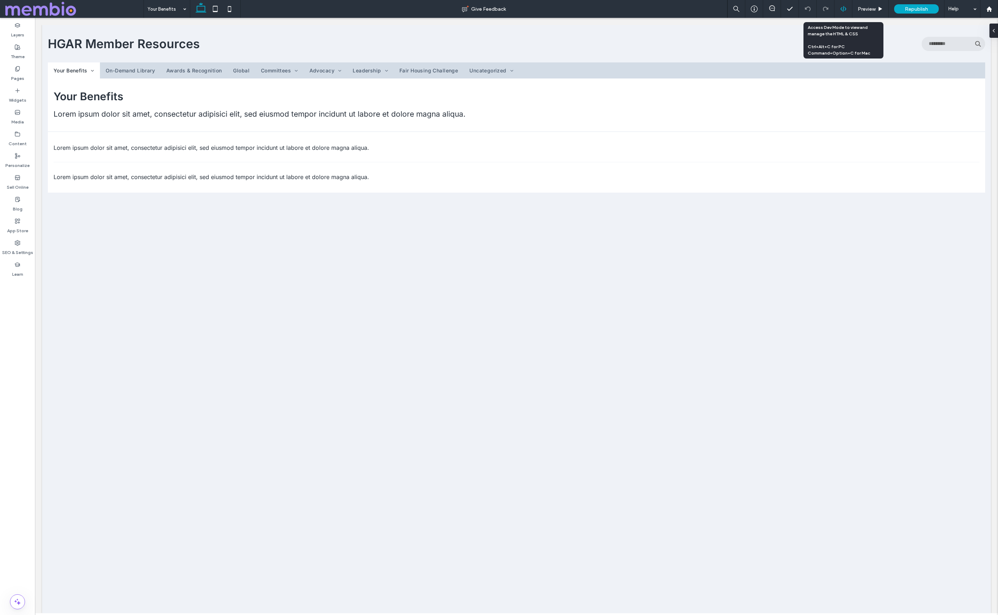
click at [842, 8] on icon at bounding box center [843, 9] width 6 height 6
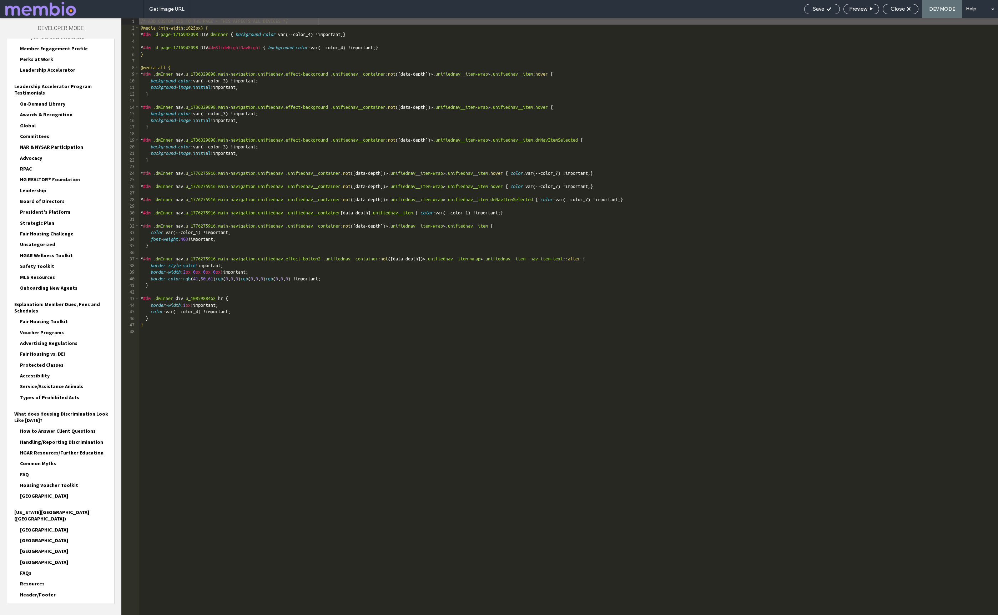
scroll to position [74, 0]
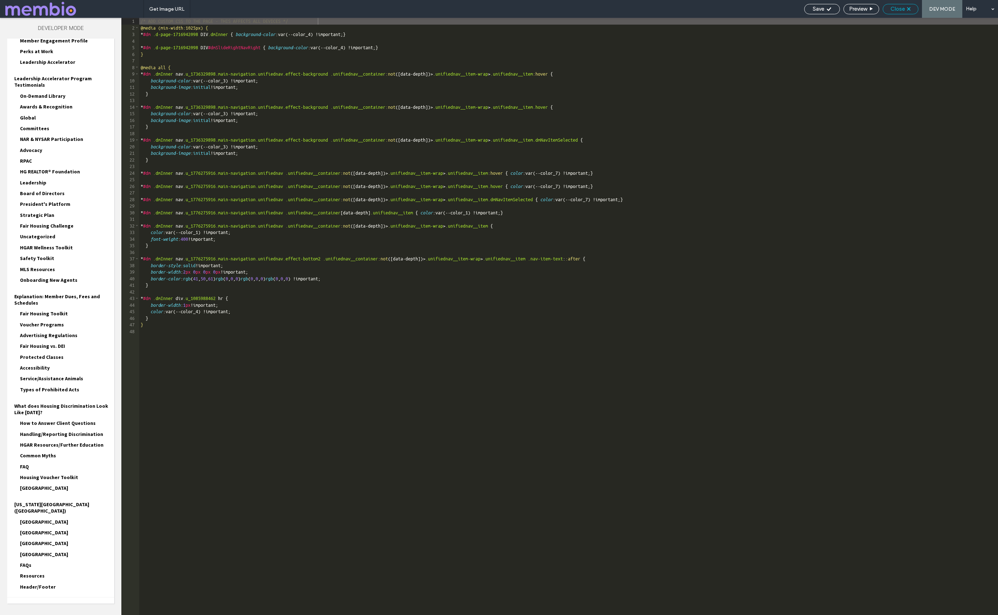
click at [903, 13] on div "Close" at bounding box center [900, 9] width 36 height 10
click at [897, 7] on span "Close" at bounding box center [897, 9] width 14 height 6
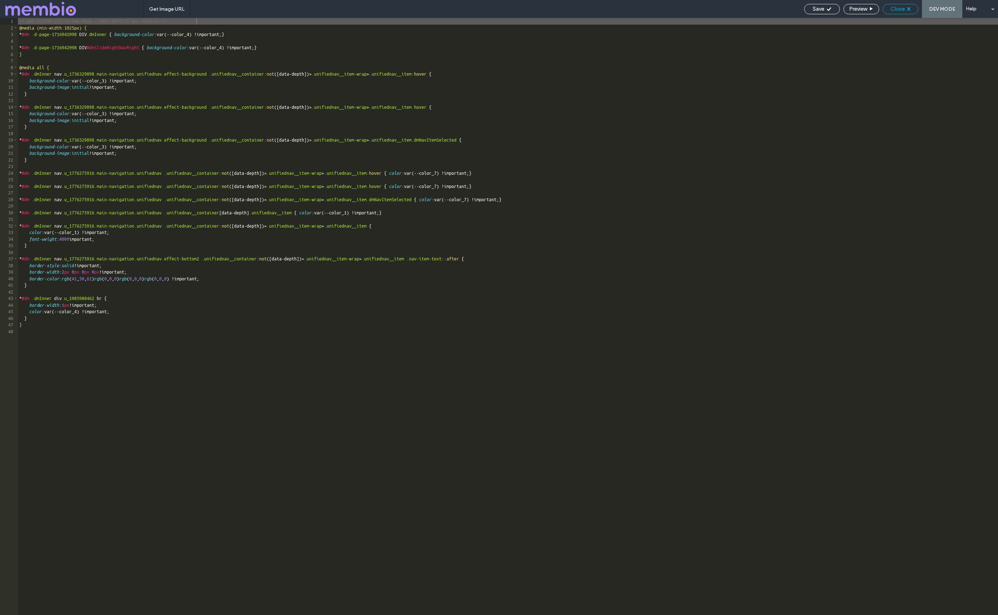
scroll to position [56, 0]
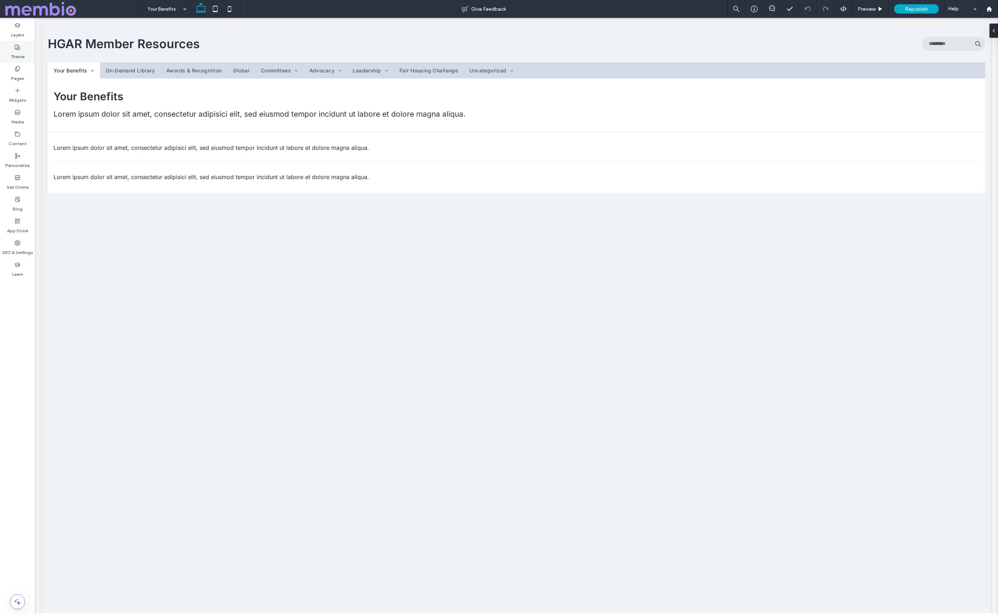
click at [17, 53] on label "Theme" at bounding box center [18, 55] width 14 height 10
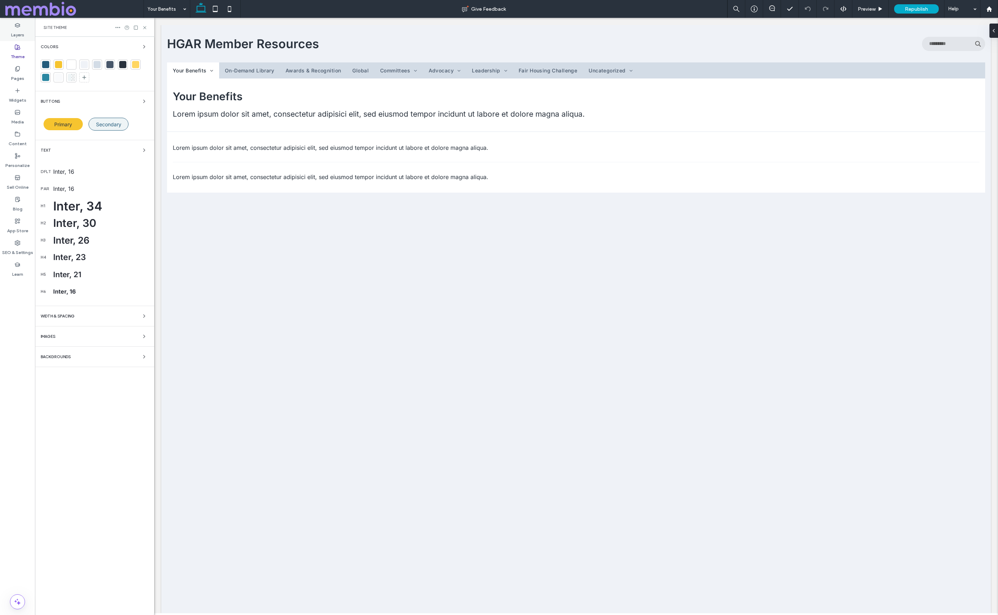
click at [18, 33] on label "Layers" at bounding box center [17, 33] width 13 height 10
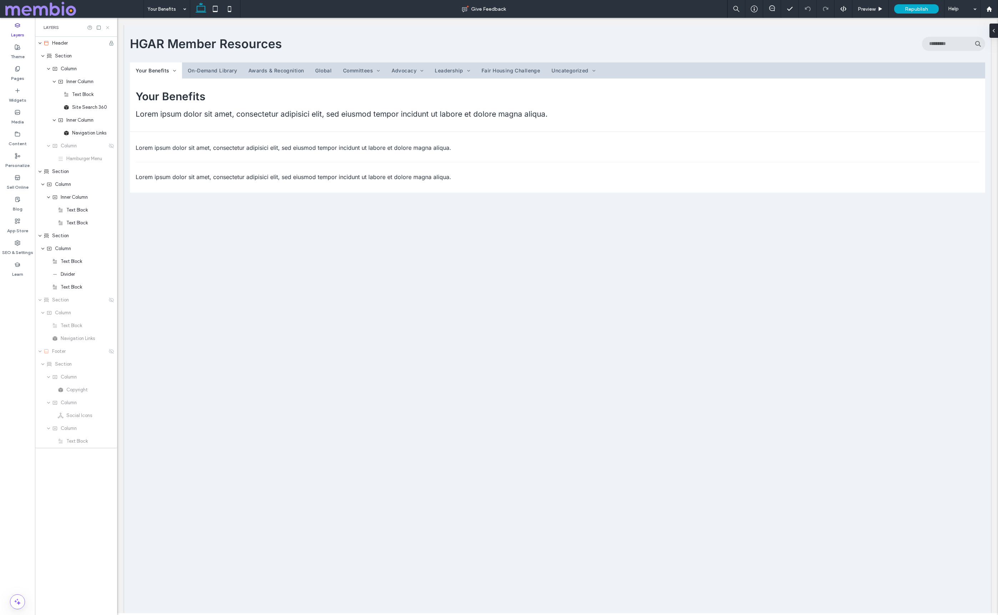
click at [108, 26] on icon at bounding box center [107, 27] width 5 height 5
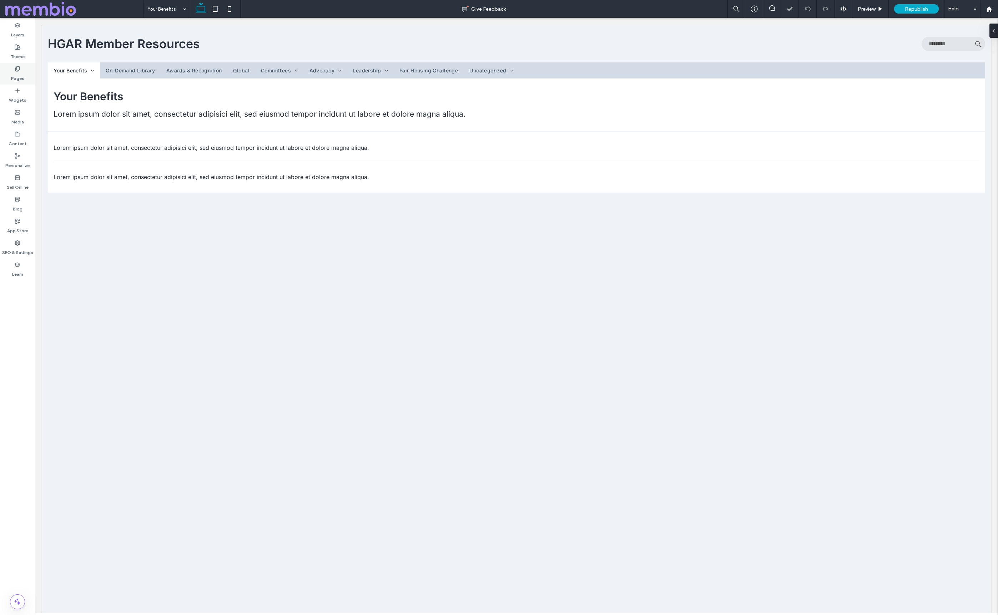
click at [19, 71] on icon at bounding box center [18, 69] width 6 height 6
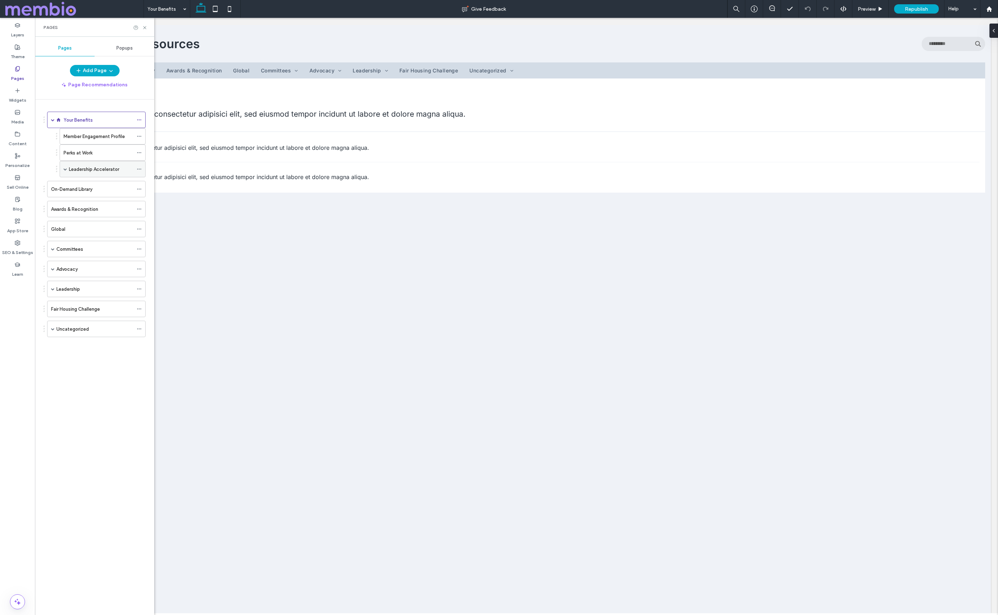
click at [71, 169] on label "Leadership Accelerator" at bounding box center [94, 169] width 50 height 12
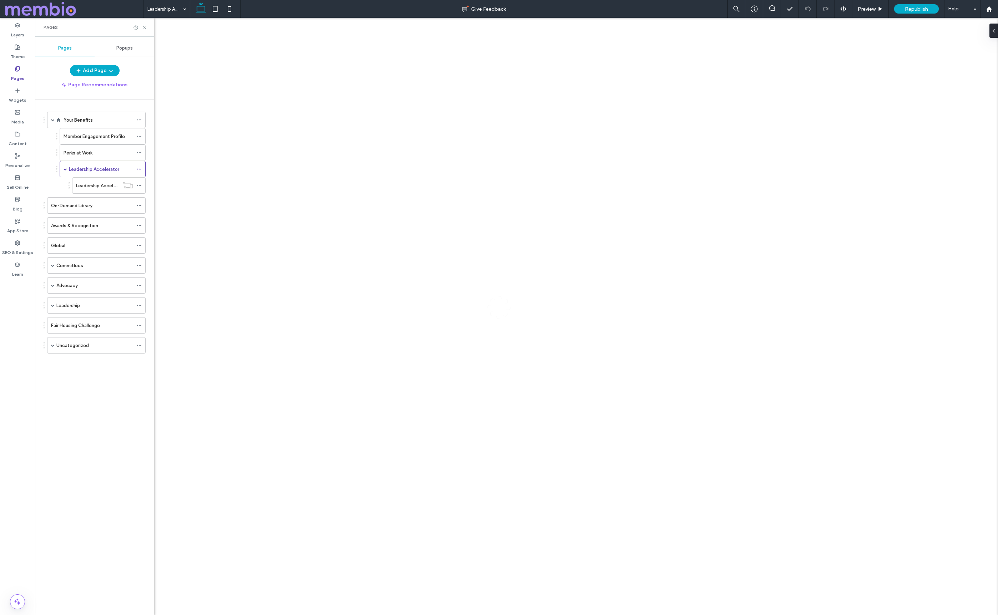
click at [82, 185] on div "Leadership Accelerator Give Feedback Preview Republish Help Design Panel Site C…" at bounding box center [499, 307] width 998 height 615
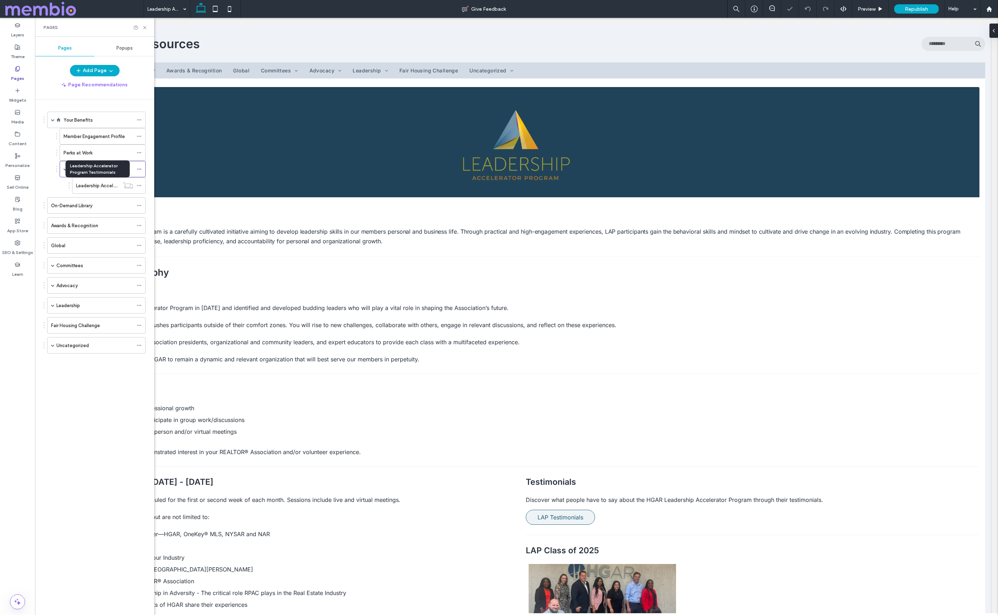
click at [82, 185] on label "Leadership Accelerator Program Testimonials" at bounding box center [125, 185] width 98 height 12
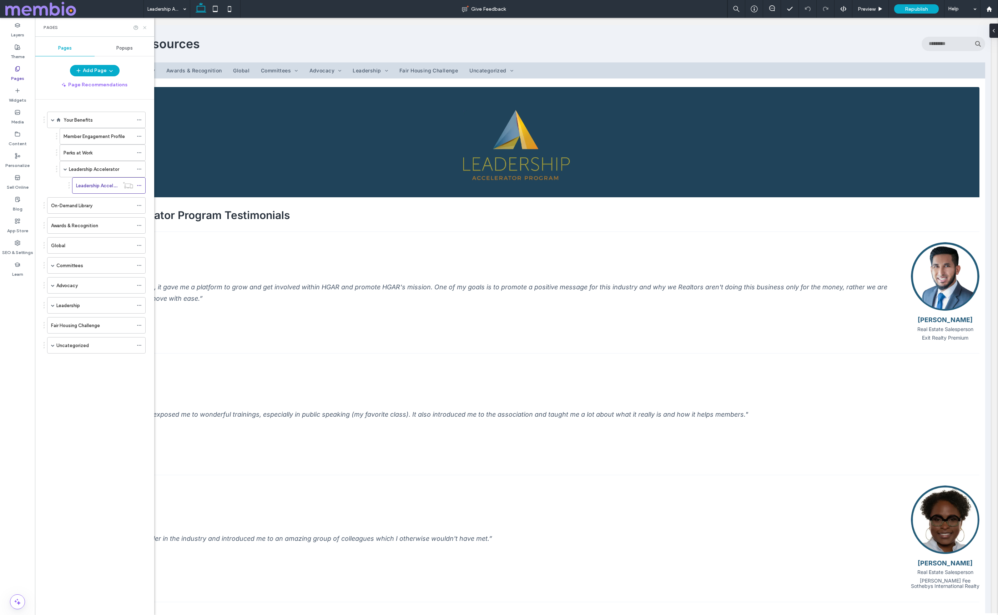
click at [145, 27] on use at bounding box center [144, 27] width 3 height 3
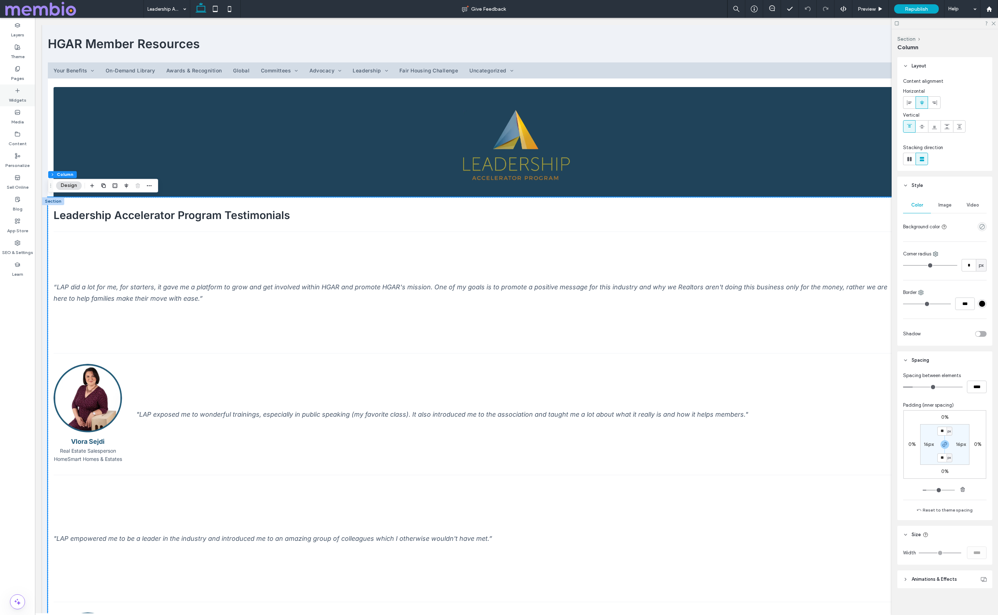
click at [16, 91] on icon at bounding box center [18, 91] width 6 height 6
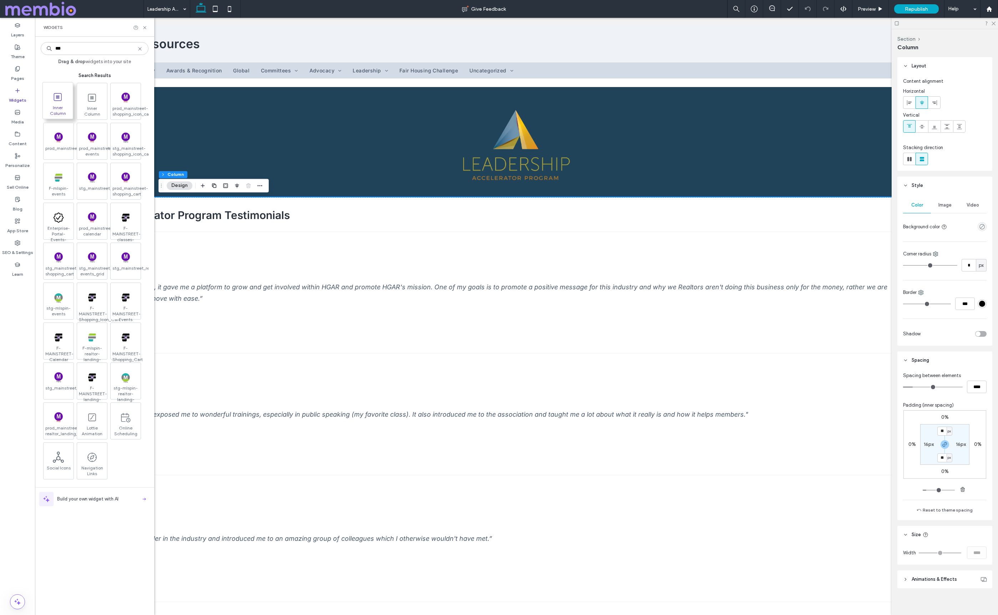
type input "***"
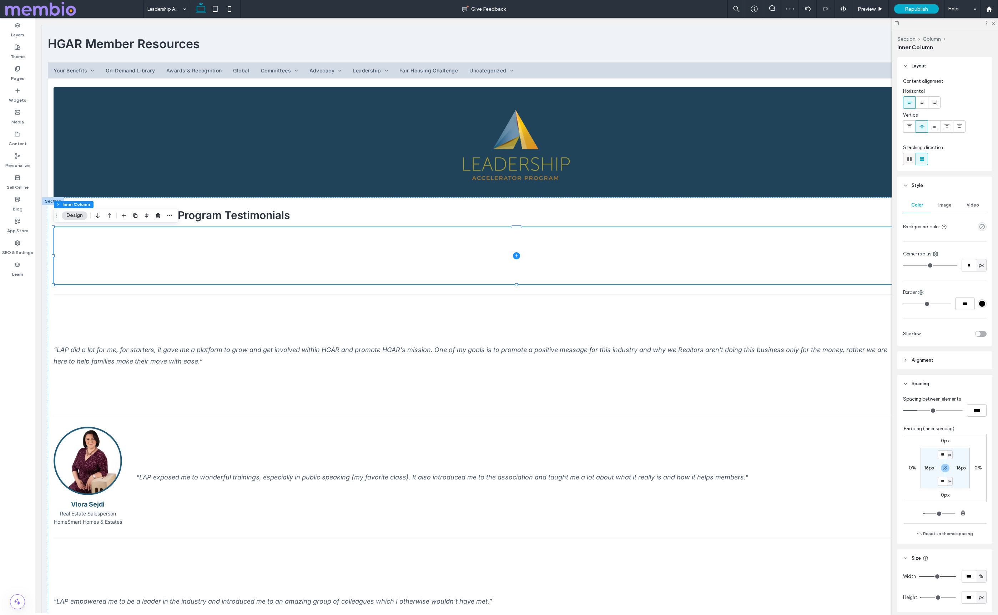
click at [906, 157] on icon at bounding box center [909, 159] width 7 height 7
type input "*"
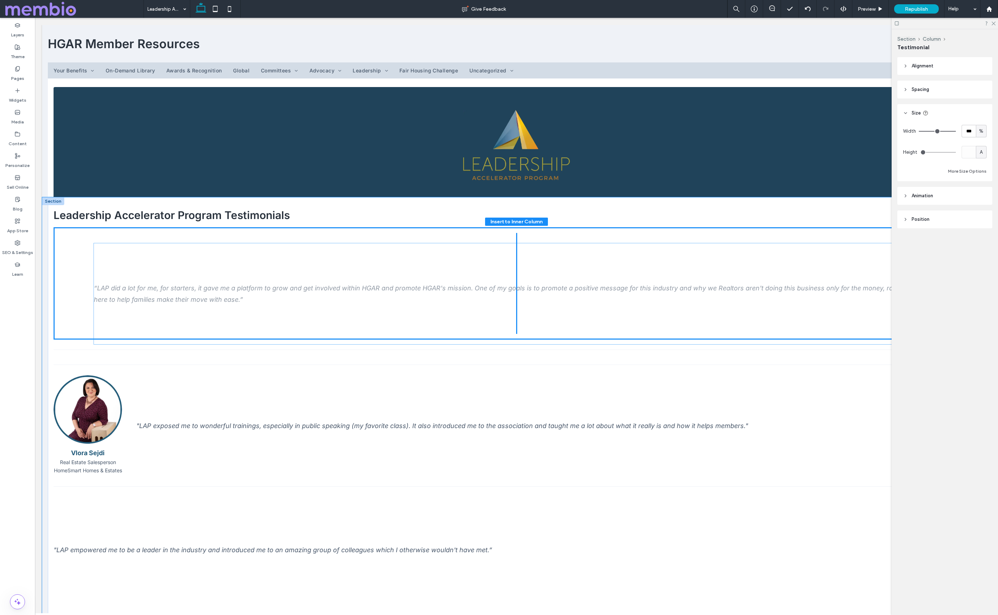
drag, startPoint x: 139, startPoint y: 354, endPoint x: 179, endPoint y: 292, distance: 73.7
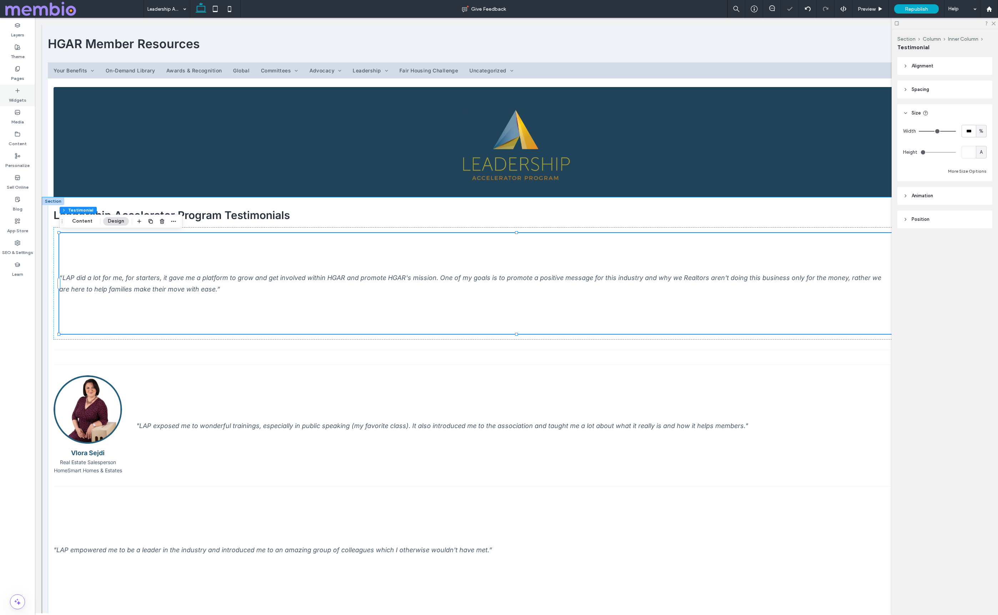
click at [14, 95] on label "Widgets" at bounding box center [17, 98] width 17 height 10
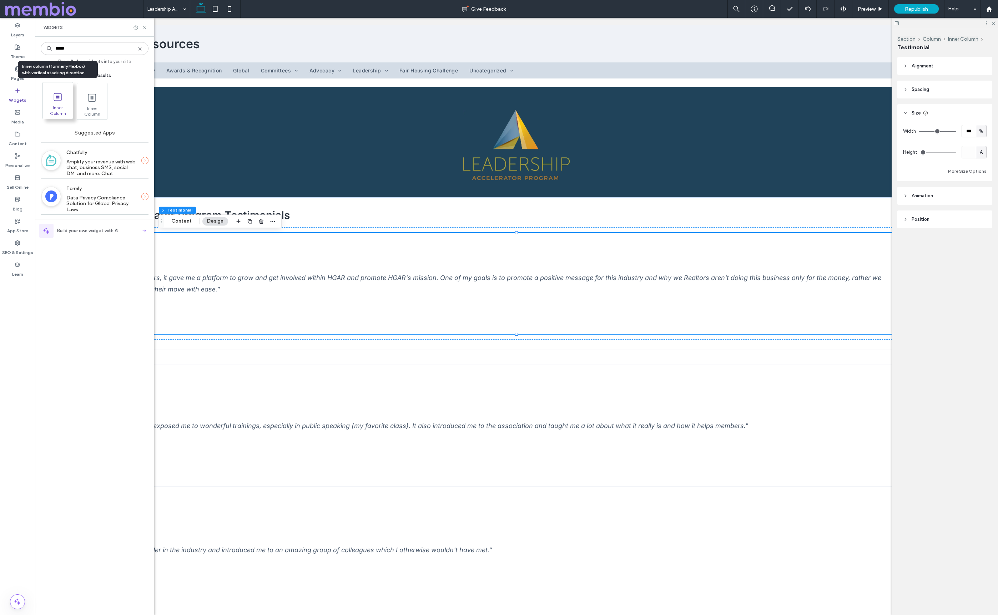
type input "*****"
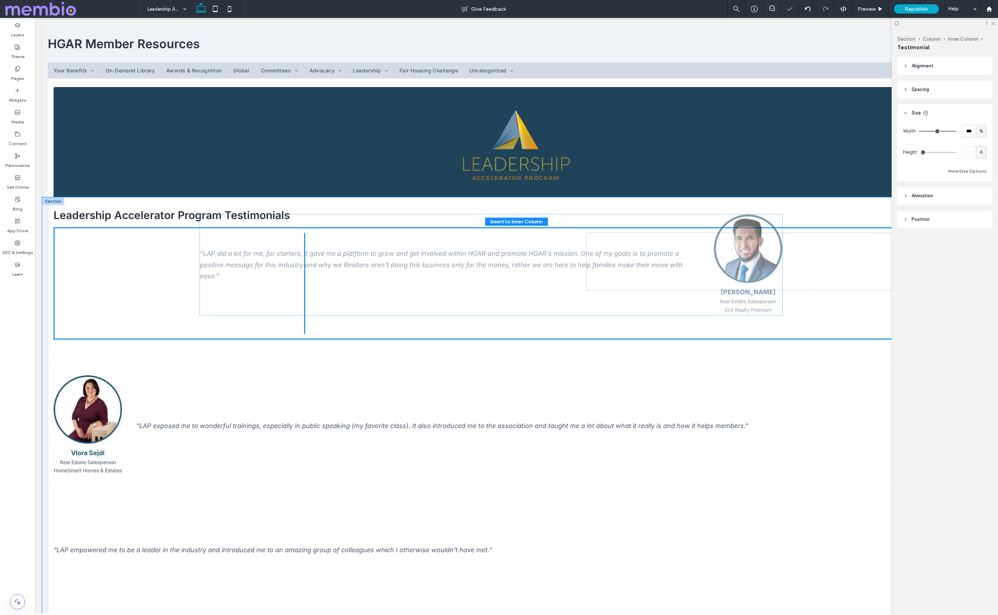
drag, startPoint x: 434, startPoint y: 283, endPoint x: 284, endPoint y: 267, distance: 150.4
type input "**"
type input "****"
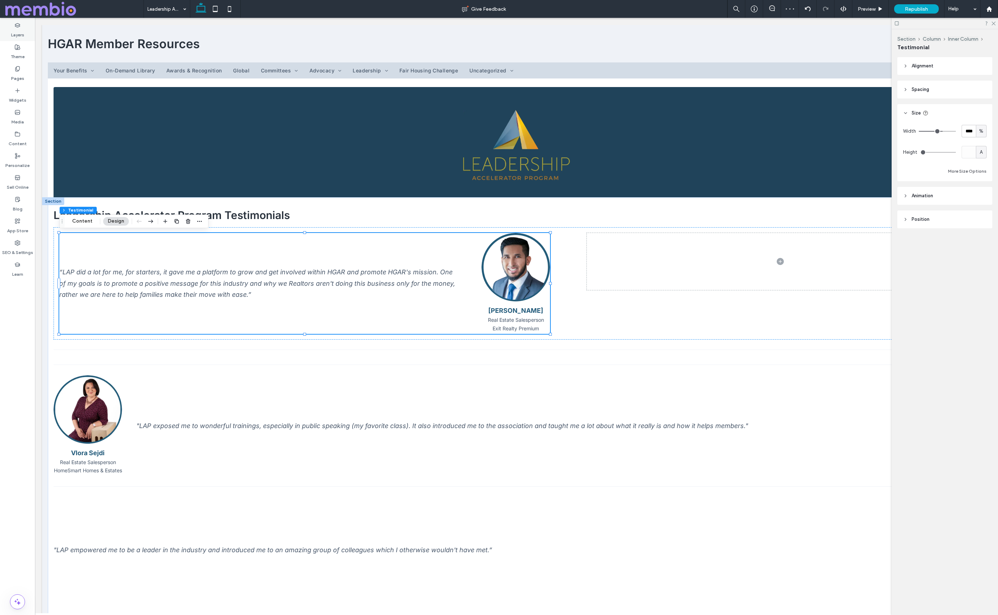
click at [20, 33] on label "Layers" at bounding box center [17, 33] width 13 height 10
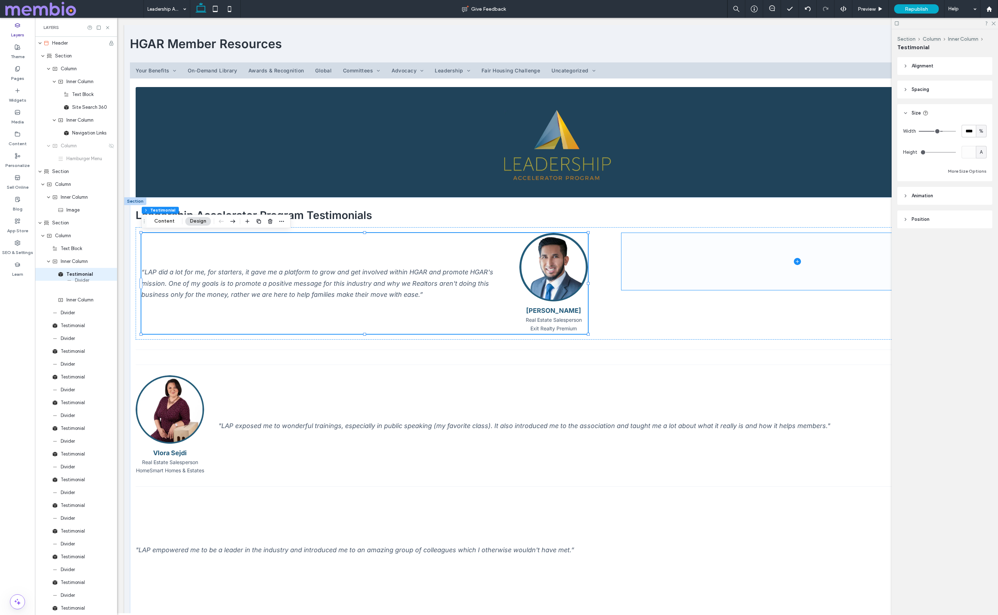
drag, startPoint x: 67, startPoint y: 302, endPoint x: 81, endPoint y: 282, distance: 24.3
click at [81, 282] on div "Header Section Column Inner Column Text Block Site Search 360 Inner Column Navi…" at bounding box center [76, 499] width 82 height 925
drag, startPoint x: 69, startPoint y: 300, endPoint x: 79, endPoint y: 276, distance: 26.6
click at [79, 276] on div "Header Section Column Inner Column Text Block Site Search 360 Inner Column Navi…" at bounding box center [76, 499] width 82 height 925
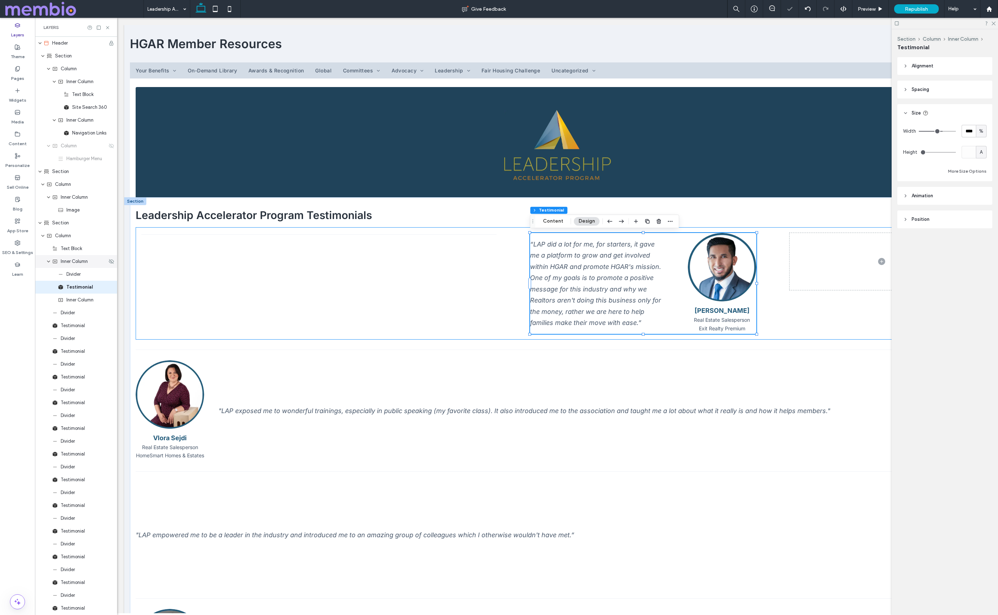
click at [77, 263] on span "Inner Column" at bounding box center [74, 261] width 27 height 7
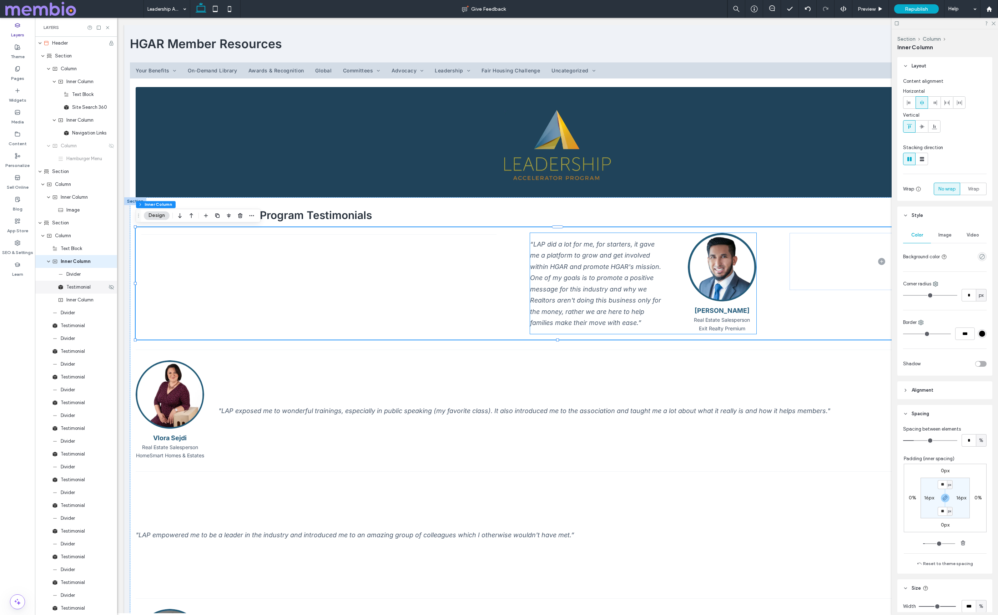
click at [71, 289] on span "Testimonial" at bounding box center [78, 287] width 24 height 7
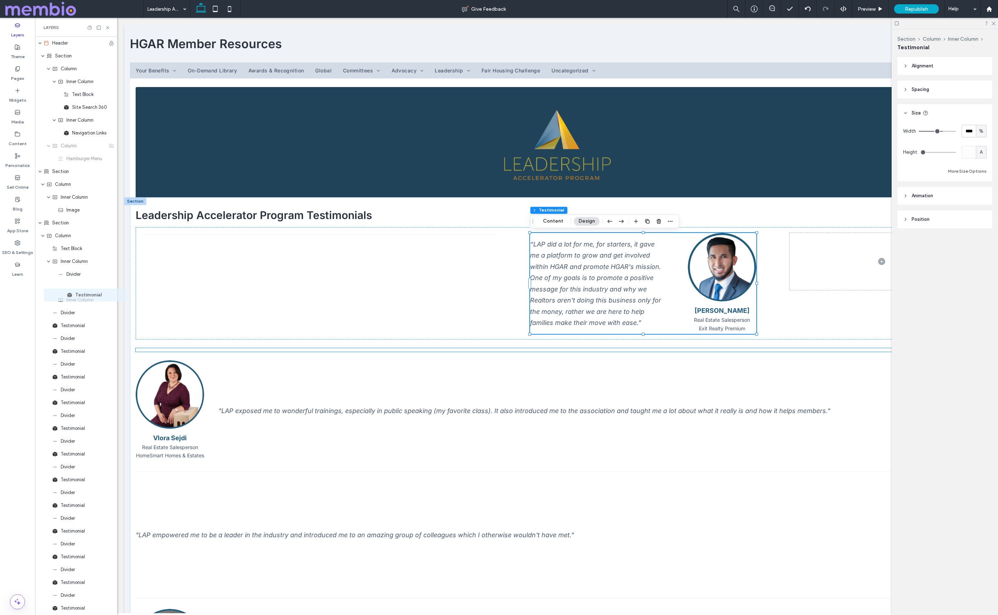
drag, startPoint x: 69, startPoint y: 289, endPoint x: 77, endPoint y: 297, distance: 11.7
click at [77, 297] on div "Header Section Column Inner Column Text Block Site Search 360 Inner Column Navi…" at bounding box center [76, 499] width 82 height 925
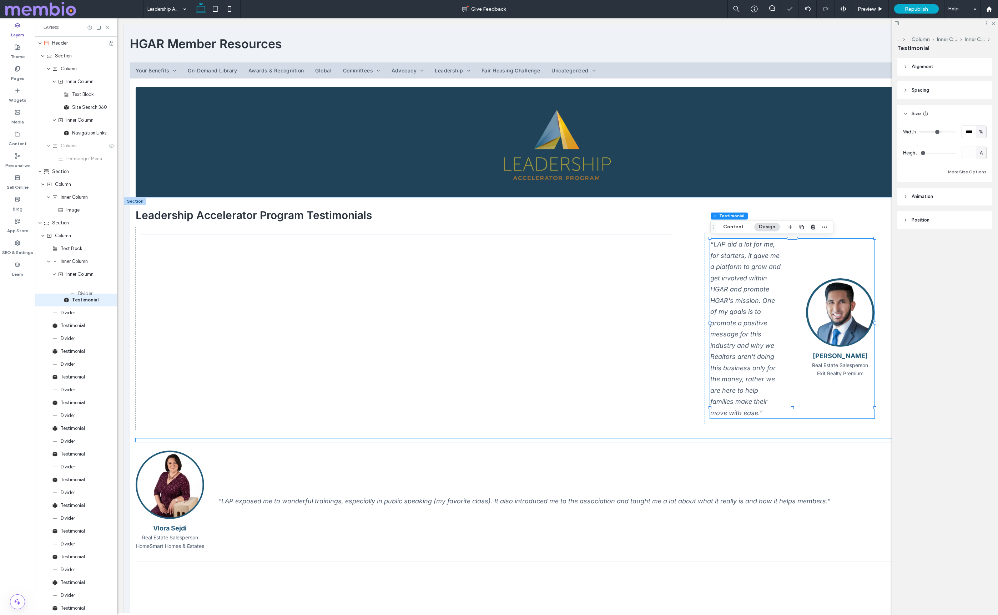
drag, startPoint x: 73, startPoint y: 276, endPoint x: 85, endPoint y: 295, distance: 22.6
click at [85, 295] on div "Header Section Column Inner Column Text Block Site Search 360 Inner Column Navi…" at bounding box center [76, 499] width 82 height 925
drag, startPoint x: 76, startPoint y: 275, endPoint x: 79, endPoint y: 287, distance: 11.9
click at [79, 287] on div "Header Section Column Inner Column Text Block Site Search 360 Inner Column Navi…" at bounding box center [76, 499] width 82 height 925
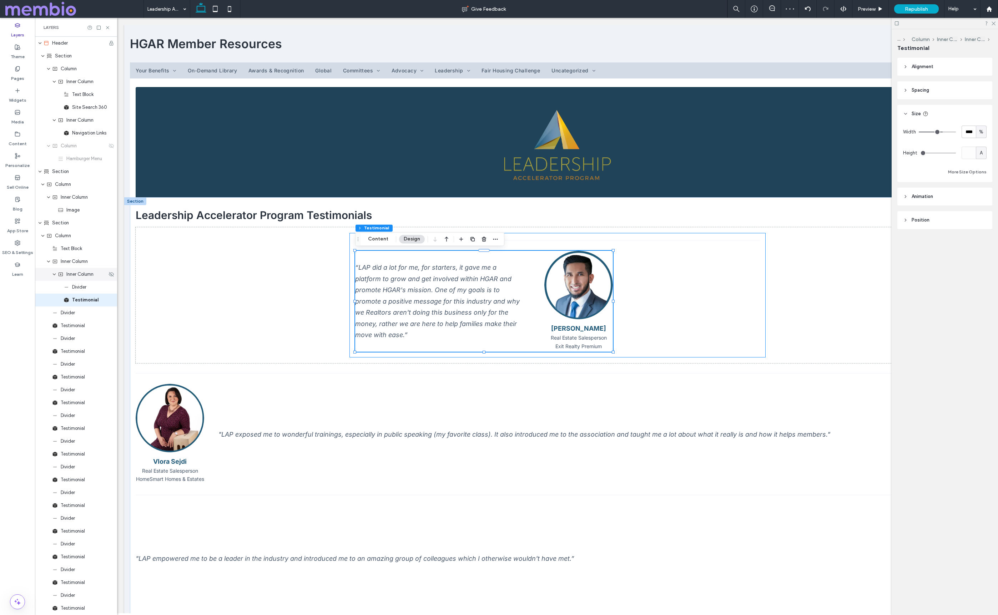
click at [77, 279] on div "Inner Column" at bounding box center [76, 274] width 82 height 13
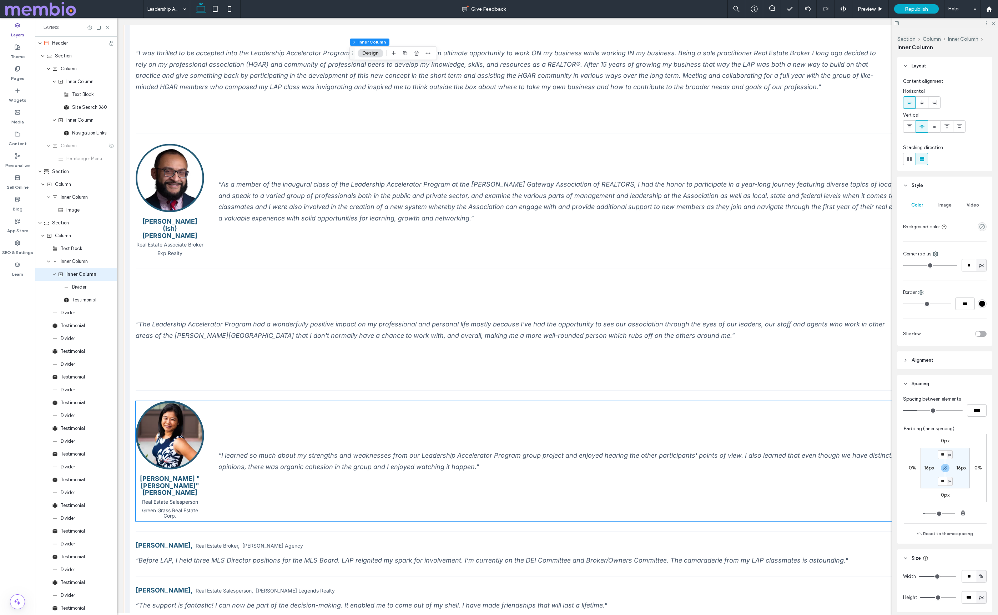
scroll to position [666, 0]
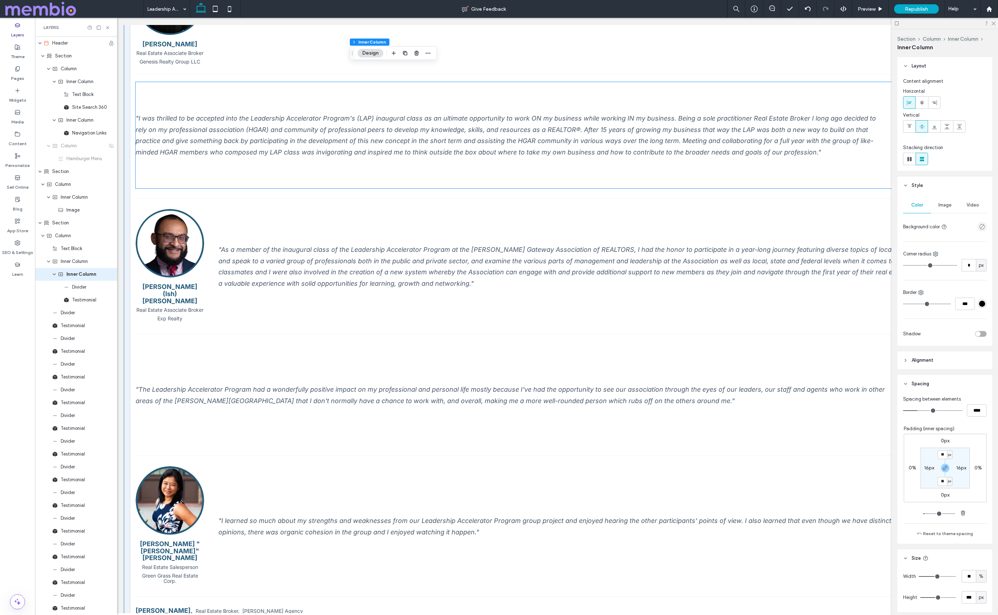
click at [218, 143] on div ""I was thrilled to be accepted into the Leadership Accelerator Program's (LAP) …" at bounding box center [512, 135] width 752 height 45
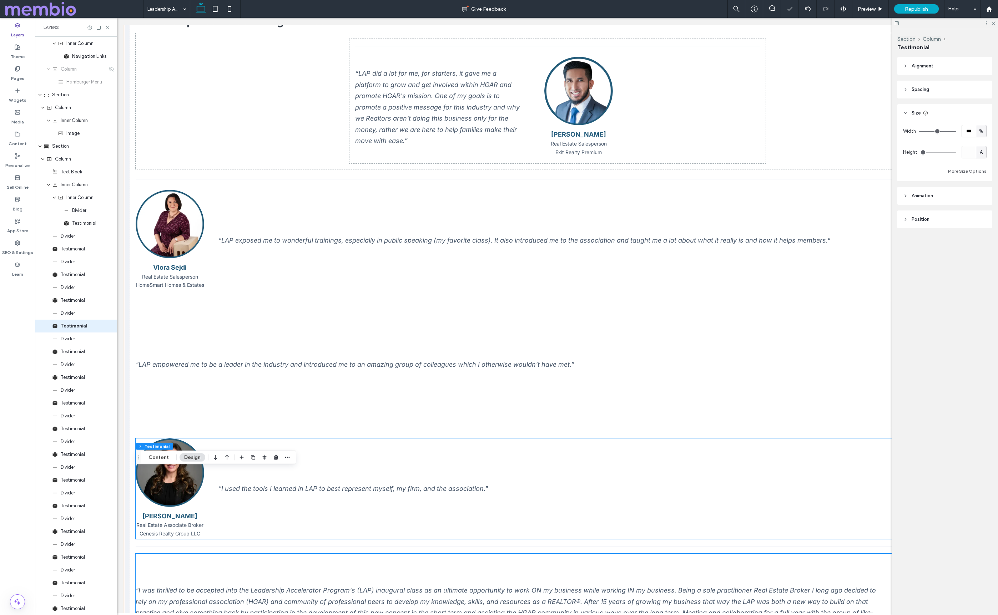
scroll to position [136, 0]
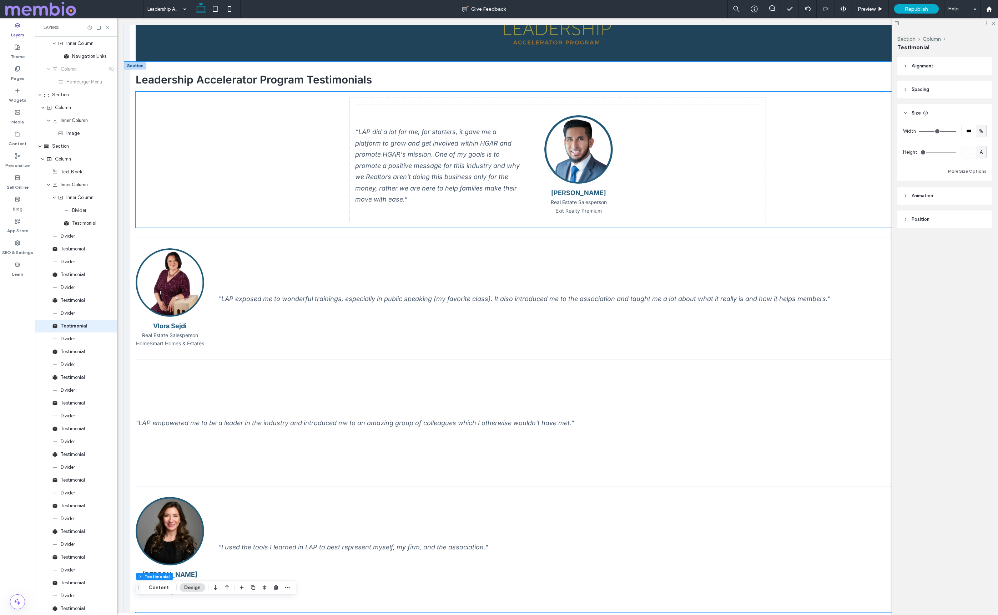
click at [557, 113] on div "“LAP did a lot for me, for starters, it gave me a platform to grow and get invo…" at bounding box center [557, 159] width 416 height 125
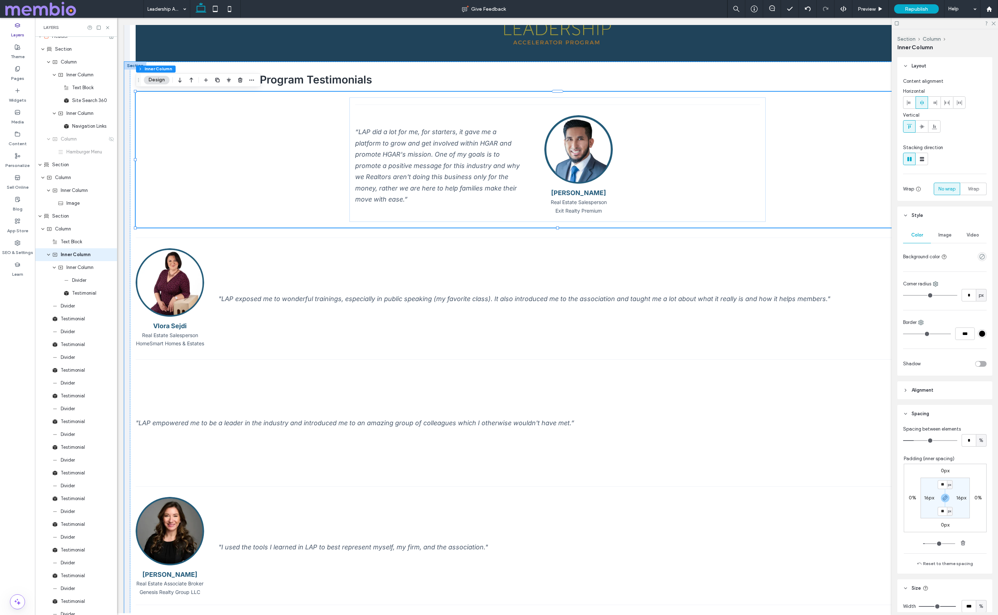
scroll to position [0, 0]
click at [72, 272] on span "Inner Column" at bounding box center [79, 274] width 27 height 7
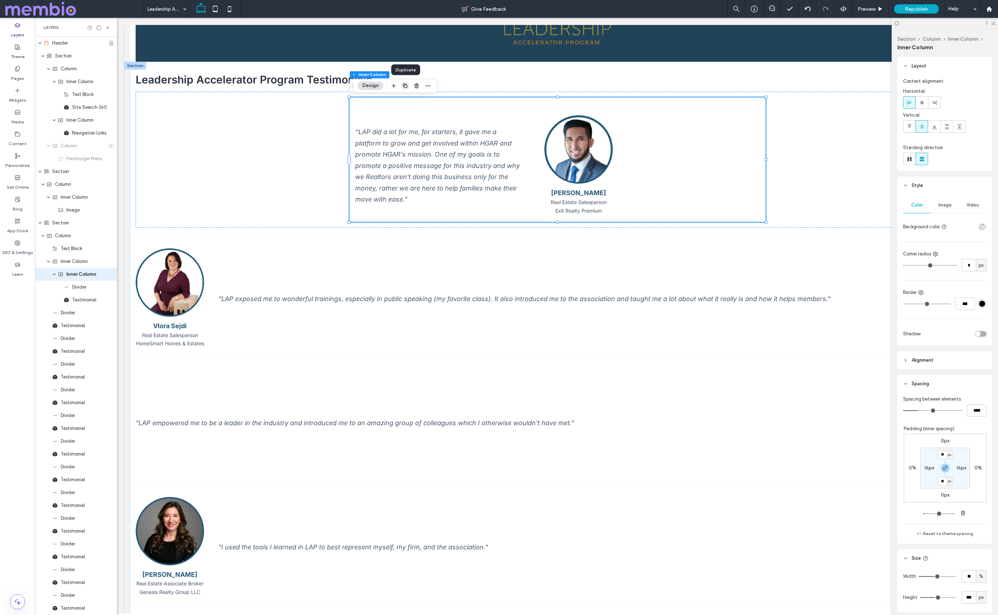
click at [405, 85] on icon "button" at bounding box center [405, 86] width 6 height 6
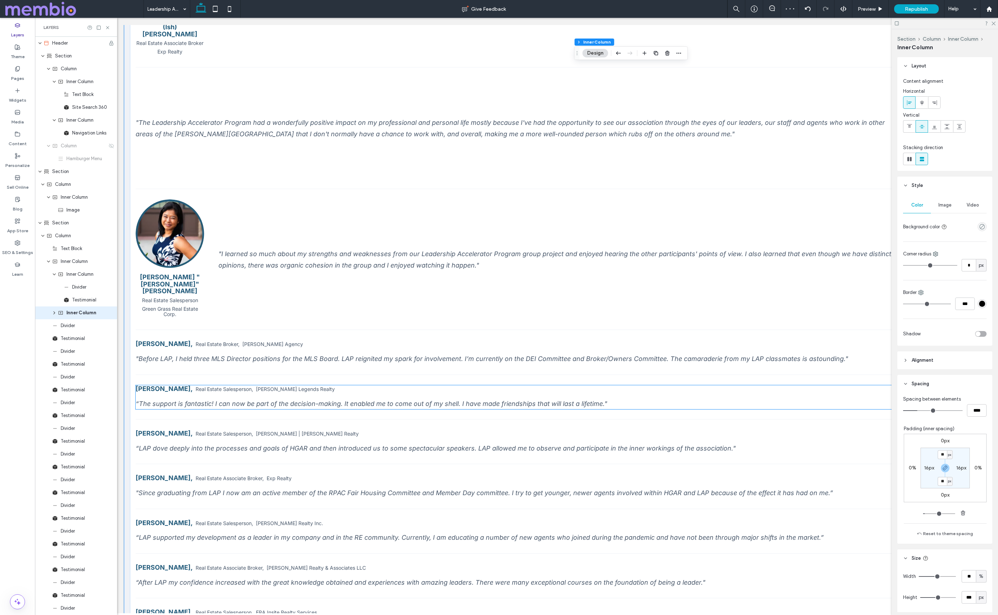
scroll to position [692, 0]
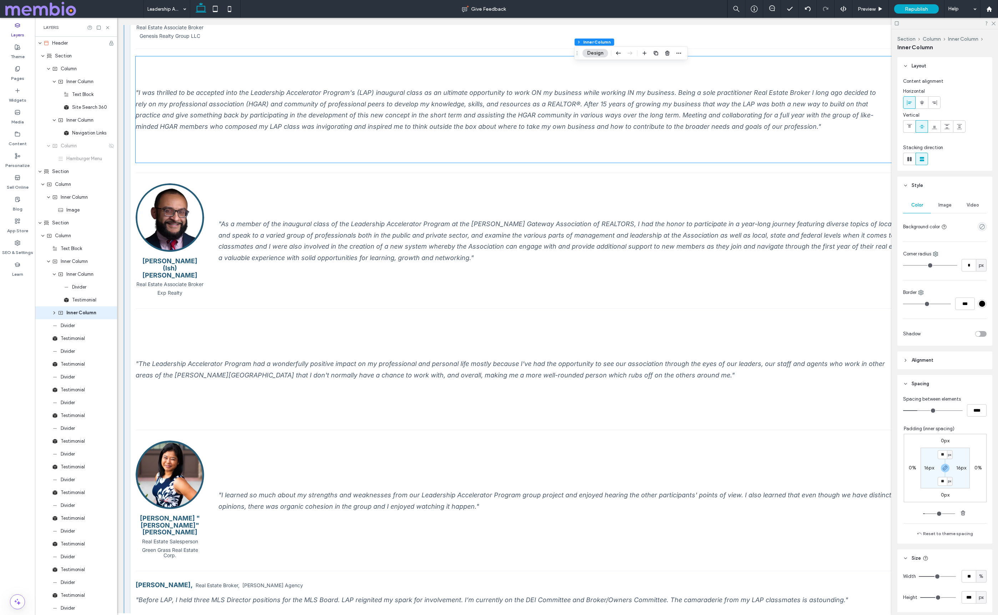
click at [289, 125] on div ""I was thrilled to be accepted into the Leadership Accelerator Program's (LAP) …" at bounding box center [512, 109] width 752 height 45
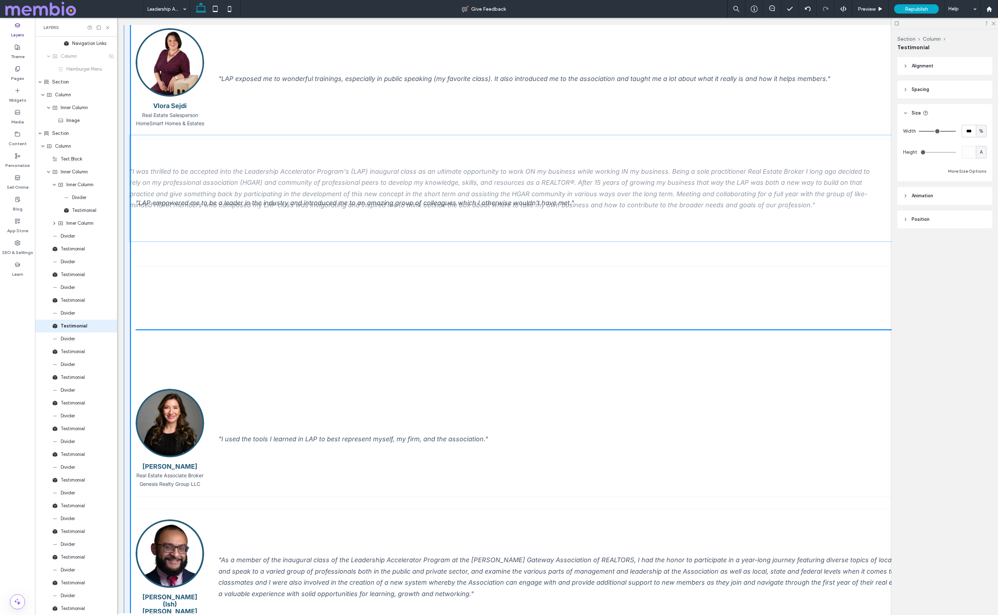
scroll to position [0, 0]
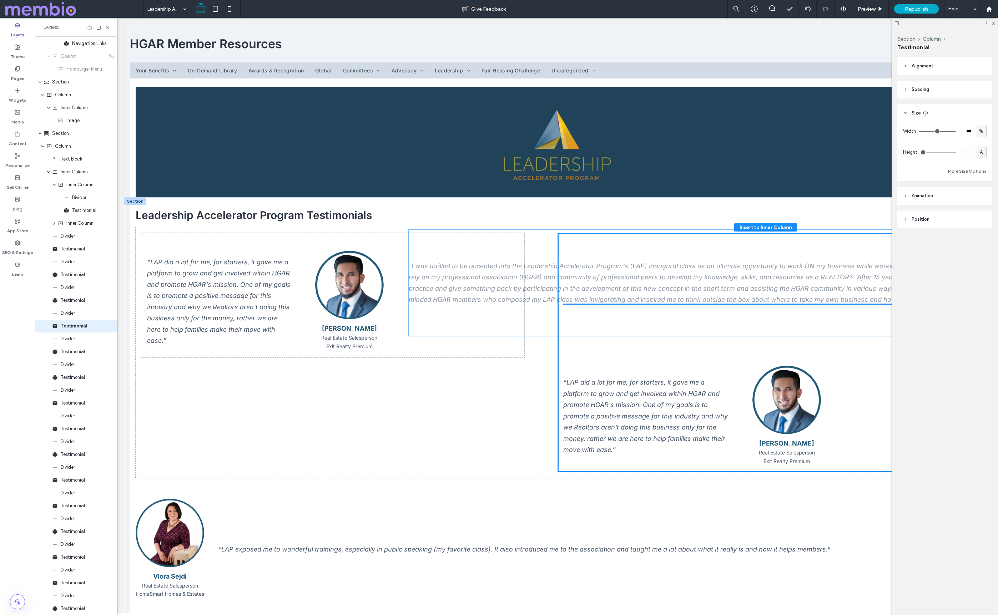
drag, startPoint x: 497, startPoint y: 329, endPoint x: 770, endPoint y: 290, distance: 275.7
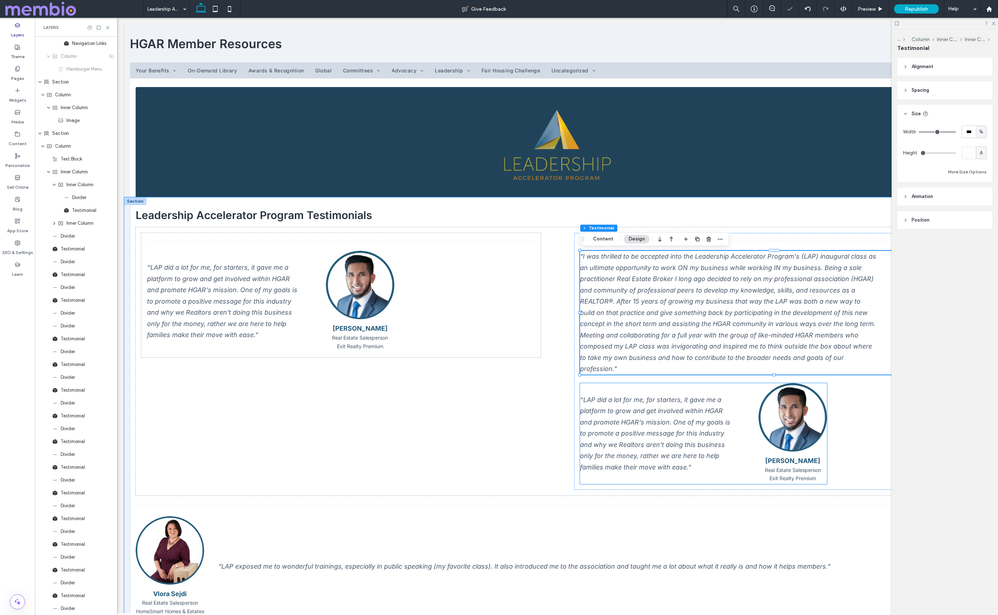
click at [705, 417] on div "“LAP did a lot for me, for starters, it gave me a platform to grow and get invo…" at bounding box center [658, 433] width 156 height 79
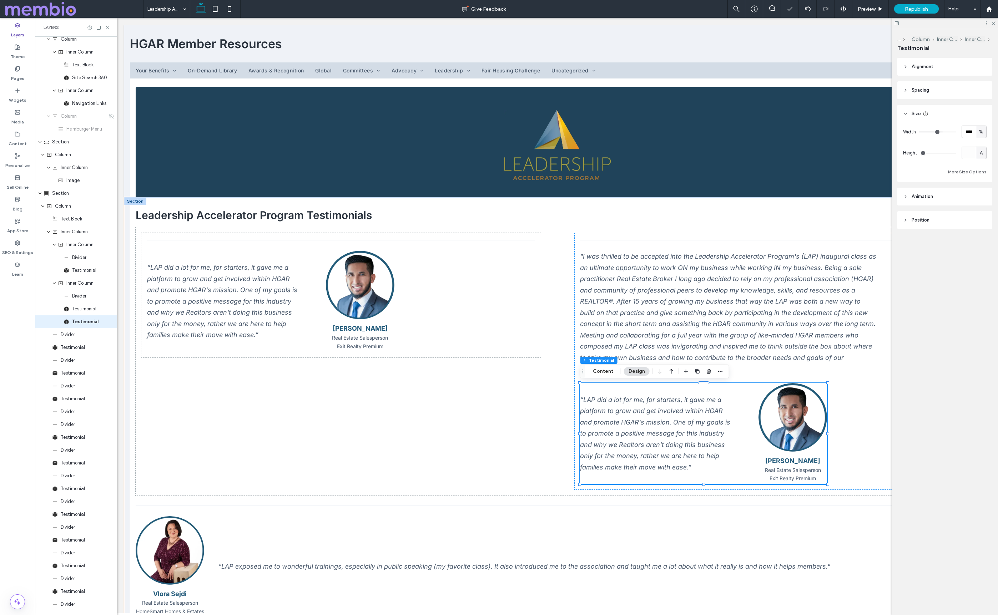
scroll to position [25, 0]
click at [709, 372] on icon "button" at bounding box center [709, 372] width 6 height 6
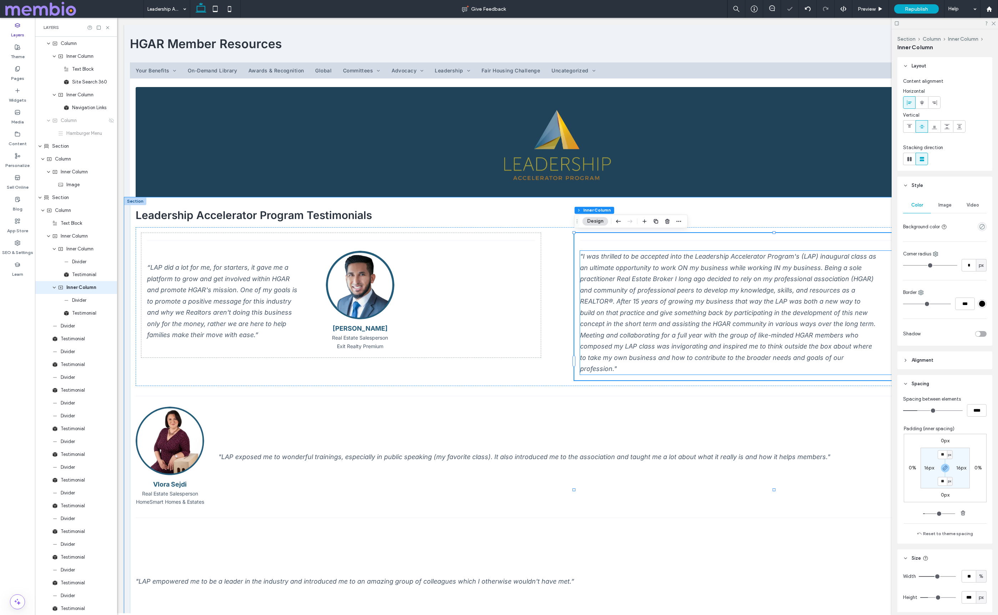
scroll to position [0, 0]
click at [553, 280] on div "“LAP did a lot for me, for starters, it gave me a platform to grow and get invo…" at bounding box center [558, 306] width 844 height 159
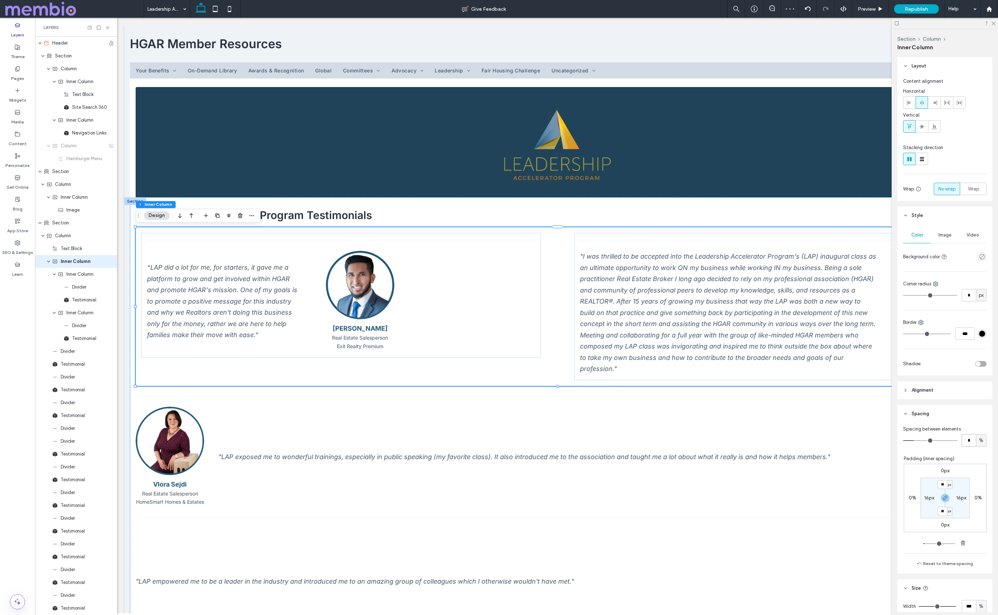
click at [963, 438] on input "*" at bounding box center [968, 440] width 14 height 12
type input "*"
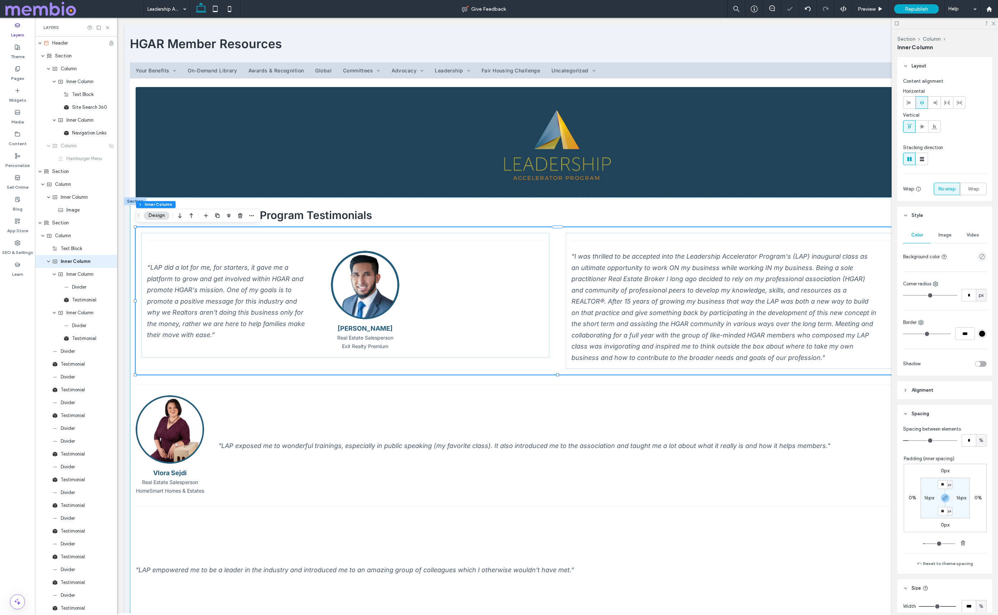
click at [928, 497] on label "16px" at bounding box center [929, 498] width 10 height 6
type input "*"
click at [945, 485] on label "16px" at bounding box center [945, 485] width 10 height 6
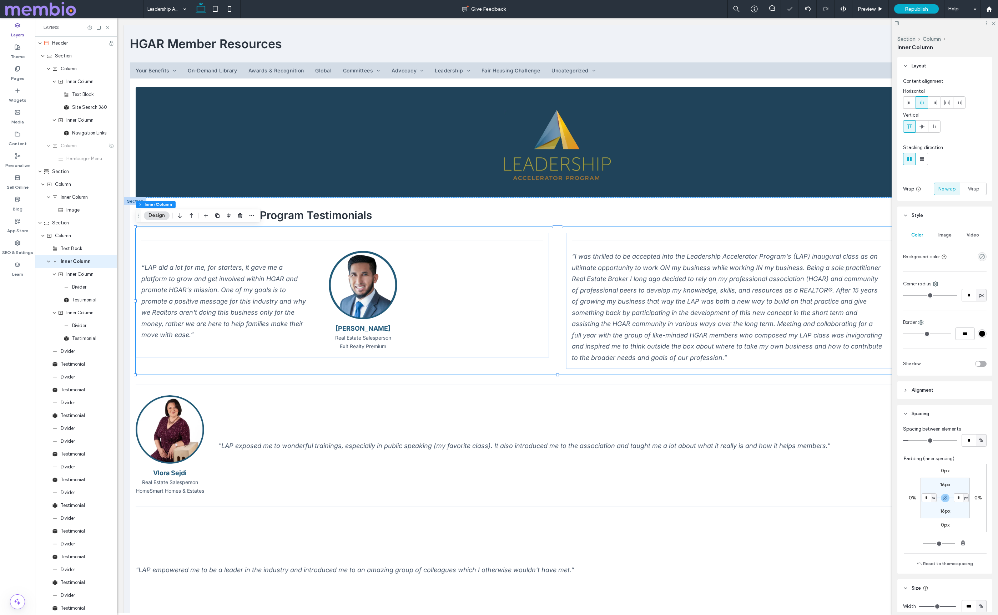
type input "**"
type input "*"
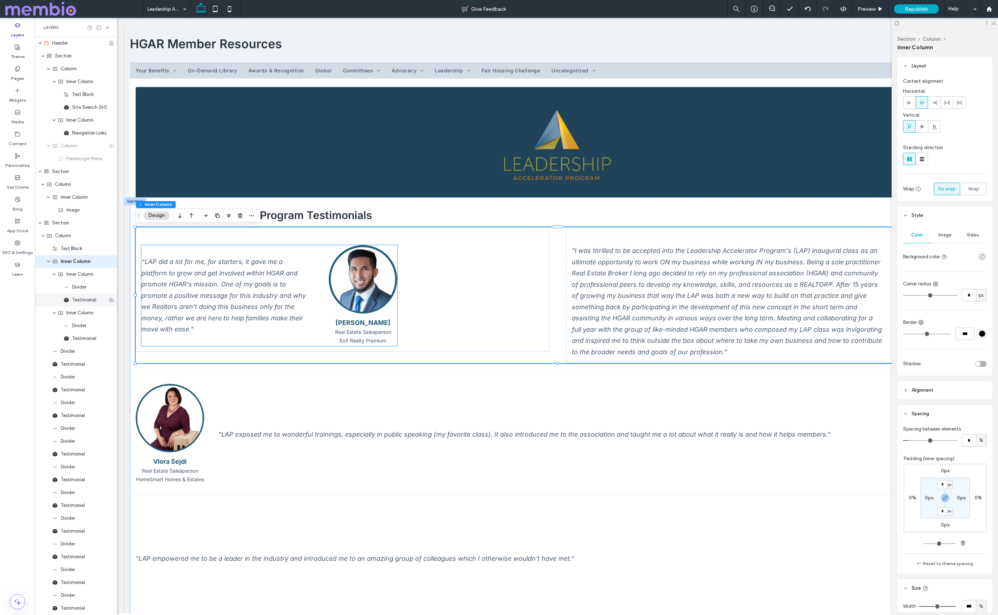
click at [80, 300] on span "Testimonial" at bounding box center [84, 300] width 24 height 7
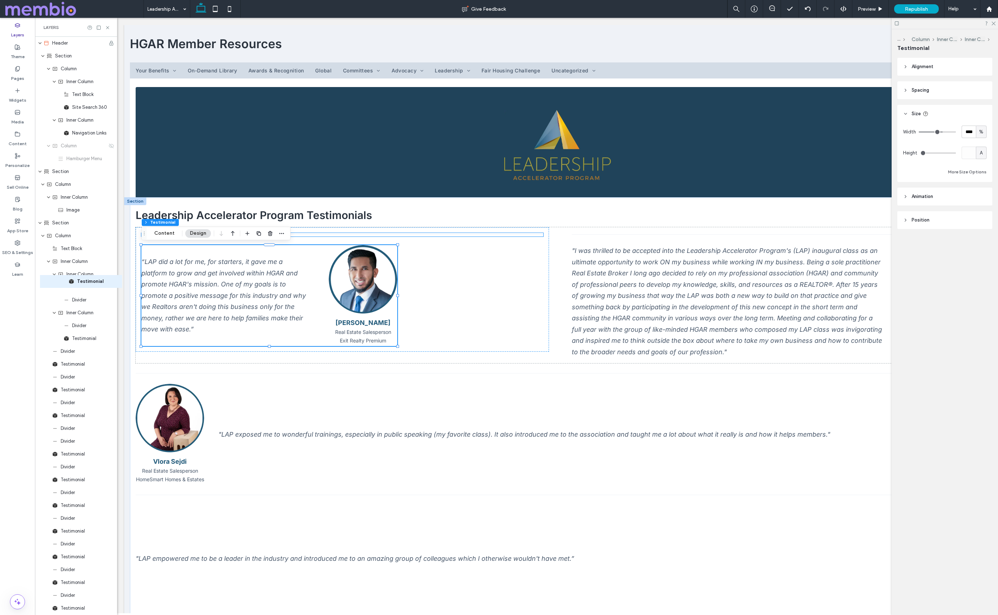
drag, startPoint x: 76, startPoint y: 300, endPoint x: 81, endPoint y: 282, distance: 19.2
click at [81, 282] on div "Header Section Column Inner Column Text Block Site Search 360 Inner Column Navi…" at bounding box center [76, 512] width 82 height 951
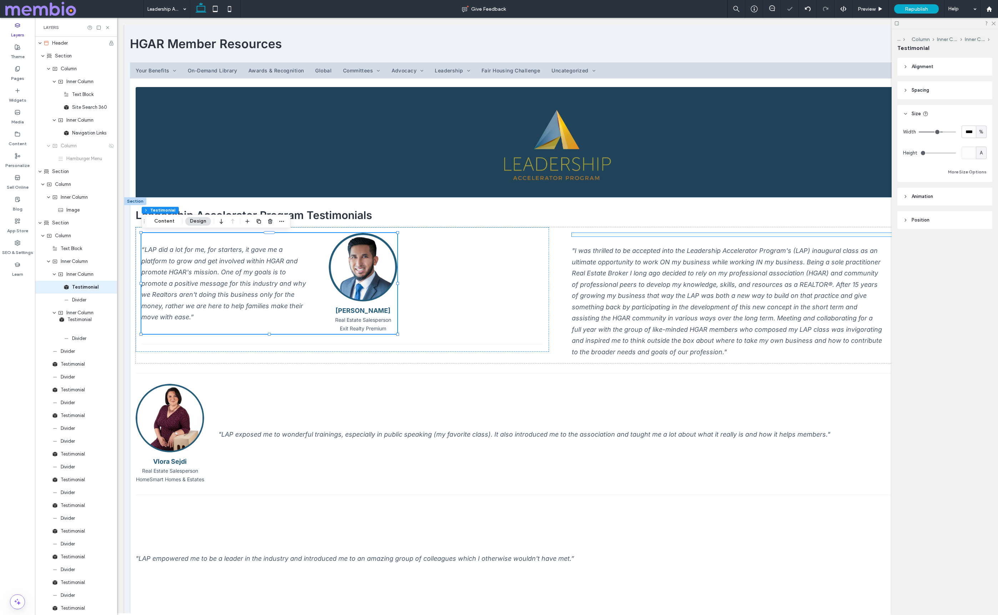
drag, startPoint x: 81, startPoint y: 340, endPoint x: 76, endPoint y: 321, distance: 19.5
click at [76, 321] on div "Header Section Column Inner Column Text Block Site Search 360 Inner Column Navi…" at bounding box center [76, 512] width 82 height 951
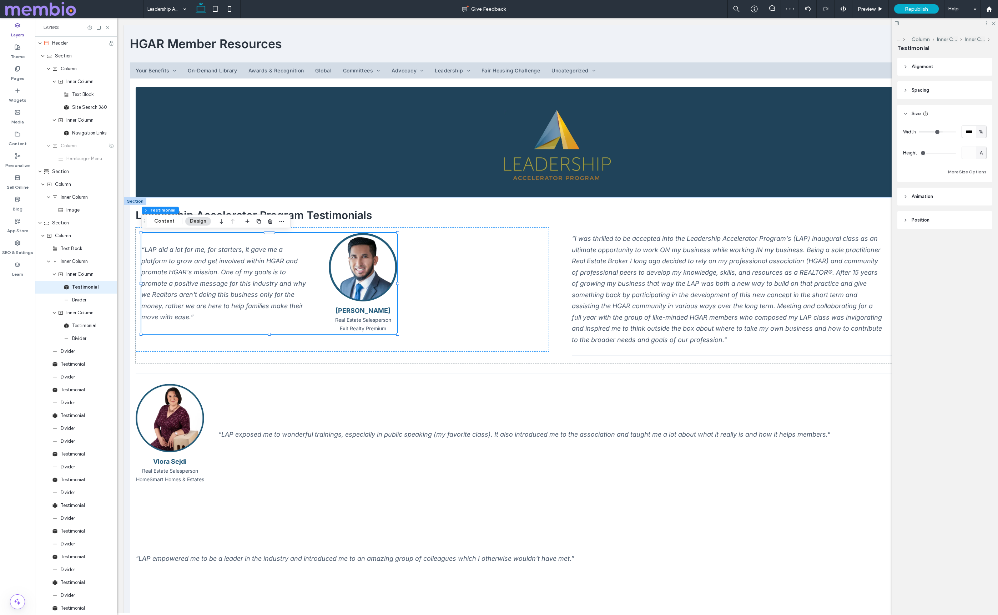
type input "**"
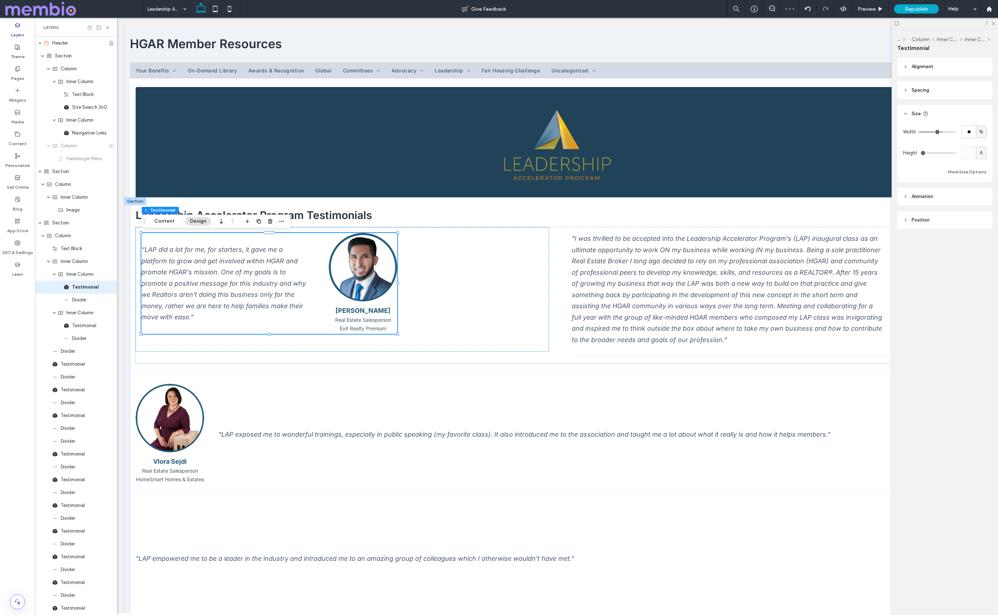
type input "**"
type input "***"
drag, startPoint x: 951, startPoint y: 130, endPoint x: 959, endPoint y: 130, distance: 7.9
type input "***"
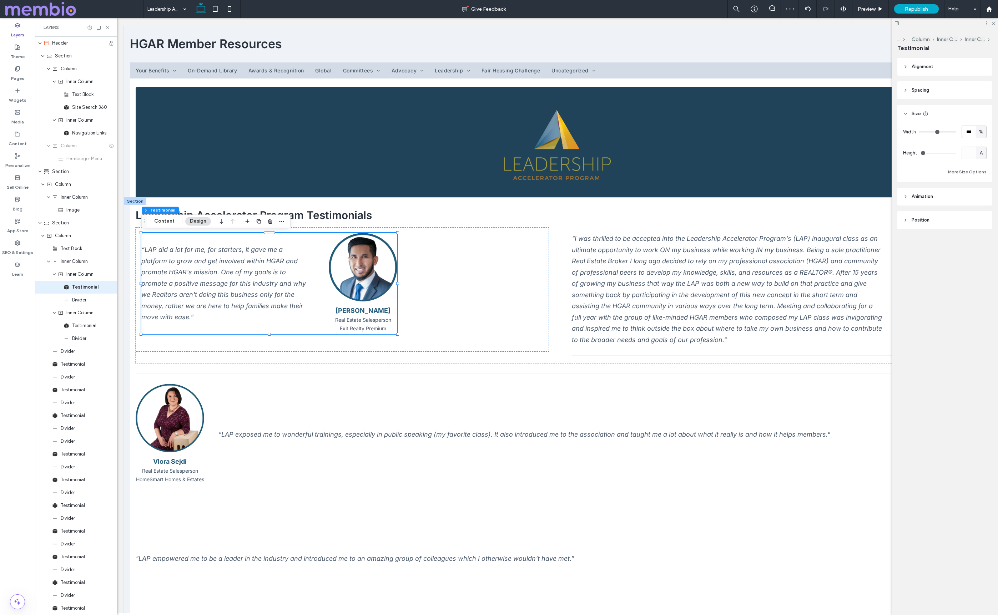
click at [956, 132] on input "range" at bounding box center [936, 132] width 37 height 1
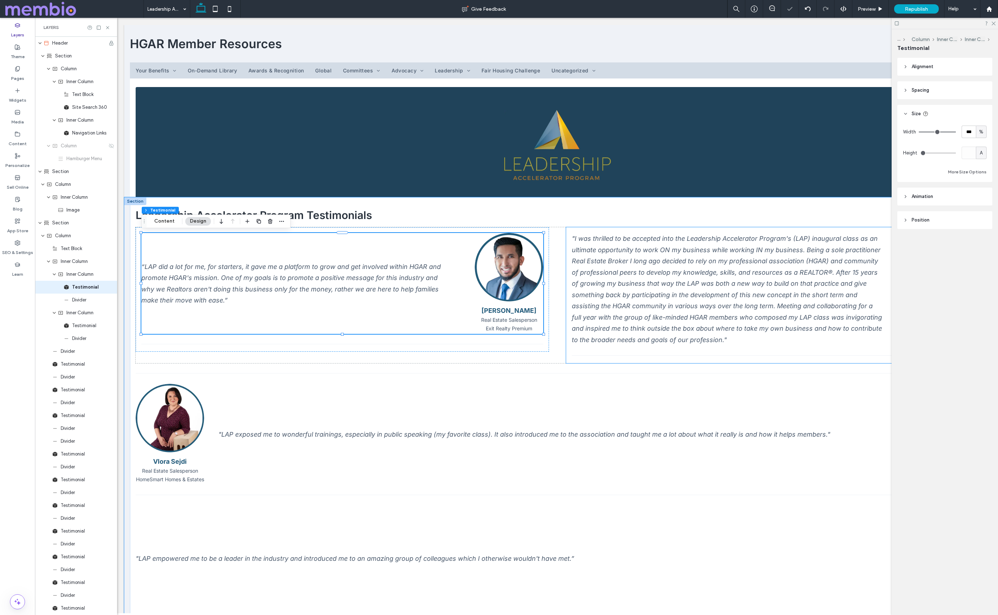
click at [627, 283] on div ""I was thrilled to be accepted into the Leadership Accelerator Program's (LAP) …" at bounding box center [727, 289] width 310 height 112
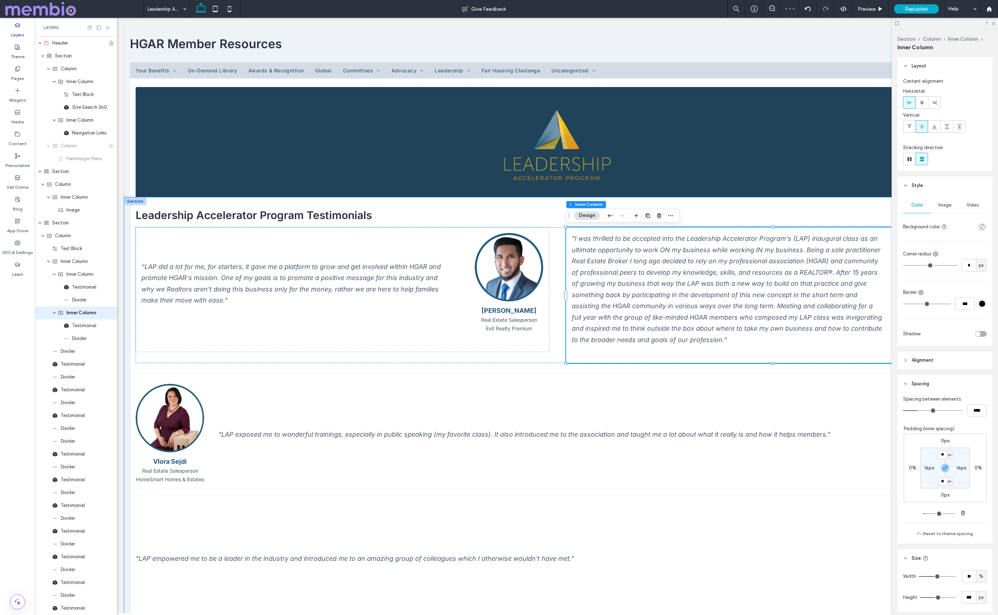
click at [627, 283] on div ""I was thrilled to be accepted into the Leadership Accelerator Program's (LAP) …" at bounding box center [727, 289] width 310 height 112
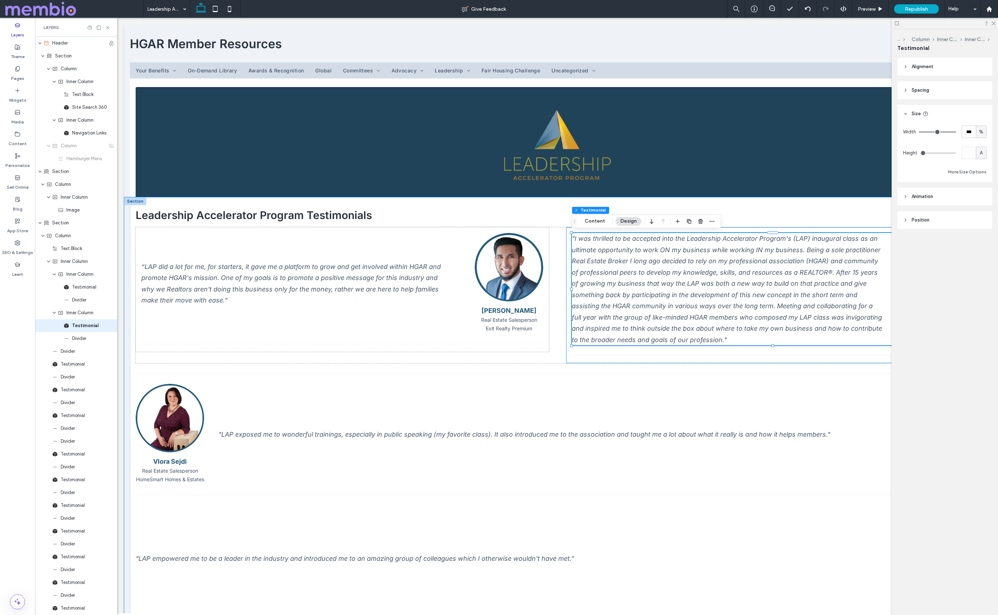
click at [569, 331] on div ""I was thrilled to be accepted into the Leadership Accelerator Program's (LAP) …" at bounding box center [772, 295] width 413 height 136
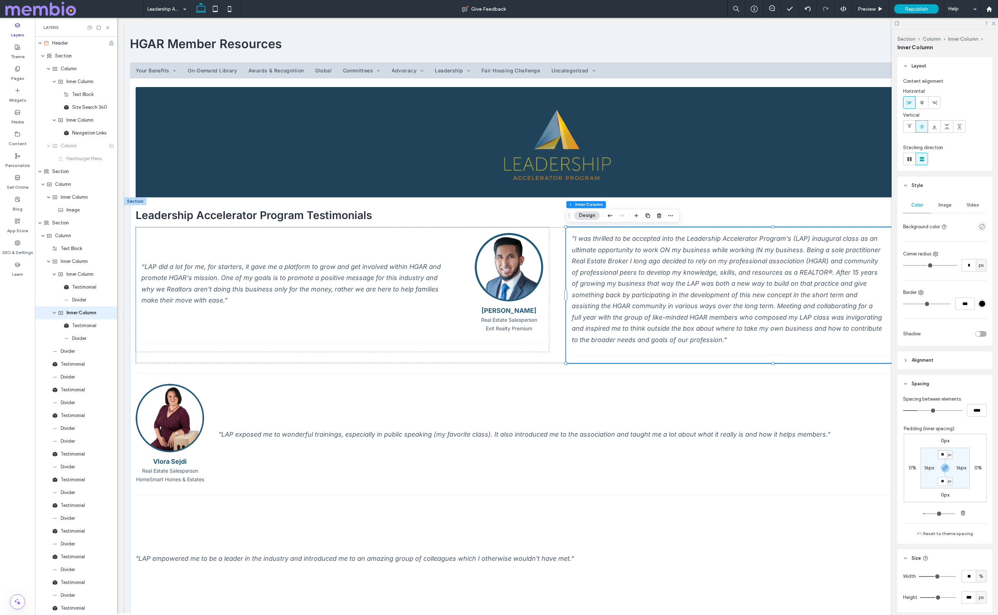
click at [939, 455] on input "**" at bounding box center [941, 454] width 9 height 9
type input "*"
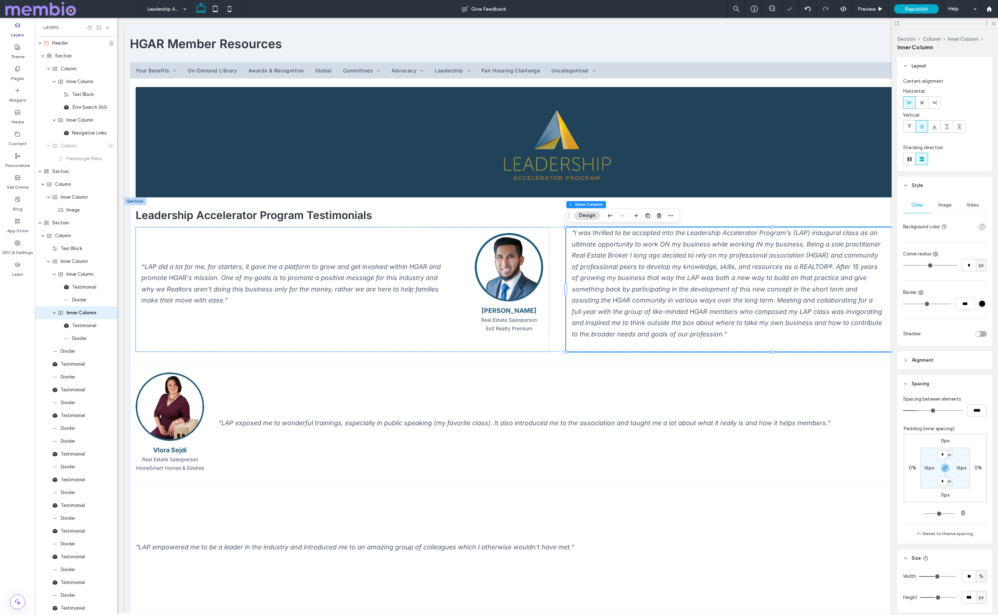
click at [926, 469] on label "16px" at bounding box center [929, 468] width 10 height 6
type input "**"
type input "*"
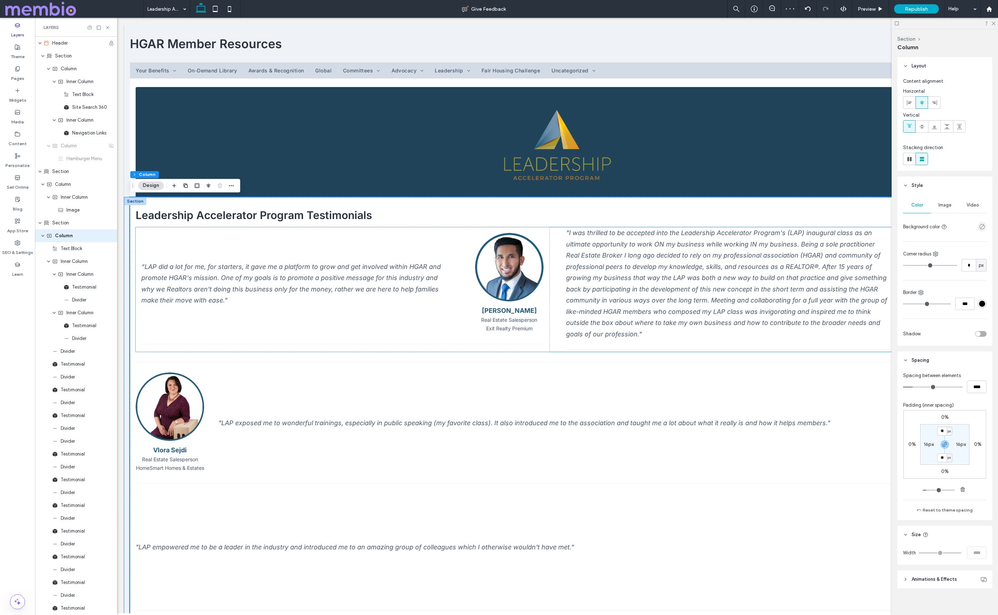
click at [646, 300] on div ""I was thrilled to be accepted into the Leadership Accelerator Program's (LAP) …" at bounding box center [727, 283] width 322 height 112
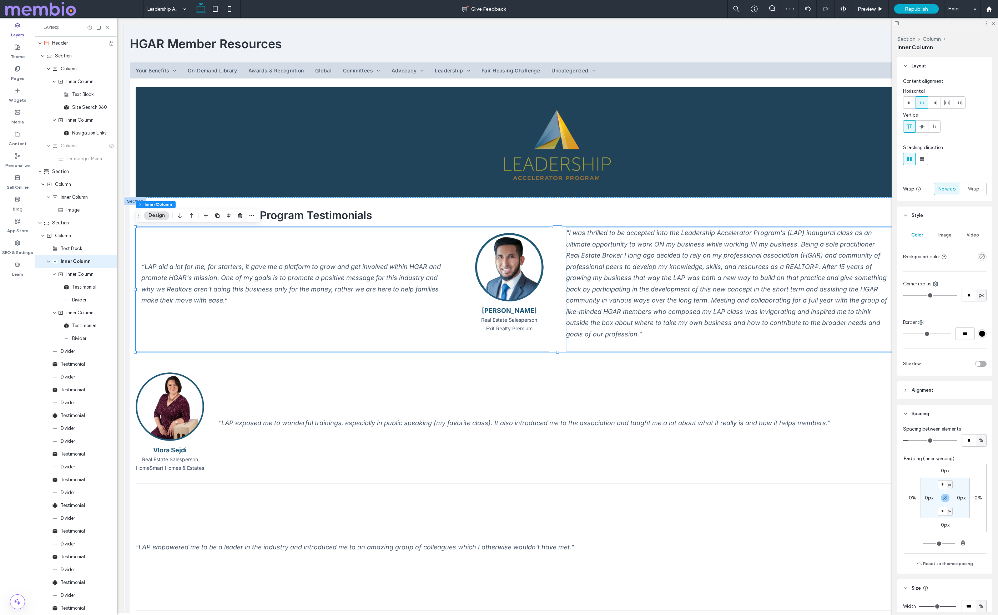
click at [646, 300] on div ""I was thrilled to be accepted into the Leadership Accelerator Program's (LAP) …" at bounding box center [727, 283] width 322 height 112
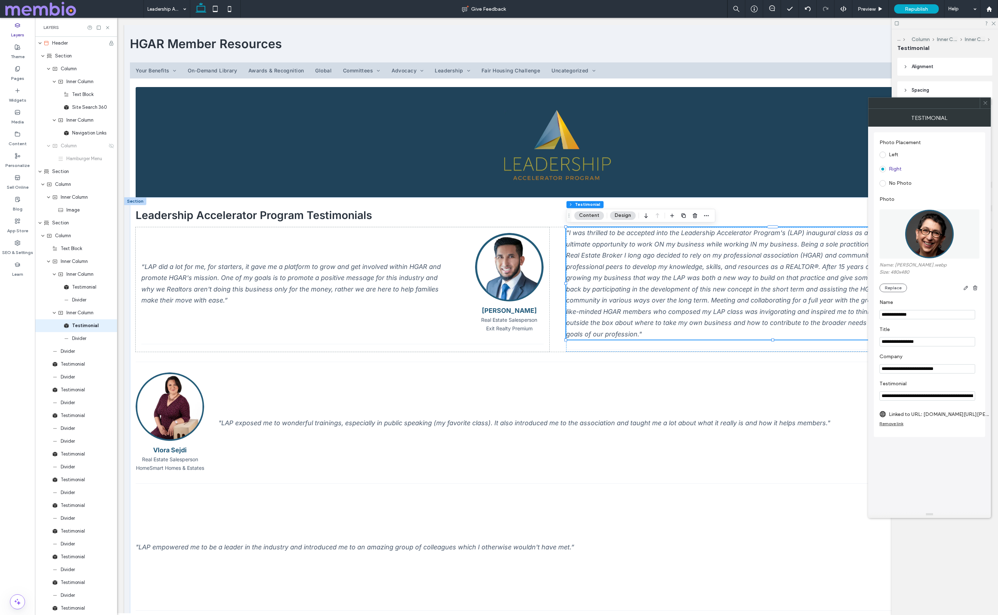
click at [983, 101] on icon at bounding box center [984, 102] width 5 height 5
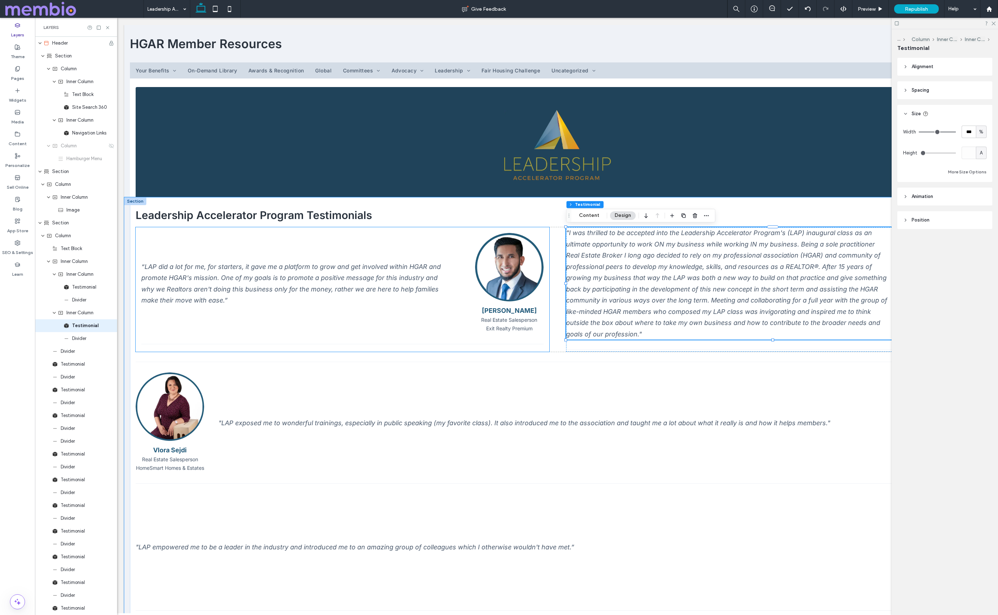
click at [370, 330] on div "“LAP did a lot for me, for starters, it gave me a platform to grow and get invo…" at bounding box center [342, 283] width 402 height 101
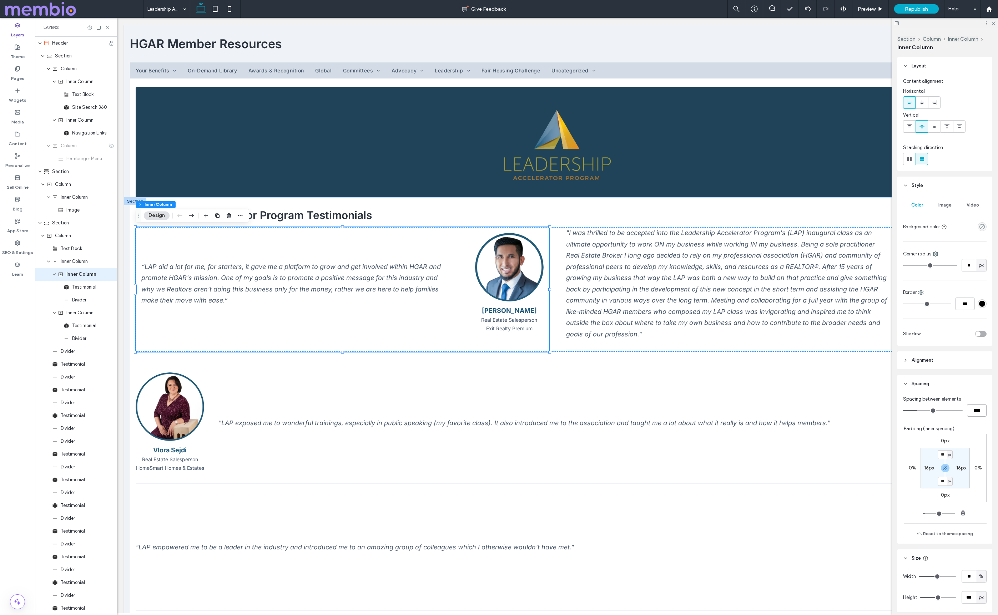
click at [979, 411] on input "****" at bounding box center [977, 410] width 20 height 12
type input "**"
type input "****"
click at [643, 293] on div ""I was thrilled to be accepted into the Leadership Accelerator Program's (LAP) …" at bounding box center [727, 283] width 322 height 112
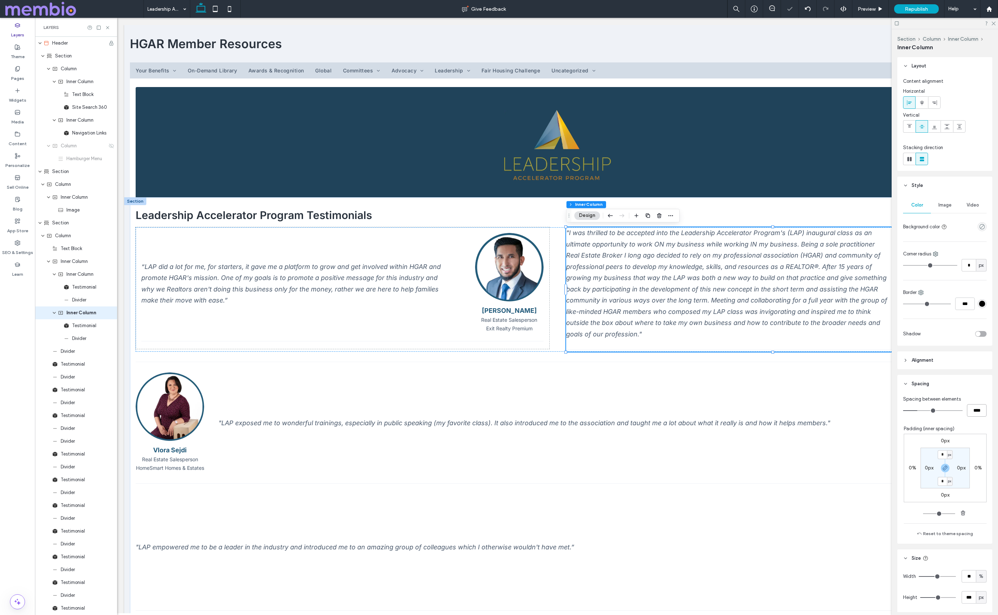
click at [973, 409] on input "****" at bounding box center [977, 410] width 20 height 12
type input "****"
type input "**"
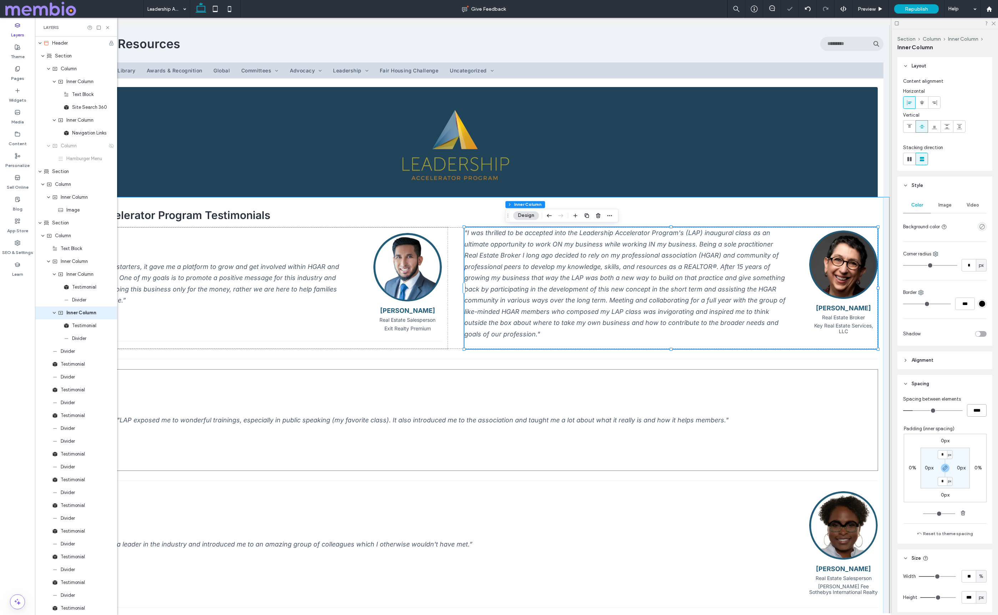
scroll to position [0, 106]
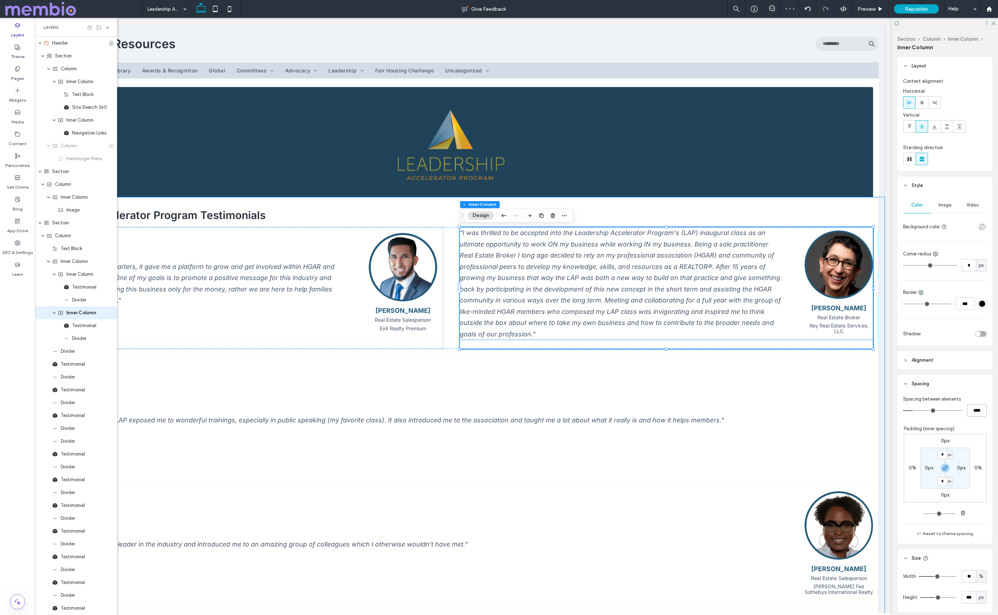
click at [603, 255] on div ""I was thrilled to be accepted into the Leadership Accelerator Program's (LAP) …" at bounding box center [621, 283] width 322 height 112
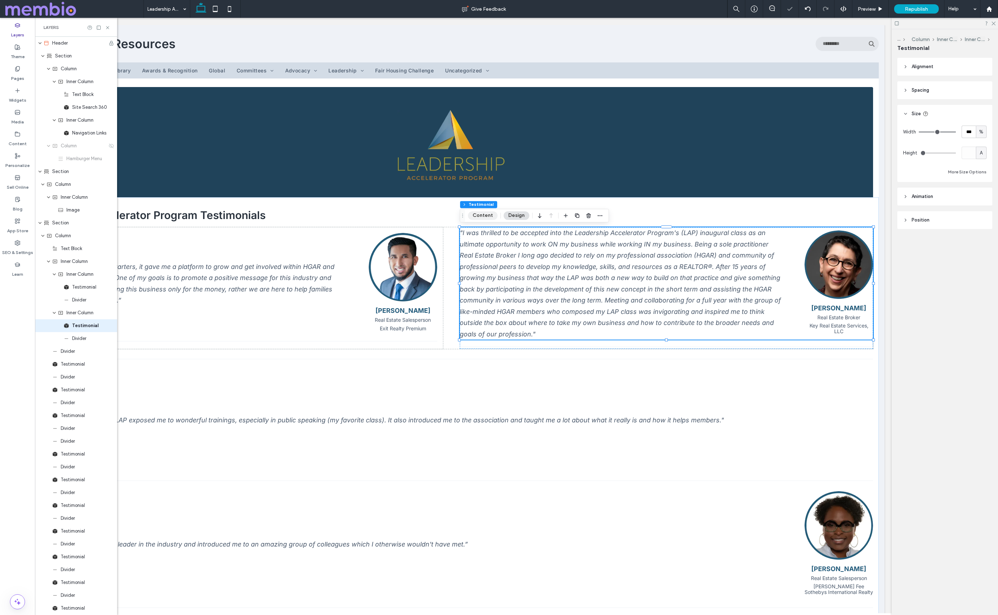
click at [486, 219] on button "Content" at bounding box center [483, 215] width 30 height 9
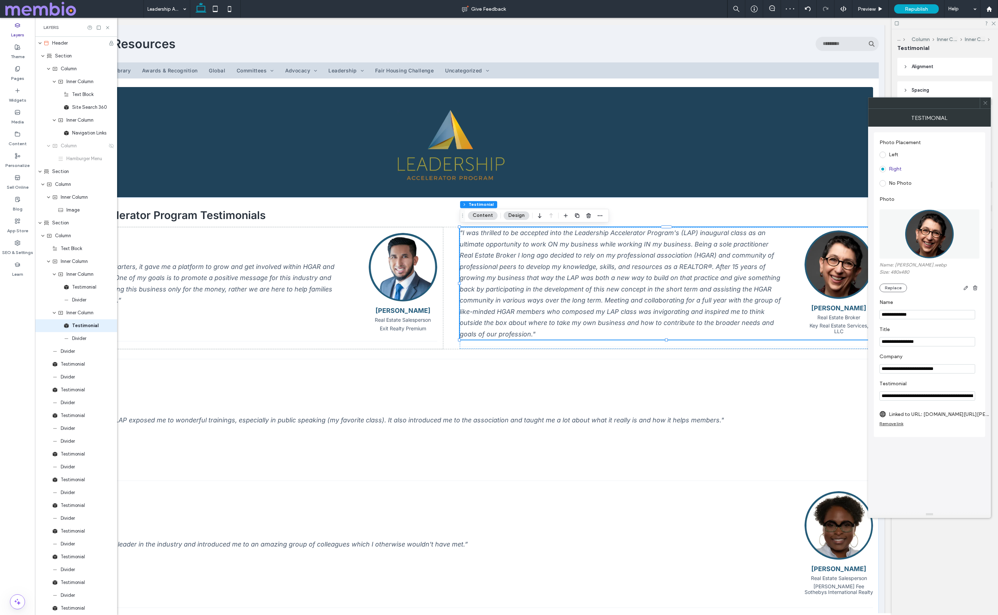
click at [883, 152] on span at bounding box center [882, 155] width 6 height 6
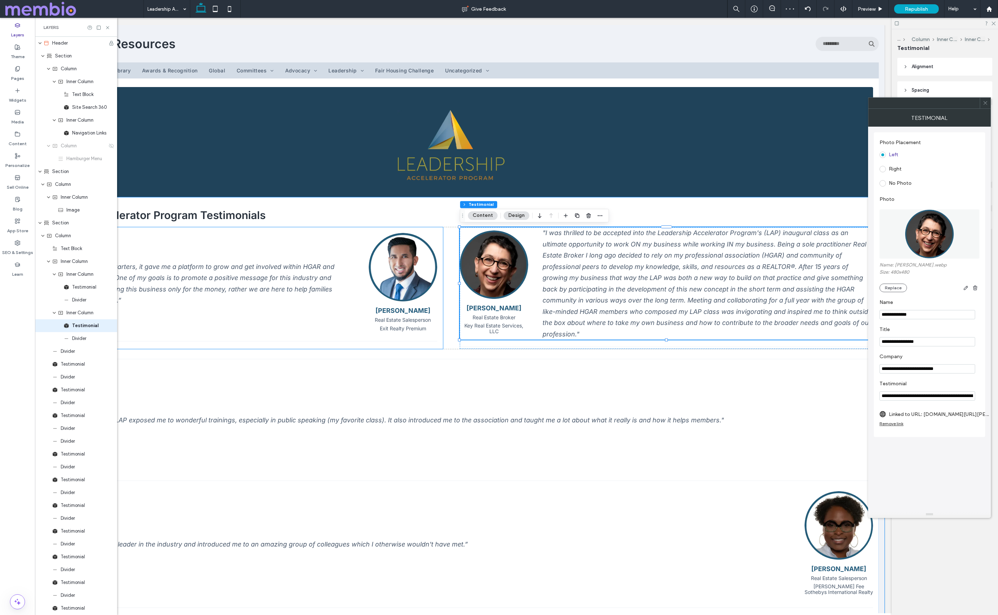
click at [307, 283] on div "“LAP did a lot for me, for starters, it gave me a platform to grow and get invo…" at bounding box center [190, 283] width 311 height 45
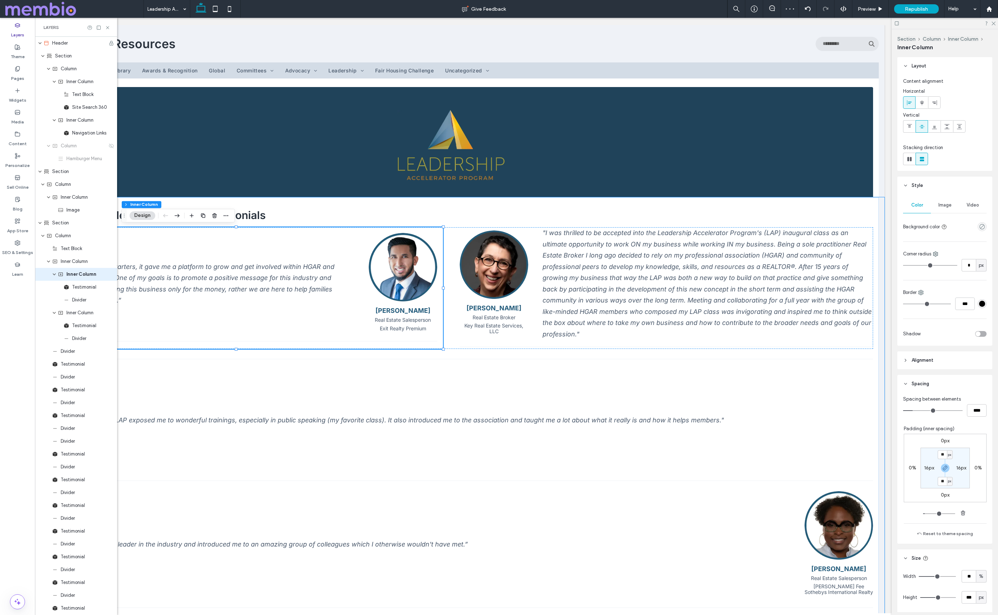
click at [310, 283] on div "“LAP did a lot for me, for starters, it gave me a platform to grow and get invo…" at bounding box center [190, 283] width 311 height 45
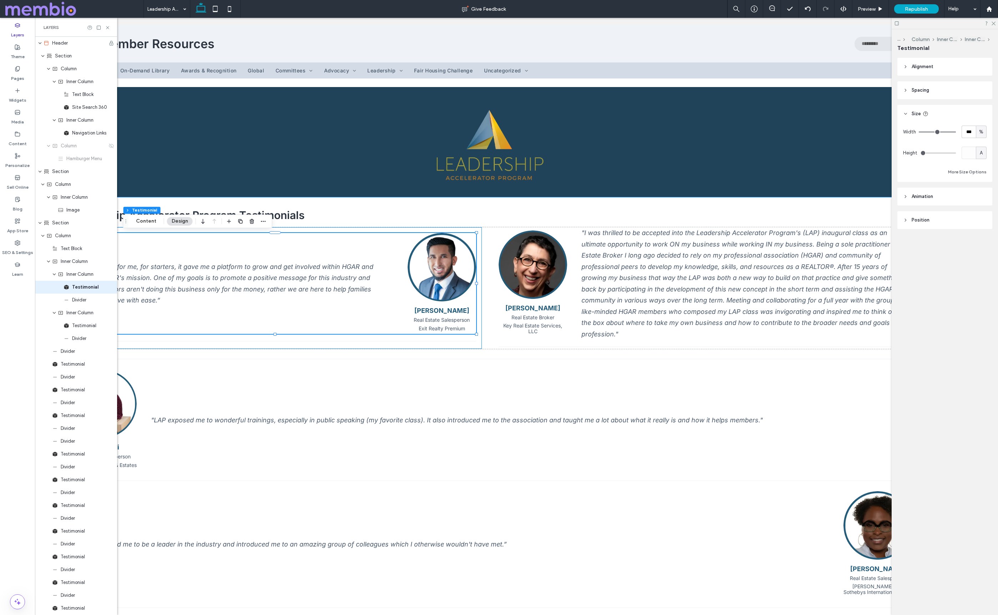
scroll to position [0, 0]
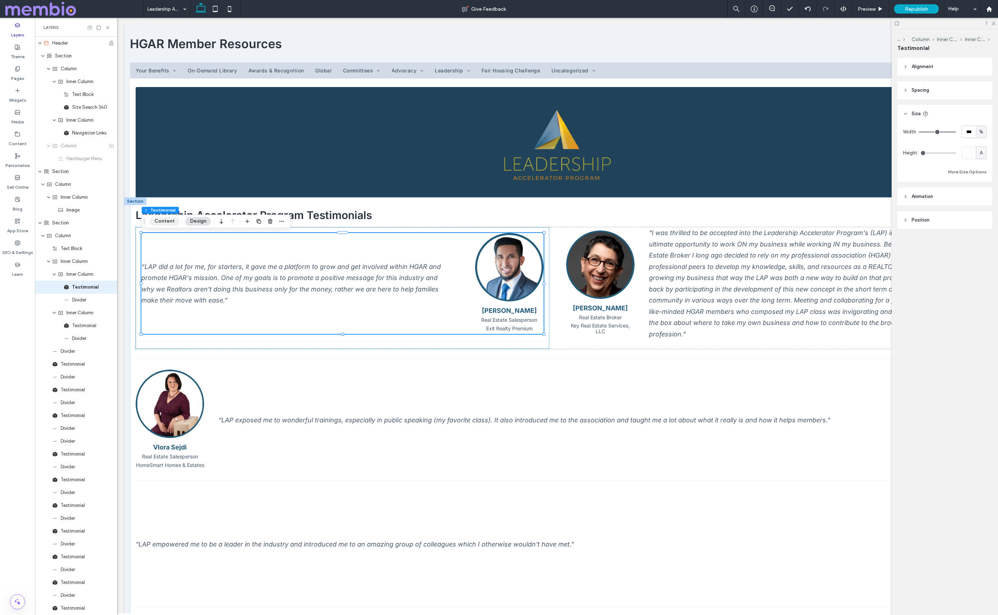
click at [156, 220] on button "Content" at bounding box center [165, 221] width 30 height 9
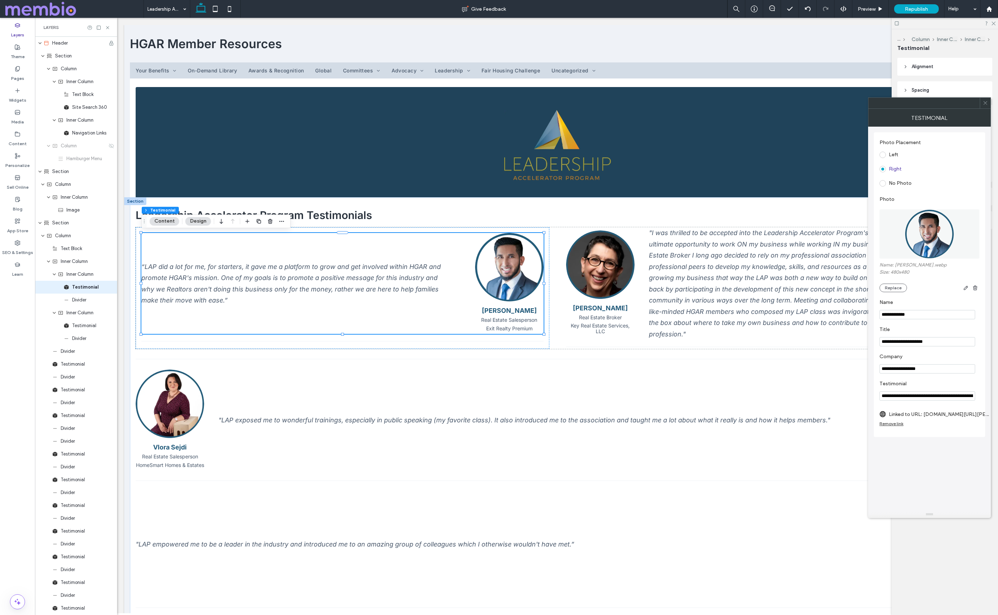
click at [890, 152] on label "Left" at bounding box center [892, 155] width 9 height 6
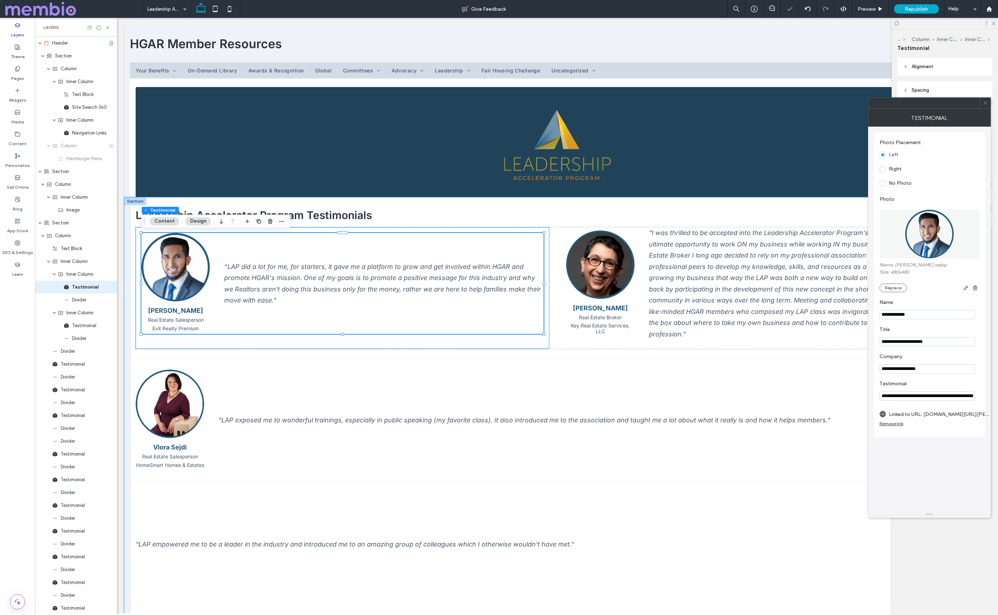
click at [546, 250] on div "“LAP did a lot for me, for starters, it gave me a platform to grow and get invo…" at bounding box center [343, 288] width 414 height 122
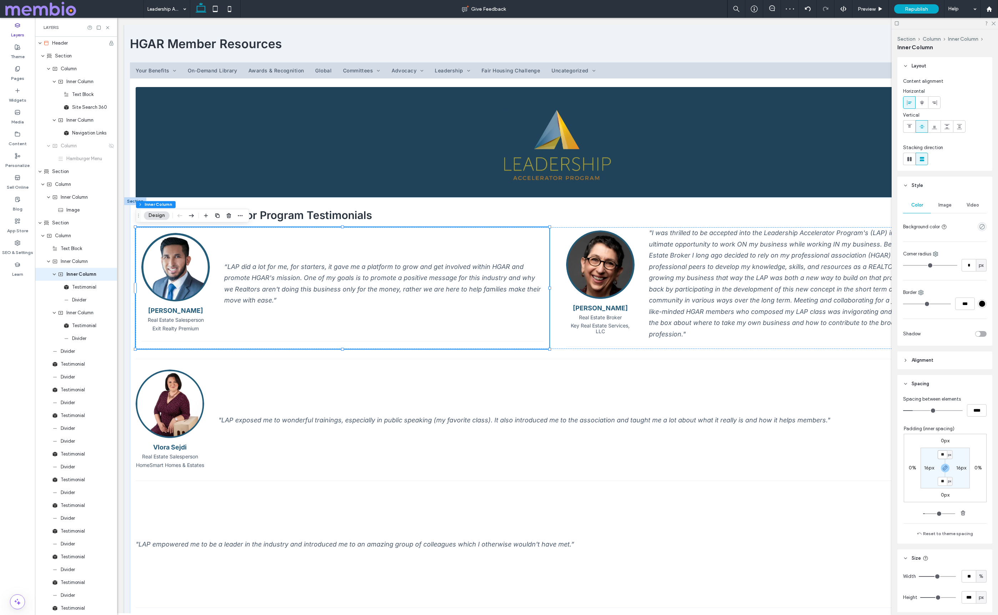
click at [939, 454] on input "**" at bounding box center [941, 454] width 9 height 9
type input "*"
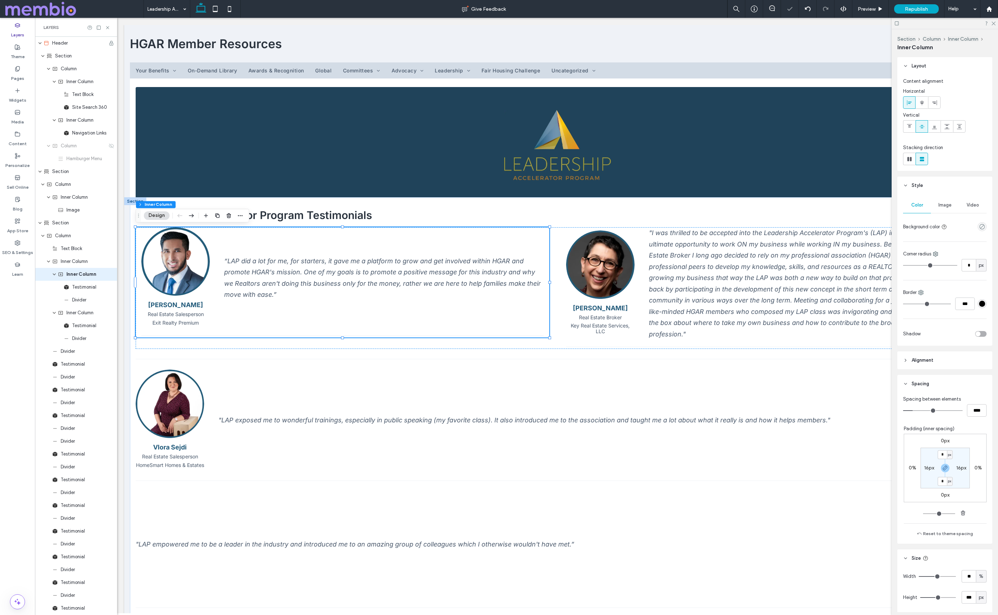
click at [928, 469] on label "16px" at bounding box center [929, 468] width 10 height 6
type input "**"
type input "*"
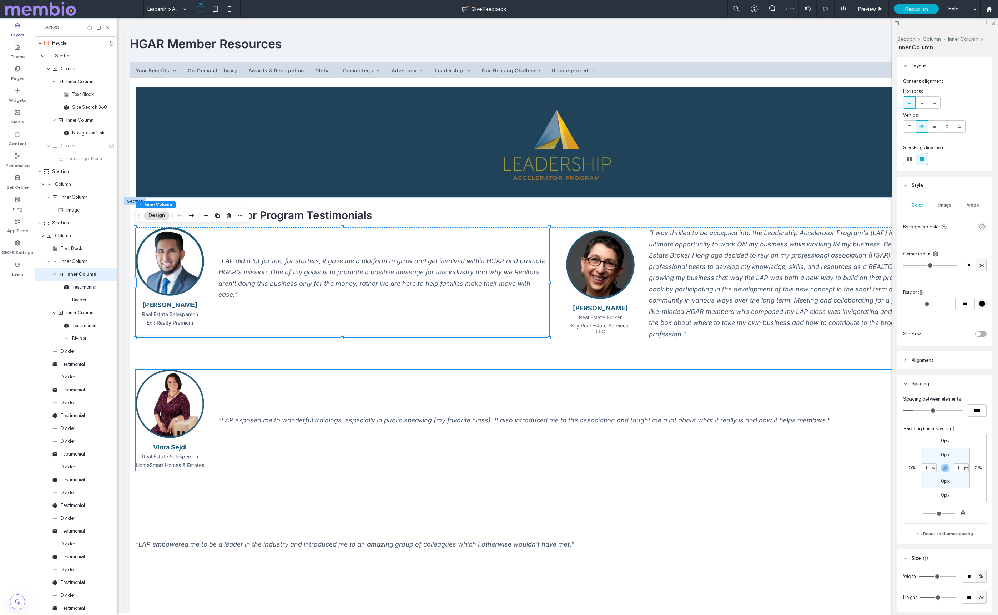
click at [196, 399] on img at bounding box center [170, 404] width 69 height 69
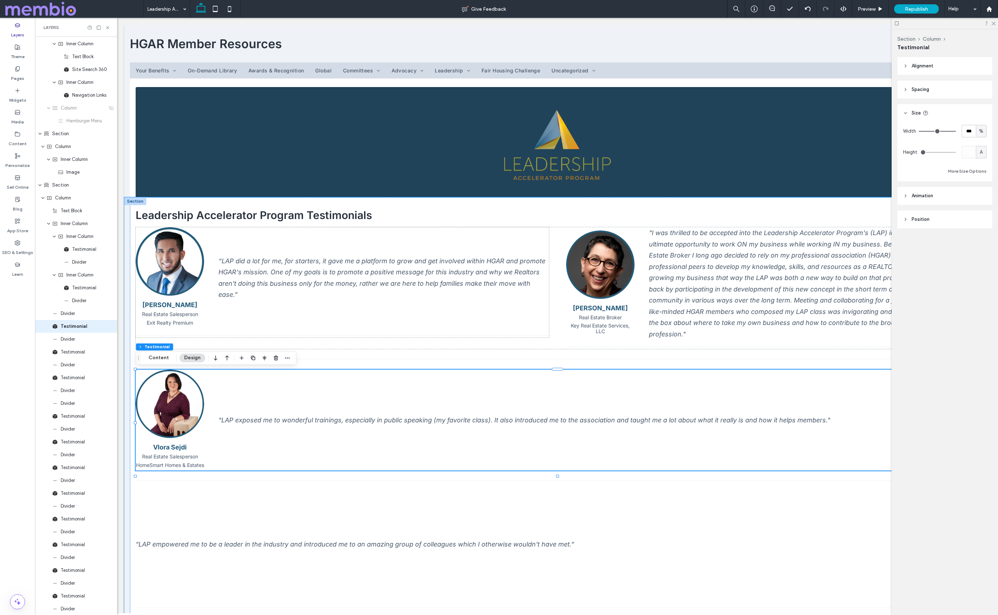
scroll to position [38, 0]
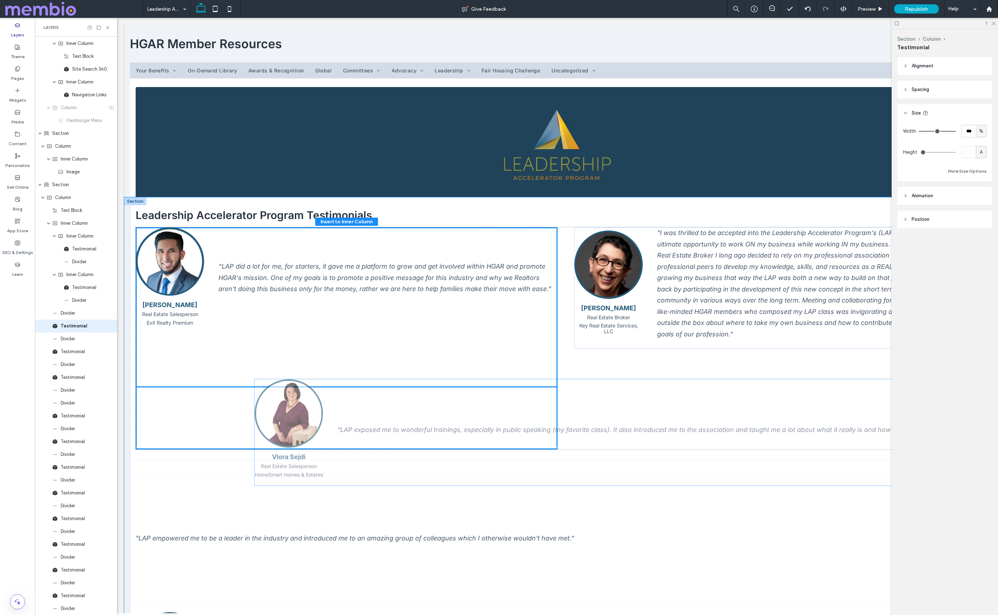
drag, startPoint x: 177, startPoint y: 399, endPoint x: 295, endPoint y: 408, distance: 119.2
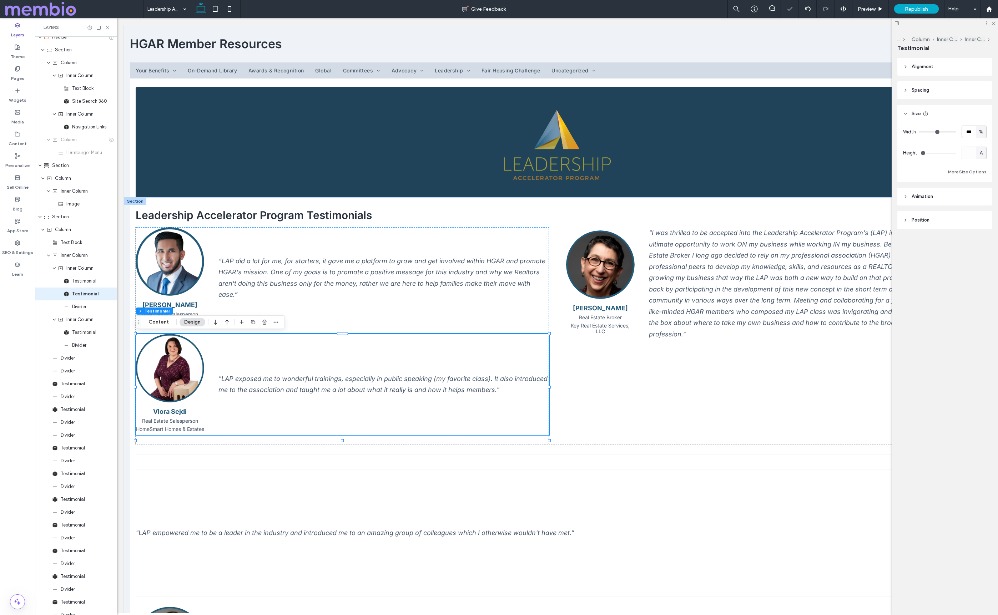
scroll to position [0, 0]
click at [214, 321] on use "button" at bounding box center [215, 322] width 3 height 5
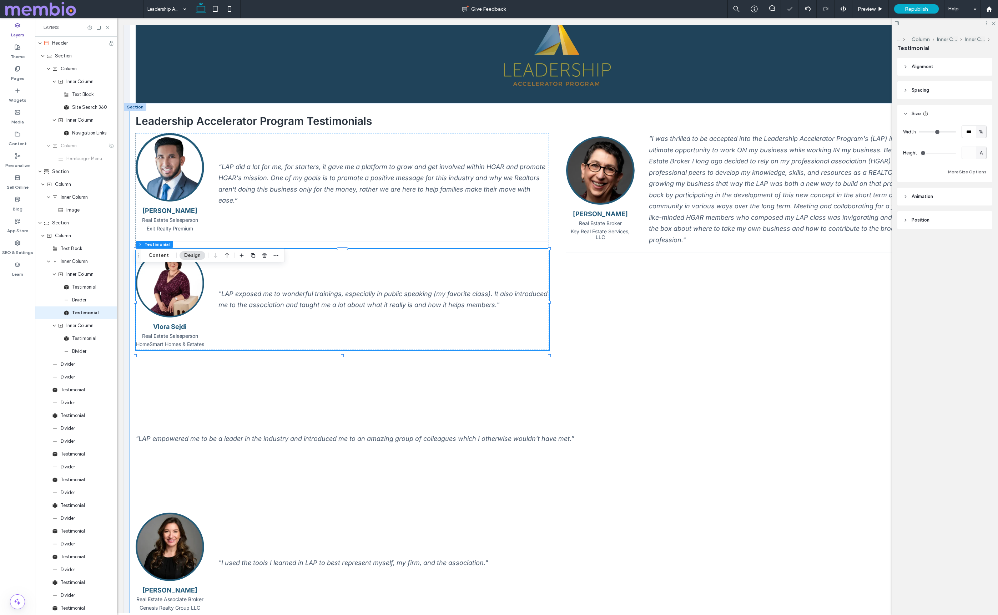
scroll to position [201, 0]
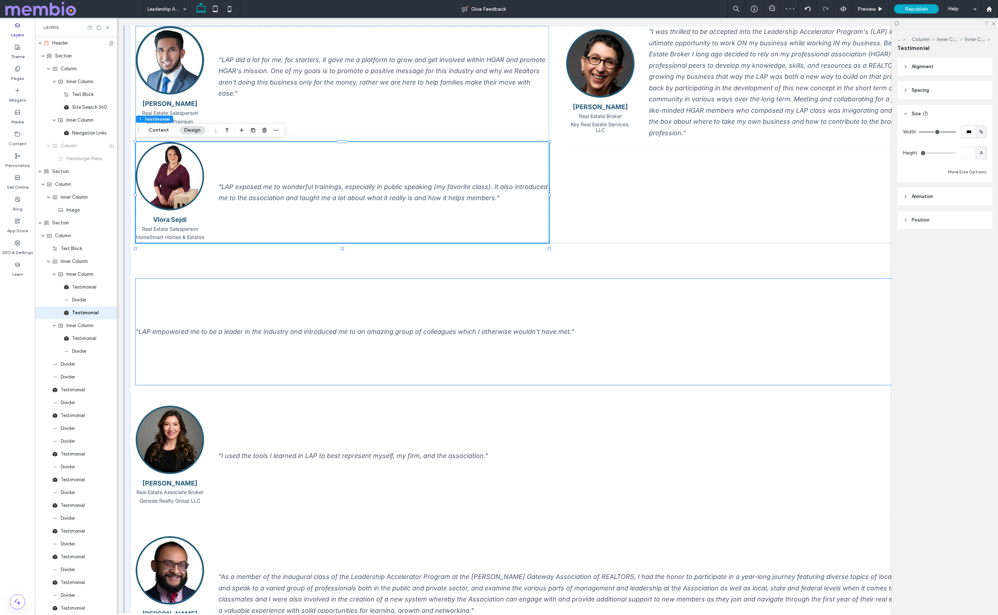
click at [294, 330] on div ""LAP empowered me to be a leader in the industry and introduced me to an amazin…" at bounding box center [558, 332] width 844 height 106
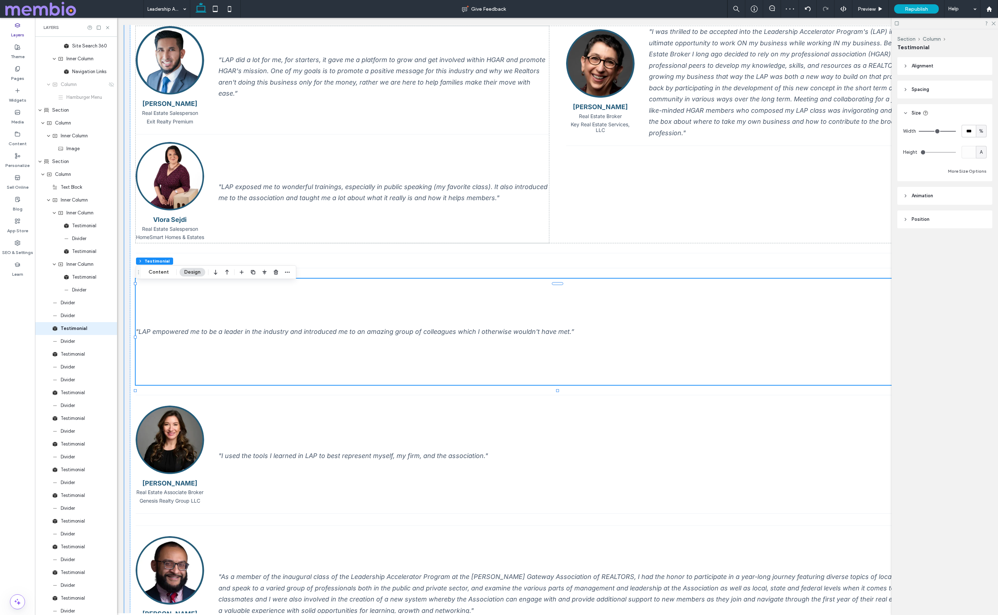
scroll to position [64, 0]
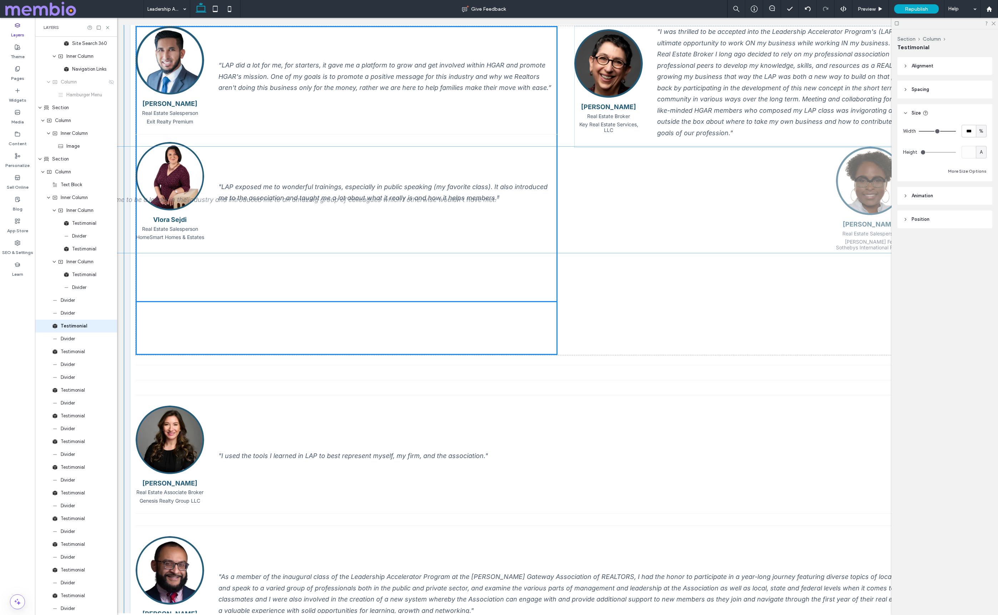
drag, startPoint x: 297, startPoint y: 333, endPoint x: 223, endPoint y: 197, distance: 155.5
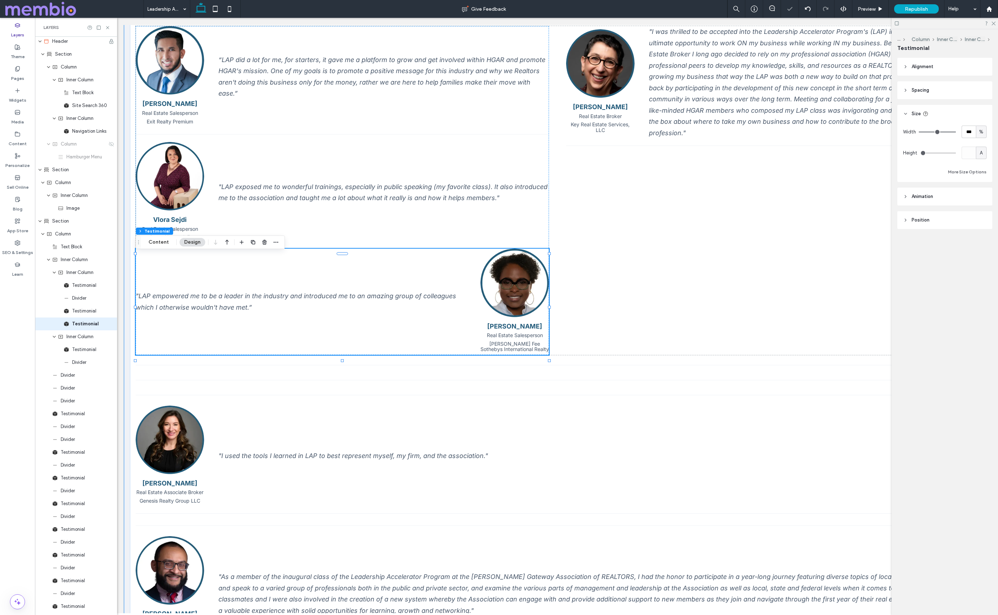
scroll to position [0, 0]
click at [166, 245] on button "Content" at bounding box center [159, 242] width 30 height 9
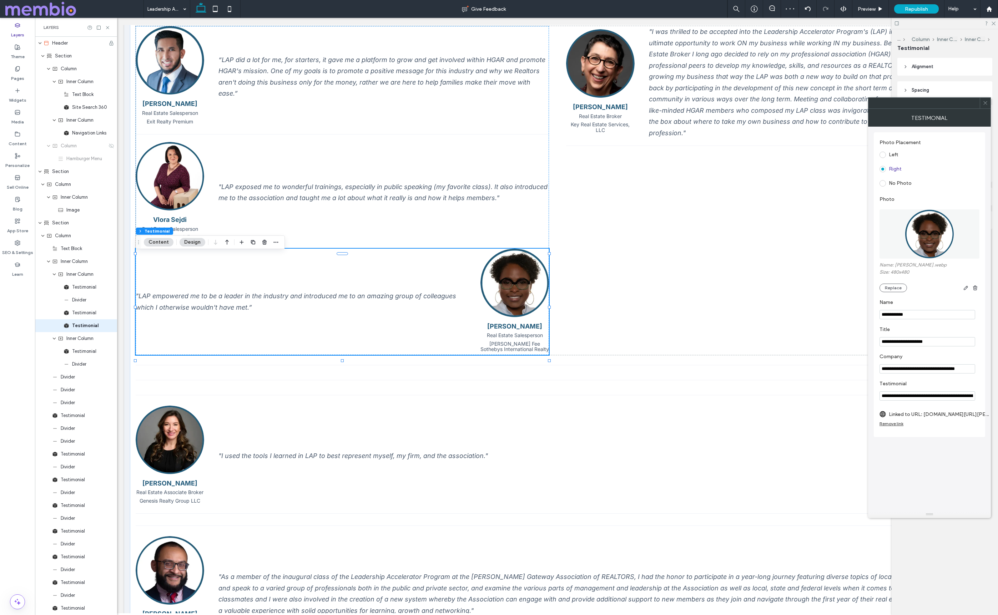
click at [890, 154] on label "Left" at bounding box center [892, 155] width 9 height 6
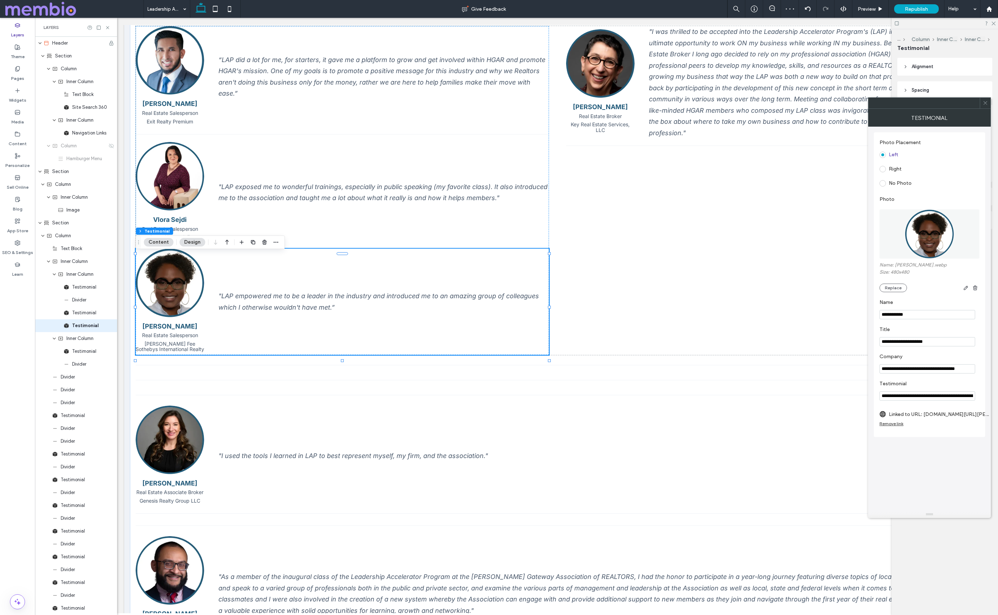
click at [984, 101] on icon at bounding box center [984, 102] width 5 height 5
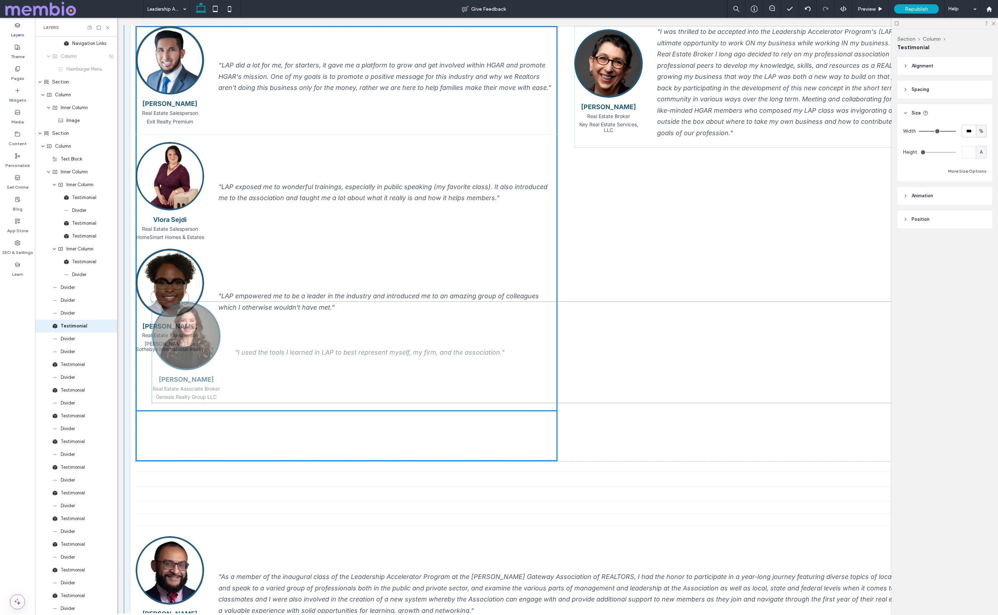
drag, startPoint x: 179, startPoint y: 440, endPoint x: 196, endPoint y: 330, distance: 110.4
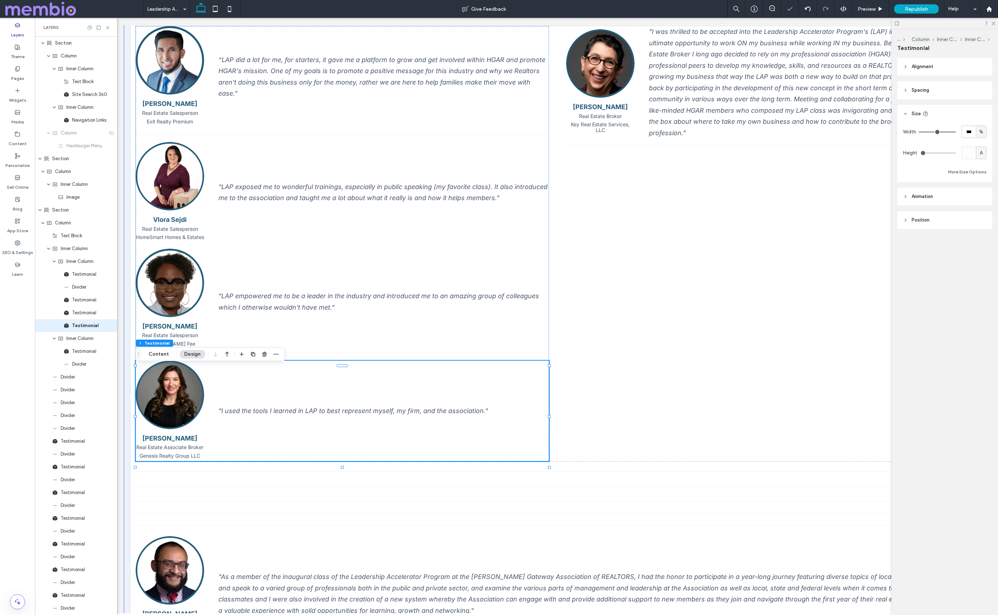
scroll to position [12, 0]
drag, startPoint x: 199, startPoint y: 477, endPoint x: 221, endPoint y: 350, distance: 128.9
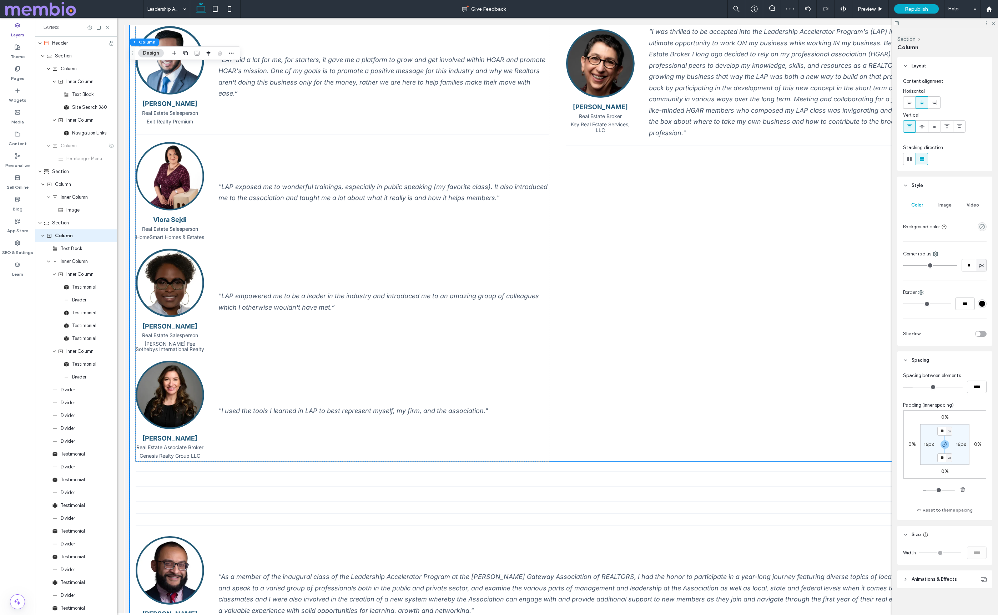
scroll to position [0, 0]
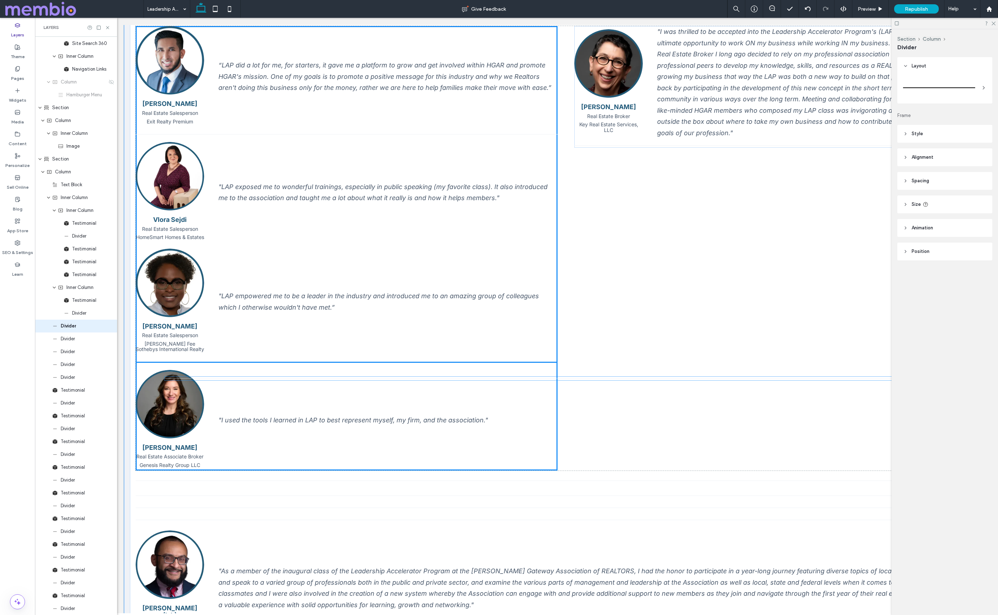
drag, startPoint x: 190, startPoint y: 476, endPoint x: 219, endPoint y: 377, distance: 103.0
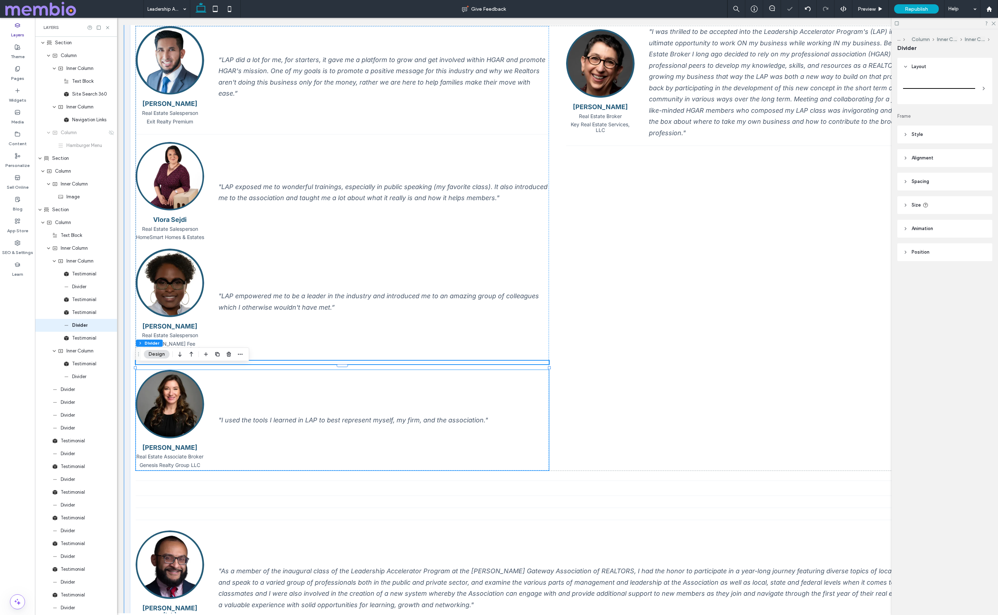
scroll to position [12, 0]
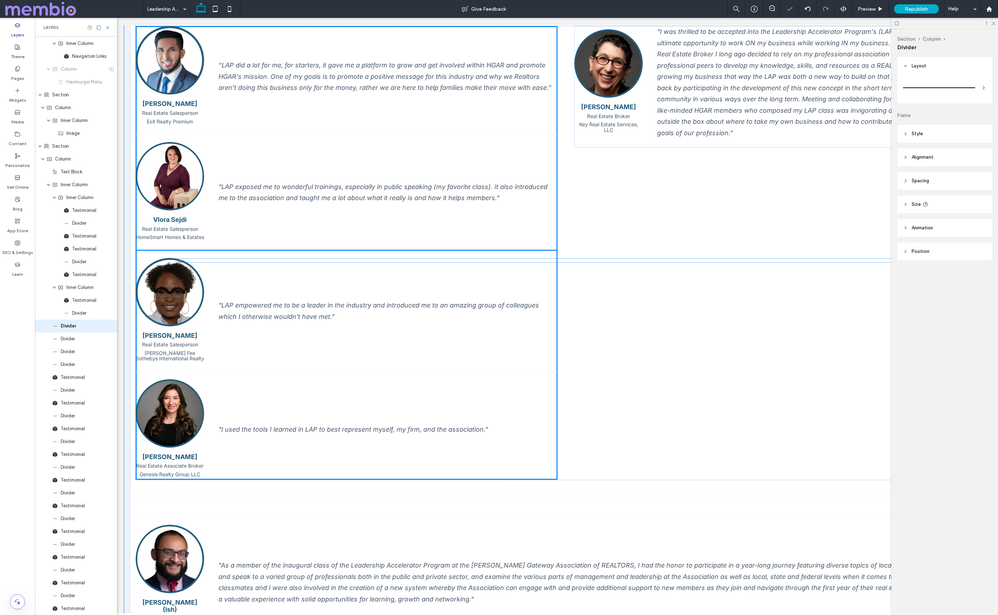
drag, startPoint x: 188, startPoint y: 486, endPoint x: 231, endPoint y: 260, distance: 230.4
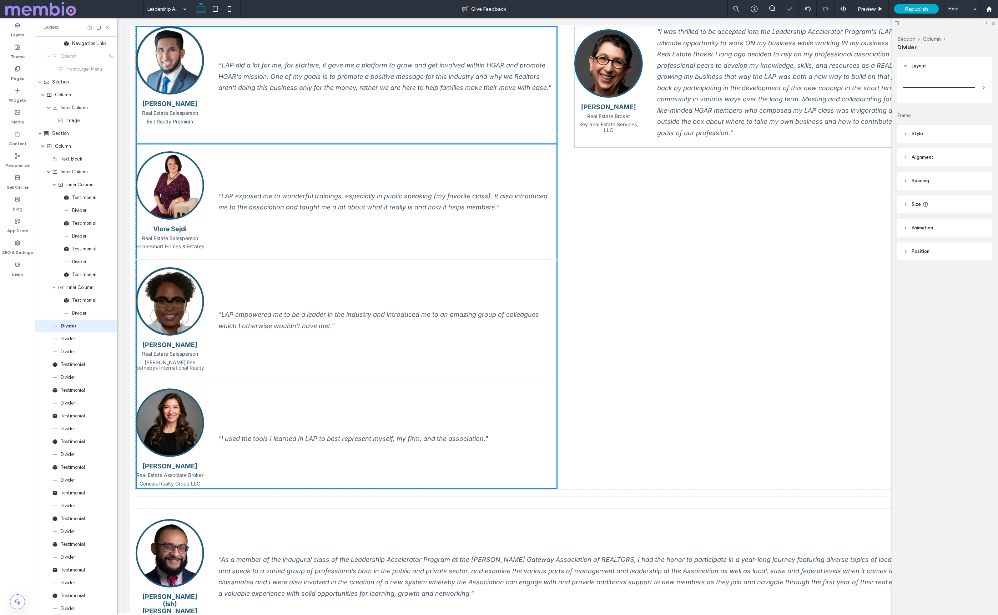
scroll to position [90, 0]
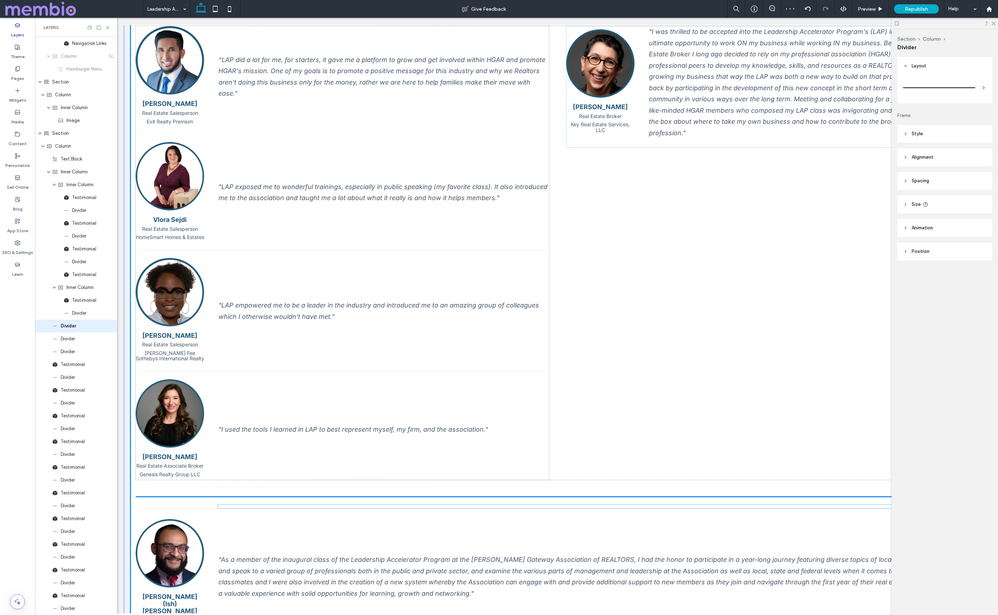
drag, startPoint x: 188, startPoint y: 496, endPoint x: 270, endPoint y: 507, distance: 82.8
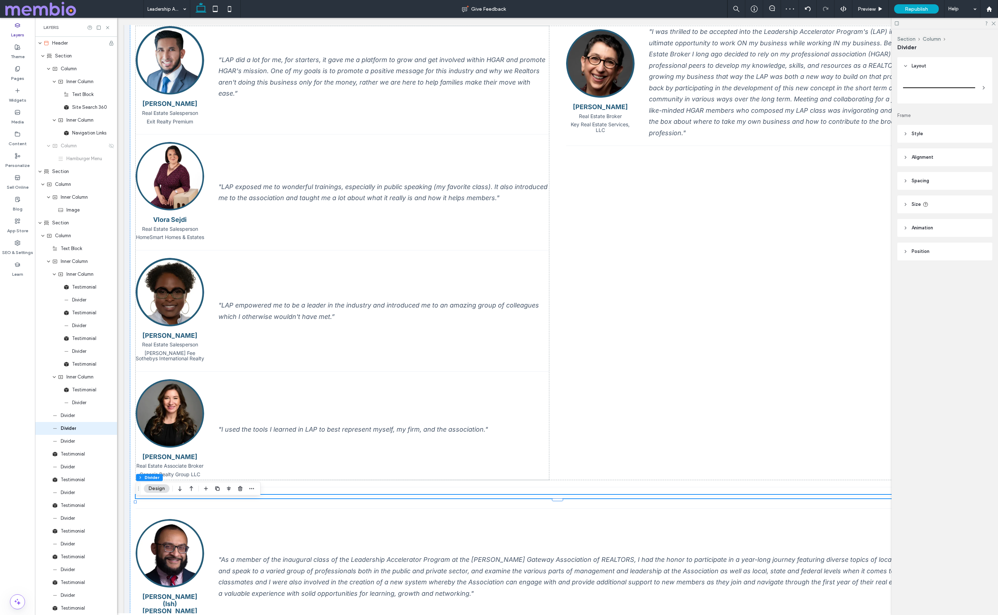
scroll to position [90, 0]
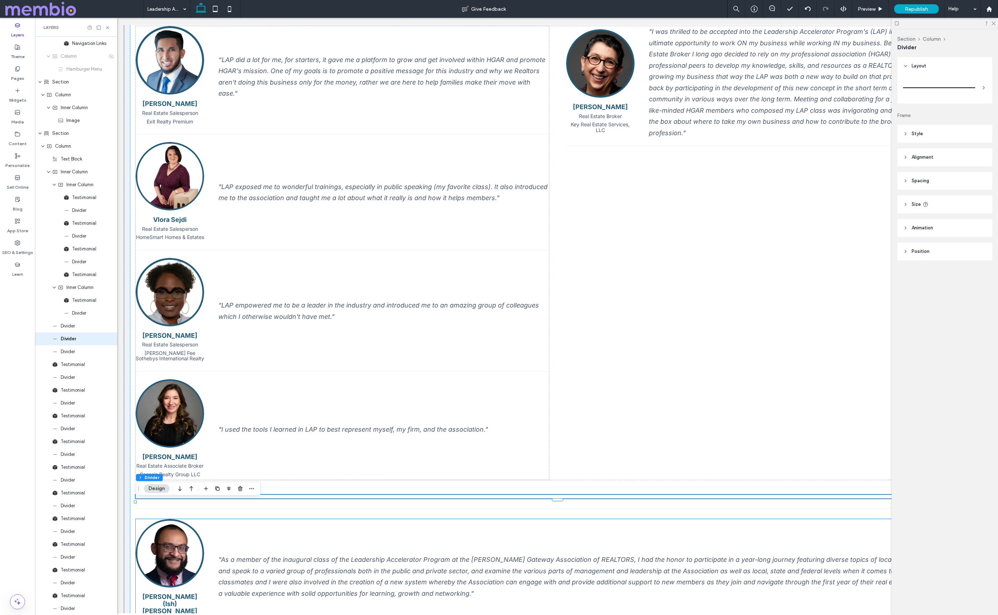
click at [171, 547] on img at bounding box center [170, 553] width 69 height 69
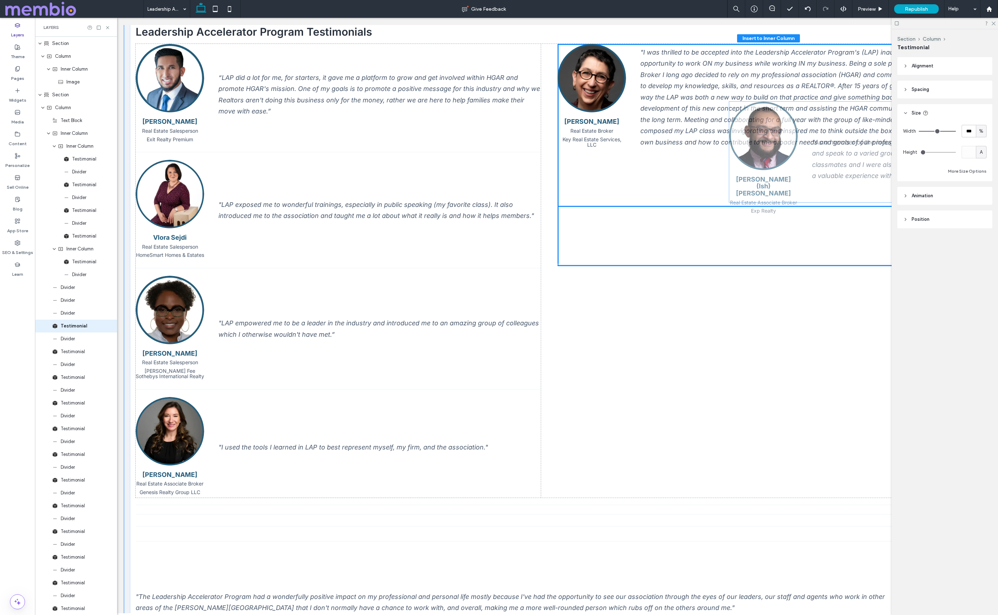
scroll to position [174, 0]
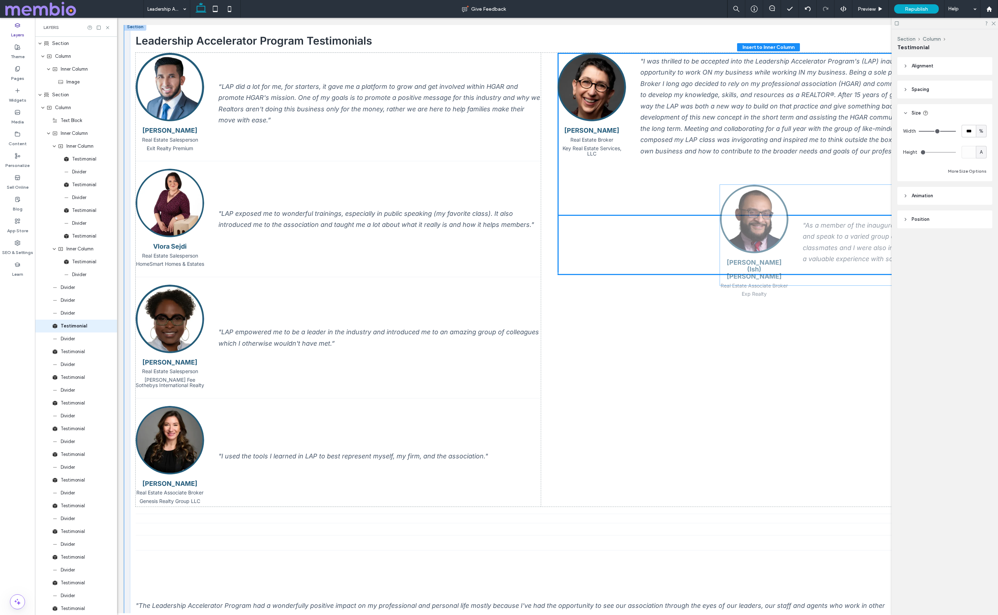
drag, startPoint x: 164, startPoint y: 547, endPoint x: 748, endPoint y: 207, distance: 675.9
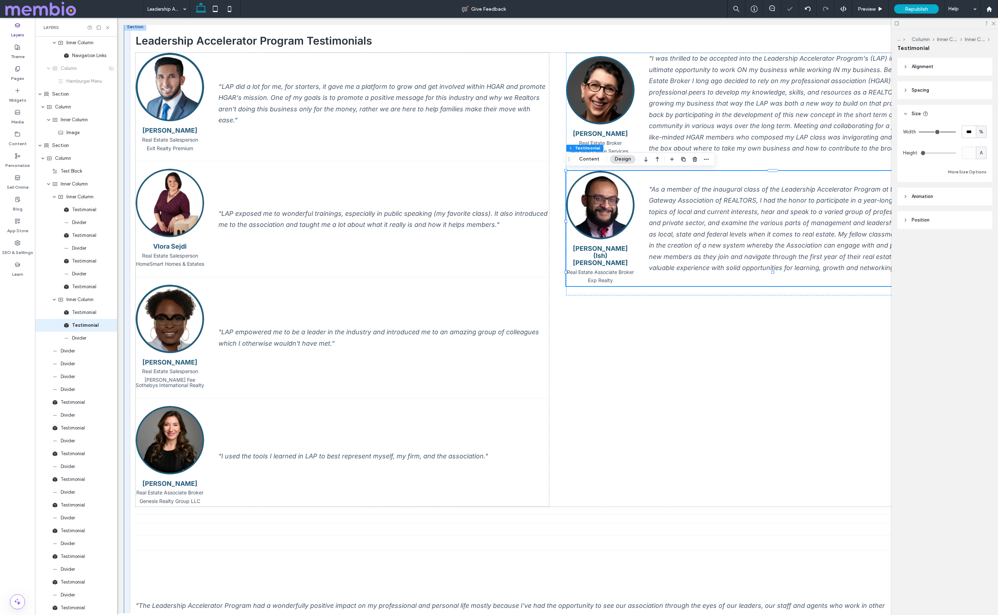
scroll to position [77, 0]
click at [645, 157] on use "button" at bounding box center [645, 159] width 3 height 5
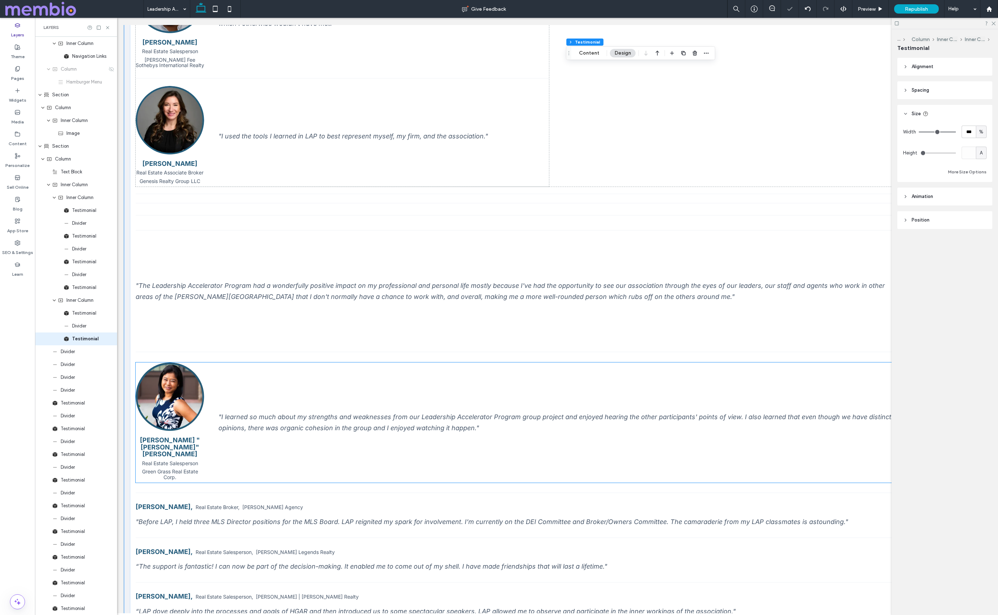
scroll to position [434, 0]
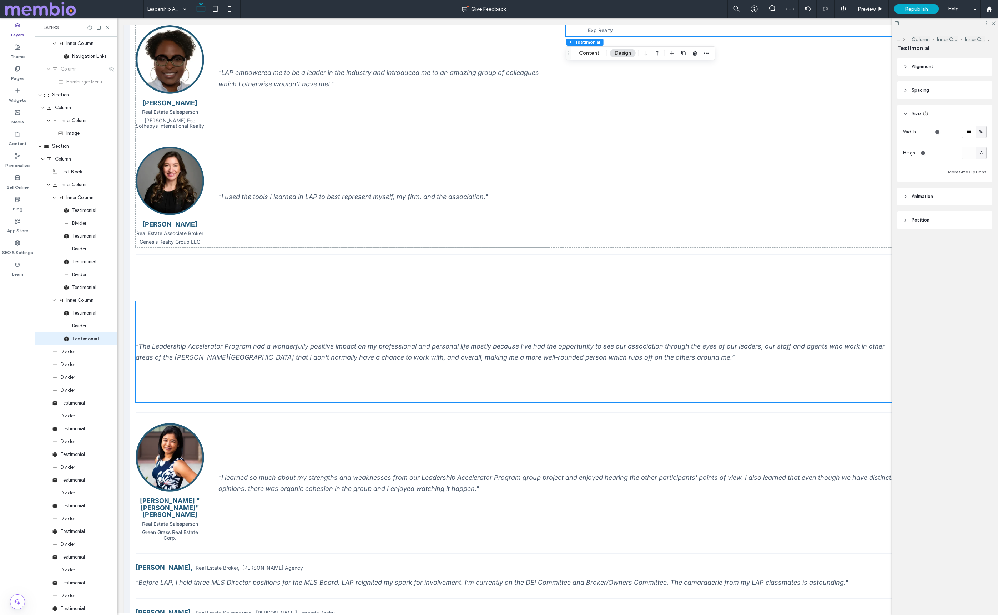
click at [522, 360] on div ""The Leadership Accelerator Program had a wonderfully positive impact on my pro…" at bounding box center [512, 352] width 752 height 22
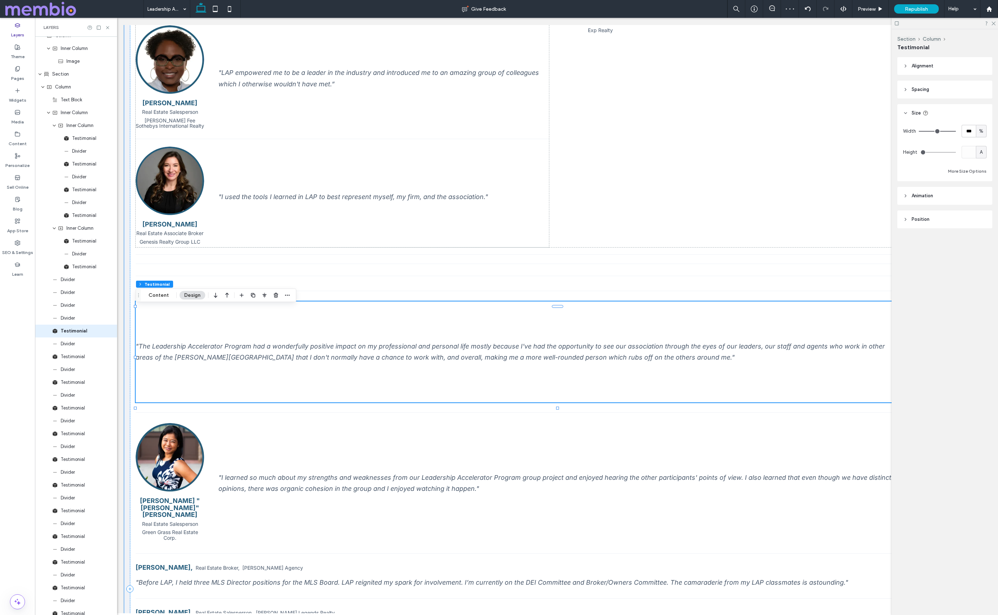
scroll to position [154, 0]
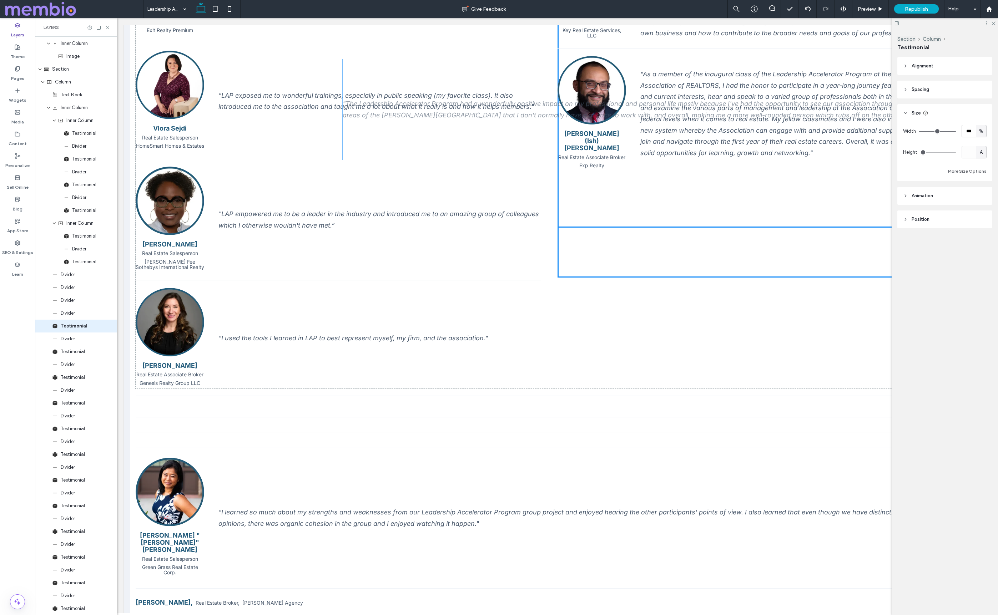
drag, startPoint x: 588, startPoint y: 445, endPoint x: 794, endPoint y: 109, distance: 394.2
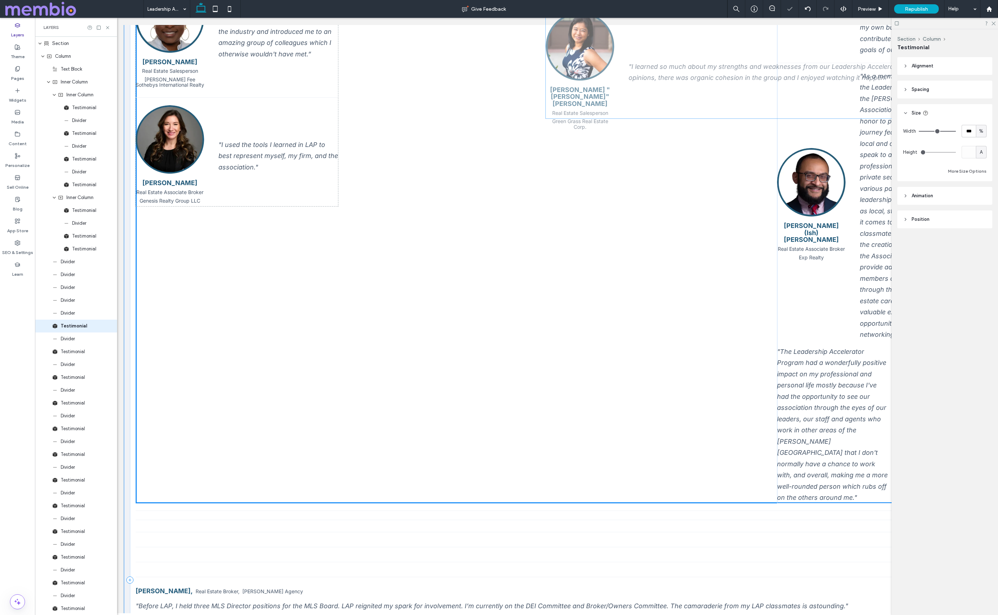
scroll to position [481, 0]
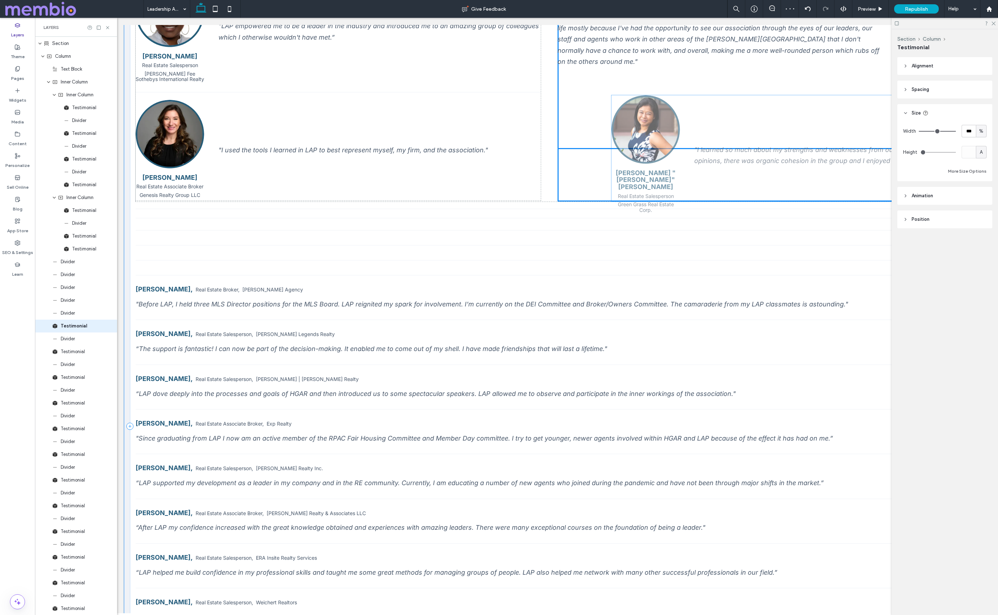
drag, startPoint x: 362, startPoint y: 299, endPoint x: 834, endPoint y: 150, distance: 494.4
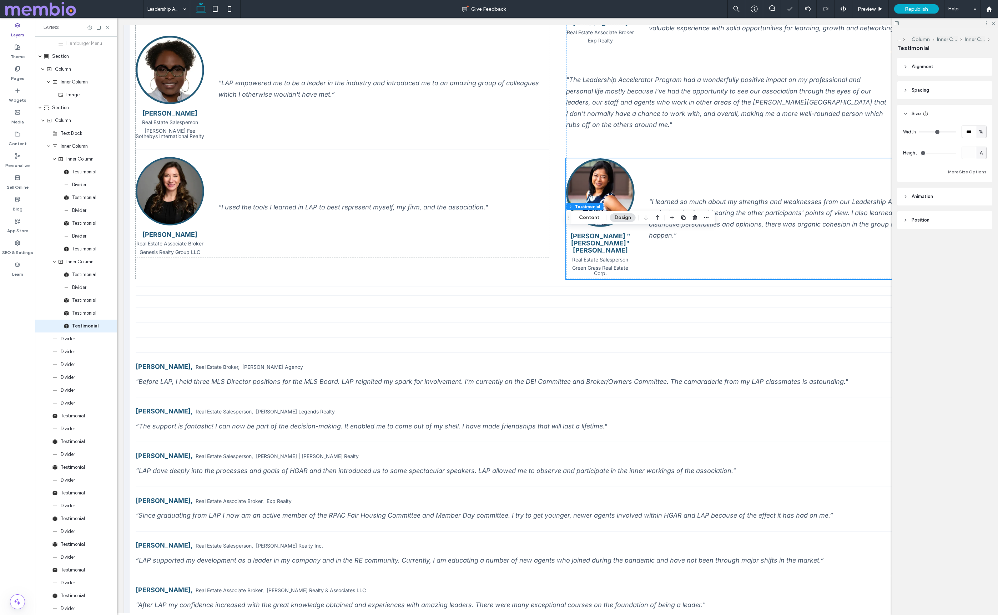
scroll to position [338, 0]
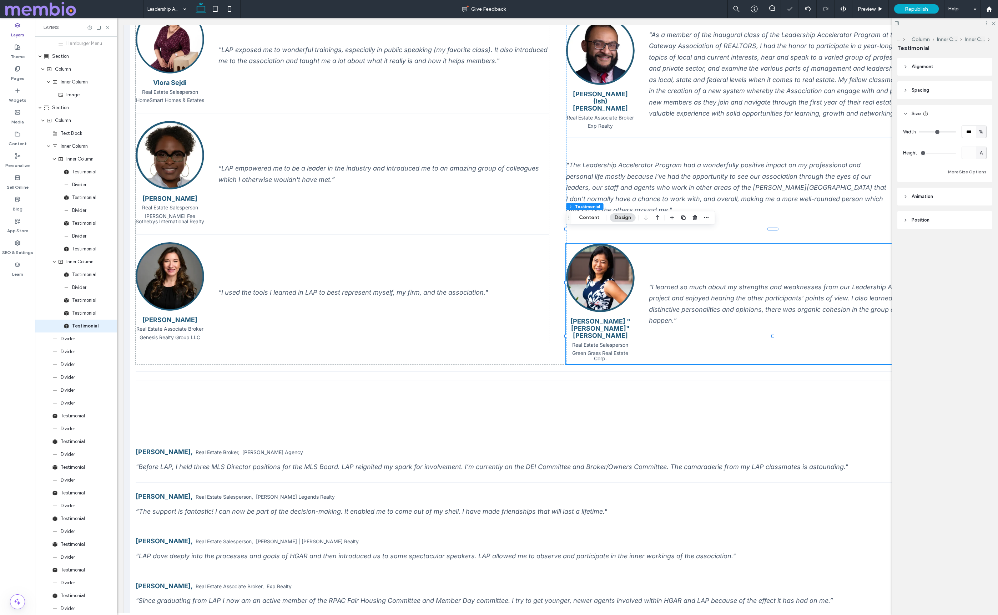
click at [753, 175] on div ""The Leadership Accelerator Program had a wonderfully positive impact on my pro…" at bounding box center [727, 187] width 322 height 56
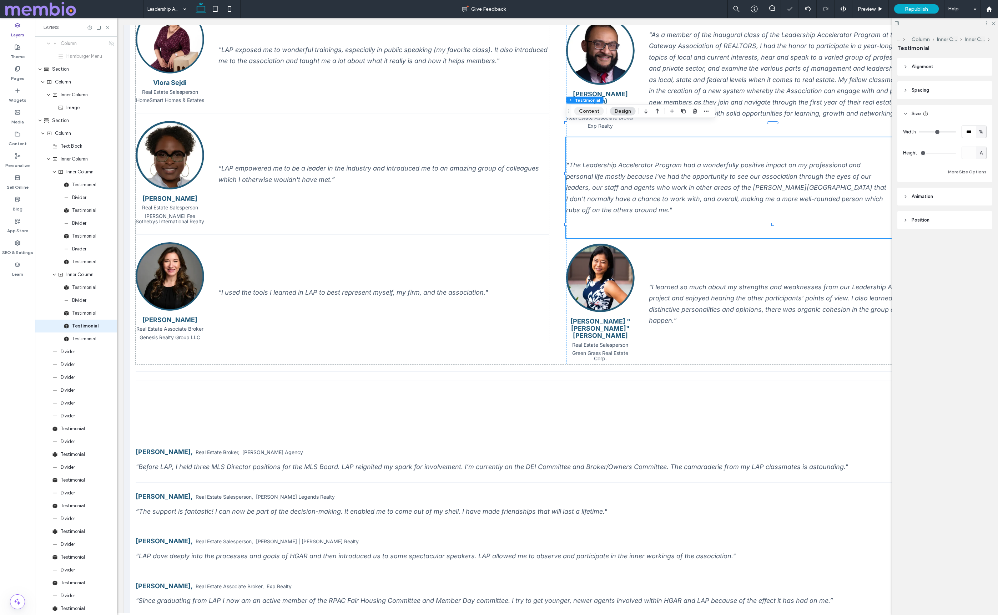
click at [578, 111] on button "Content" at bounding box center [589, 111] width 30 height 9
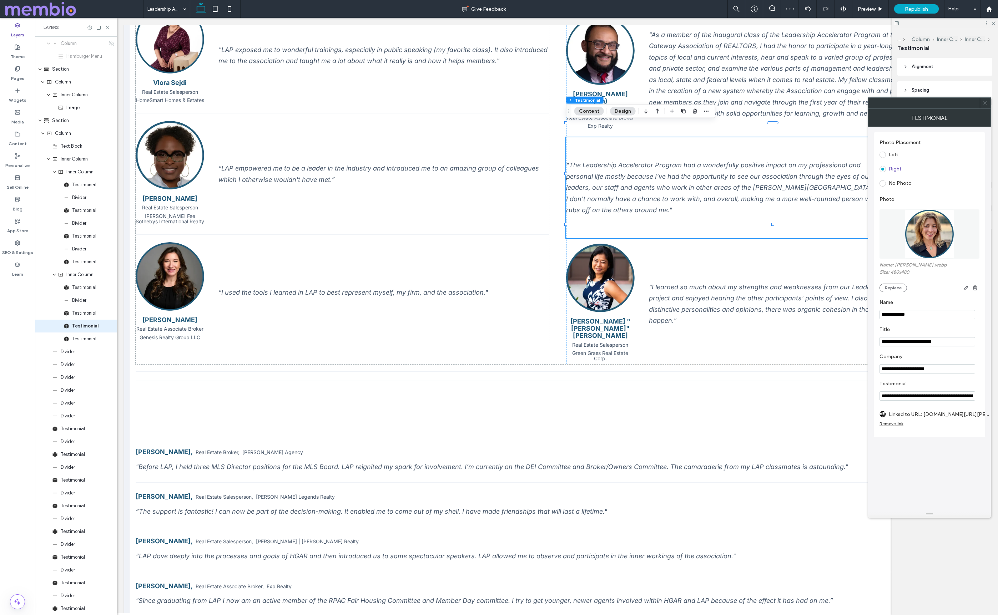
click at [893, 156] on label "Left" at bounding box center [892, 155] width 9 height 6
click at [985, 104] on icon at bounding box center [984, 102] width 5 height 5
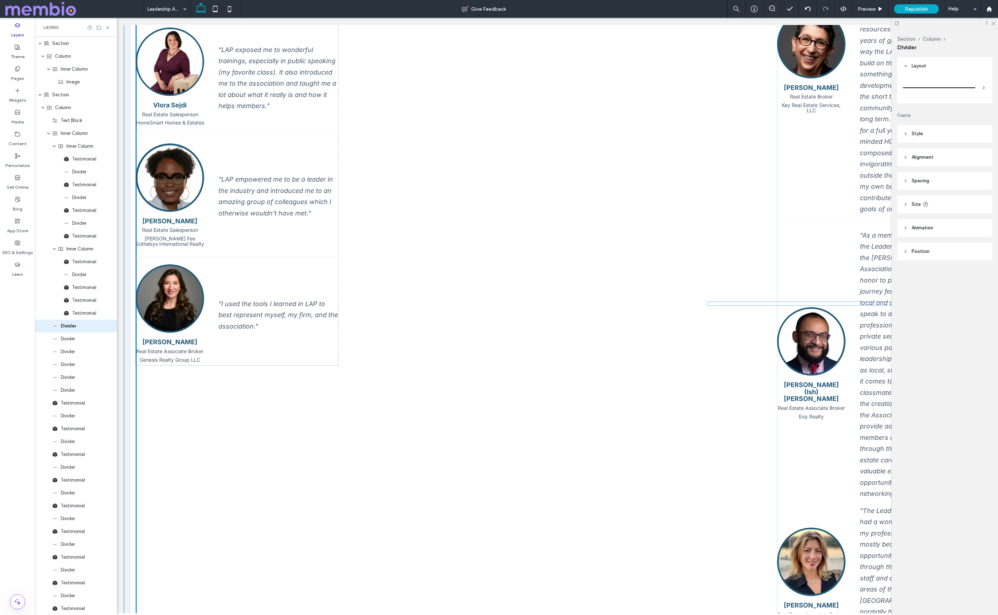
scroll to position [338, 0]
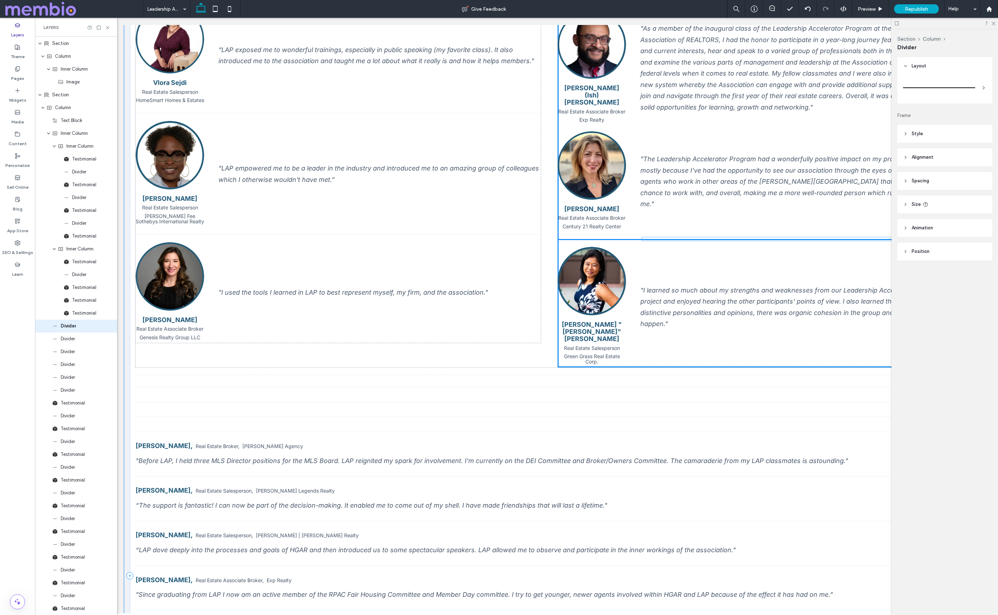
drag, startPoint x: 205, startPoint y: 355, endPoint x: 711, endPoint y: 238, distance: 519.6
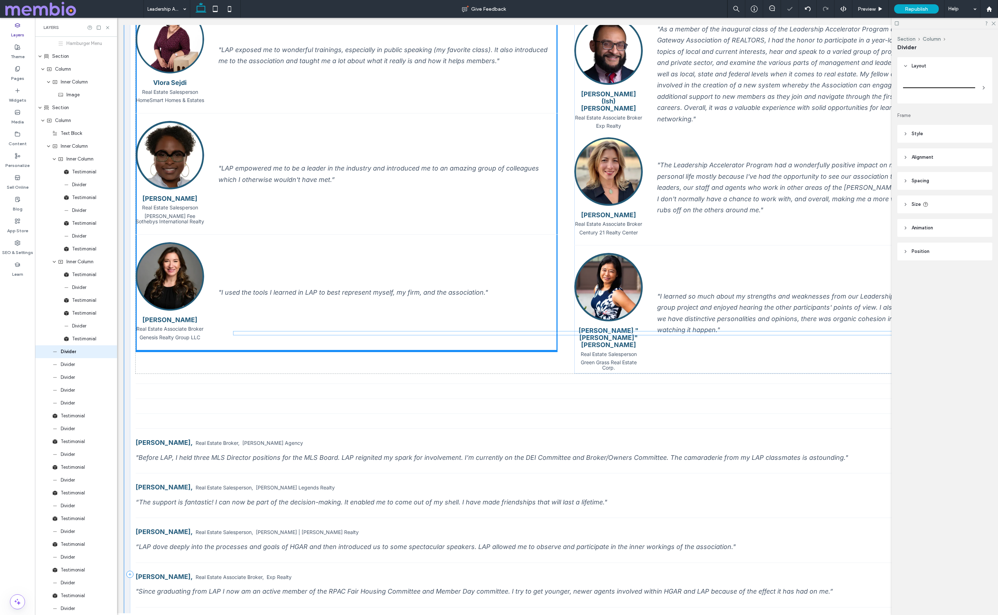
scroll to position [141, 0]
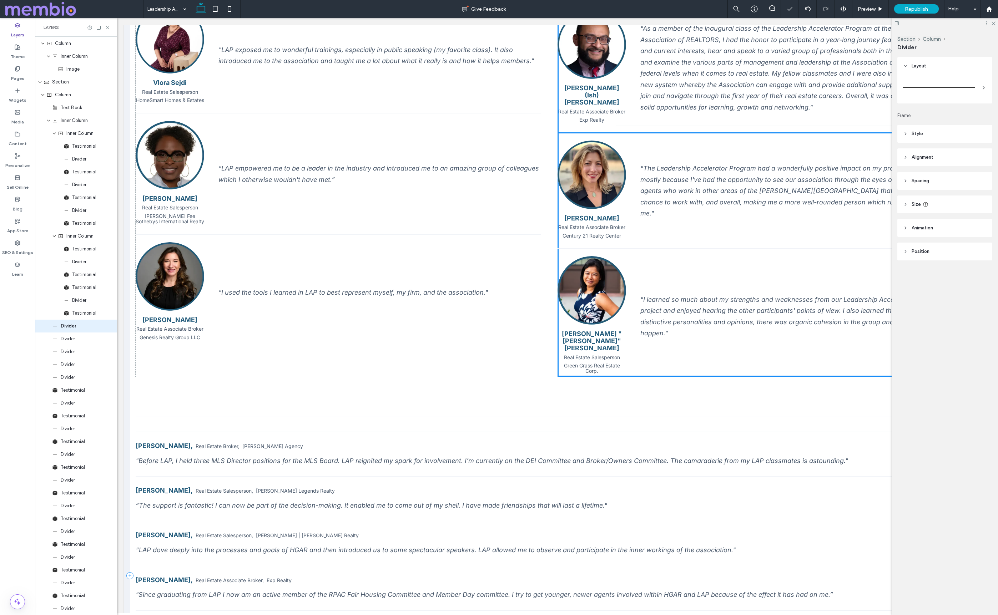
drag, startPoint x: 216, startPoint y: 355, endPoint x: 696, endPoint y: 126, distance: 532.4
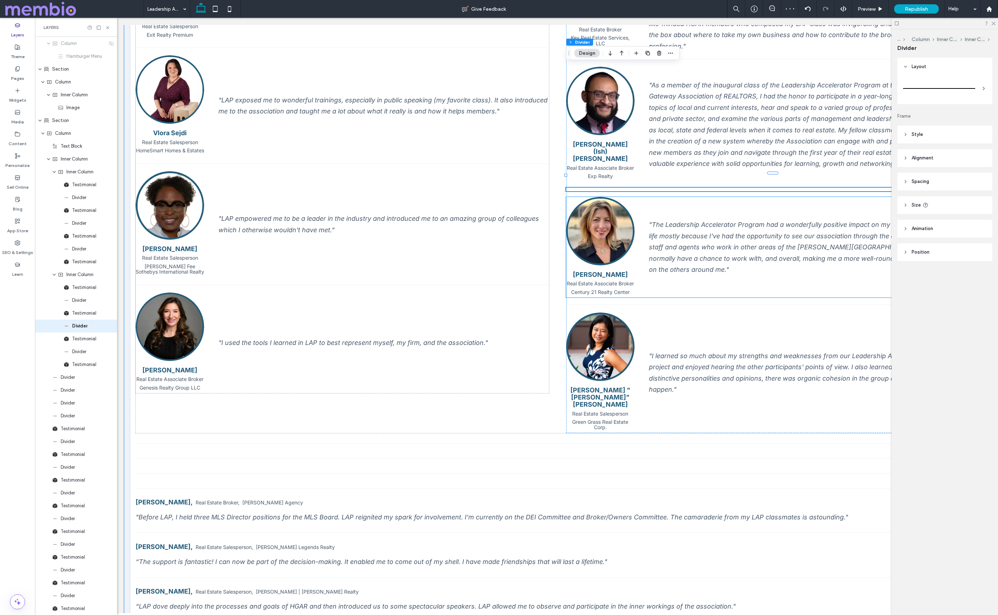
scroll to position [477, 0]
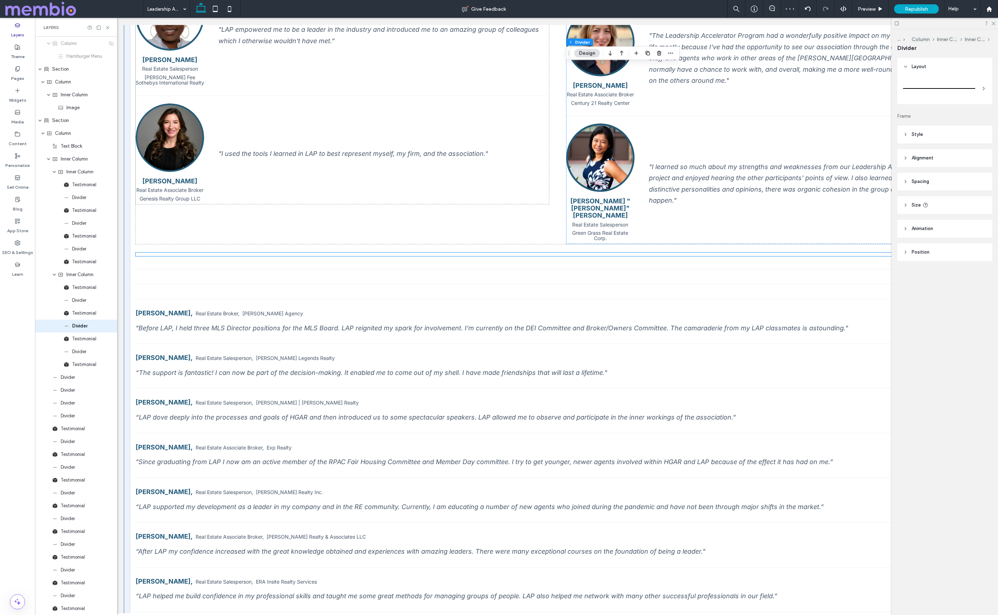
click at [156, 253] on div at bounding box center [558, 255] width 844 height 4
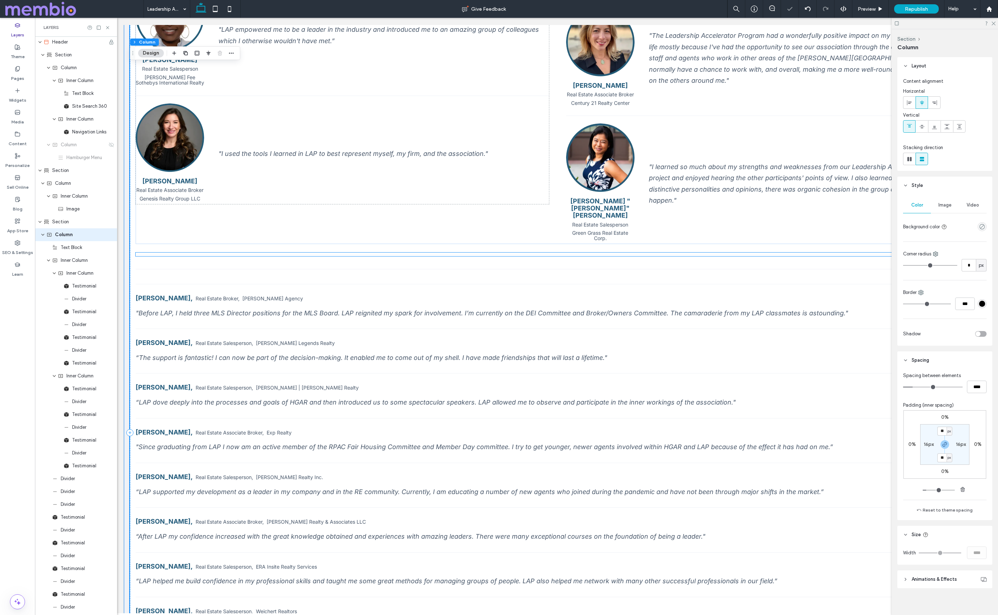
scroll to position [0, 0]
click at [156, 254] on hr at bounding box center [558, 254] width 844 height 1
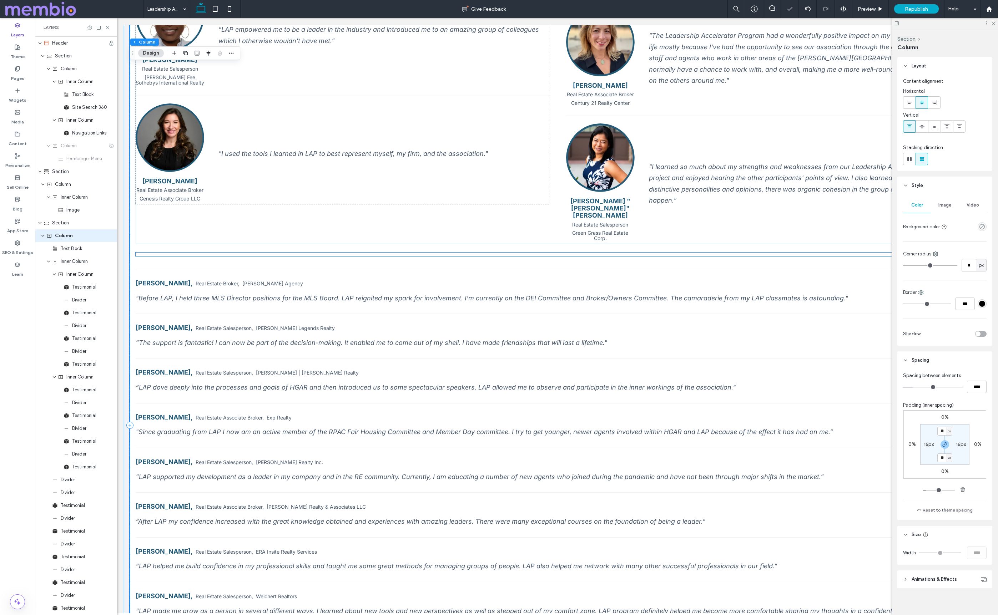
click at [156, 254] on hr at bounding box center [558, 254] width 844 height 1
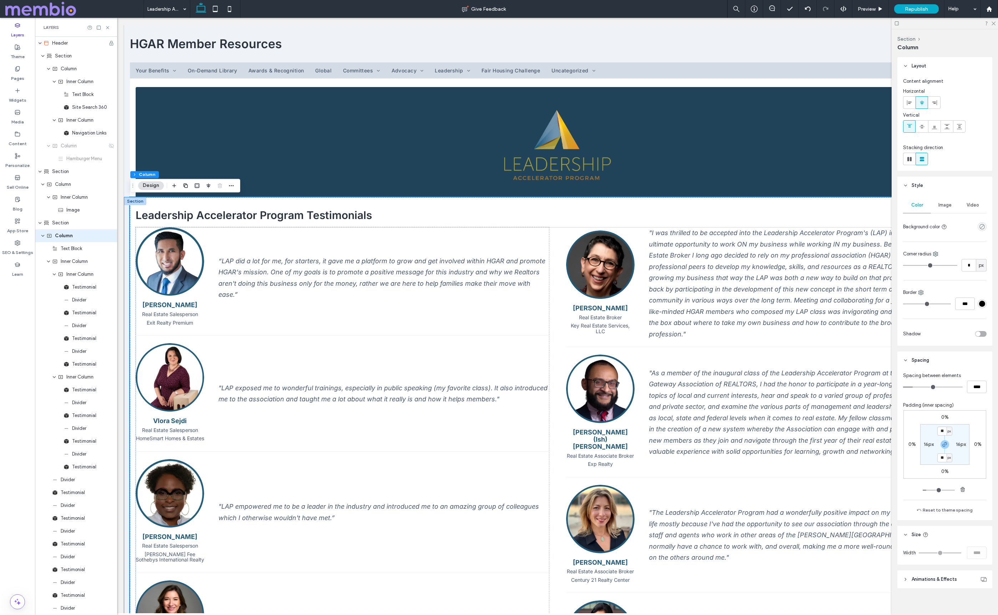
click at [162, 245] on img at bounding box center [170, 261] width 69 height 69
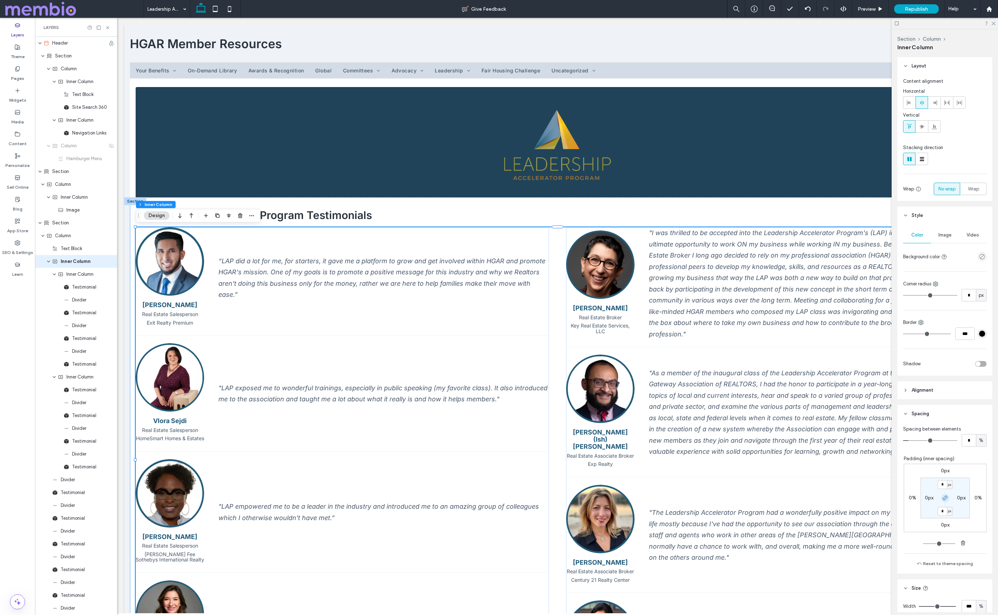
click at [947, 499] on icon "button" at bounding box center [945, 498] width 6 height 6
click at [943, 486] on input "*" at bounding box center [941, 484] width 9 height 9
type input "**"
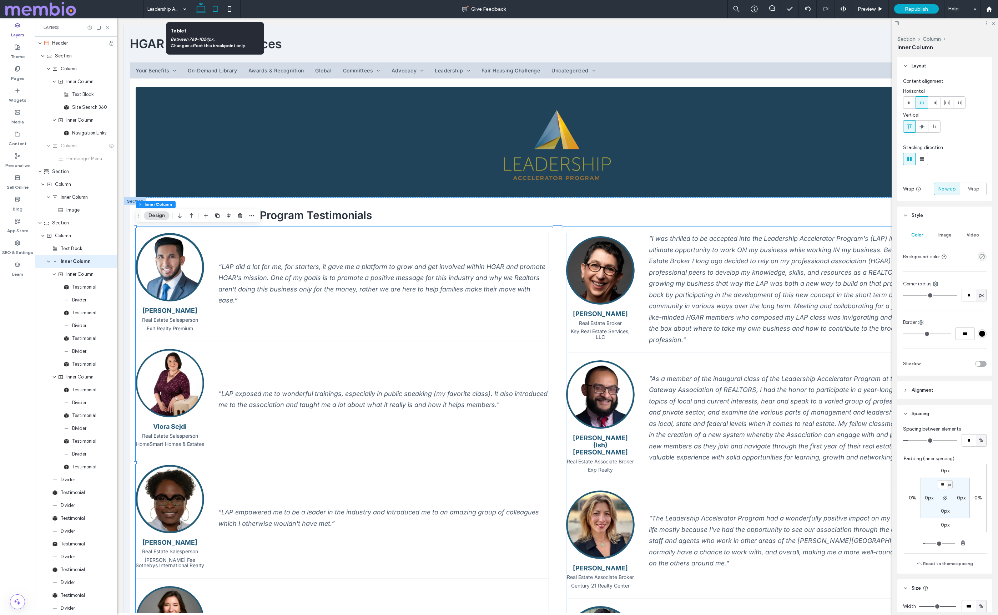
click at [213, 6] on use at bounding box center [215, 9] width 5 height 6
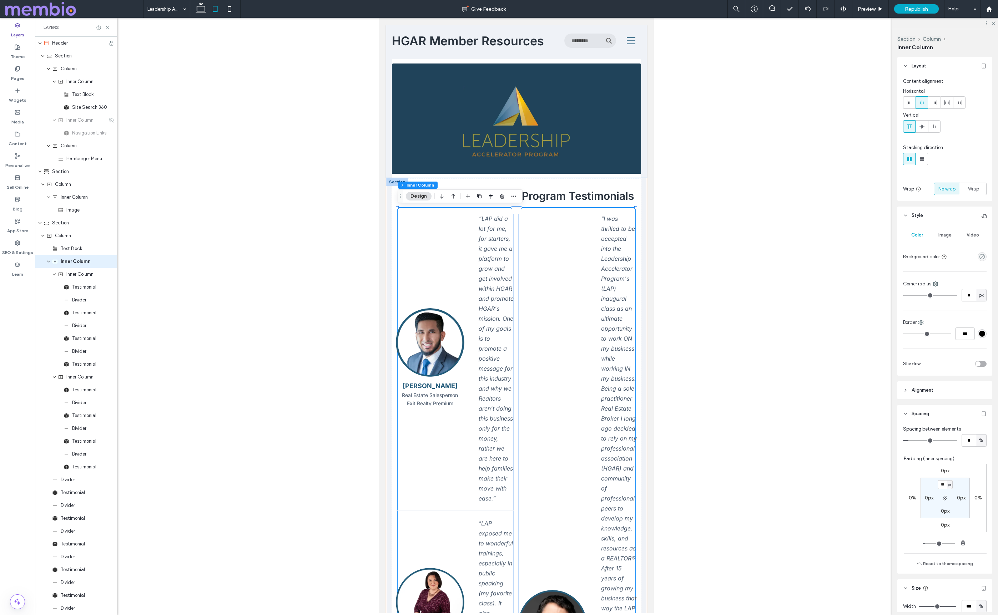
click at [925, 158] on icon at bounding box center [921, 159] width 7 height 7
type input "**"
type input "****"
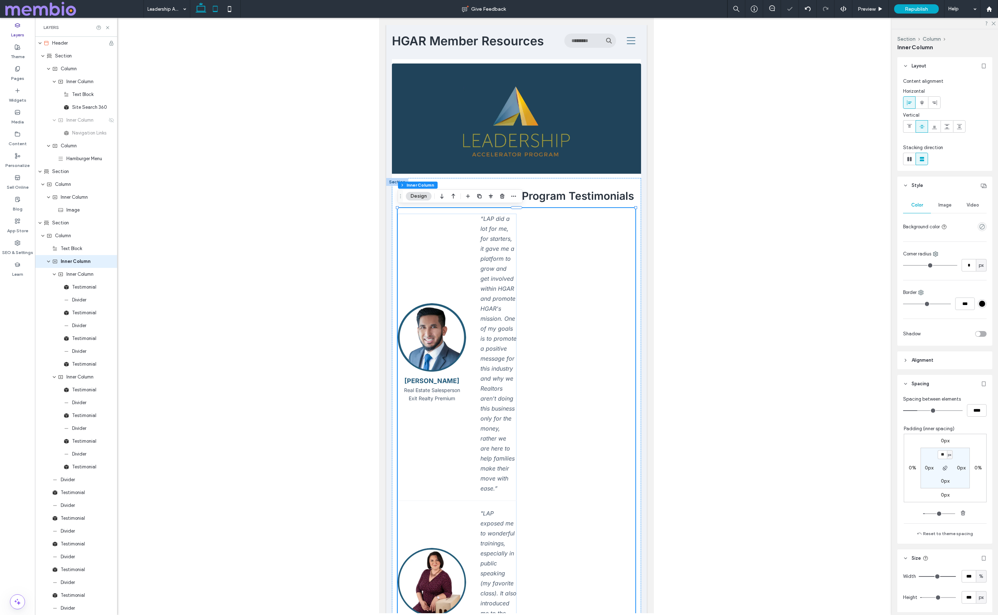
click at [198, 9] on icon at bounding box center [201, 9] width 14 height 14
type input "*"
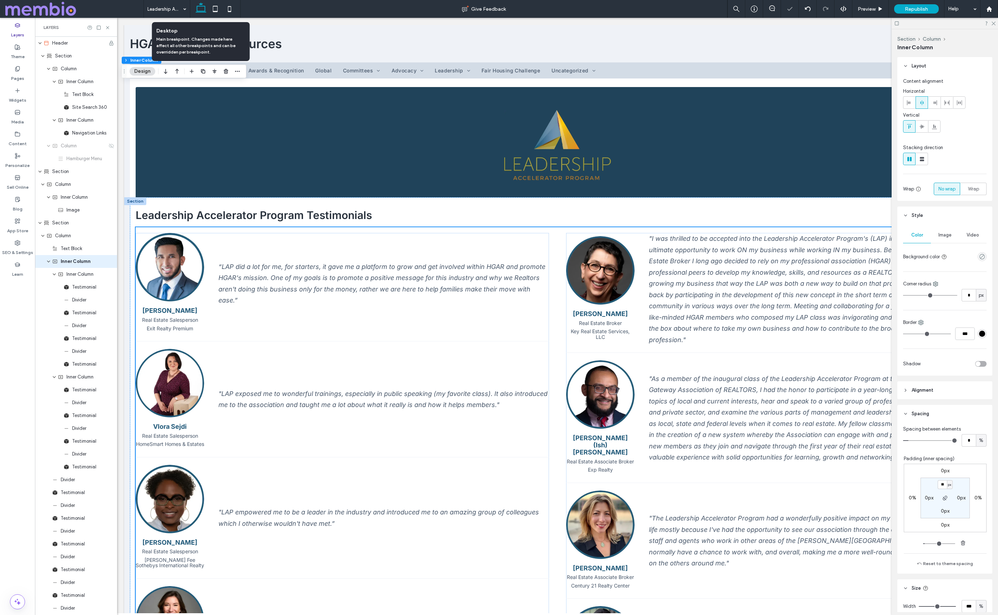
scroll to position [144, 0]
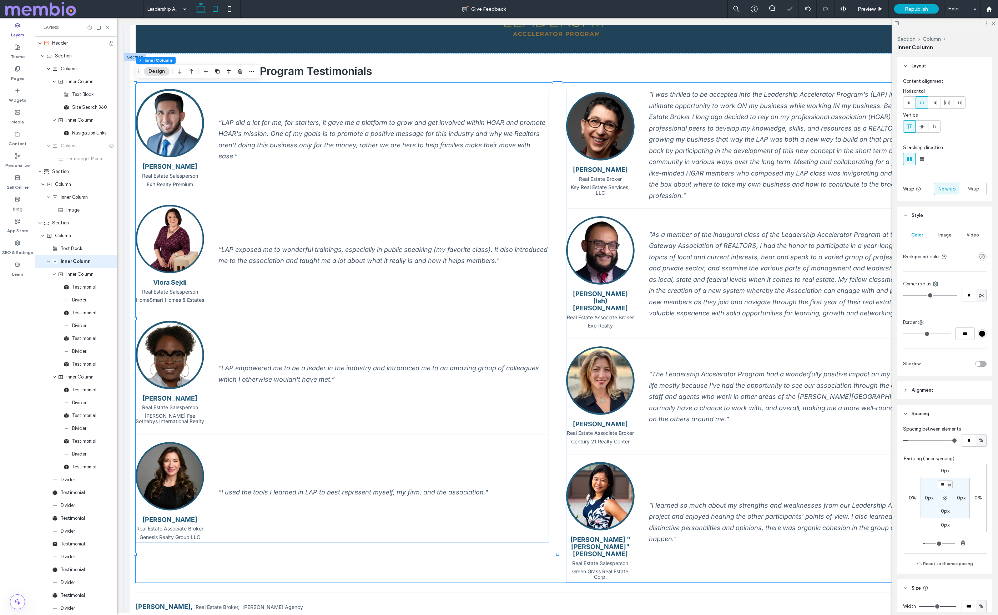
click at [213, 10] on icon at bounding box center [215, 9] width 14 height 14
type input "**"
type input "****"
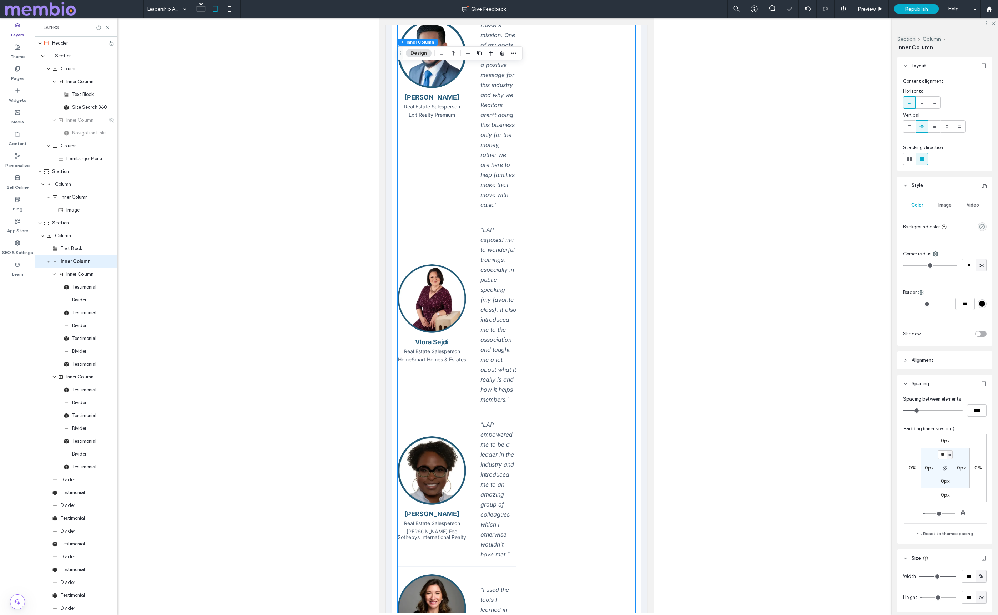
scroll to position [0, 0]
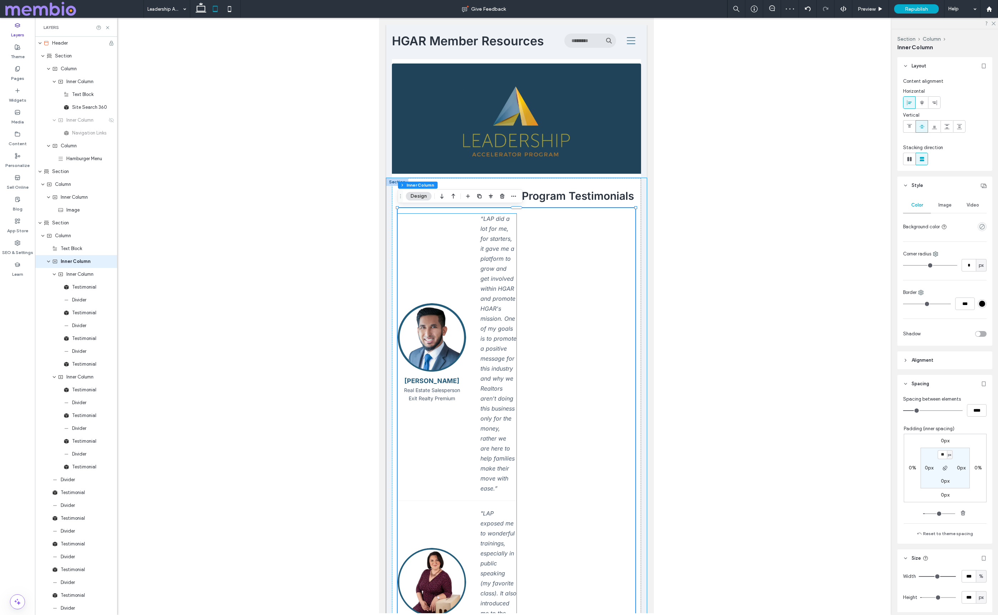
click at [481, 273] on div "“LAP did a lot for me, for starters, it gave me a platform to grow and get invo…" at bounding box center [498, 354] width 36 height 280
type input "**"
type input "***"
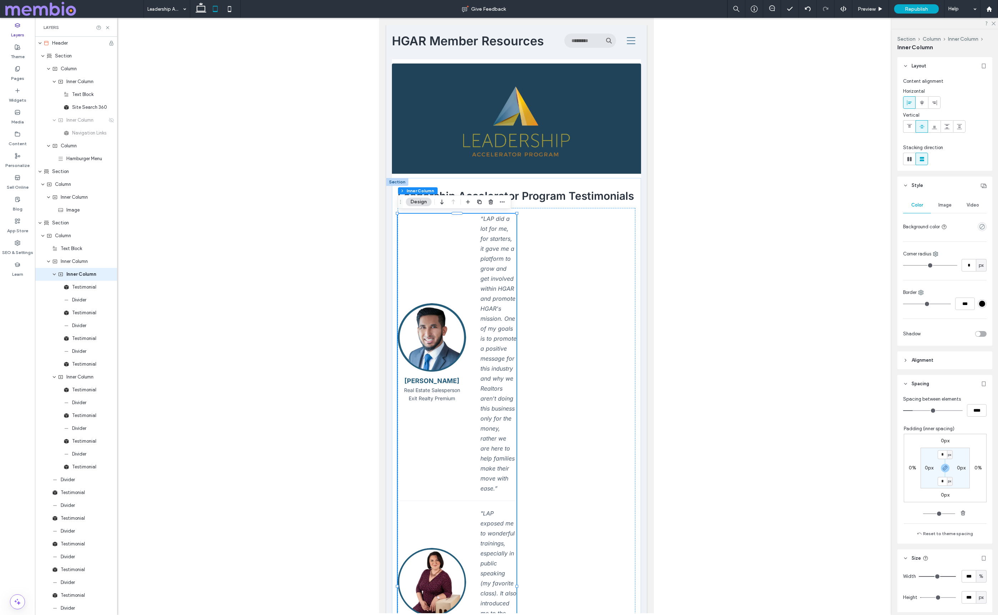
type input "***"
click at [956, 576] on input "range" at bounding box center [936, 576] width 37 height 1
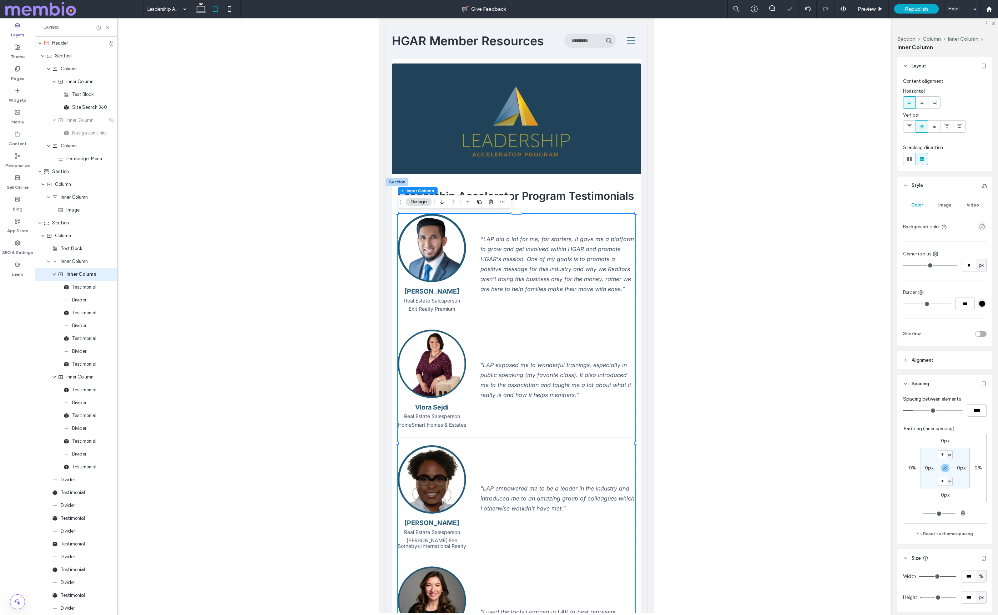
click at [981, 597] on span "px" at bounding box center [980, 597] width 5 height 7
click at [982, 587] on div "A" at bounding box center [981, 585] width 10 height 12
type input "*"
click at [85, 375] on span "Inner Column" at bounding box center [79, 377] width 27 height 7
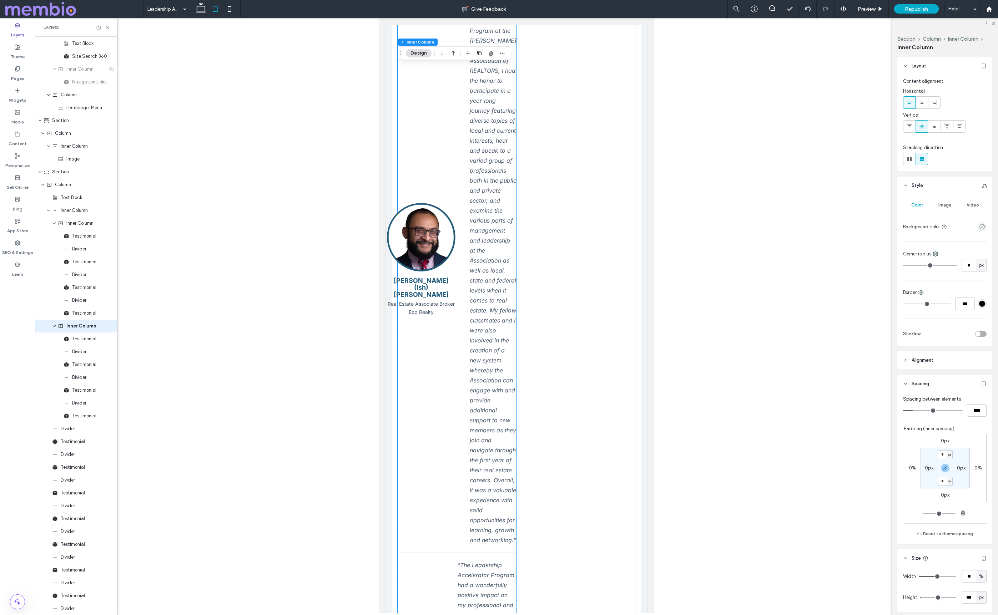
scroll to position [1577, 0]
type input "**"
type input "***"
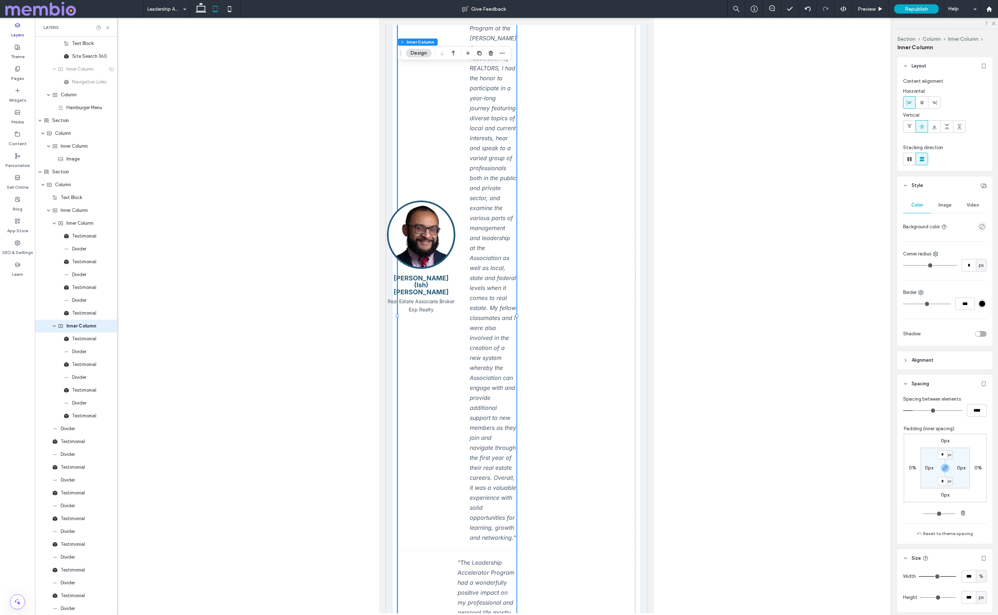
drag, startPoint x: 952, startPoint y: 574, endPoint x: 964, endPoint y: 576, distance: 11.5
type input "***"
click at [956, 576] on input "range" at bounding box center [936, 576] width 37 height 1
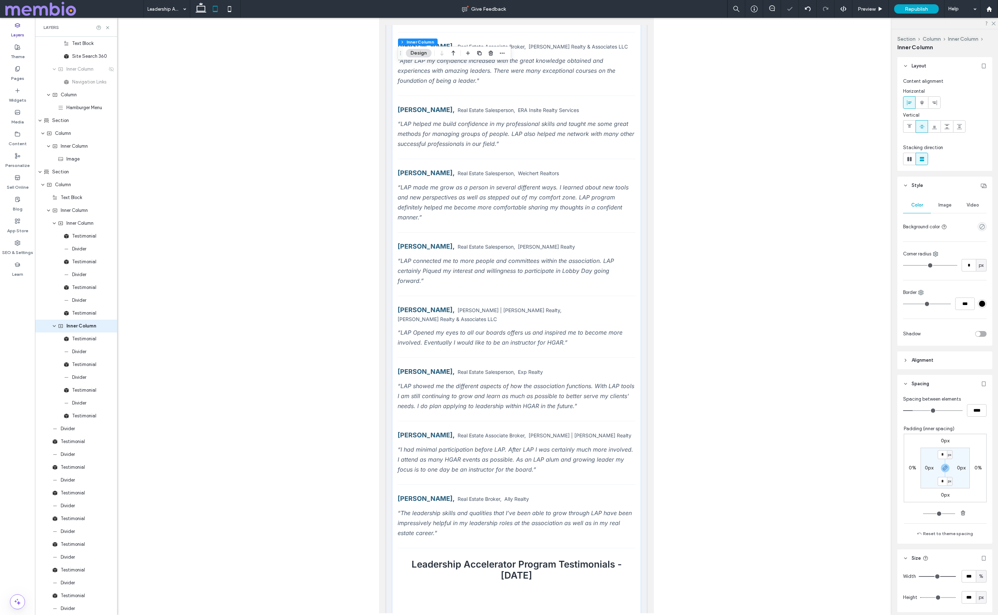
click at [982, 598] on span "px" at bounding box center [980, 597] width 5 height 7
click at [983, 588] on div "A" at bounding box center [981, 585] width 10 height 12
type input "*"
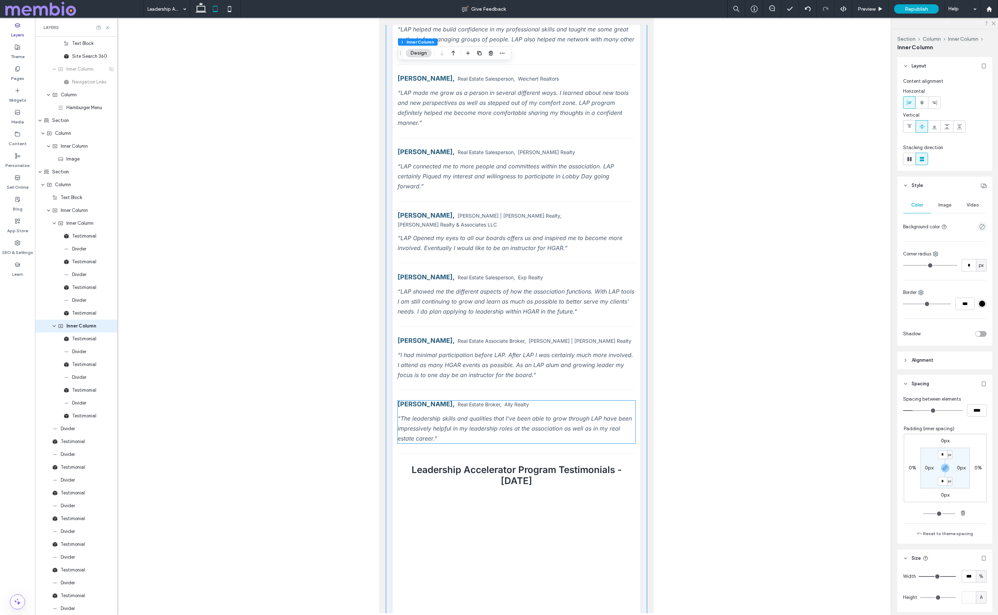
scroll to position [1186, 0]
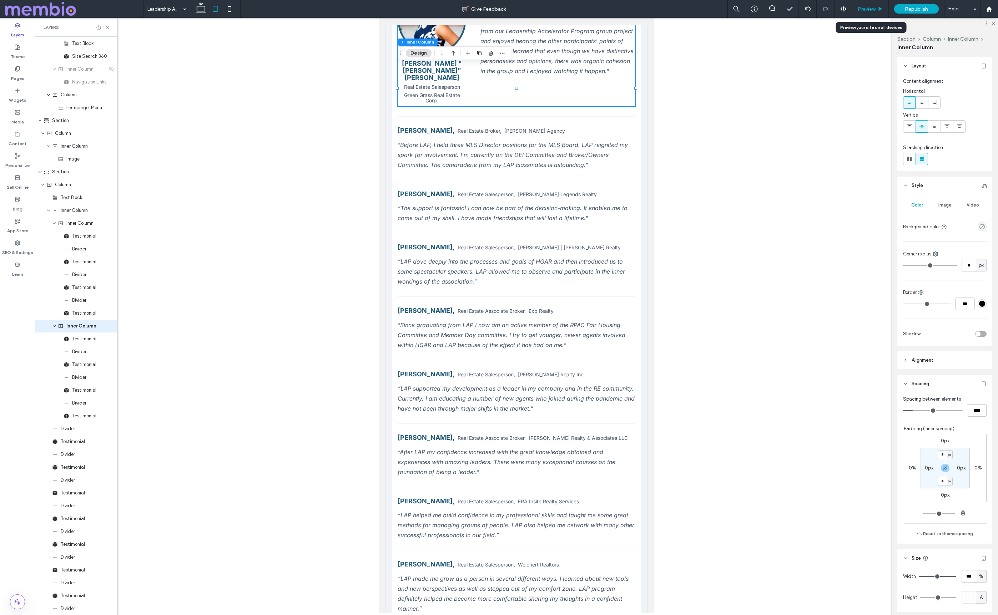
click at [861, 8] on span "Preview" at bounding box center [866, 9] width 18 height 6
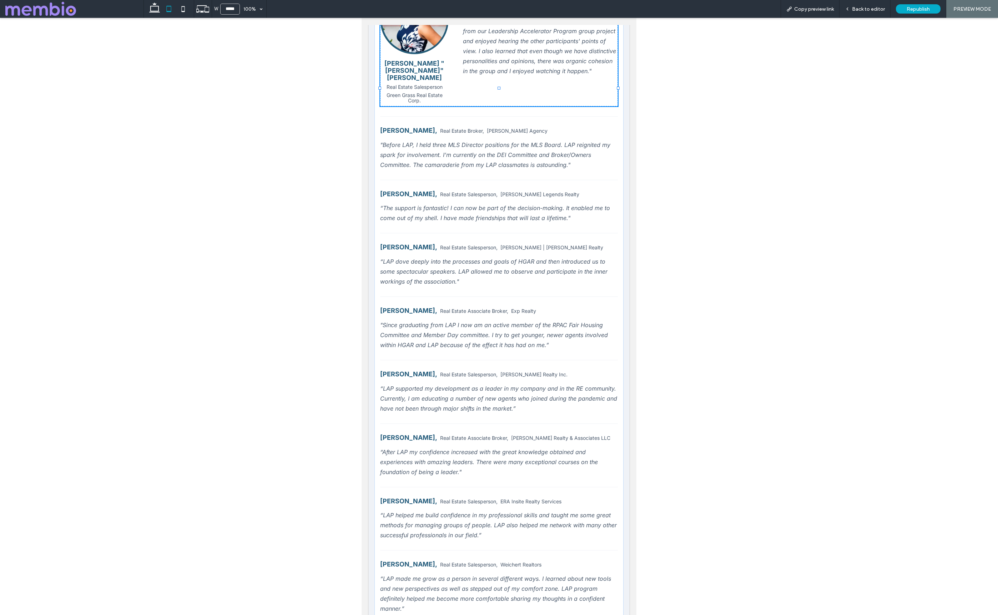
scroll to position [1139, 0]
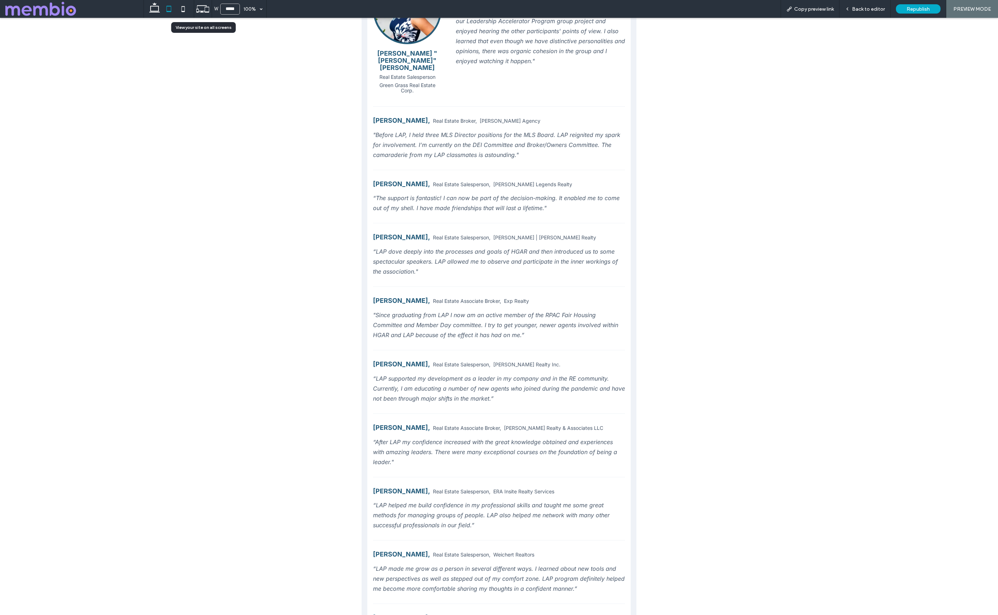
click at [206, 5] on use at bounding box center [202, 8] width 13 height 7
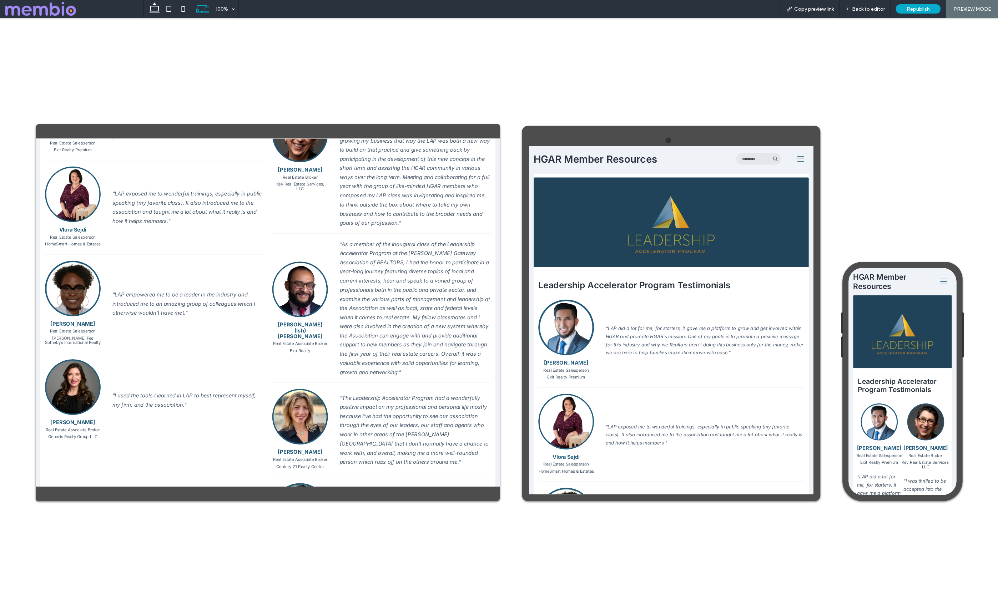
scroll to position [348, 0]
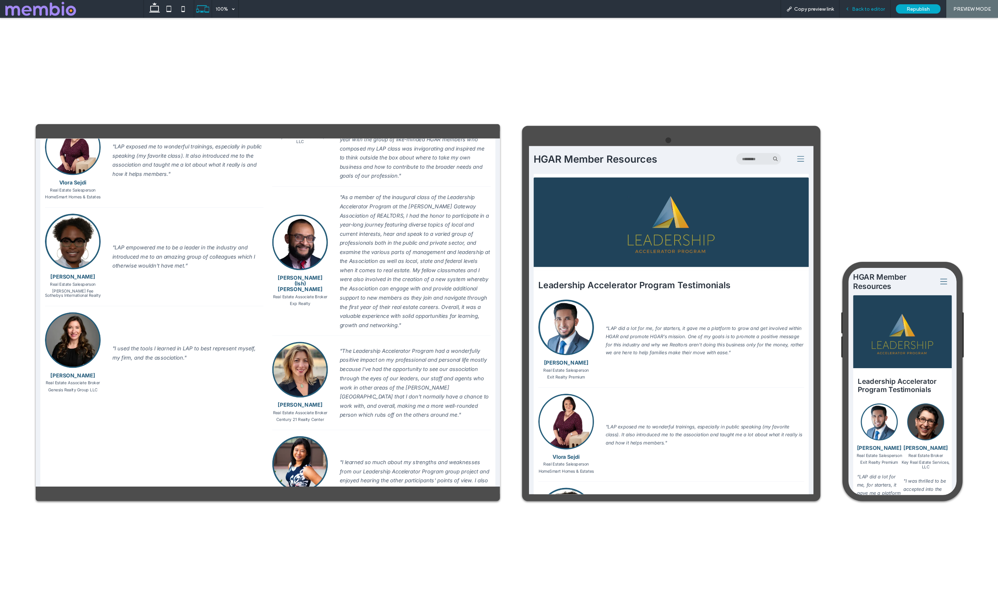
click at [875, 3] on div "Back to editor" at bounding box center [864, 9] width 51 height 18
click at [871, 10] on span "Back to editor" at bounding box center [868, 9] width 33 height 6
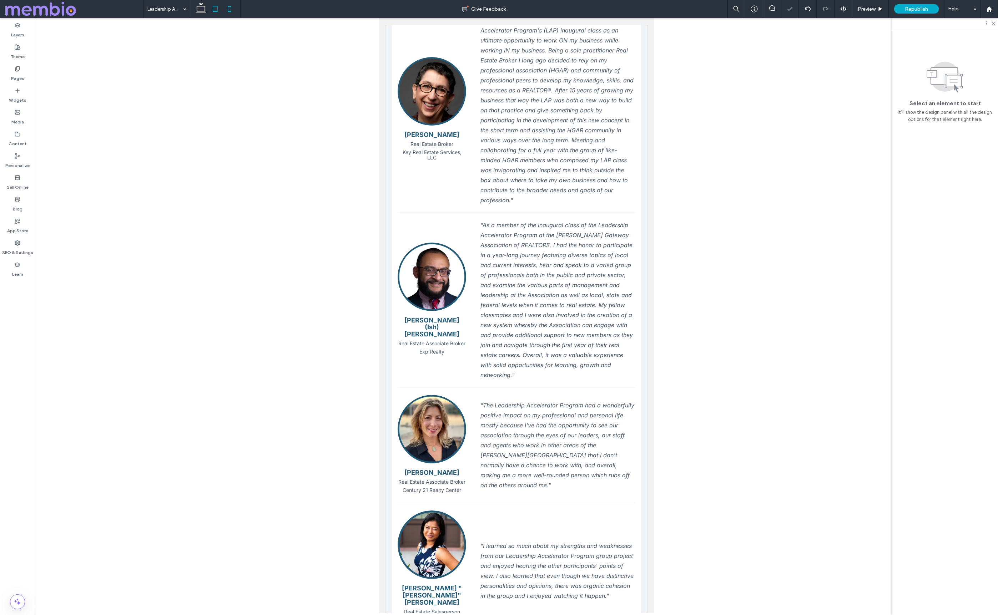
click at [230, 9] on icon at bounding box center [229, 9] width 14 height 14
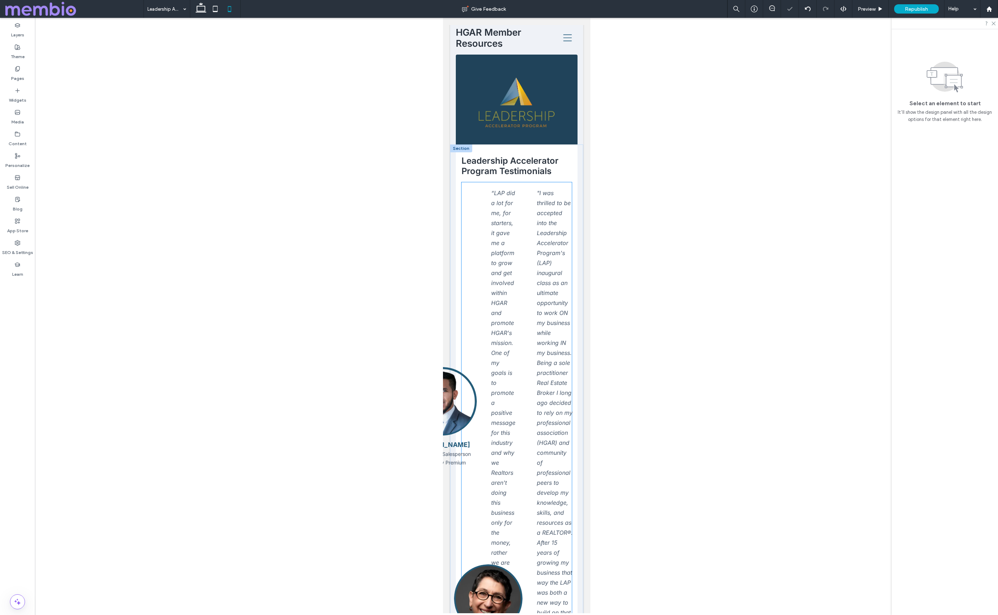
scroll to position [0, 0]
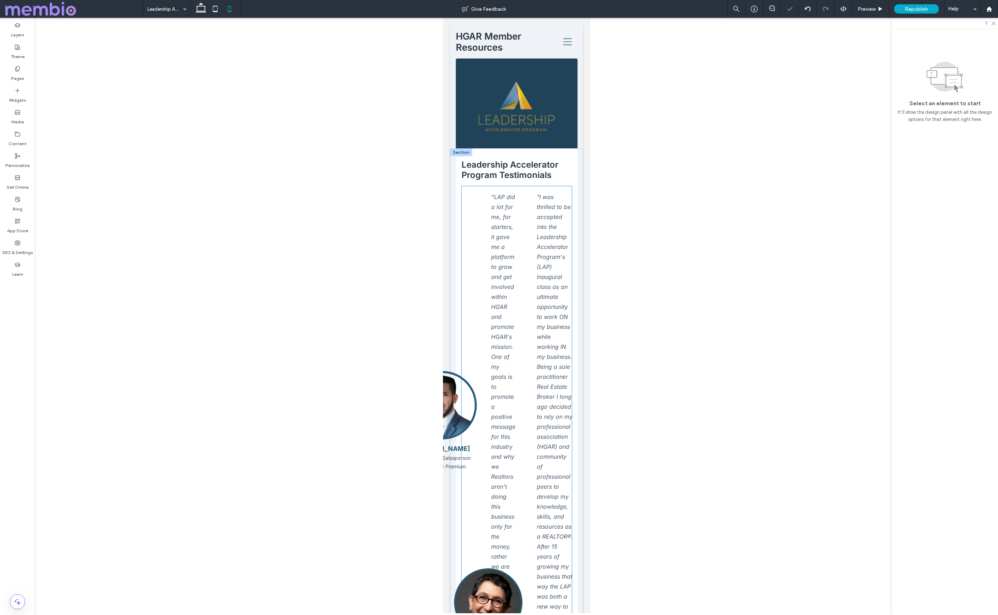
click at [506, 196] on div "“LAP did a lot for me, for starters, it gave me a platform to grow and get invo…" at bounding box center [503, 422] width 24 height 460
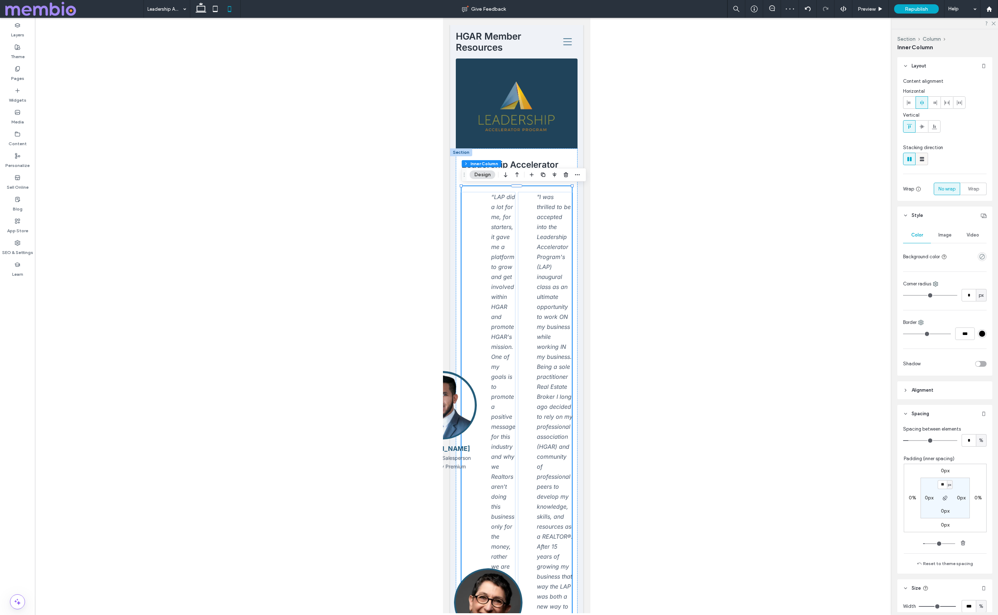
click at [920, 159] on icon at bounding box center [921, 159] width 7 height 7
type input "**"
type input "****"
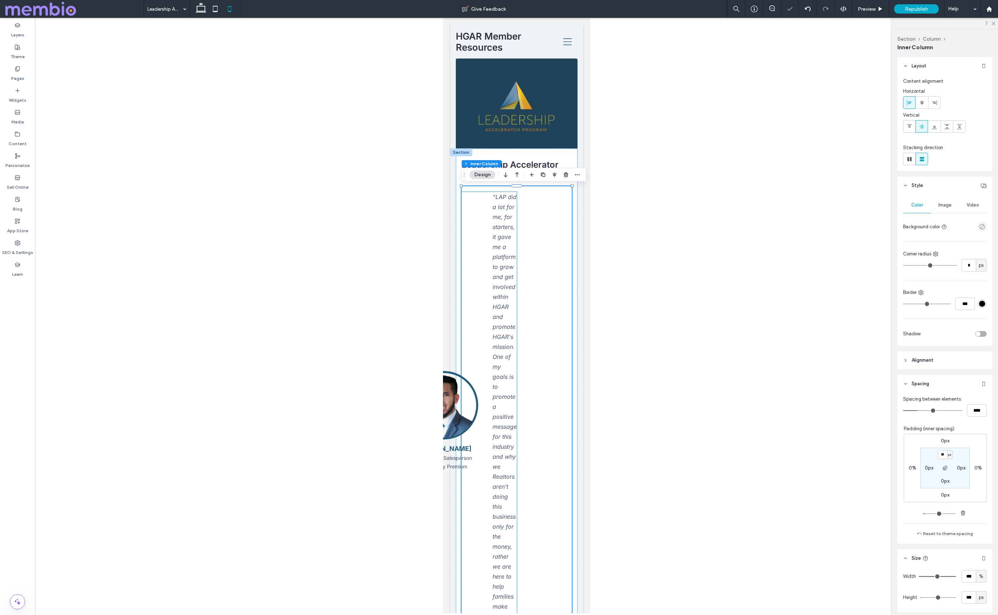
click at [481, 227] on div "“LAP did a lot for me, for starters, it gave me a platform to grow and get invo…" at bounding box center [488, 422] width 55 height 460
type input "**"
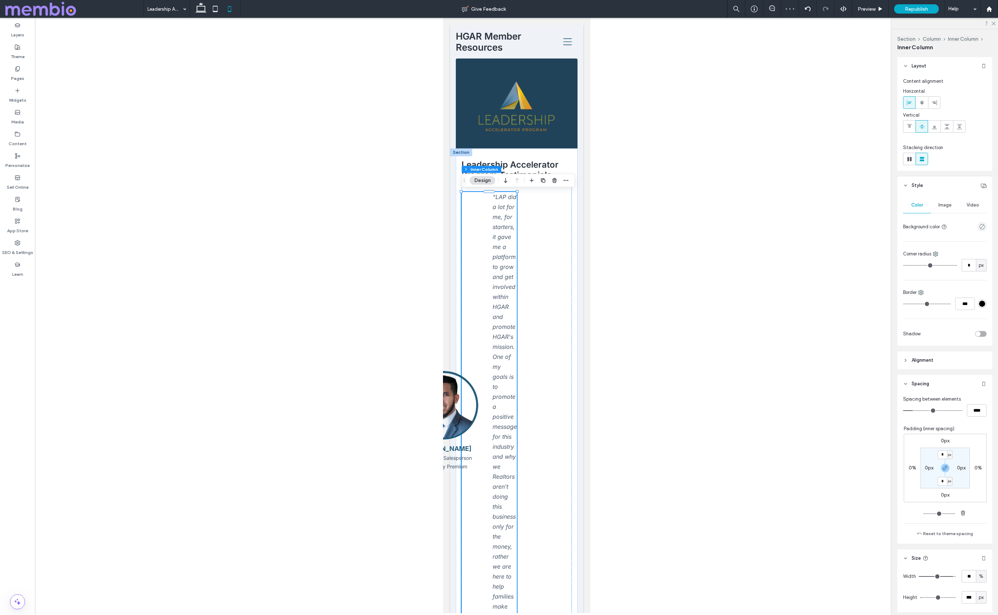
type input "**"
type input "***"
drag, startPoint x: 950, startPoint y: 576, endPoint x: 965, endPoint y: 575, distance: 15.0
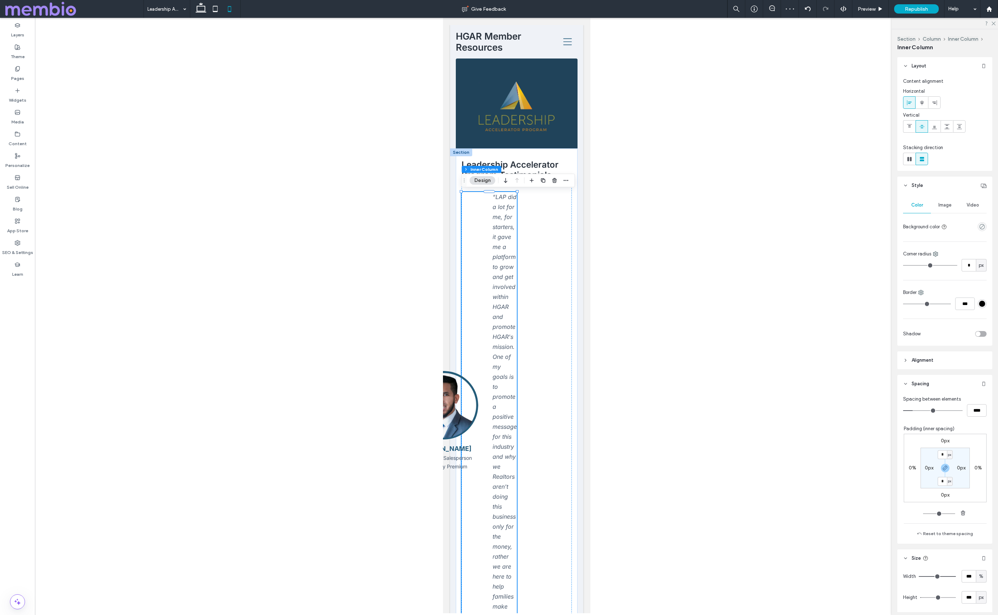
type input "***"
click at [956, 576] on input "range" at bounding box center [936, 576] width 37 height 1
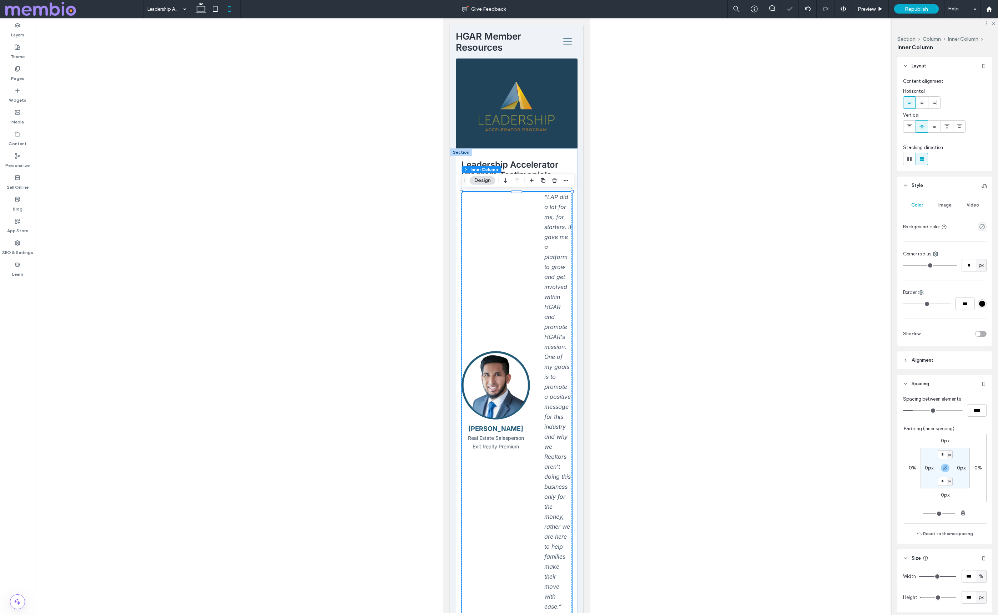
click at [981, 598] on span "px" at bounding box center [980, 597] width 5 height 7
click at [980, 588] on span "A" at bounding box center [980, 585] width 3 height 7
type input "*"
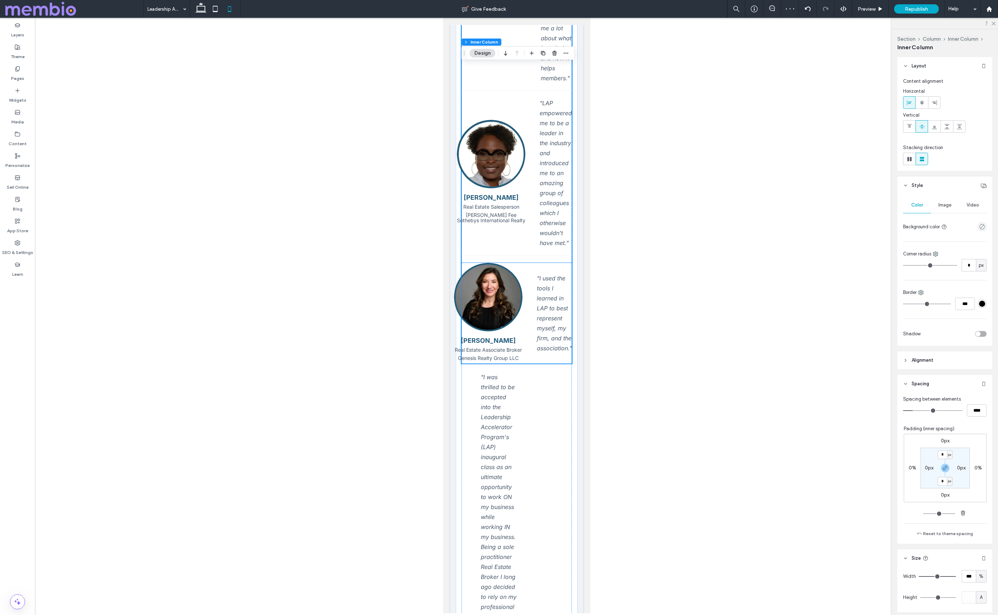
scroll to position [937, 0]
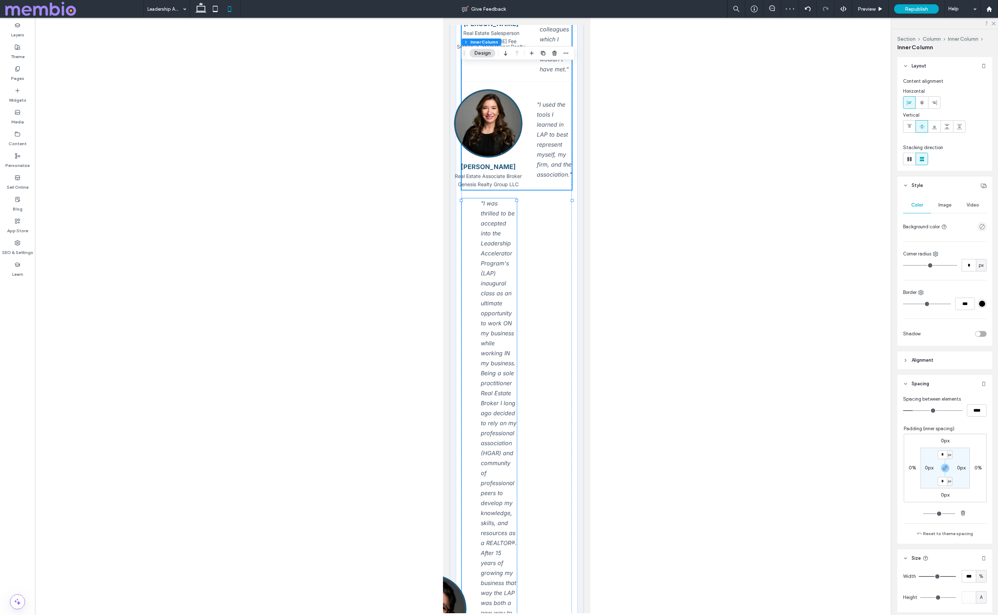
type input "**"
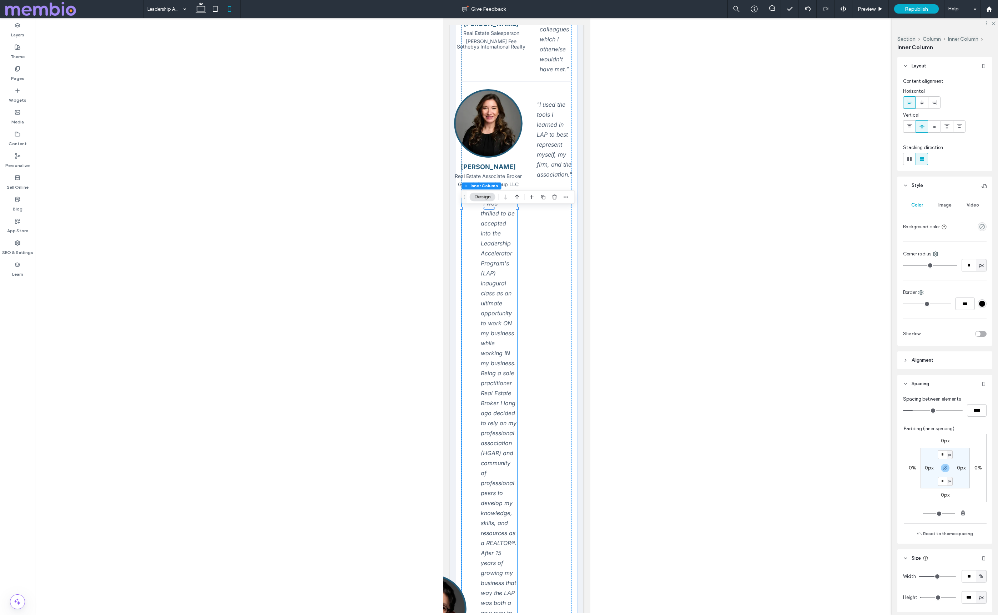
type input "***"
drag, startPoint x: 950, startPoint y: 576, endPoint x: 960, endPoint y: 576, distance: 10.3
type input "***"
click at [956, 576] on input "range" at bounding box center [936, 576] width 37 height 1
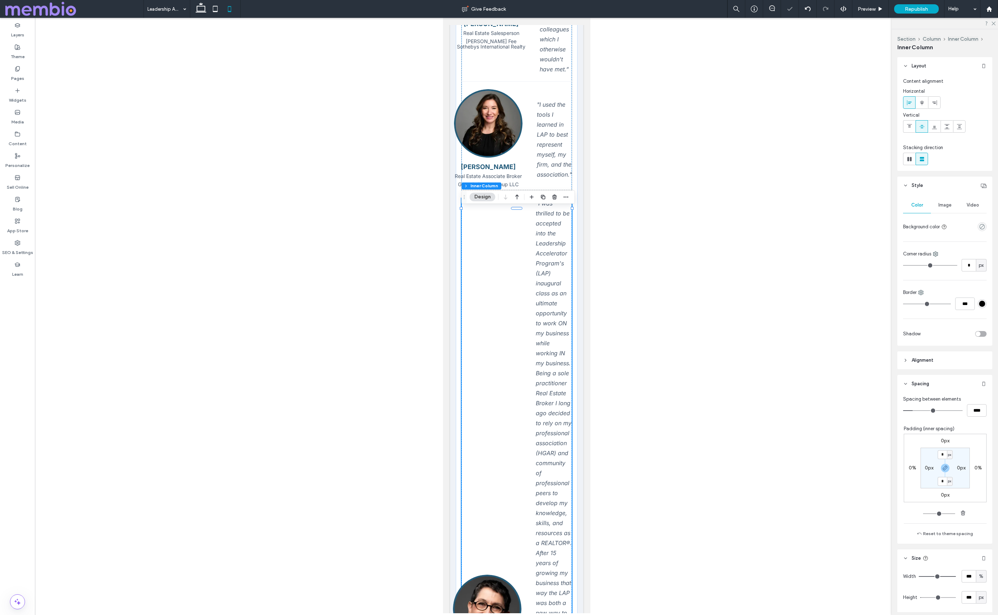
click at [982, 598] on span "px" at bounding box center [980, 597] width 5 height 7
click at [981, 587] on span "A" at bounding box center [980, 585] width 3 height 7
type input "*"
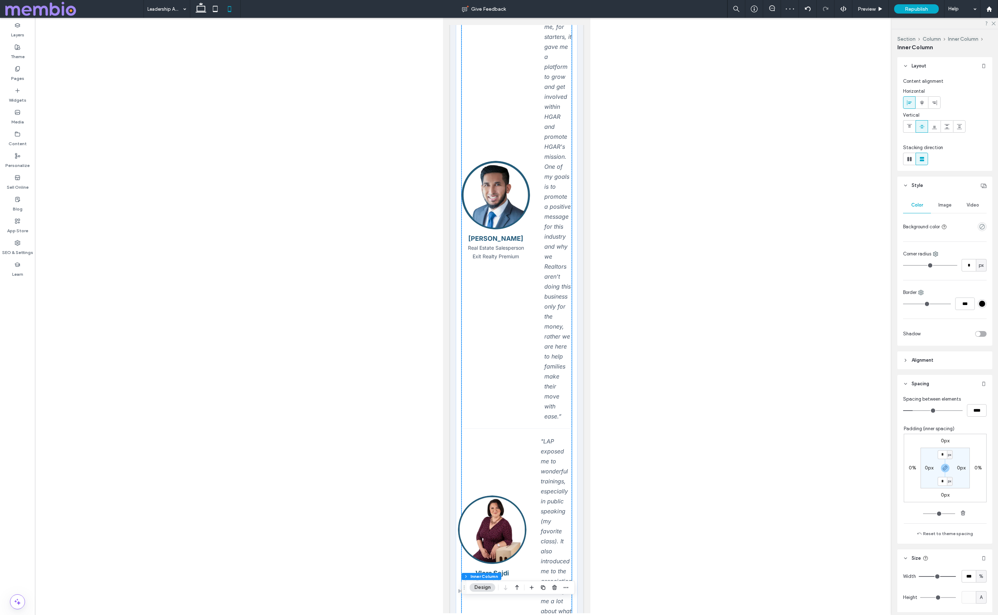
scroll to position [0, 0]
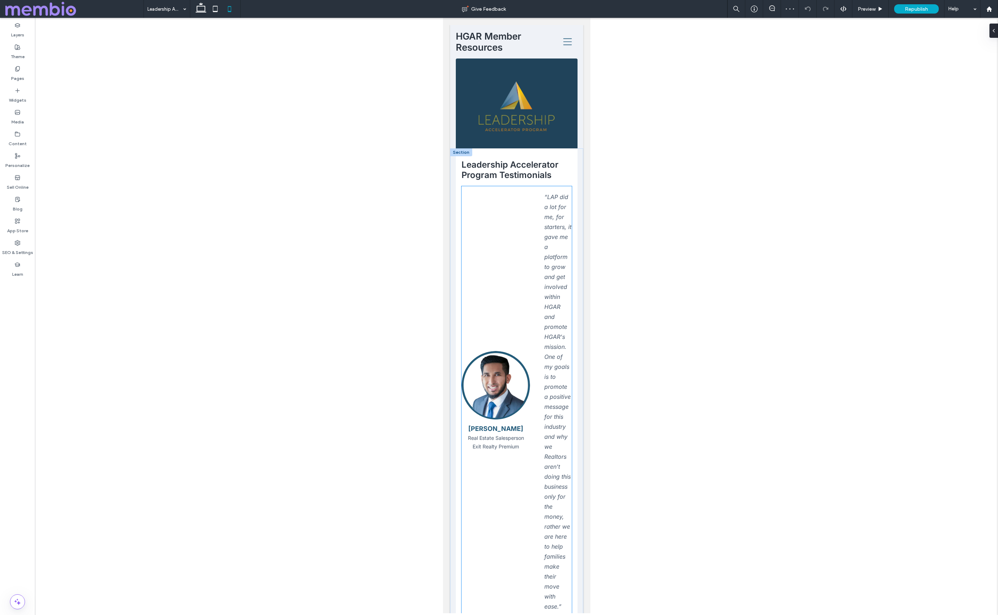
click at [510, 236] on div "“LAP did a lot for me, for starters, it gave me a platform to grow and get invo…" at bounding box center [516, 402] width 110 height 420
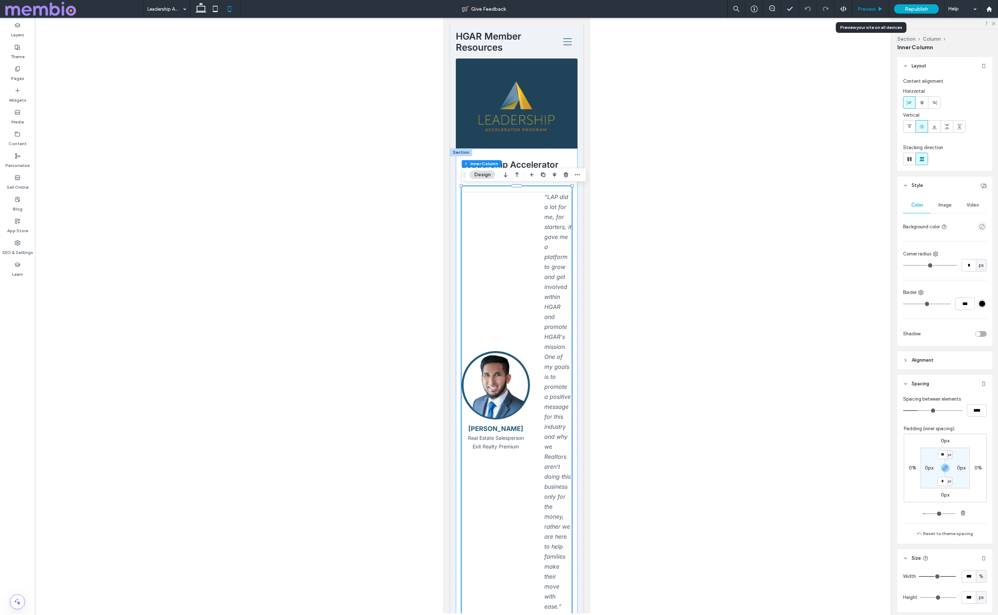
click at [881, 9] on icon at bounding box center [879, 8] width 5 height 5
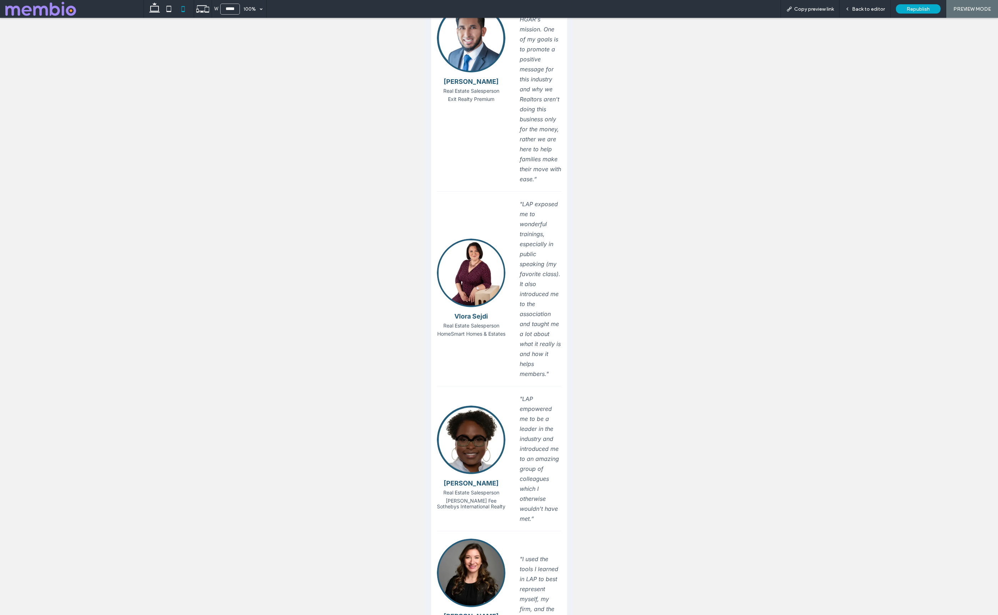
scroll to position [453, 0]
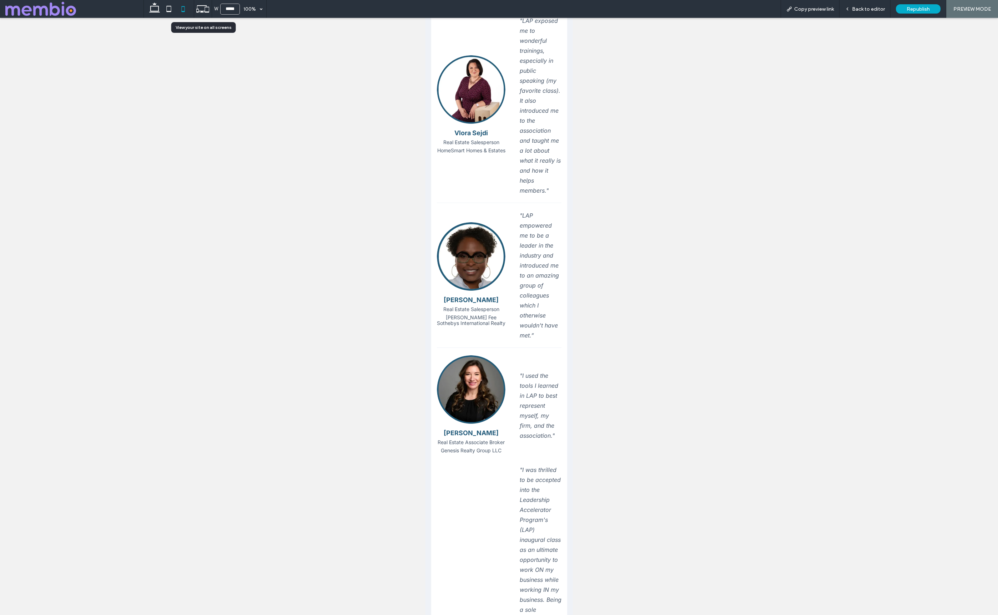
click at [202, 6] on use at bounding box center [202, 8] width 13 height 7
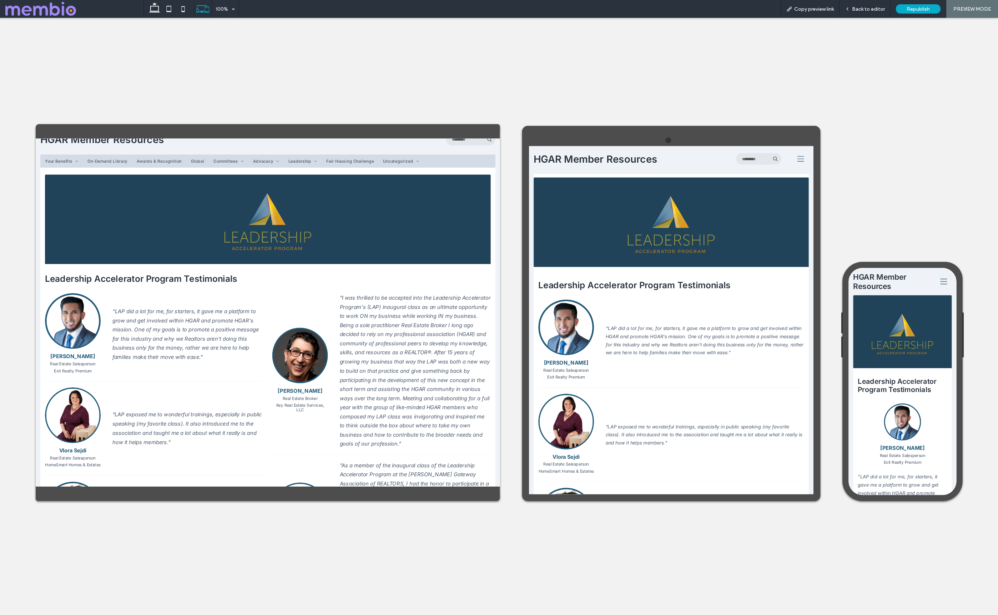
scroll to position [0, 0]
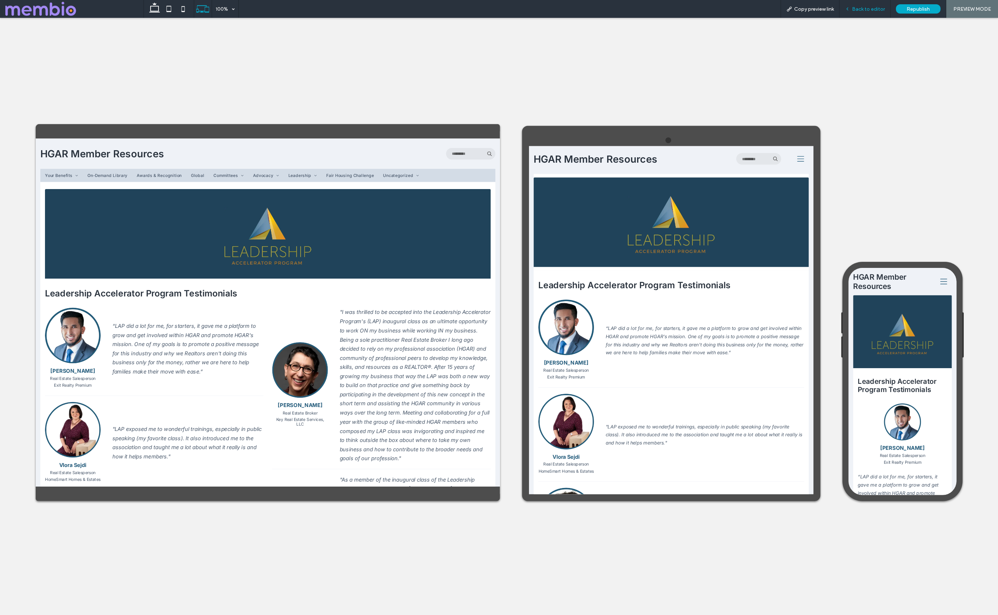
click at [870, 9] on span "Back to editor" at bounding box center [868, 9] width 33 height 6
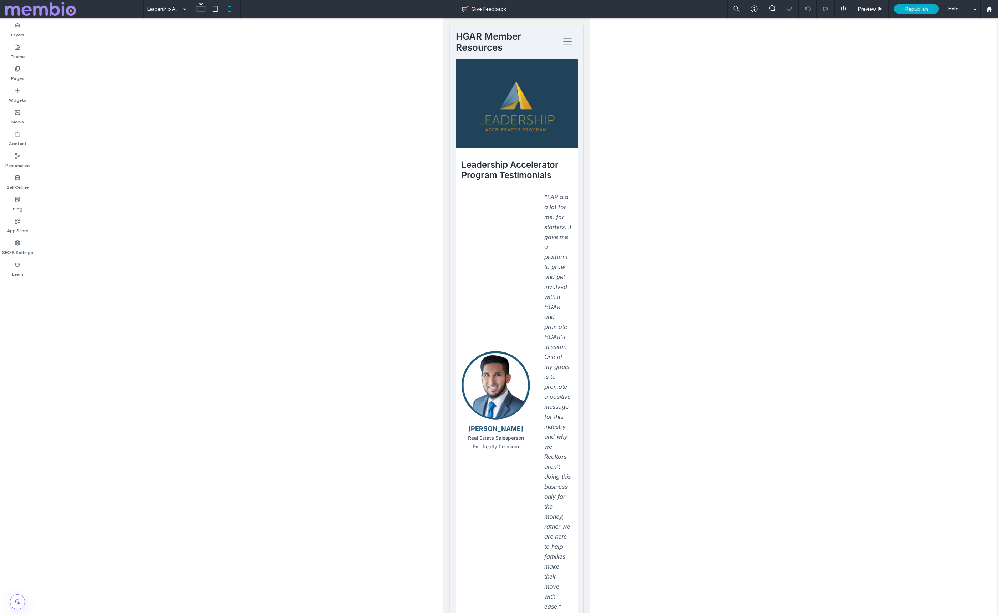
scroll to position [34, 0]
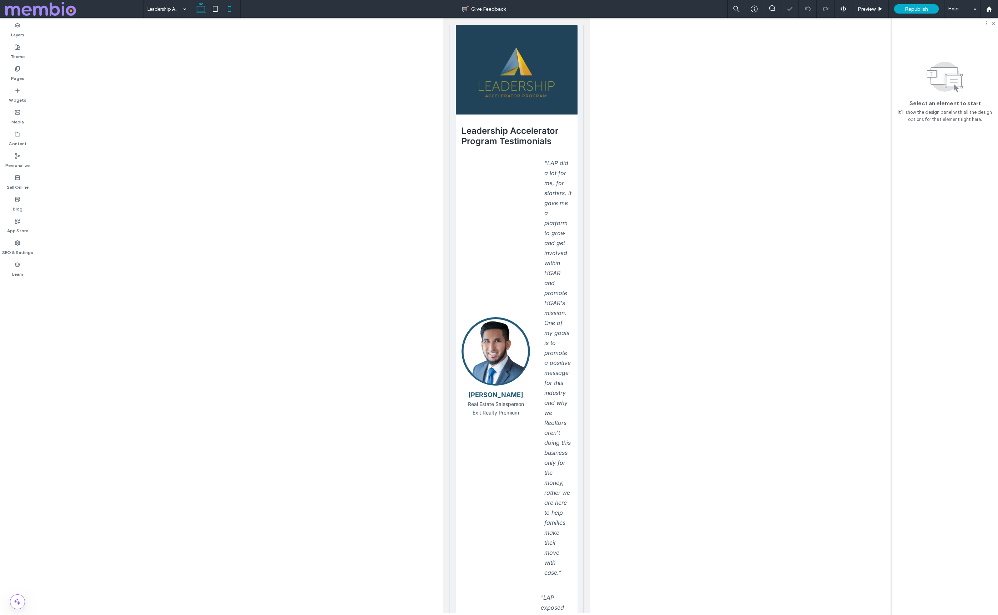
click at [201, 4] on use at bounding box center [201, 7] width 11 height 10
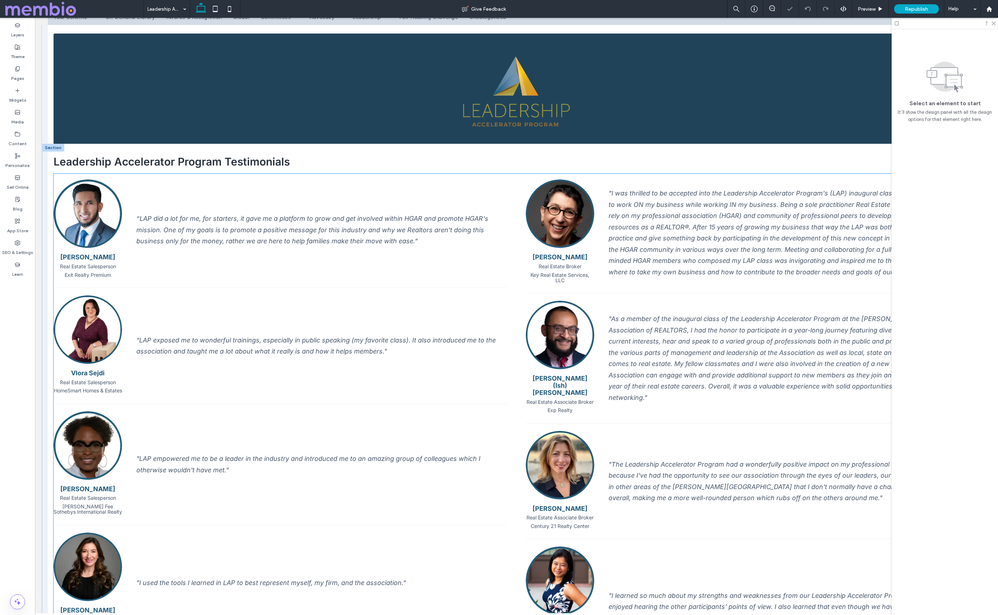
click at [93, 214] on img at bounding box center [88, 213] width 69 height 69
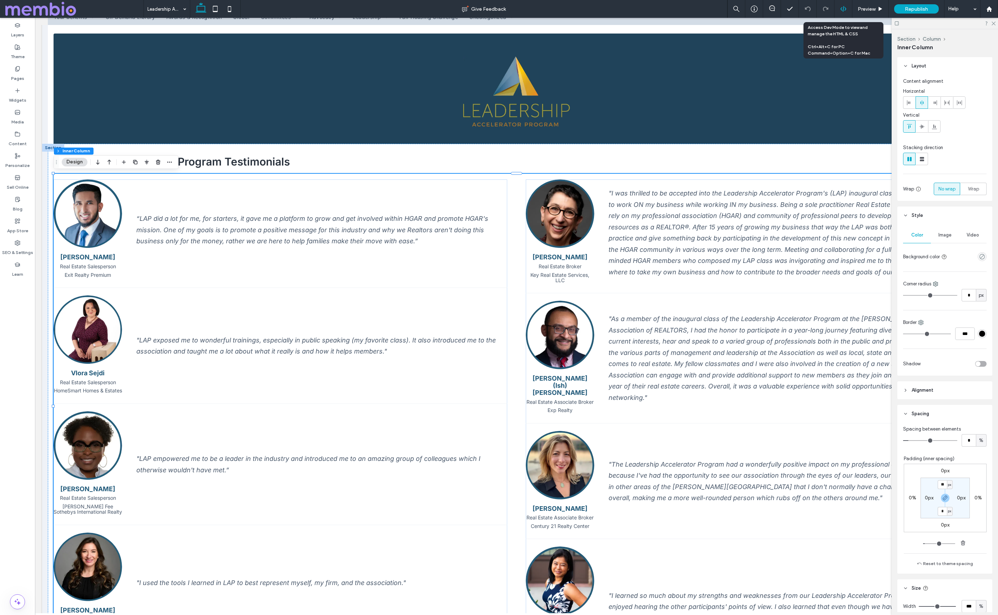
click at [850, 10] on div at bounding box center [842, 9] width 17 height 6
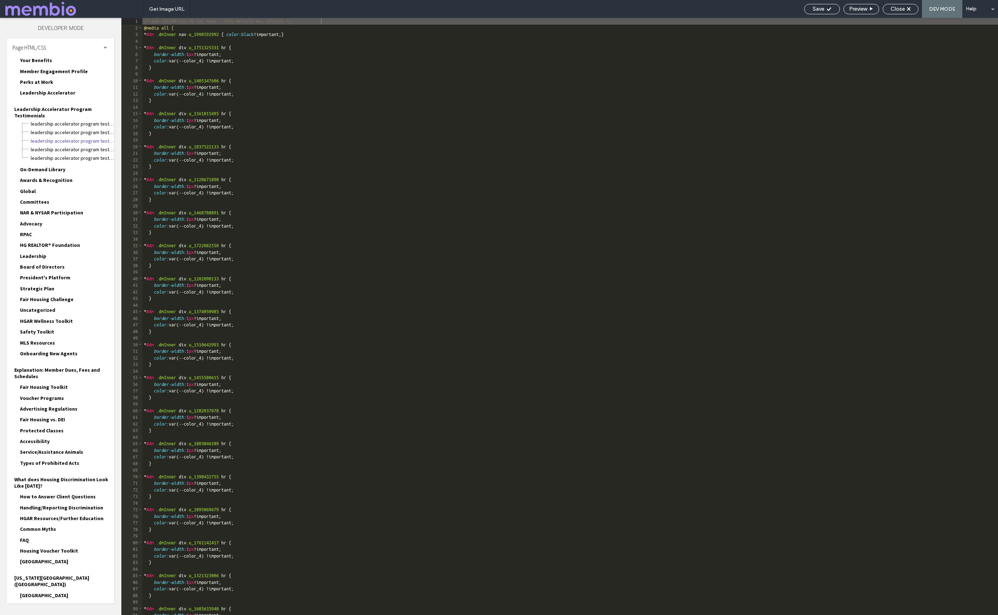
scroll to position [74, 0]
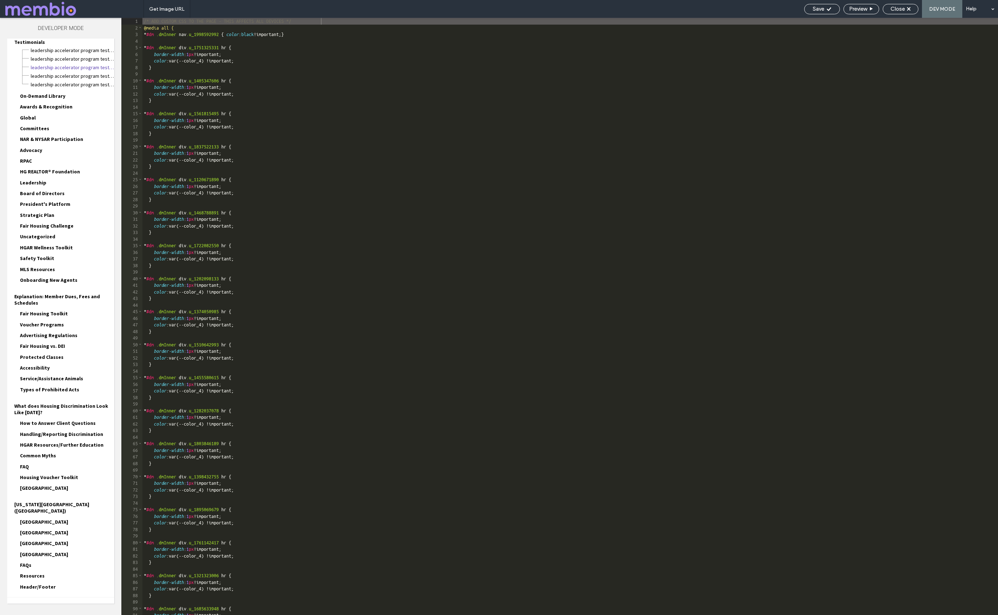
click at [38, 603] on span "Site HTML/CSS" at bounding box center [27, 606] width 30 height 7
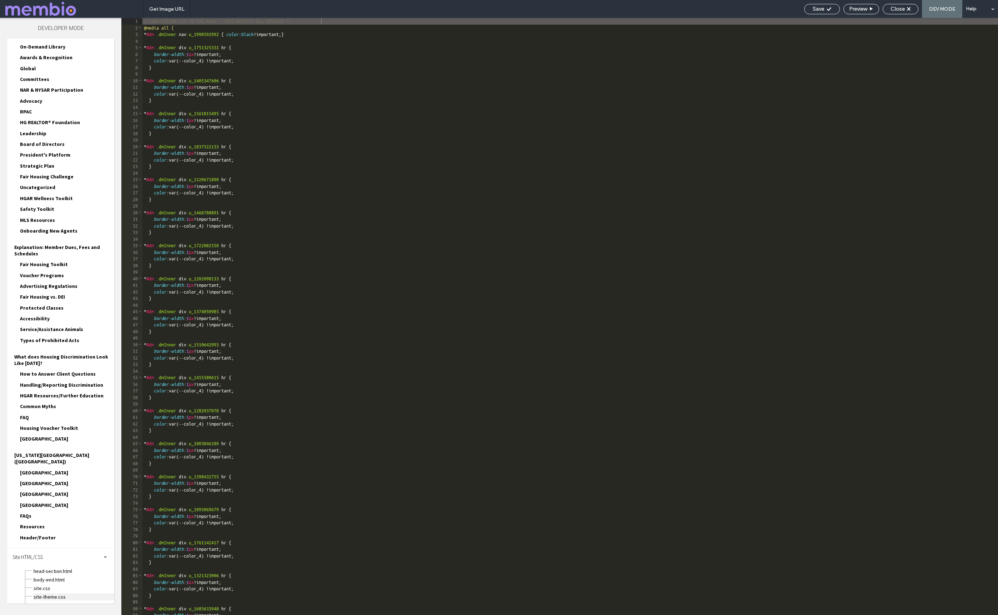
scroll to position [138, 0]
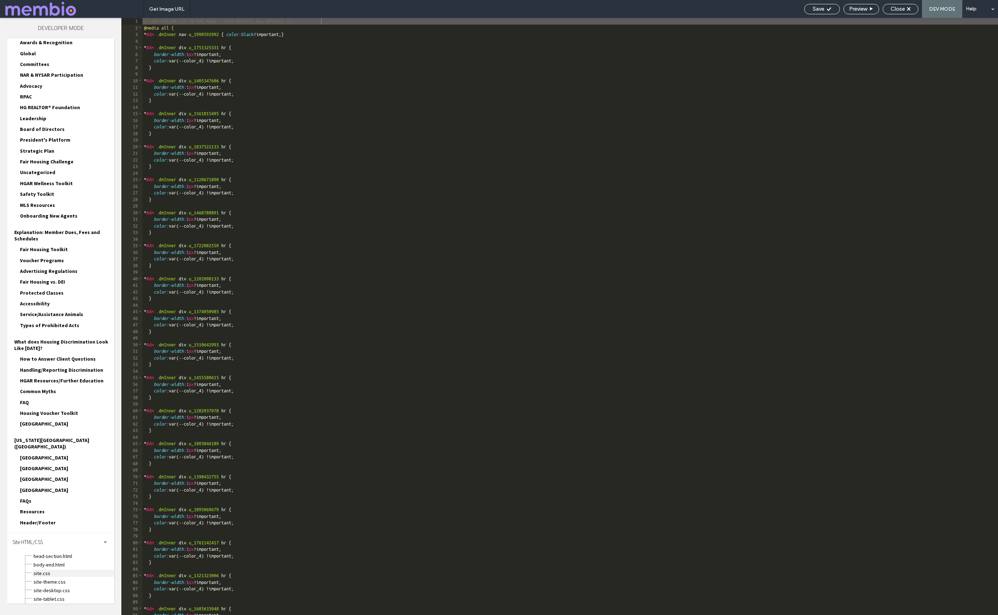
click at [43, 570] on span "site.css" at bounding box center [73, 573] width 81 height 7
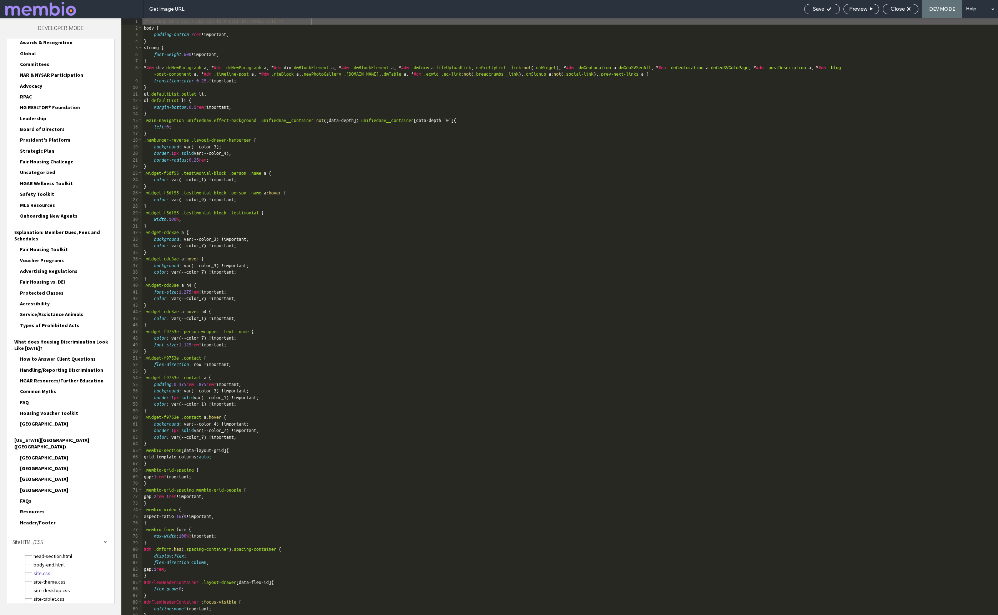
click at [184, 227] on div "/* GLOBAL SITE CSS - ADD CSS TO AFFECT THE WHOLE SITE */ body { padding-bottom …" at bounding box center [569, 323] width 855 height 611
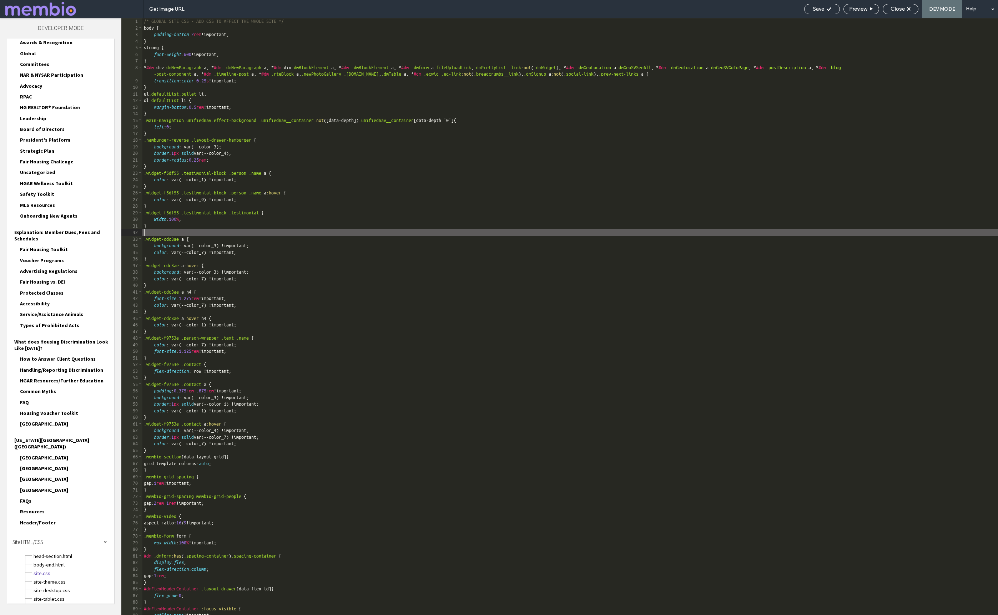
click at [166, 169] on div "/* GLOBAL SITE CSS - ADD CSS TO AFFECT THE WHOLE SITE */ body { padding-bottom …" at bounding box center [569, 323] width 855 height 611
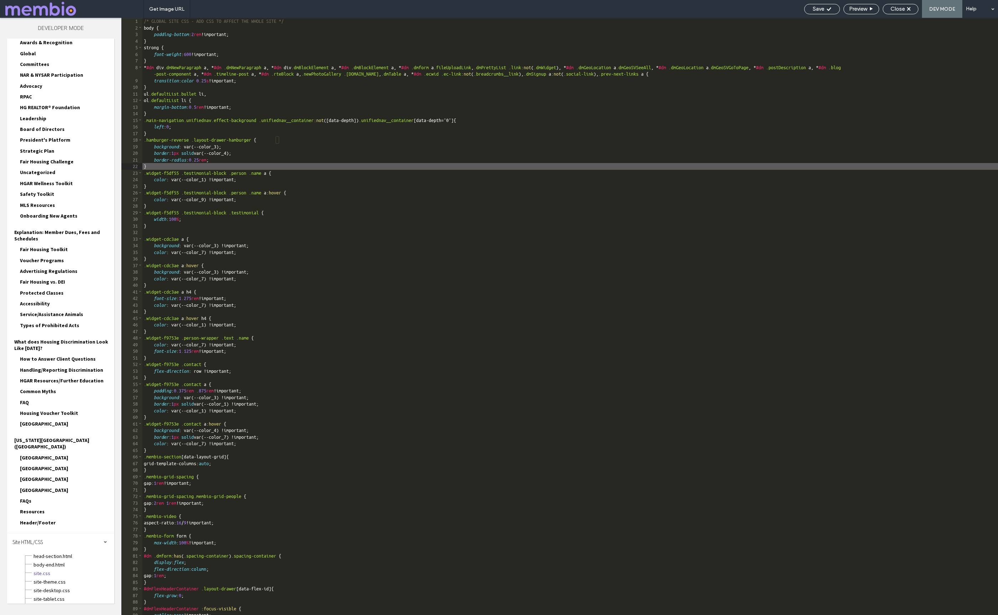
paste textarea
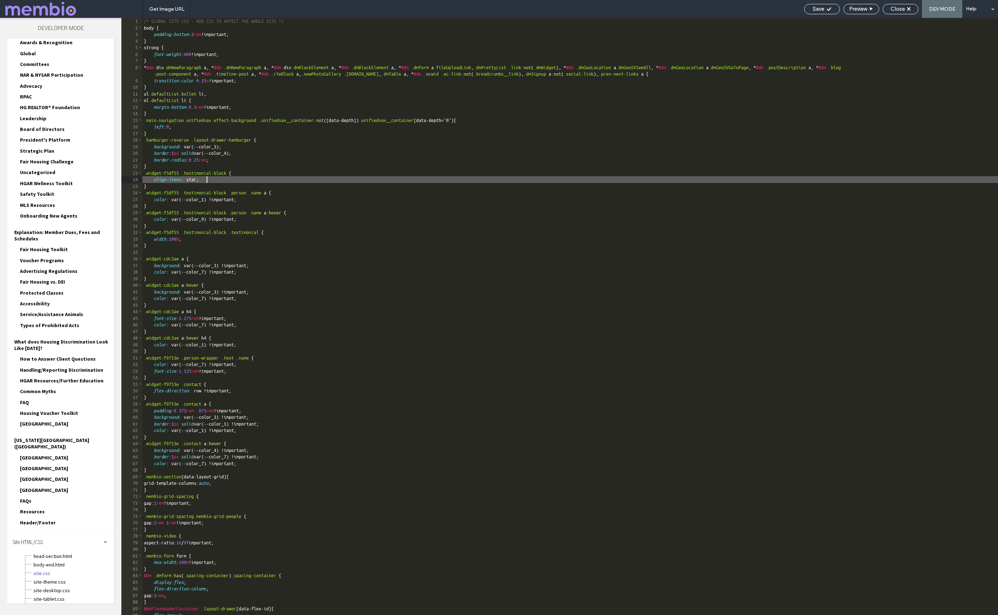
type textarea "**"
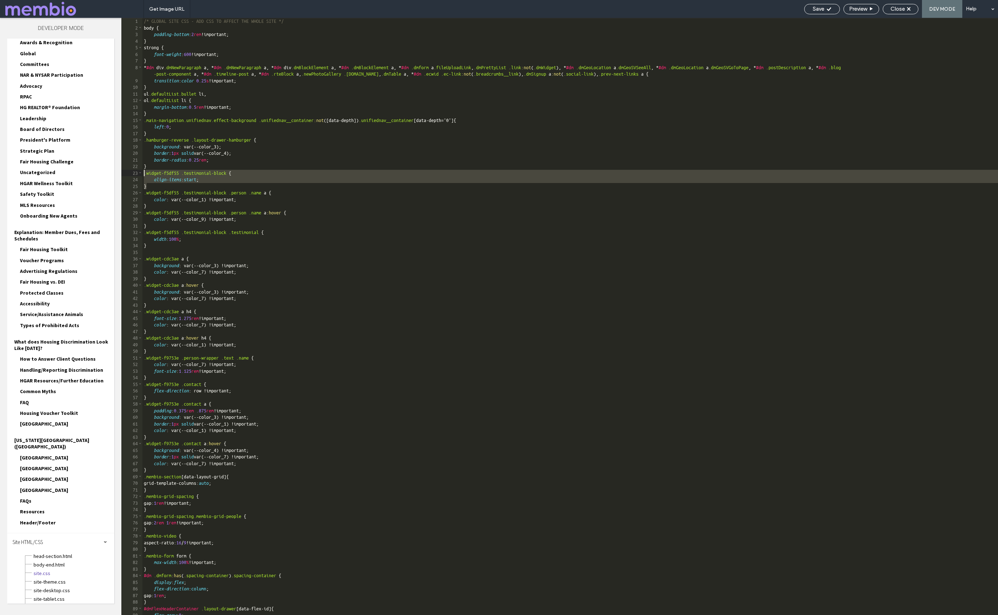
drag, startPoint x: 152, startPoint y: 187, endPoint x: 143, endPoint y: 170, distance: 19.6
click at [143, 170] on div "/* GLOBAL SITE CSS - ADD CSS TO AFFECT THE WHOLE SITE */ body { padding-bottom …" at bounding box center [569, 323] width 855 height 611
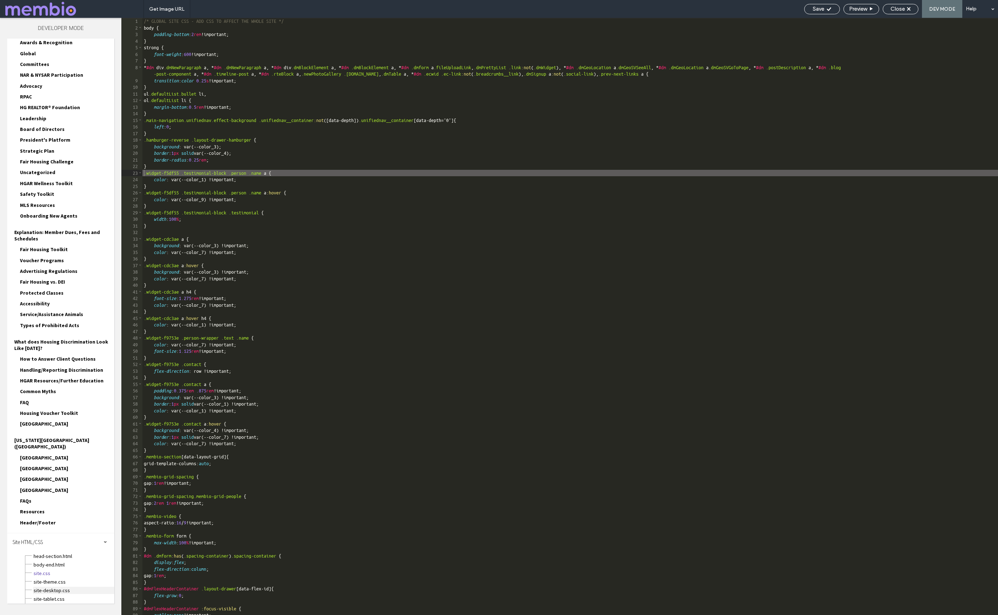
click at [55, 587] on span "site-desktop.css" at bounding box center [73, 590] width 81 height 7
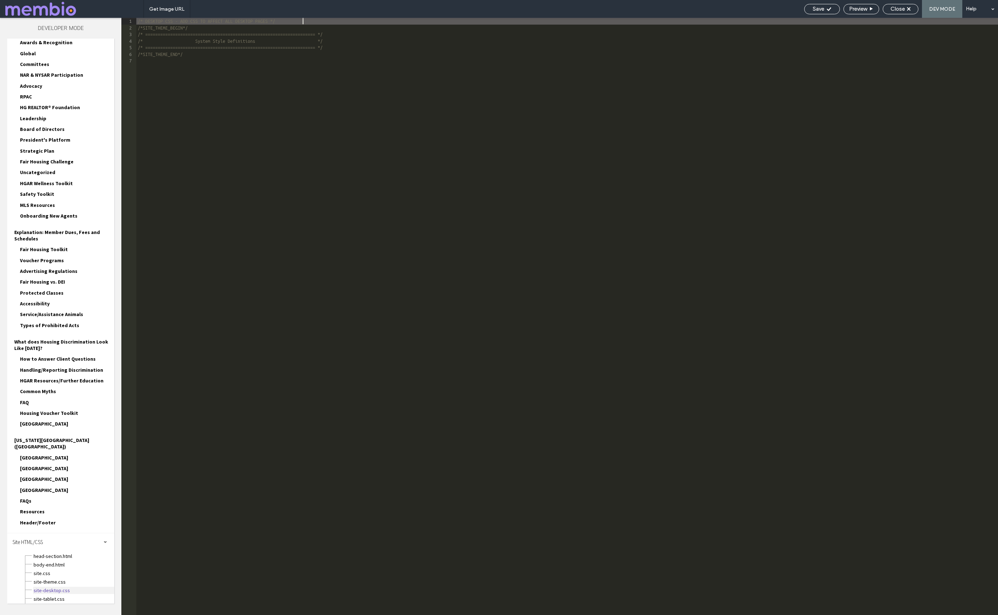
scroll to position [0, 0]
click at [214, 145] on div "/* DESKTOP CSS - ADD CSS TO AFFECT ALL DESKTOP PAGES */ /*SITE_THEME_BEGIN*/ /*…" at bounding box center [566, 323] width 861 height 611
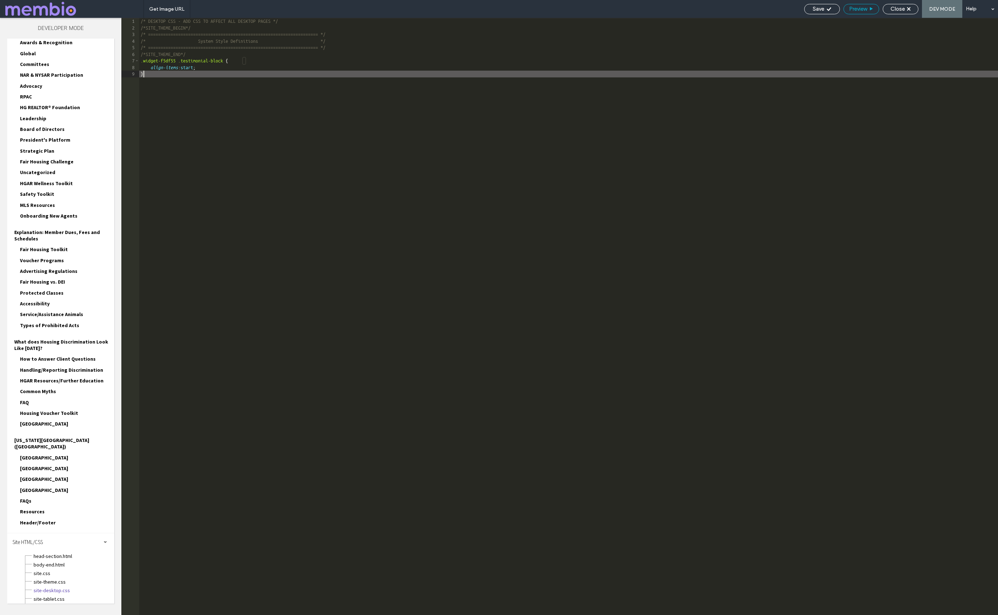
click at [867, 6] on div "Preview" at bounding box center [861, 9] width 35 height 6
click at [887, 8] on div "Close" at bounding box center [900, 9] width 35 height 6
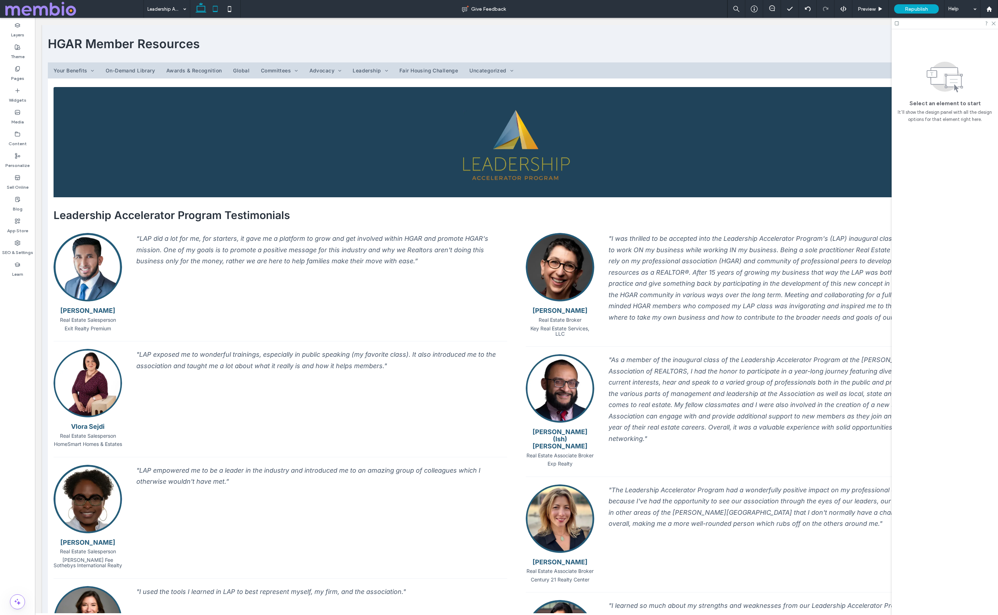
click at [215, 7] on icon at bounding box center [215, 9] width 14 height 14
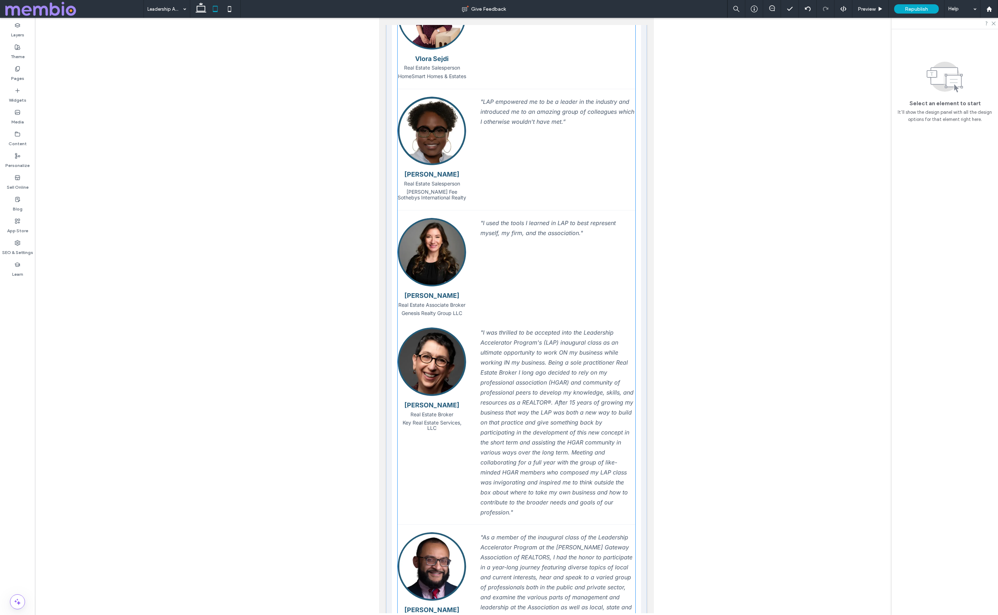
scroll to position [0, 0]
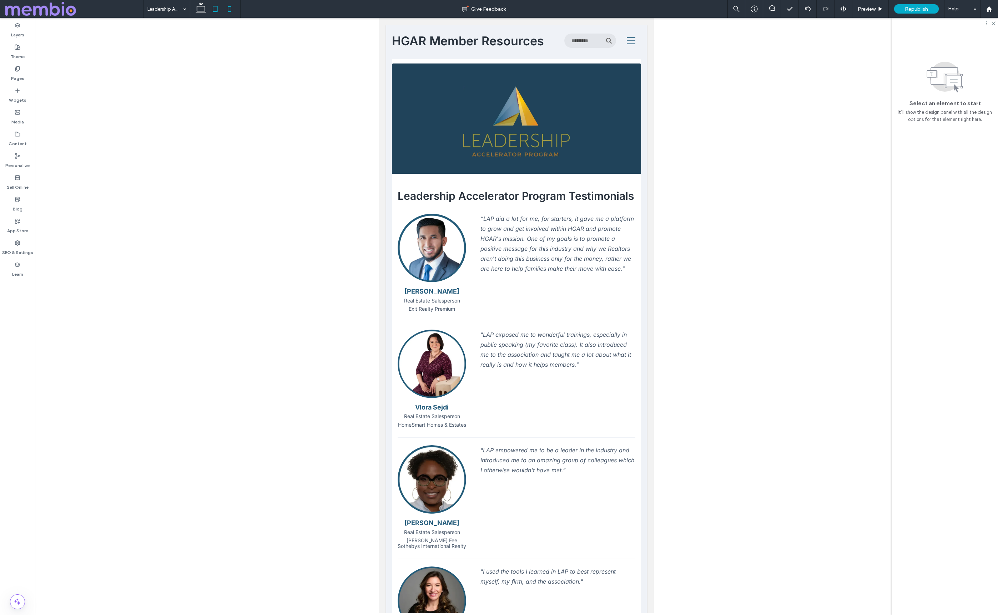
click at [223, 12] on icon at bounding box center [229, 9] width 14 height 14
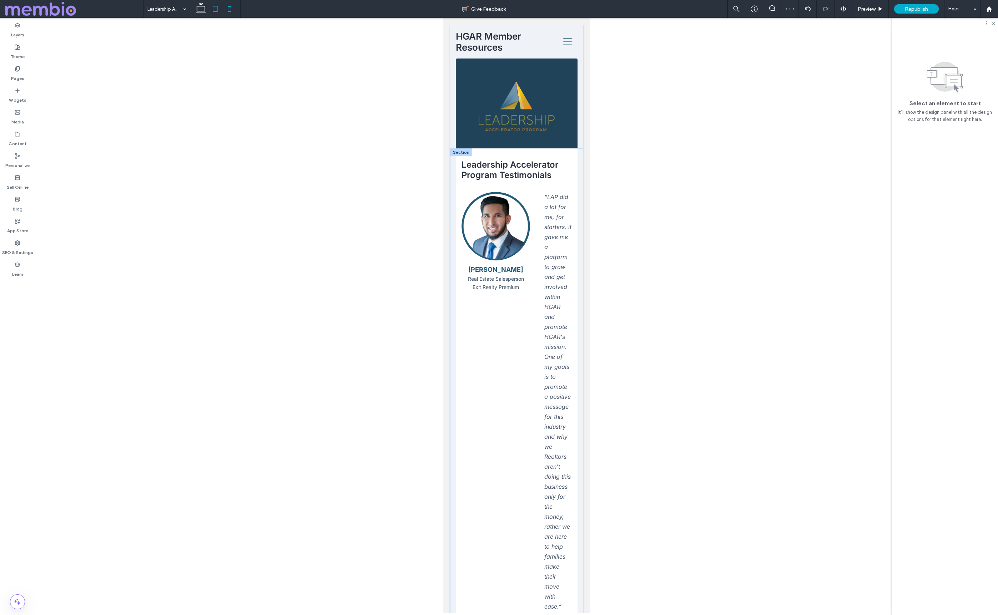
click at [216, 14] on icon at bounding box center [215, 9] width 14 height 14
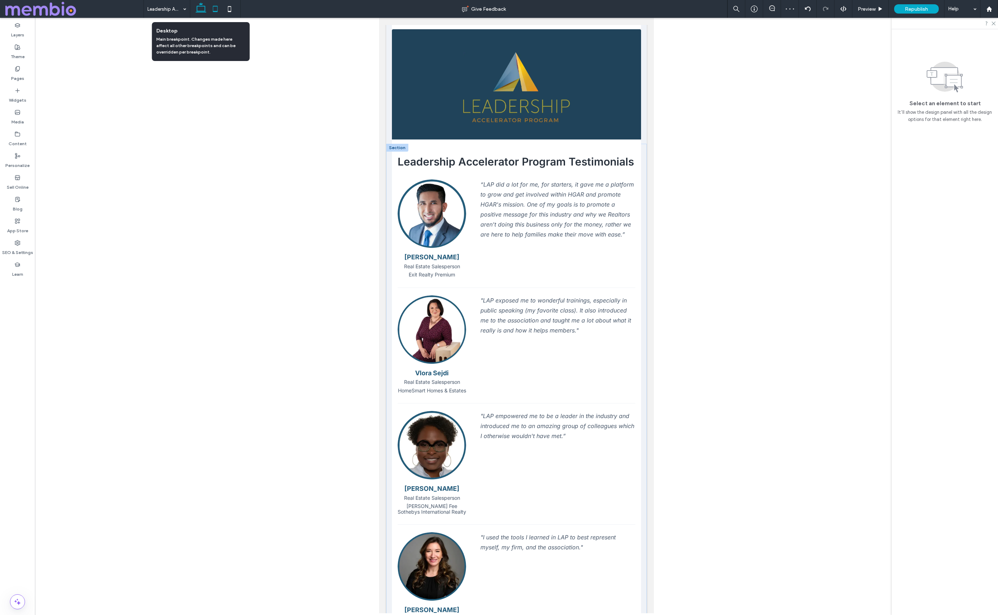
click at [200, 11] on use at bounding box center [201, 7] width 11 height 10
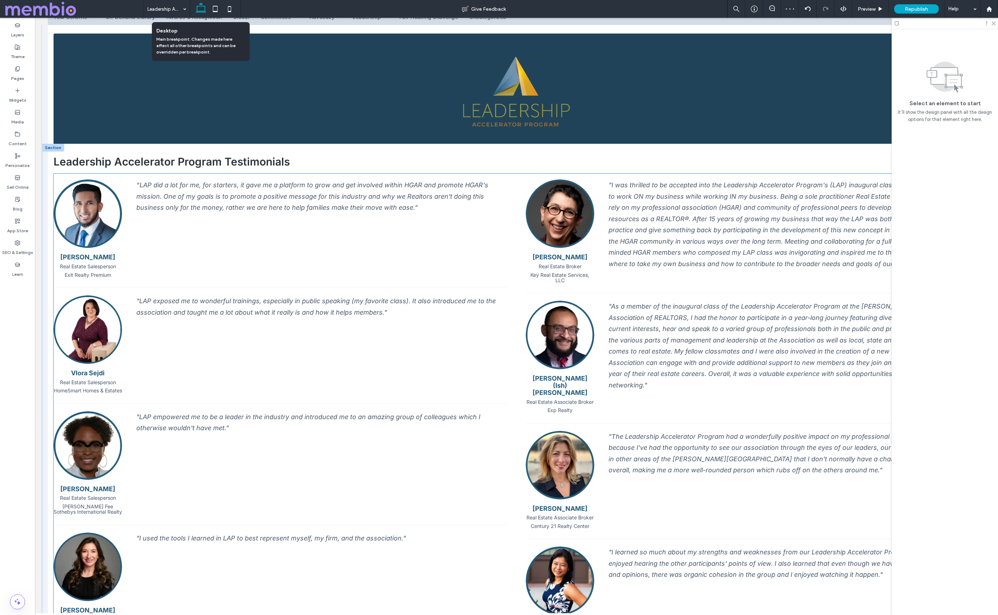
scroll to position [0, 0]
